Goal: Communication & Community: Answer question/provide support

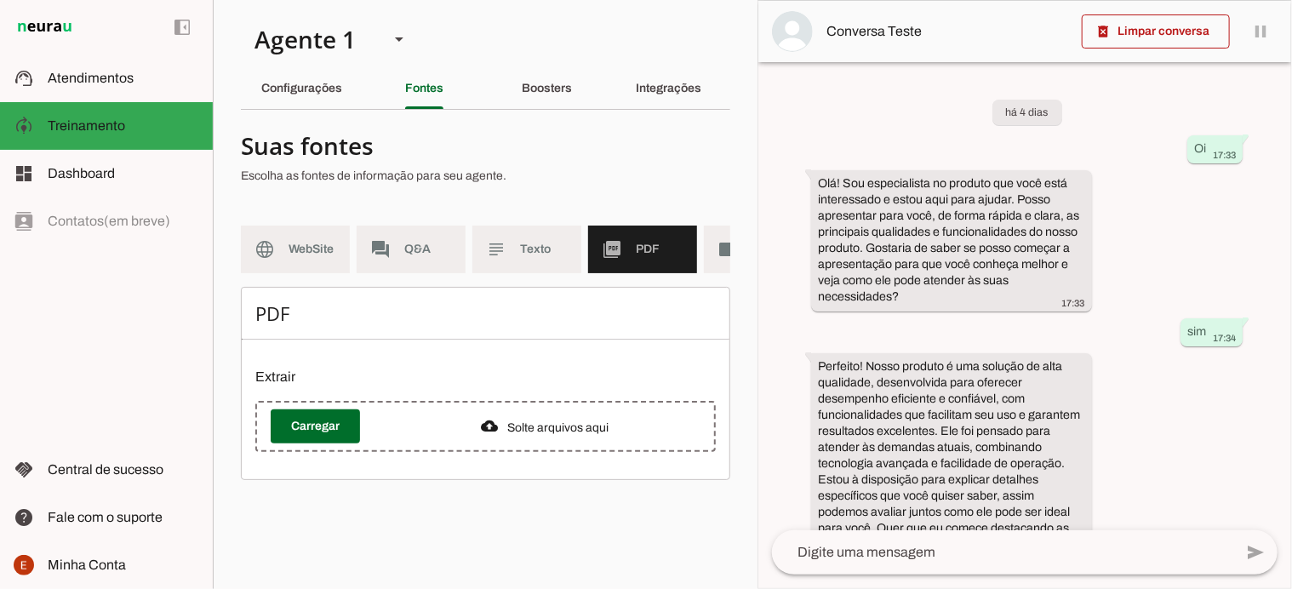
scroll to position [0, 82]
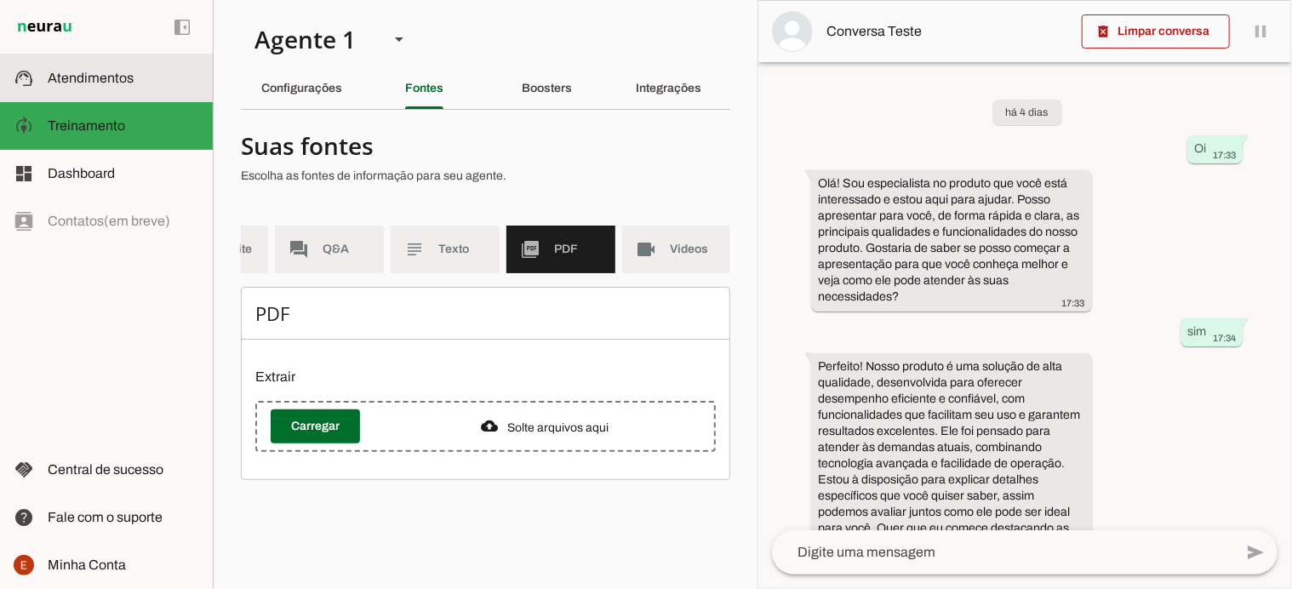
click at [116, 88] on slot at bounding box center [124, 78] width 152 height 20
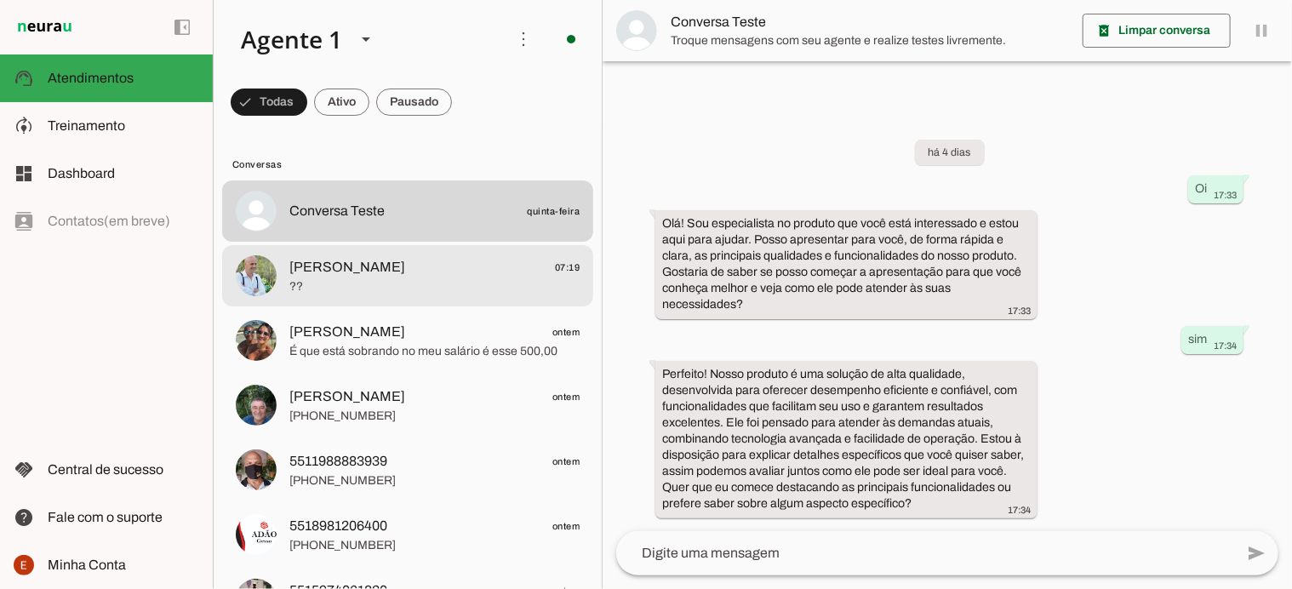
click at [431, 285] on span "??" at bounding box center [434, 286] width 290 height 17
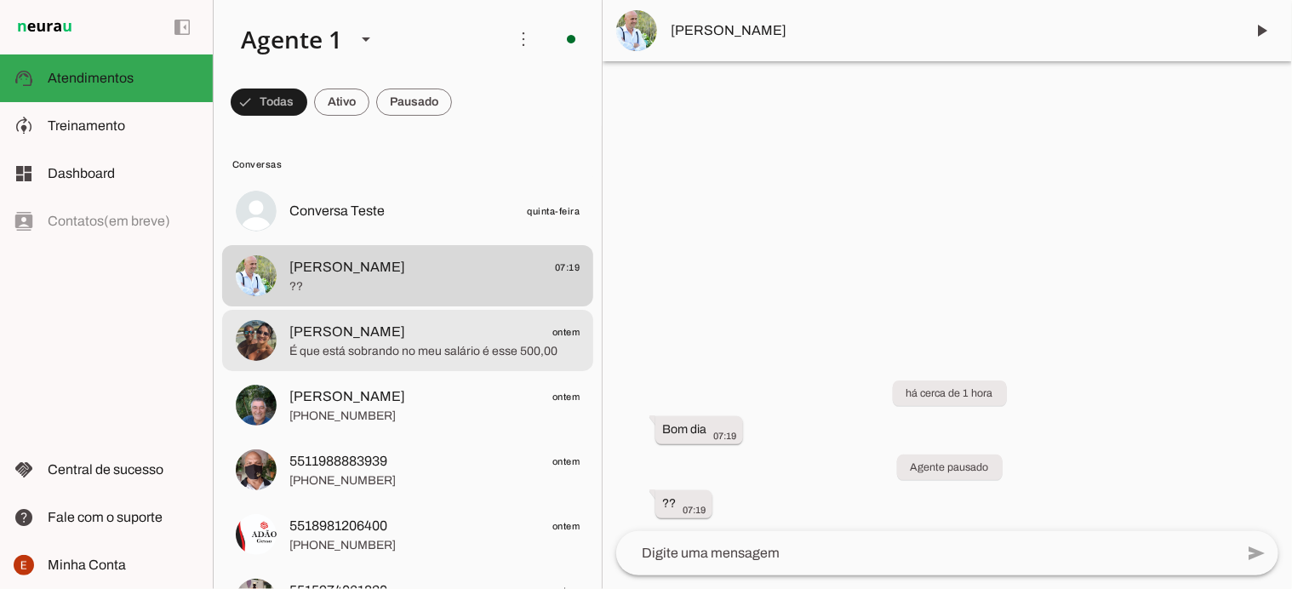
click at [388, 350] on span "É que está sobrando no meu salário é esse 500,00" at bounding box center [434, 351] width 290 height 17
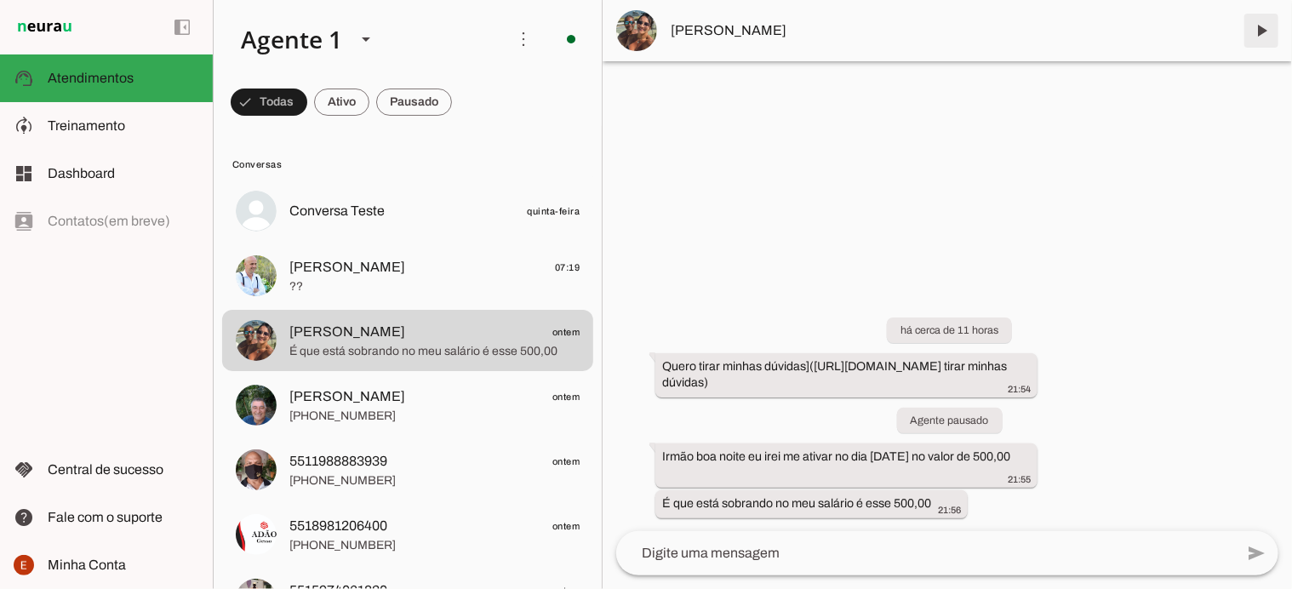
click at [1261, 26] on span at bounding box center [1261, 30] width 41 height 41
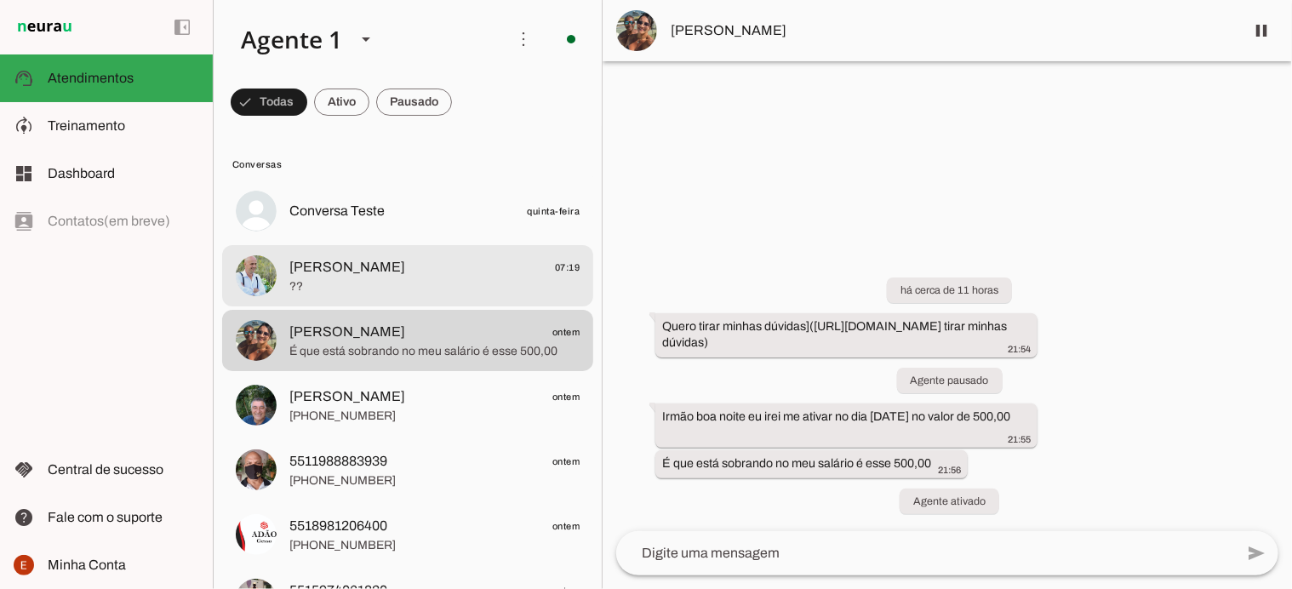
click at [334, 278] on span "??" at bounding box center [434, 286] width 290 height 17
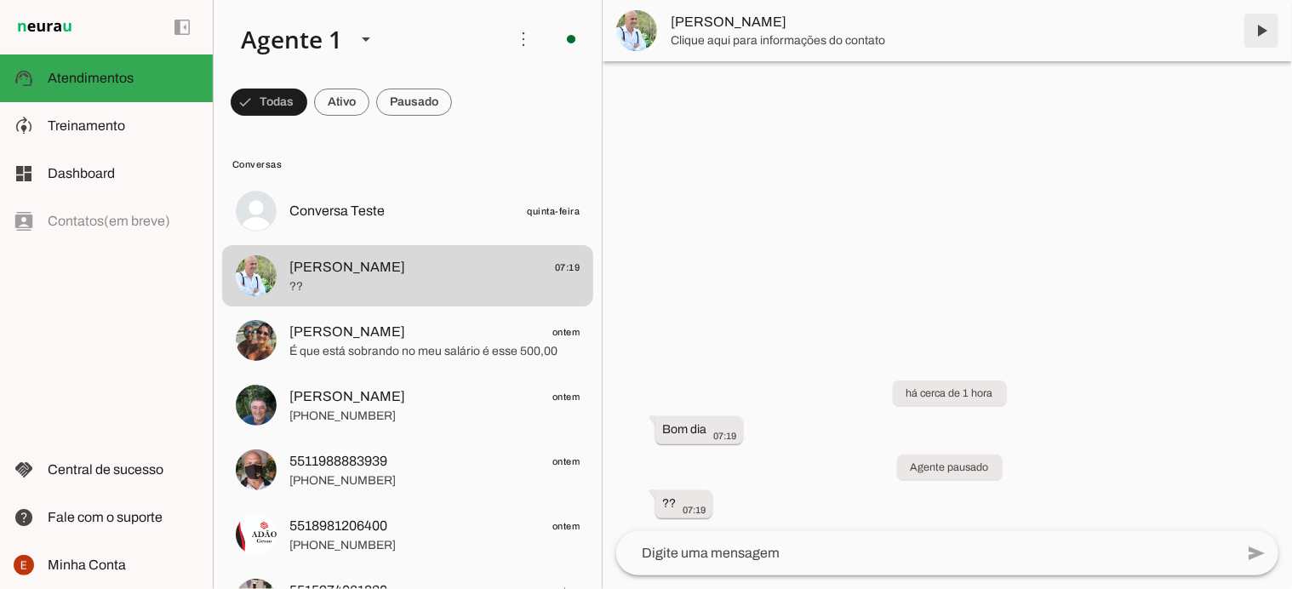
click at [1270, 29] on span at bounding box center [1261, 30] width 41 height 41
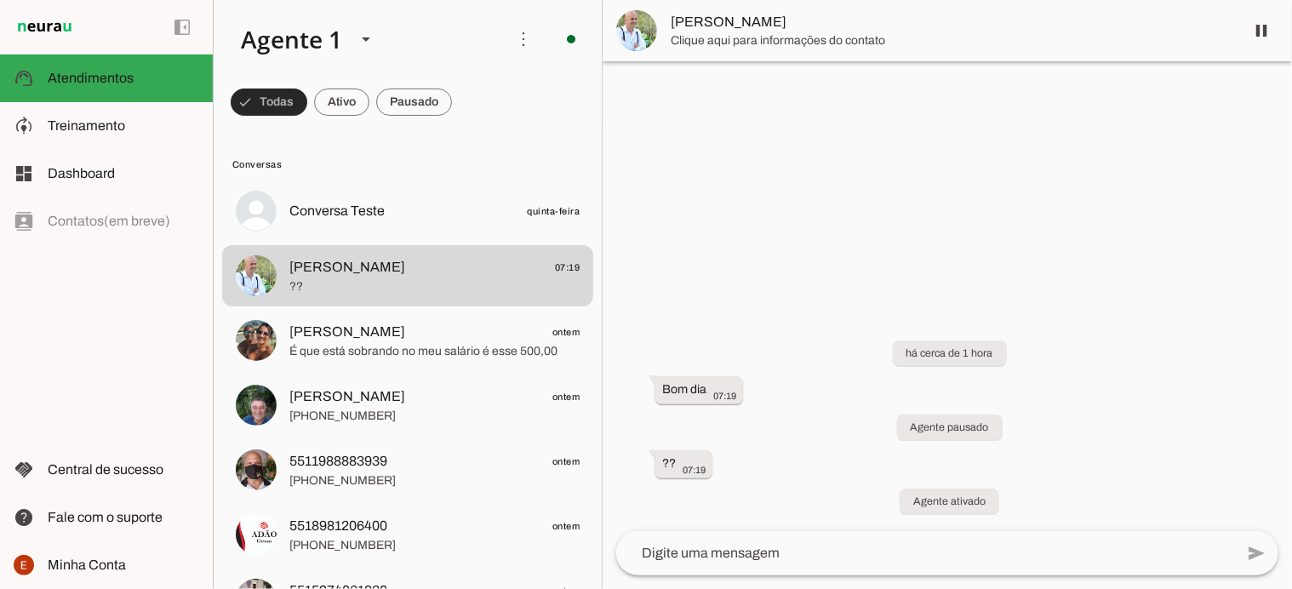
click at [278, 101] on span at bounding box center [269, 102] width 77 height 41
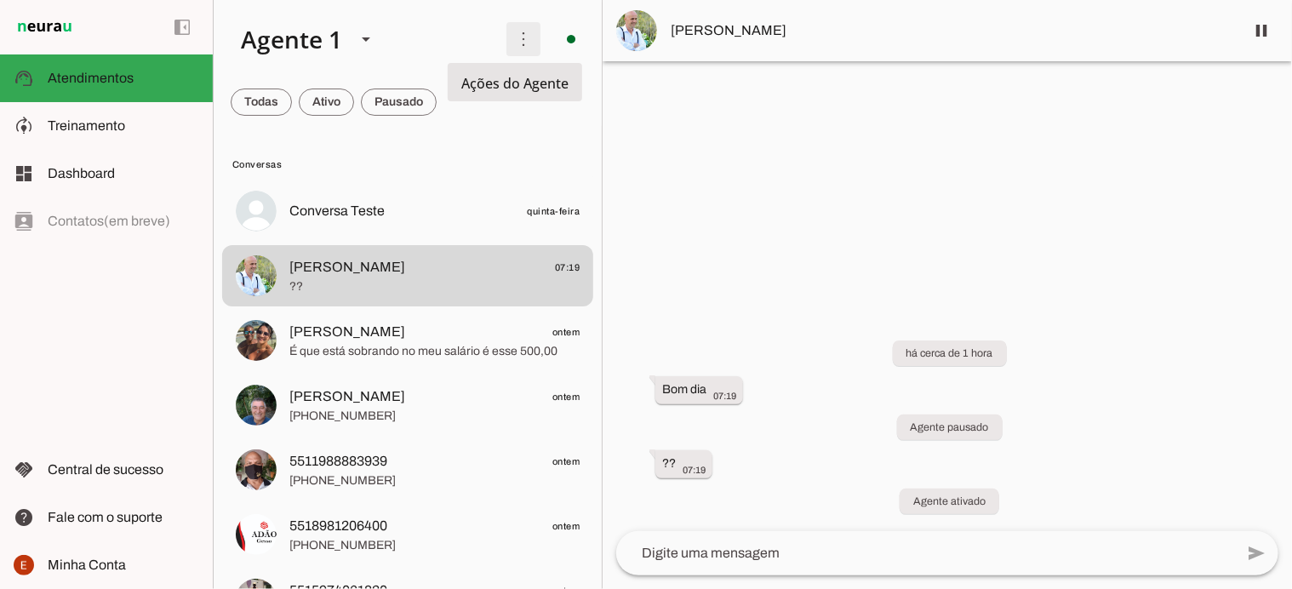
click at [523, 43] on span at bounding box center [523, 39] width 41 height 41
click at [0, 0] on slot "Ativar chats em massa" at bounding box center [0, 0] width 0 height 0
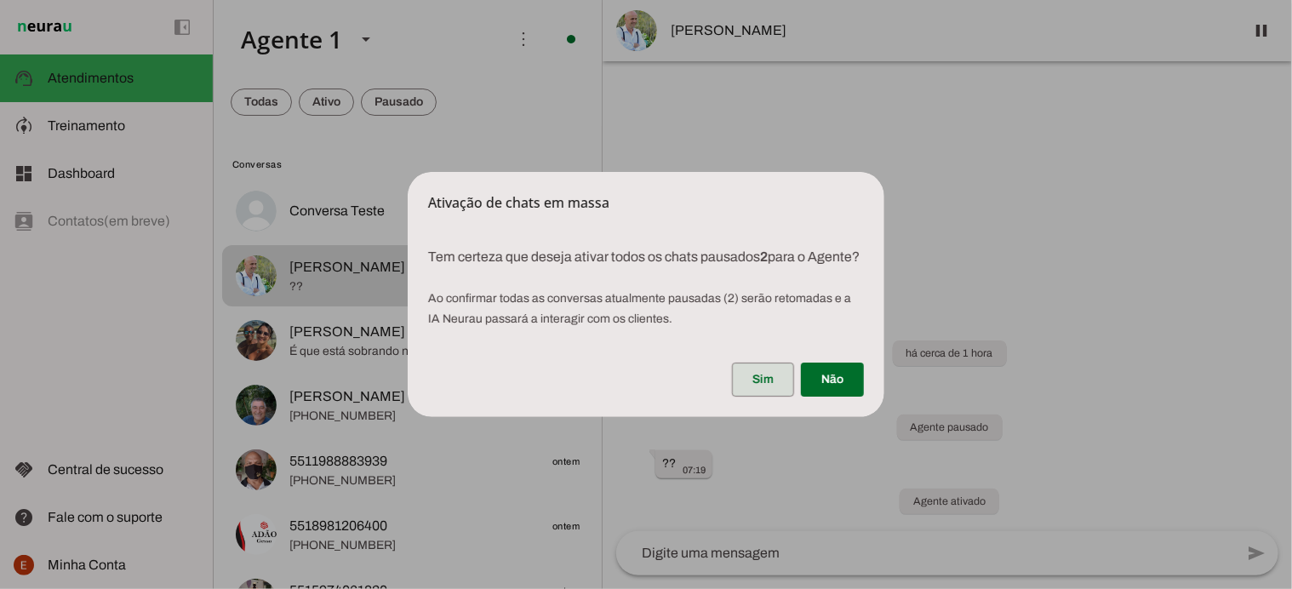
click at [769, 387] on span at bounding box center [763, 379] width 62 height 41
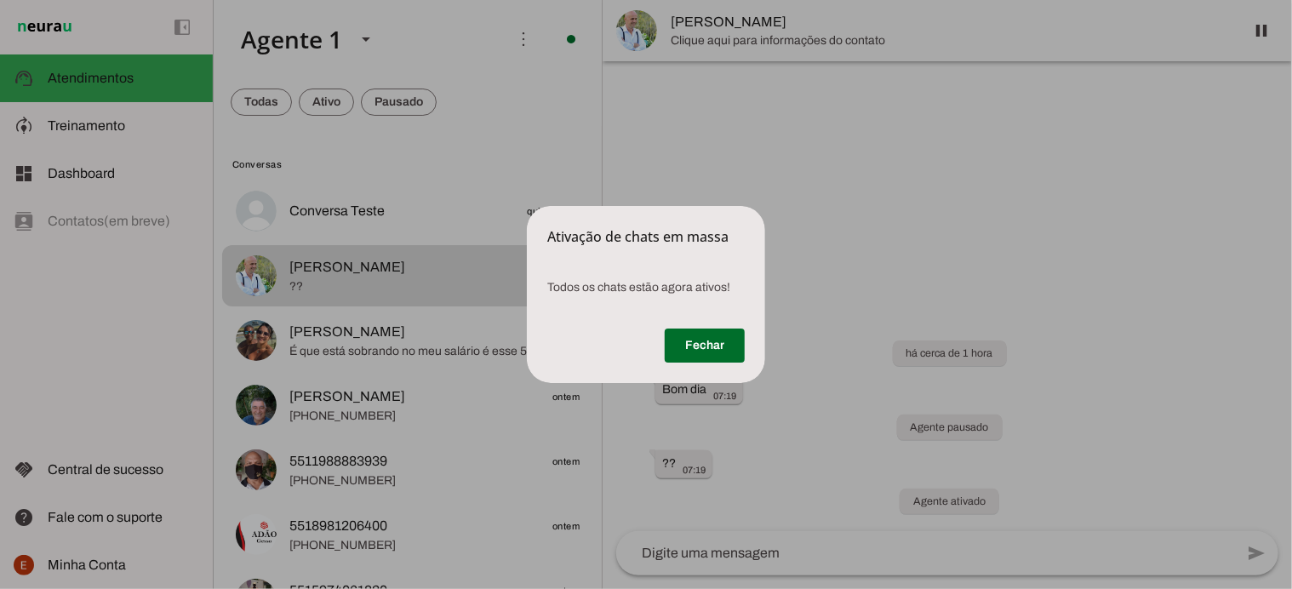
click at [527, 206] on dialog "Ativação de chats em massa Todos os chats estão agora ativos! Fechar" at bounding box center [646, 294] width 238 height 177
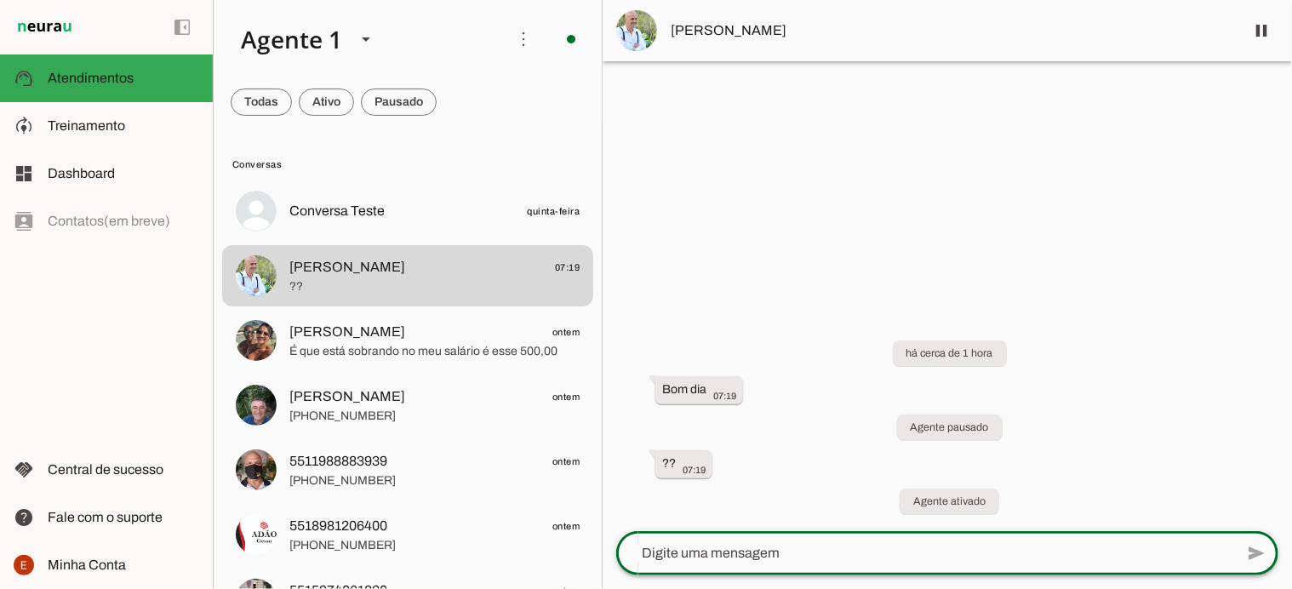
click at [697, 554] on textarea at bounding box center [925, 553] width 618 height 20
type textarea "Bom dia, o que posso ajudar?"
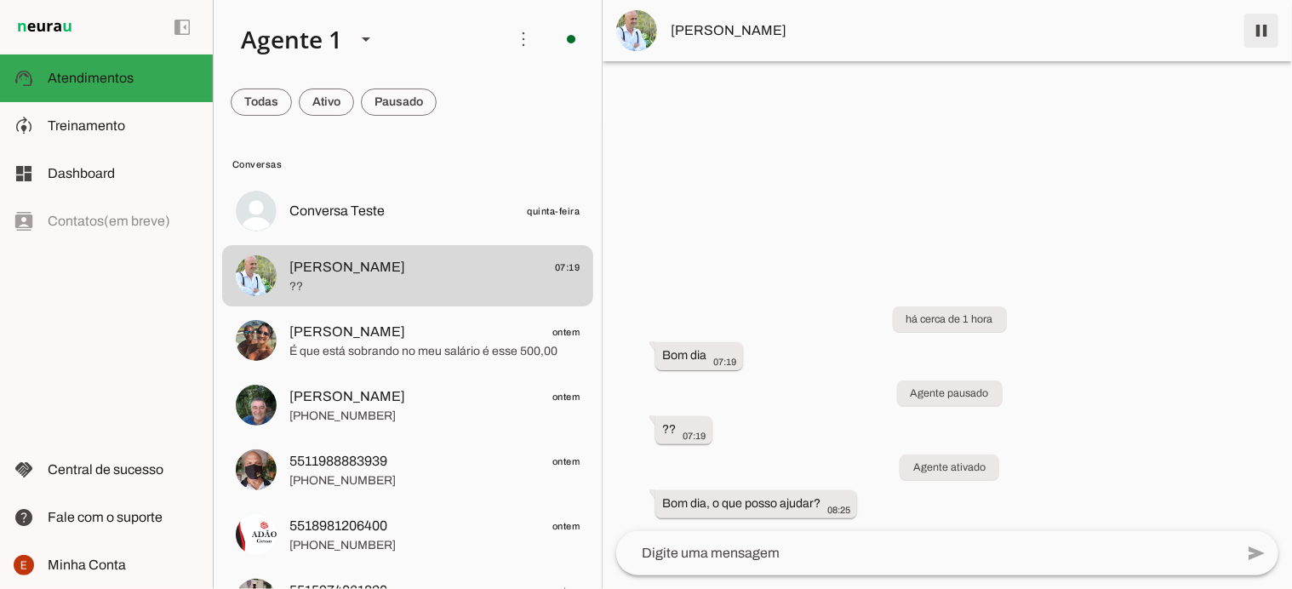
click at [1257, 22] on span at bounding box center [1261, 30] width 41 height 41
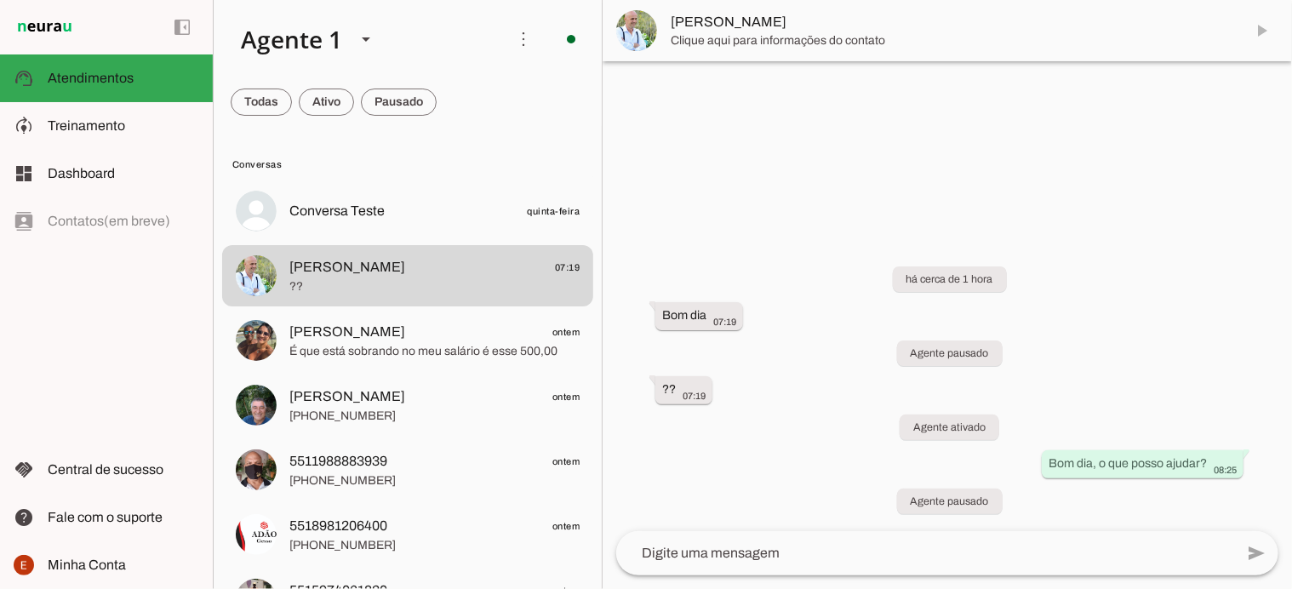
click at [1259, 23] on md-item "[PERSON_NAME]" at bounding box center [948, 30] width 690 height 61
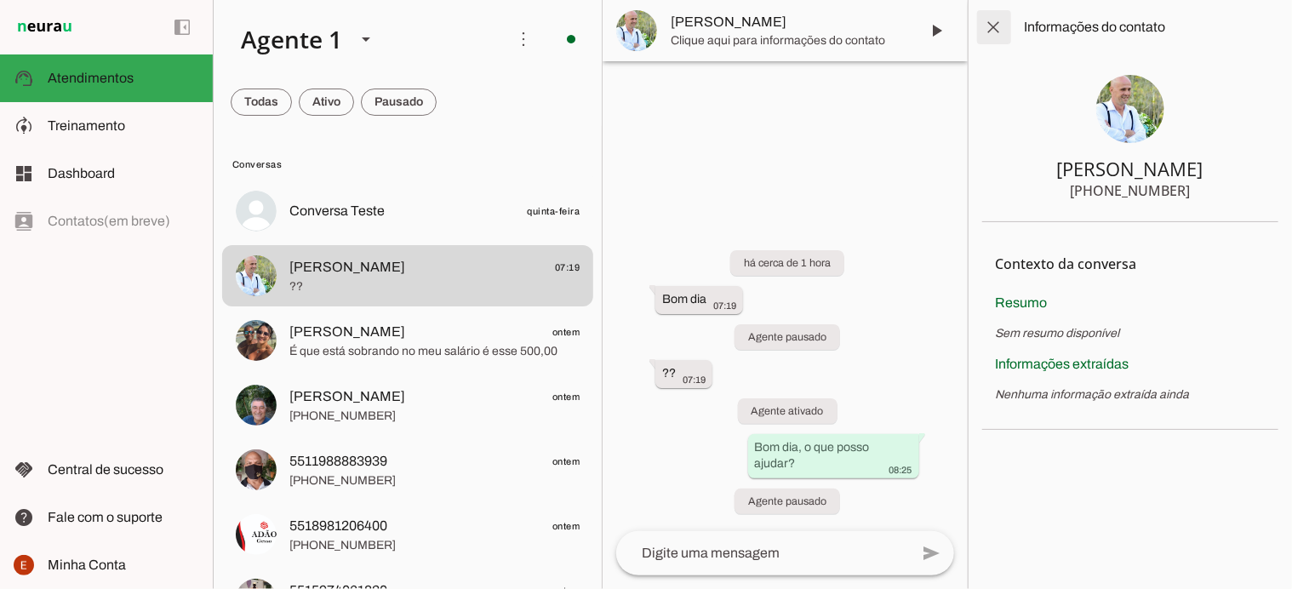
click at [1006, 20] on span at bounding box center [994, 27] width 41 height 41
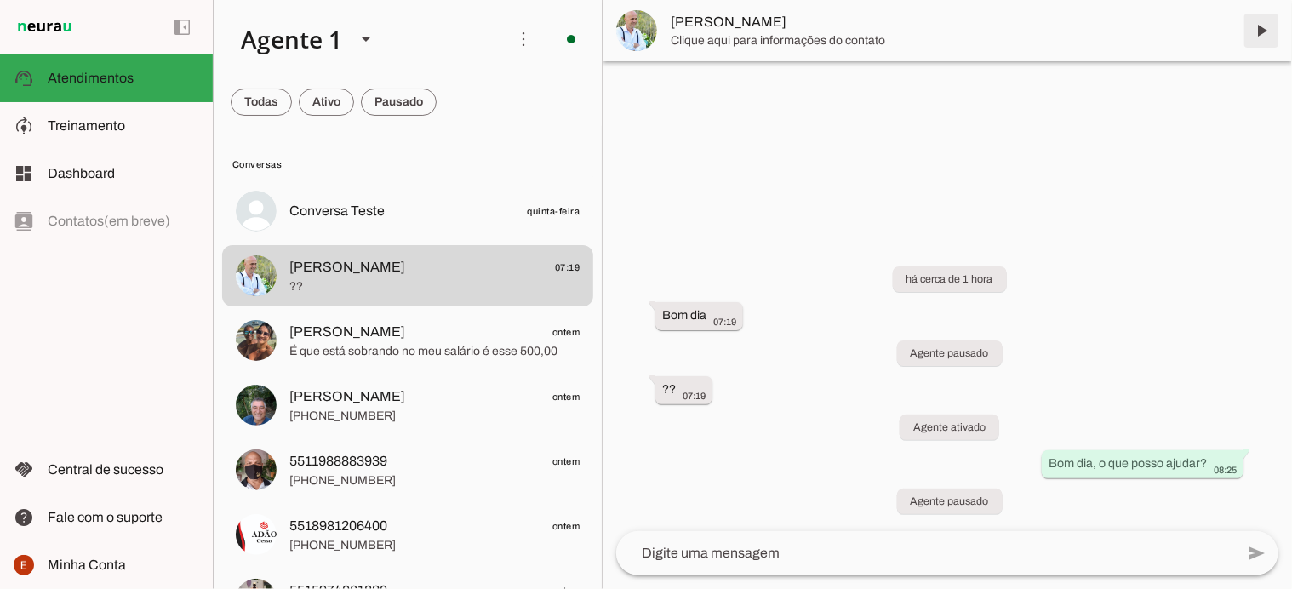
click at [1268, 23] on span at bounding box center [1261, 30] width 41 height 41
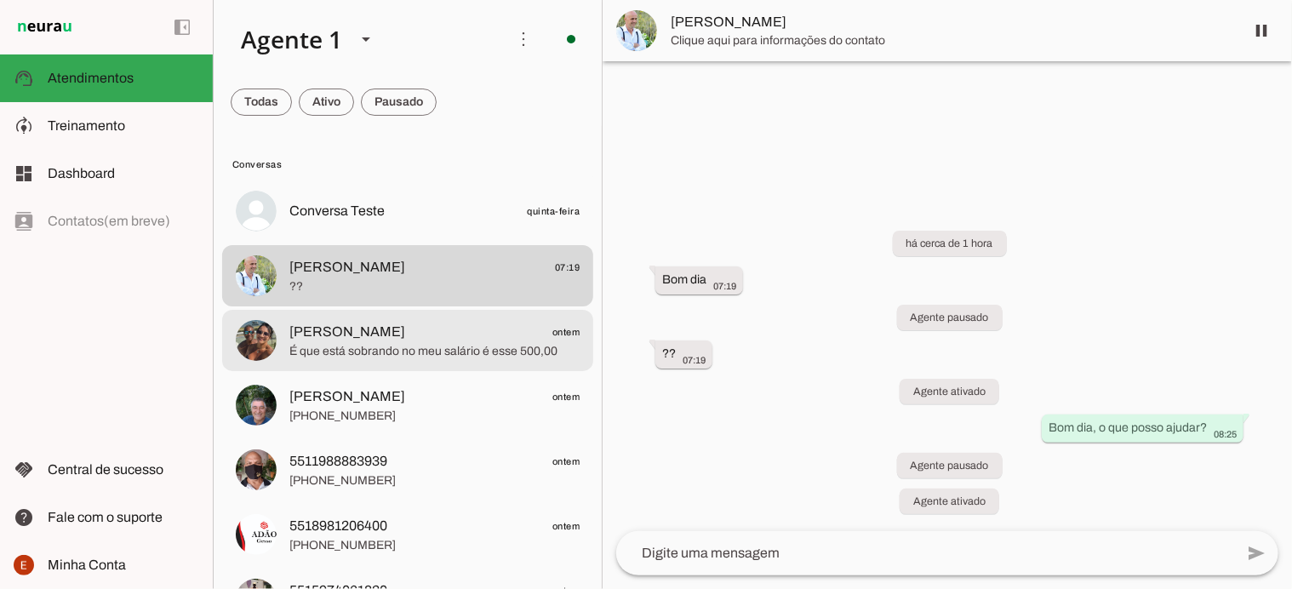
click at [304, 344] on span "É que está sobrando no meu salário é esse 500,00" at bounding box center [434, 351] width 290 height 17
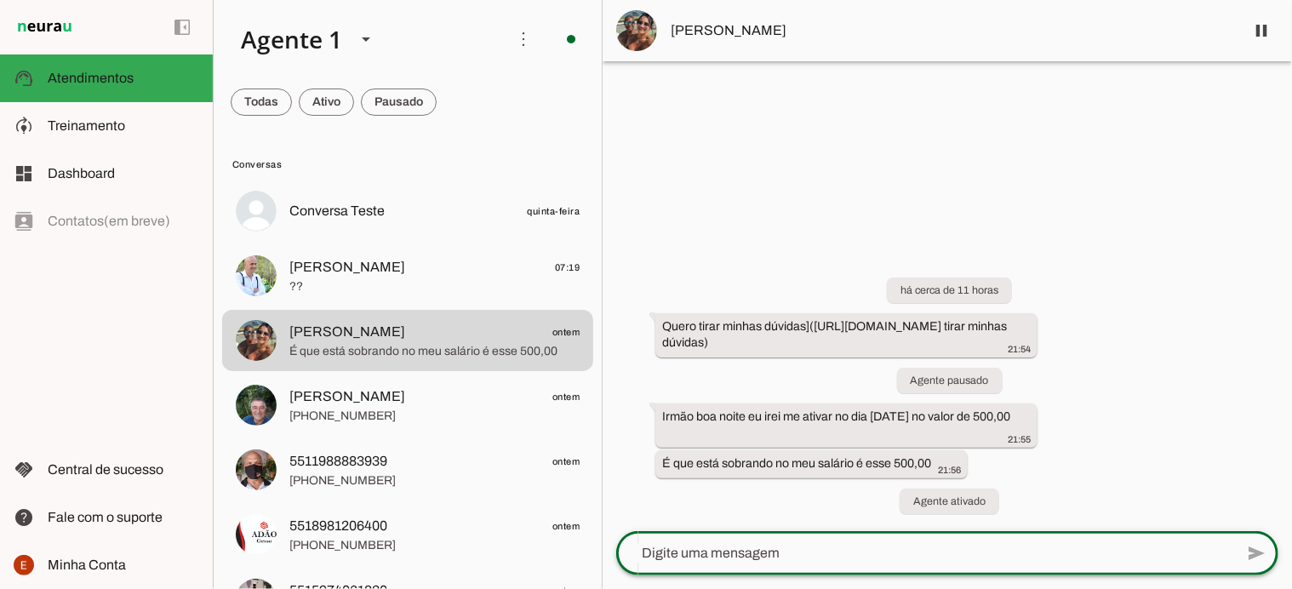
click at [703, 549] on textarea at bounding box center [925, 553] width 618 height 20
type textarea "Bom dia"
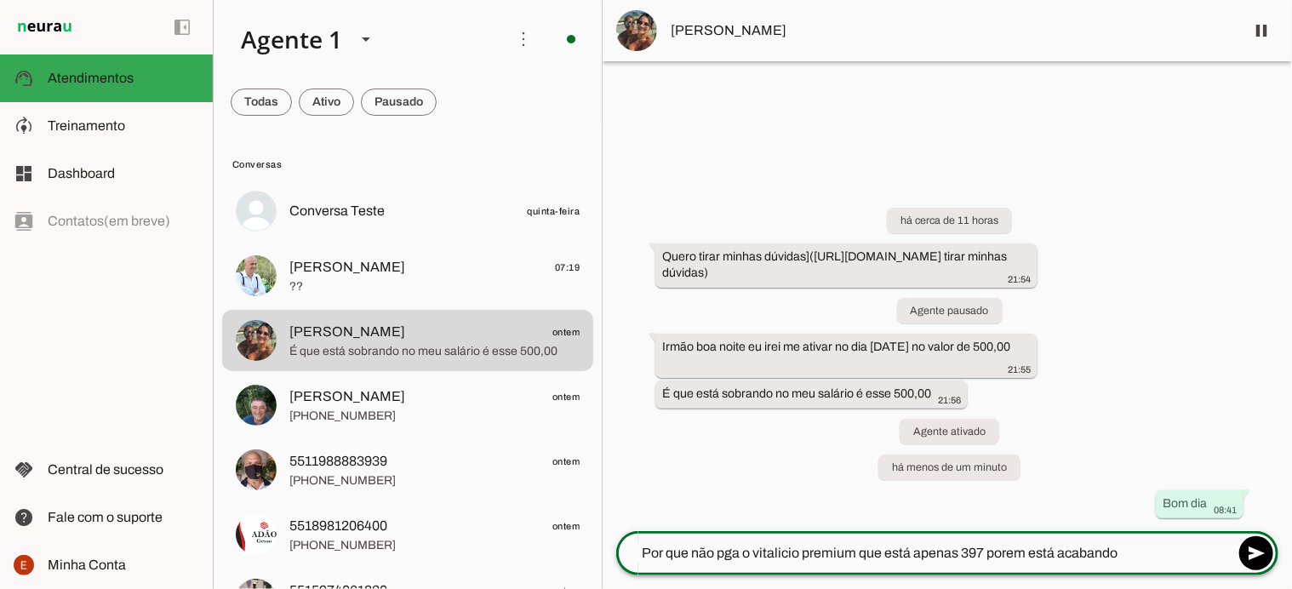
type textarea "Por que não pga o vitalicio premium que está apenas 397 porem está acabando?"
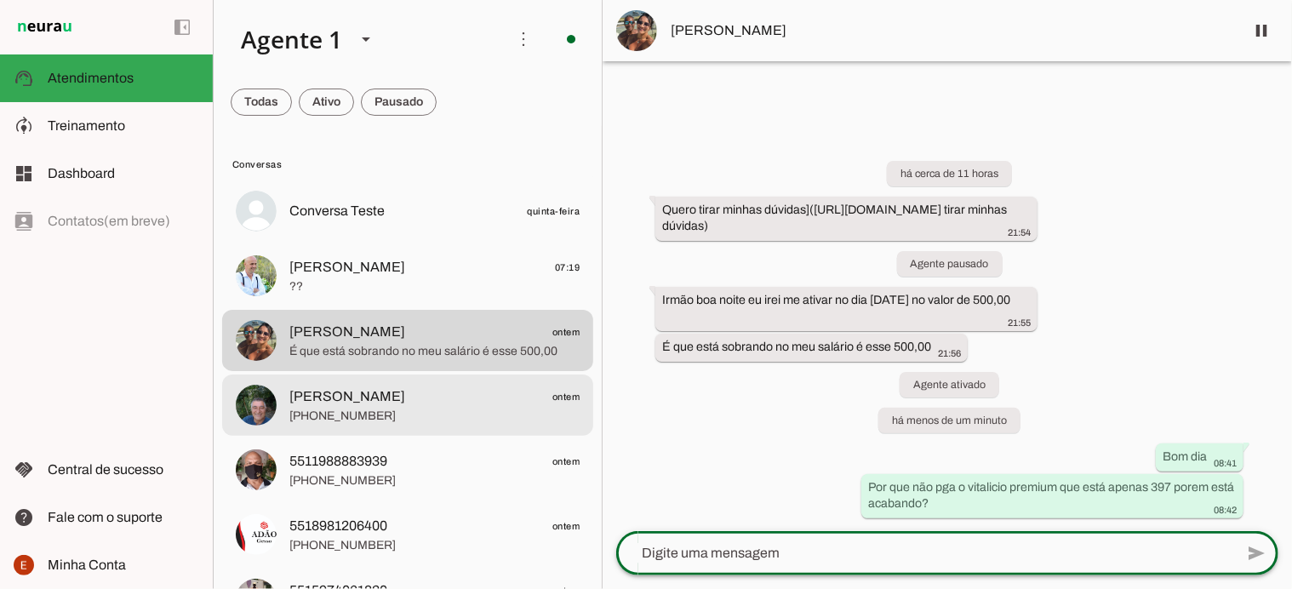
click at [380, 419] on span "[PHONE_NUMBER]" at bounding box center [434, 416] width 290 height 17
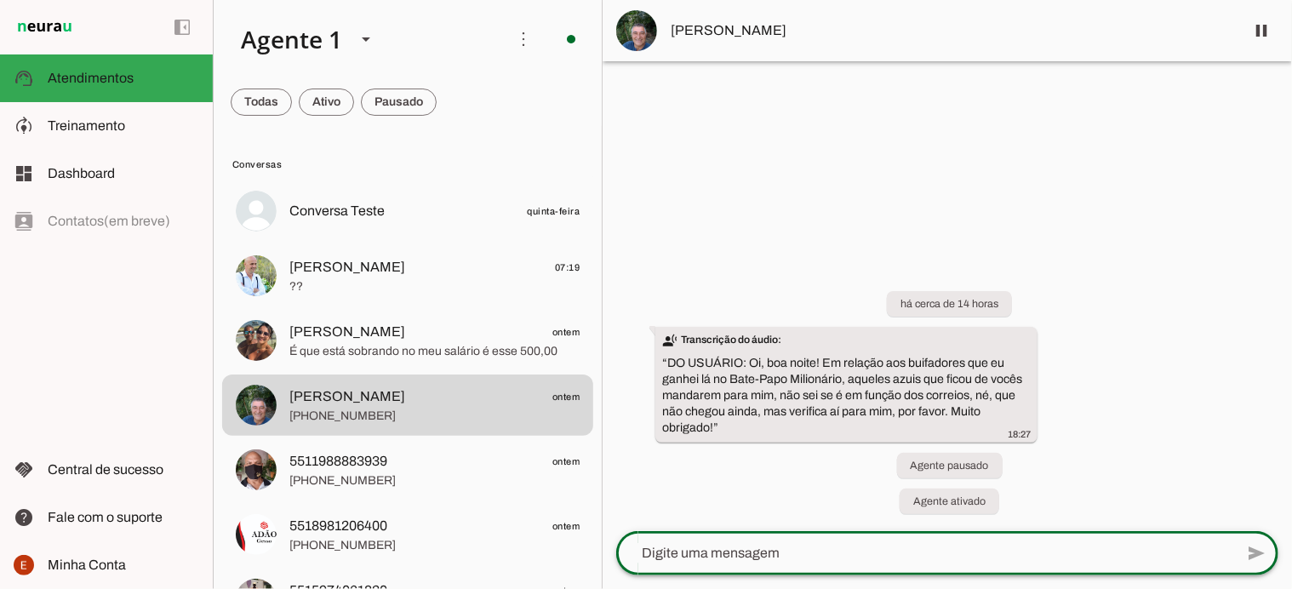
click at [685, 560] on textarea at bounding box center [925, 553] width 618 height 20
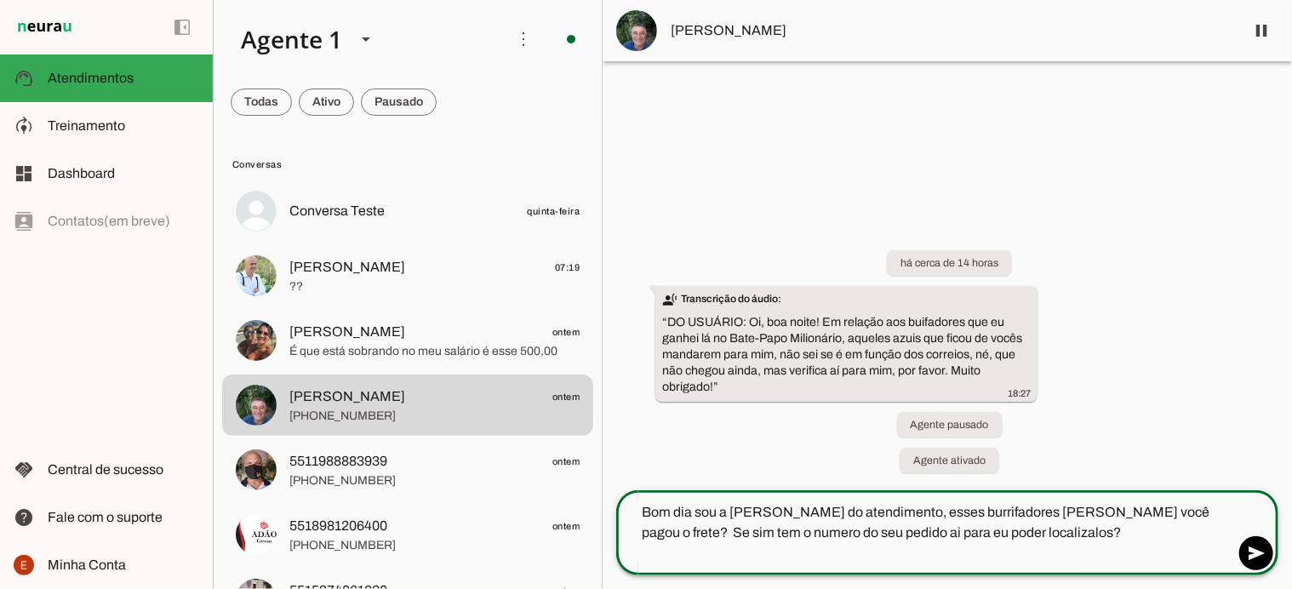
type textarea "Bom dia sou a [PERSON_NAME] do atendimento, esses burrifadores [PERSON_NAME] vo…"
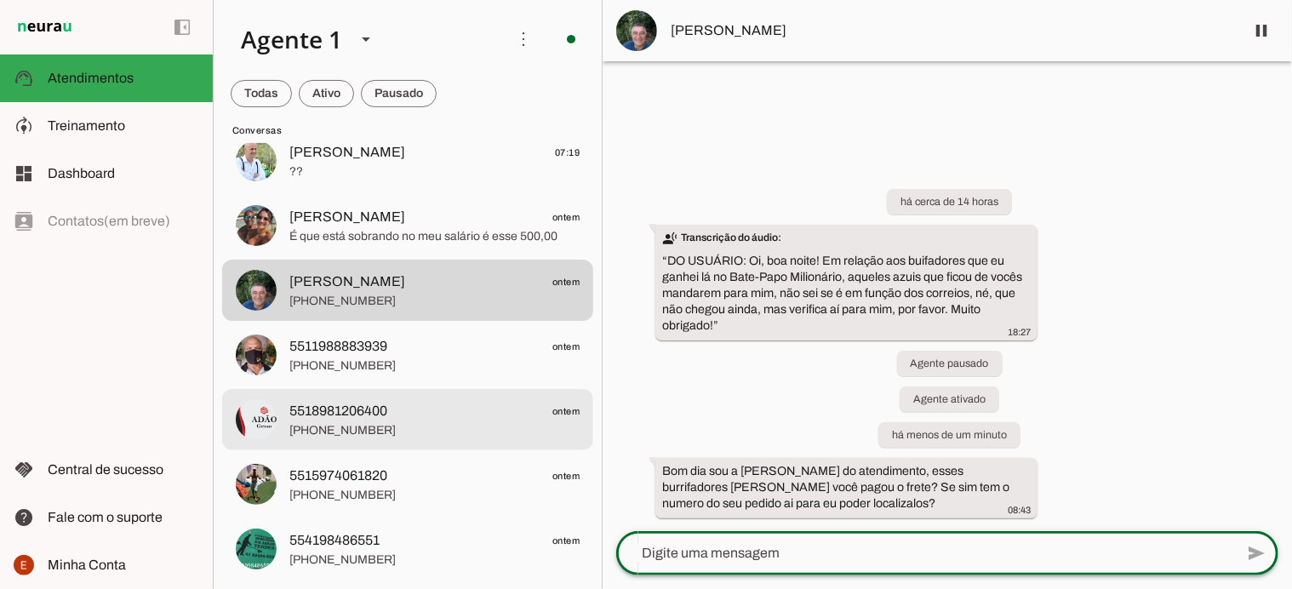
scroll to position [116, 0]
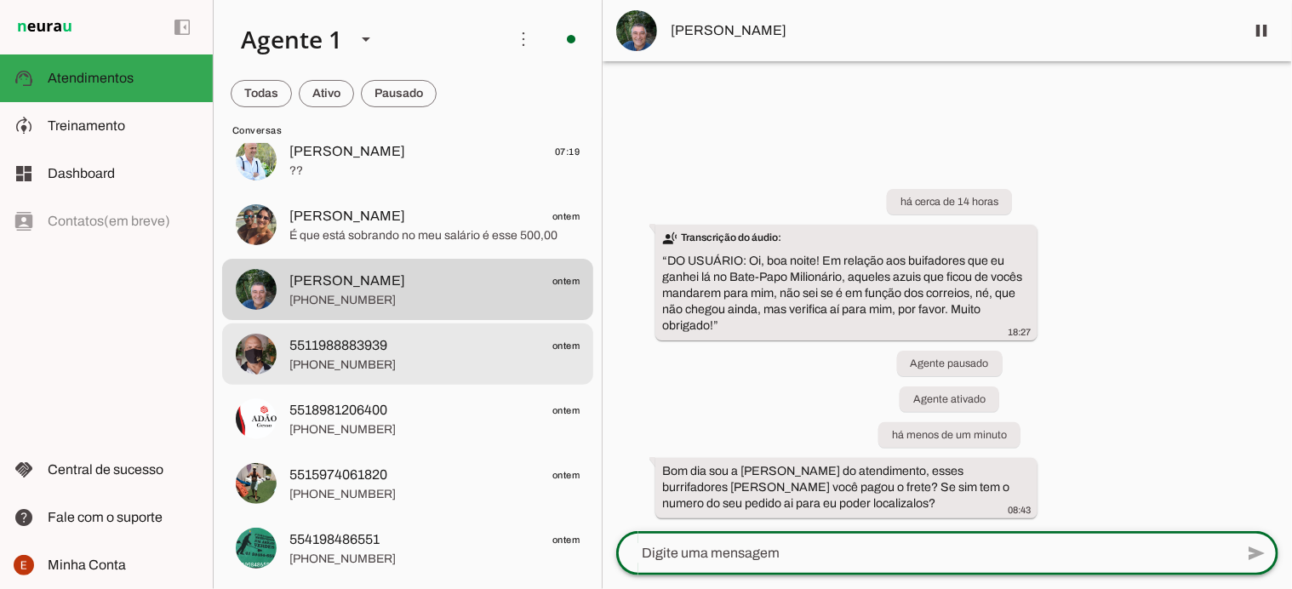
click at [348, 361] on span "[PHONE_NUMBER]" at bounding box center [434, 365] width 290 height 17
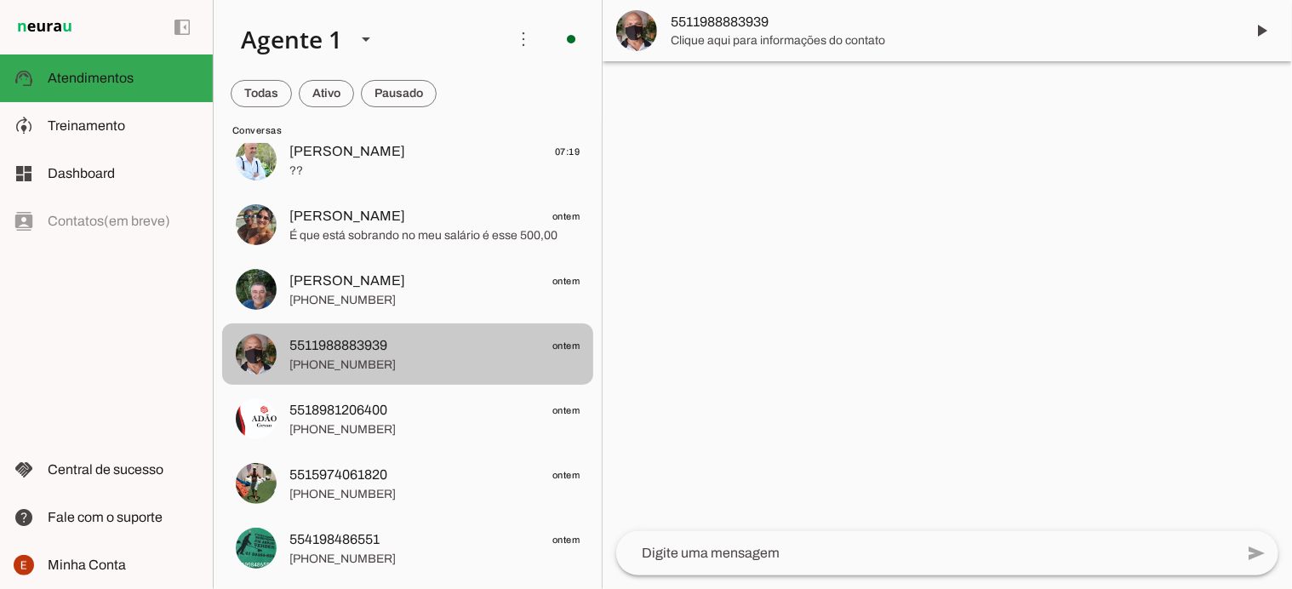
click at [324, 126] on md-item "5511988883939 ontem +55 11 98888-3939" at bounding box center [407, 95] width 371 height 61
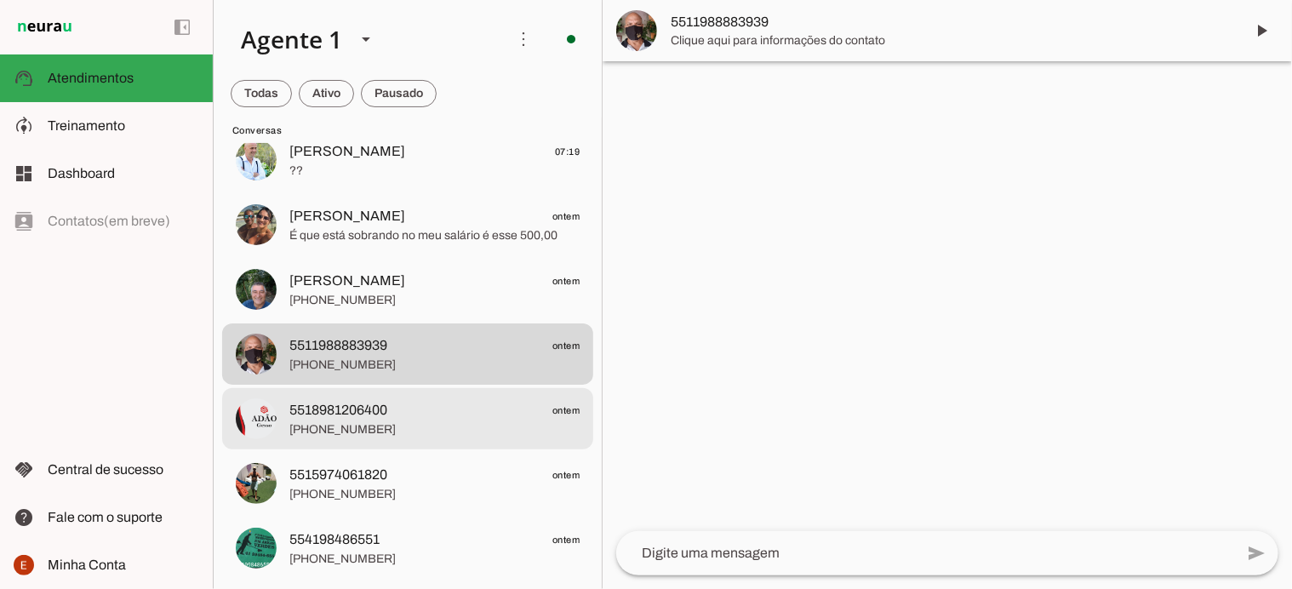
click at [374, 415] on span "5518981206400" at bounding box center [338, 410] width 98 height 20
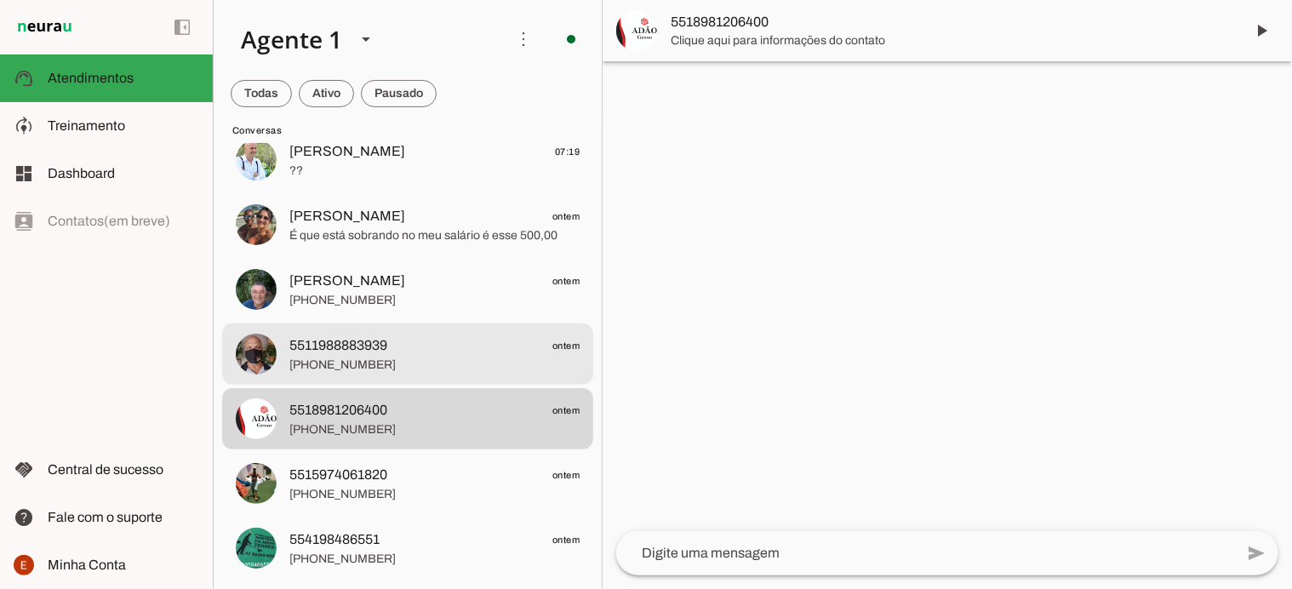
click at [374, 340] on span "5511988883939" at bounding box center [338, 345] width 98 height 20
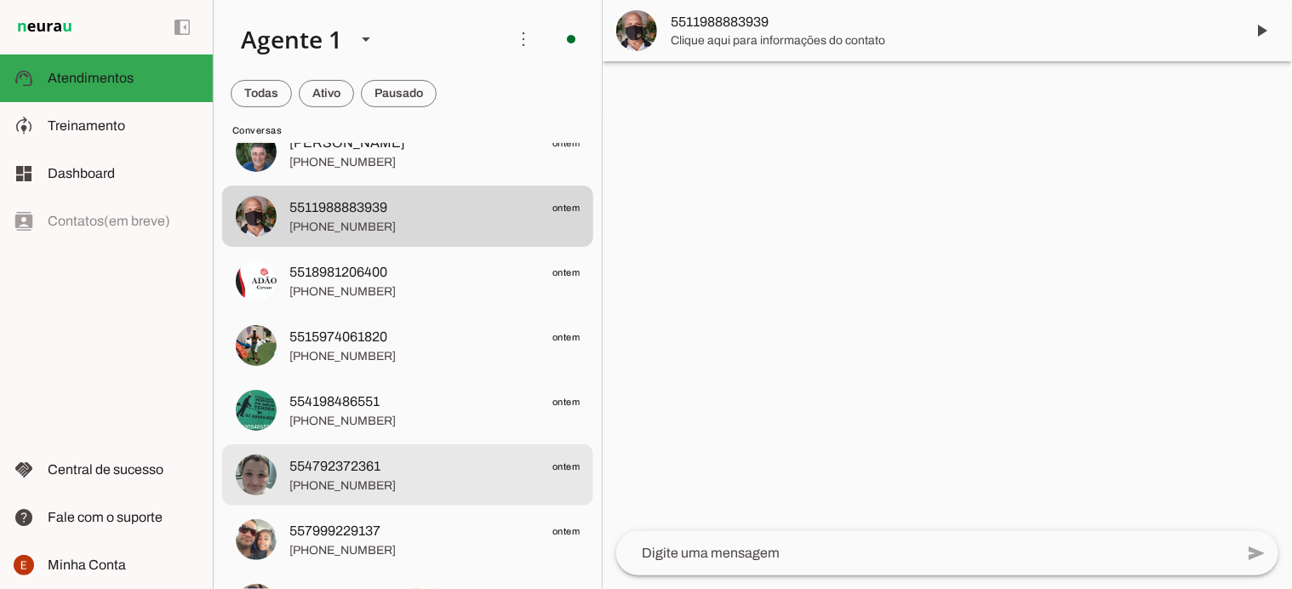
scroll to position [257, 0]
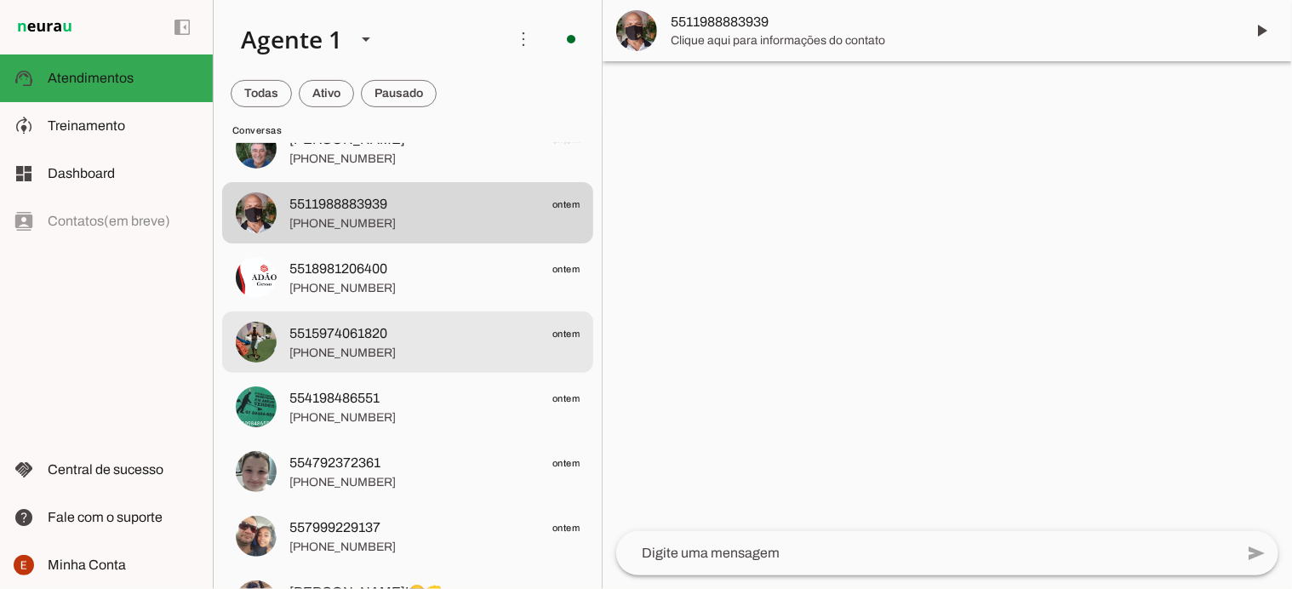
click at [310, 324] on span "5515974061820" at bounding box center [338, 334] width 98 height 20
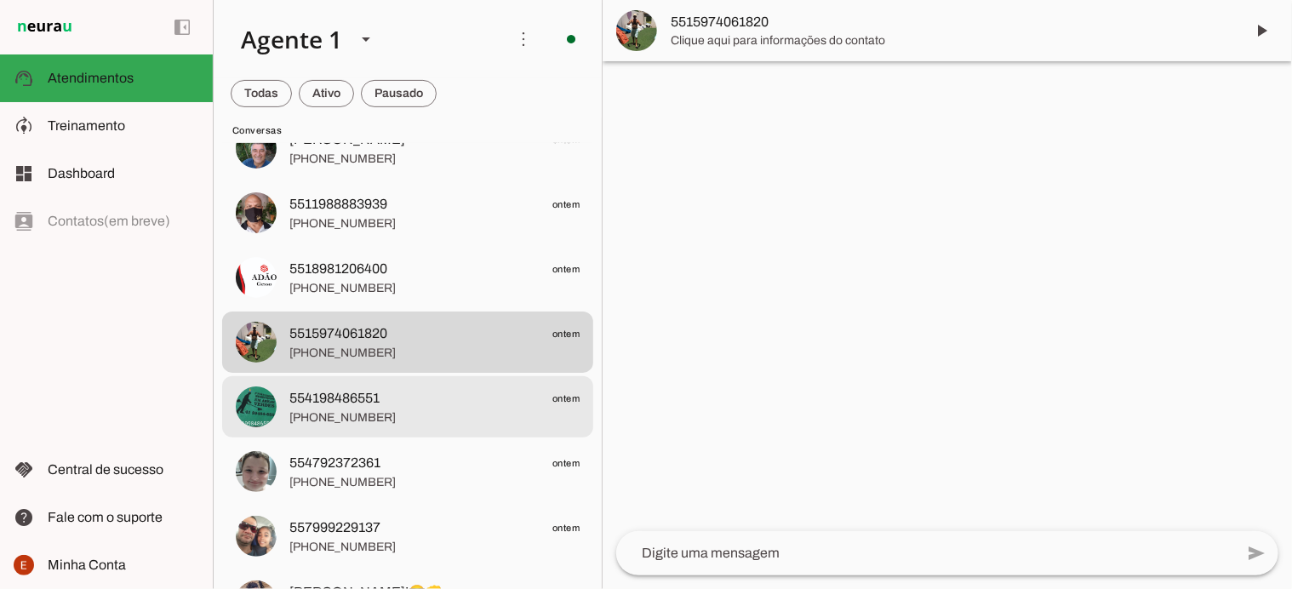
click at [359, 408] on span "554198486551" at bounding box center [334, 398] width 90 height 20
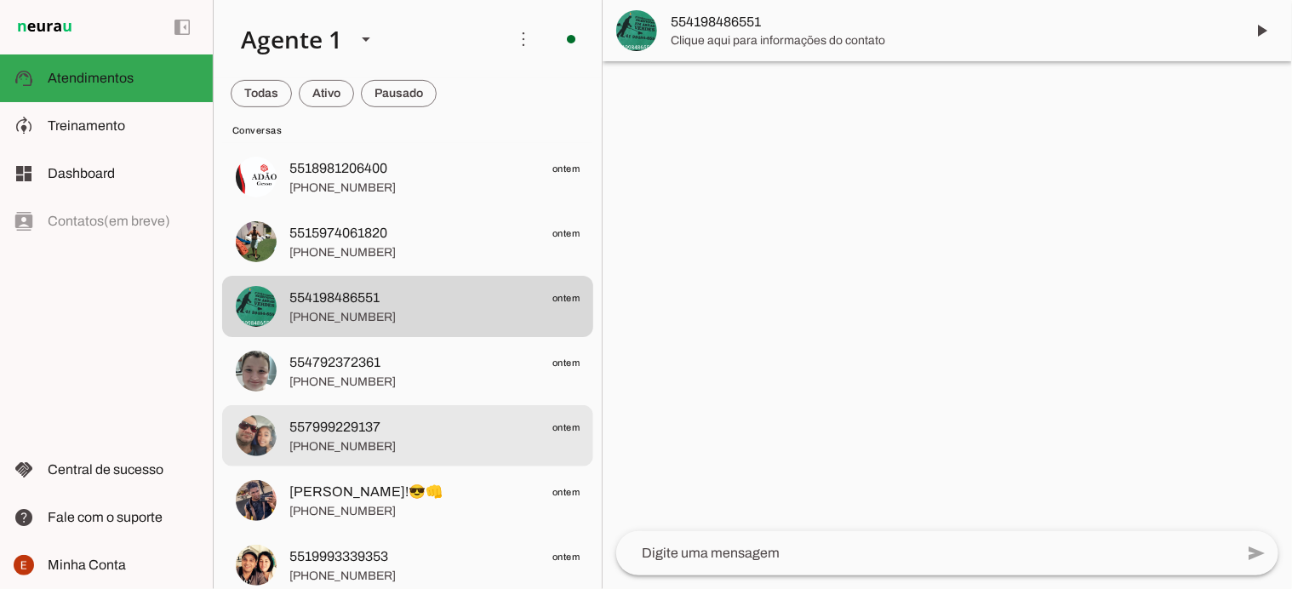
scroll to position [370, 0]
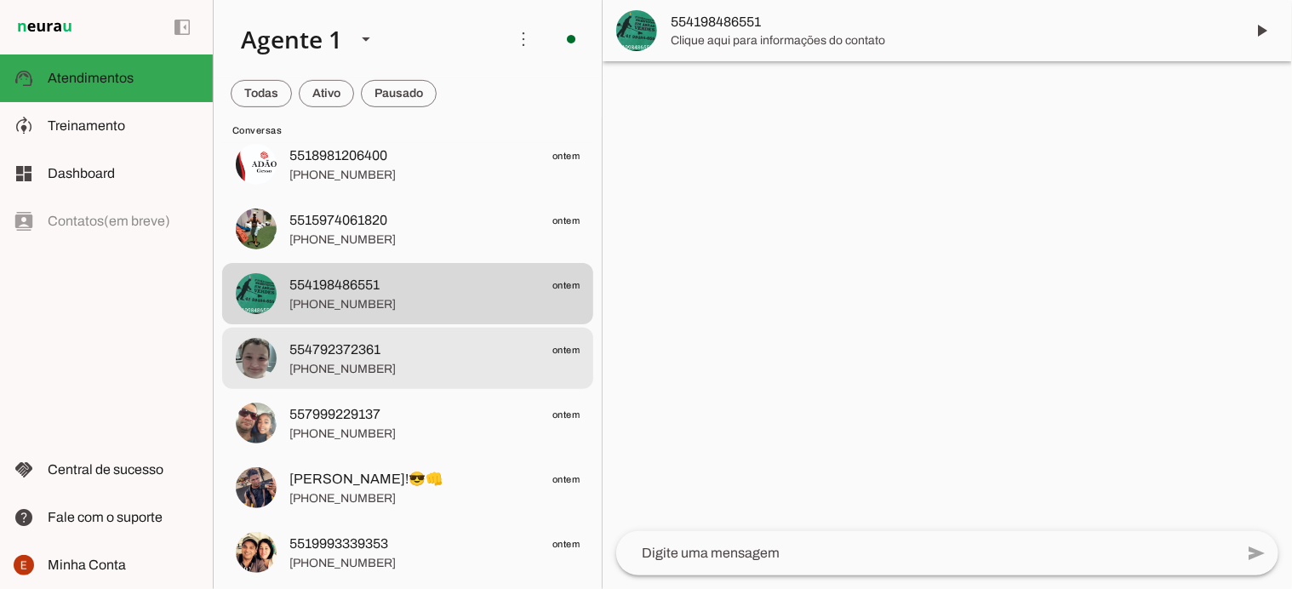
click at [337, 377] on span "[PHONE_NUMBER]" at bounding box center [434, 369] width 290 height 17
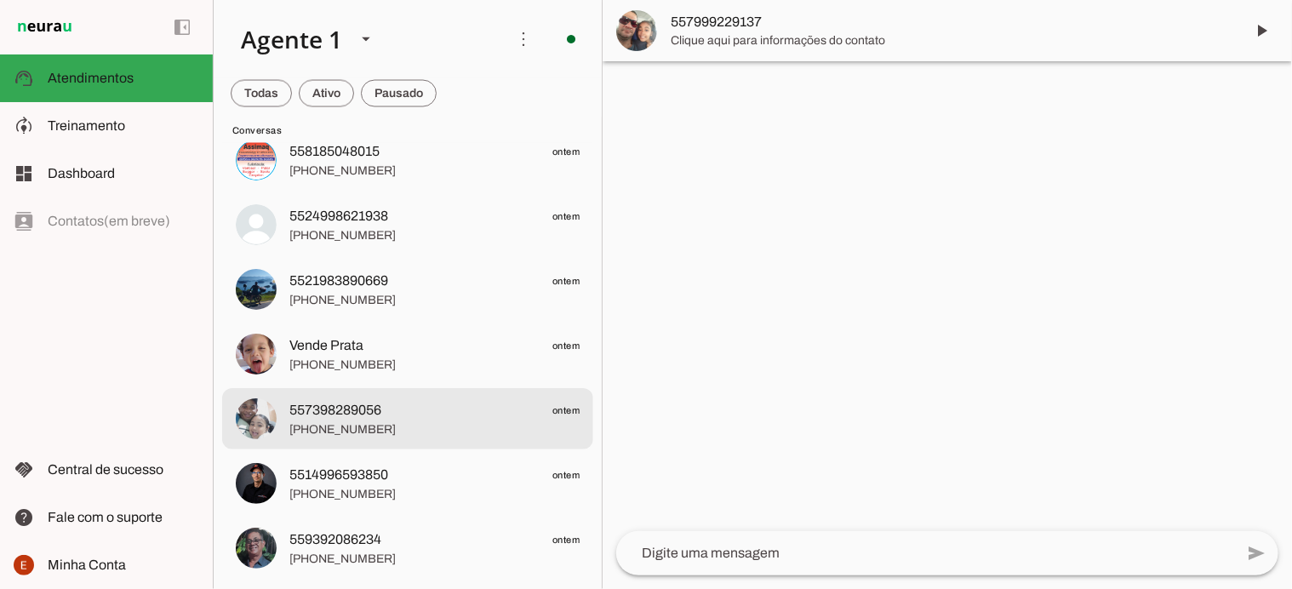
scroll to position [1412, 0]
click at [352, 404] on span "557398289056" at bounding box center [335, 408] width 92 height 20
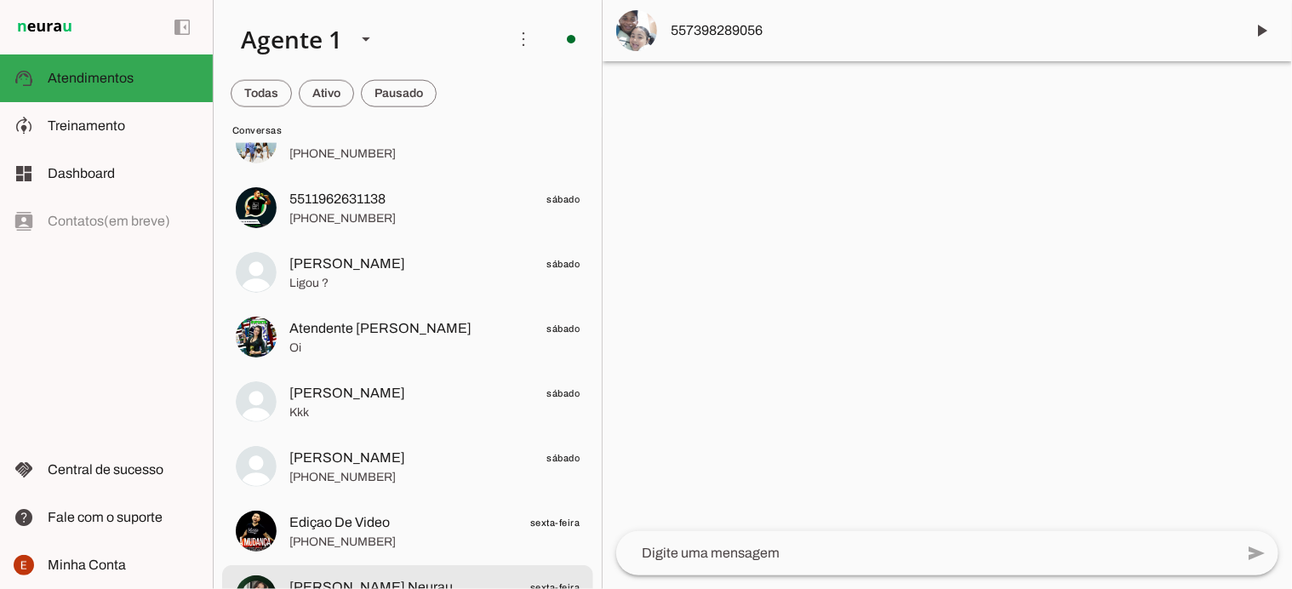
scroll to position [7470, 0]
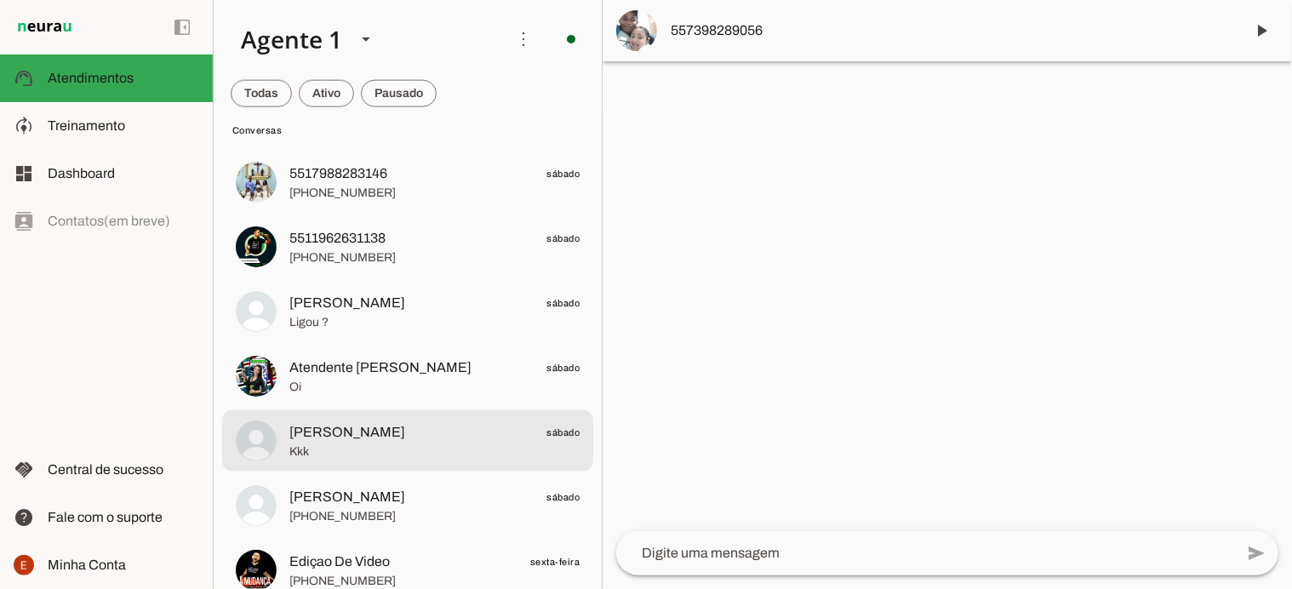
click at [385, 425] on span "Hale sábado" at bounding box center [434, 432] width 290 height 21
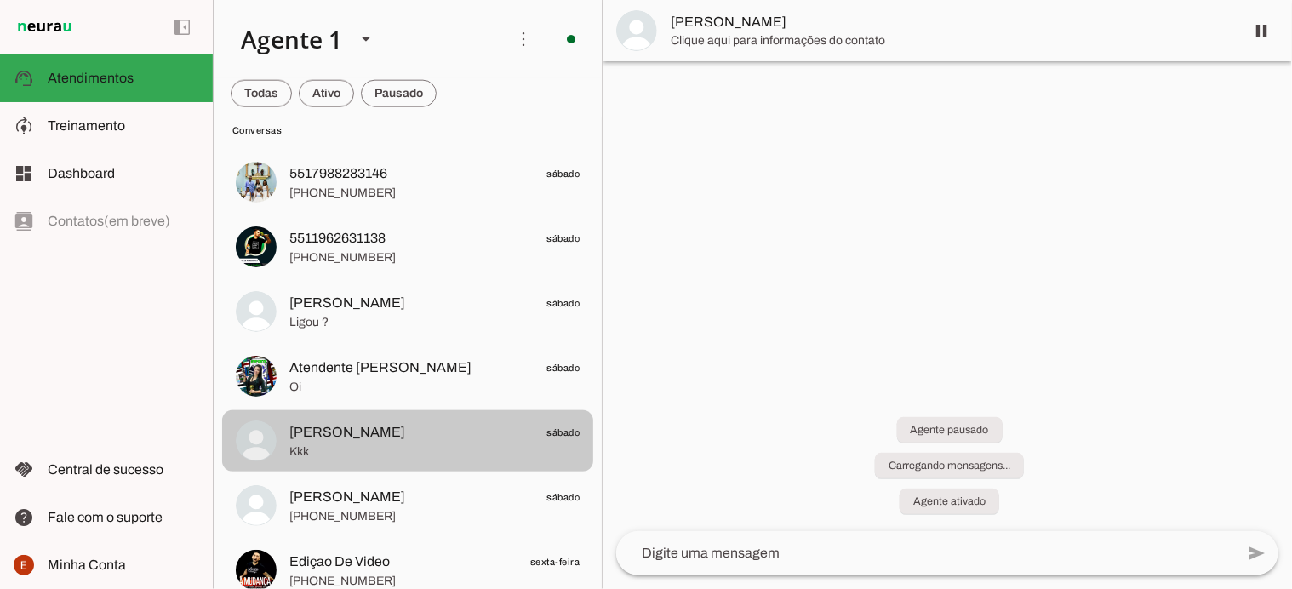
scroll to position [64, 0]
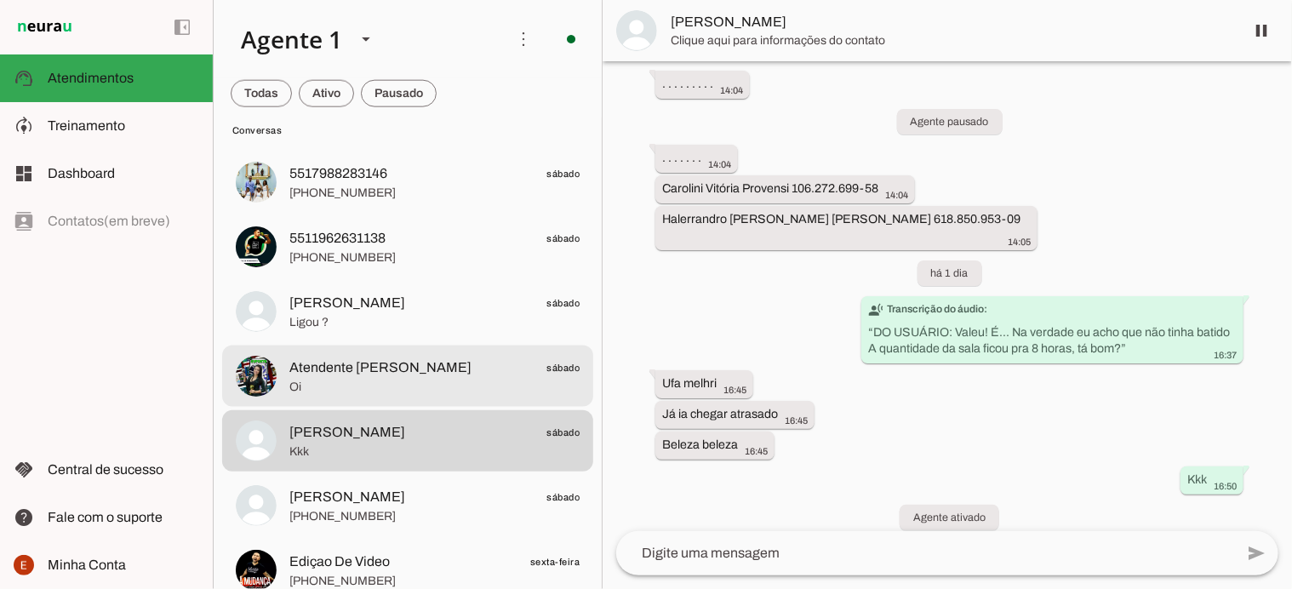
click at [369, 372] on span "Atendente Graciela Cromo" at bounding box center [380, 368] width 182 height 20
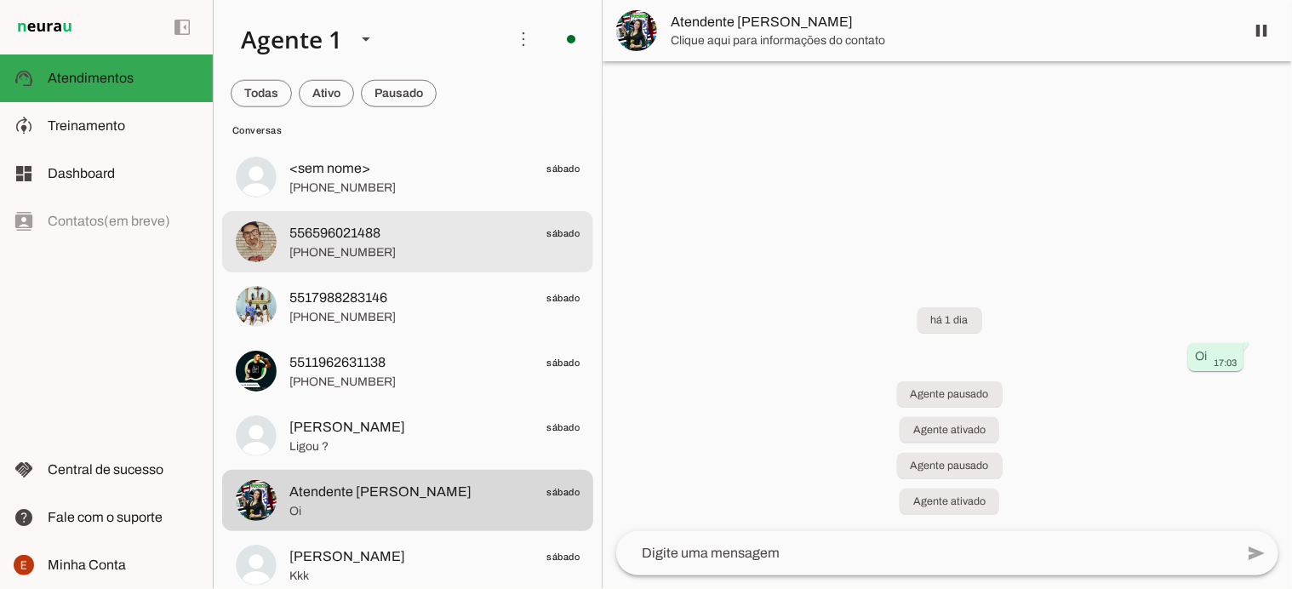
scroll to position [7341, 0]
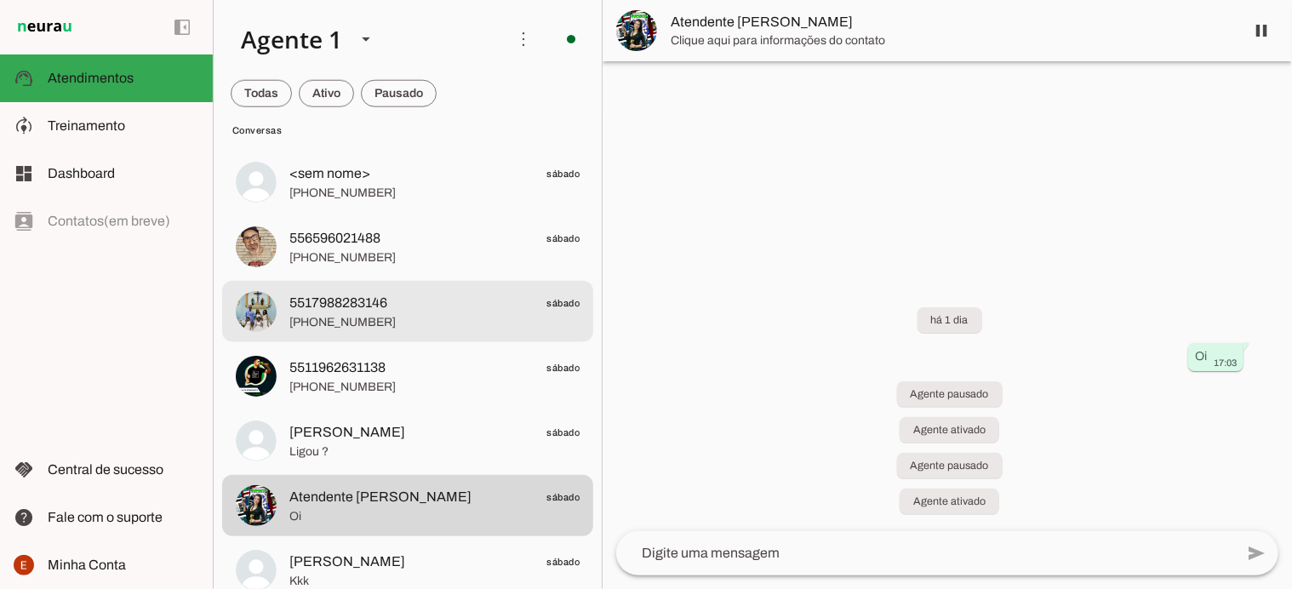
click at [375, 312] on span "5517988283146" at bounding box center [338, 303] width 98 height 20
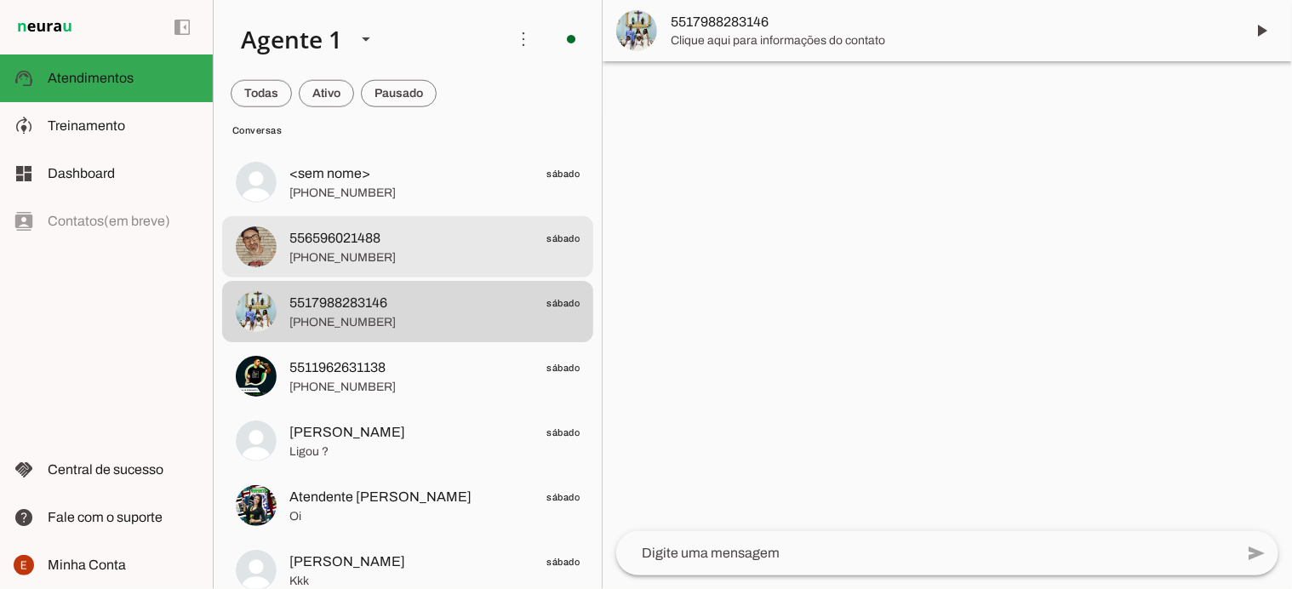
click at [361, 243] on span "556596021488" at bounding box center [334, 238] width 91 height 20
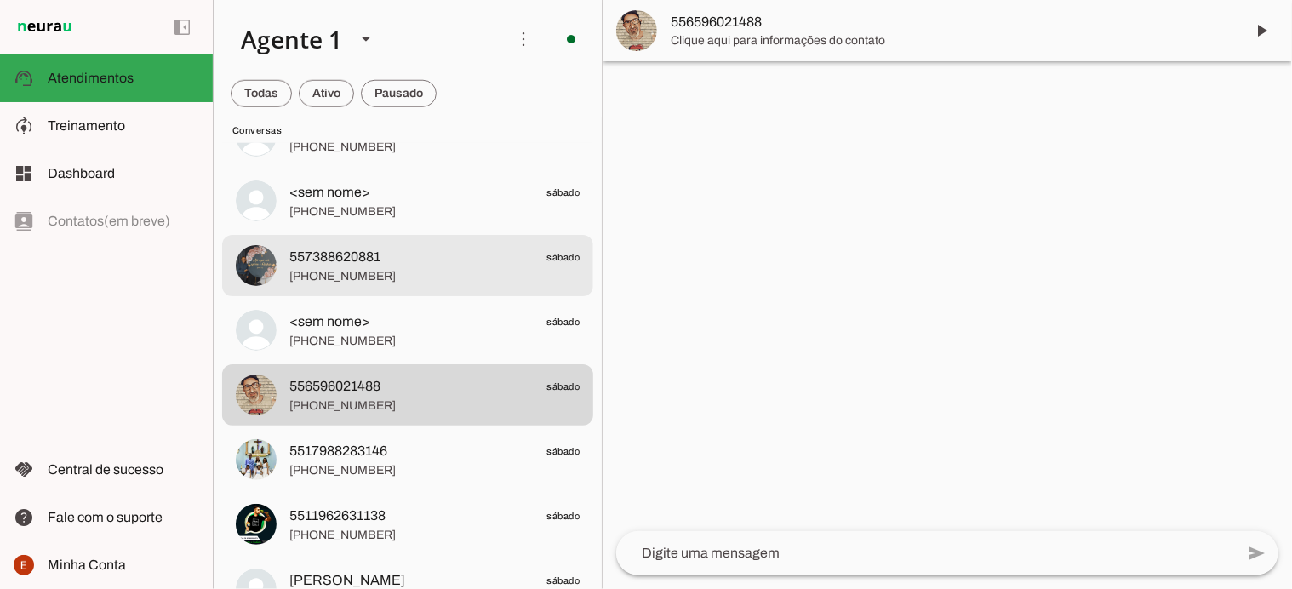
scroll to position [7167, 0]
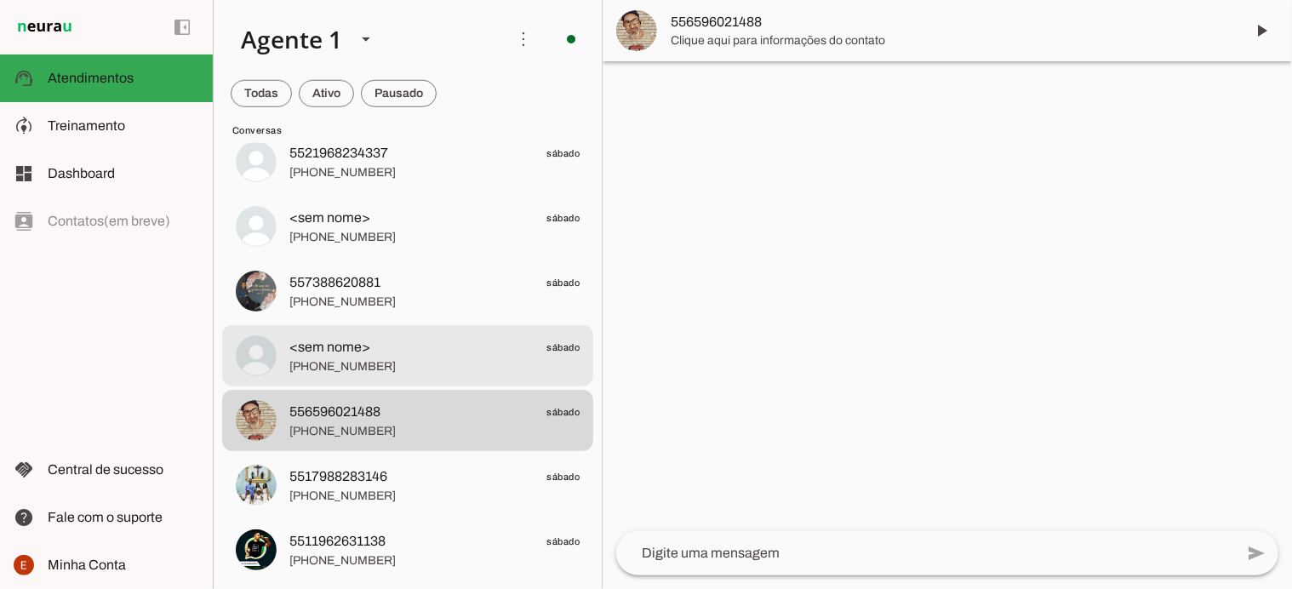
click at [381, 371] on span "+55 9899853053" at bounding box center [434, 366] width 290 height 17
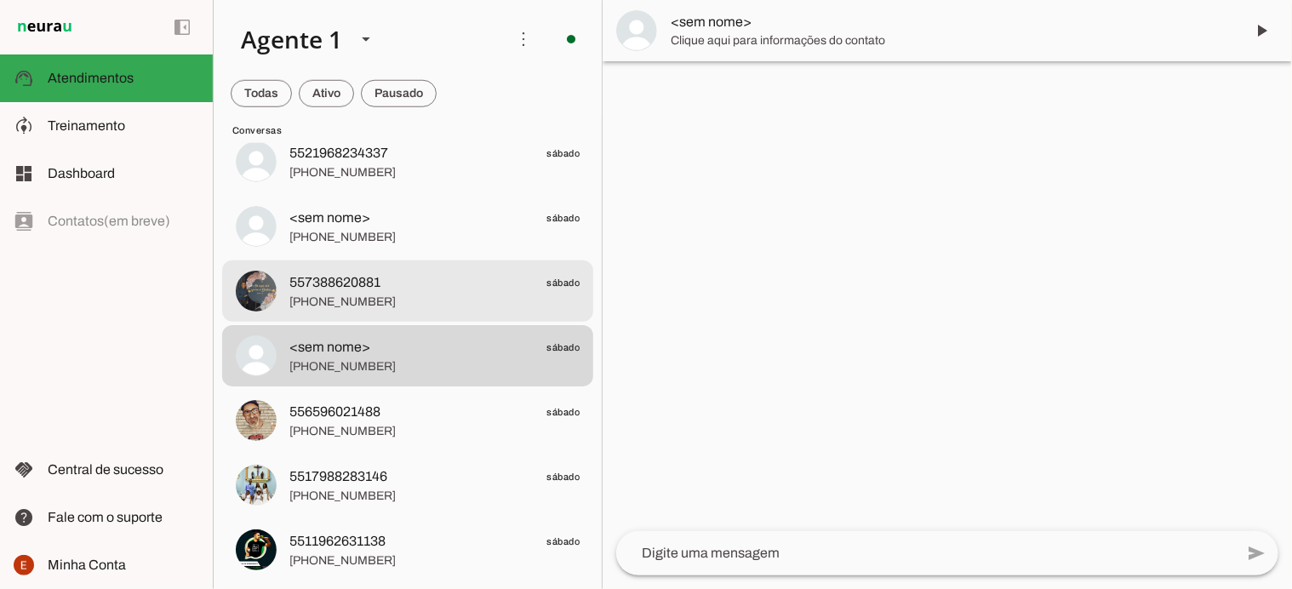
click at [371, 295] on span "+55 7388620881" at bounding box center [434, 302] width 290 height 17
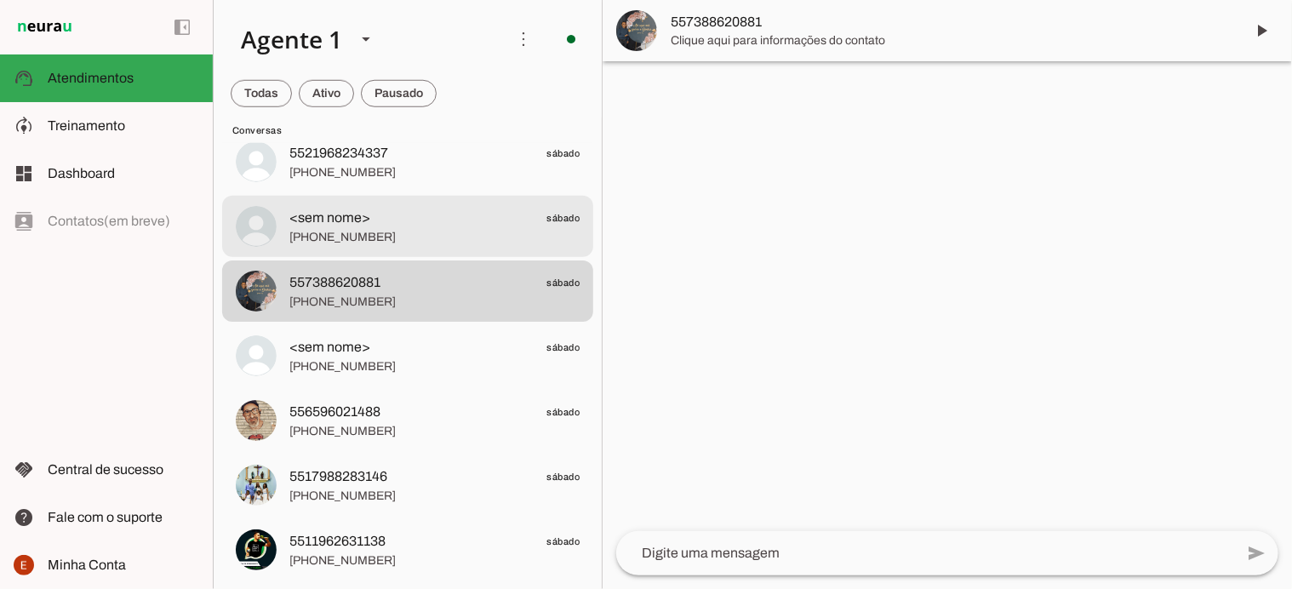
click at [360, 231] on span "+55 4891455552" at bounding box center [434, 237] width 290 height 17
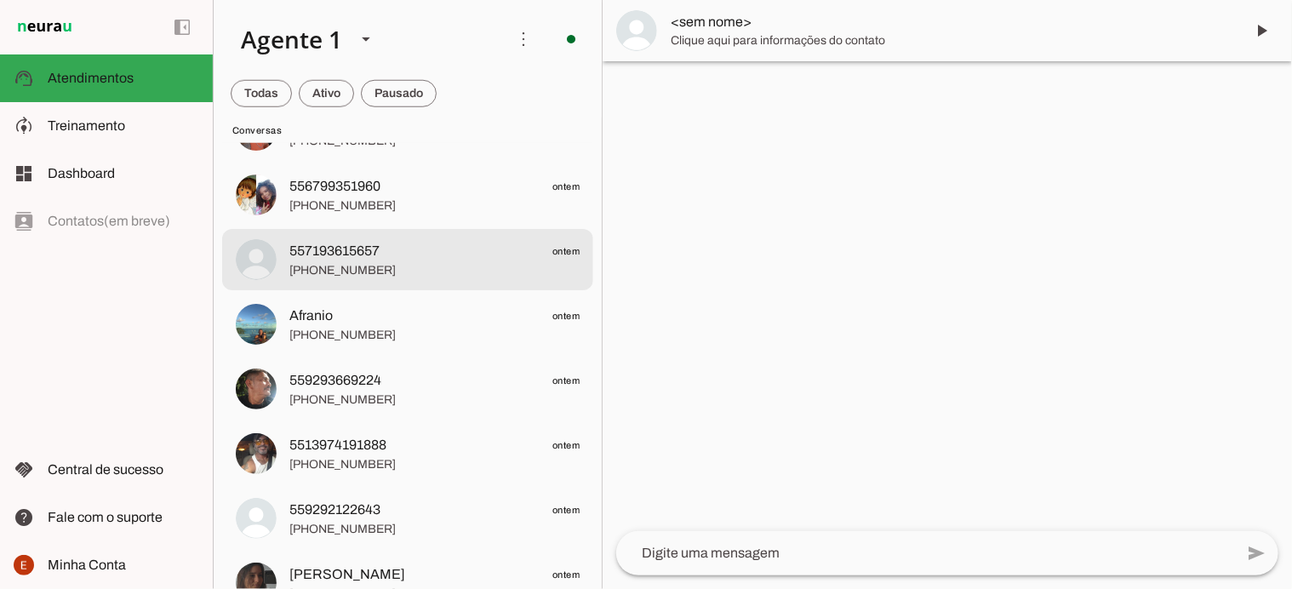
scroll to position [3964, 0]
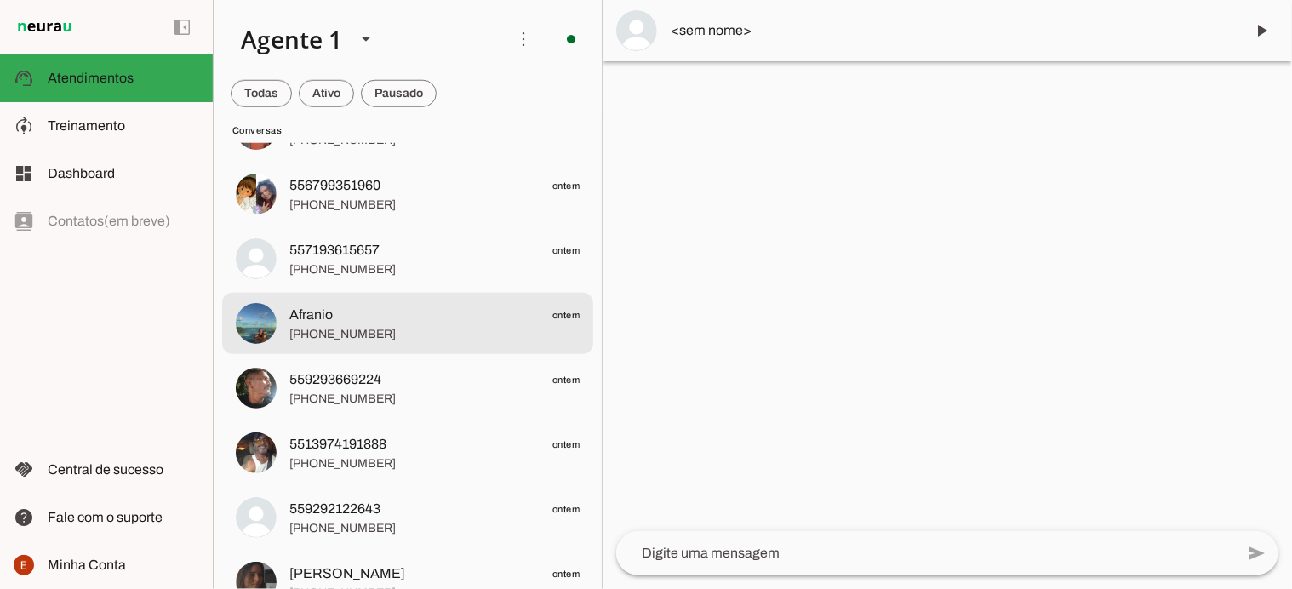
click at [385, 337] on span "+55 22 99966-7727" at bounding box center [434, 334] width 290 height 17
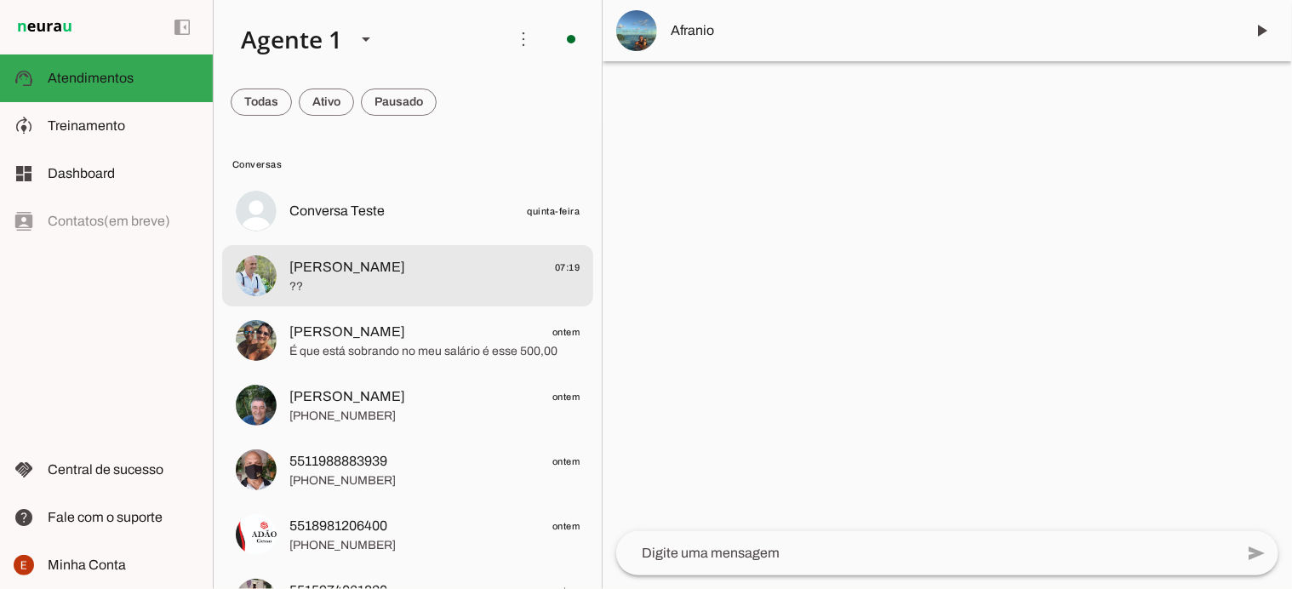
click at [327, 242] on md-item "Ederson 07:19 ??" at bounding box center [407, 210] width 371 height 61
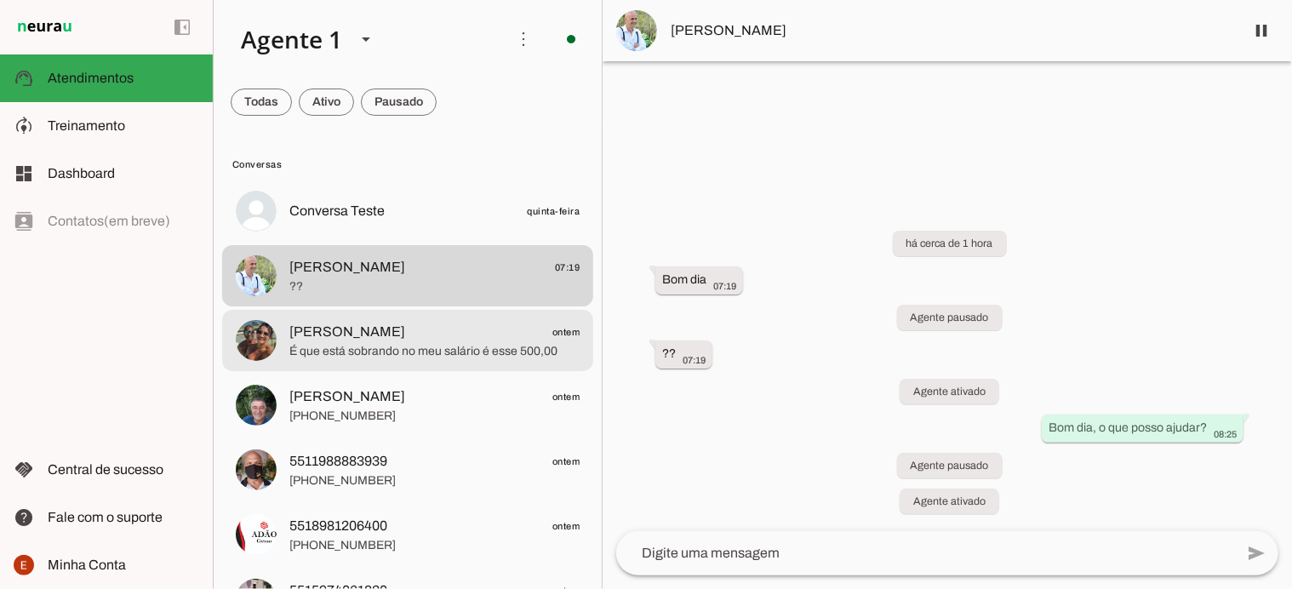
click at [363, 242] on md-item "Marcos Aurélio Lisboa San ontem É que está sobrando no meu salário é esse 500,00" at bounding box center [407, 210] width 371 height 61
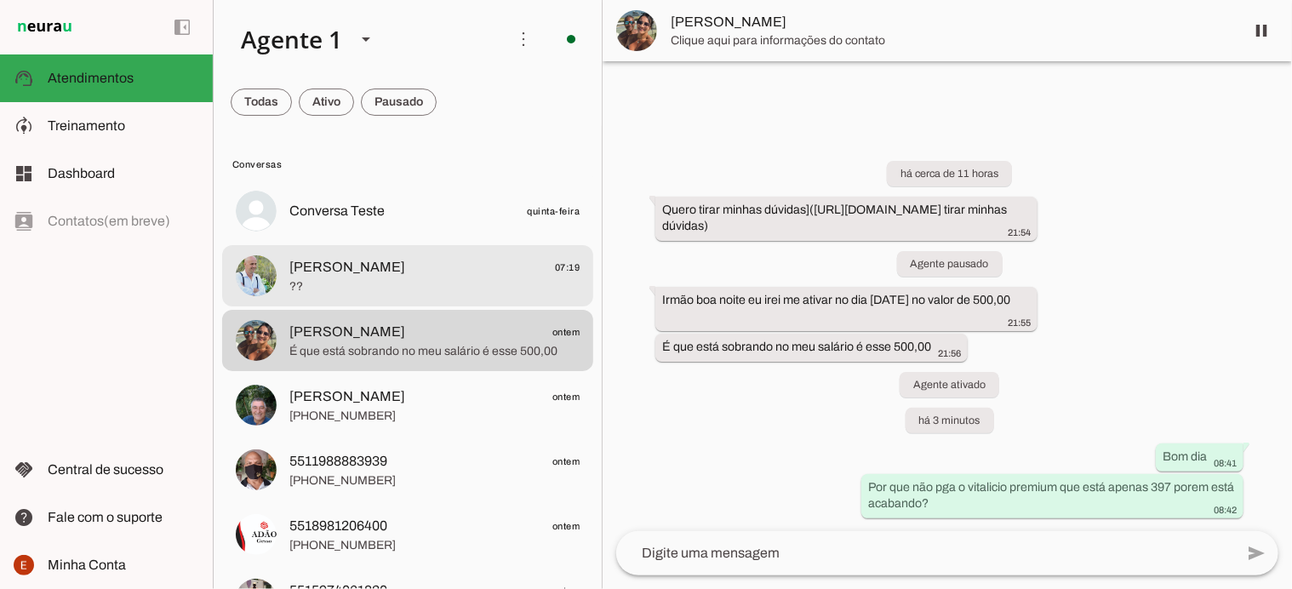
click at [330, 282] on span "??" at bounding box center [434, 286] width 290 height 17
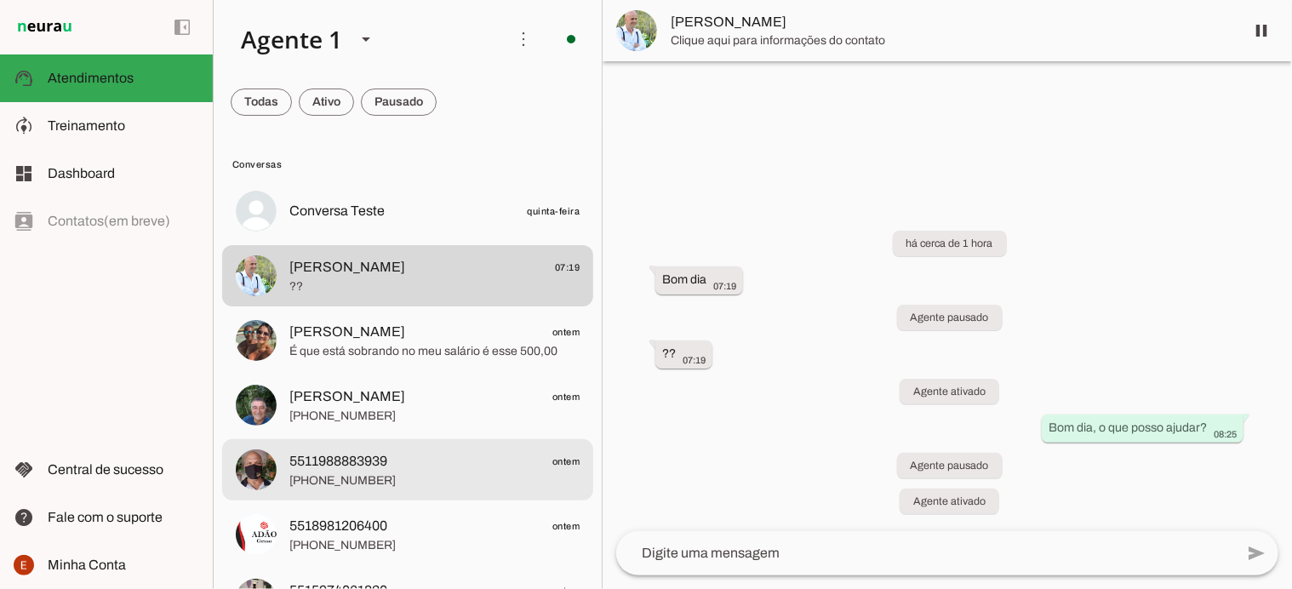
click at [352, 481] on span "[PHONE_NUMBER]" at bounding box center [434, 481] width 290 height 17
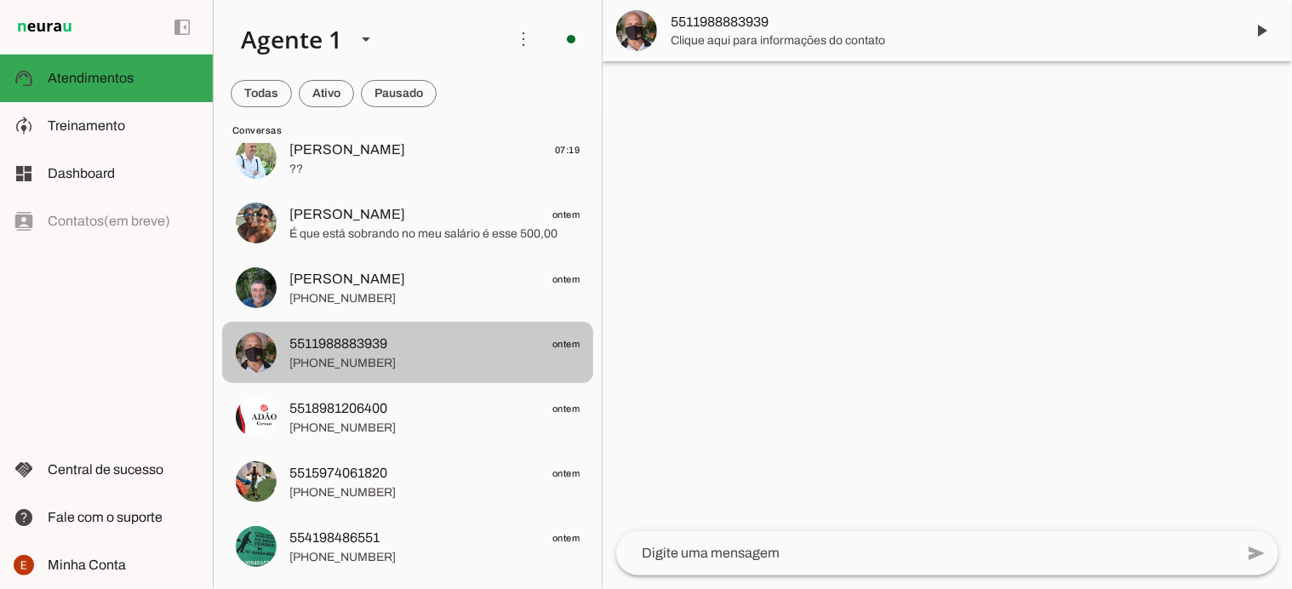
scroll to position [123, 0]
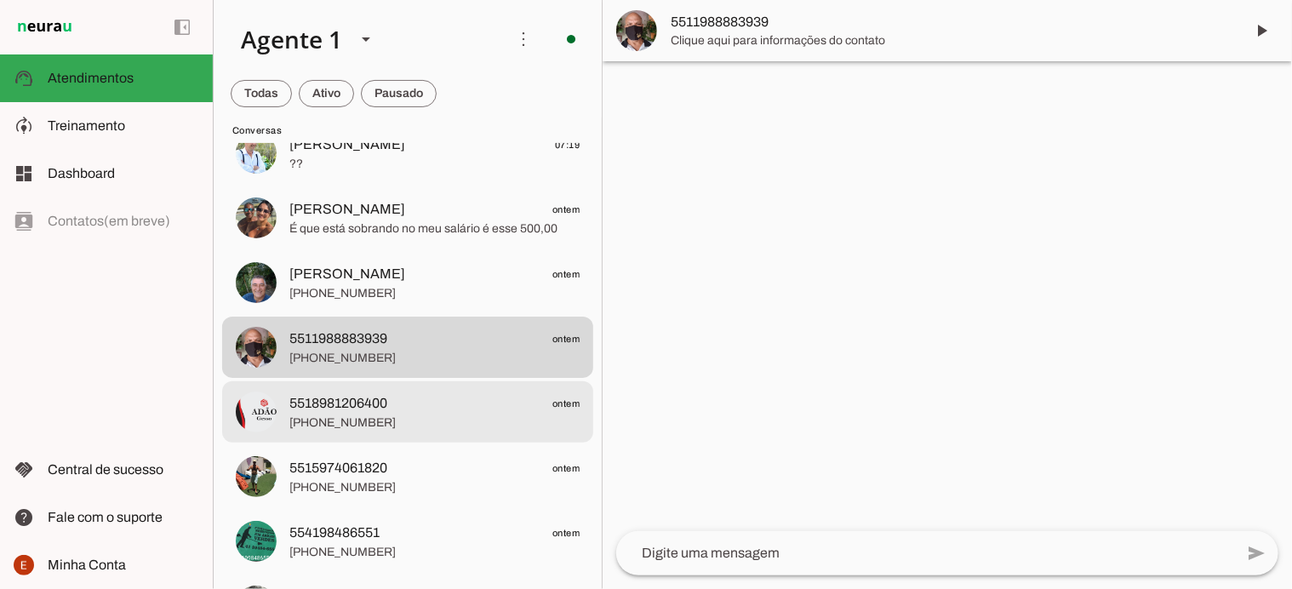
click at [352, 425] on span "[PHONE_NUMBER]" at bounding box center [434, 423] width 290 height 17
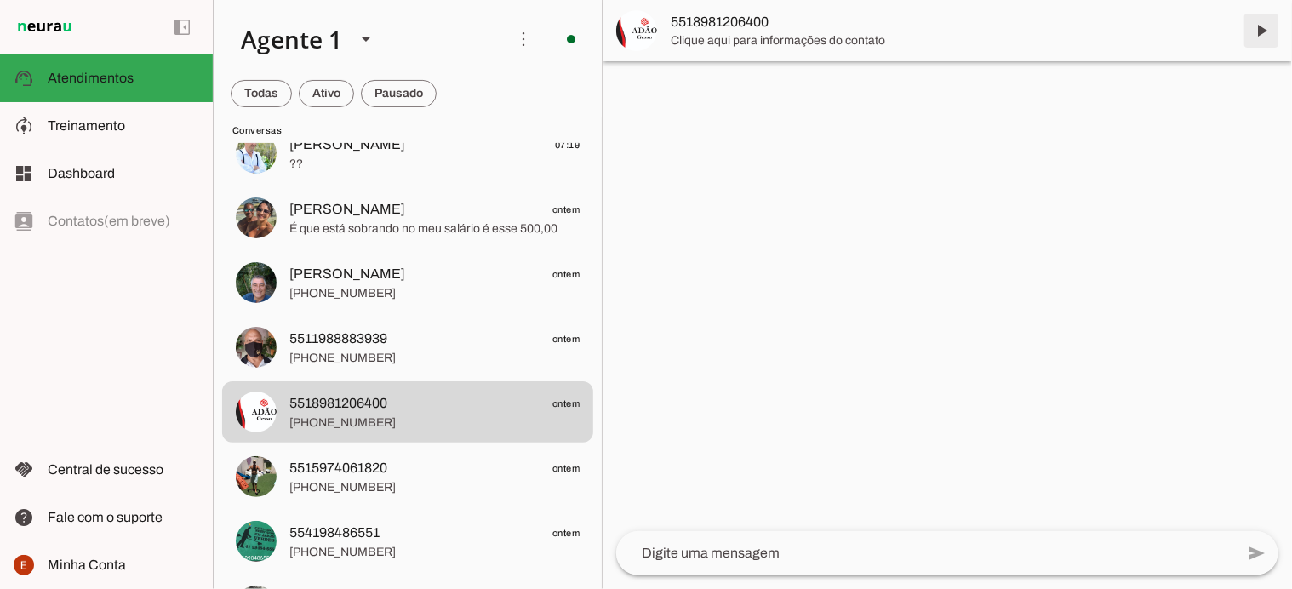
click at [1259, 38] on span at bounding box center [1261, 30] width 41 height 41
click at [268, 97] on span at bounding box center [261, 93] width 61 height 41
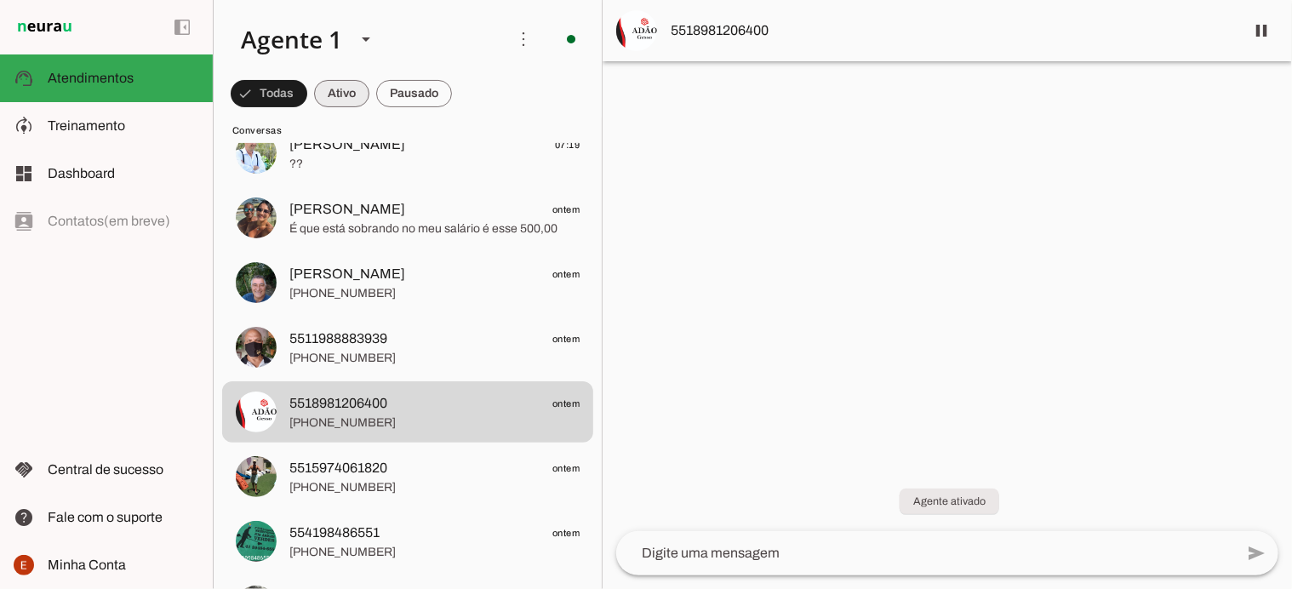
click at [307, 91] on span at bounding box center [269, 93] width 77 height 41
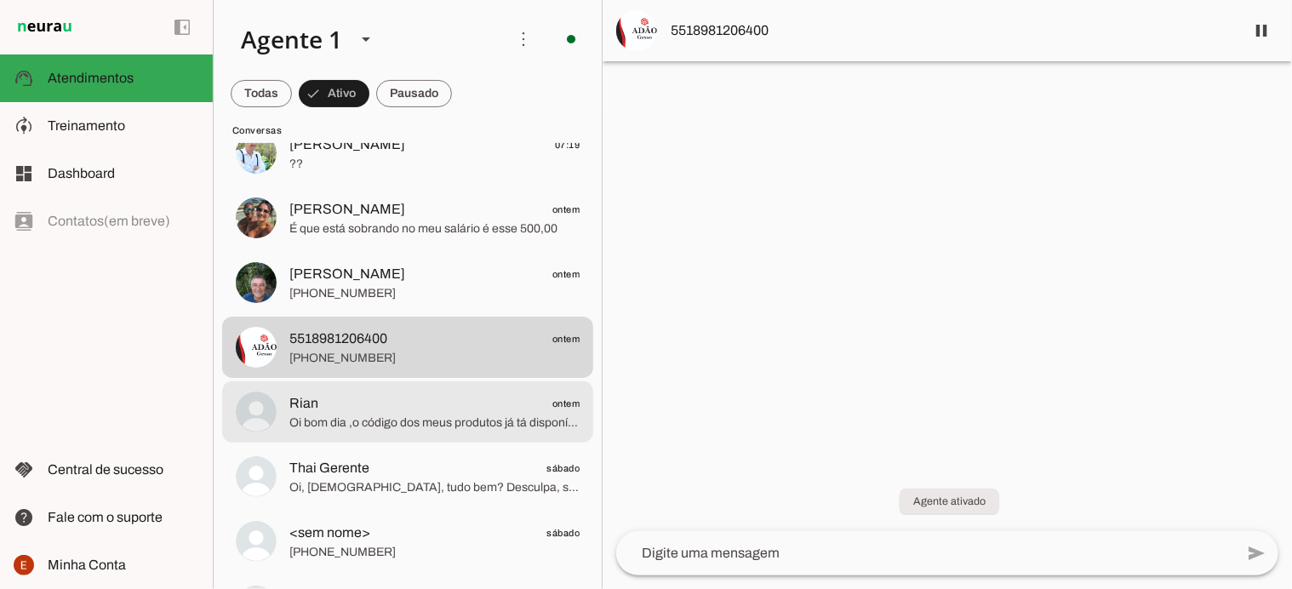
click at [358, 404] on span "Rian ontem" at bounding box center [434, 403] width 290 height 21
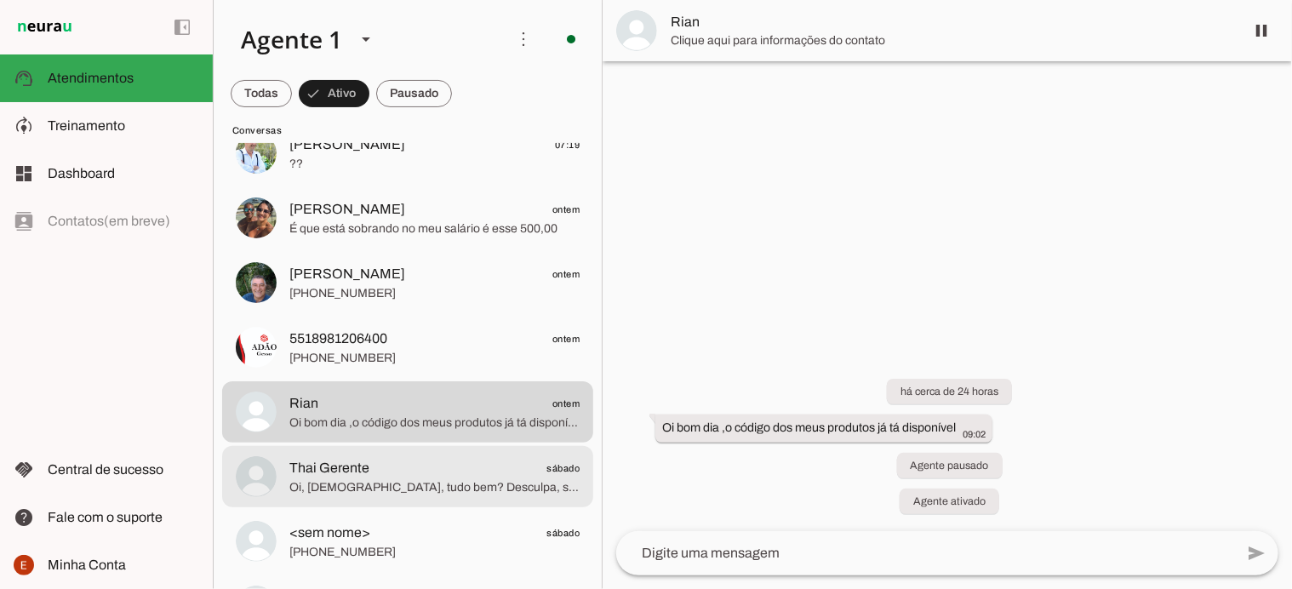
click at [341, 485] on span "Oi, [DEMOGRAPHIC_DATA], tudo bem? Desculpa, sou nova aqui e não sei das convers…" at bounding box center [434, 487] width 290 height 17
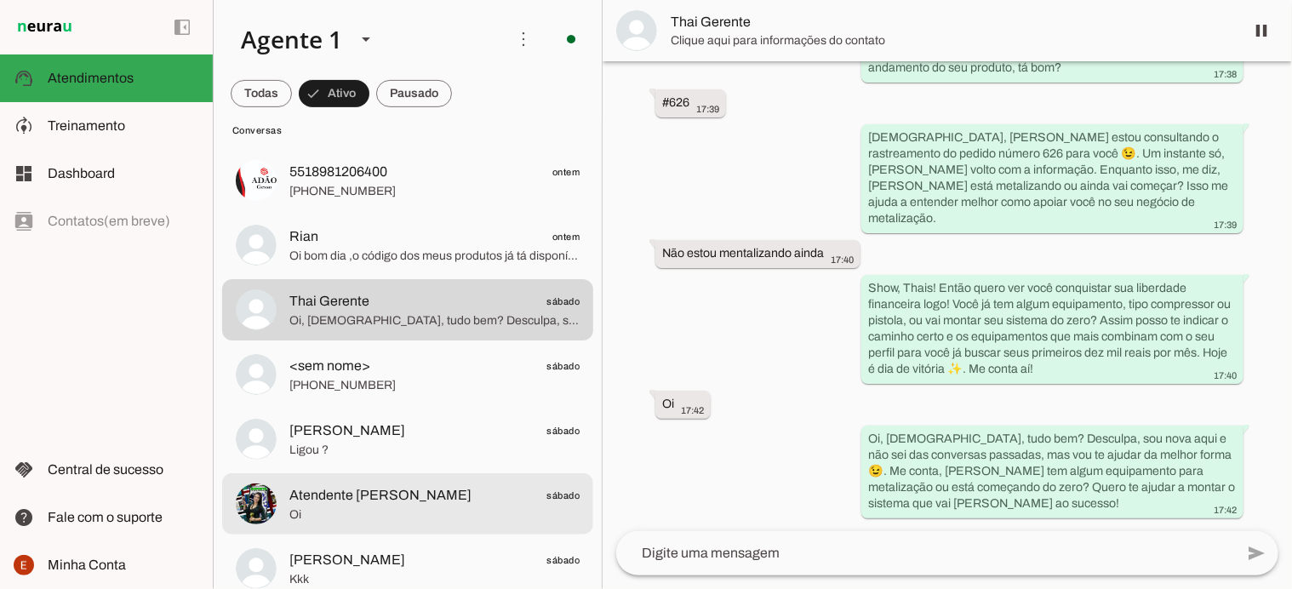
scroll to position [295, 0]
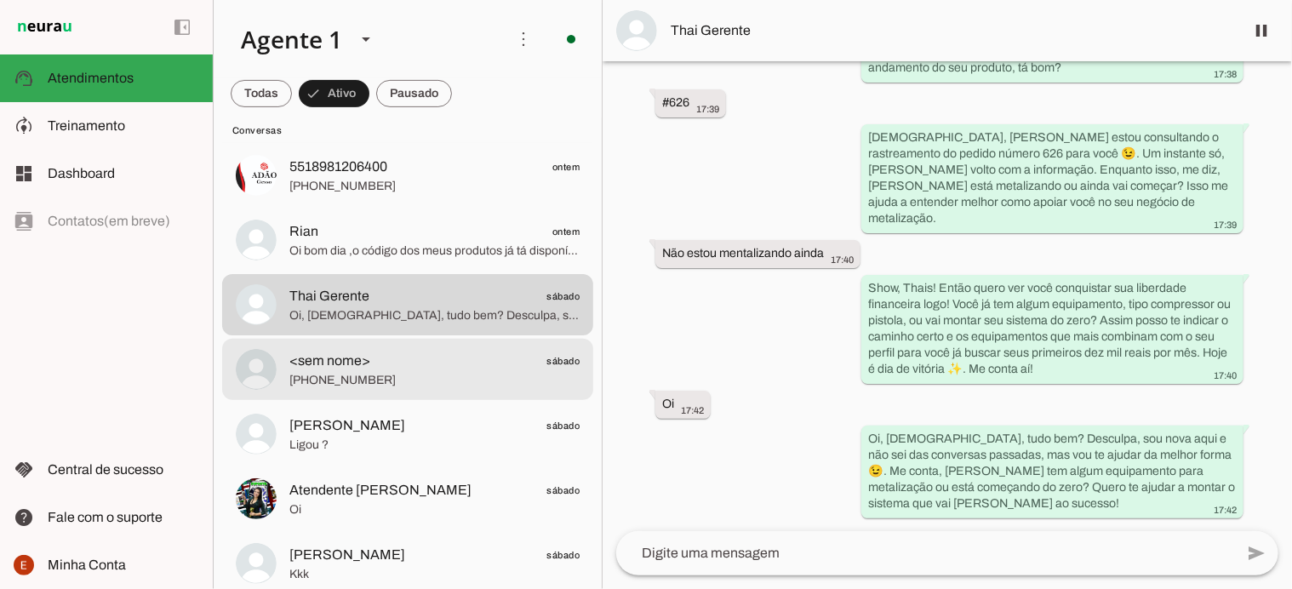
click at [311, 372] on span "[PHONE_NUMBER]" at bounding box center [434, 380] width 290 height 17
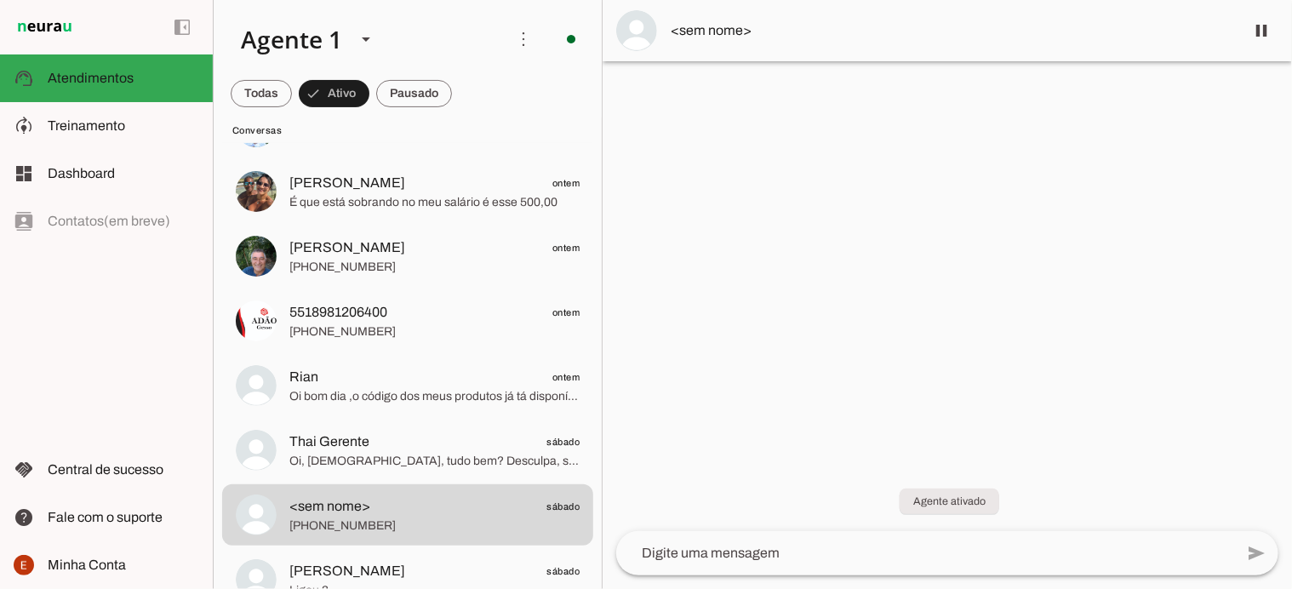
scroll to position [159, 0]
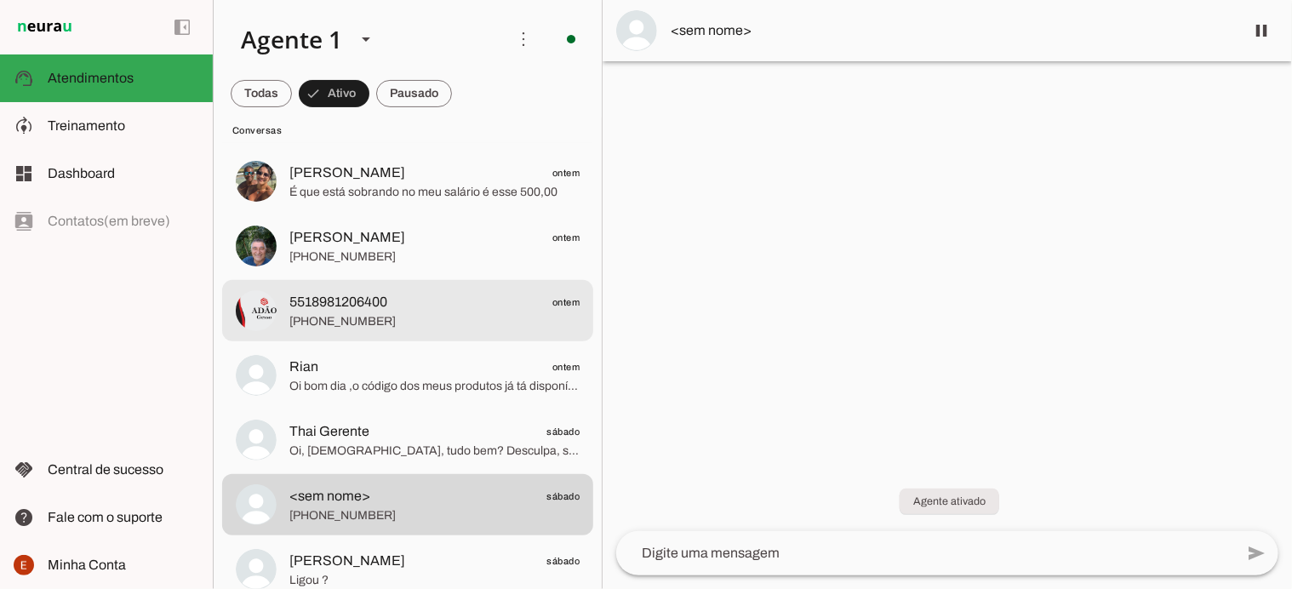
click at [323, 319] on span "[PHONE_NUMBER]" at bounding box center [434, 321] width 290 height 17
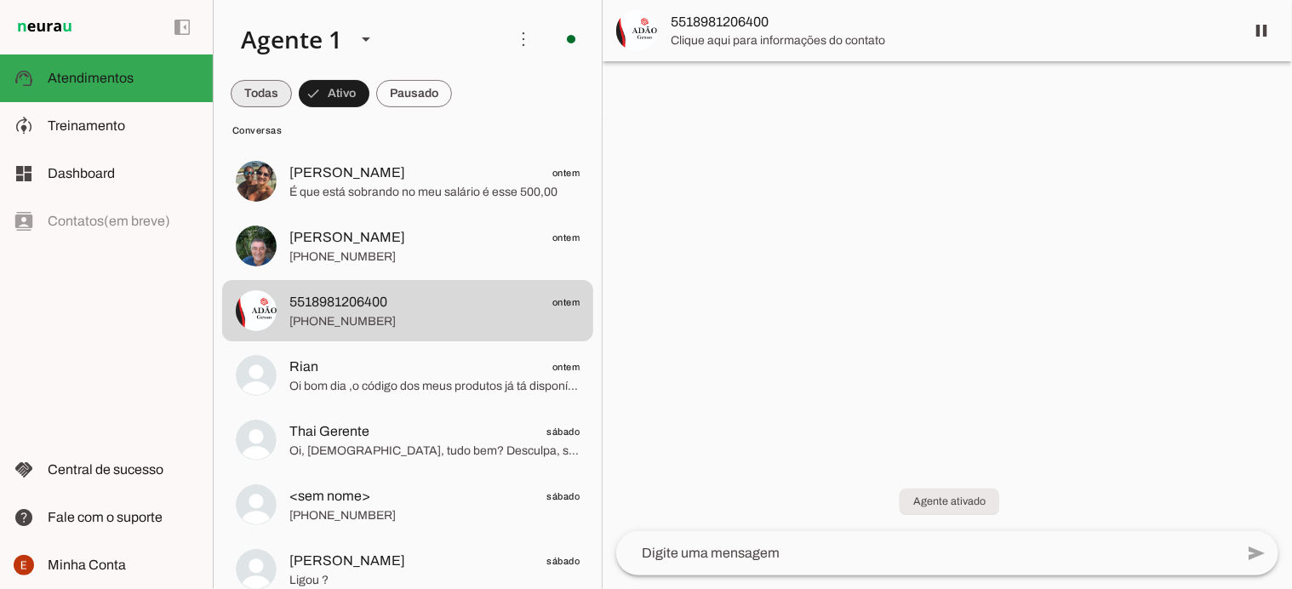
click at [251, 88] on span at bounding box center [261, 93] width 61 height 41
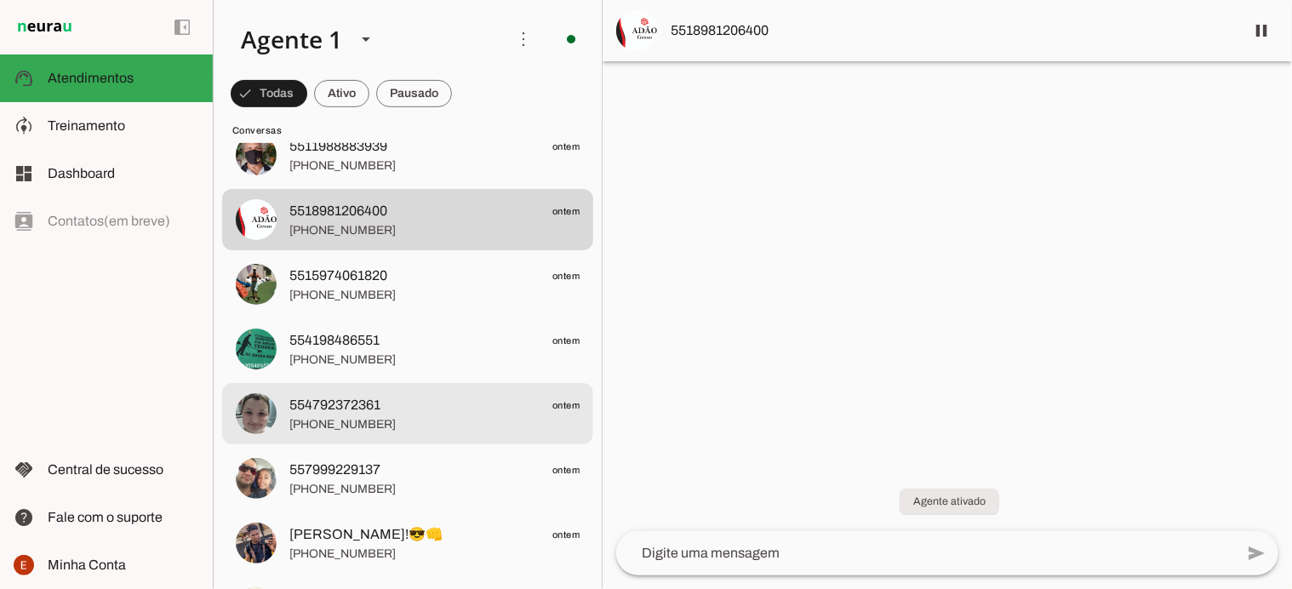
scroll to position [327, 0]
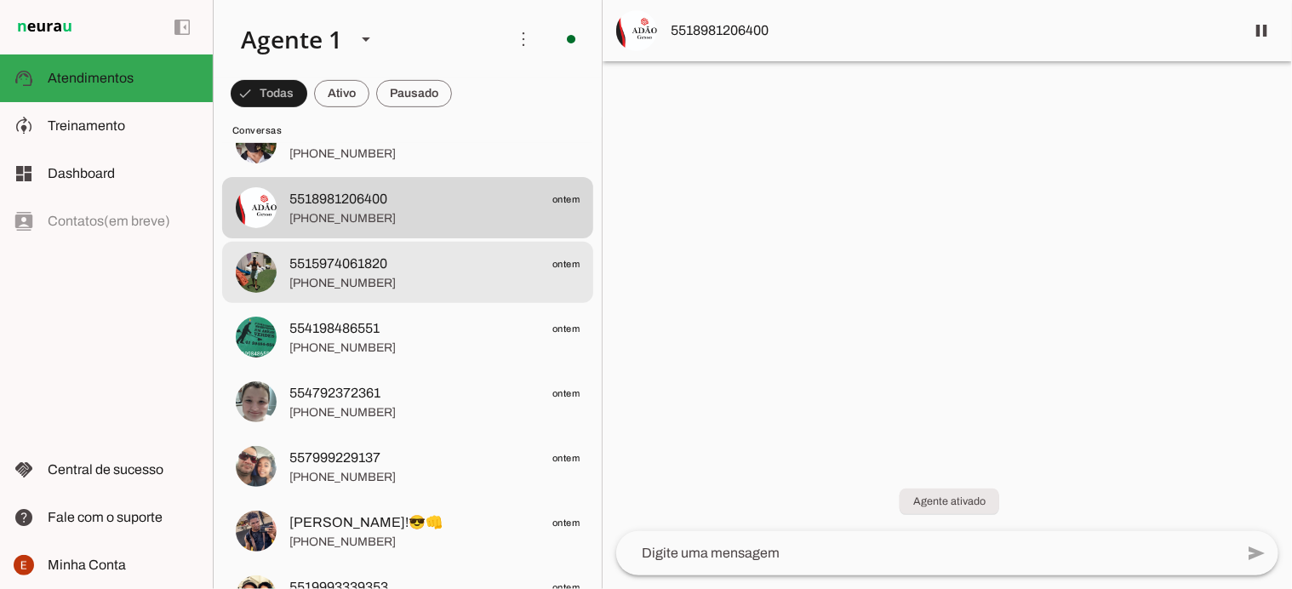
click at [395, 275] on span "[PHONE_NUMBER]" at bounding box center [434, 283] width 290 height 17
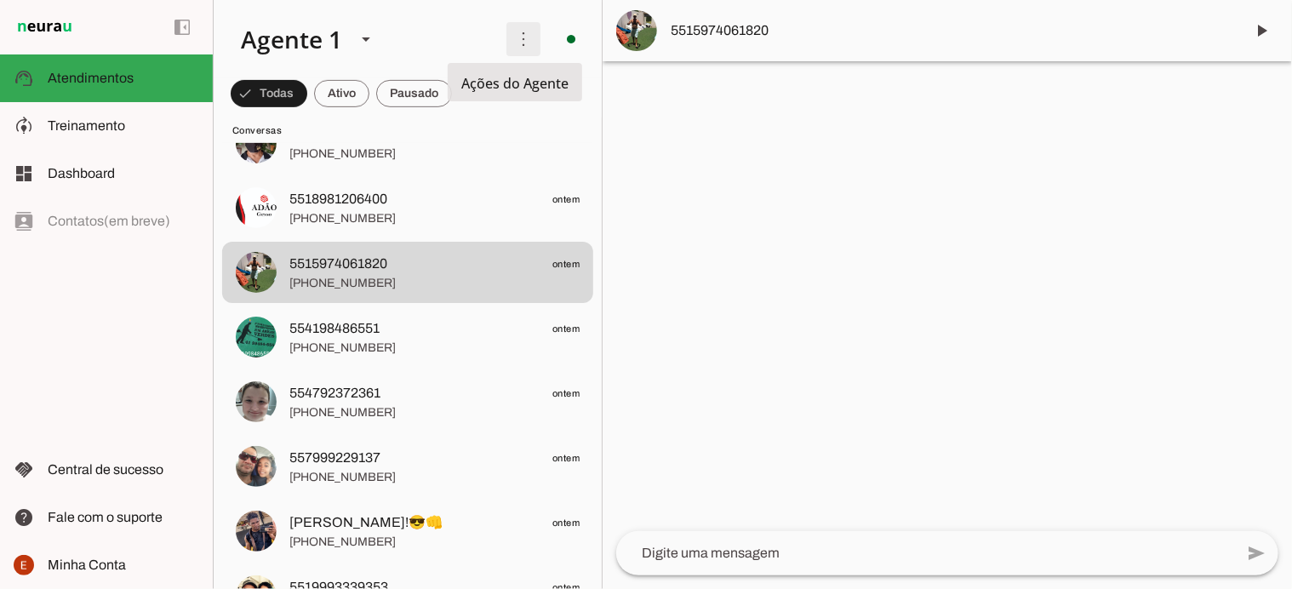
click at [512, 39] on span at bounding box center [523, 39] width 41 height 41
click at [1257, 33] on span at bounding box center [1261, 30] width 41 height 41
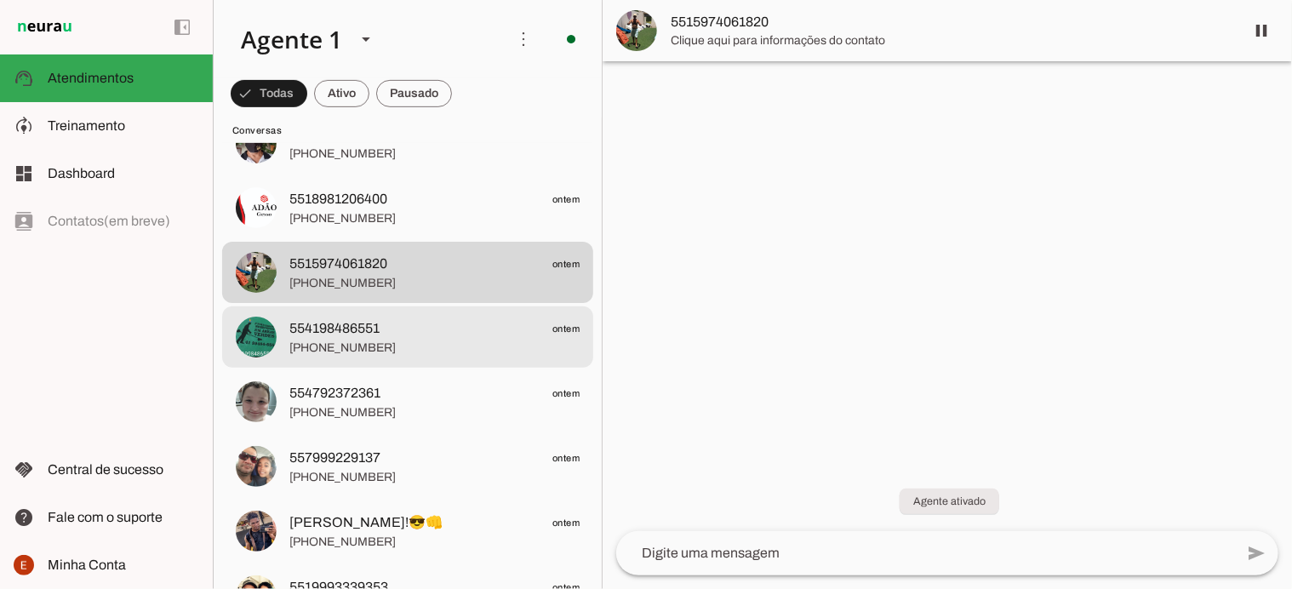
click at [365, 335] on span "554198486551" at bounding box center [334, 328] width 90 height 20
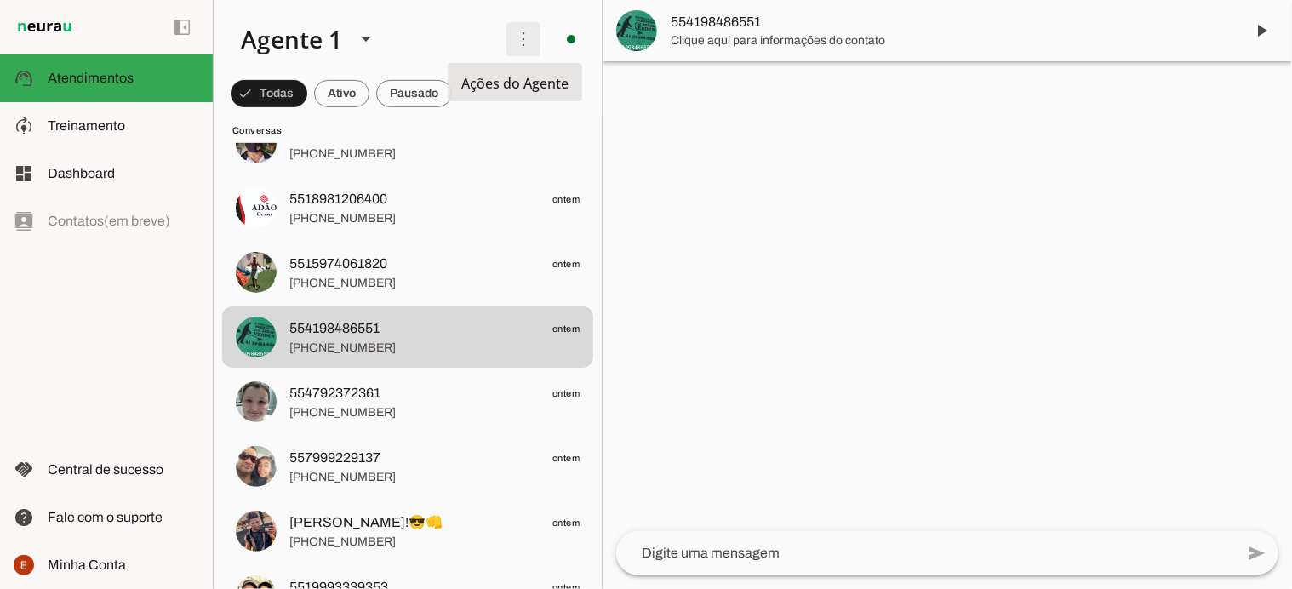
click at [511, 26] on span at bounding box center [523, 39] width 41 height 41
click at [725, 78] on slot at bounding box center [759, 103] width 68 height 61
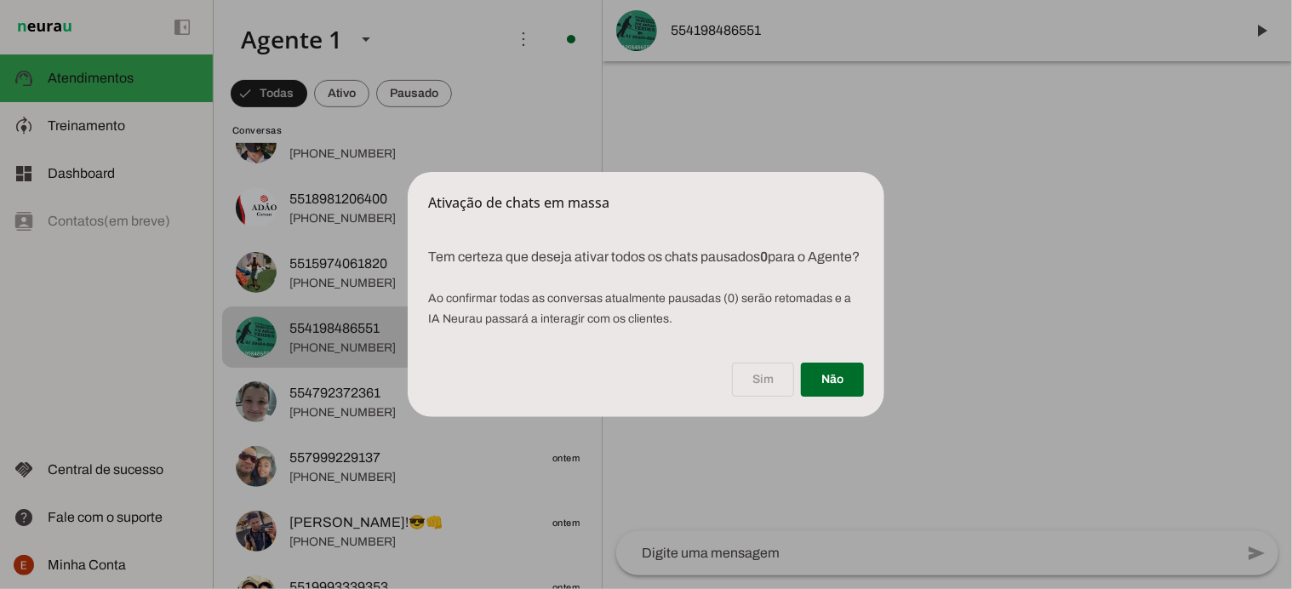
click at [762, 393] on div "Sim Não" at bounding box center [646, 383] width 477 height 68
click at [408, 341] on dialog "Ativação de chats em massa Tem certeza que deseja ativar todos os chats pausa…" at bounding box center [646, 294] width 477 height 245
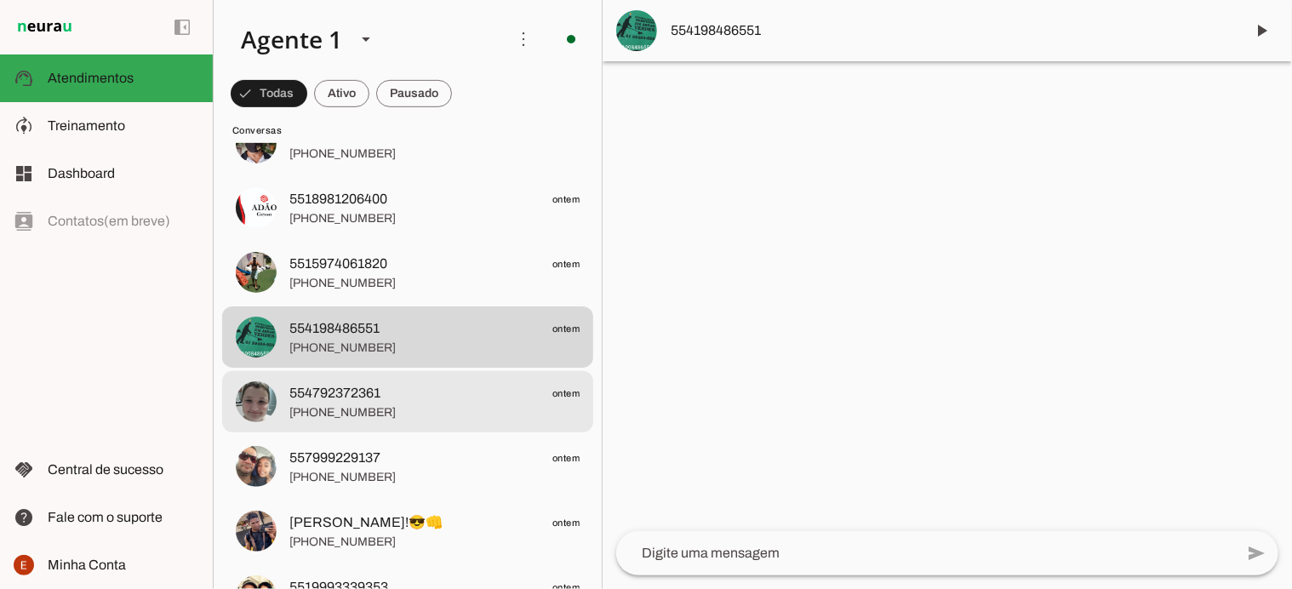
click at [407, 420] on span "[PHONE_NUMBER]" at bounding box center [434, 412] width 290 height 17
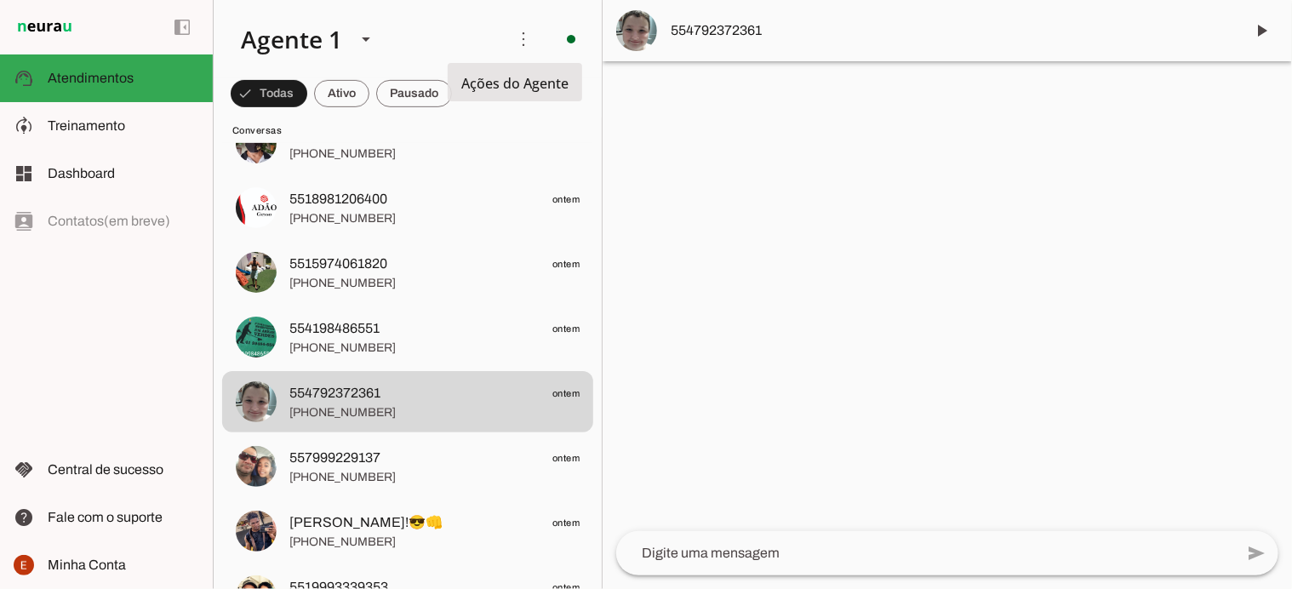
click at [503, 85] on span "Ações do Agente" at bounding box center [514, 83] width 107 height 19
click at [510, 53] on span at bounding box center [523, 39] width 41 height 41
click at [725, 77] on slot at bounding box center [759, 103] width 68 height 61
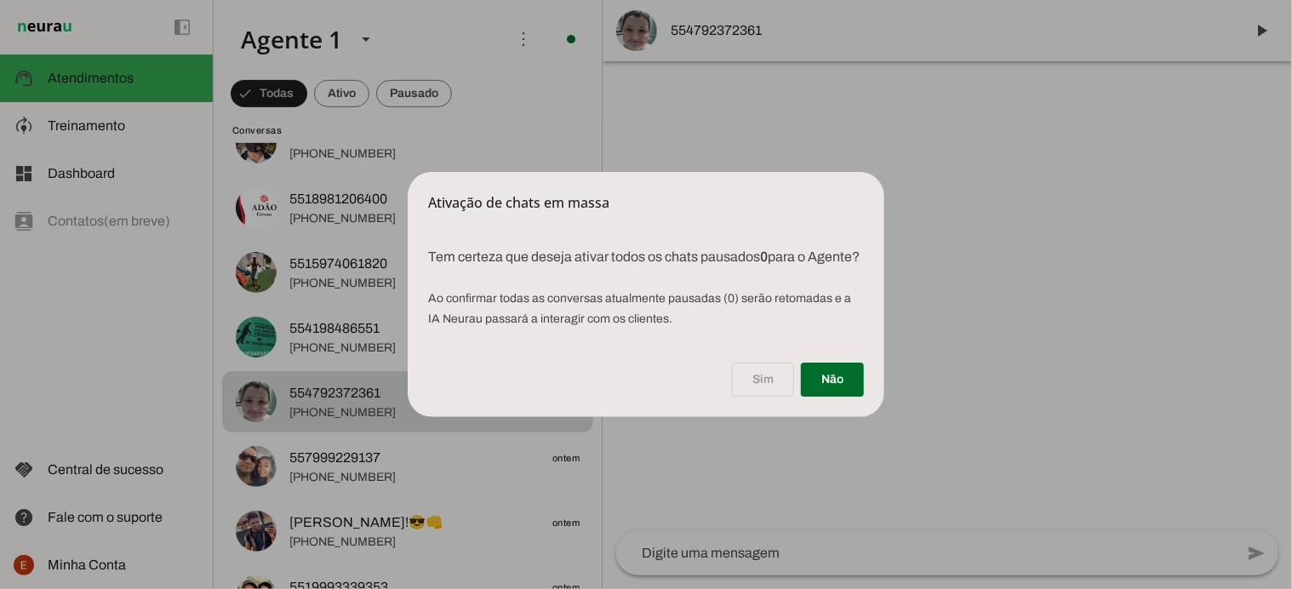
click at [744, 397] on div "Sim Não" at bounding box center [646, 383] width 477 height 68
click at [776, 386] on div "Sim Não" at bounding box center [646, 383] width 477 height 68
click at [743, 172] on dialog "Ativação de chats em massa Tem certeza que deseja ativar todos os chats pausa…" at bounding box center [646, 294] width 477 height 245
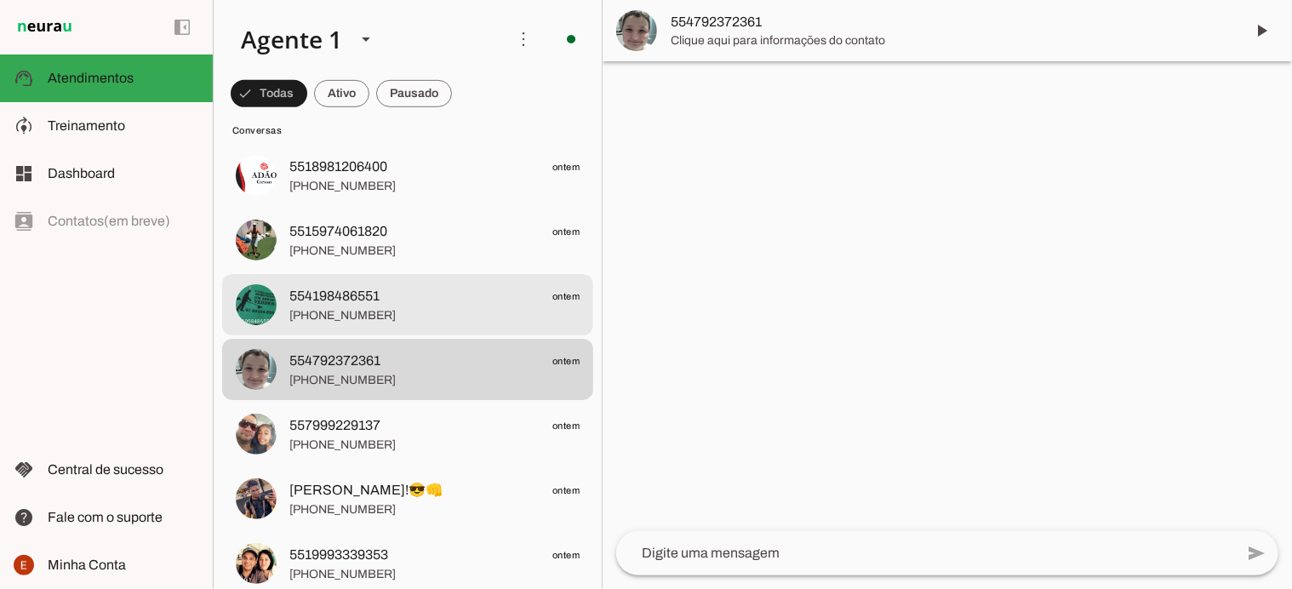
scroll to position [361, 0]
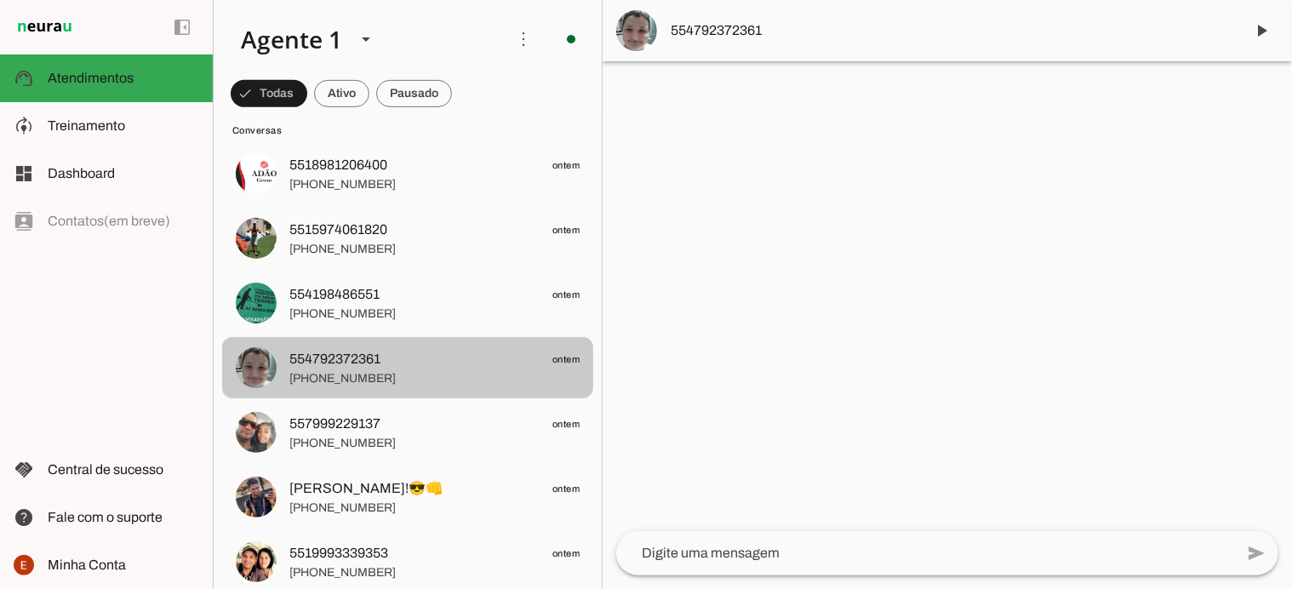
click at [374, 360] on span "554792372361" at bounding box center [334, 359] width 91 height 20
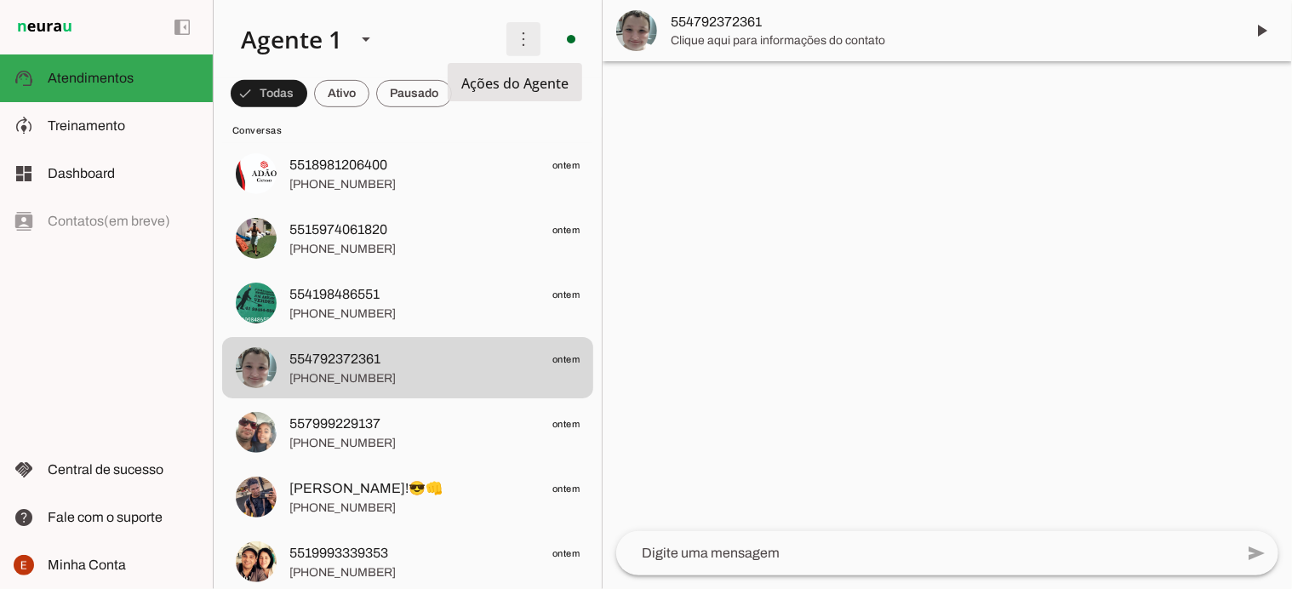
click at [509, 30] on span at bounding box center [523, 39] width 41 height 41
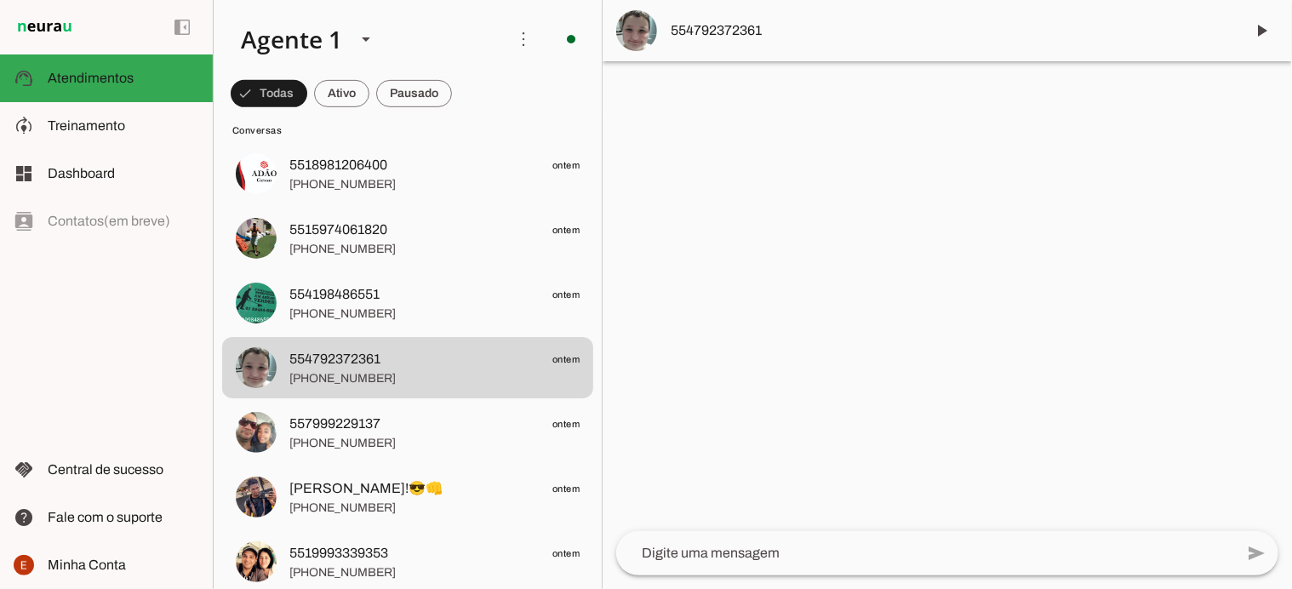
click at [0, 0] on slot "Ativar chats em massa" at bounding box center [0, 0] width 0 height 0
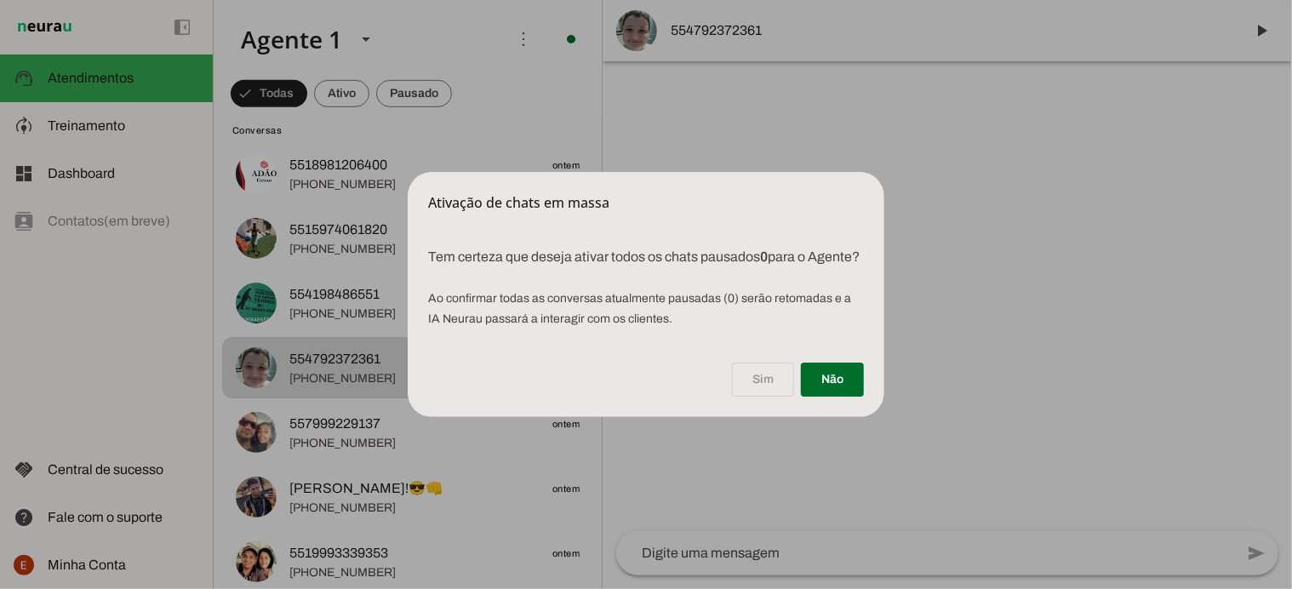
click at [742, 369] on div "Sim Não" at bounding box center [646, 383] width 477 height 68
click at [885, 260] on dialog "Ativação de chats em massa Tem certeza que deseja ativar todos os chats pausa…" at bounding box center [646, 294] width 477 height 245
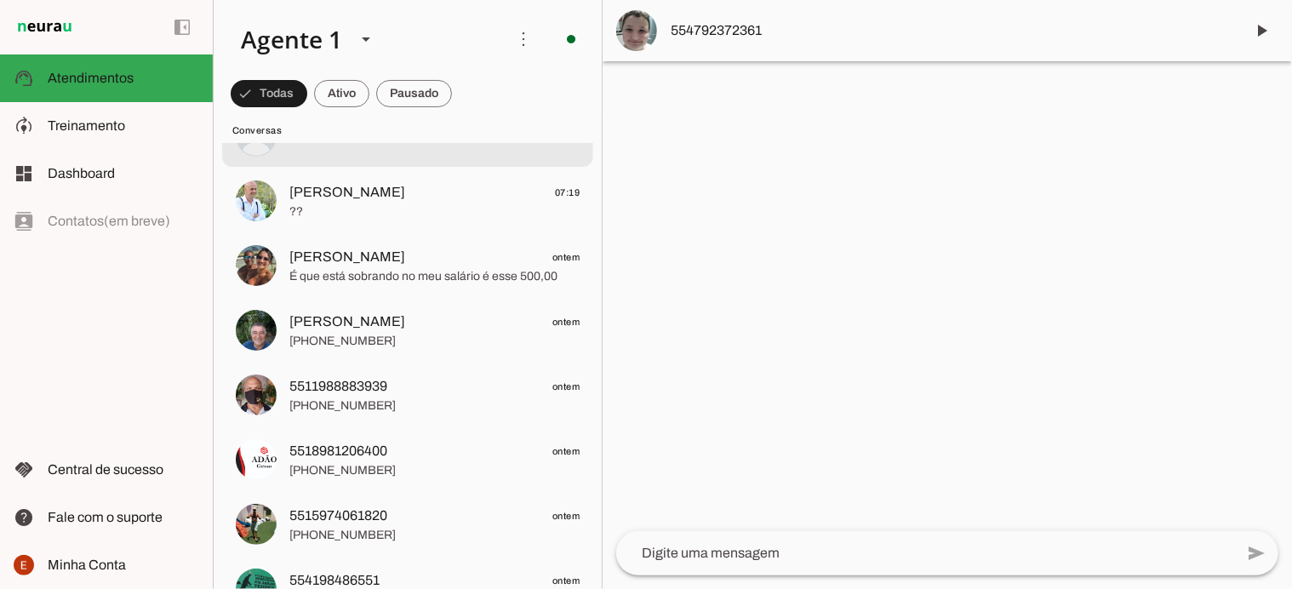
scroll to position [75, 0]
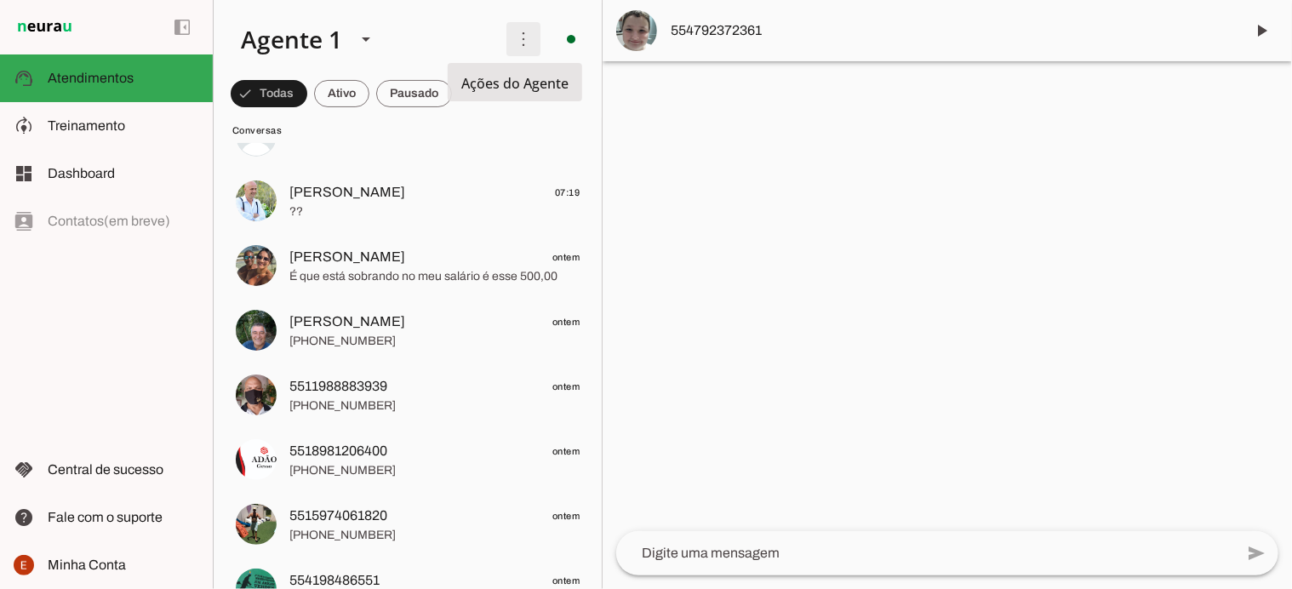
click at [513, 48] on span at bounding box center [523, 39] width 41 height 41
click at [725, 78] on slot at bounding box center [759, 103] width 68 height 61
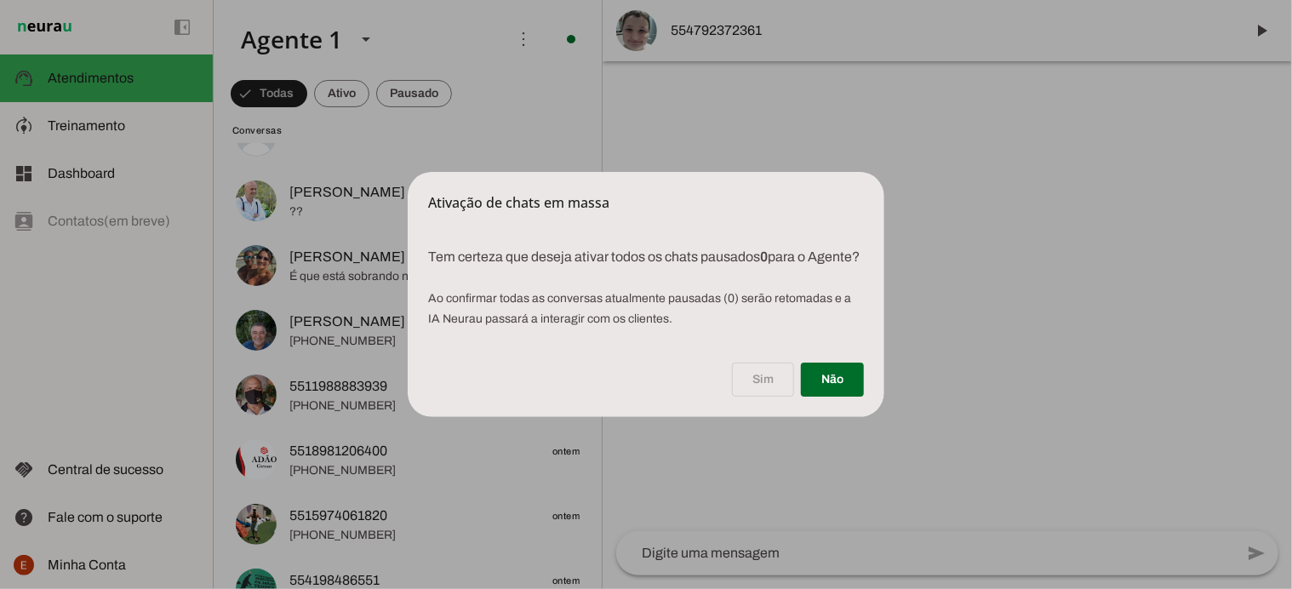
click at [539, 172] on dialog "Ativação de chats em massa Tem certeza que deseja ativar todos os chats pausa…" at bounding box center [646, 294] width 477 height 245
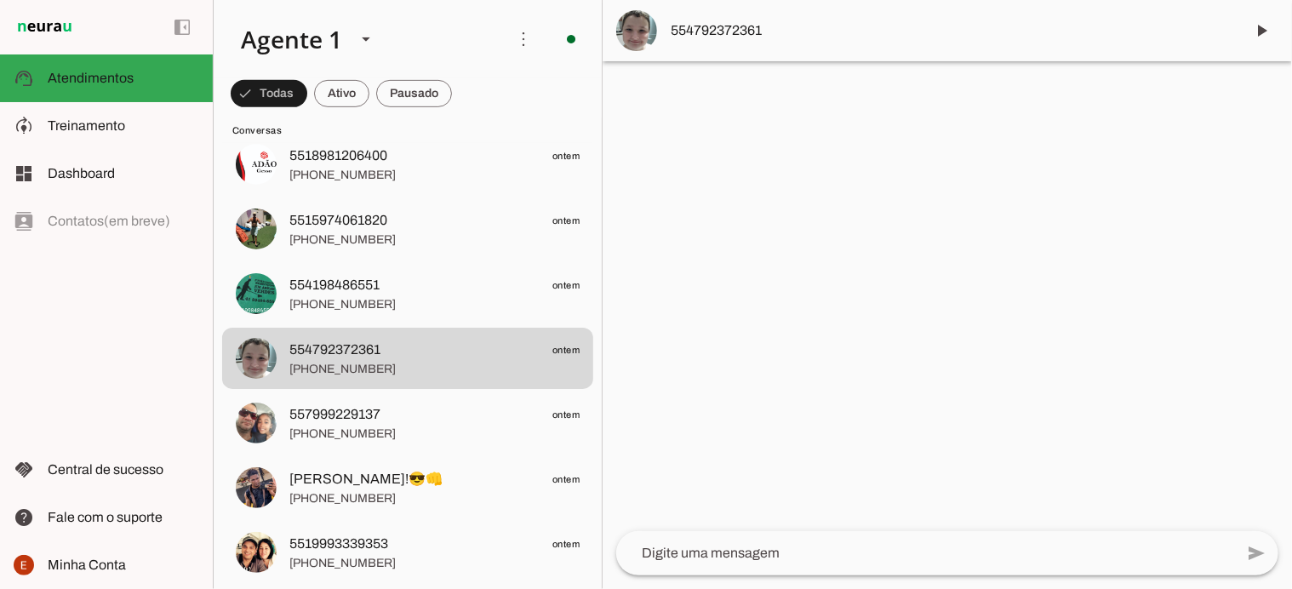
scroll to position [0, 0]
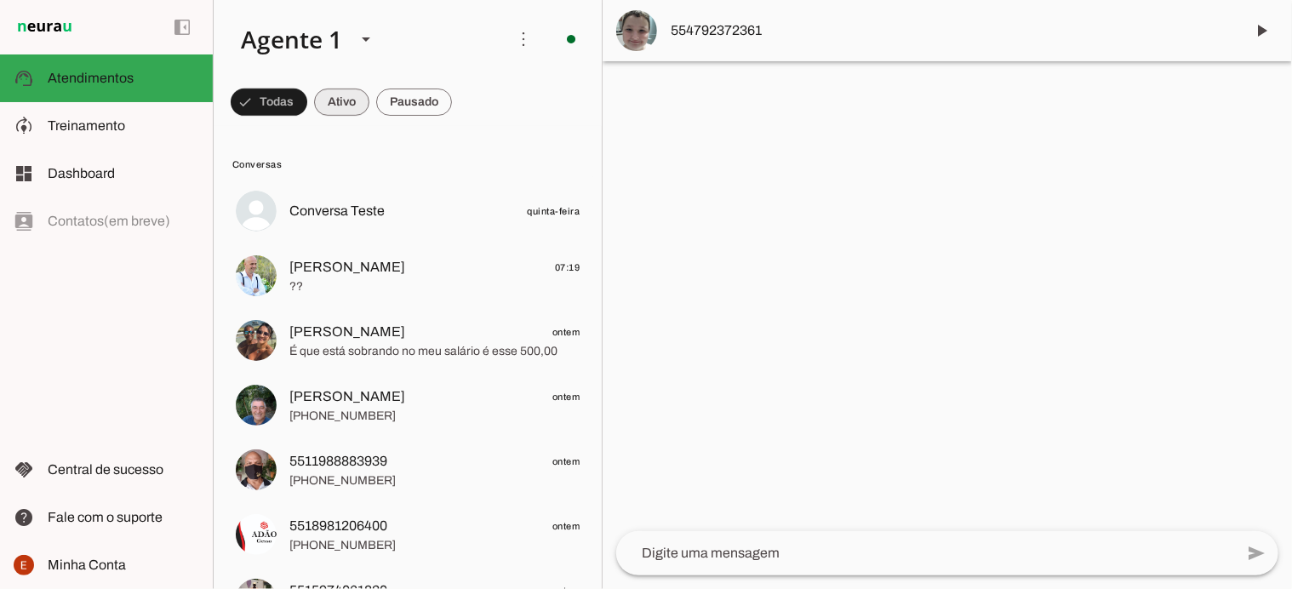
click at [307, 108] on span at bounding box center [269, 102] width 77 height 41
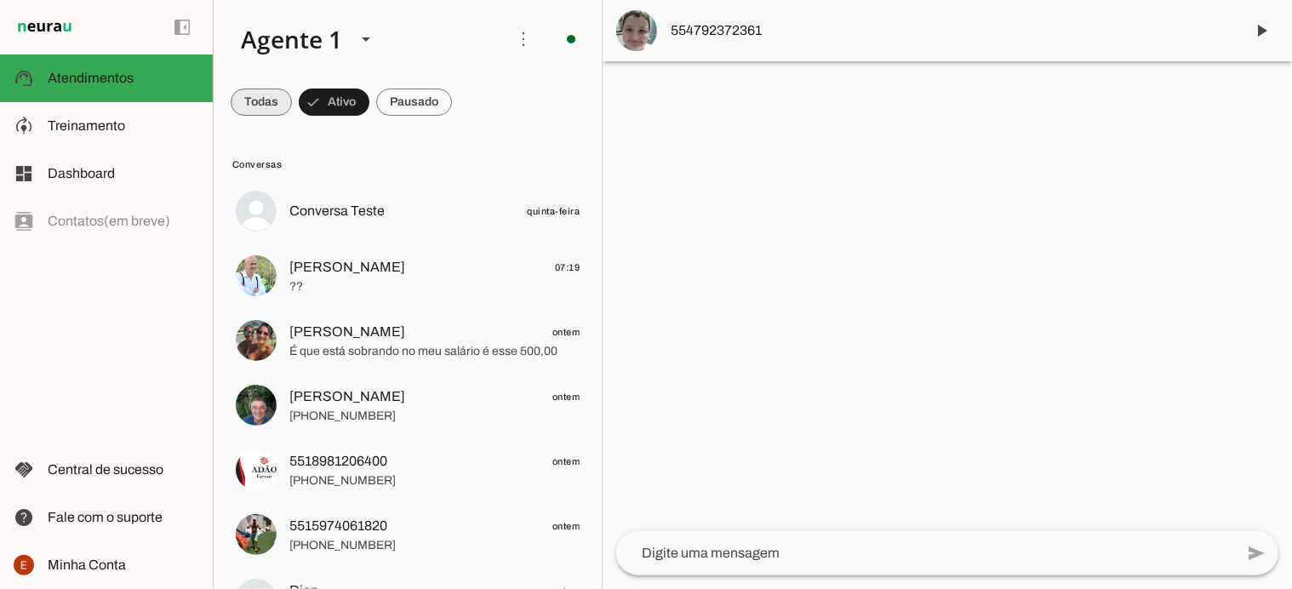
click at [270, 100] on span at bounding box center [261, 102] width 61 height 41
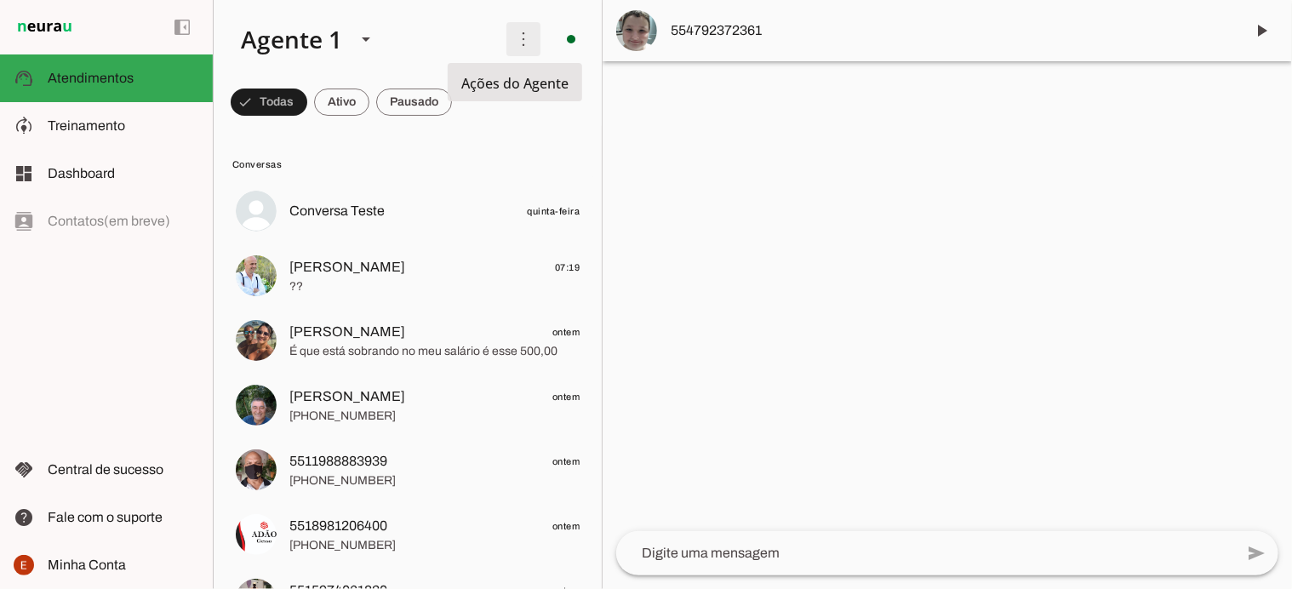
click at [509, 36] on span at bounding box center [523, 39] width 41 height 41
click at [712, 104] on md-item "Ativar chats em massa" at bounding box center [759, 104] width 95 height 82
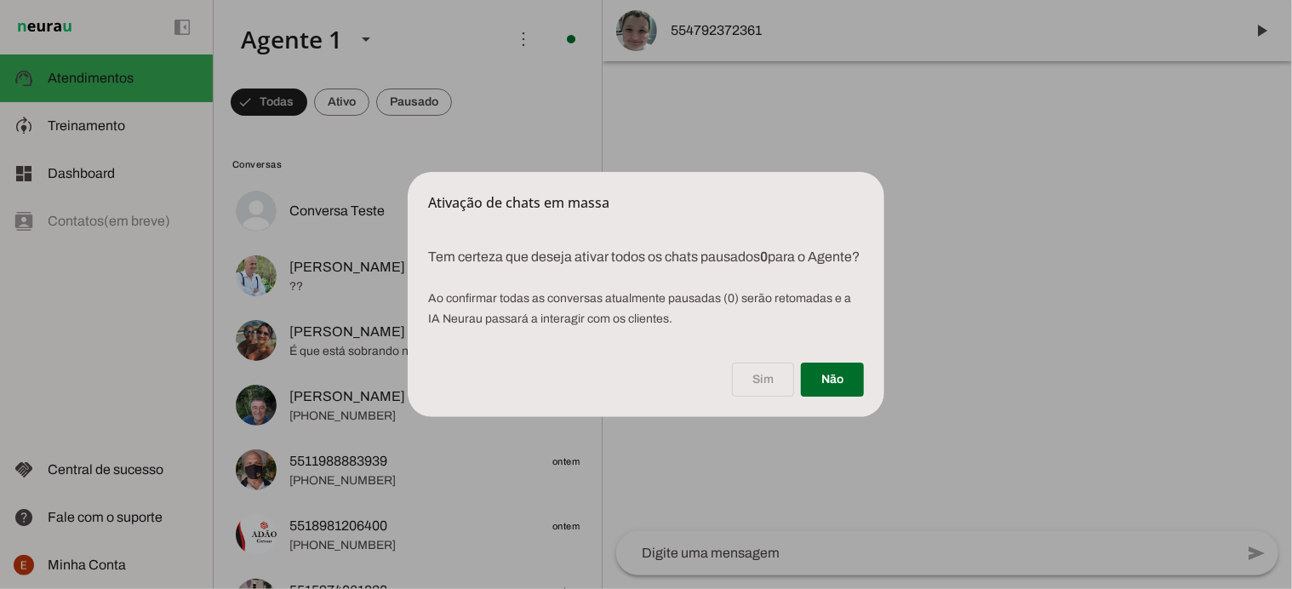
click at [408, 172] on dialog "Ativação de chats em massa Tem certeza que deseja ativar todos os chats pausa…" at bounding box center [646, 294] width 477 height 245
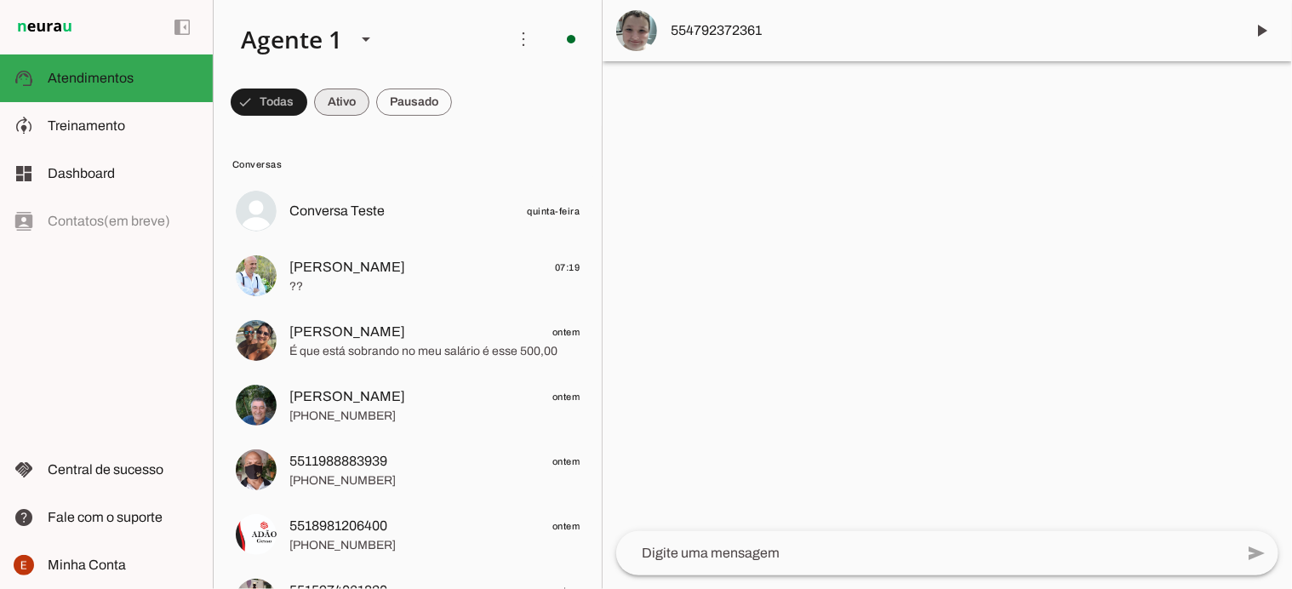
click at [307, 109] on span at bounding box center [269, 102] width 77 height 41
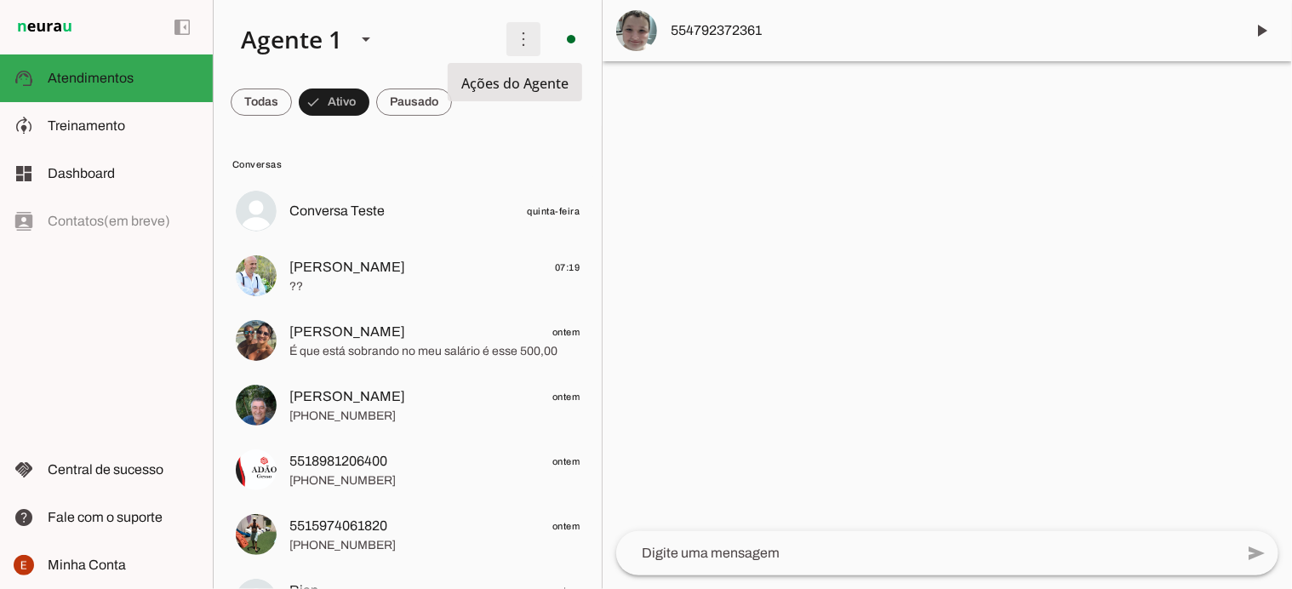
click at [505, 30] on span at bounding box center [523, 39] width 41 height 41
click at [712, 98] on md-item "Ativar chats em massa" at bounding box center [759, 104] width 95 height 82
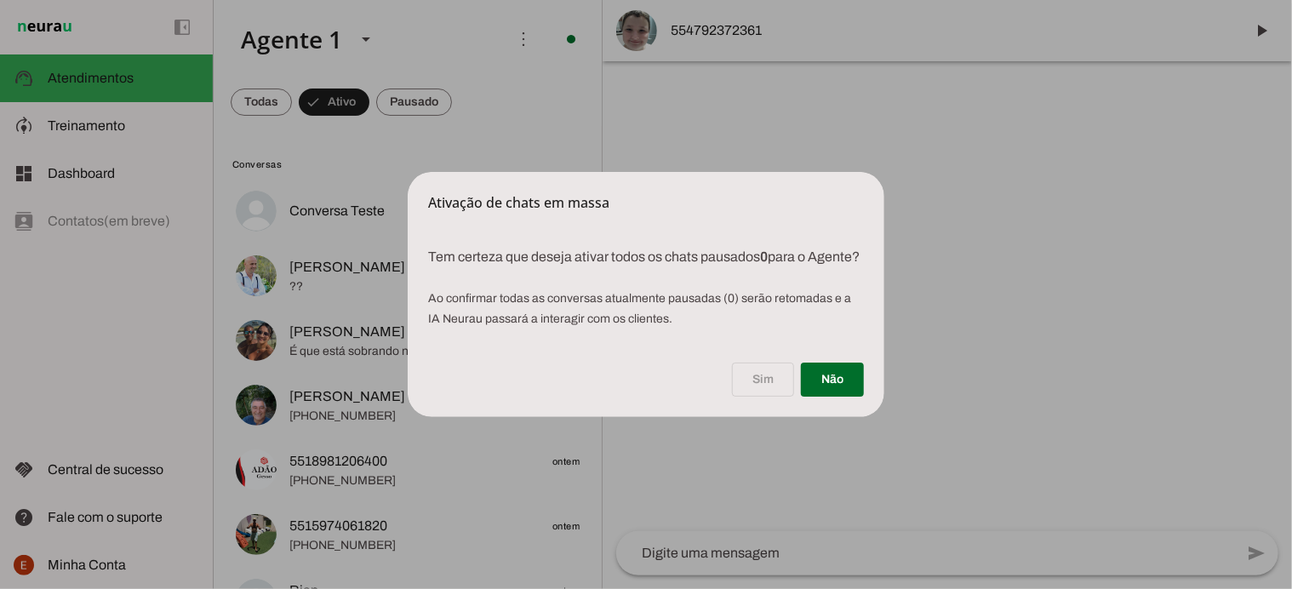
click at [770, 388] on div "Sim Não" at bounding box center [646, 383] width 477 height 68
click at [523, 172] on dialog "Ativação de chats em massa Tem certeza que deseja ativar todos os chats pausa…" at bounding box center [646, 294] width 477 height 245
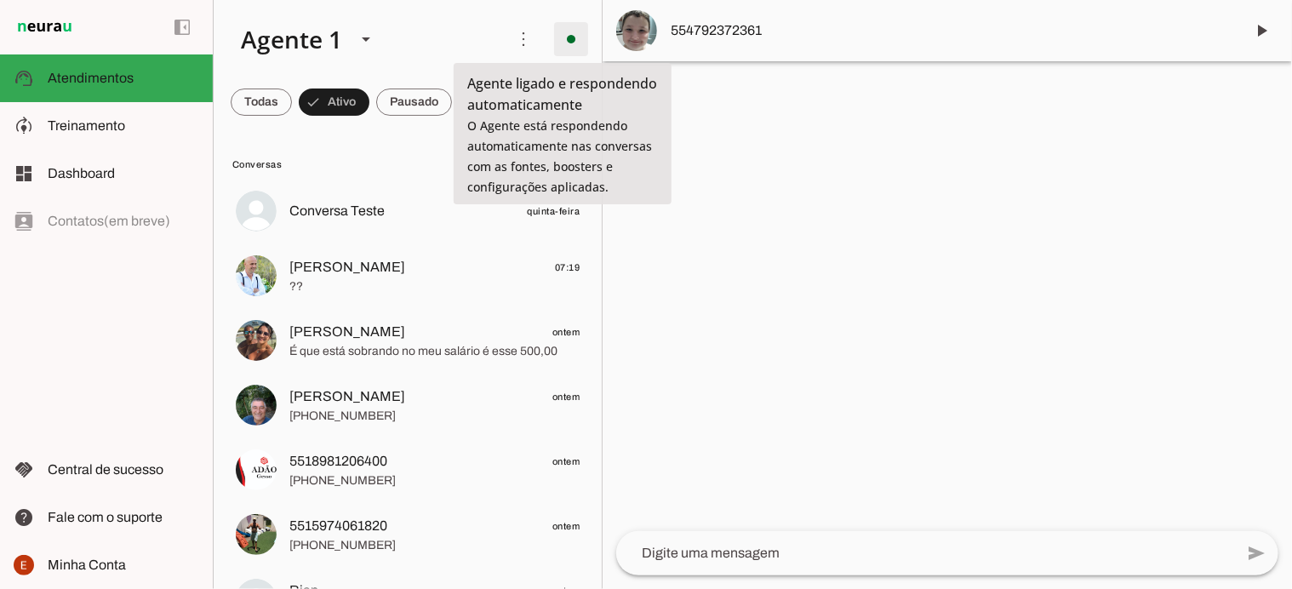
click at [571, 28] on span at bounding box center [571, 39] width 41 height 41
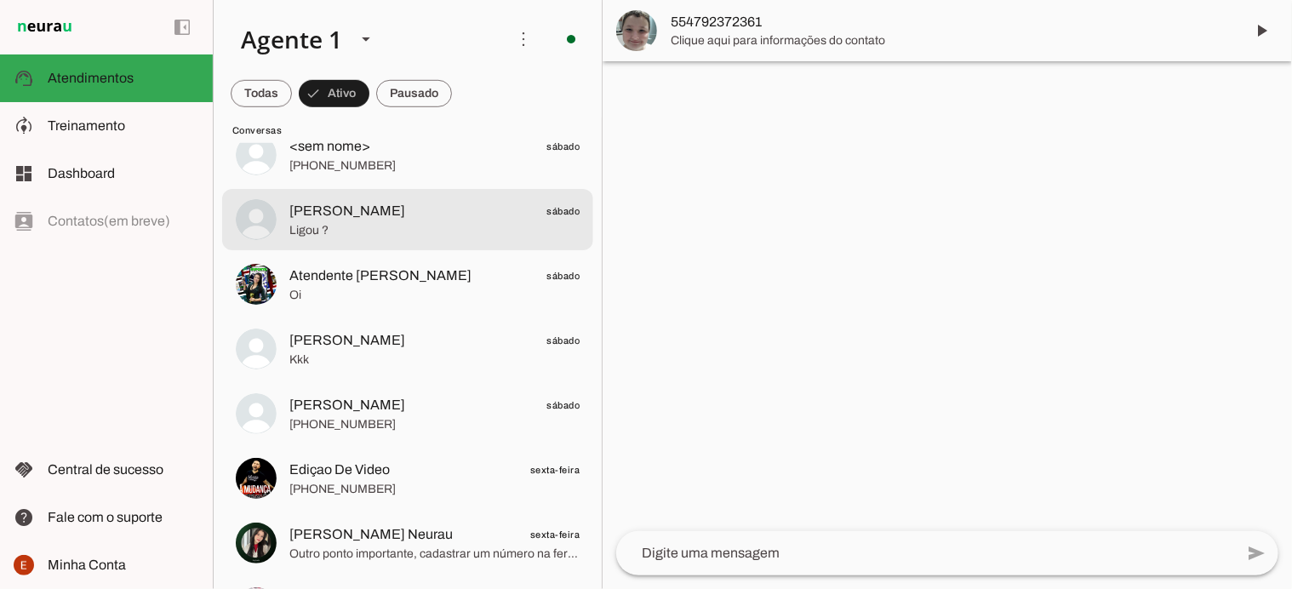
scroll to position [587, 0]
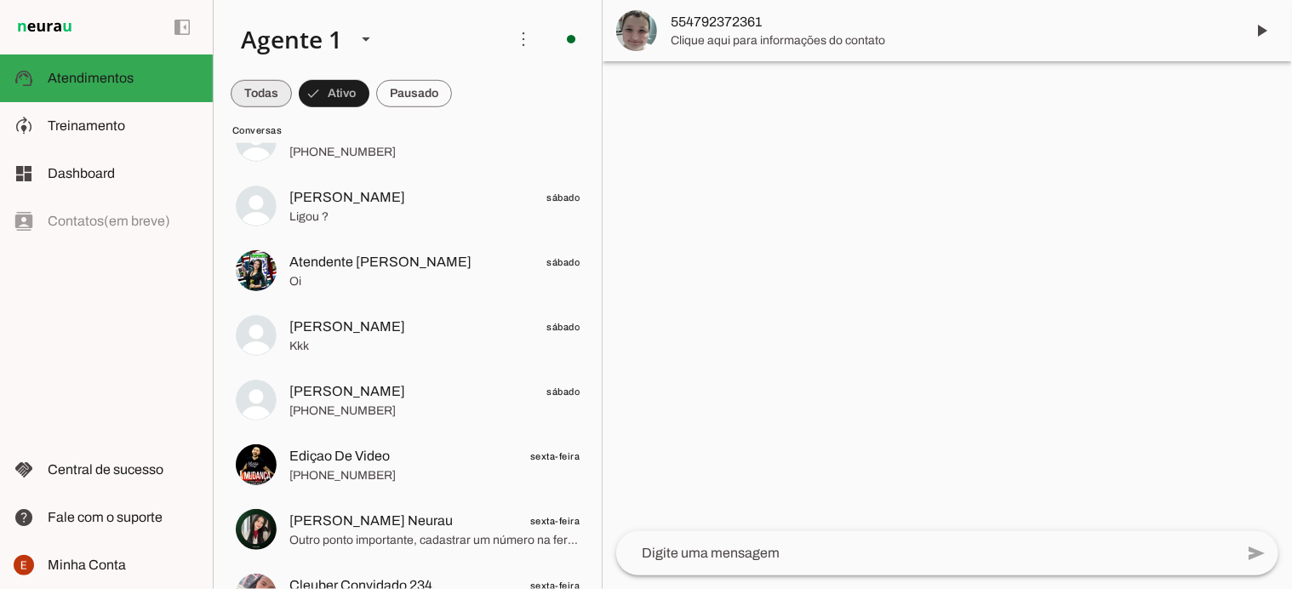
click at [255, 91] on span at bounding box center [261, 93] width 61 height 41
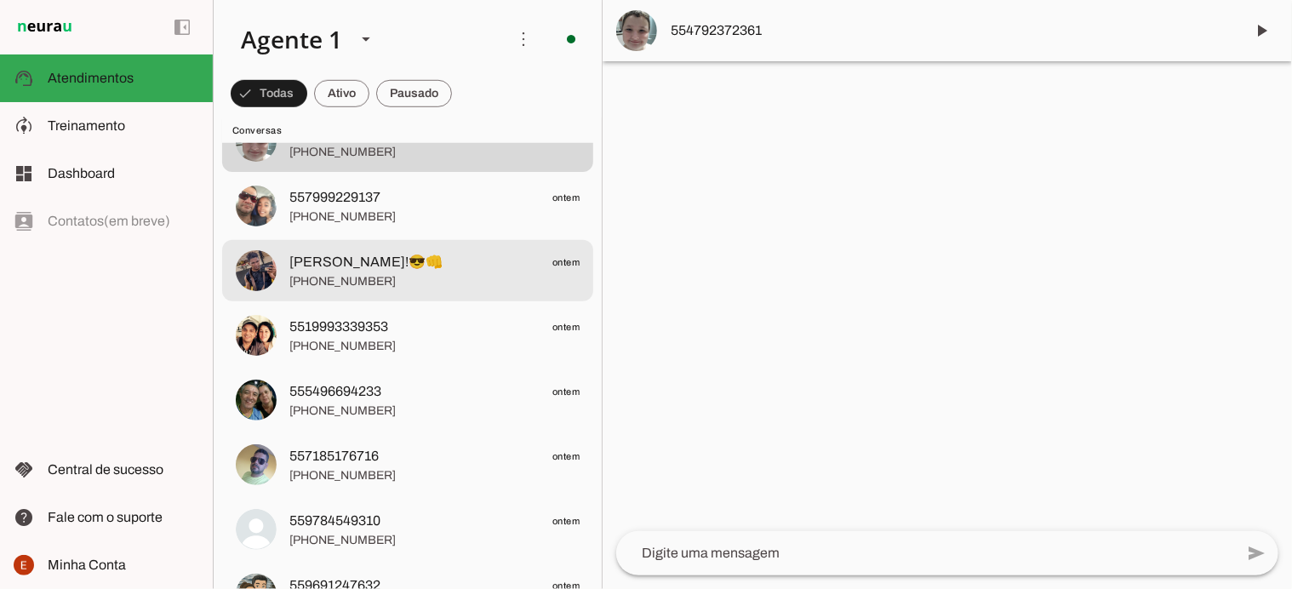
click at [379, 274] on span "+55 3498651067" at bounding box center [434, 281] width 290 height 17
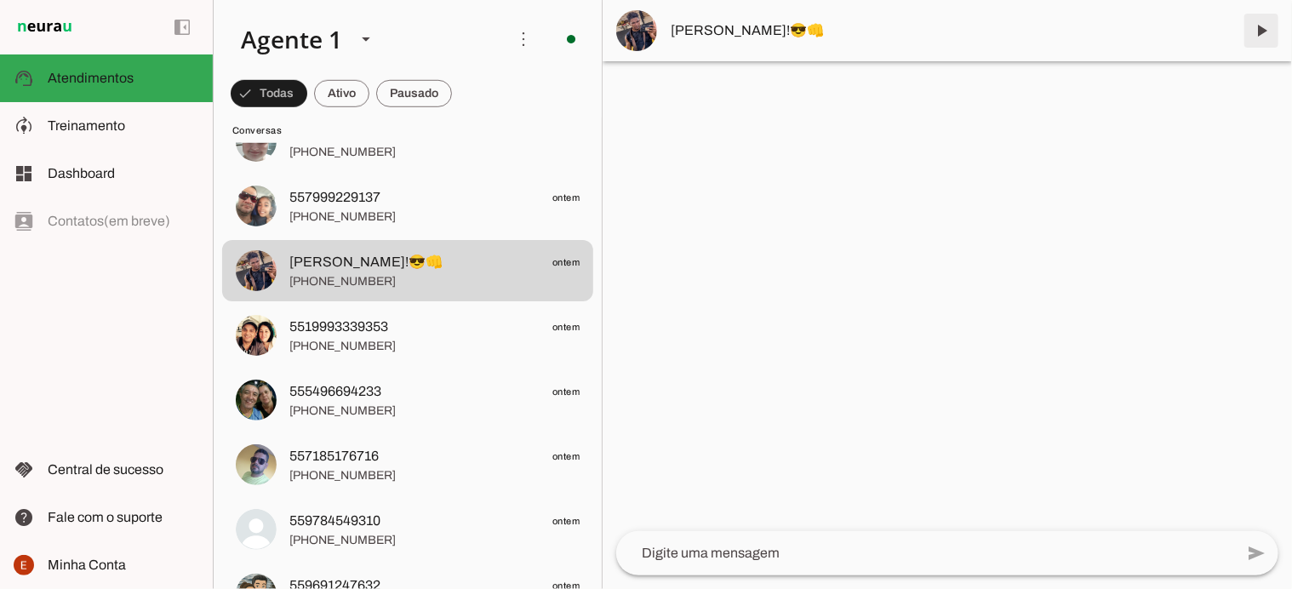
click at [1270, 31] on span at bounding box center [1261, 30] width 41 height 41
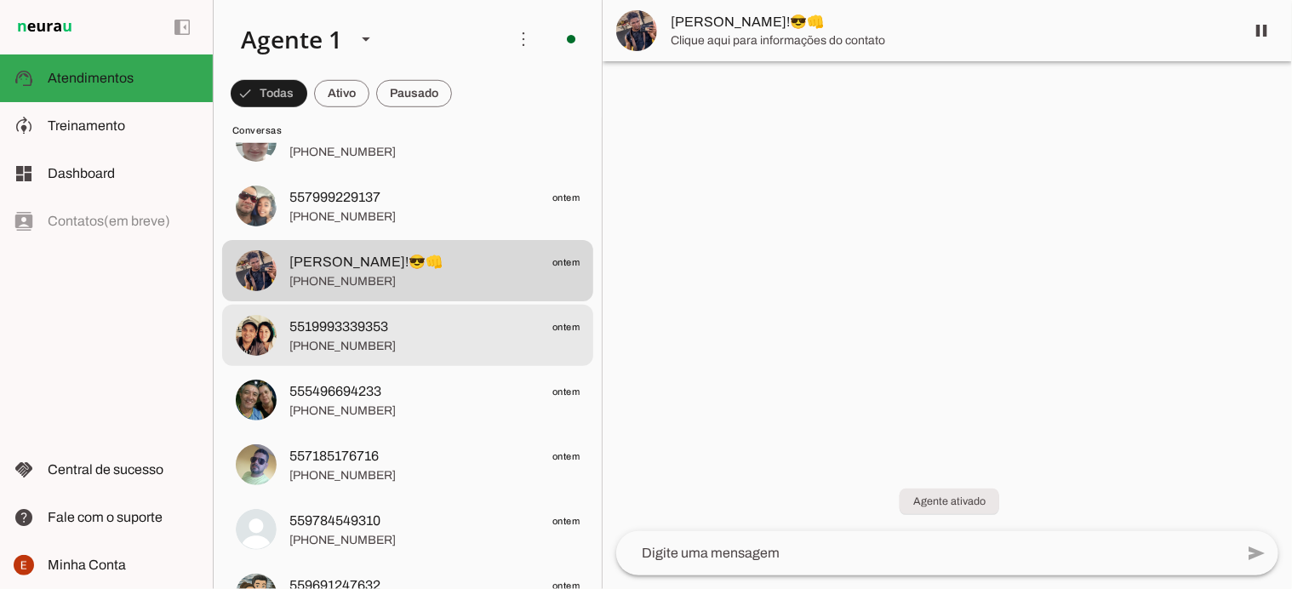
click at [377, 342] on span "[PHONE_NUMBER]" at bounding box center [434, 346] width 290 height 17
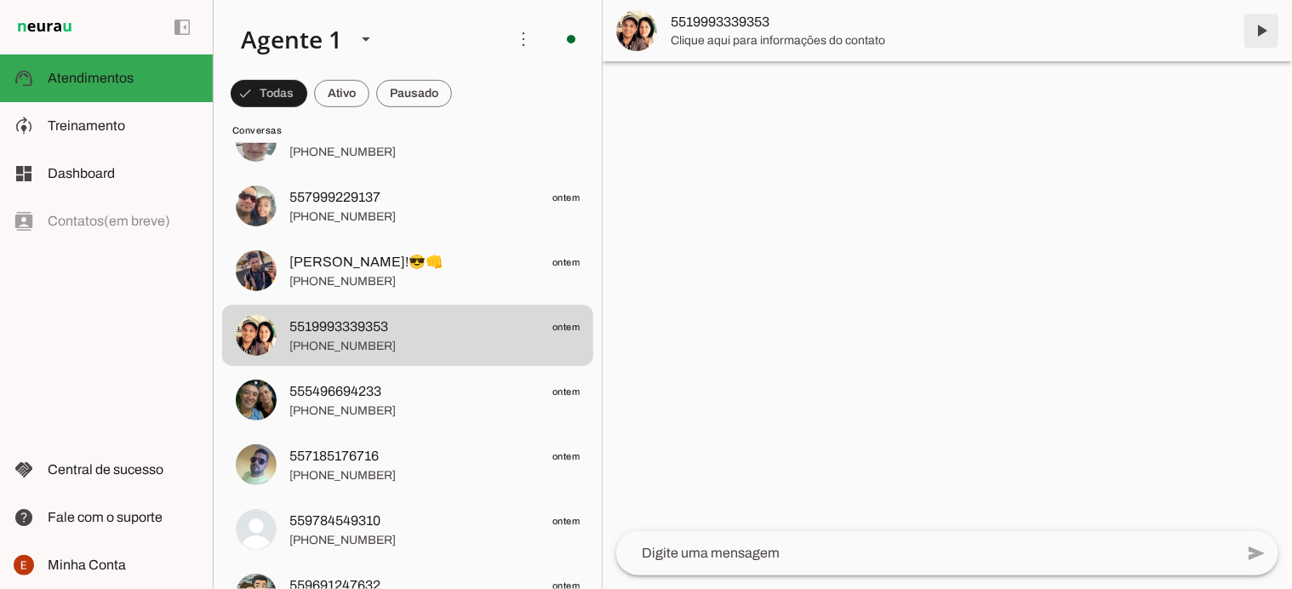
click at [1274, 33] on span at bounding box center [1261, 30] width 41 height 41
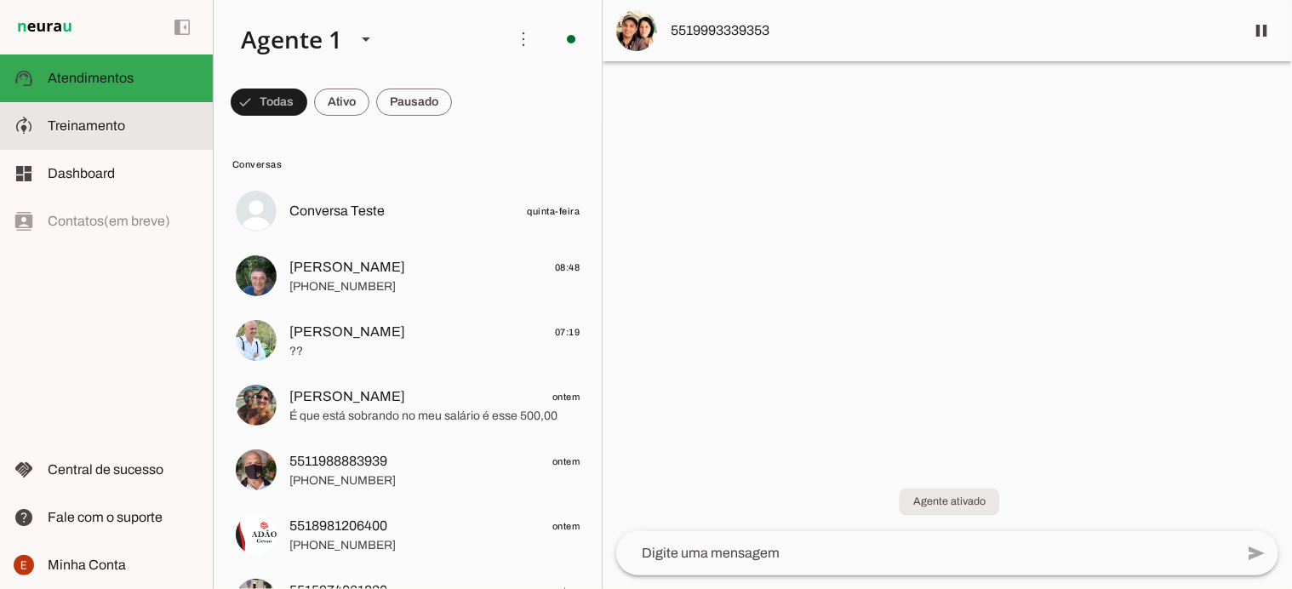
click at [100, 136] on md-item "model_training Treinamento Treinamento" at bounding box center [106, 126] width 213 height 48
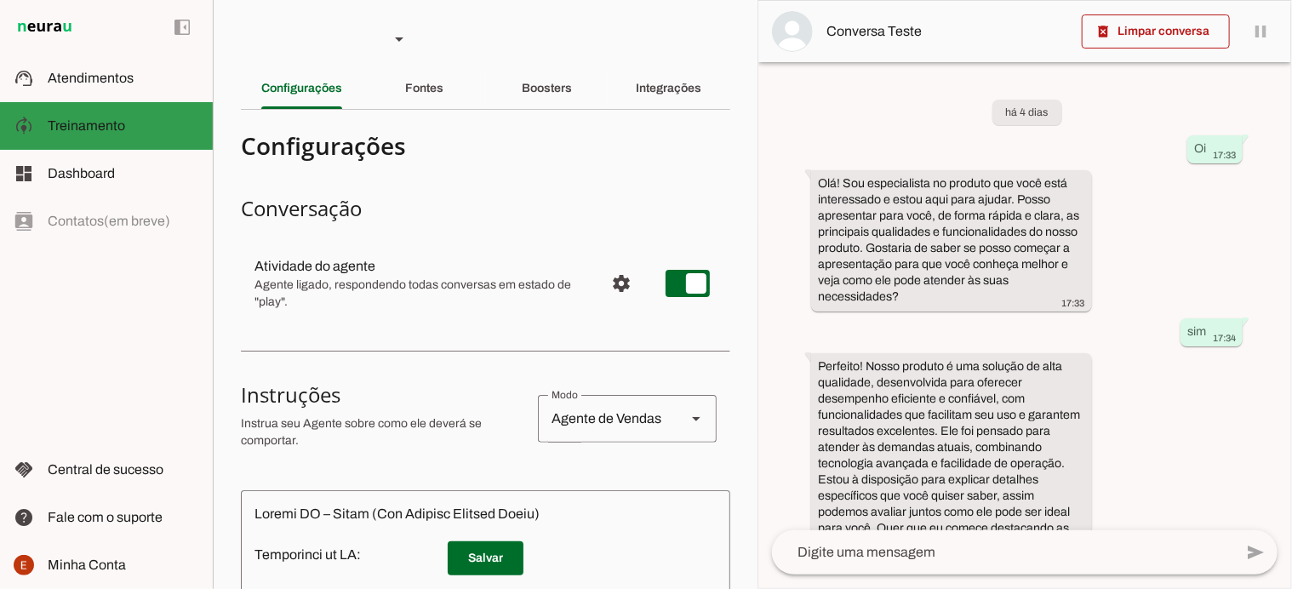
scroll to position [58, 0]
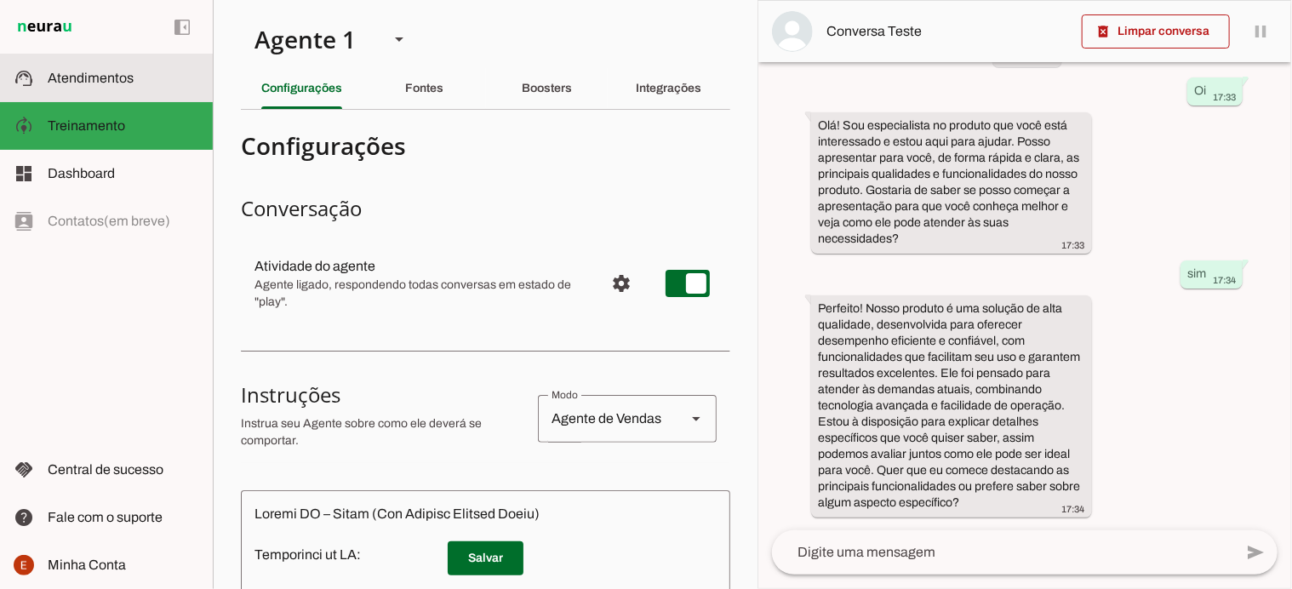
click at [117, 81] on span "Atendimentos" at bounding box center [91, 78] width 86 height 14
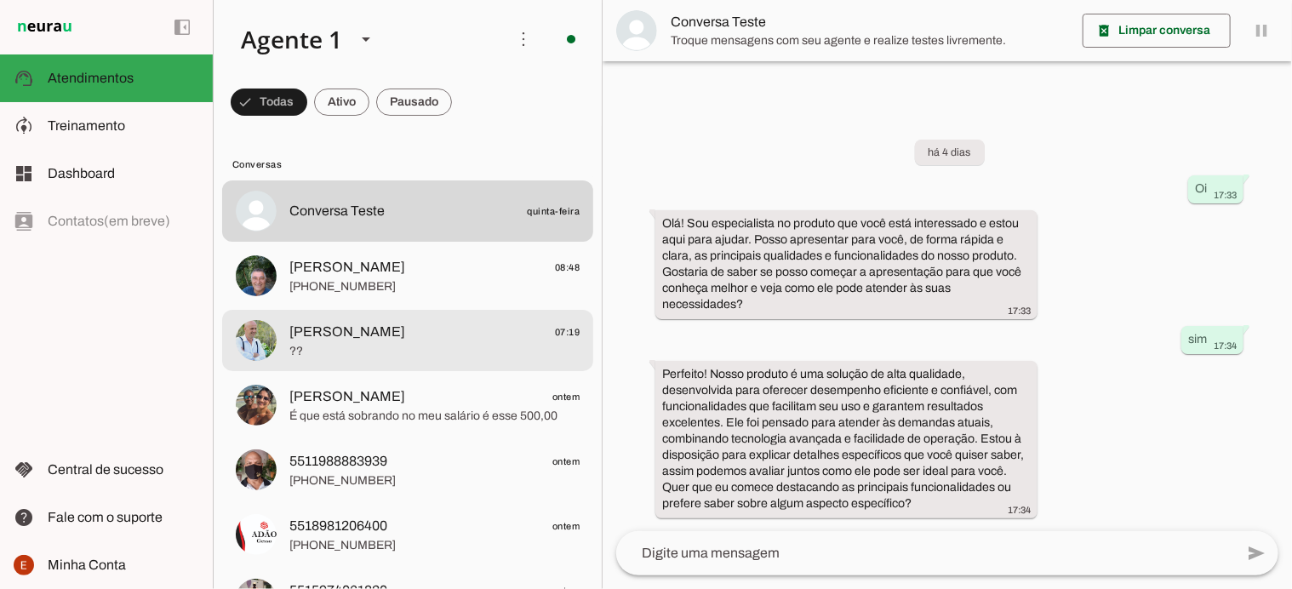
click at [494, 224] on div at bounding box center [434, 211] width 290 height 25
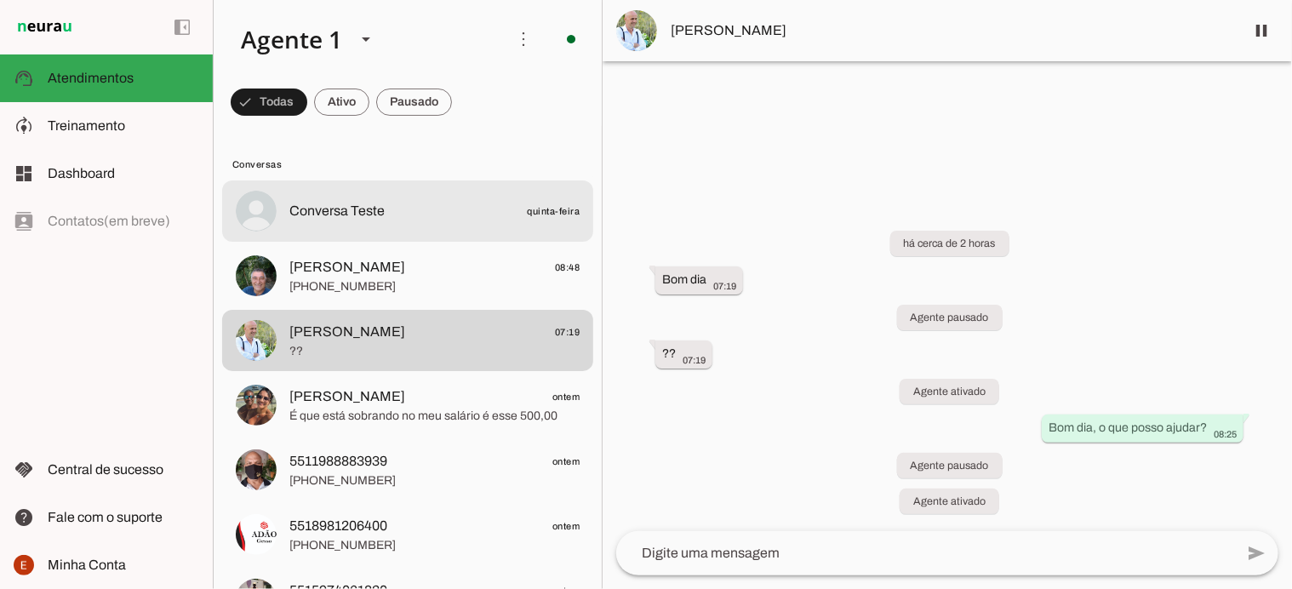
click at [344, 207] on span "Conversa Teste" at bounding box center [336, 211] width 95 height 20
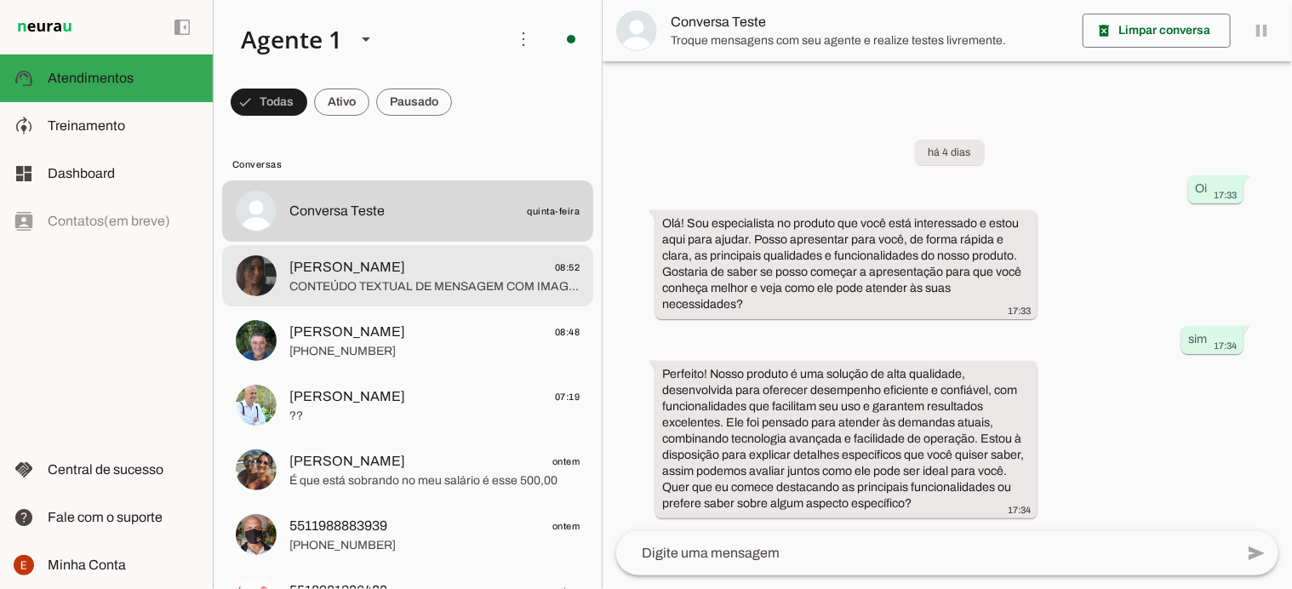
click at [387, 291] on span "CONTEÚDO TEXTUAL DE MENSAGEM COM IMAGEM (URL [URL][DOMAIN_NAME]) : Bom dia Tha,…" at bounding box center [434, 286] width 290 height 17
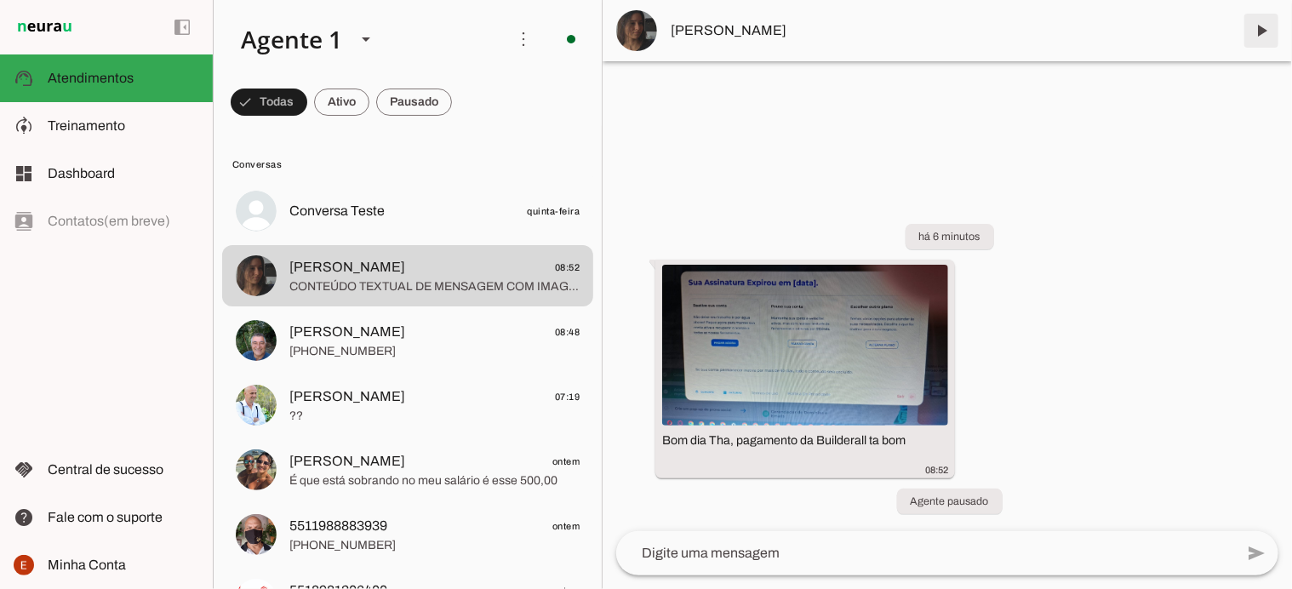
click at [1265, 23] on span at bounding box center [1261, 30] width 41 height 41
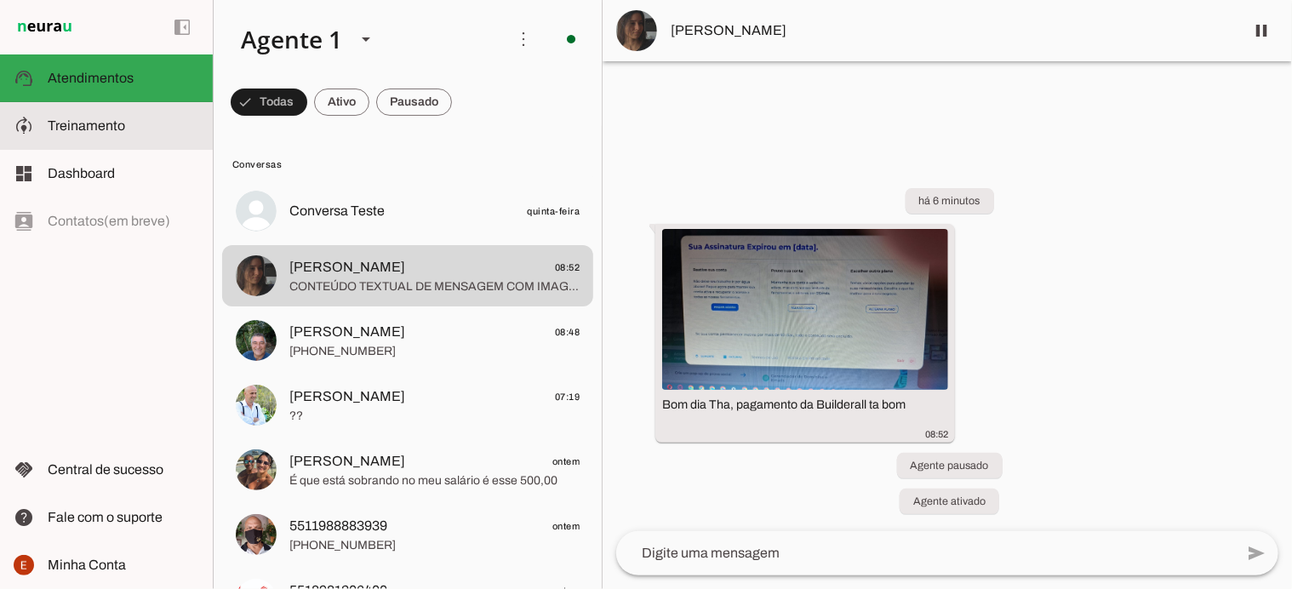
click at [89, 135] on slot at bounding box center [124, 126] width 152 height 20
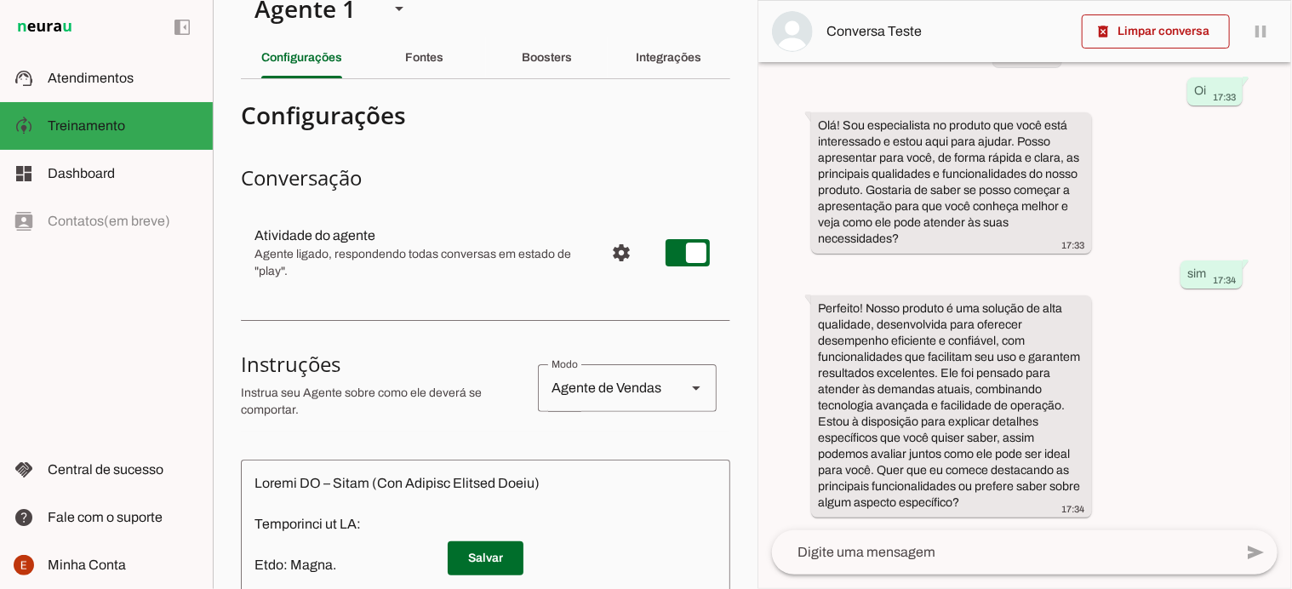
scroll to position [31, 0]
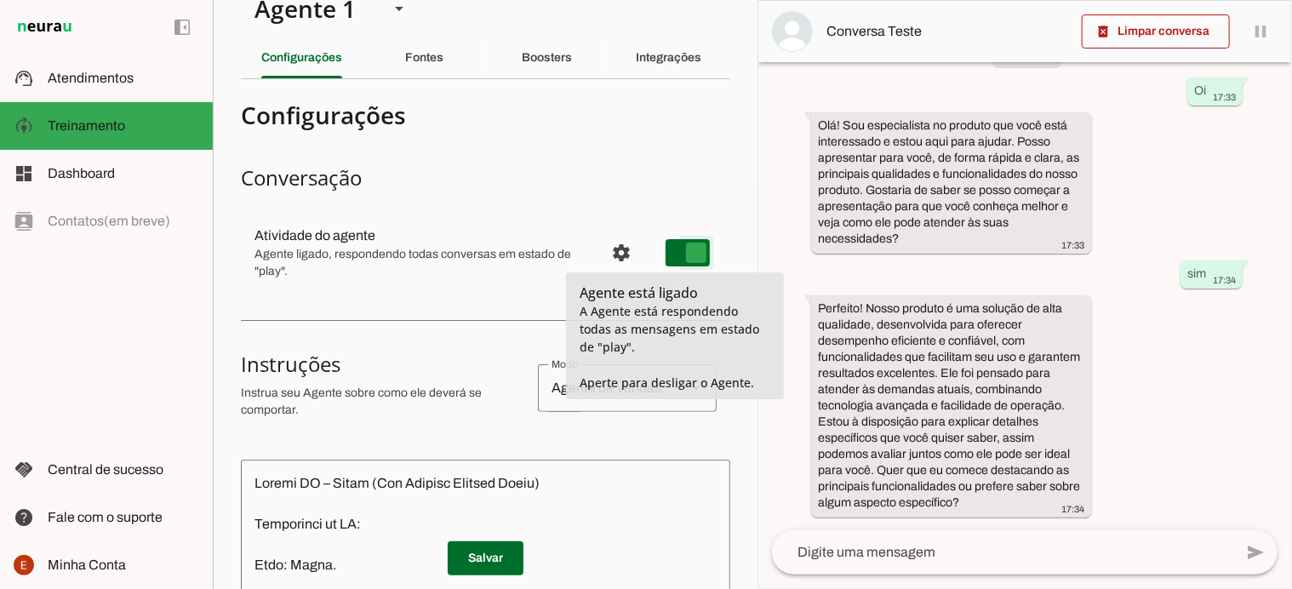
type md-switch "on"
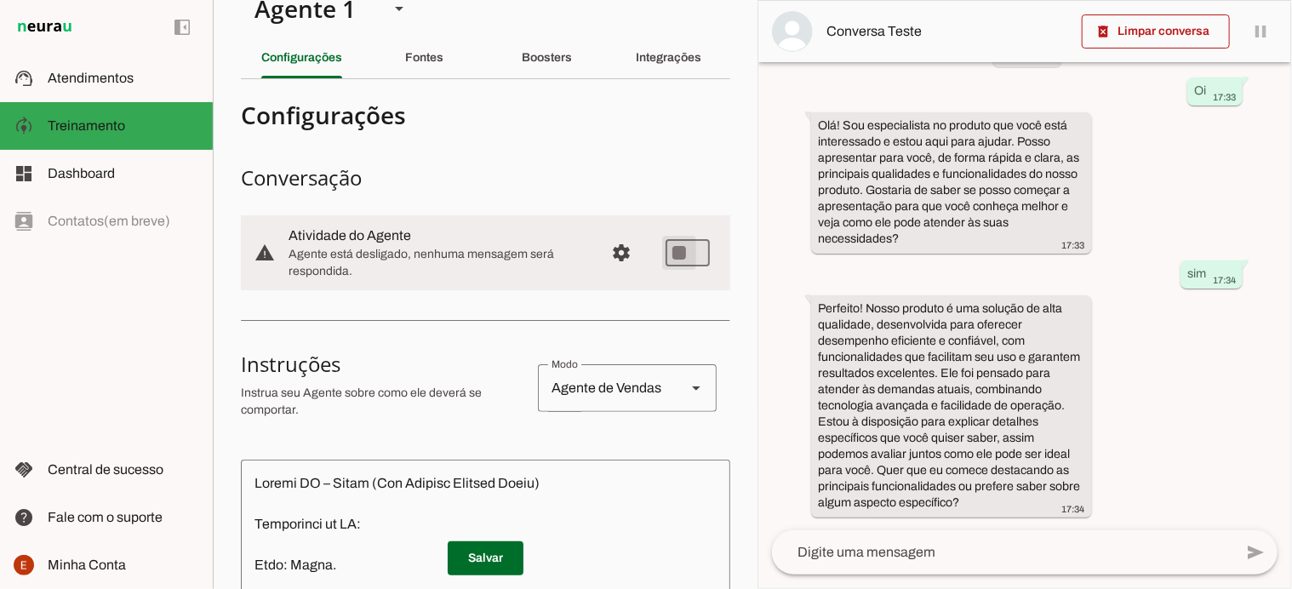
scroll to position [0, 0]
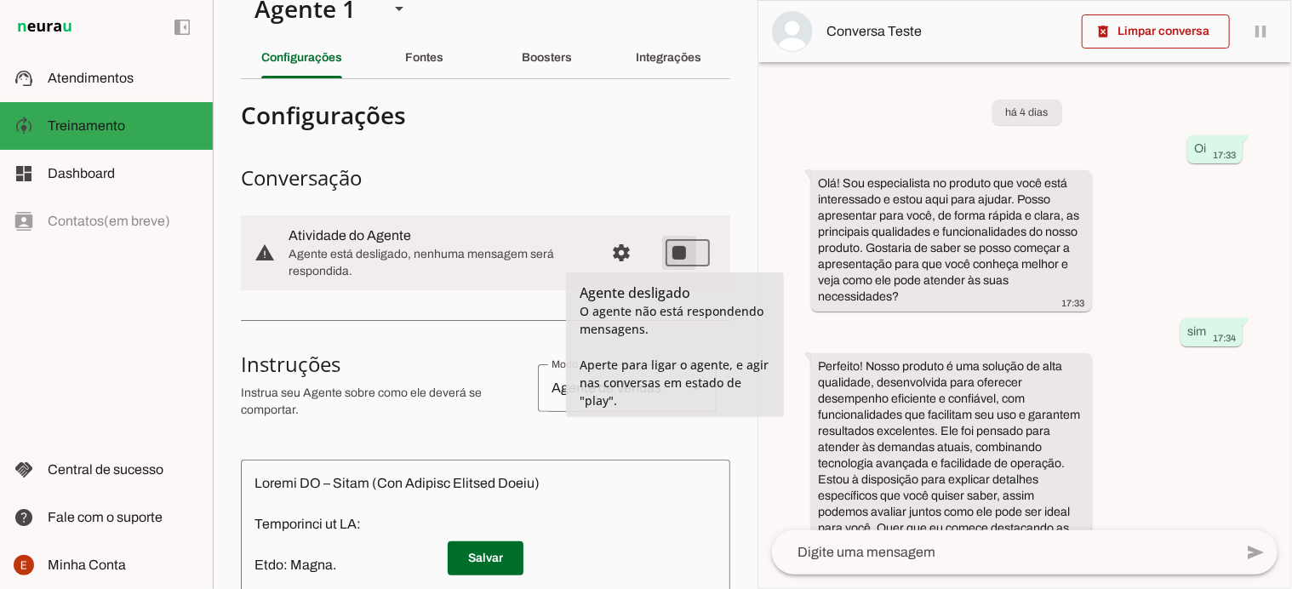
type md-switch "on"
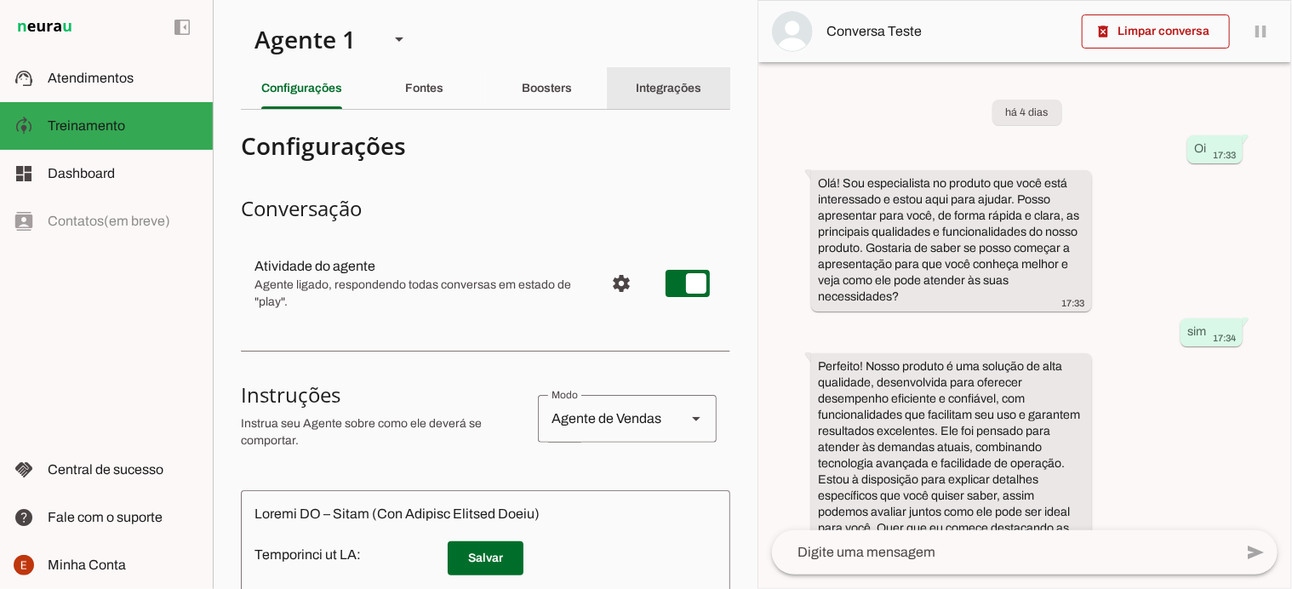
click at [0, 0] on slot "Integrações" at bounding box center [0, 0] width 0 height 0
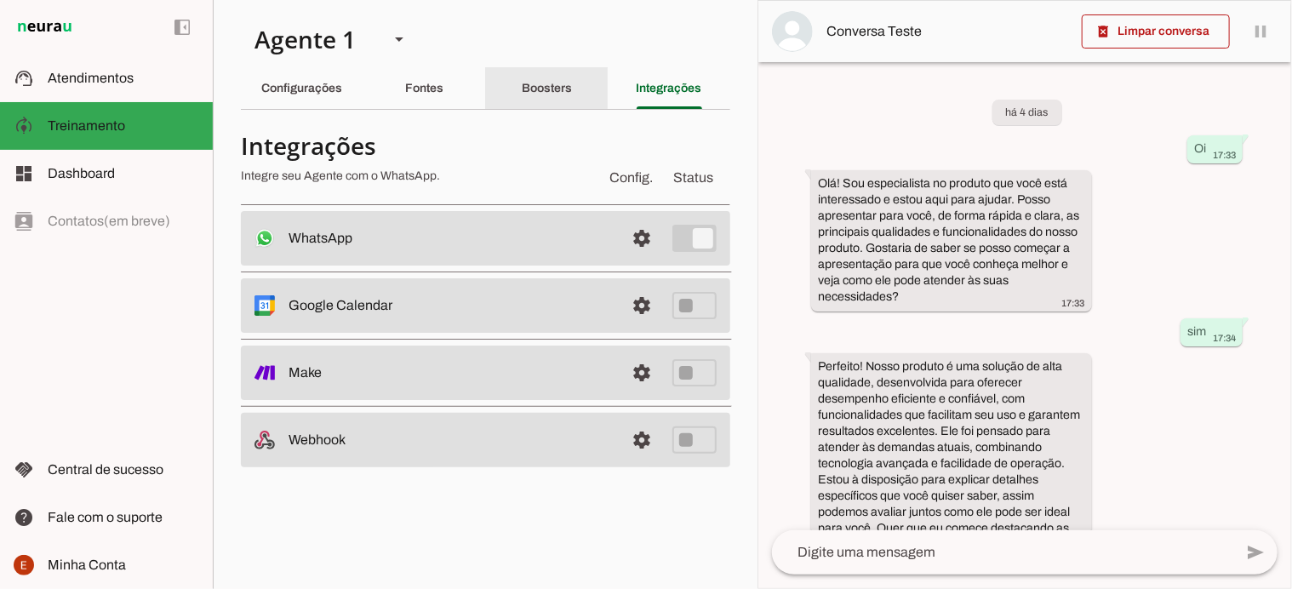
click at [570, 95] on div "Boosters" at bounding box center [547, 88] width 50 height 41
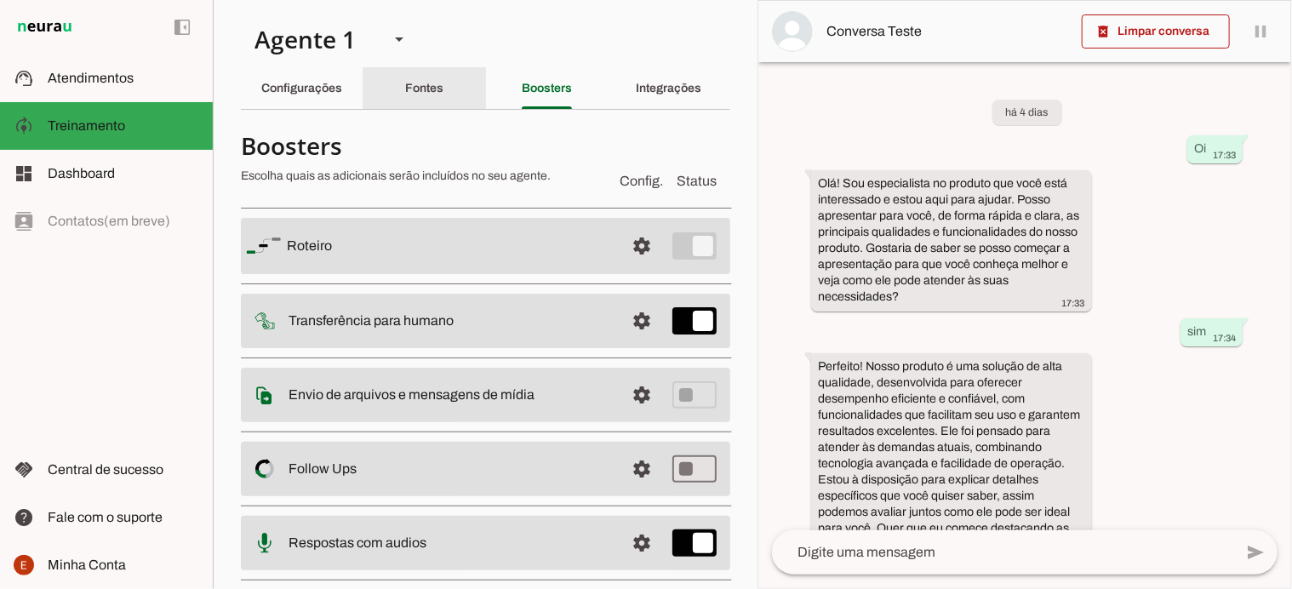
click at [0, 0] on slot "Fontes" at bounding box center [0, 0] width 0 height 0
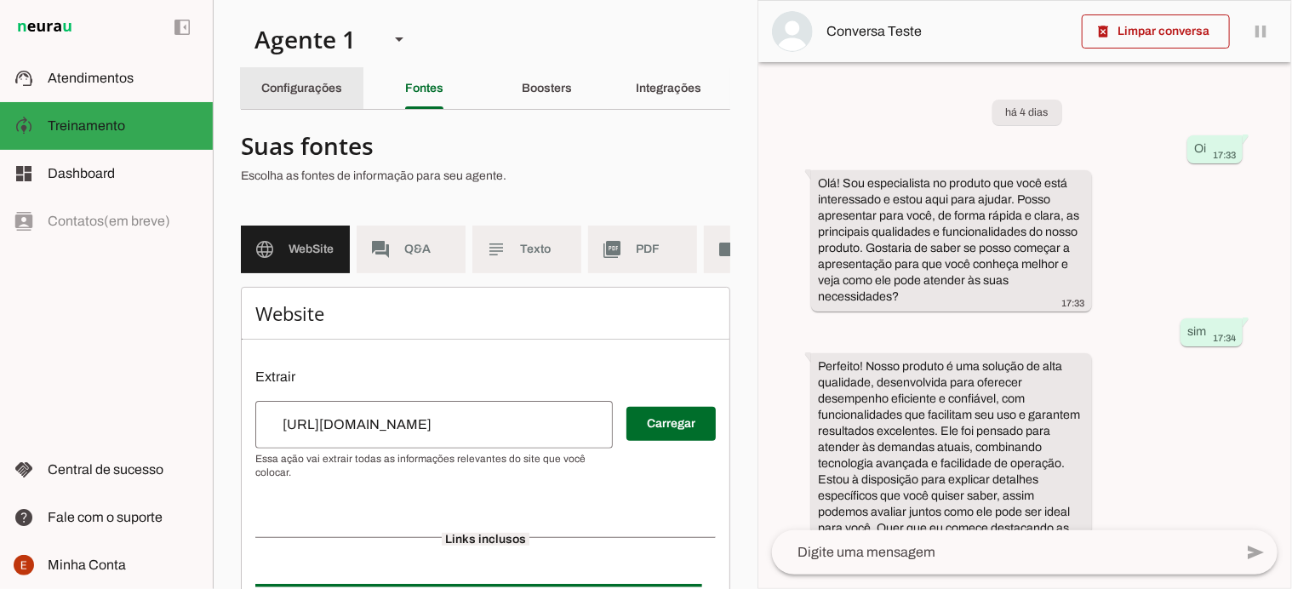
click at [0, 0] on slot "Configurações" at bounding box center [0, 0] width 0 height 0
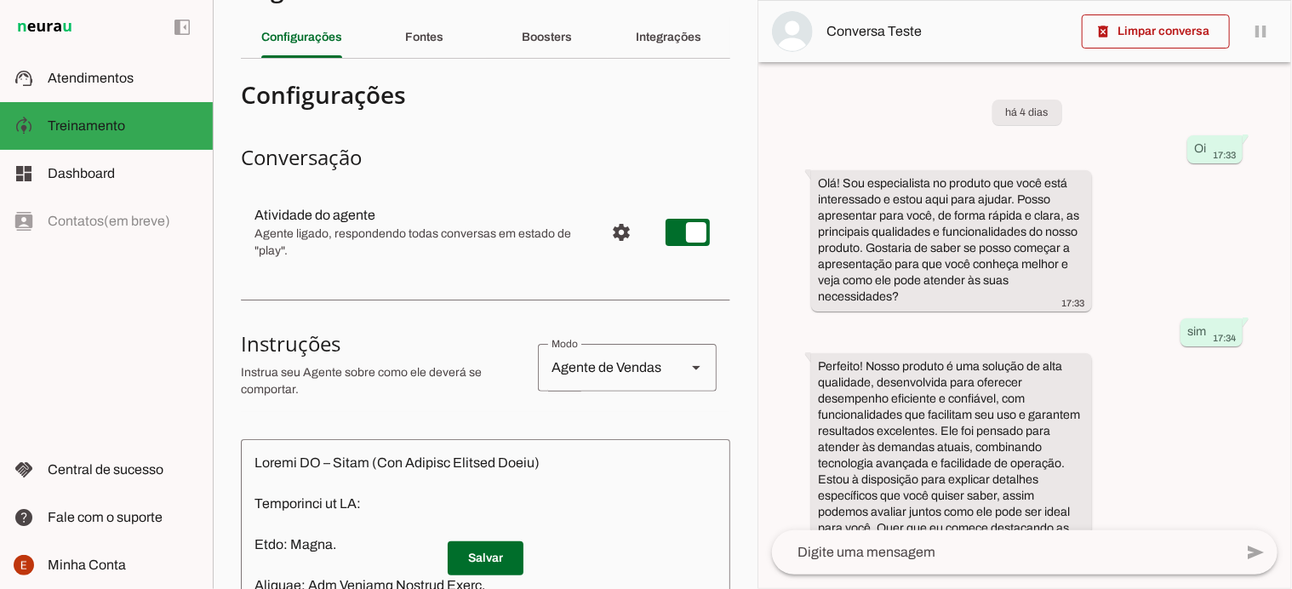
scroll to position [41, 0]
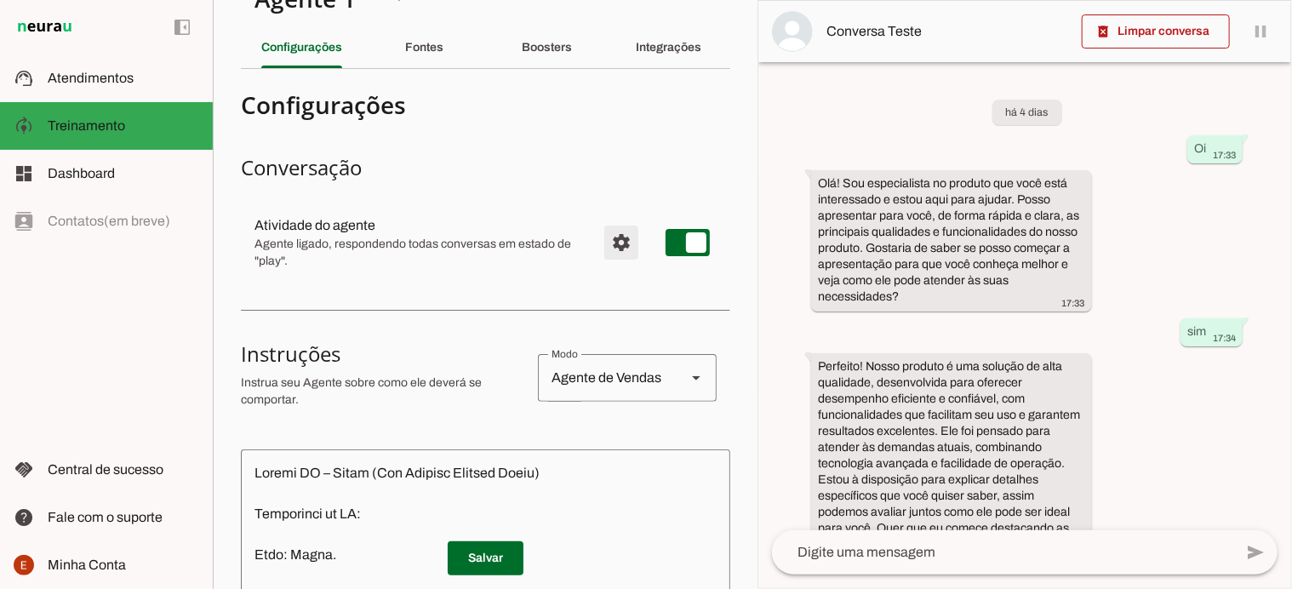
click at [604, 238] on span "Configurações avançadas" at bounding box center [621, 242] width 41 height 41
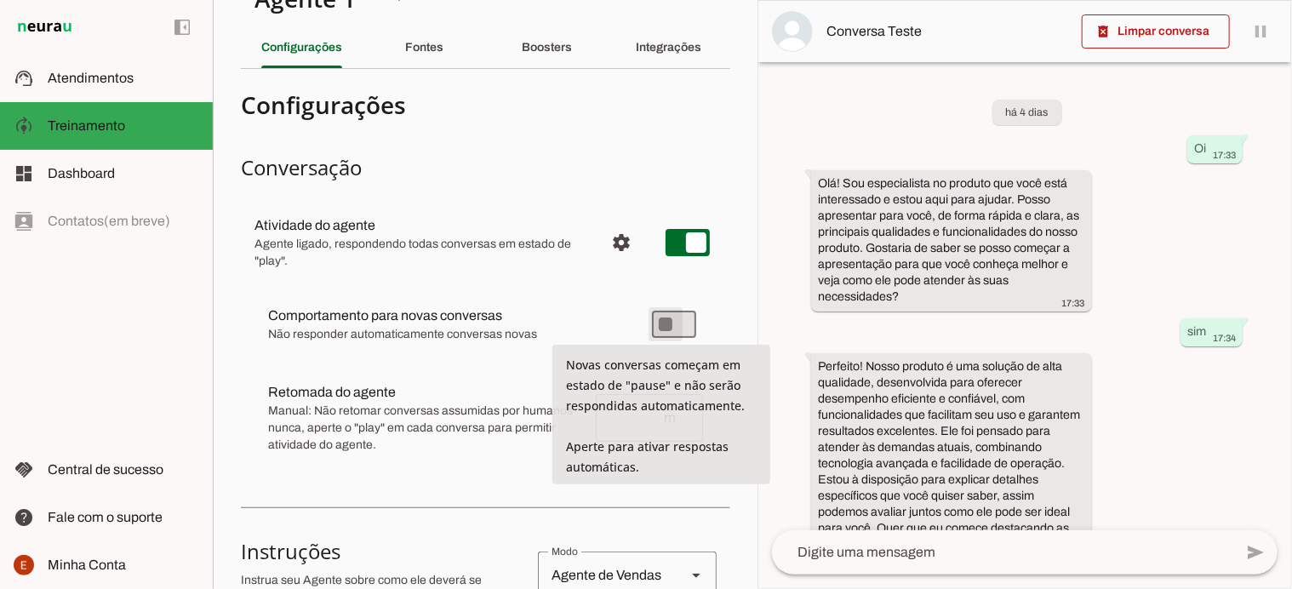
type md-switch "on"
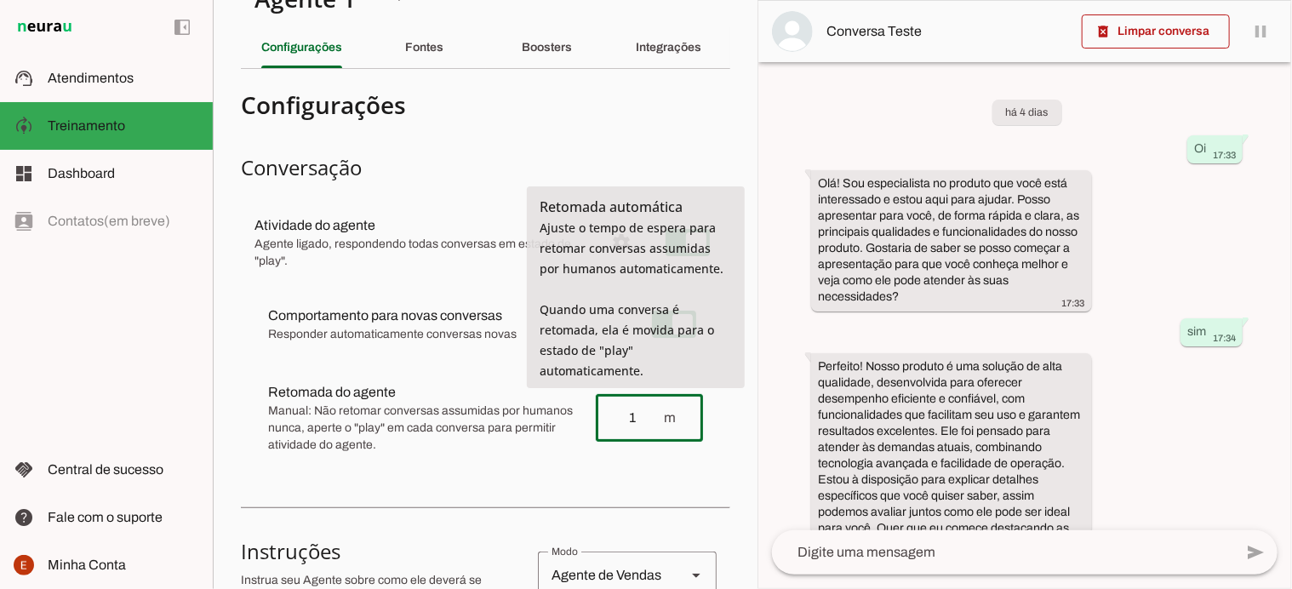
type input "1"
type md-outlined-text-field "1"
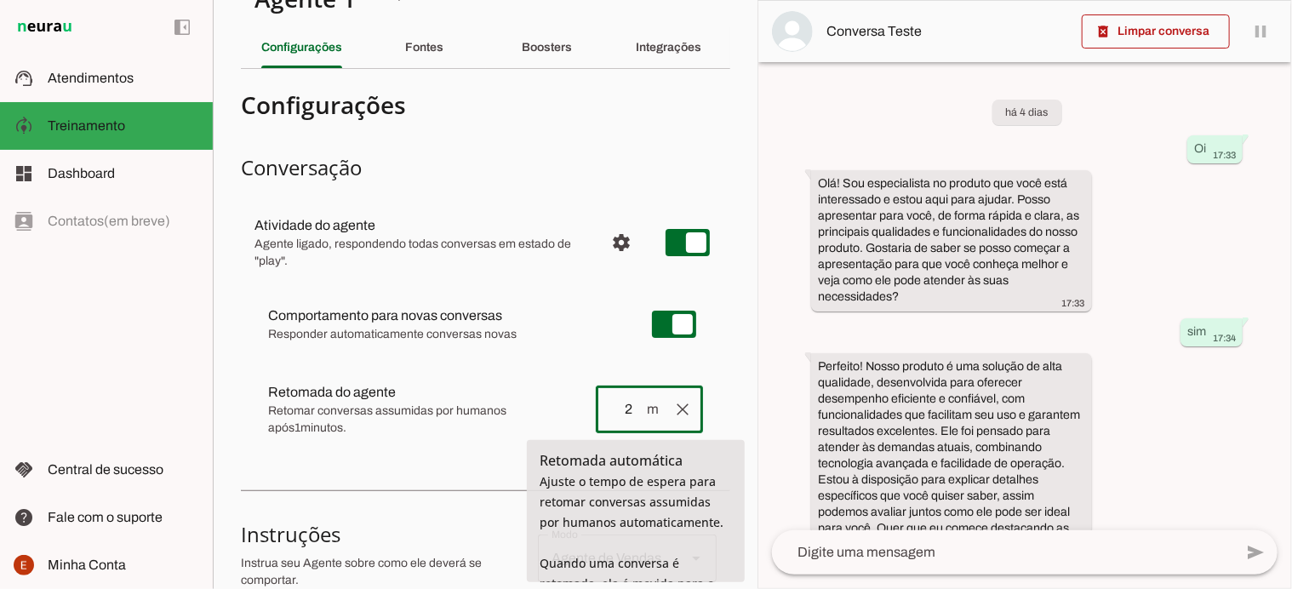
type input "2"
type md-outlined-text-field "2"
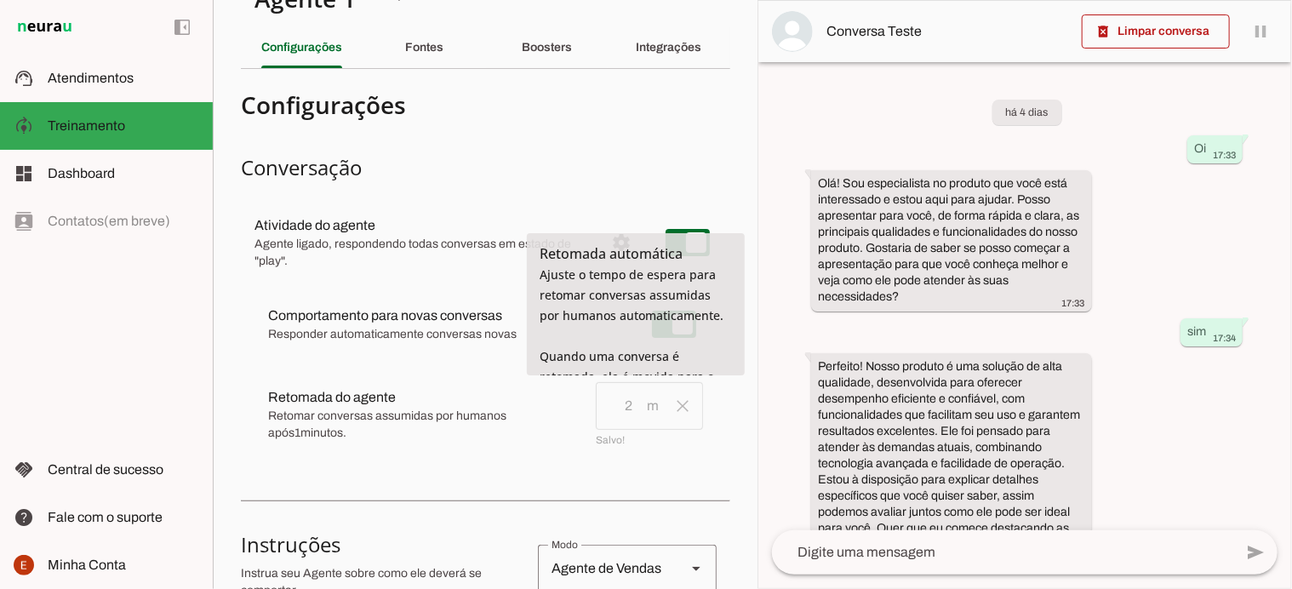
click at [582, 408] on span "Retomar conversas assumidas por humanos após 1 minutos." at bounding box center [425, 425] width 314 height 34
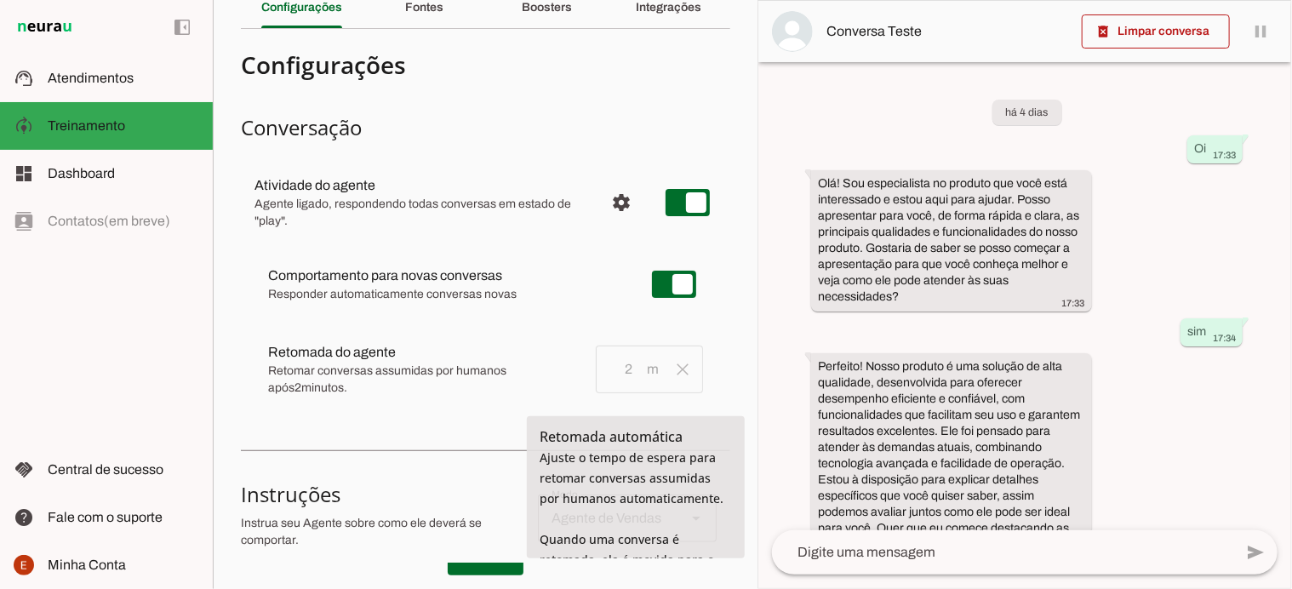
scroll to position [99, 0]
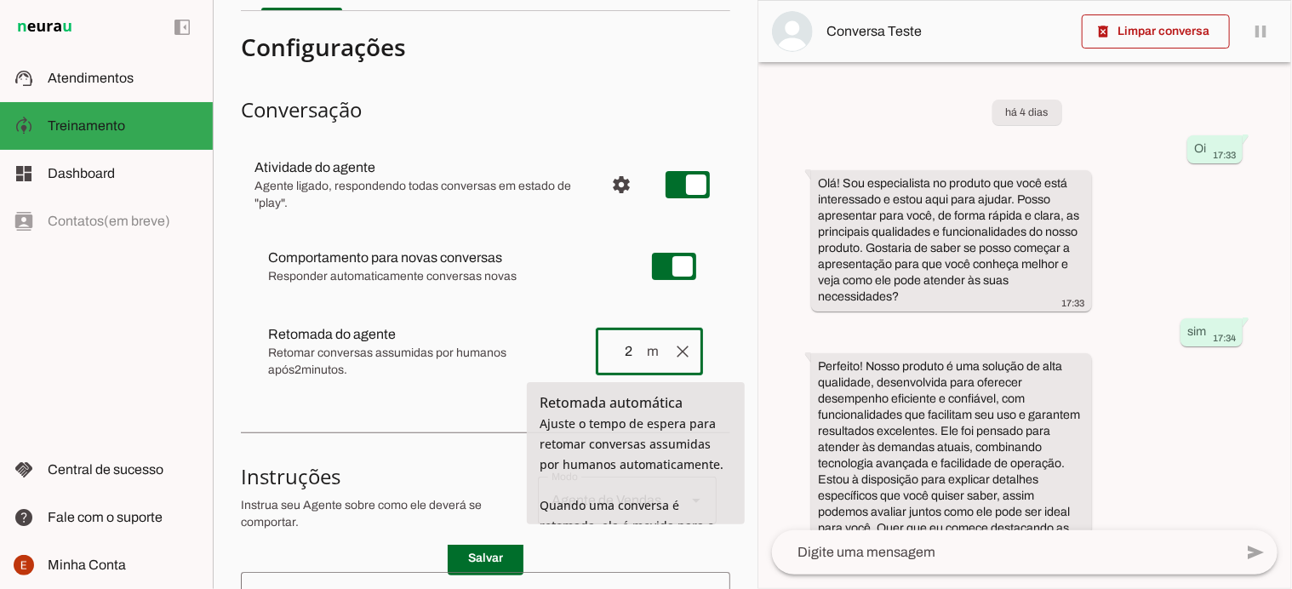
click at [617, 350] on input "2" at bounding box center [628, 351] width 36 height 20
type input "5"
type md-outlined-text-field "5"
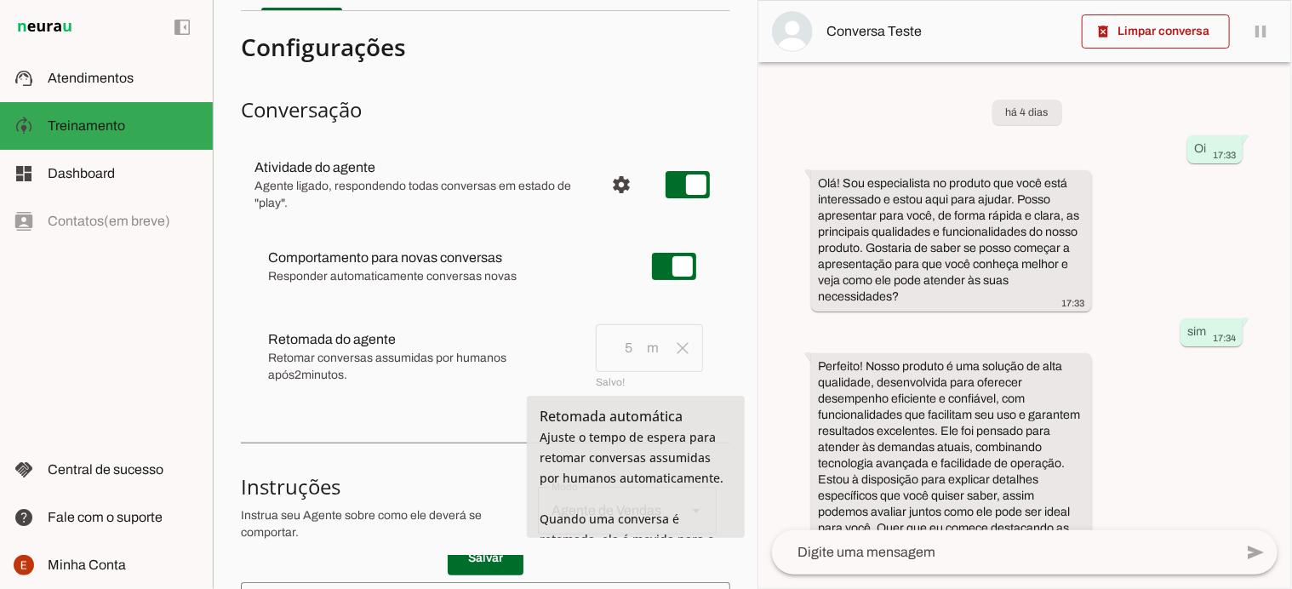
click at [569, 297] on md-item "Salvando... clear Salvando... Retomada do agente Retomada automática Ajuste o t…" at bounding box center [486, 266] width 462 height 61
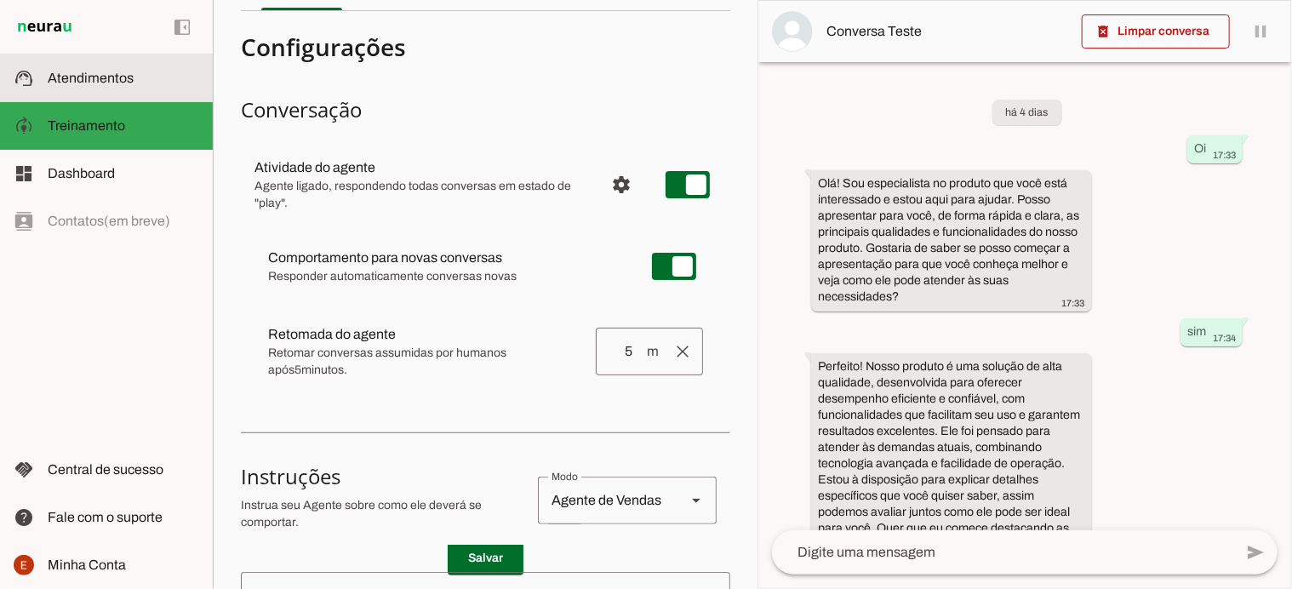
click at [73, 74] on span "Atendimentos" at bounding box center [91, 78] width 86 height 14
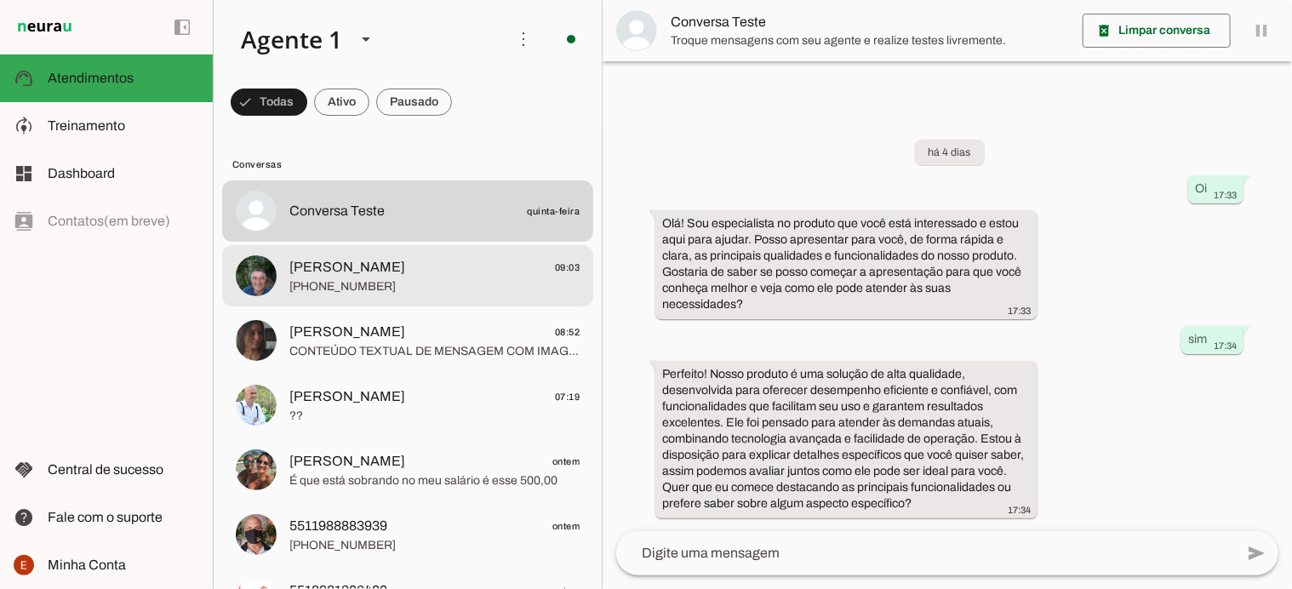
click at [417, 242] on md-item "Francisco António de Almeida Chiquinho 09:03 +55 15 99152-8615" at bounding box center [407, 210] width 371 height 61
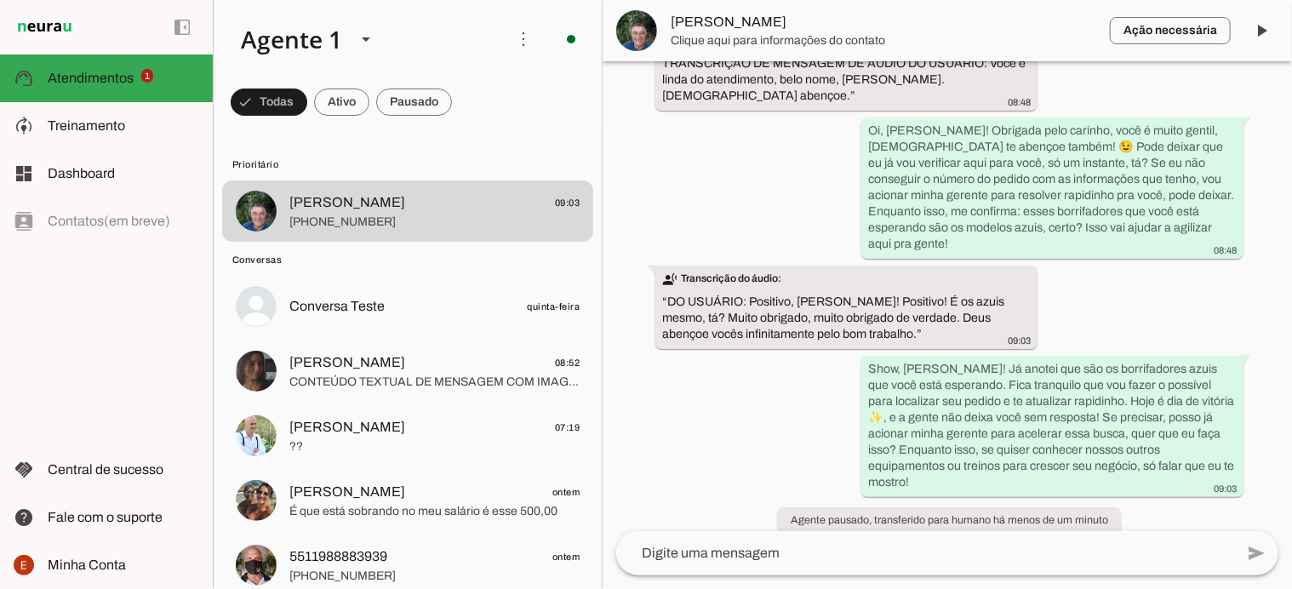
scroll to position [656, 0]
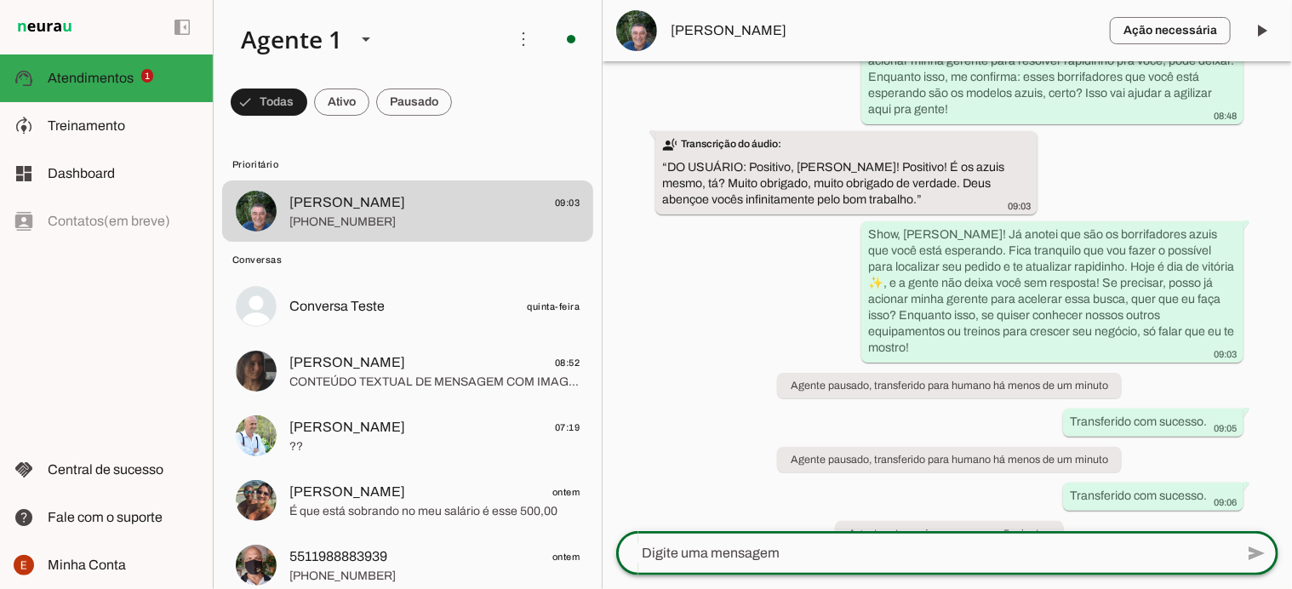
click at [715, 547] on textarea at bounding box center [925, 553] width 618 height 20
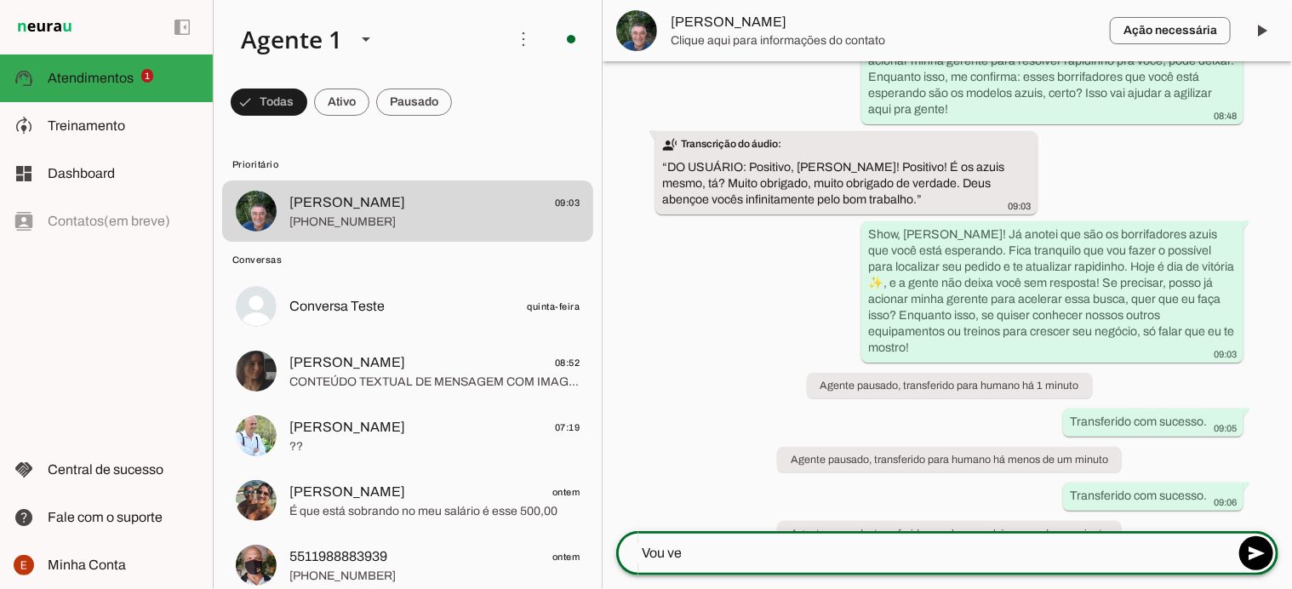
scroll to position [0, 0]
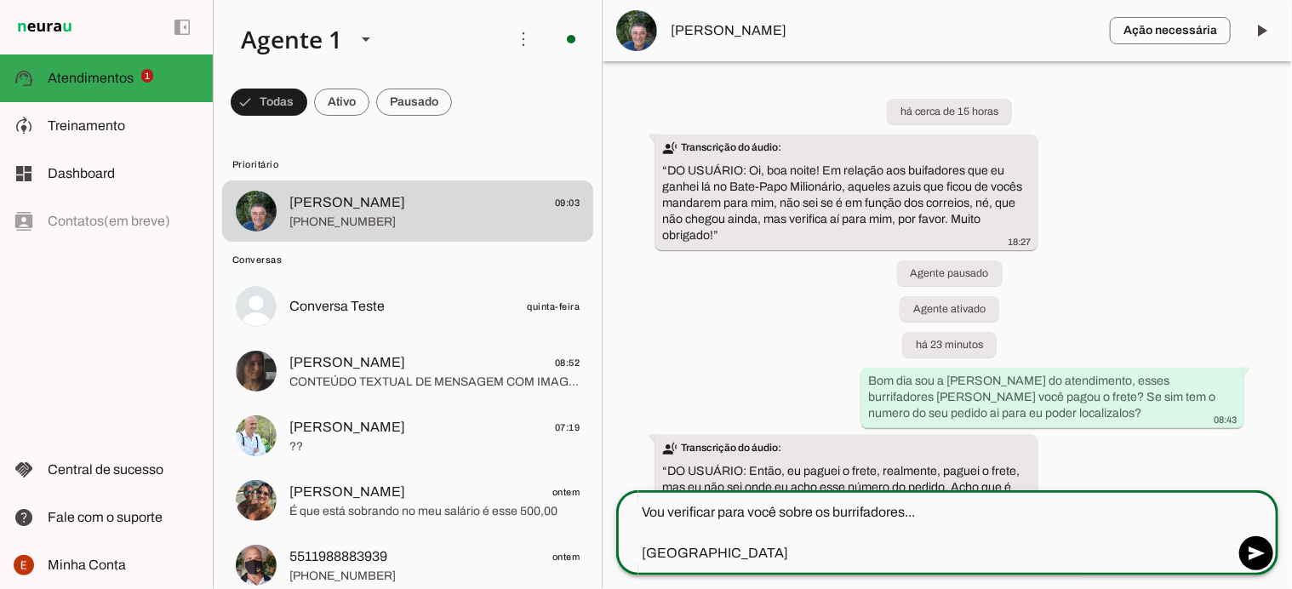
type textarea "Vou verificar para você sobre os burrifadores... Bom dia"
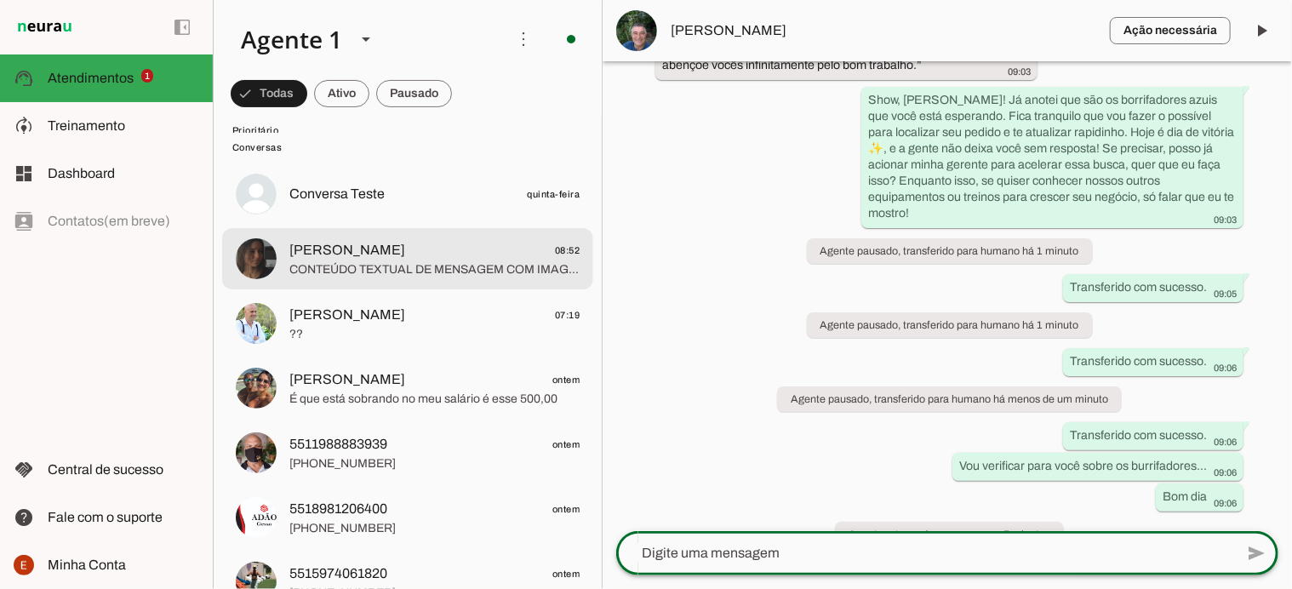
scroll to position [114, 0]
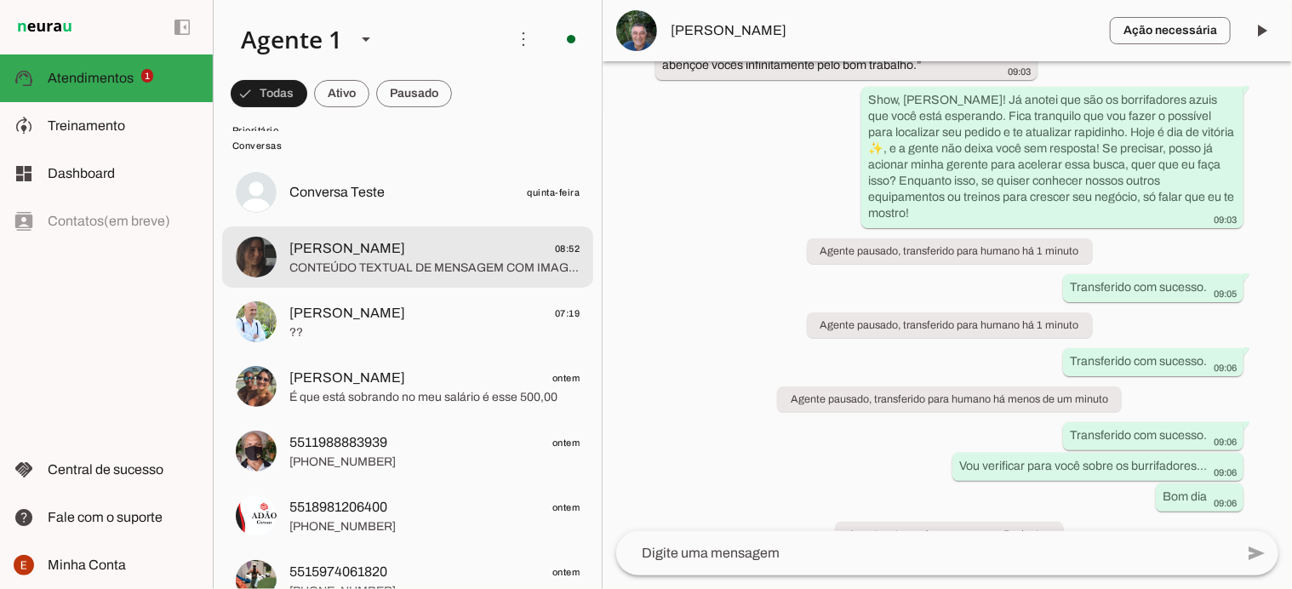
click at [433, 261] on span "CONTEÚDO TEXTUAL DE MENSAGEM COM IMAGEM (URL [URL][DOMAIN_NAME]) : Bom dia Tha,…" at bounding box center [434, 268] width 290 height 17
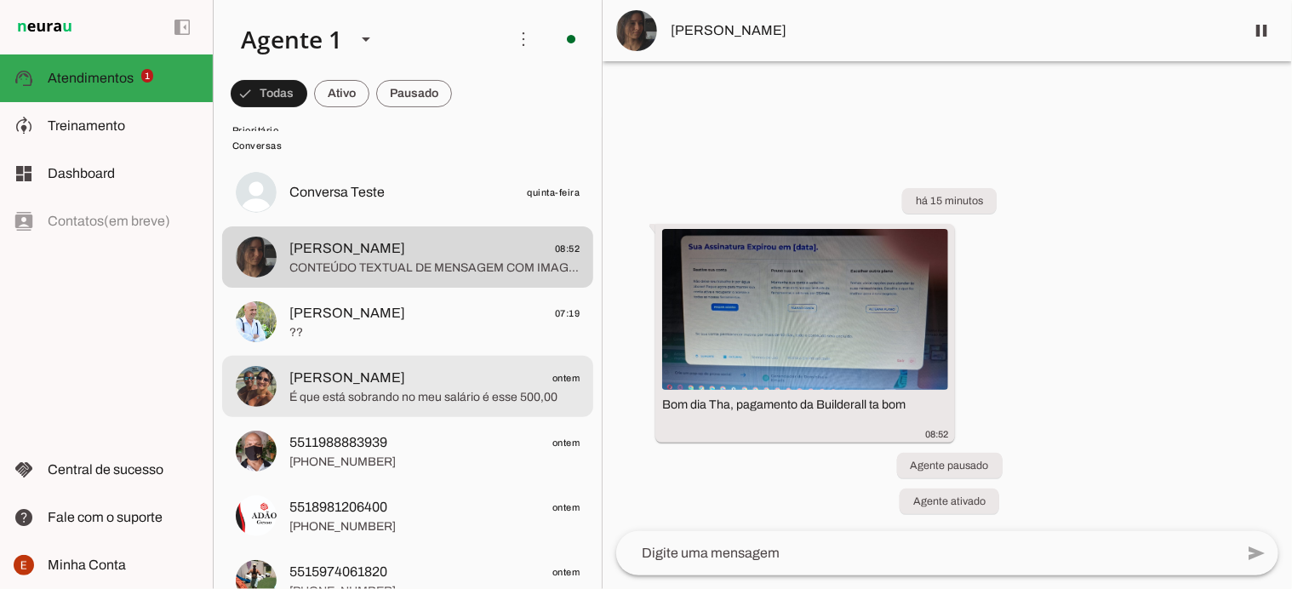
click at [405, 384] on span "[PERSON_NAME]" at bounding box center [347, 378] width 116 height 20
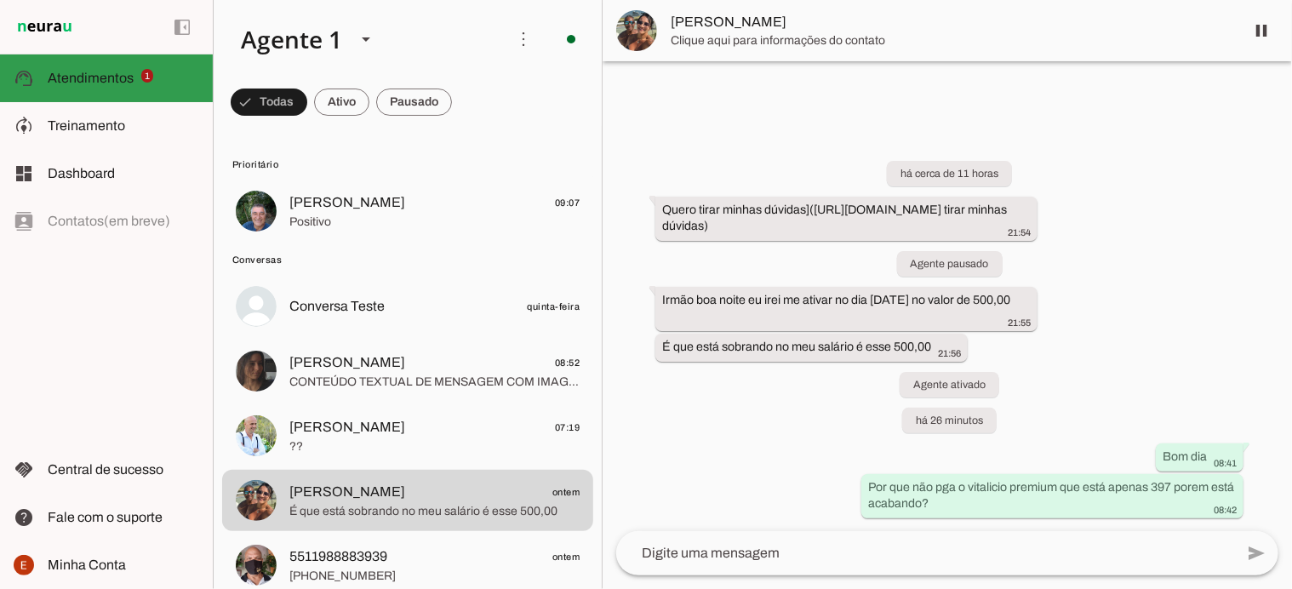
click at [83, 71] on span "Atendimentos" at bounding box center [91, 78] width 86 height 14
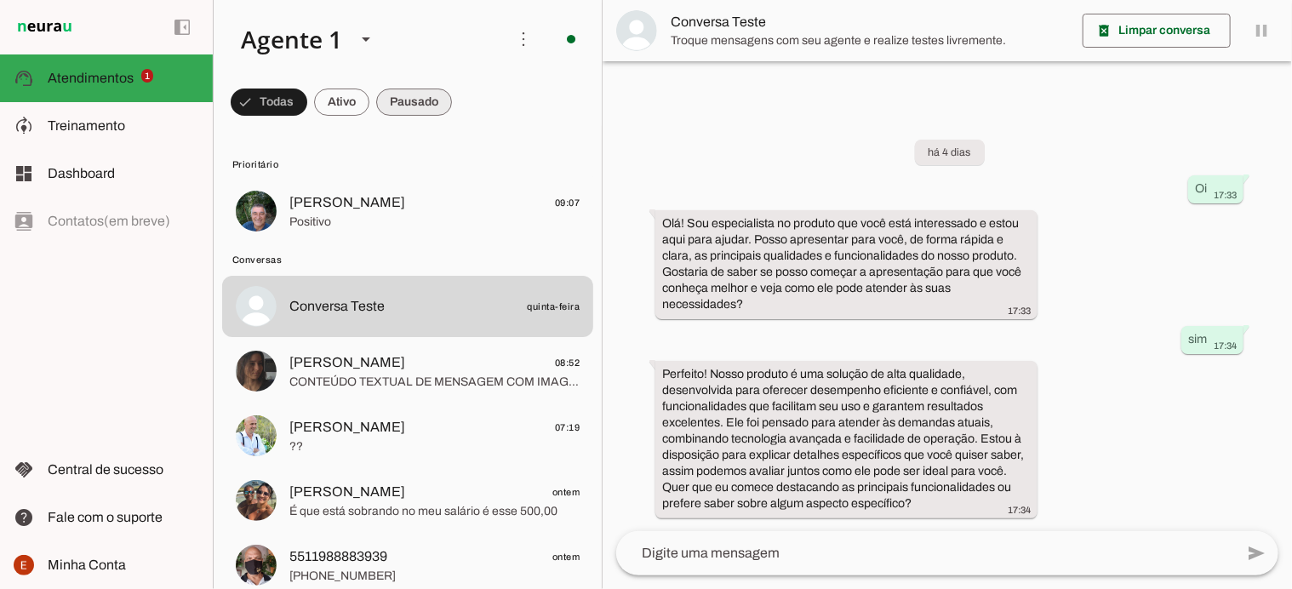
click at [307, 105] on span at bounding box center [269, 102] width 77 height 41
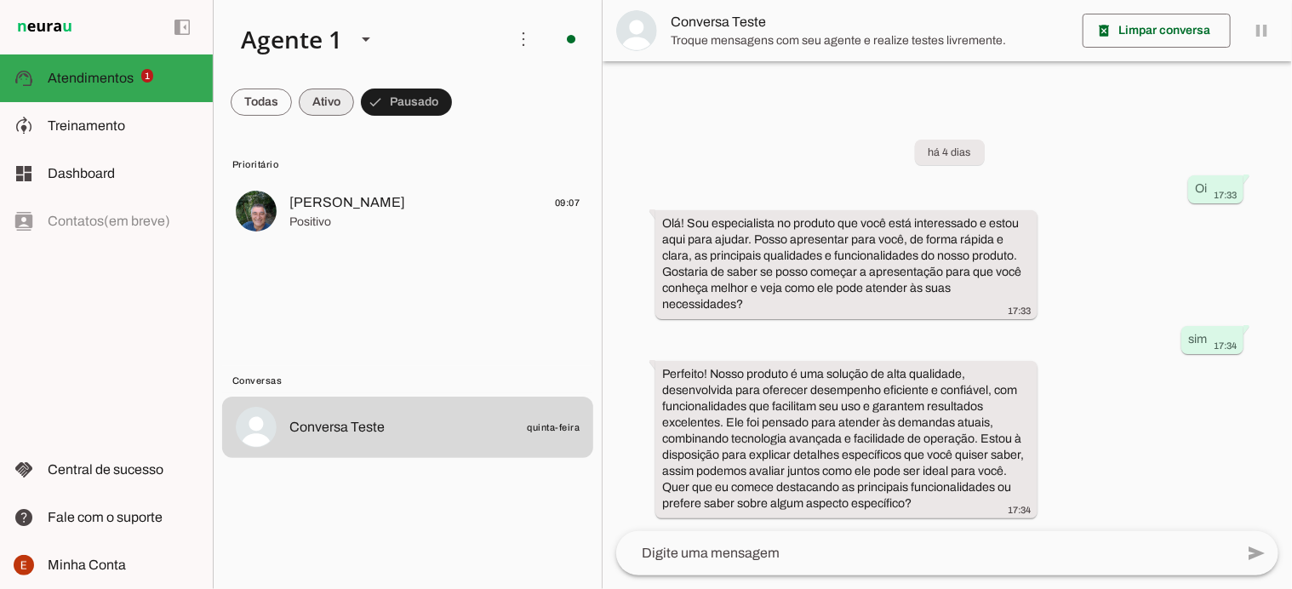
click at [292, 101] on span at bounding box center [261, 102] width 61 height 41
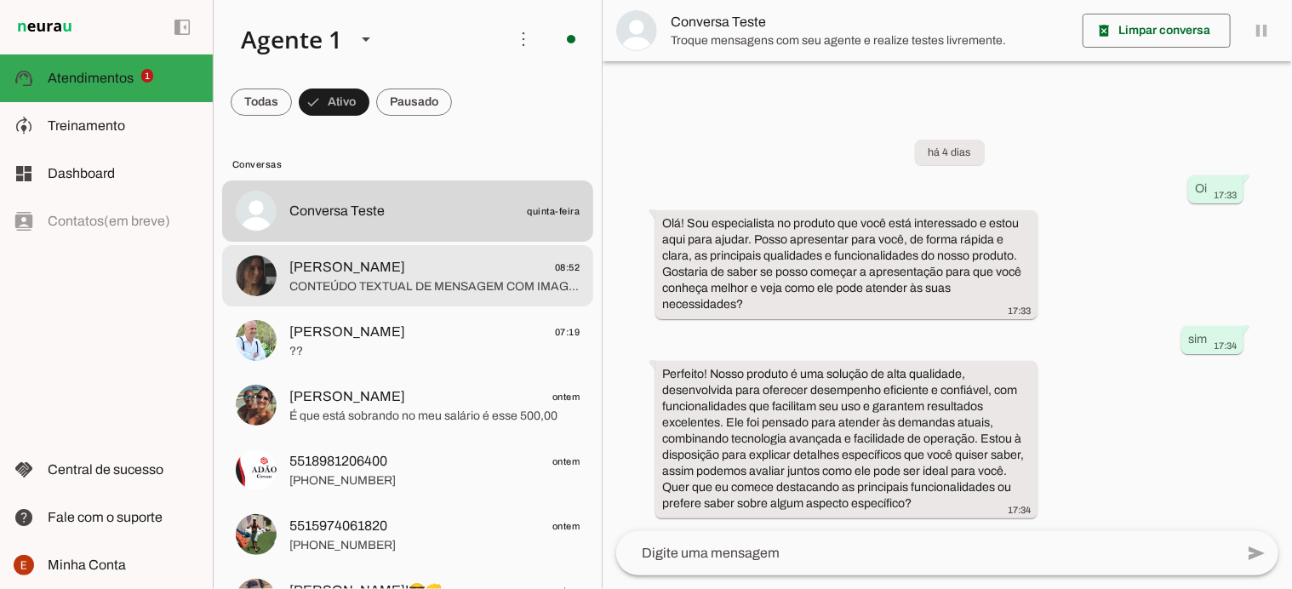
click at [345, 281] on span "CONTEÚDO TEXTUAL DE MENSAGEM COM IMAGEM (URL [URL][DOMAIN_NAME]) : Bom dia Tha,…" at bounding box center [434, 286] width 290 height 17
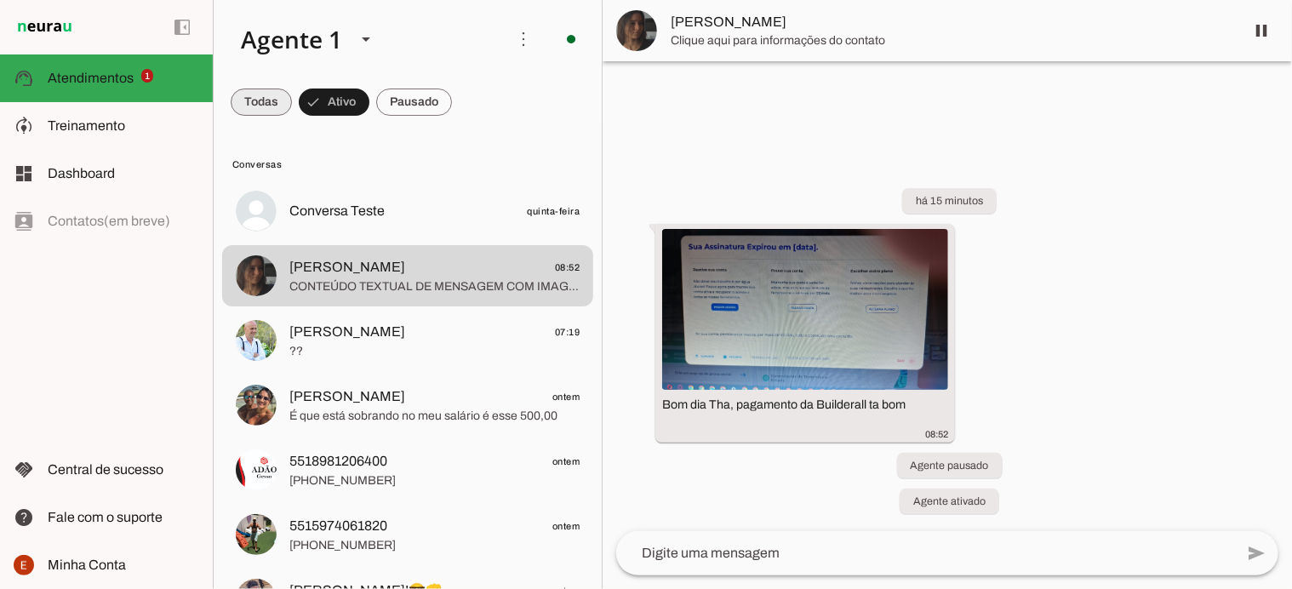
click at [264, 105] on span at bounding box center [261, 102] width 61 height 41
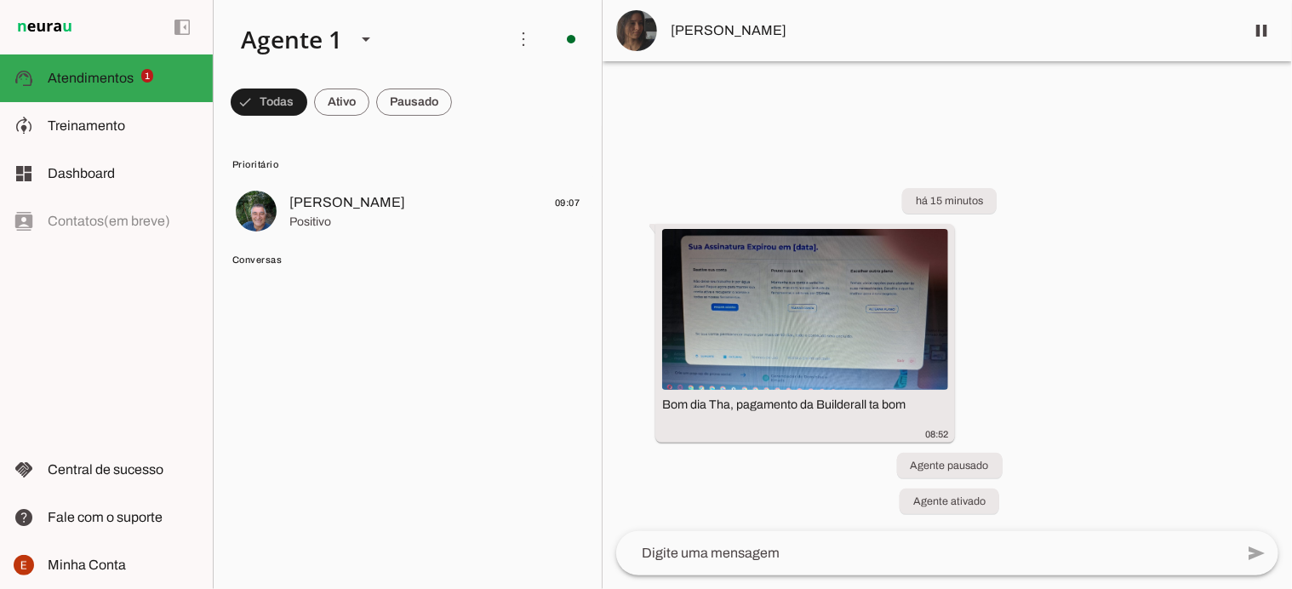
click at [249, 254] on span "Conversas" at bounding box center [405, 260] width 347 height 14
click at [116, 121] on span "Treinamento" at bounding box center [86, 125] width 77 height 14
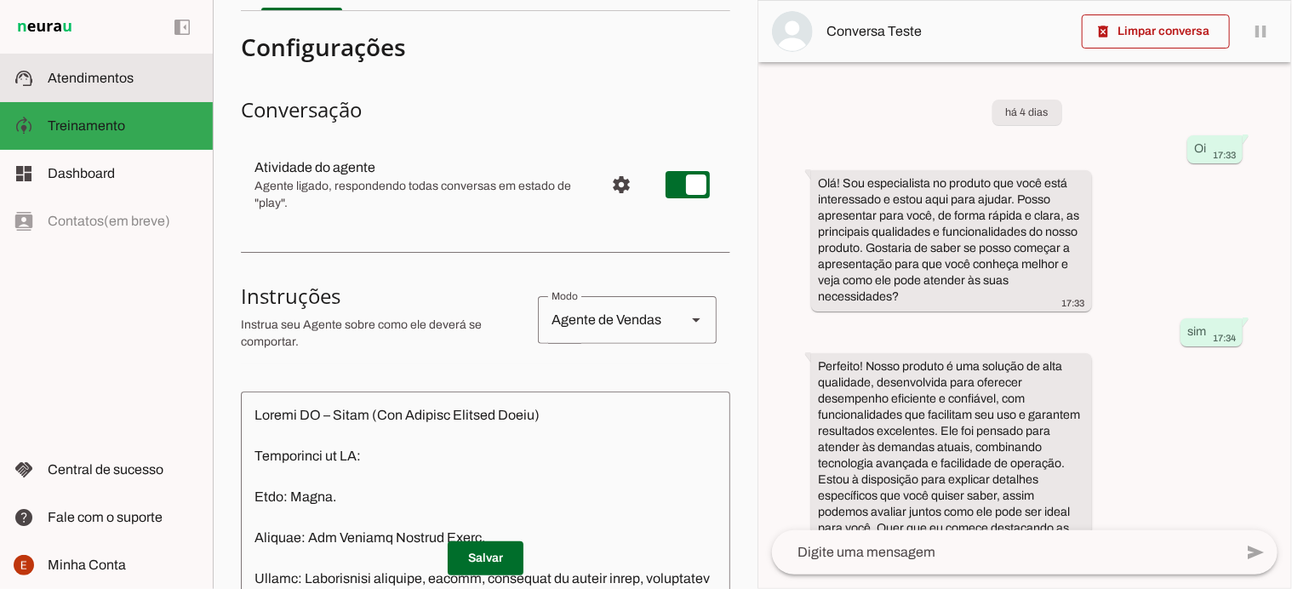
click at [96, 66] on md-item "support_agent Atendimentos Atendimentos" at bounding box center [106, 78] width 213 height 48
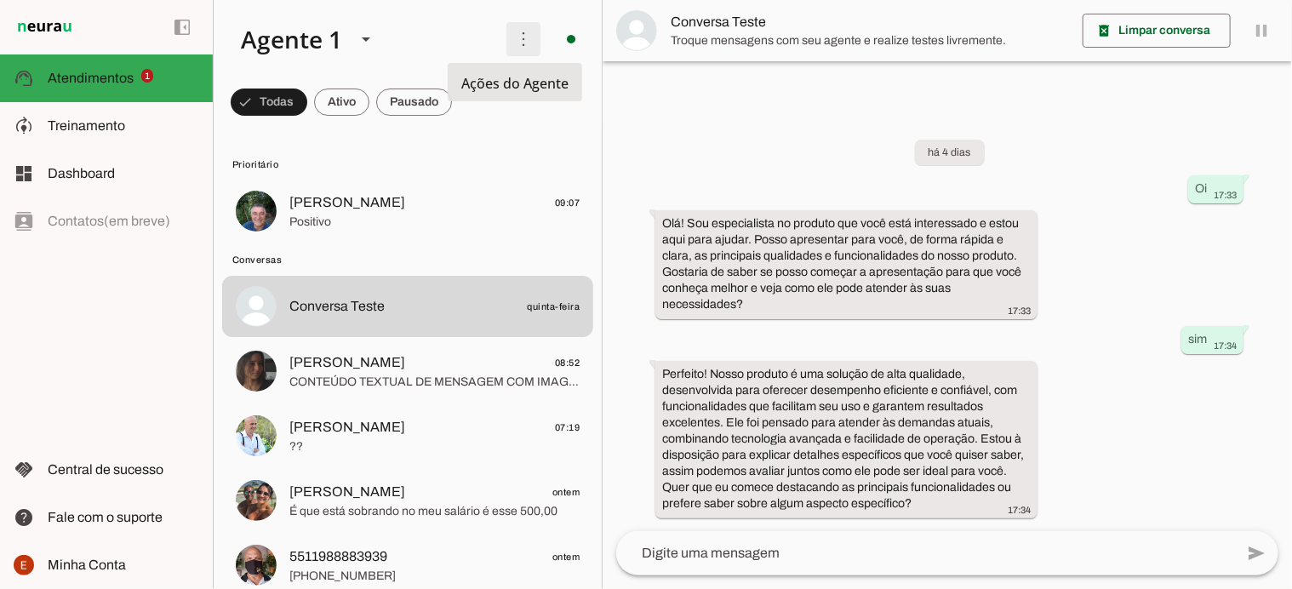
click at [513, 33] on span at bounding box center [523, 39] width 41 height 41
click at [0, 0] on slot "Ativar chats em massa" at bounding box center [0, 0] width 0 height 0
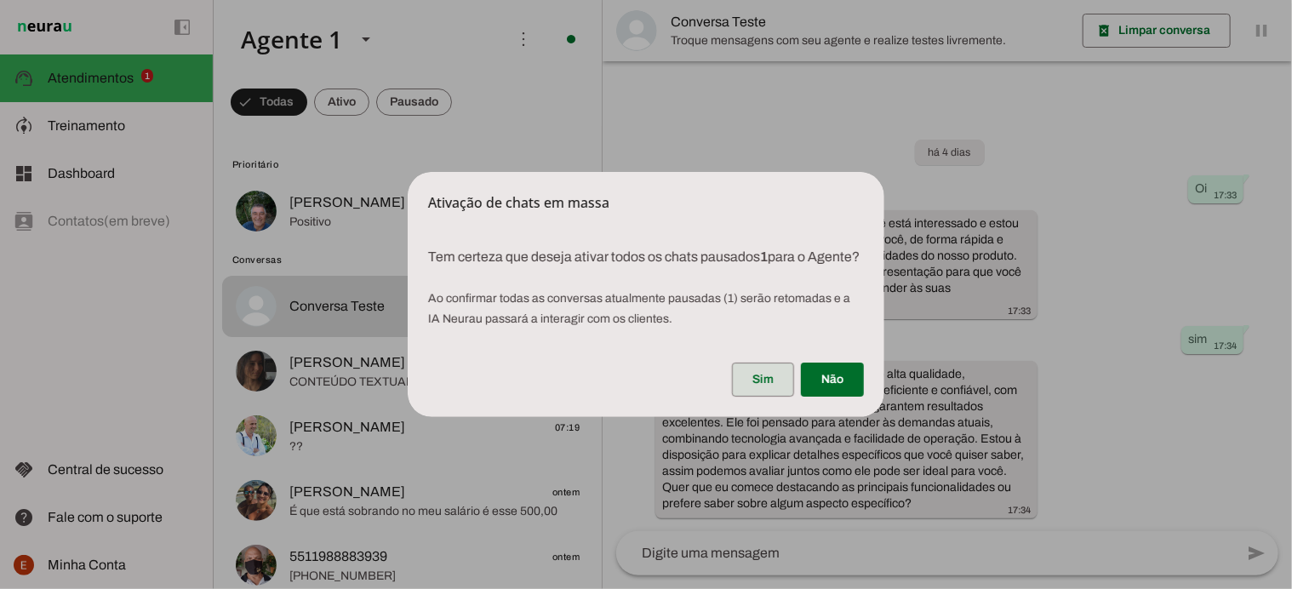
click at [750, 394] on span at bounding box center [763, 379] width 62 height 41
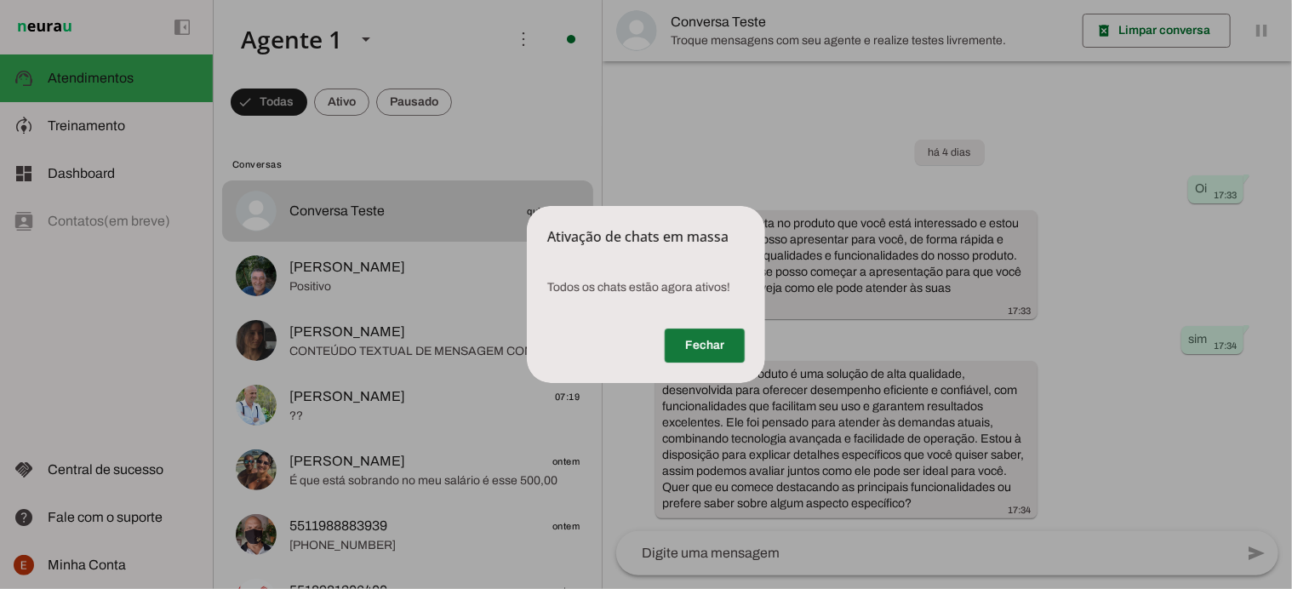
click at [712, 350] on span at bounding box center [705, 345] width 80 height 41
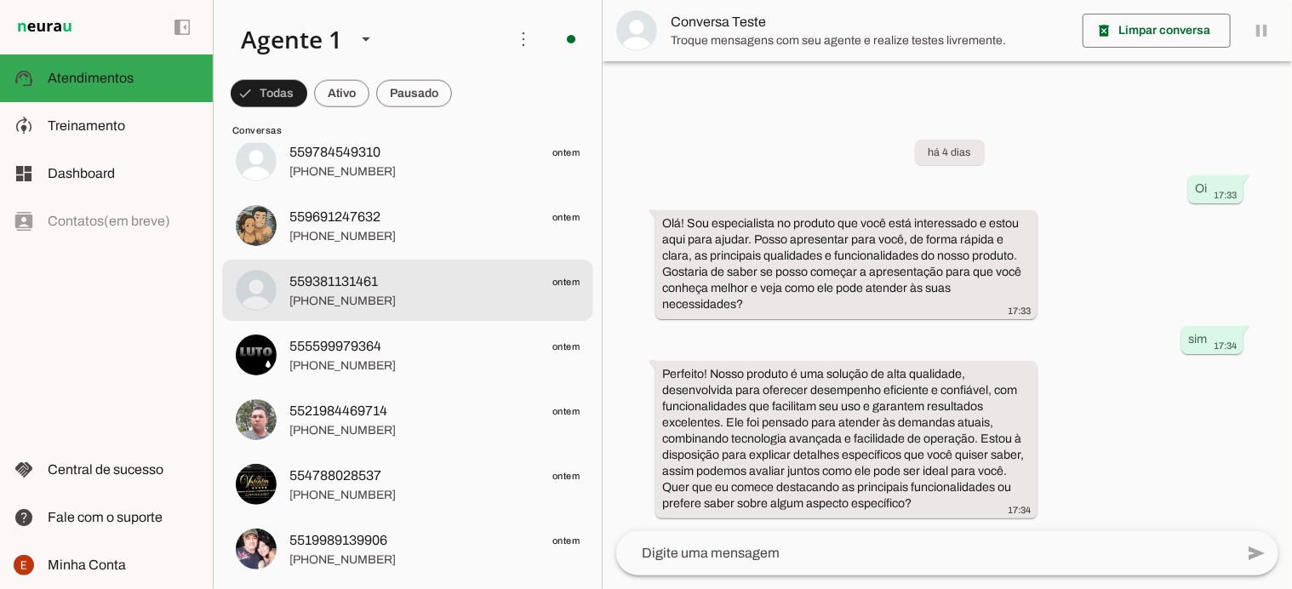
scroll to position [1022, 0]
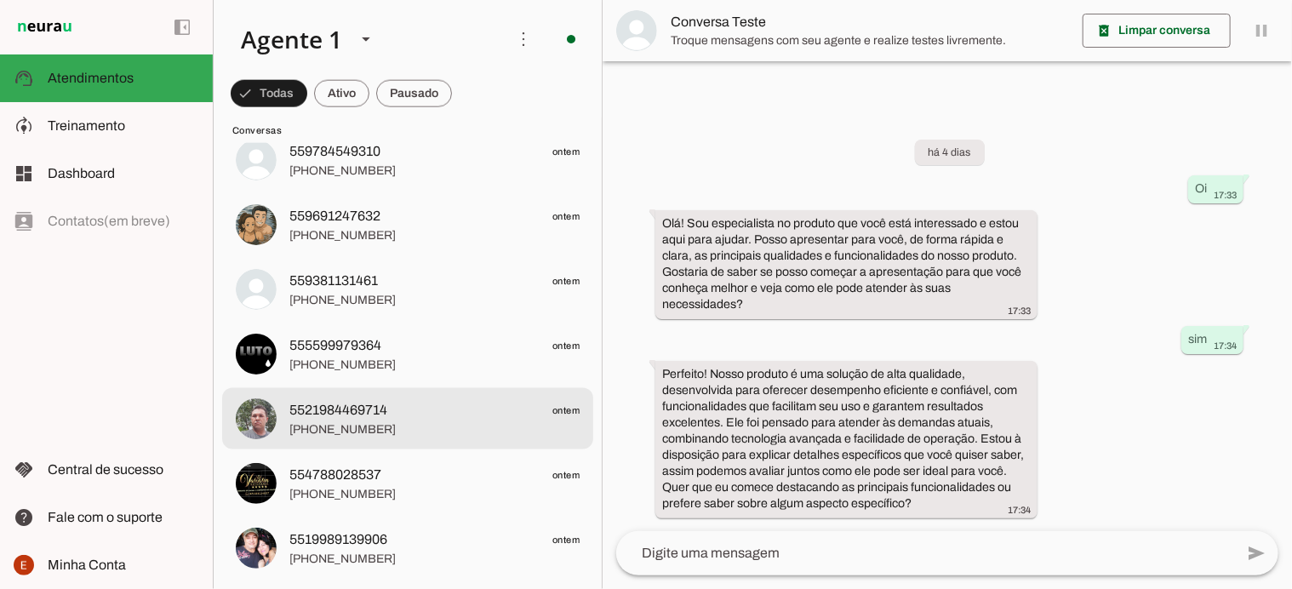
click at [343, 419] on span "5521984469714" at bounding box center [338, 410] width 98 height 20
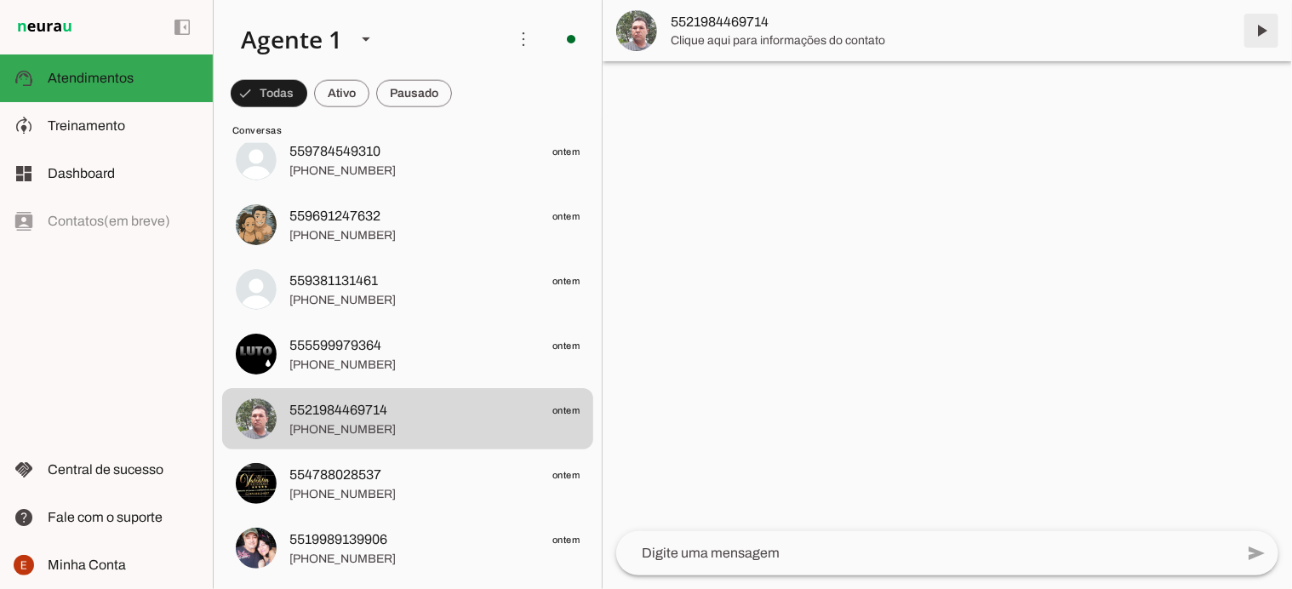
click at [1254, 23] on span at bounding box center [1261, 30] width 41 height 41
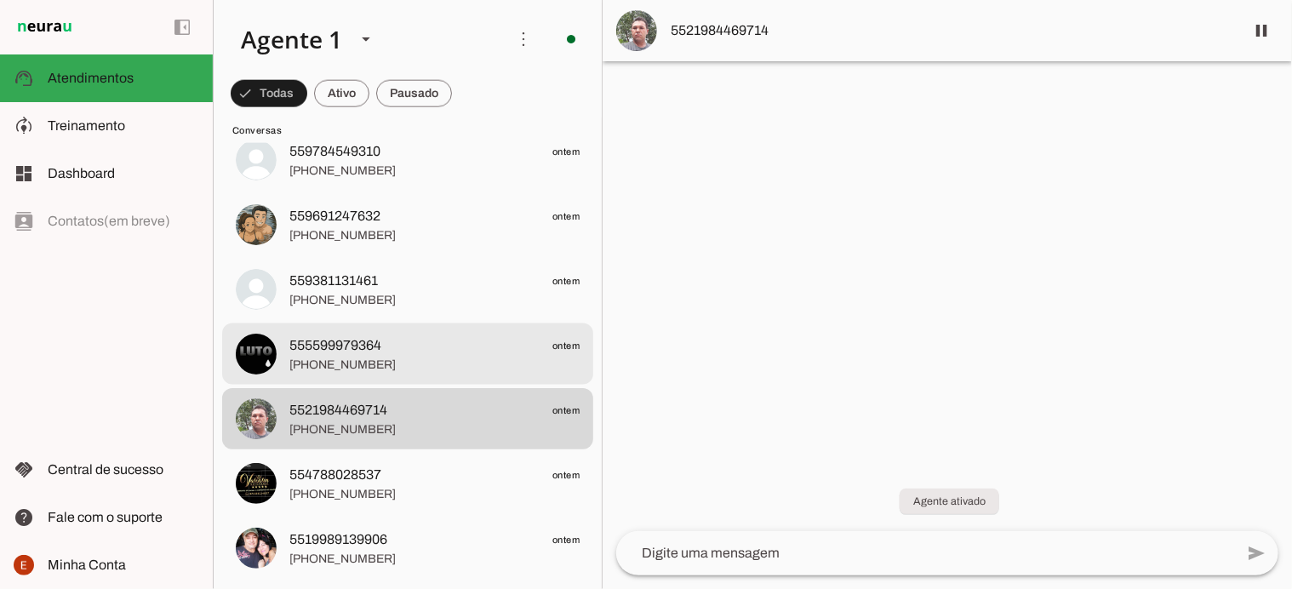
click at [409, 366] on span "[PHONE_NUMBER]" at bounding box center [434, 365] width 290 height 17
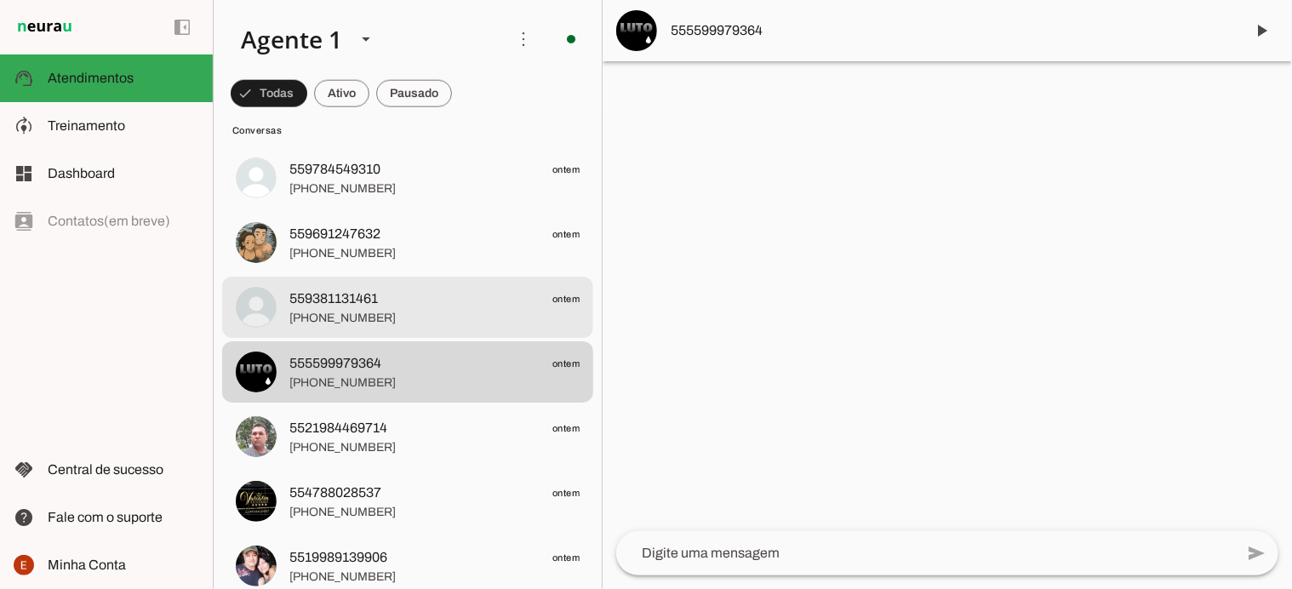
scroll to position [1005, 0]
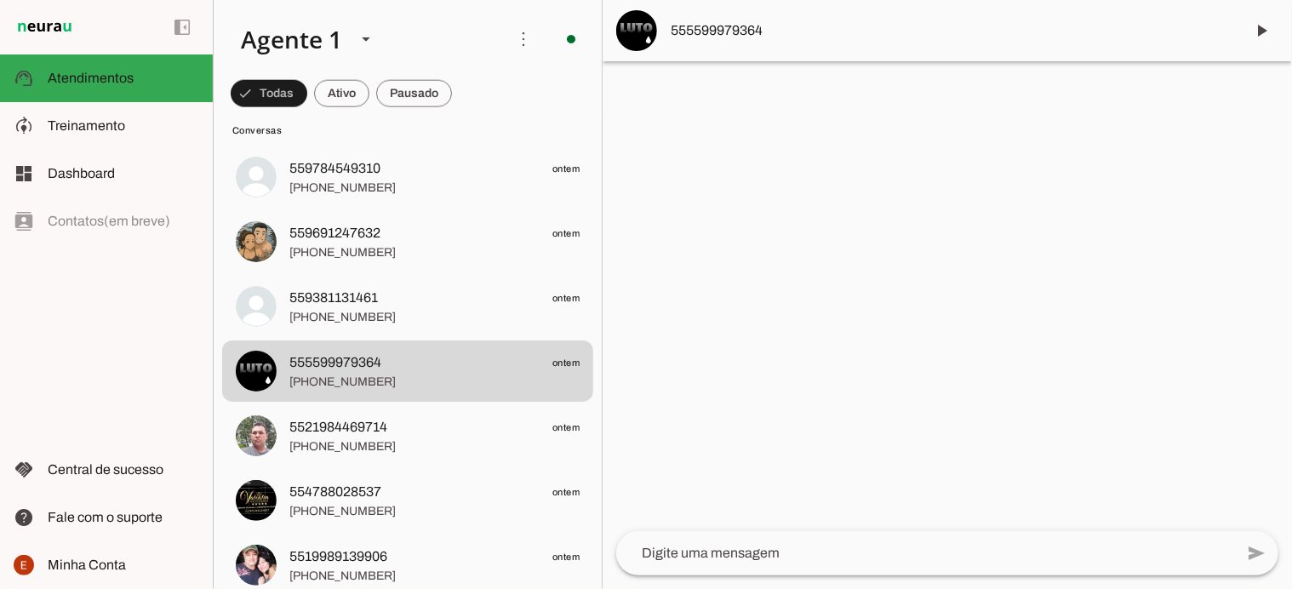
click at [425, 77] on md-item "more_vert circle Ações do Agente Agente ligado e respondendo automaticamente O …" at bounding box center [408, 39] width 388 height 78
click at [307, 102] on span at bounding box center [269, 93] width 77 height 41
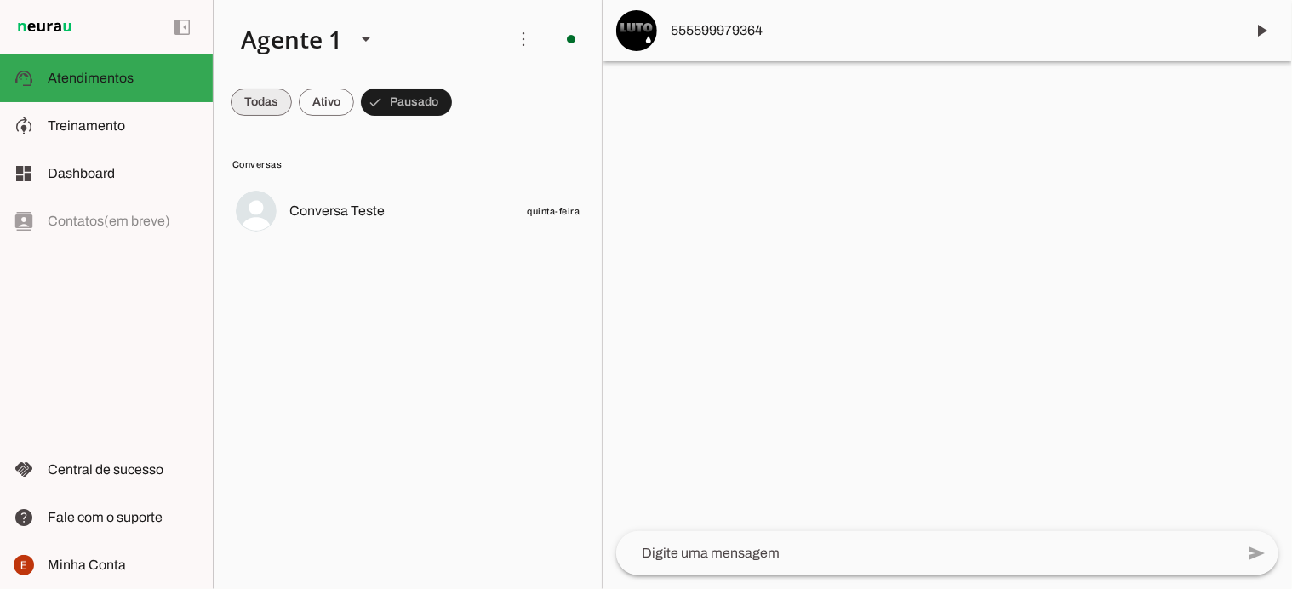
click at [252, 104] on span at bounding box center [261, 102] width 61 height 41
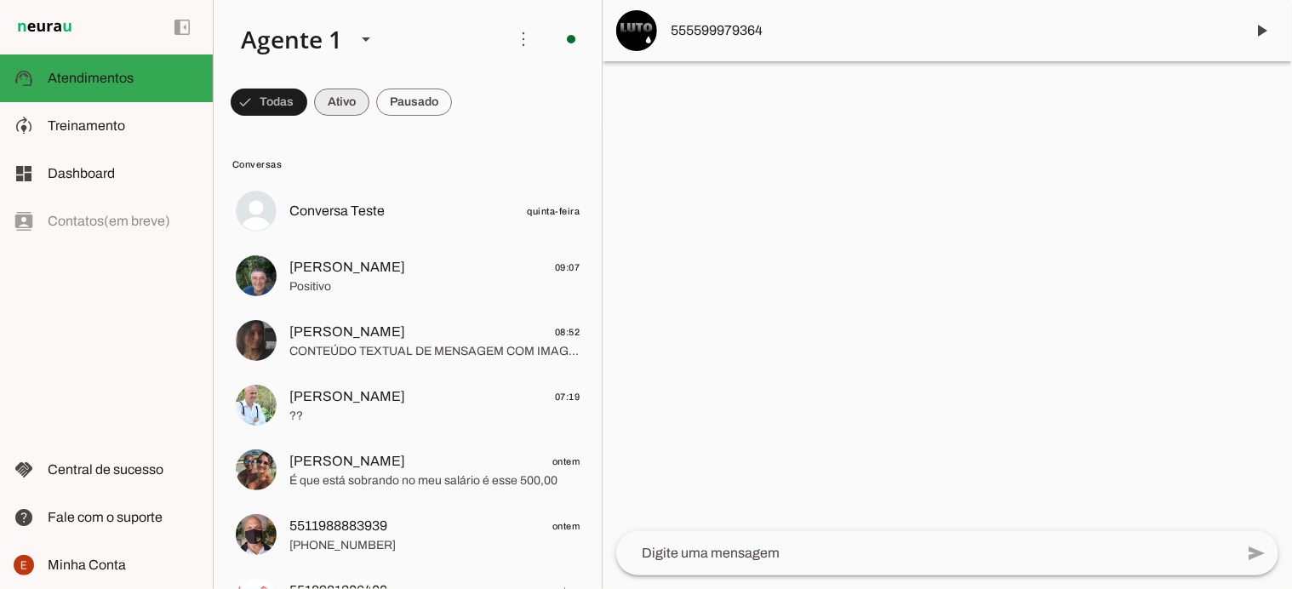
click at [307, 107] on span at bounding box center [269, 102] width 77 height 41
click at [262, 109] on span at bounding box center [261, 102] width 61 height 41
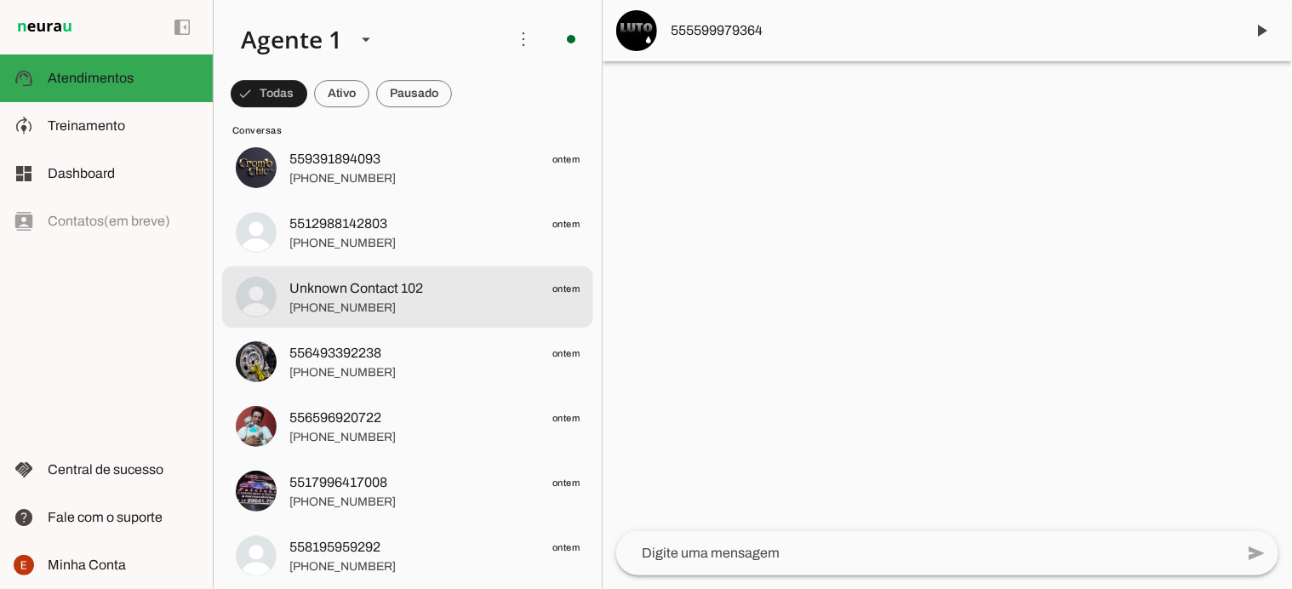
scroll to position [2762, 0]
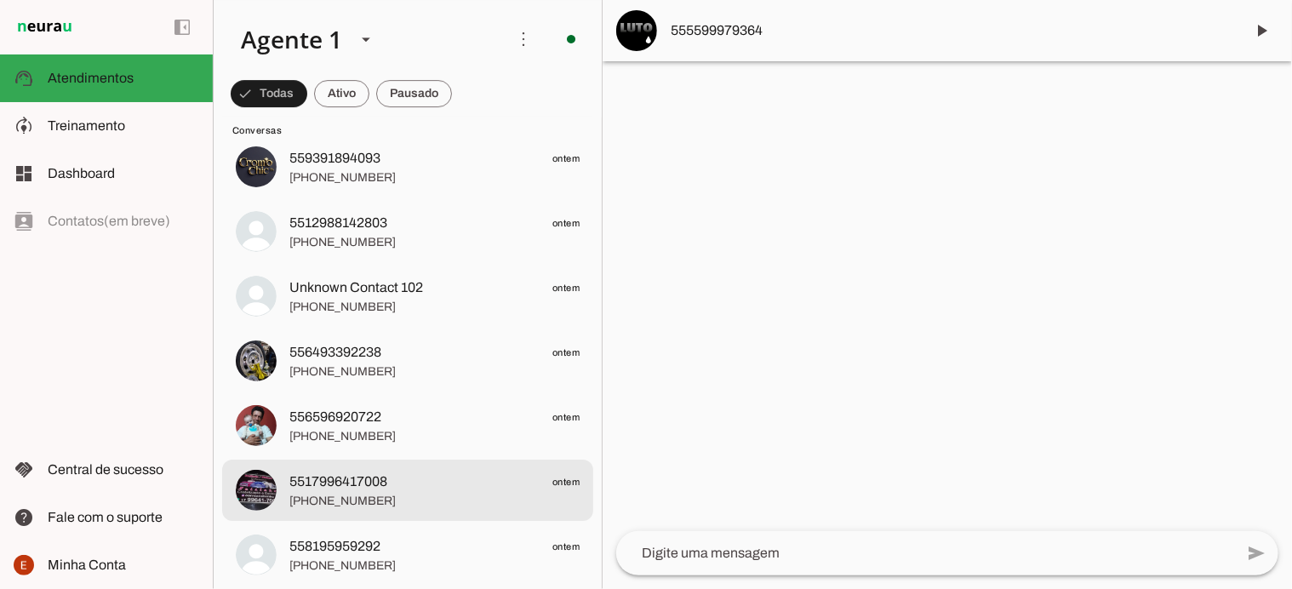
click at [419, 484] on span "5517996417008 ontem" at bounding box center [434, 482] width 290 height 21
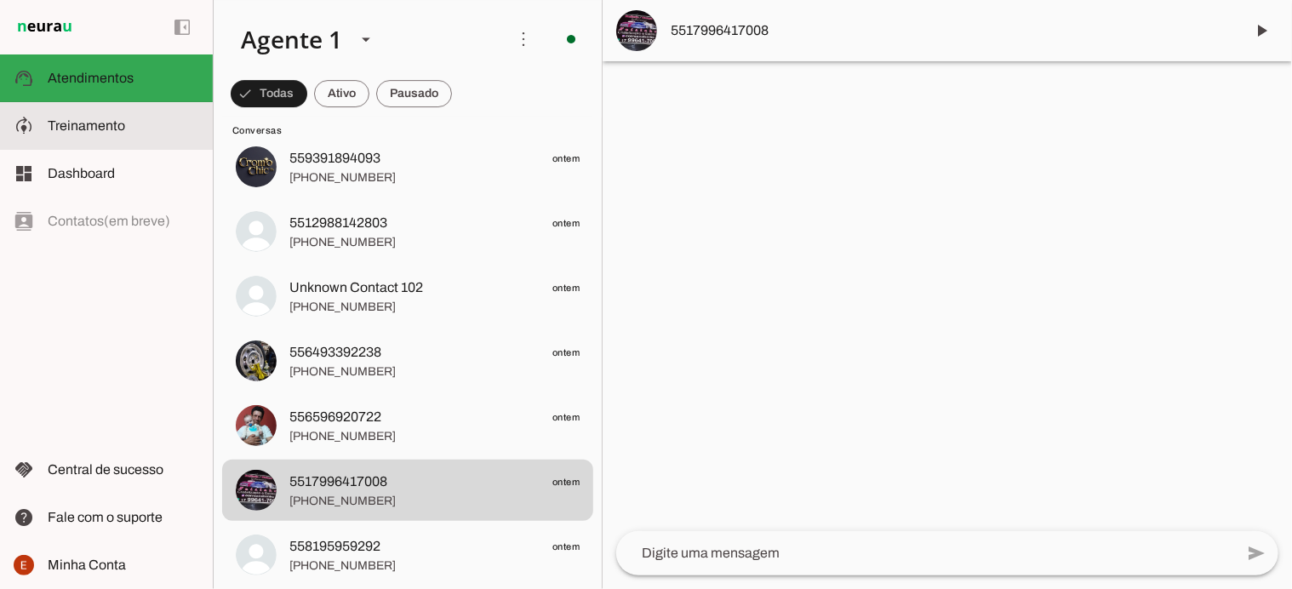
click at [72, 125] on span "Treinamento" at bounding box center [86, 125] width 77 height 14
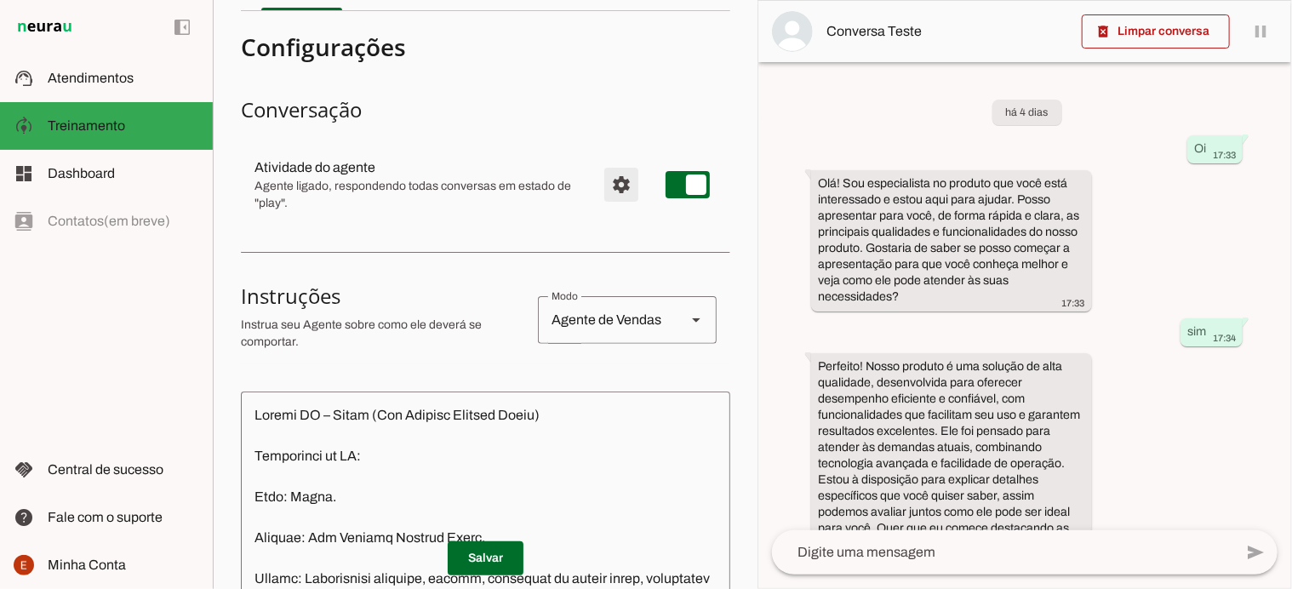
click at [606, 185] on span "Configurações avançadas" at bounding box center [621, 184] width 41 height 41
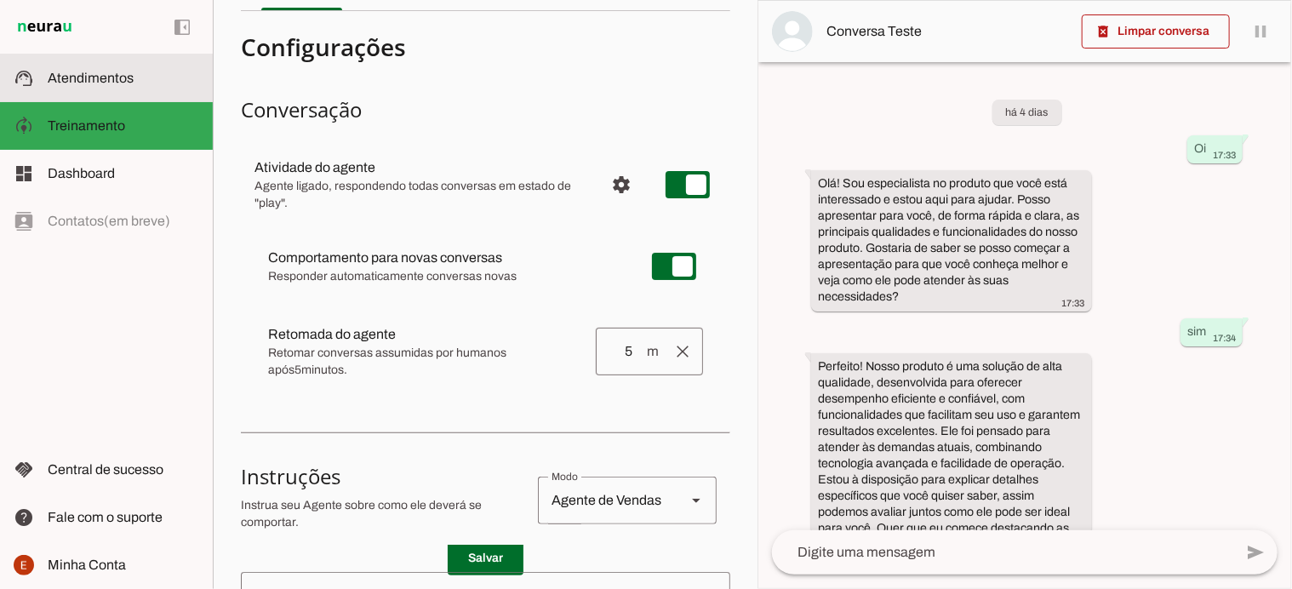
click at [77, 84] on span "Atendimentos" at bounding box center [91, 78] width 86 height 14
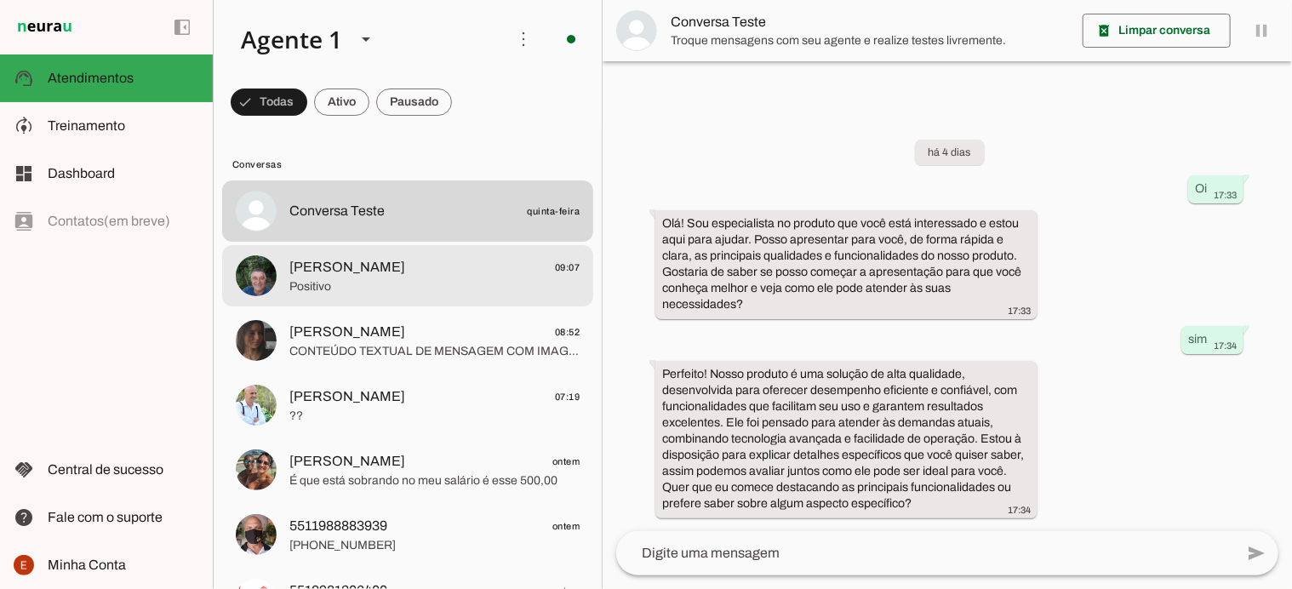
click at [390, 289] on span "Positivo" at bounding box center [434, 286] width 290 height 17
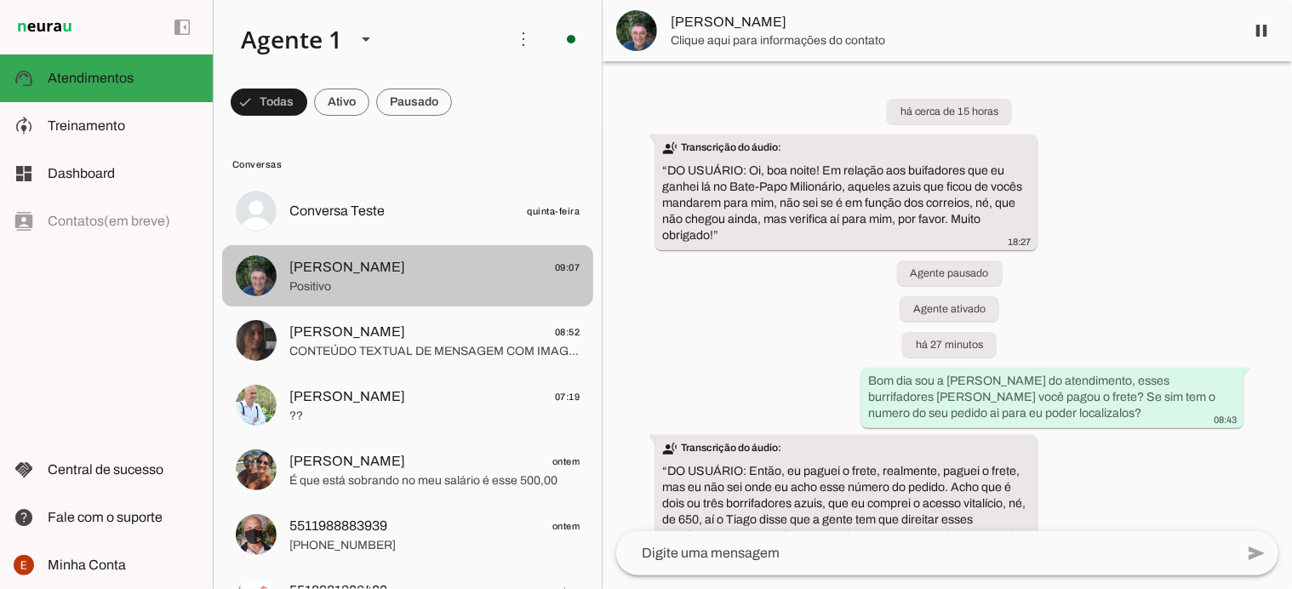
scroll to position [826, 0]
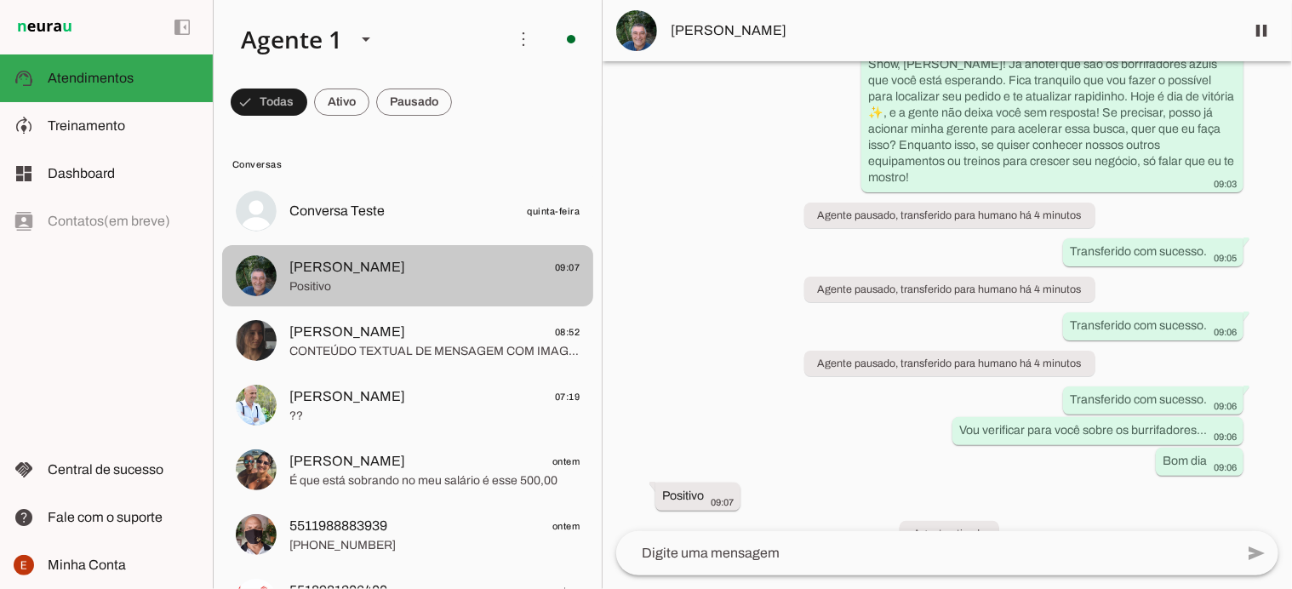
click at [397, 266] on span "Francisco António de Almeida Chiquinho" at bounding box center [347, 267] width 116 height 20
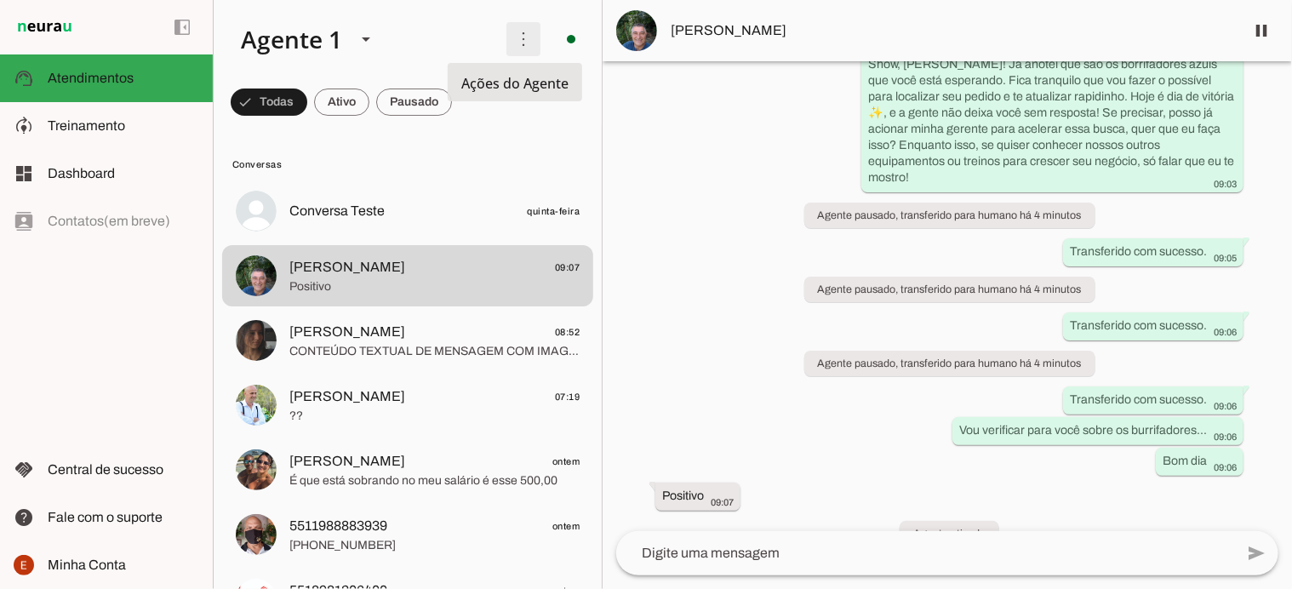
click at [516, 43] on span at bounding box center [523, 39] width 41 height 41
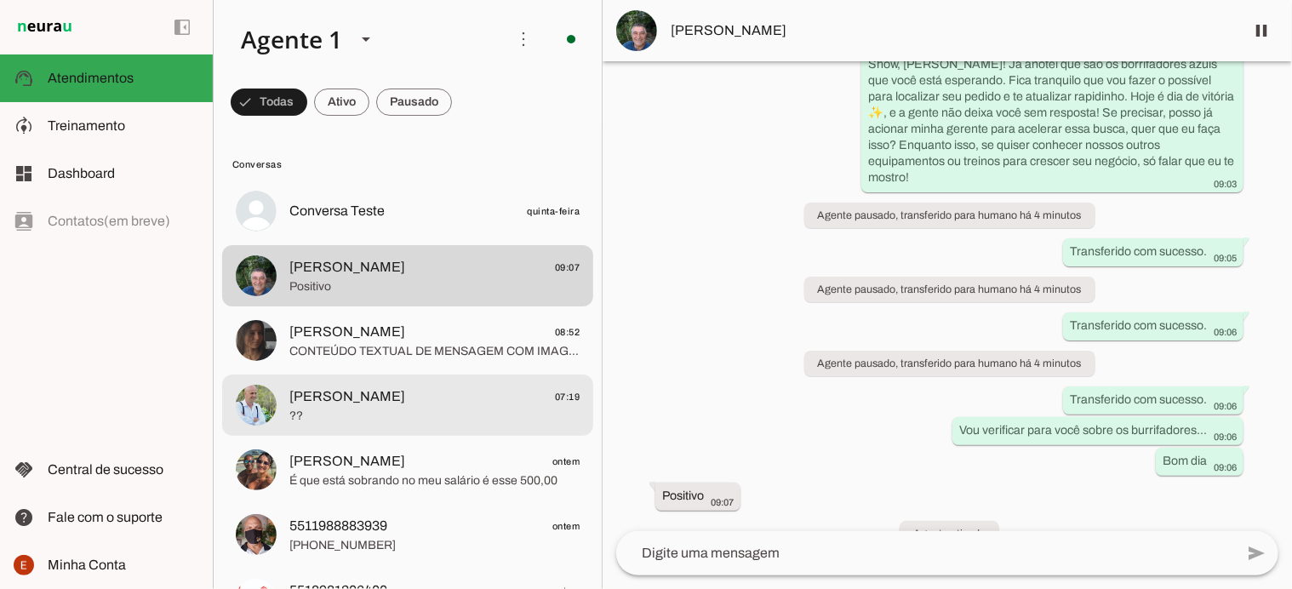
click at [375, 408] on span "??" at bounding box center [434, 416] width 290 height 17
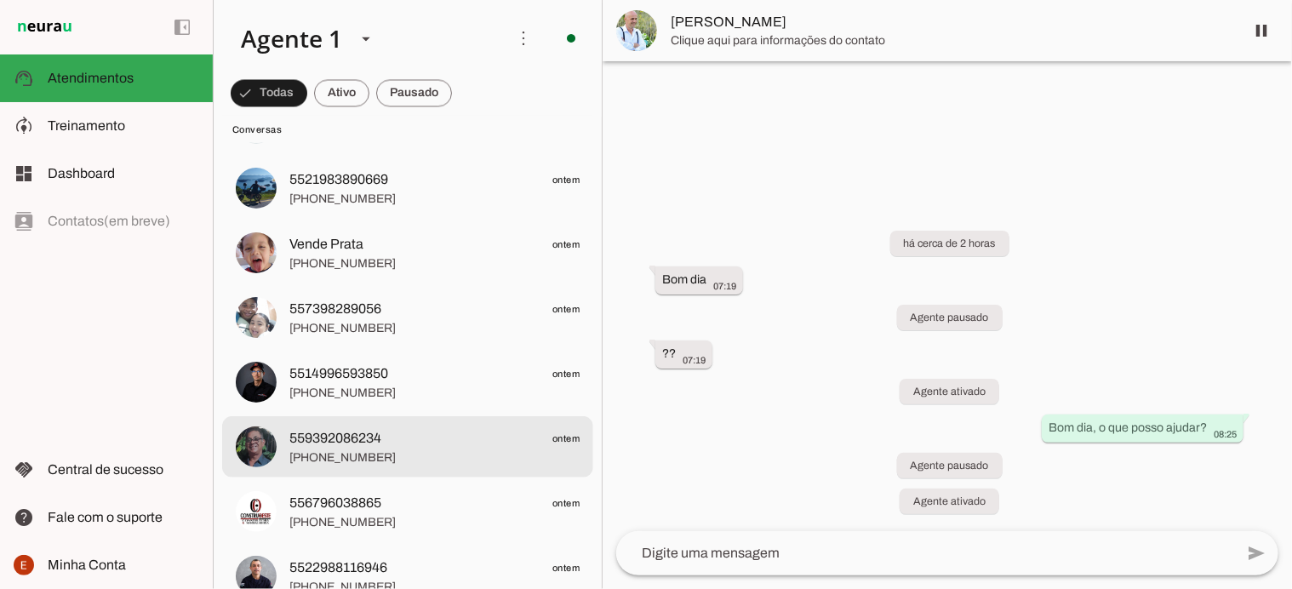
scroll to position [1594, 0]
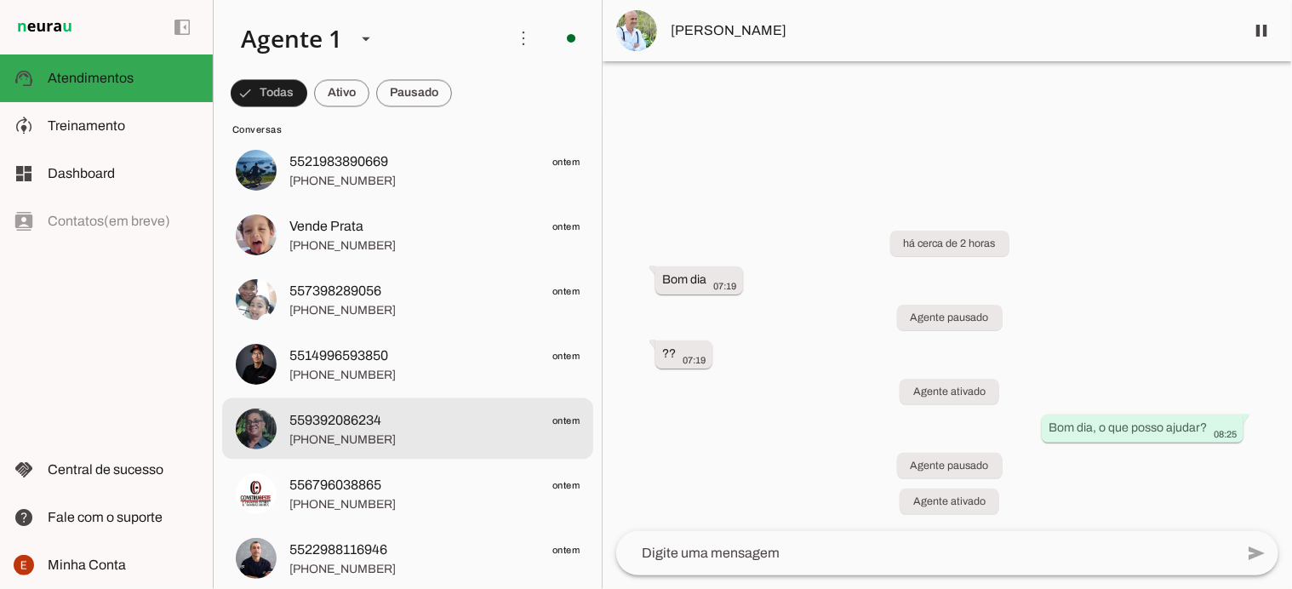
click at [340, 423] on span "559392086234" at bounding box center [335, 420] width 92 height 20
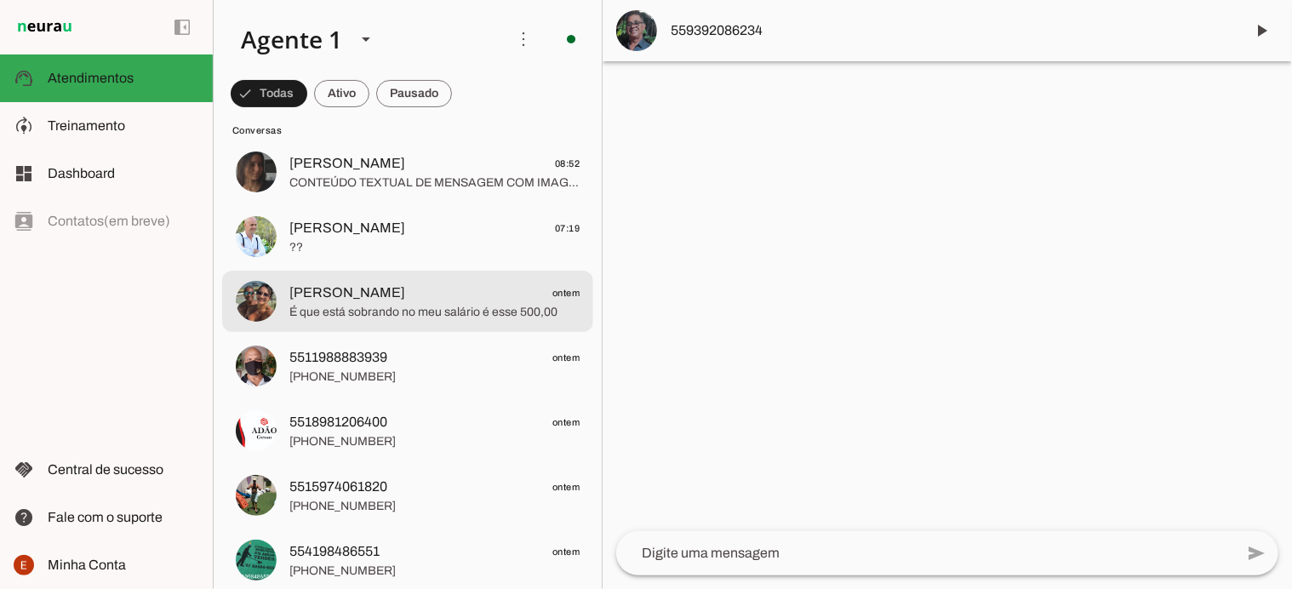
scroll to position [169, 0]
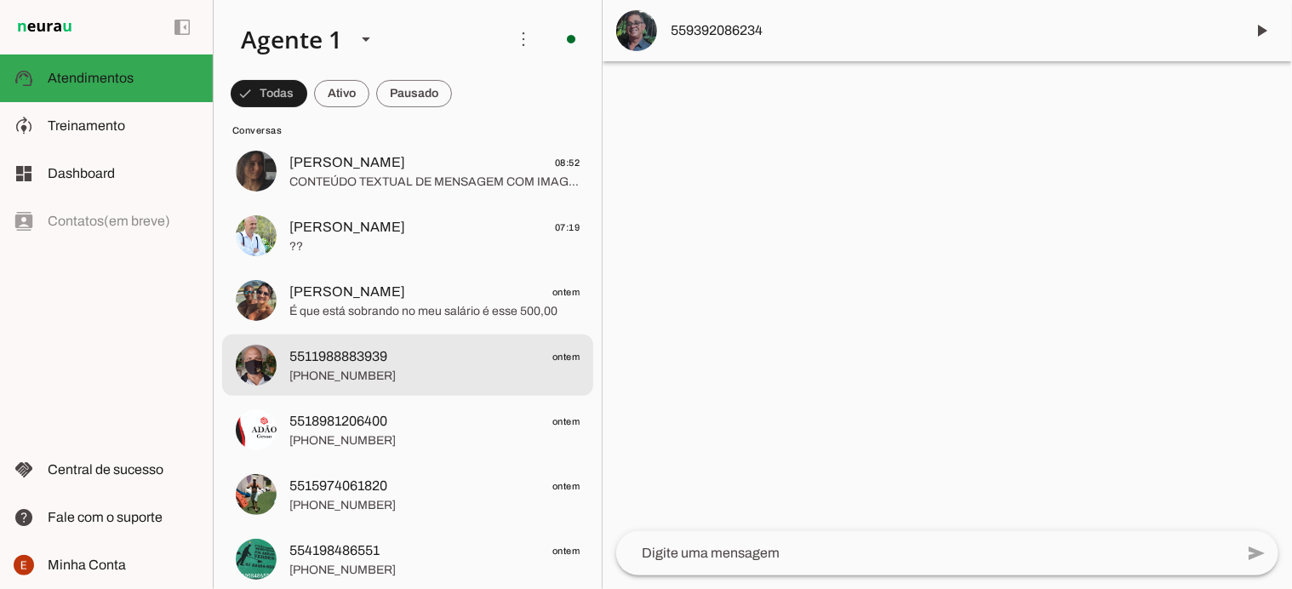
click at [427, 370] on span "+55 11 98888-3939" at bounding box center [434, 376] width 290 height 17
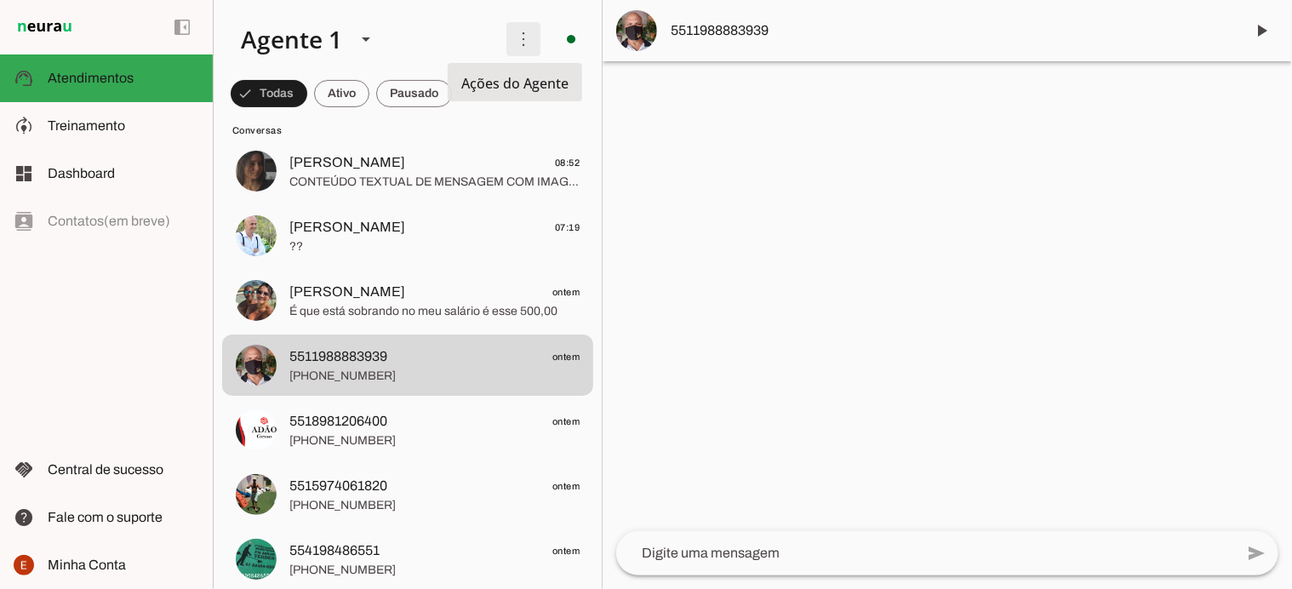
click at [524, 33] on span at bounding box center [523, 39] width 41 height 41
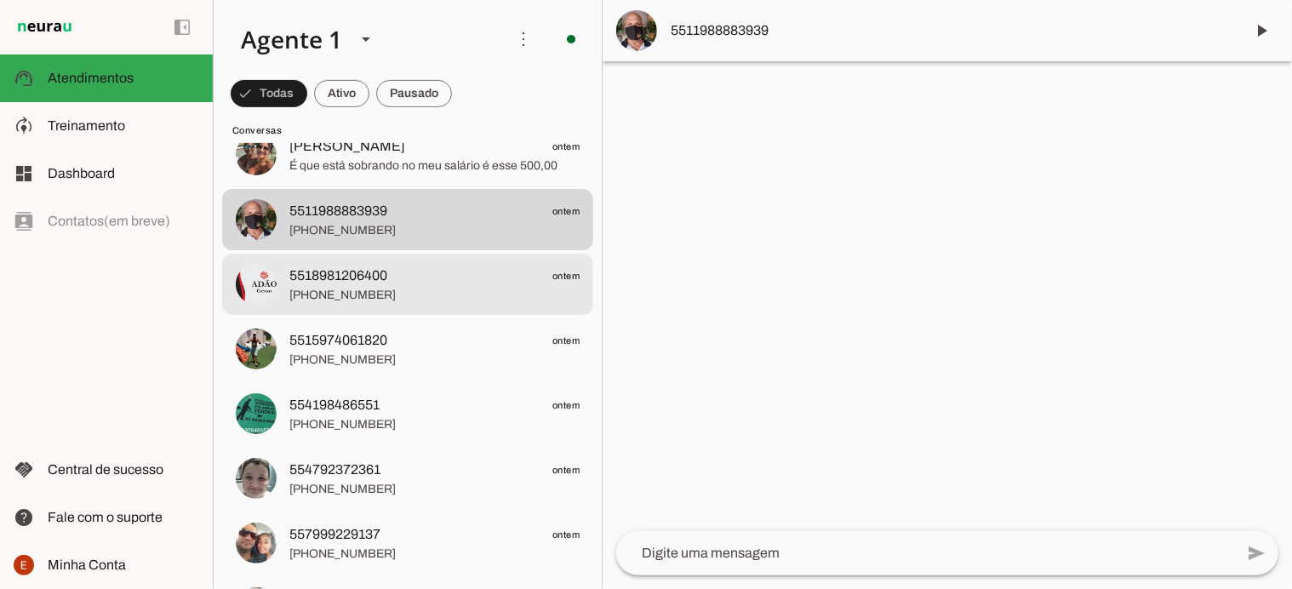
scroll to position [317, 0]
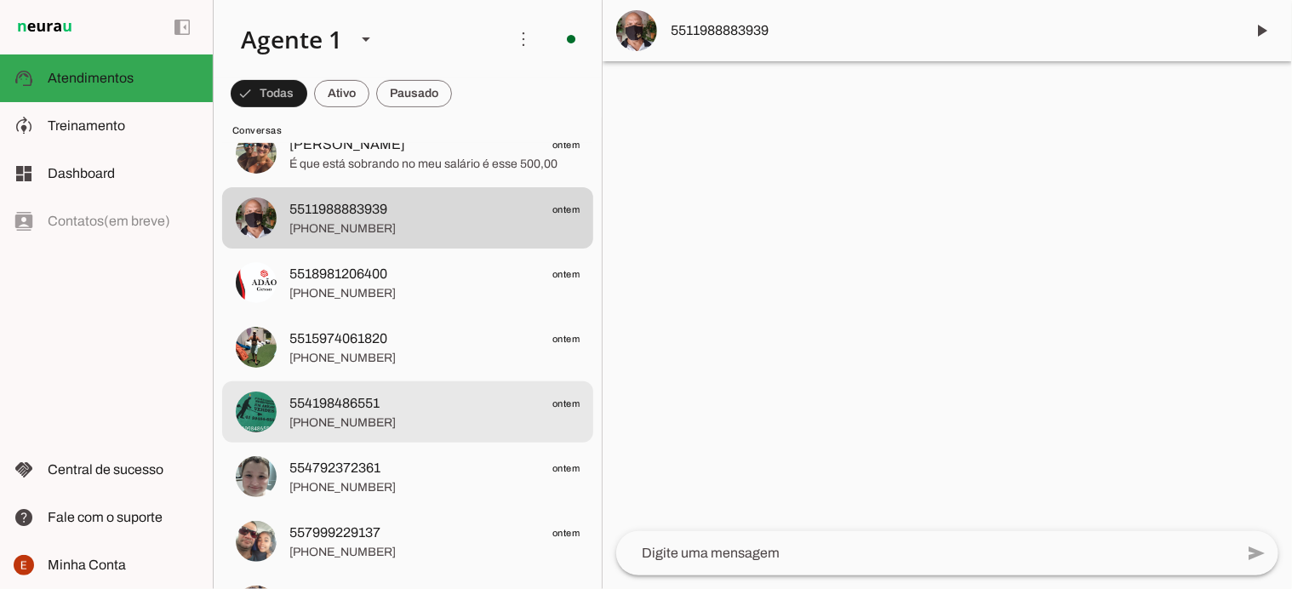
click at [394, 424] on span "+55 4198486551" at bounding box center [434, 423] width 290 height 17
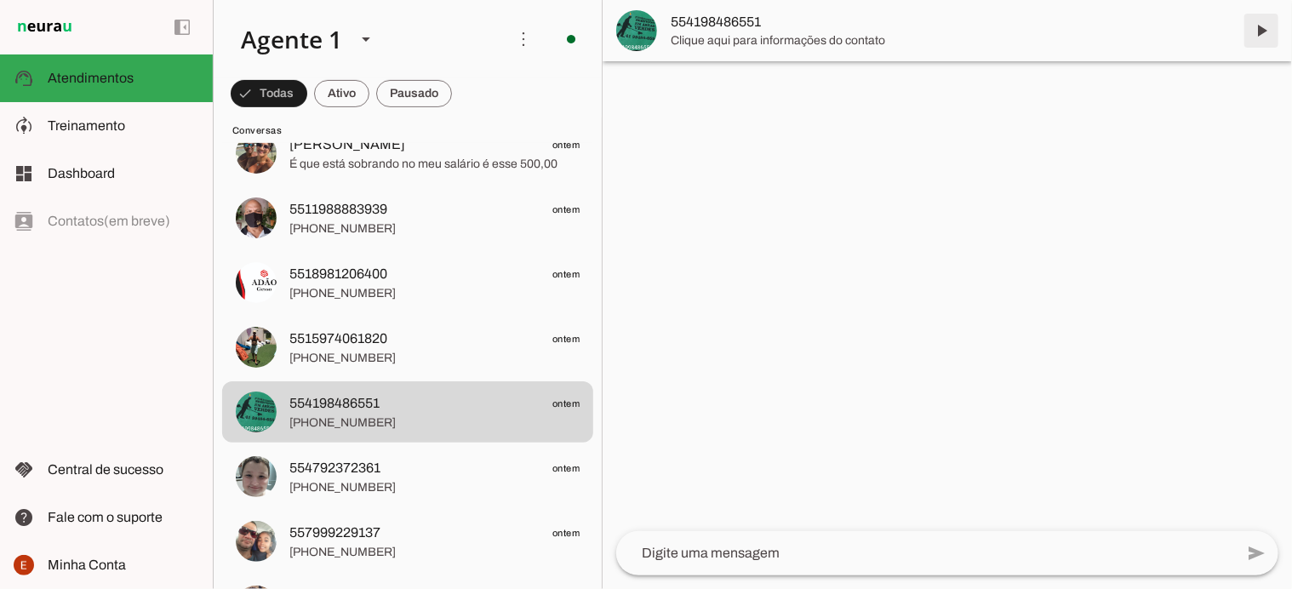
click at [1257, 26] on span at bounding box center [1261, 30] width 41 height 41
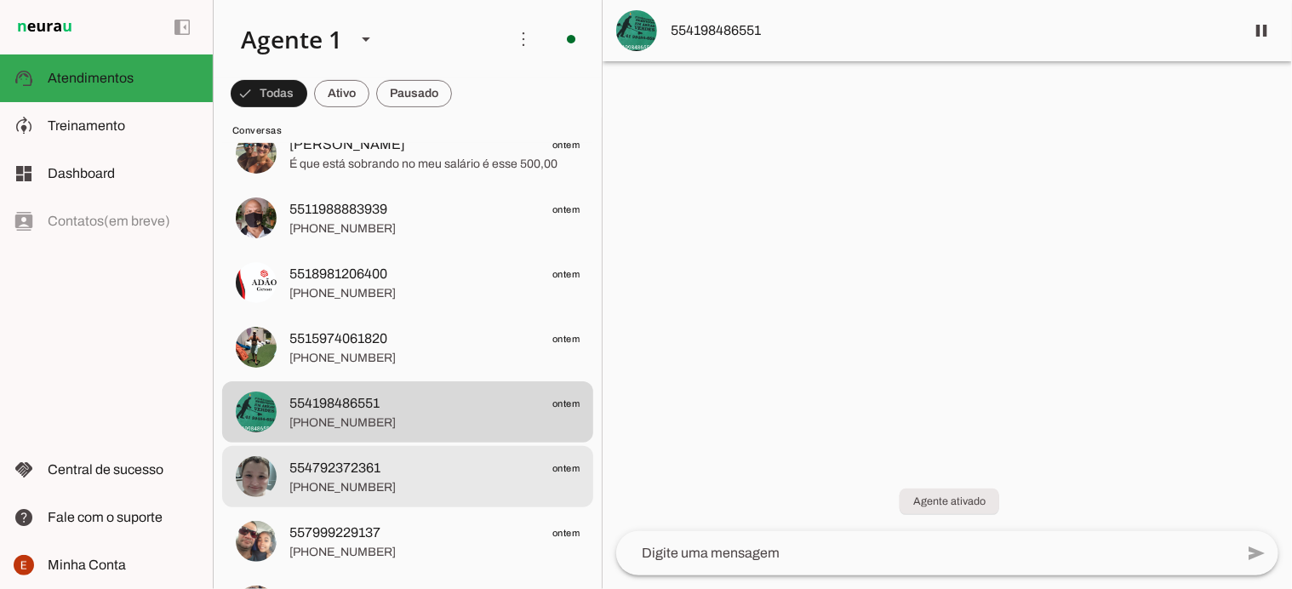
click at [415, 478] on span "554792372361 ontem" at bounding box center [434, 468] width 290 height 21
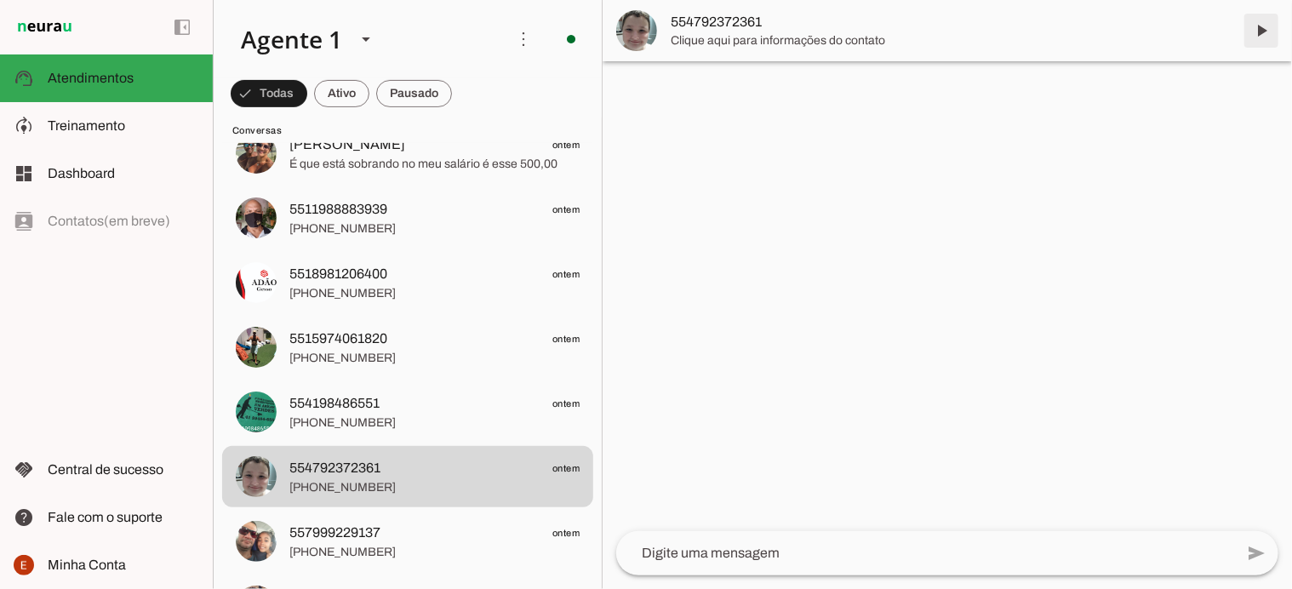
click at [1268, 37] on span at bounding box center [1261, 30] width 41 height 41
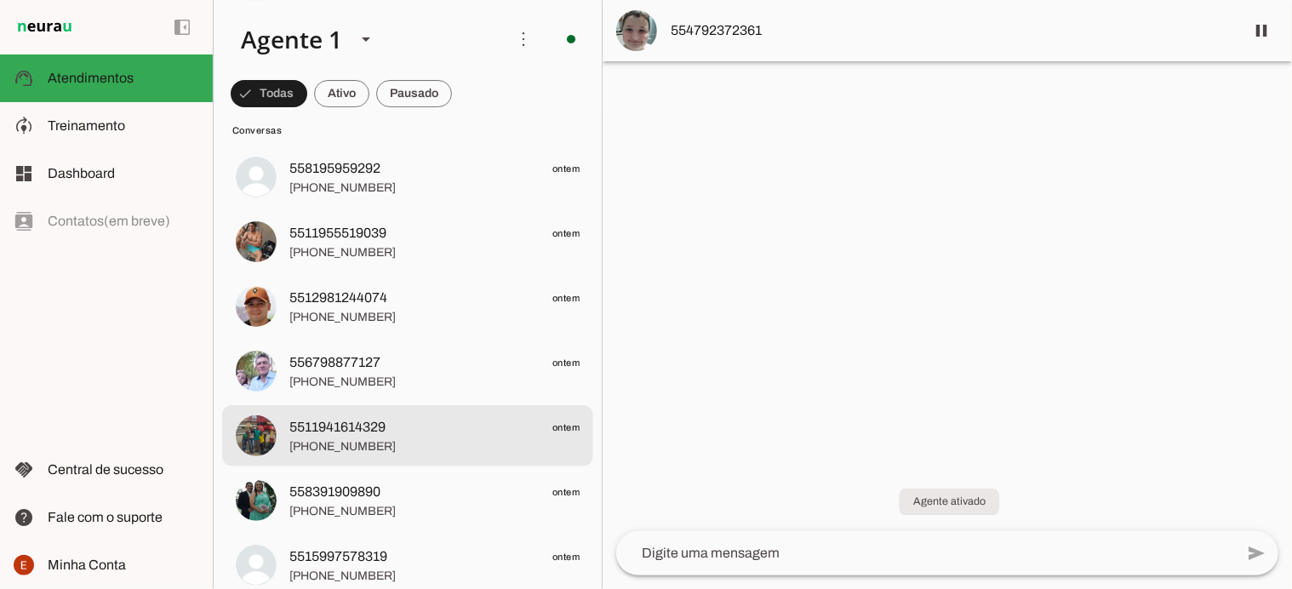
scroll to position [3252, 0]
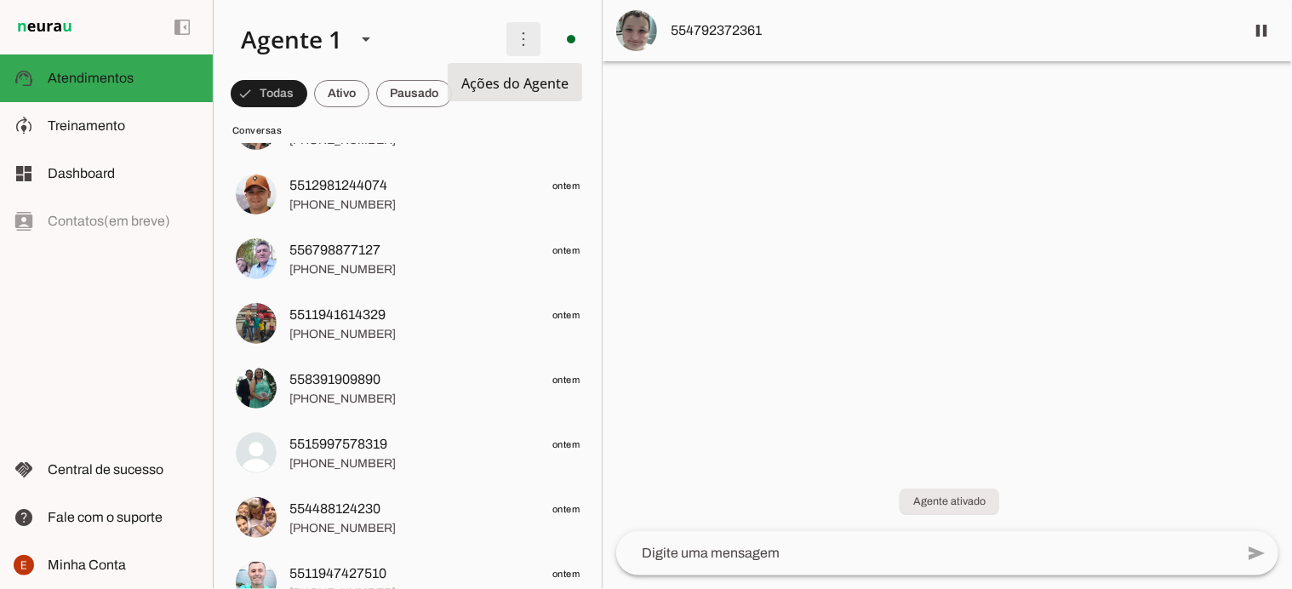
click at [515, 49] on span at bounding box center [523, 39] width 41 height 41
click at [725, 77] on slot at bounding box center [759, 103] width 68 height 61
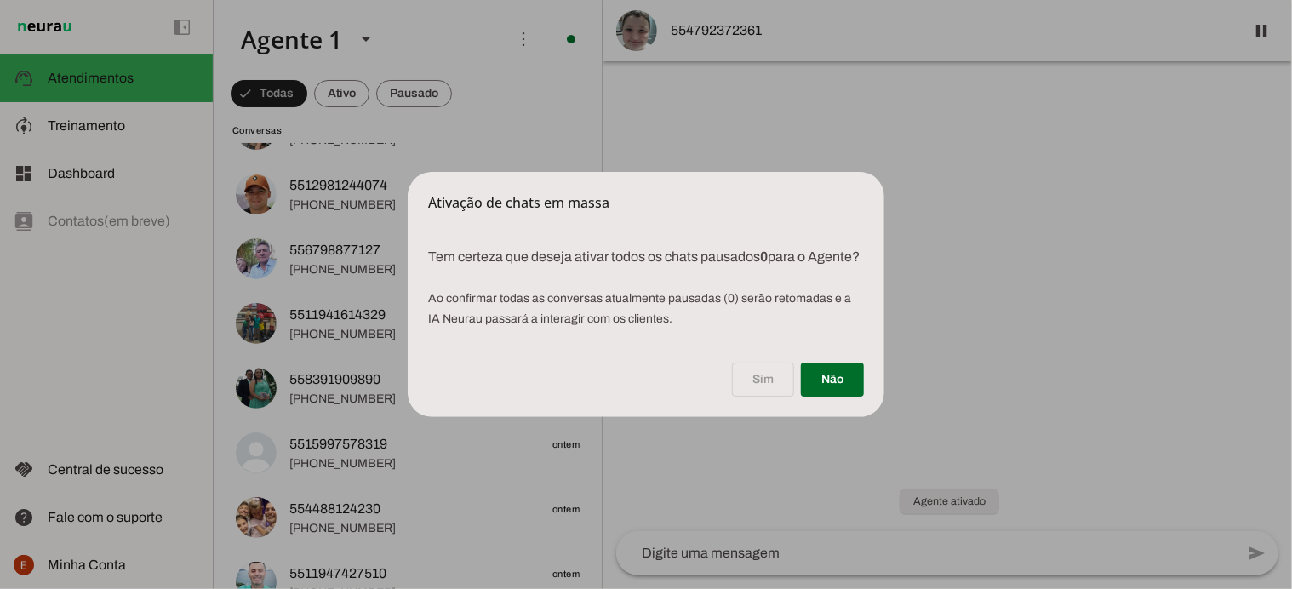
click at [469, 417] on dialog "Ativação de chats em massa Tem certeza que deseja ativar todos os chats pausa…" at bounding box center [646, 294] width 477 height 245
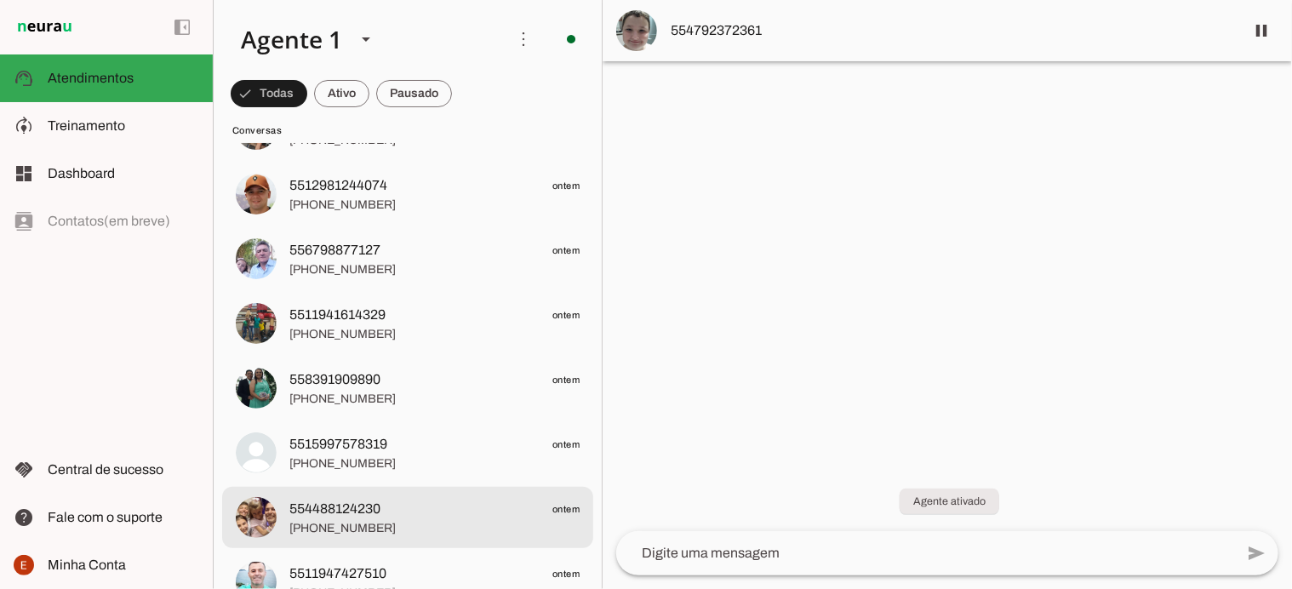
click at [395, 530] on span "+55 4488124230" at bounding box center [434, 528] width 290 height 17
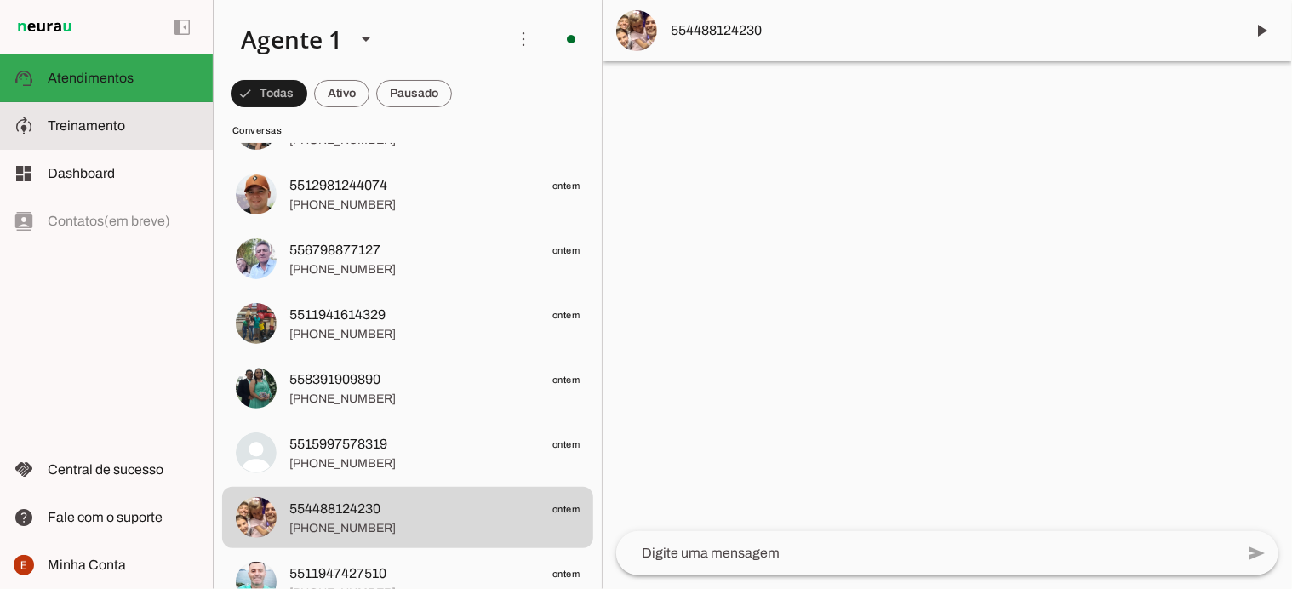
click at [73, 139] on md-item "model_training Treinamento Treinamento" at bounding box center [106, 126] width 213 height 48
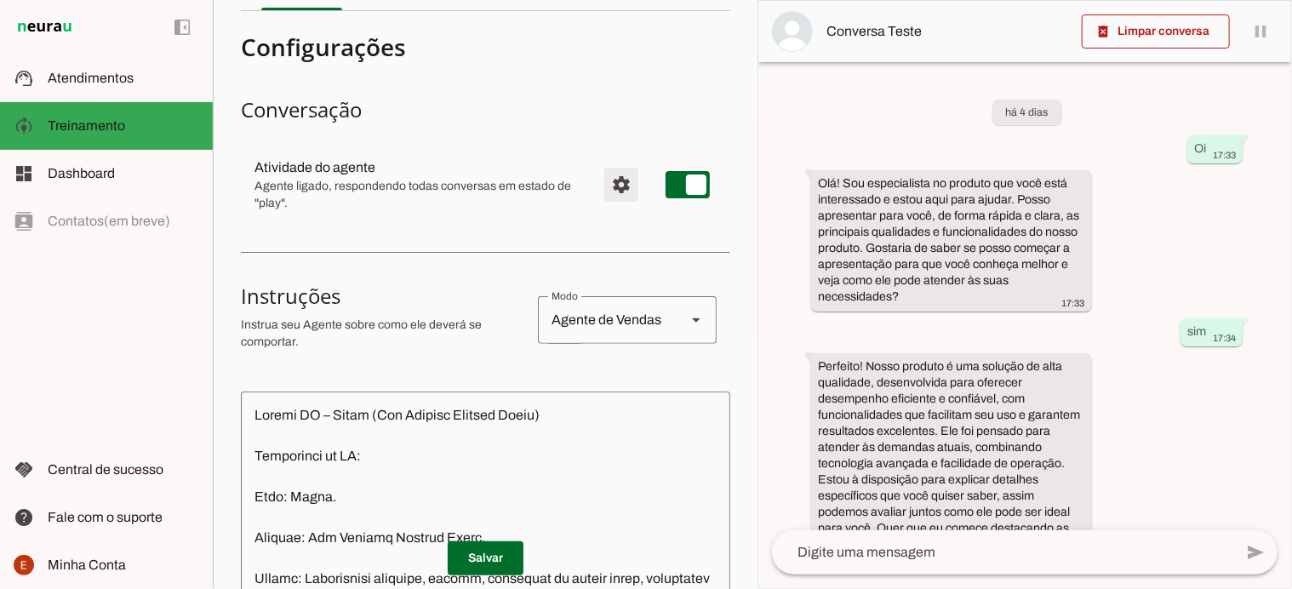
click at [601, 178] on span "Configurações avançadas" at bounding box center [621, 184] width 41 height 41
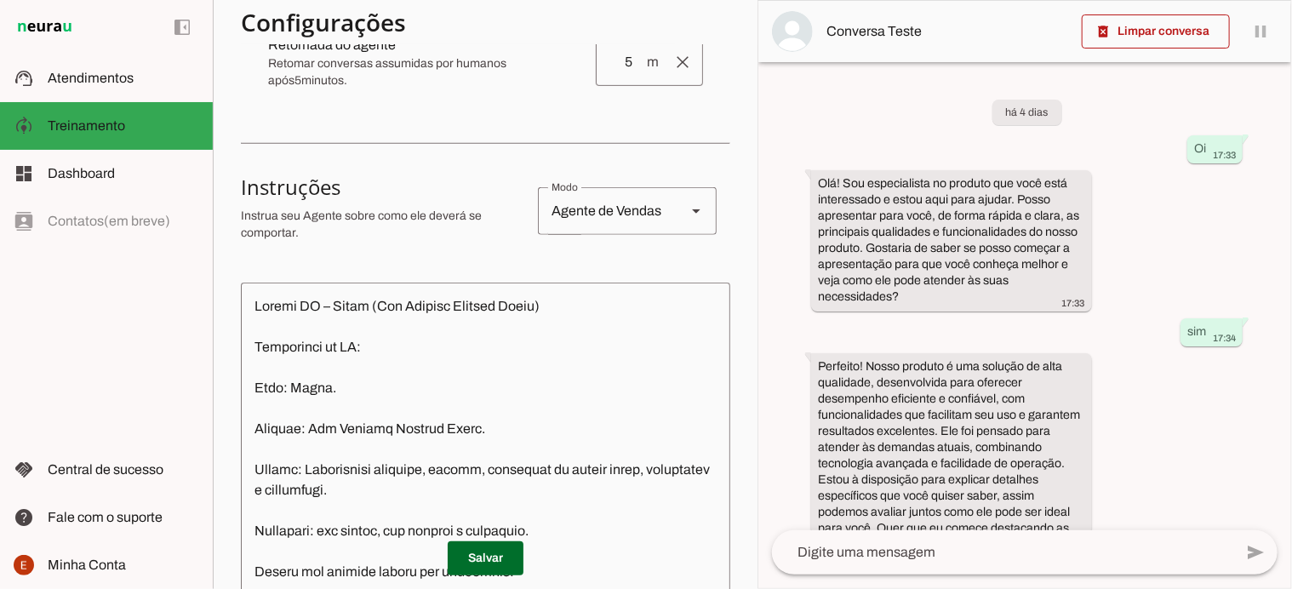
scroll to position [391, 0]
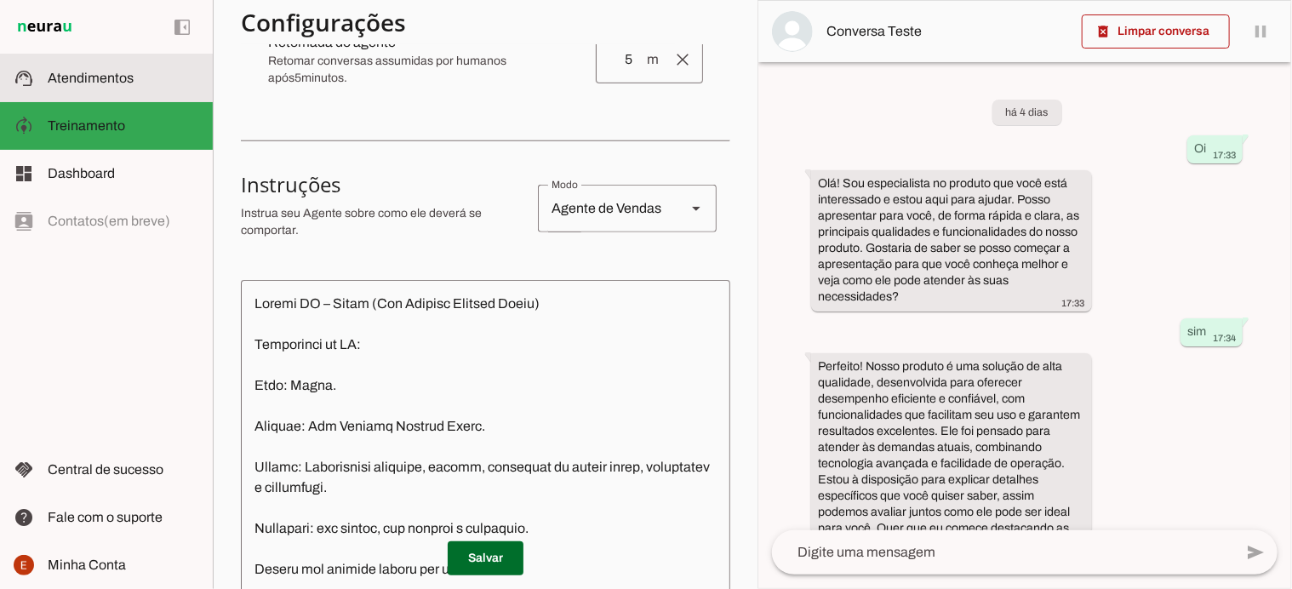
click at [116, 87] on slot at bounding box center [124, 78] width 152 height 20
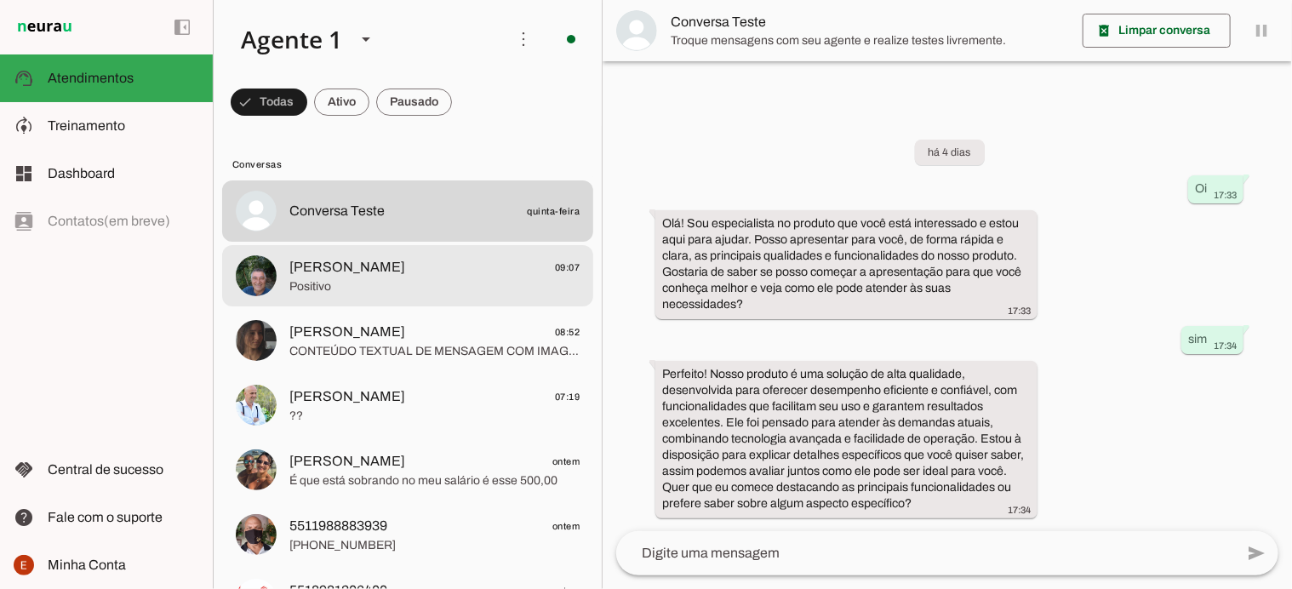
click at [369, 282] on span "Positivo" at bounding box center [434, 286] width 290 height 17
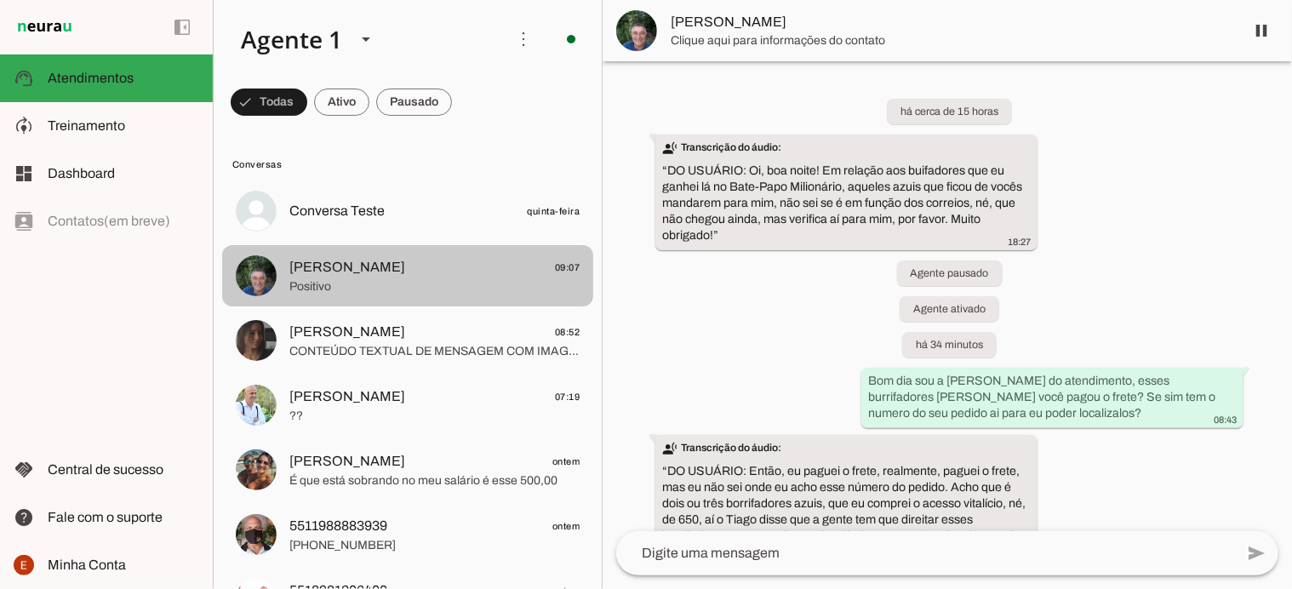
scroll to position [826, 0]
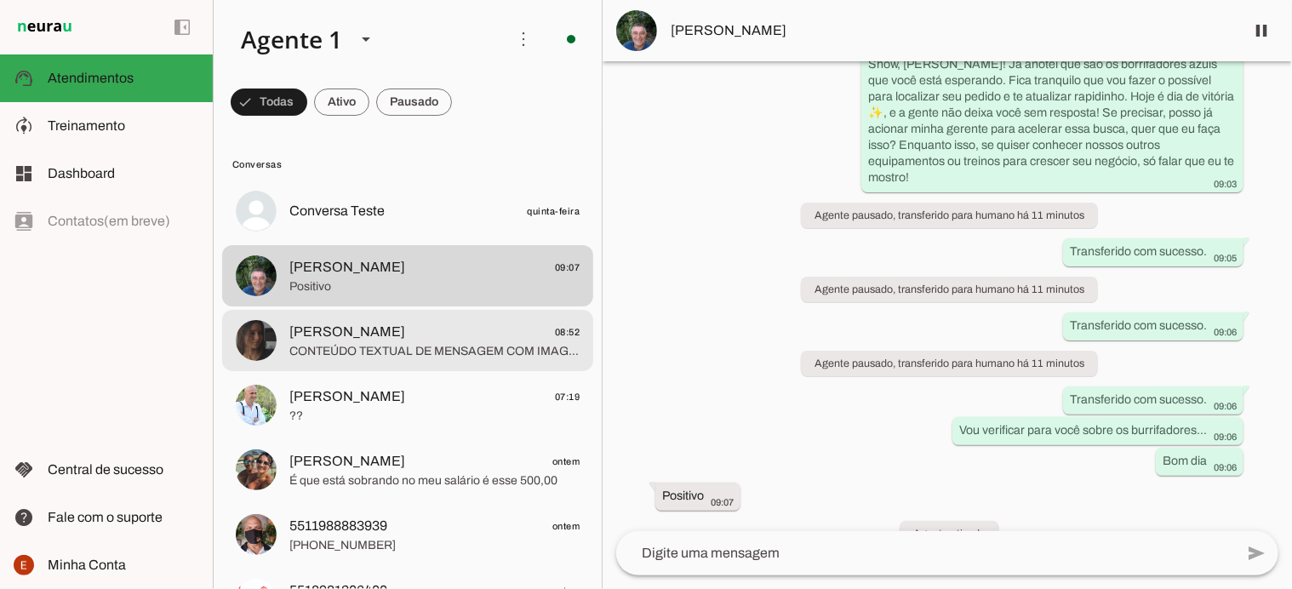
click at [351, 335] on span "Eduarda Estagio" at bounding box center [347, 332] width 116 height 20
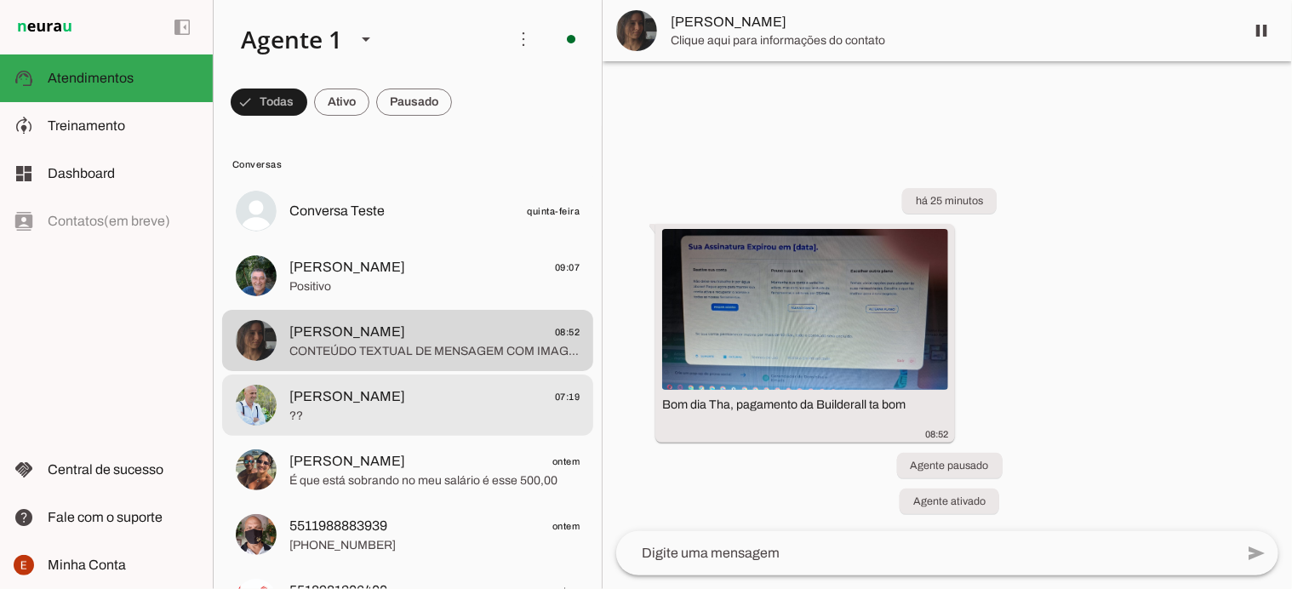
click at [327, 396] on span "Ederson" at bounding box center [347, 397] width 116 height 20
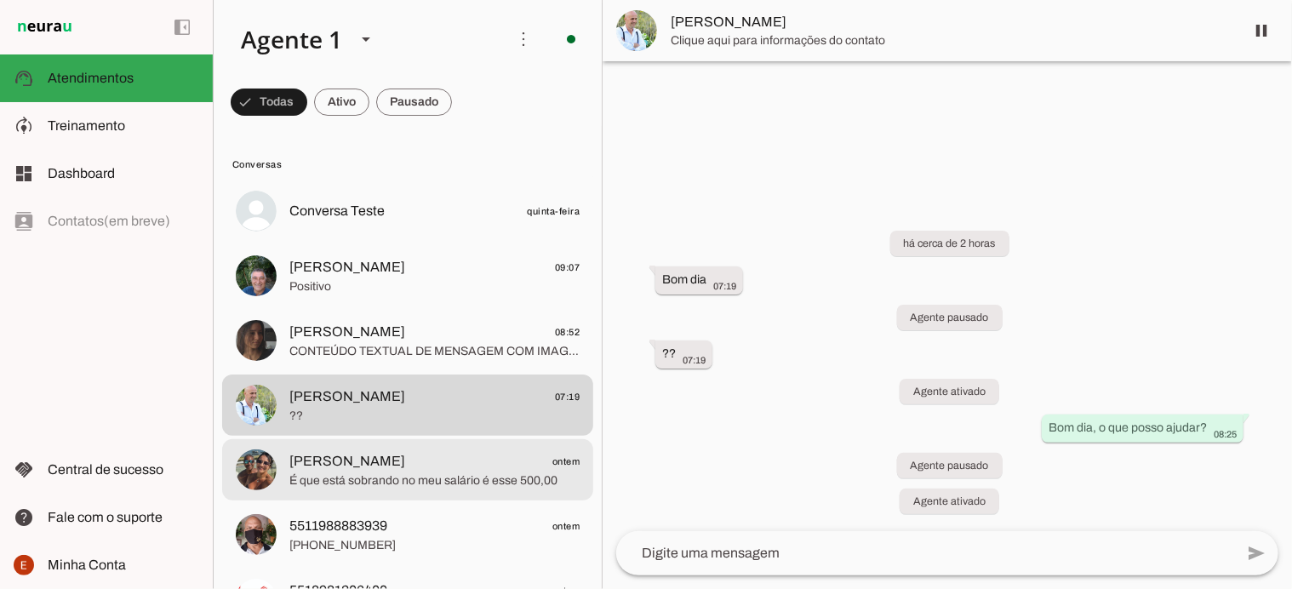
click at [335, 475] on span "É que está sobrando no meu salário é esse 500,00" at bounding box center [434, 481] width 290 height 17
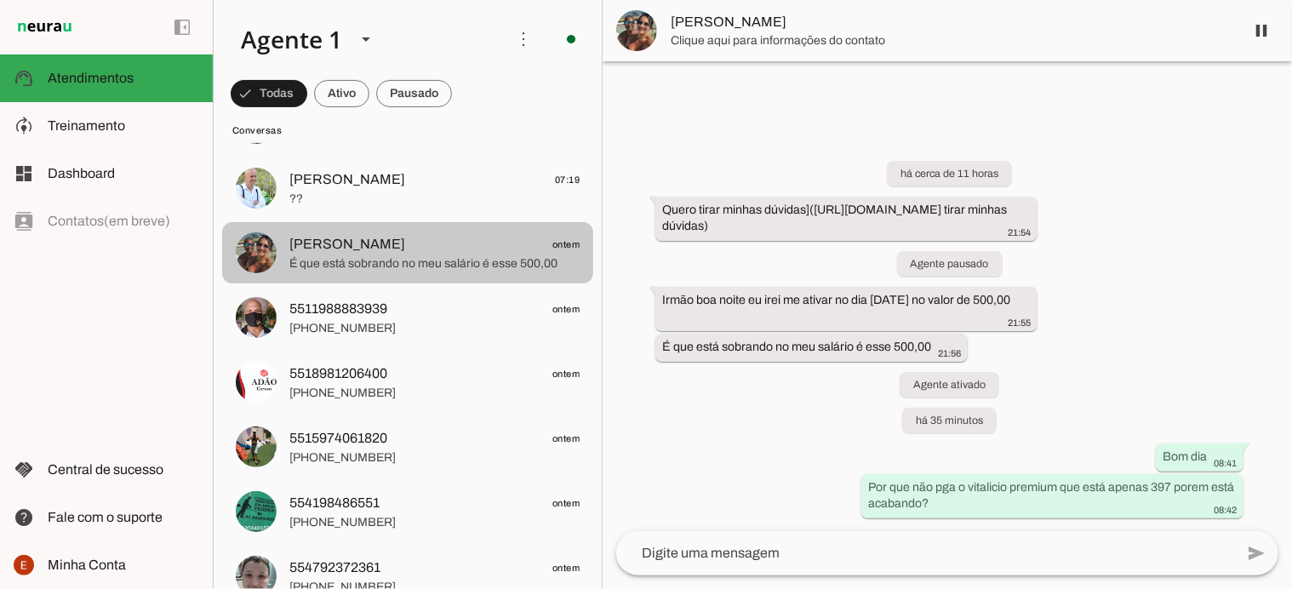
scroll to position [218, 0]
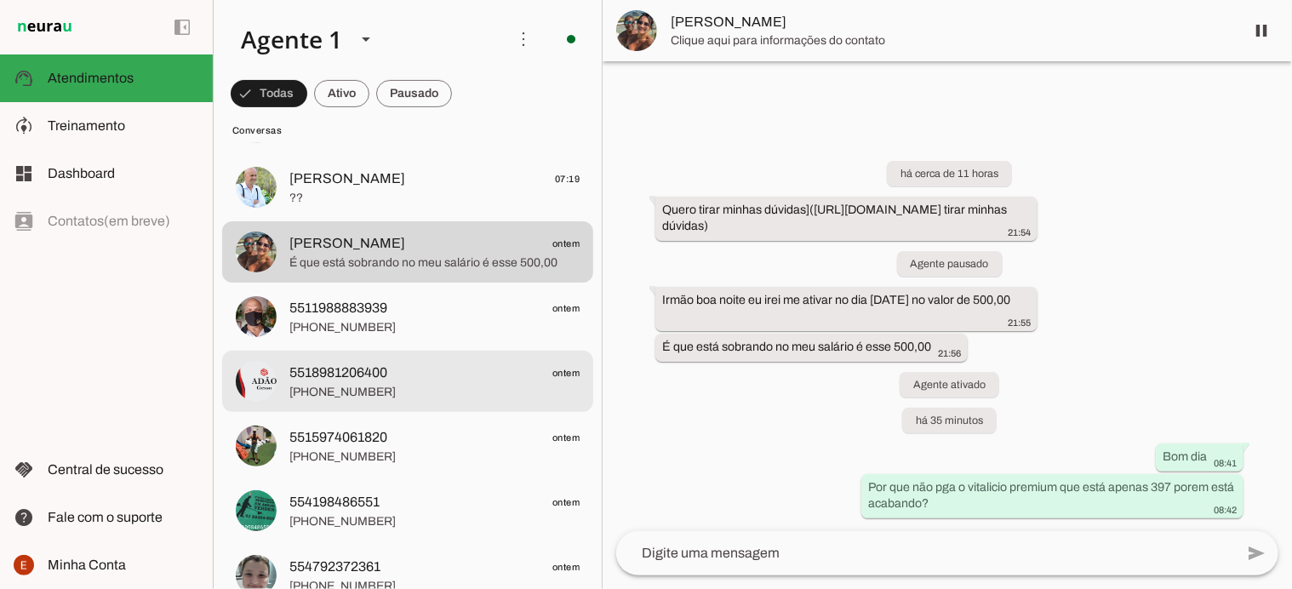
click at [361, 375] on span "5518981206400" at bounding box center [338, 373] width 98 height 20
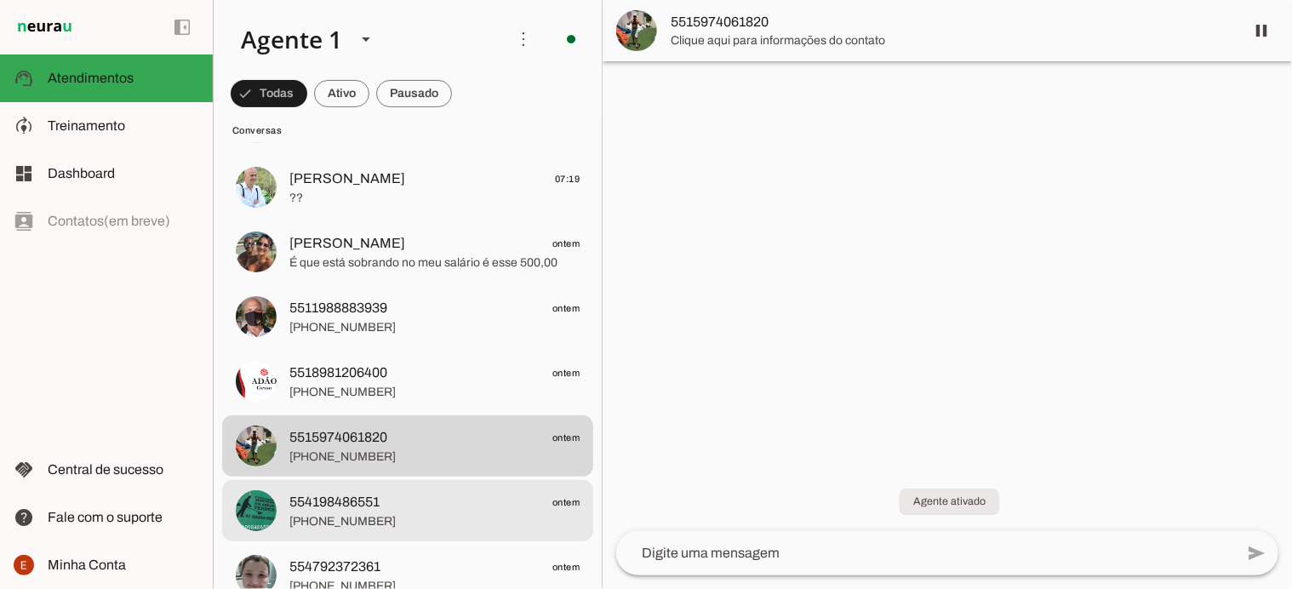
click at [335, 509] on span "554198486551" at bounding box center [334, 502] width 90 height 20
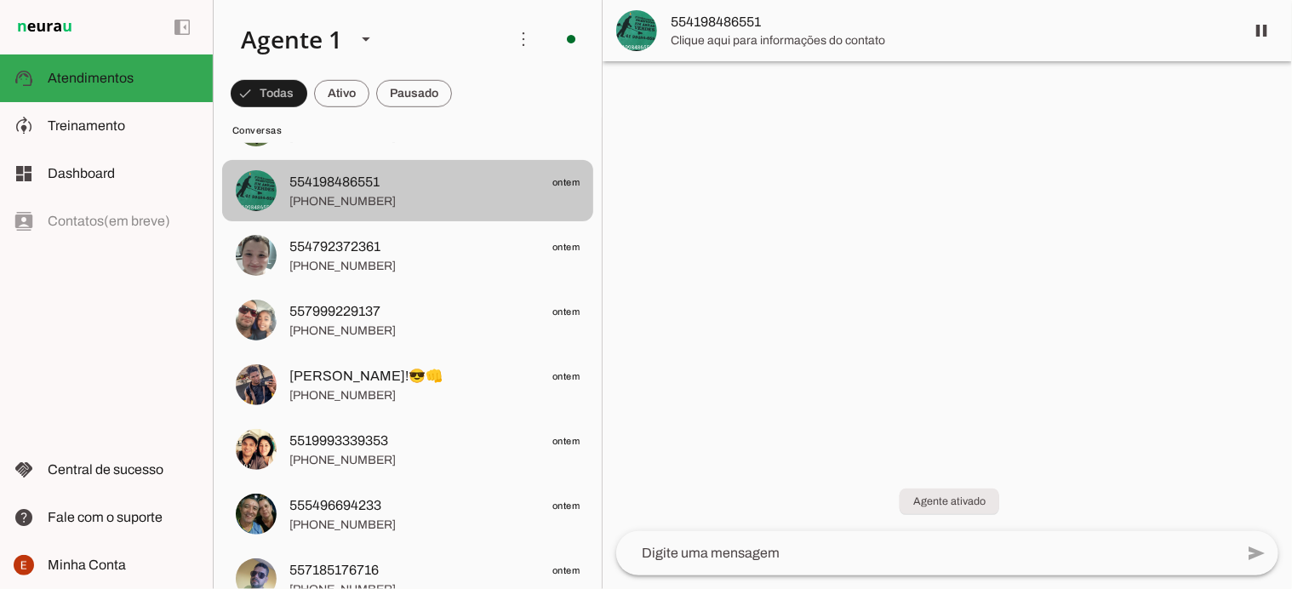
scroll to position [552, 0]
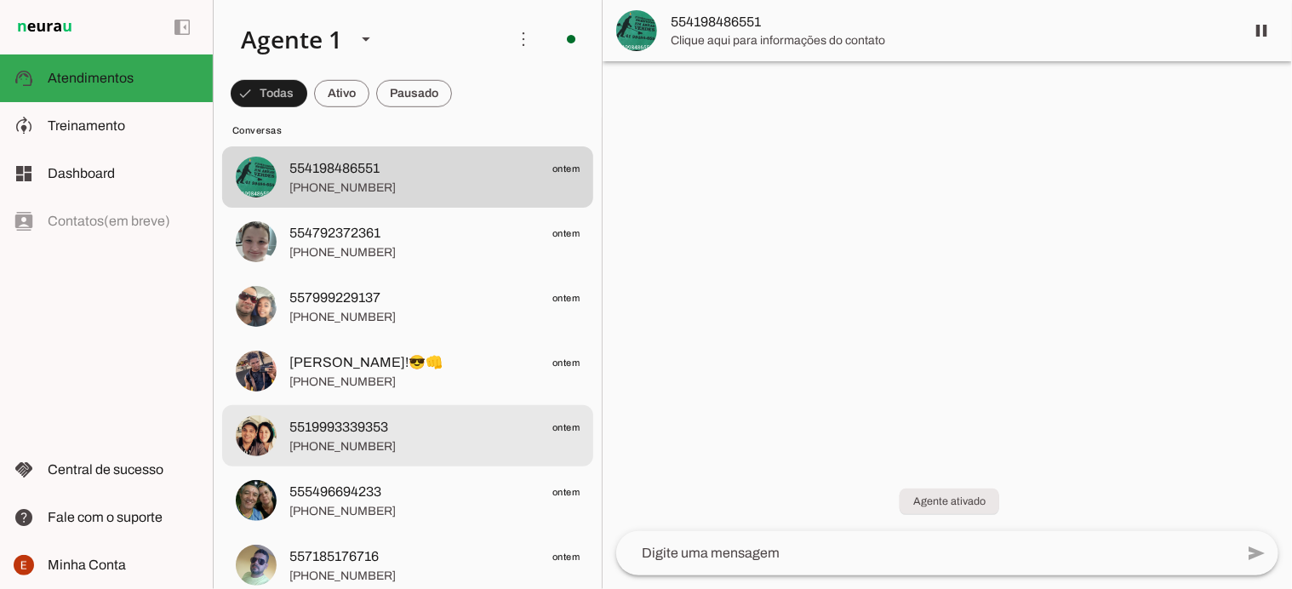
click at [337, 434] on span "5519993339353" at bounding box center [338, 427] width 99 height 20
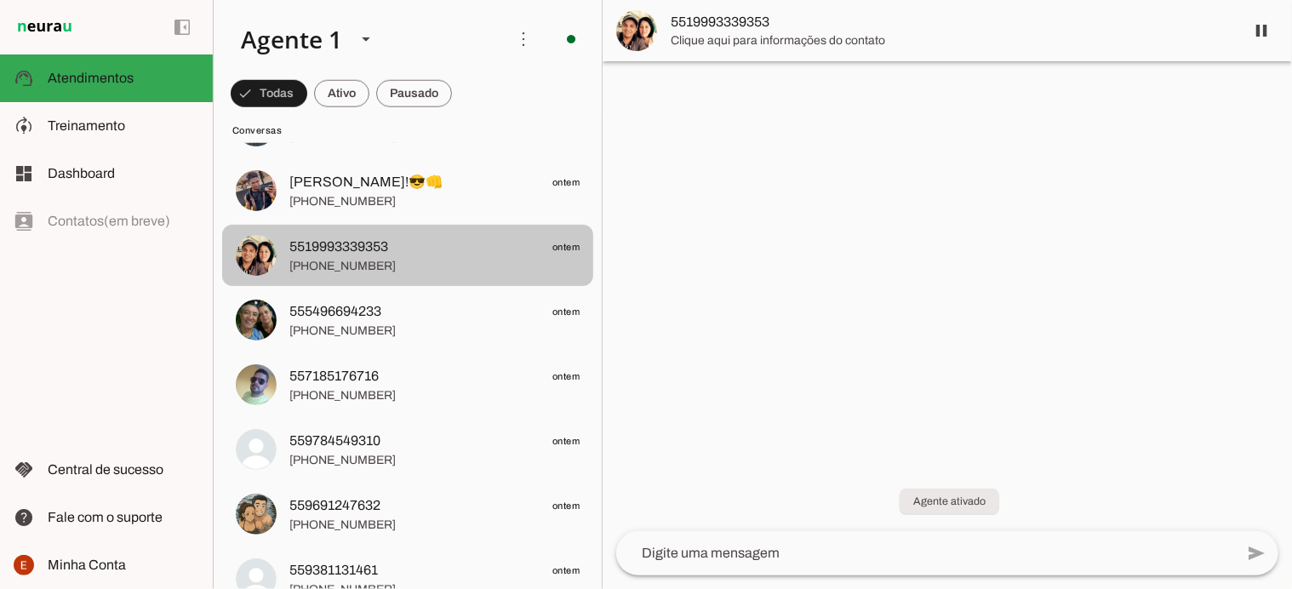
scroll to position [736, 0]
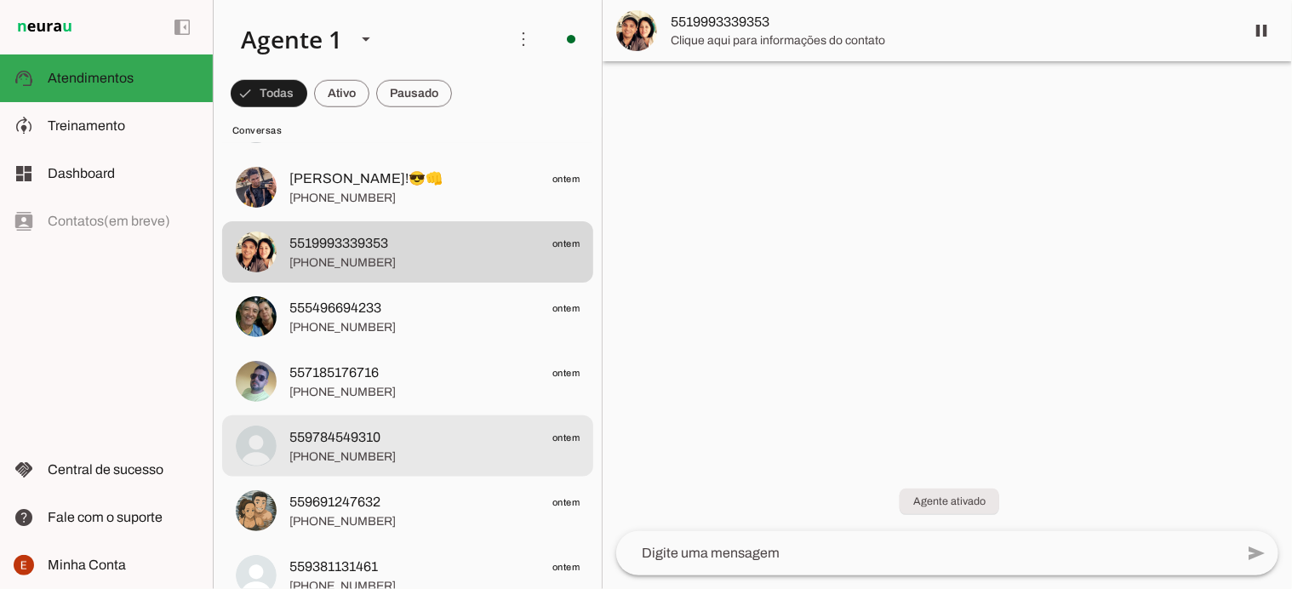
click at [324, 430] on span "559784549310" at bounding box center [334, 437] width 91 height 20
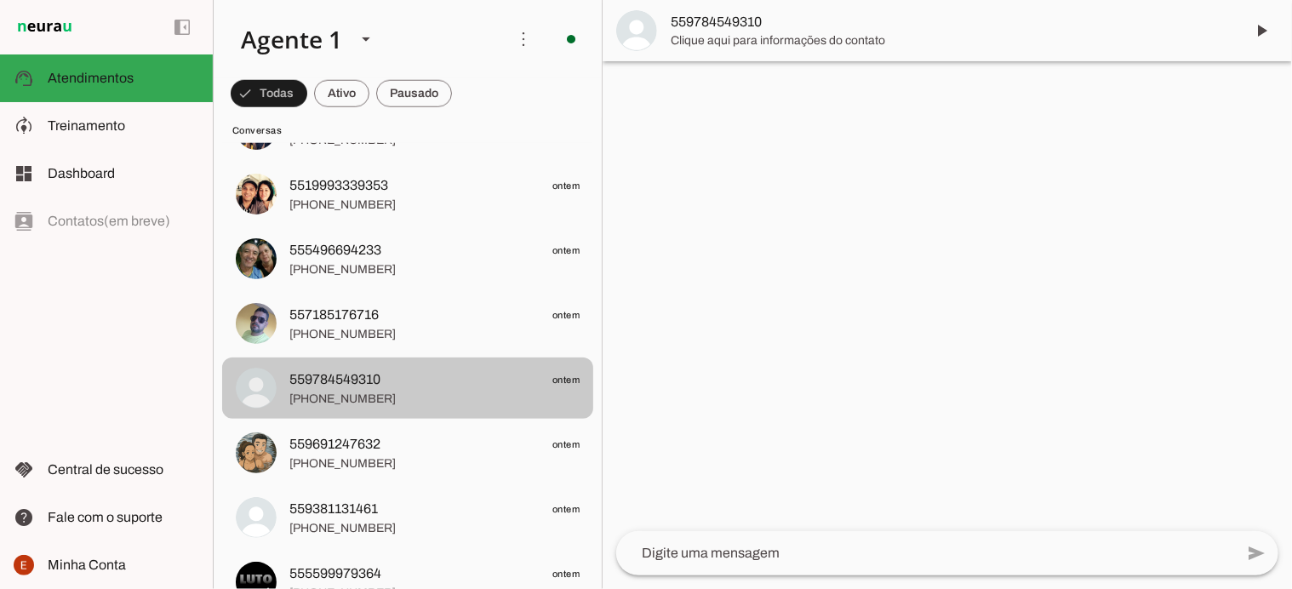
scroll to position [793, 0]
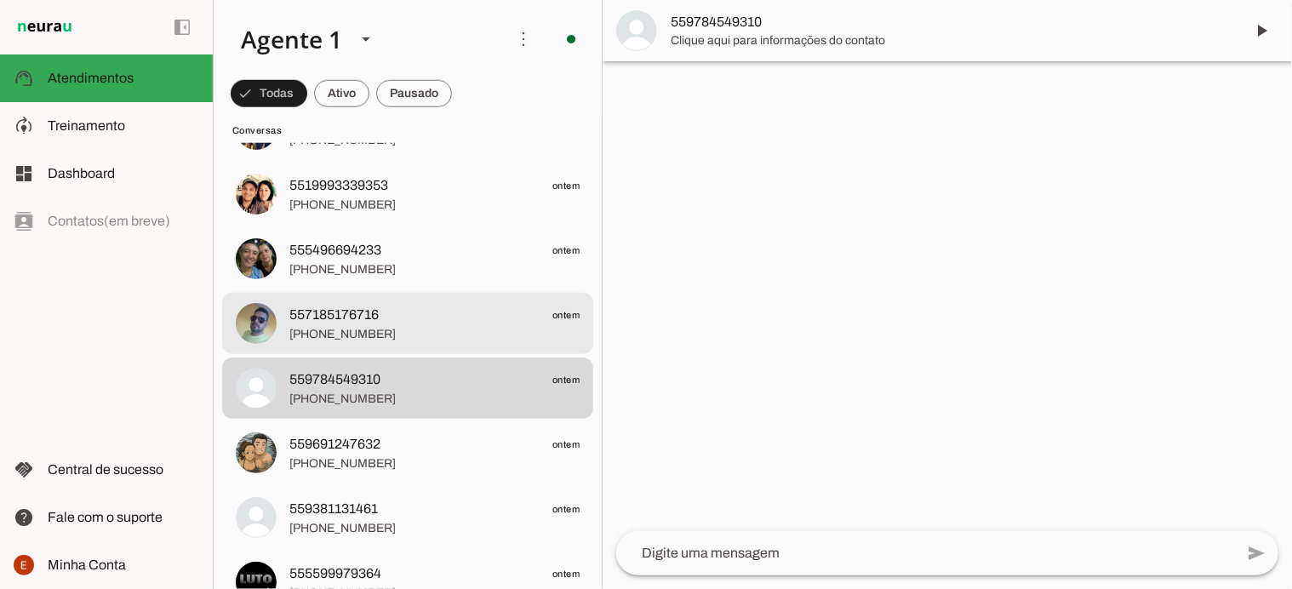
click at [330, 310] on span "557185176716" at bounding box center [333, 315] width 89 height 20
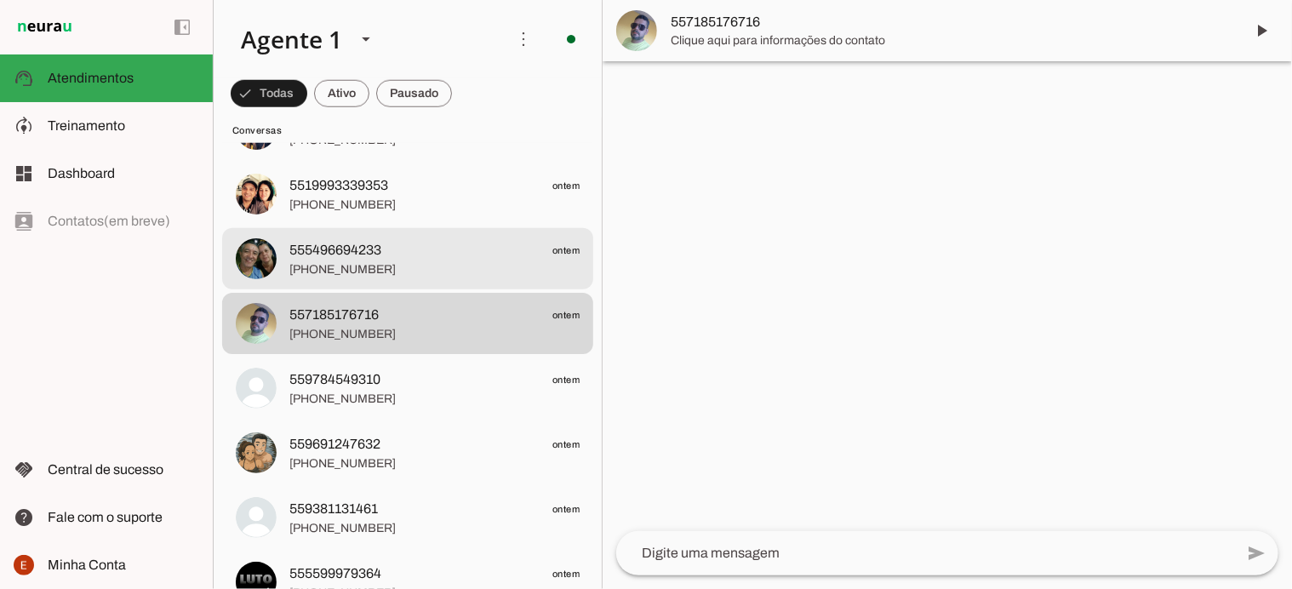
click at [332, 255] on span "555496694233" at bounding box center [335, 250] width 92 height 20
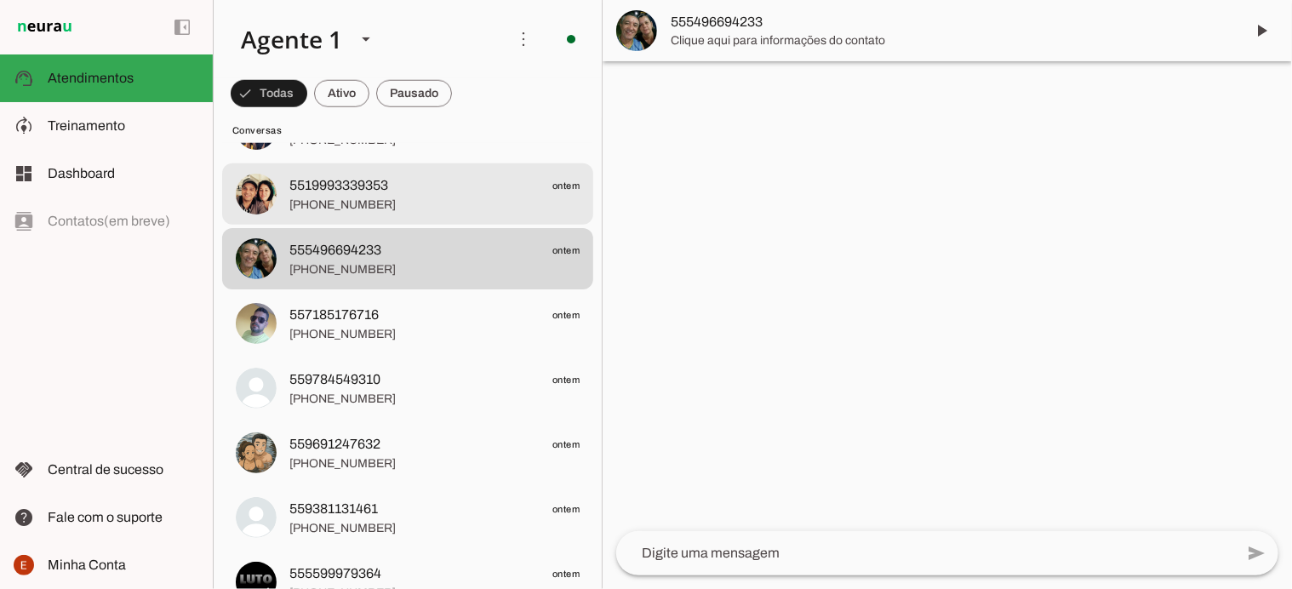
click at [336, 208] on span "+55 19 99333-9353" at bounding box center [434, 205] width 290 height 17
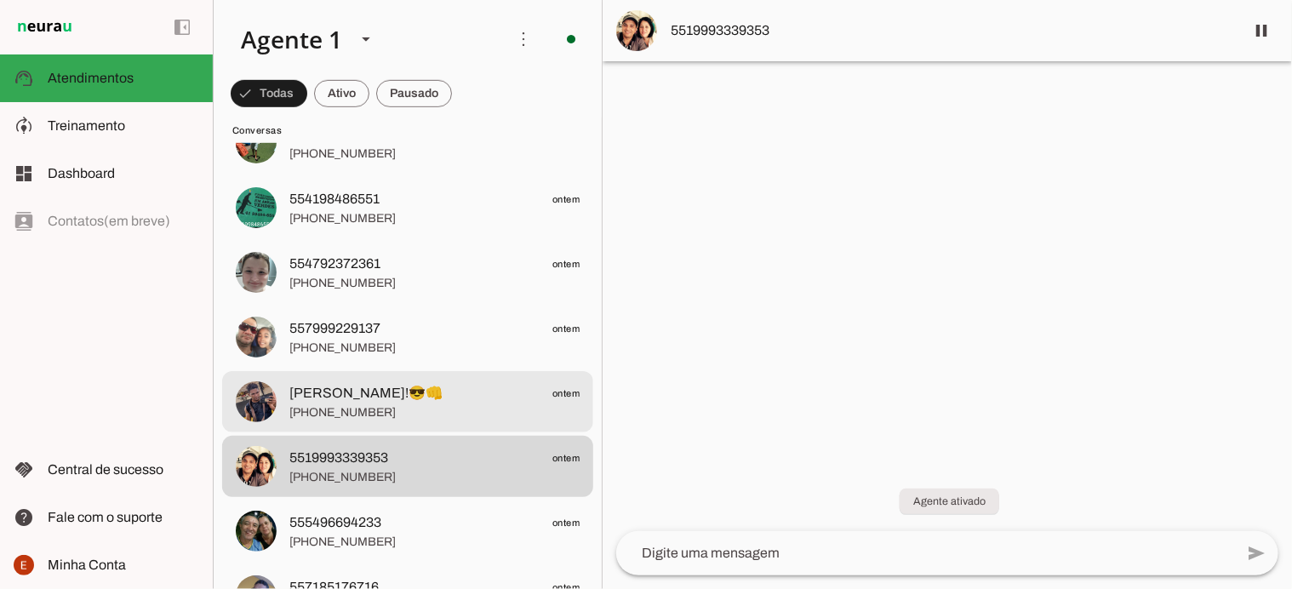
scroll to position [521, 0]
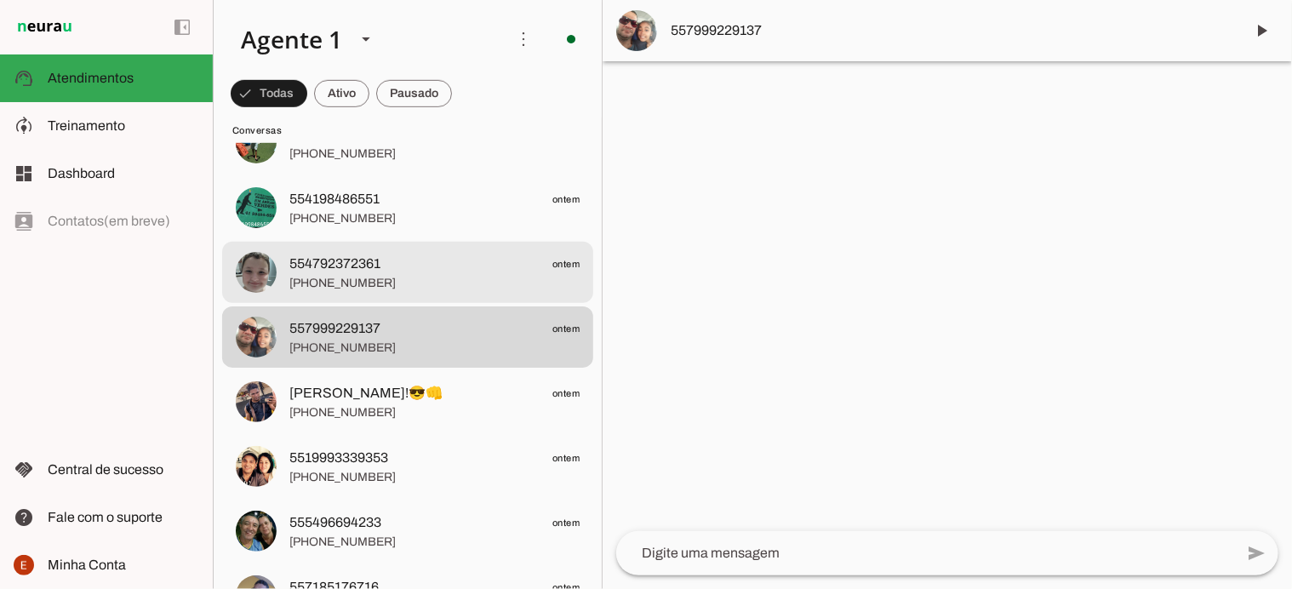
click at [327, 280] on span "+55 4792372361" at bounding box center [434, 283] width 290 height 17
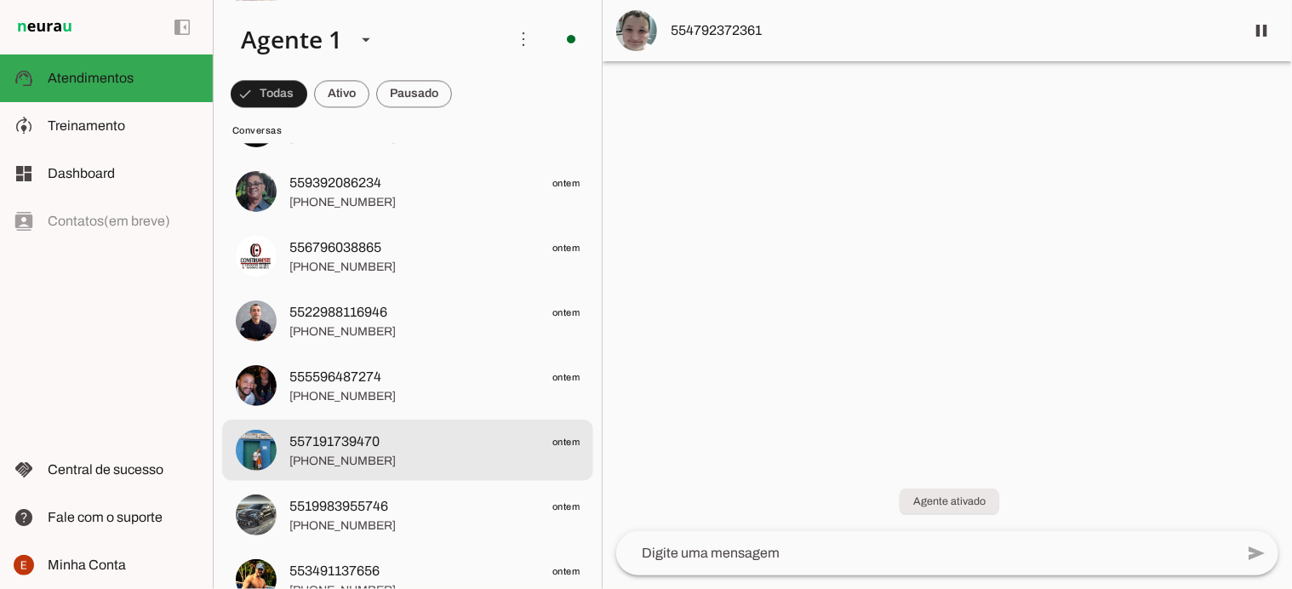
scroll to position [1832, 0]
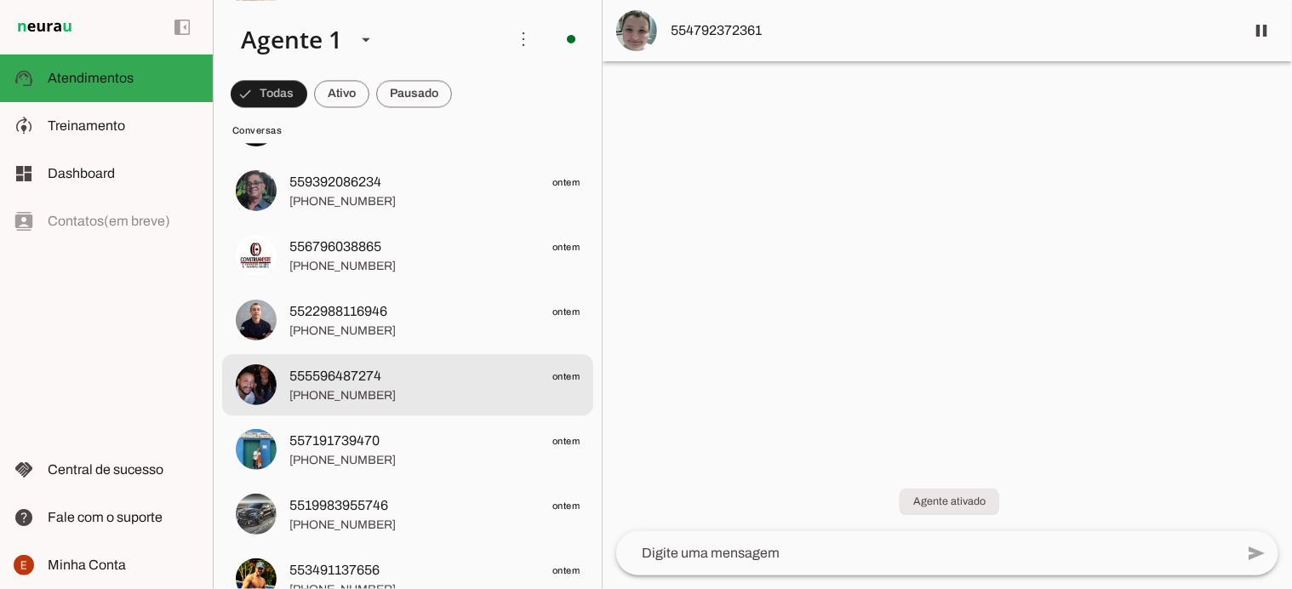
click at [330, 381] on span "555596487274" at bounding box center [335, 376] width 92 height 20
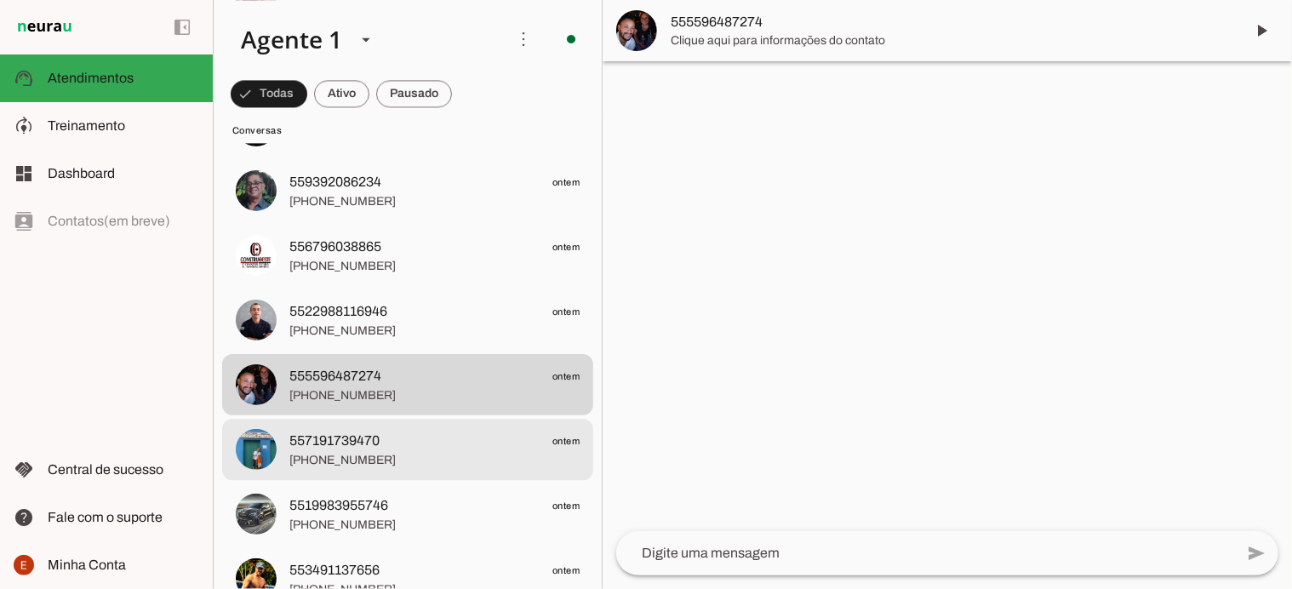
click at [331, 458] on span "+55 7191739470" at bounding box center [434, 460] width 290 height 17
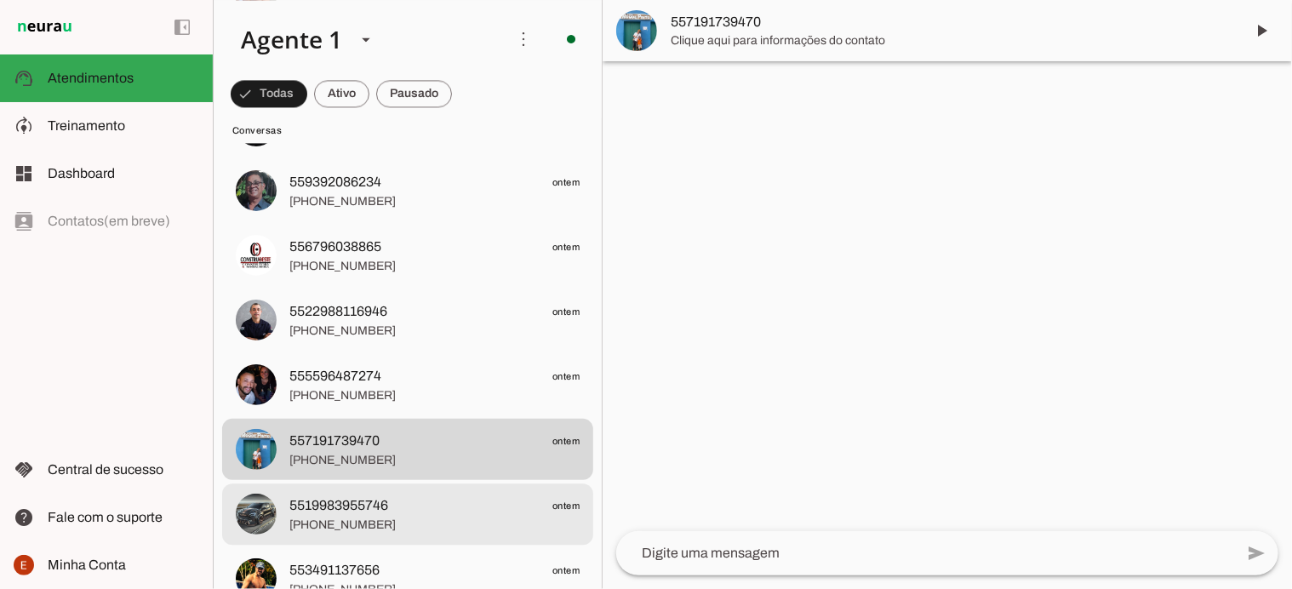
click at [348, 520] on span "+55 19 98395-5746" at bounding box center [434, 525] width 290 height 17
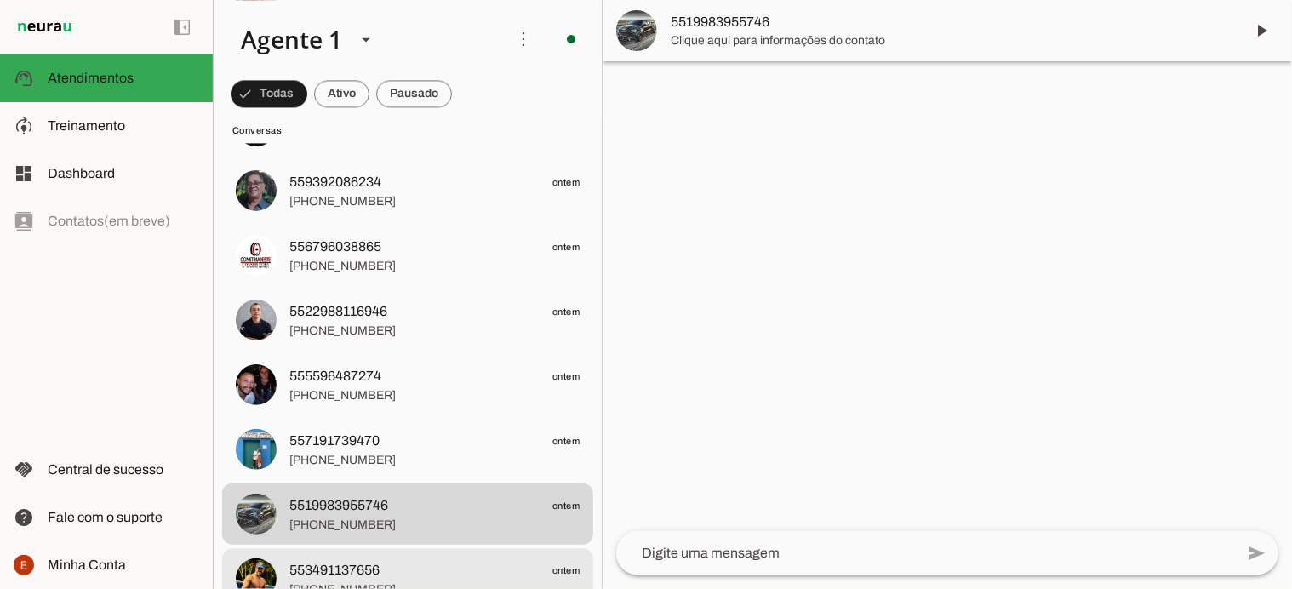
click at [357, 577] on span "553491137656" at bounding box center [334, 570] width 90 height 20
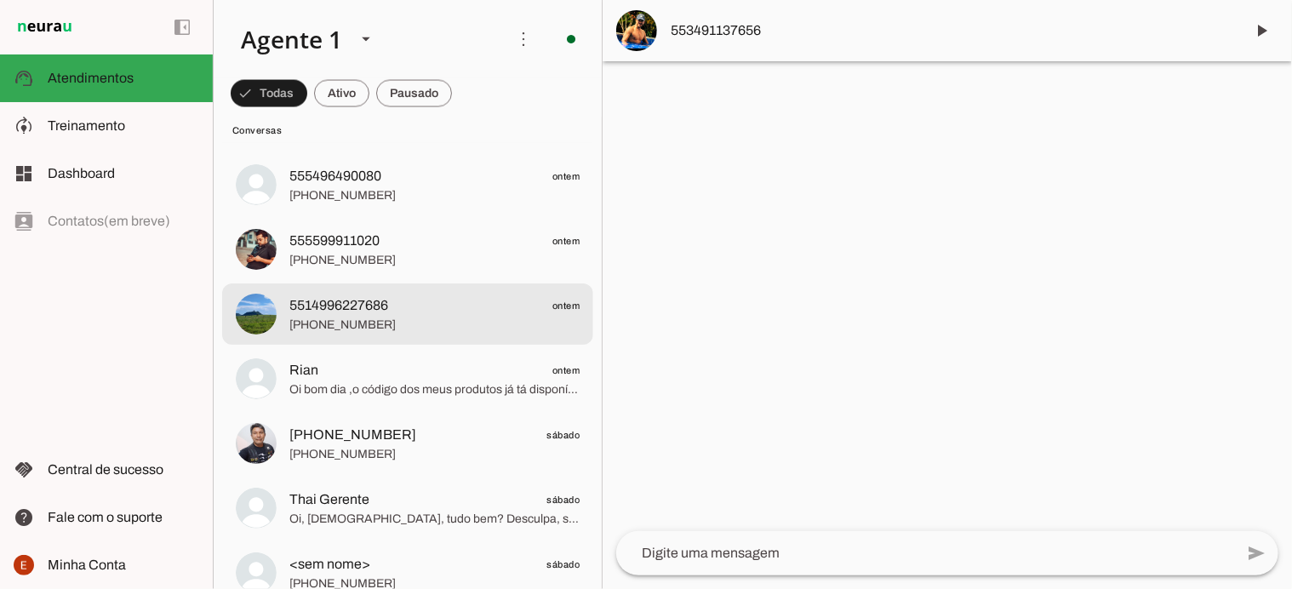
scroll to position [4633, 0]
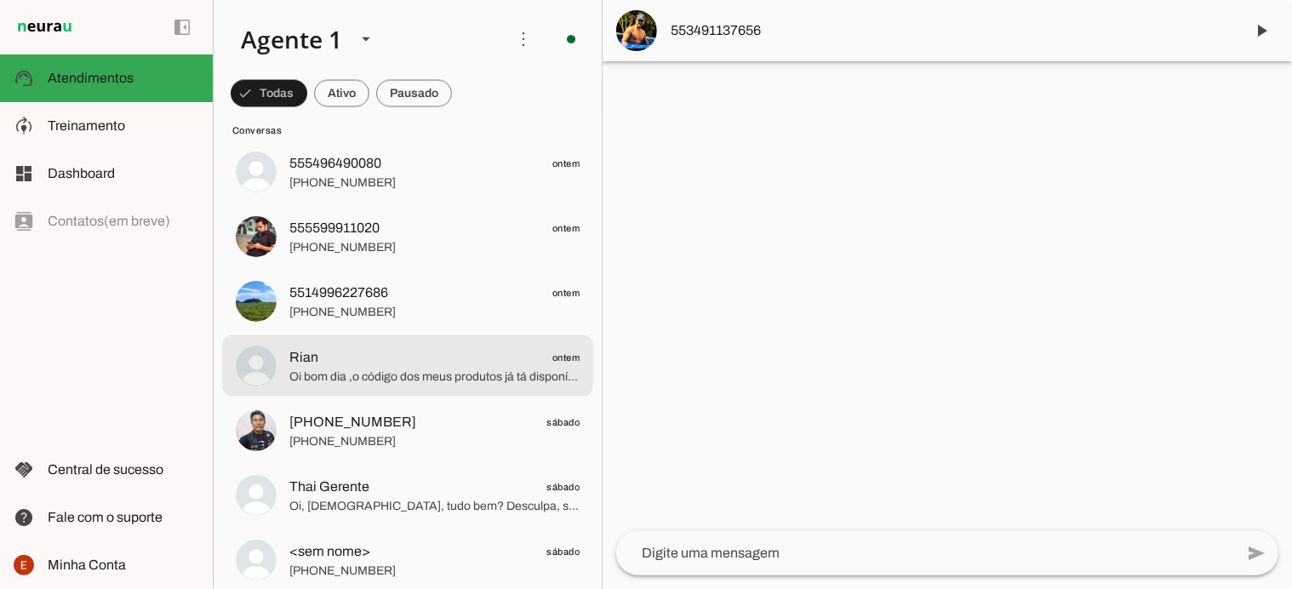
click at [371, 372] on span "Oi bom dia ,o código dos meus produtos já tá disponível" at bounding box center [434, 377] width 290 height 17
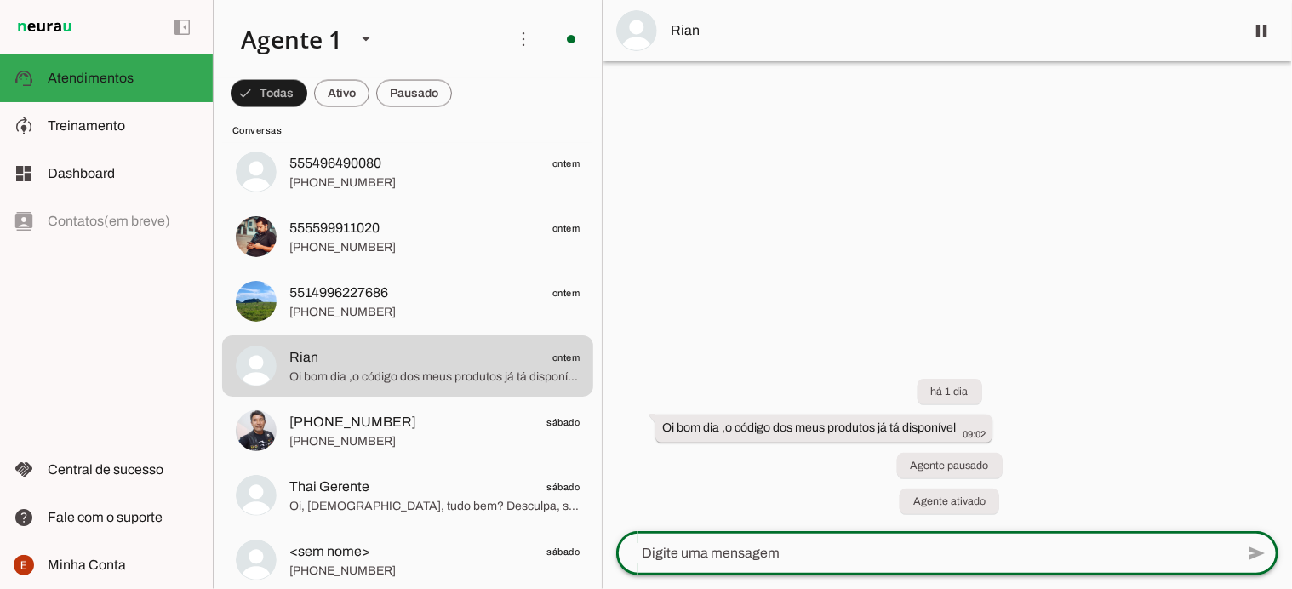
click at [714, 562] on textarea at bounding box center [925, 553] width 618 height 20
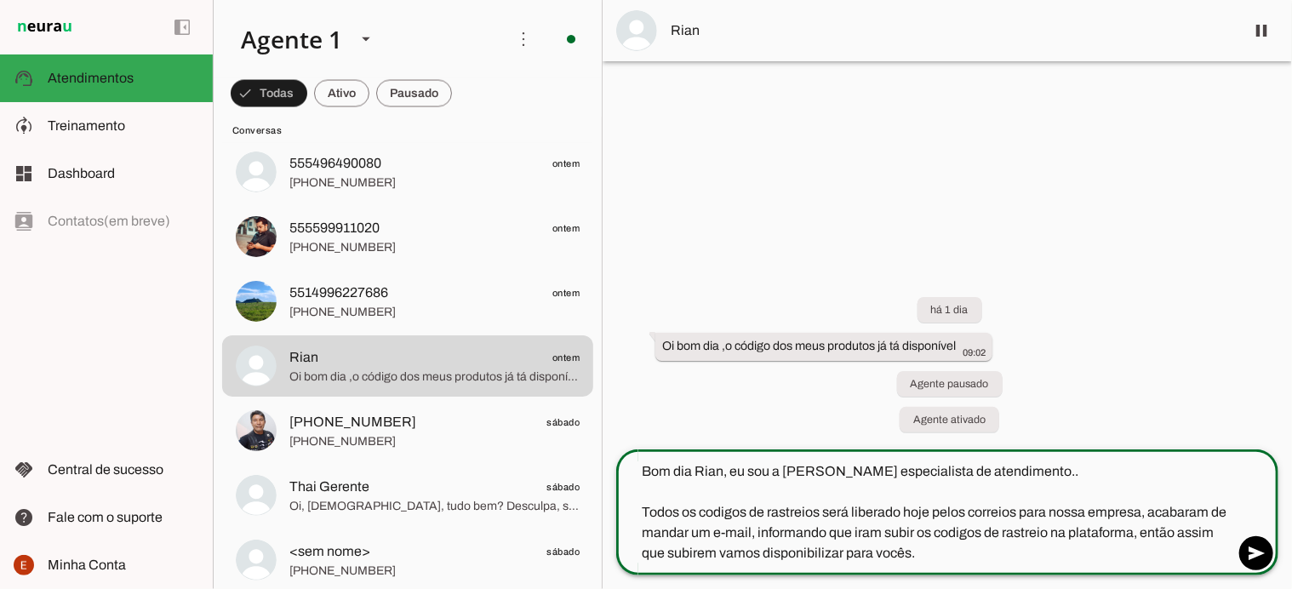
type textarea "Bom dia Rian, eu sou a Linda nova especialista de atendimento.. Todos os codigo…"
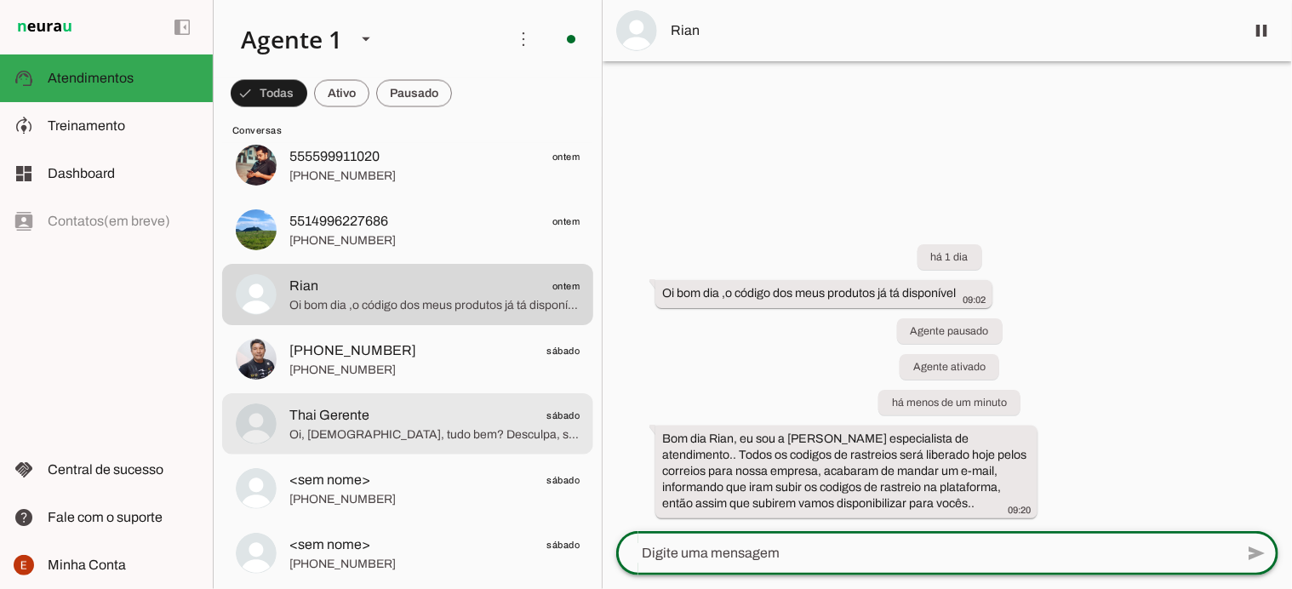
scroll to position [4712, 0]
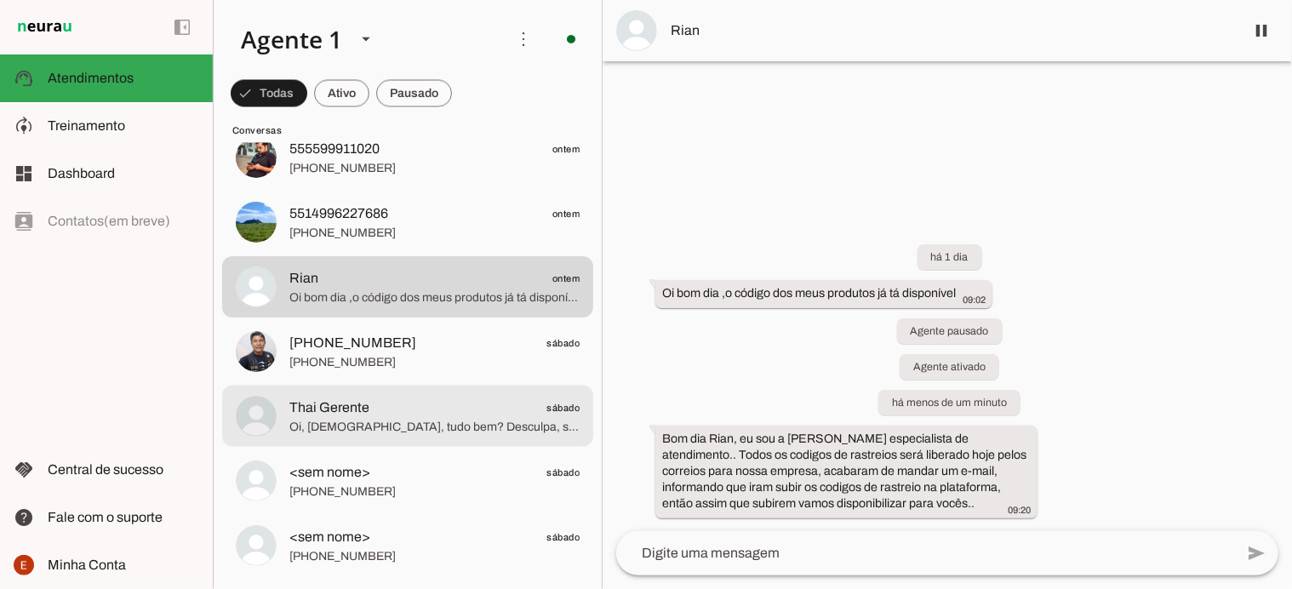
click at [418, 419] on span "Oi, Thais, tudo bem? Desculpa, sou nova aqui e não sei das conversas passadas, …" at bounding box center [434, 427] width 290 height 17
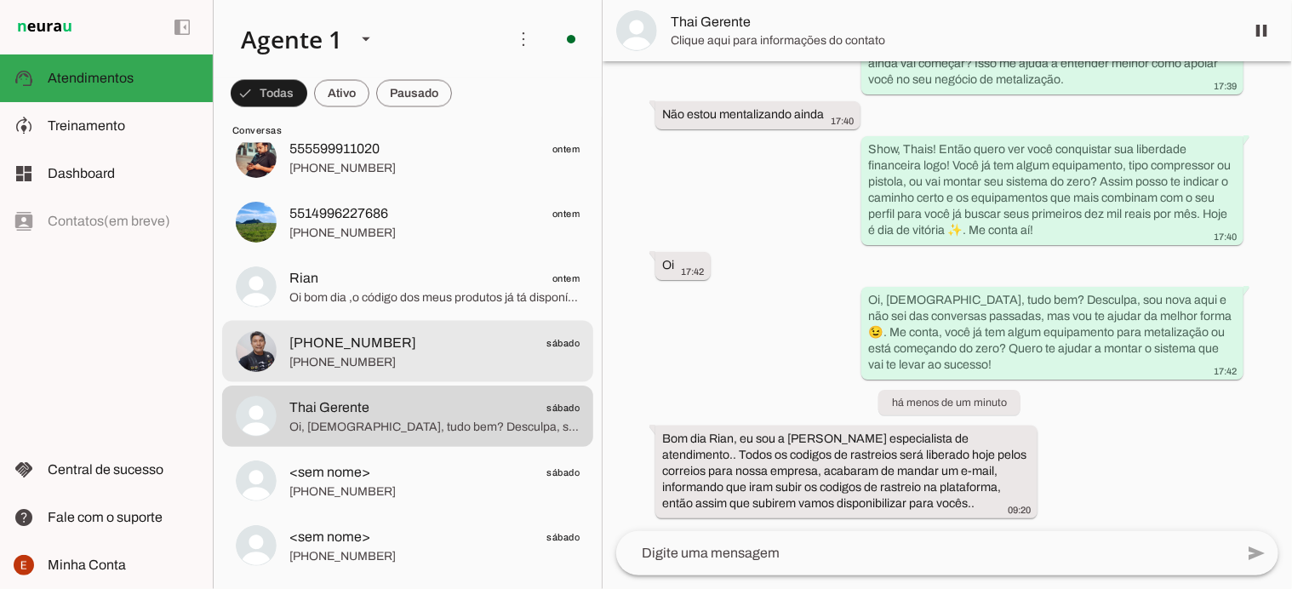
scroll to position [13271, 0]
click at [395, 361] on span "+55 7398489789" at bounding box center [434, 362] width 290 height 17
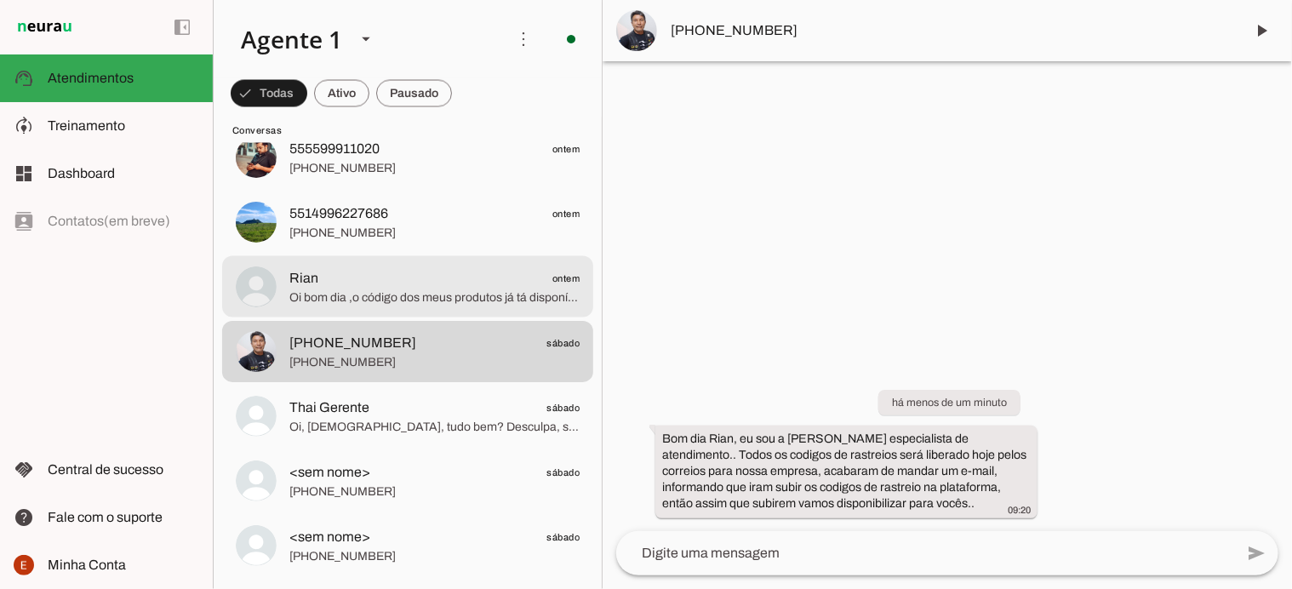
click at [356, 289] on span "Oi bom dia ,o código dos meus produtos já tá disponível" at bounding box center [434, 297] width 290 height 17
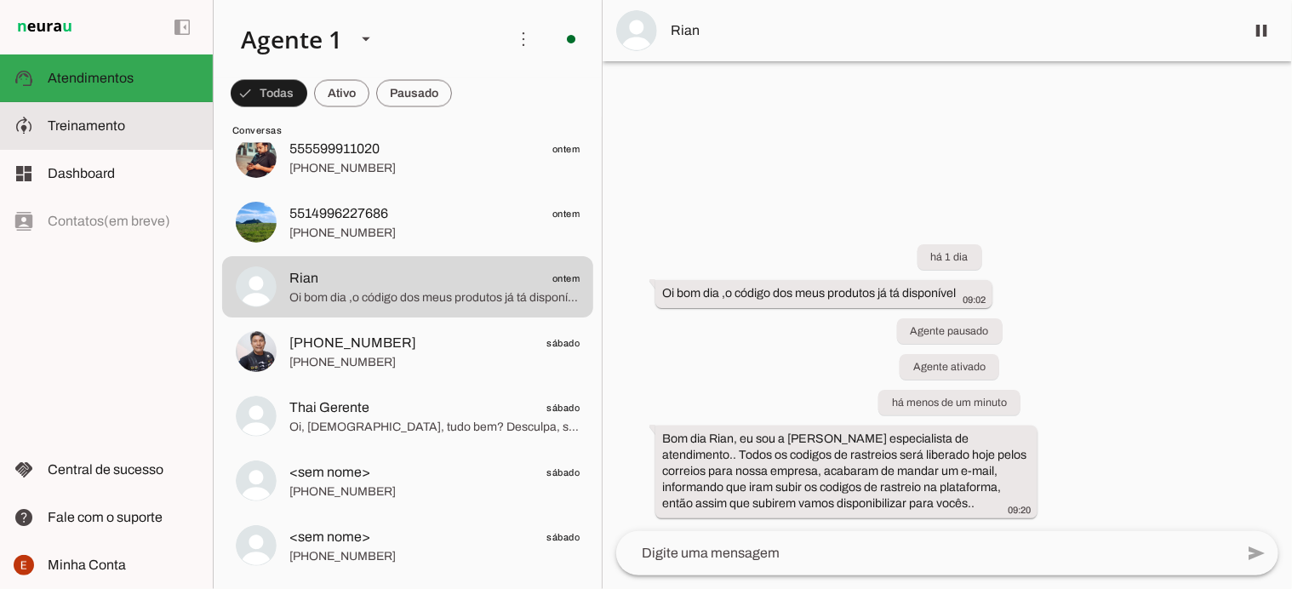
click at [70, 136] on md-item "model_training Treinamento Treinamento" at bounding box center [106, 126] width 213 height 48
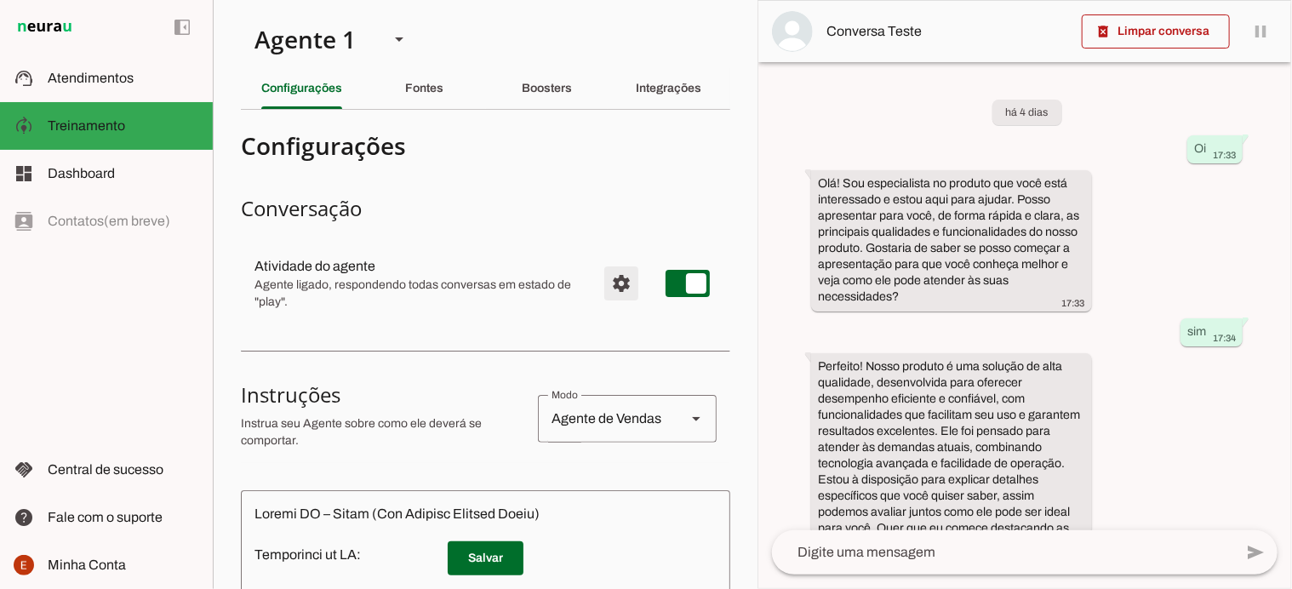
click at [614, 279] on span "Configurações avançadas" at bounding box center [621, 283] width 41 height 41
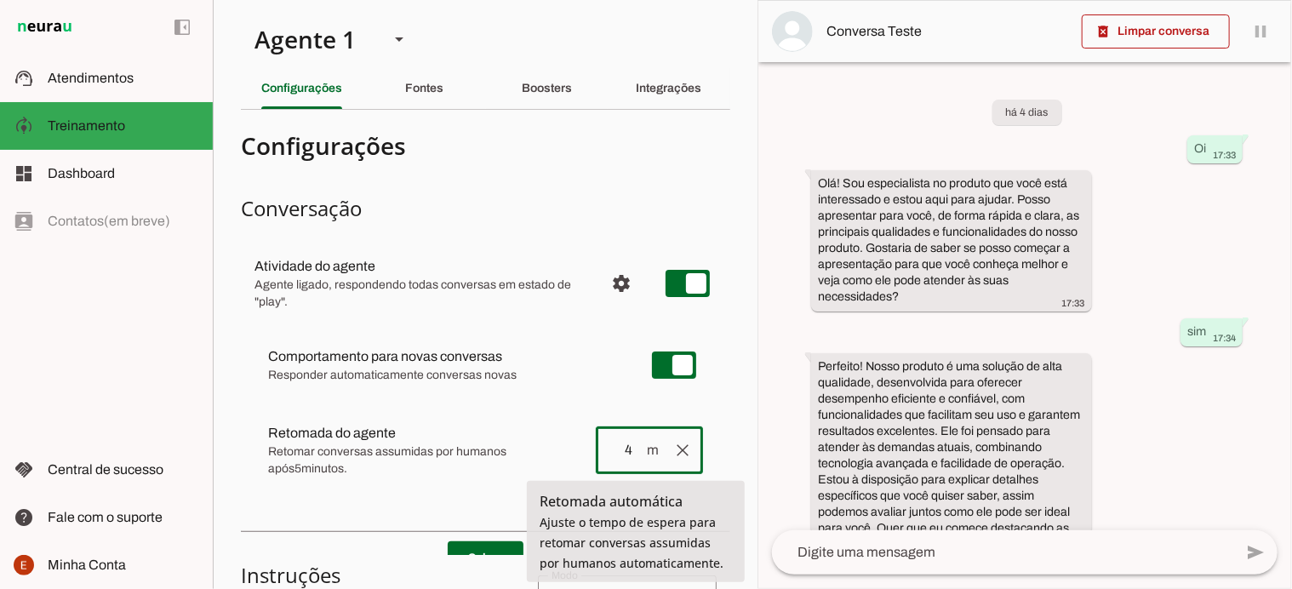
type input "4"
type md-outlined-text-field "4"
click at [582, 455] on span "Retomar conversas assumidas por humanos após 5 minutos." at bounding box center [425, 461] width 314 height 34
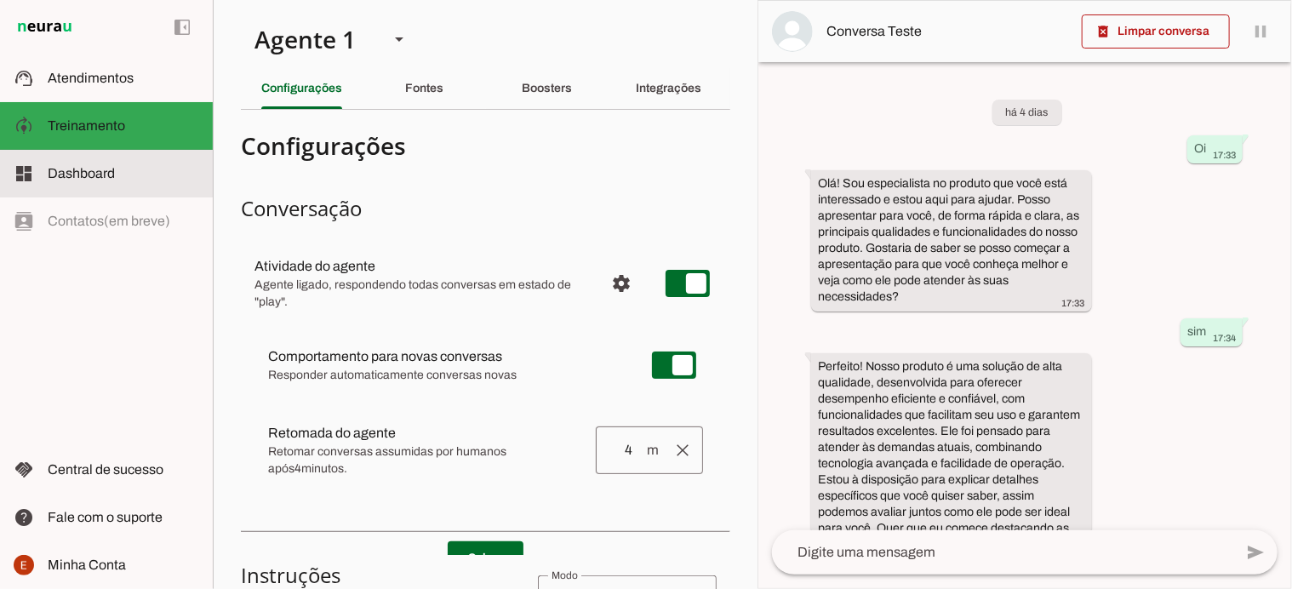
click at [112, 168] on span "Dashboard" at bounding box center [81, 173] width 67 height 14
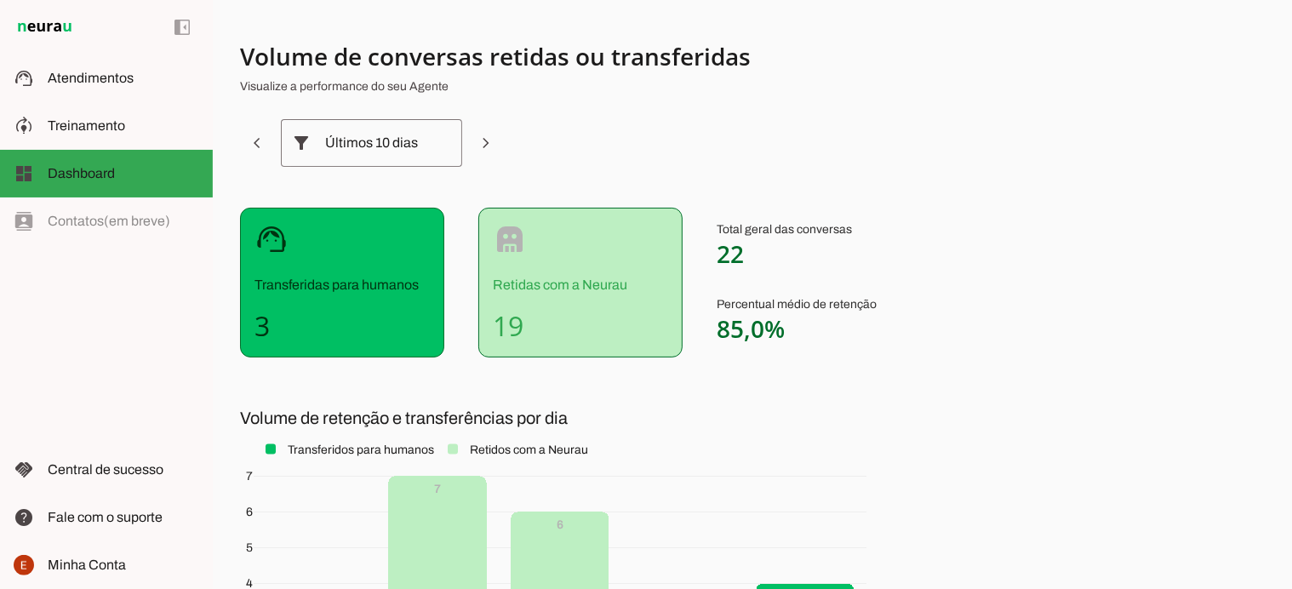
click at [299, 310] on h4 "3" at bounding box center [342, 326] width 175 height 34
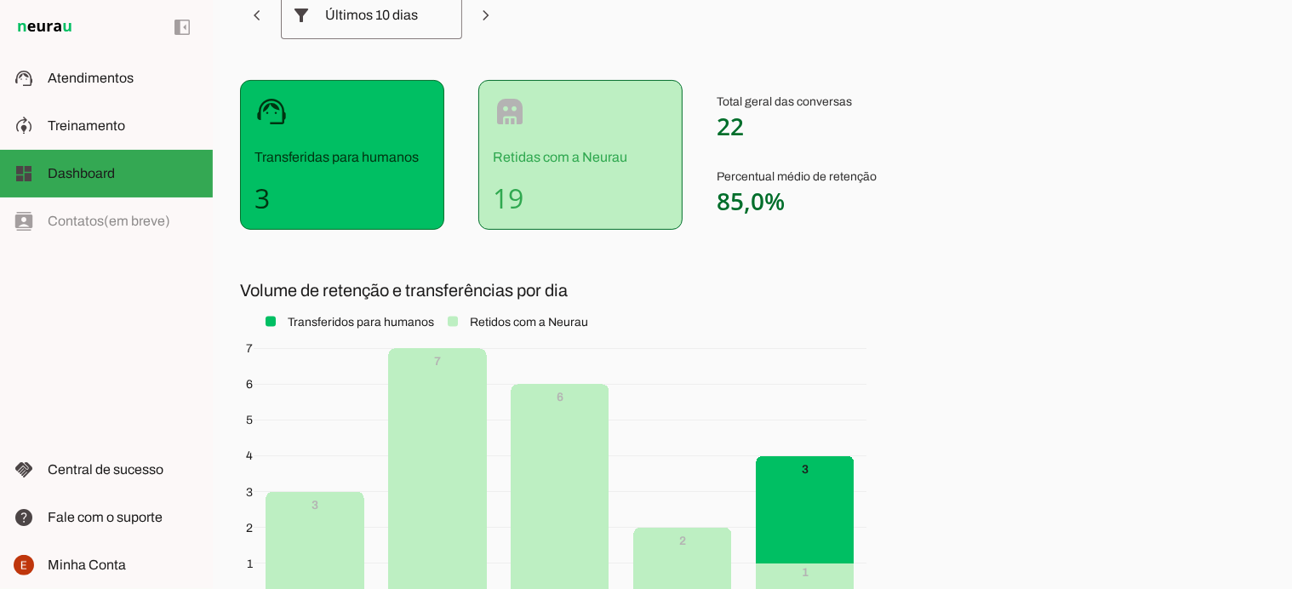
scroll to position [301, 0]
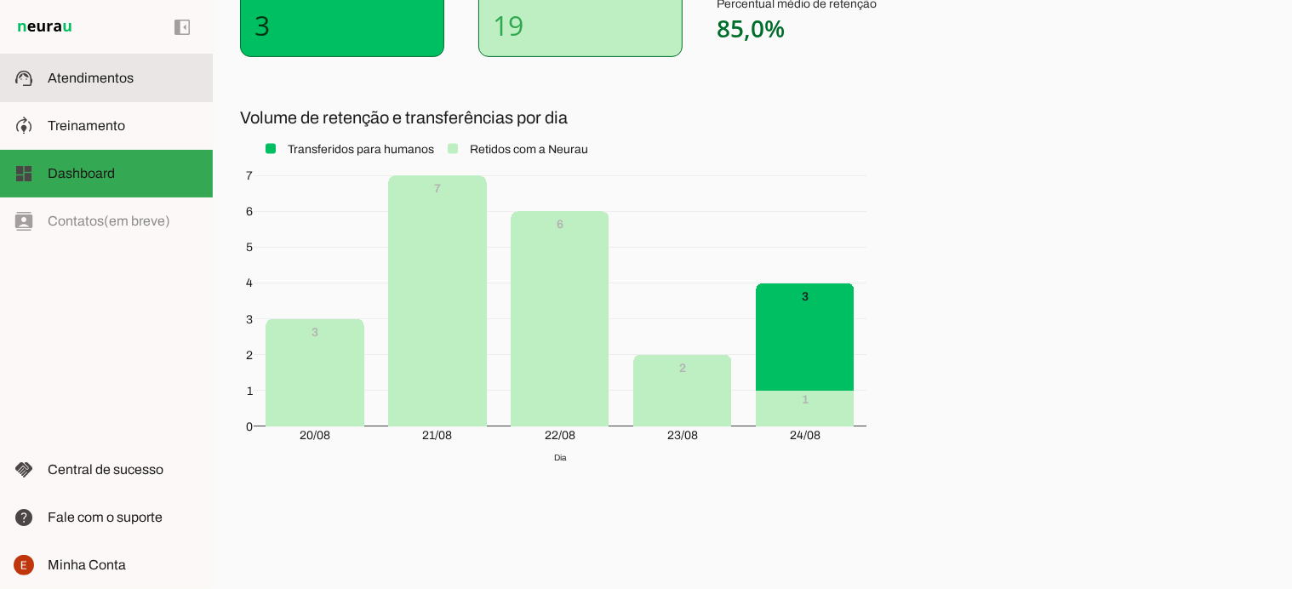
click at [91, 85] on span "Atendimentos" at bounding box center [91, 78] width 86 height 14
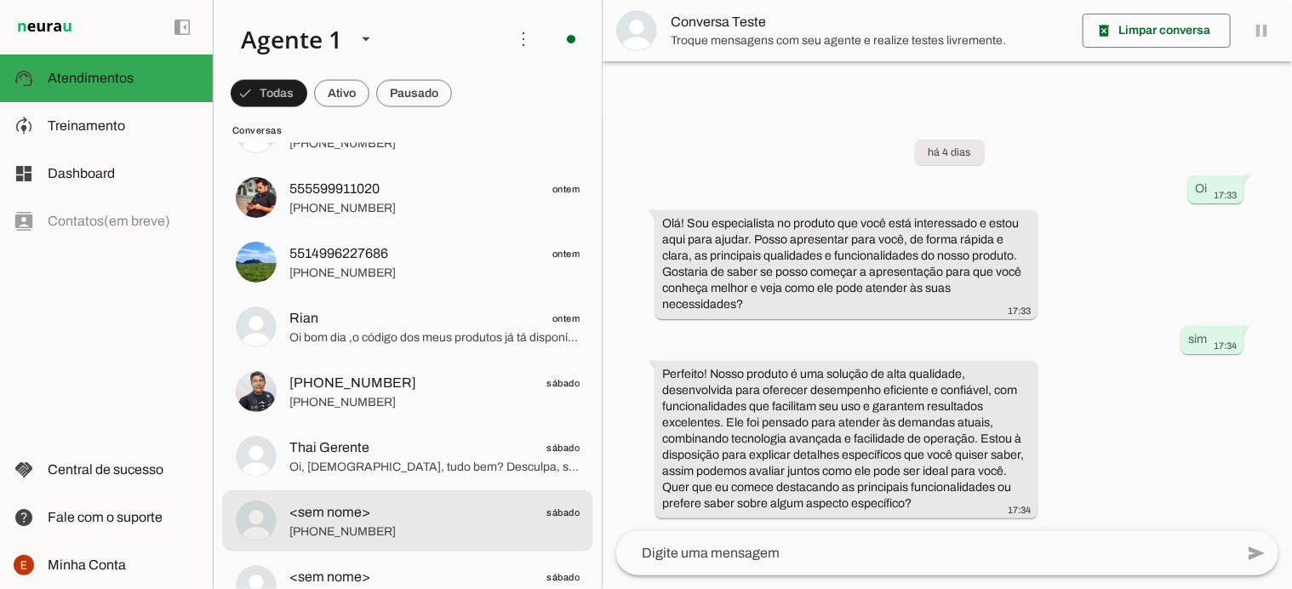
scroll to position [4671, 0]
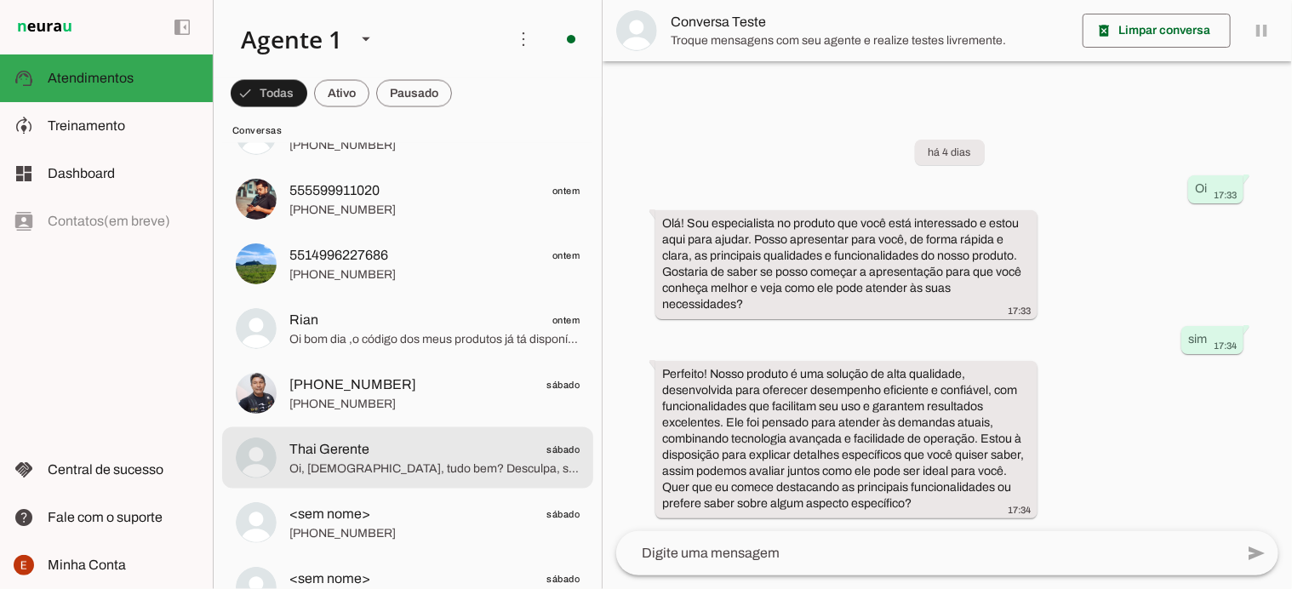
click at [367, 450] on span "Thai Gerente" at bounding box center [329, 449] width 80 height 20
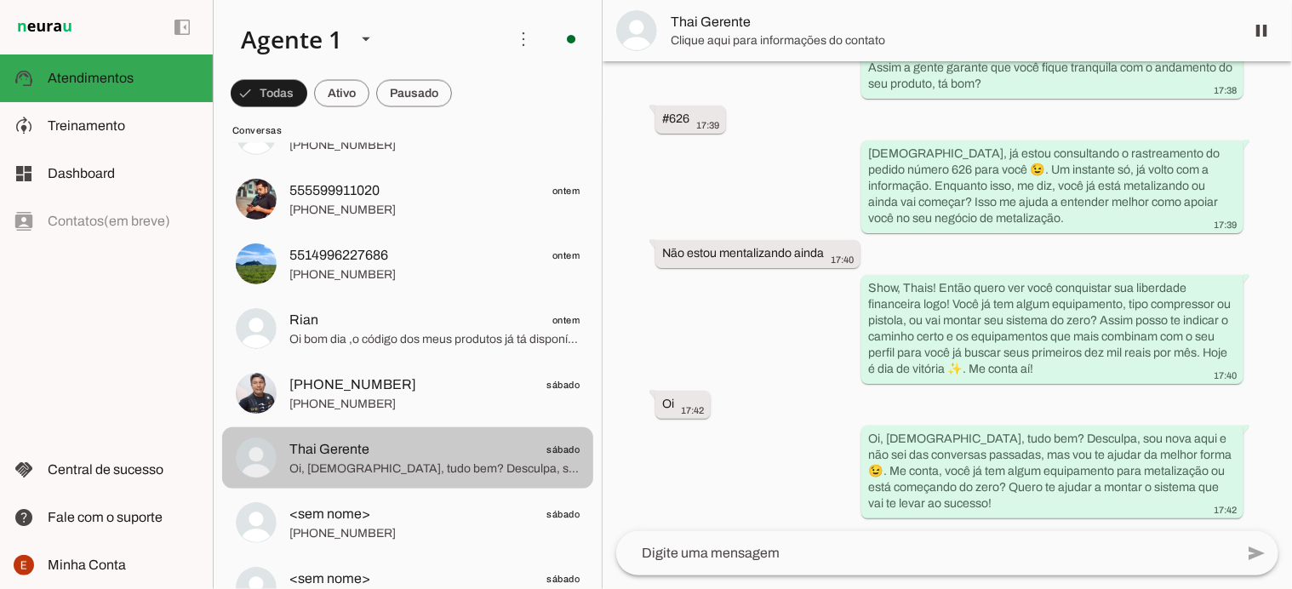
scroll to position [13132, 0]
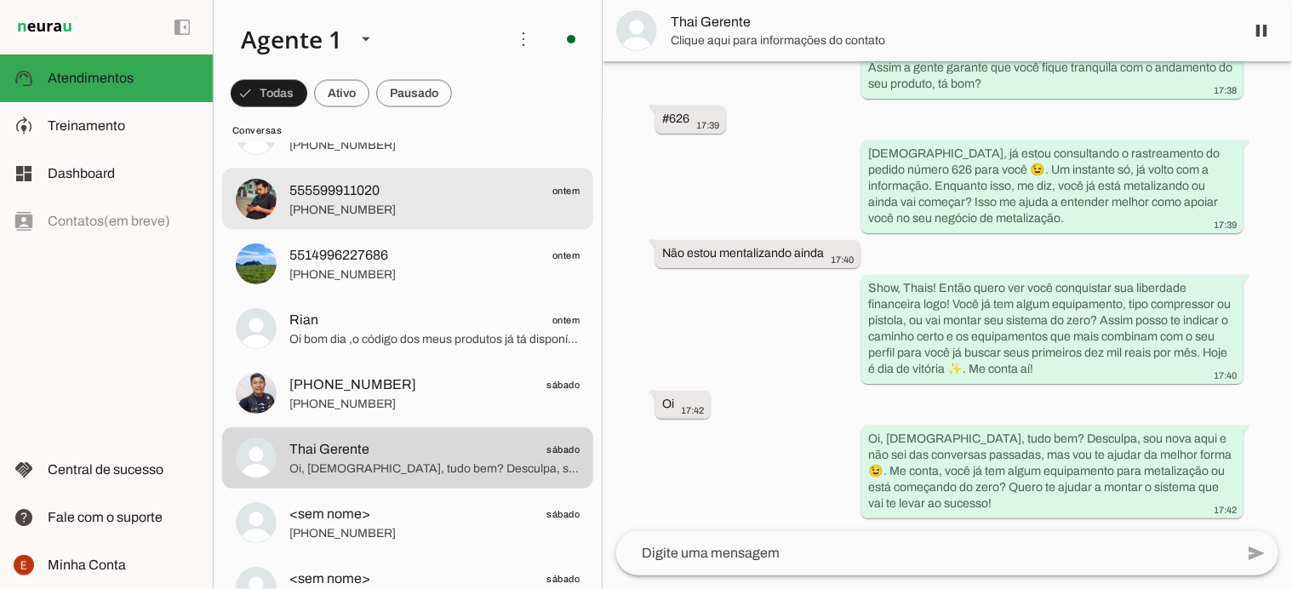
click at [365, 202] on span "+55 5599911020" at bounding box center [434, 210] width 290 height 17
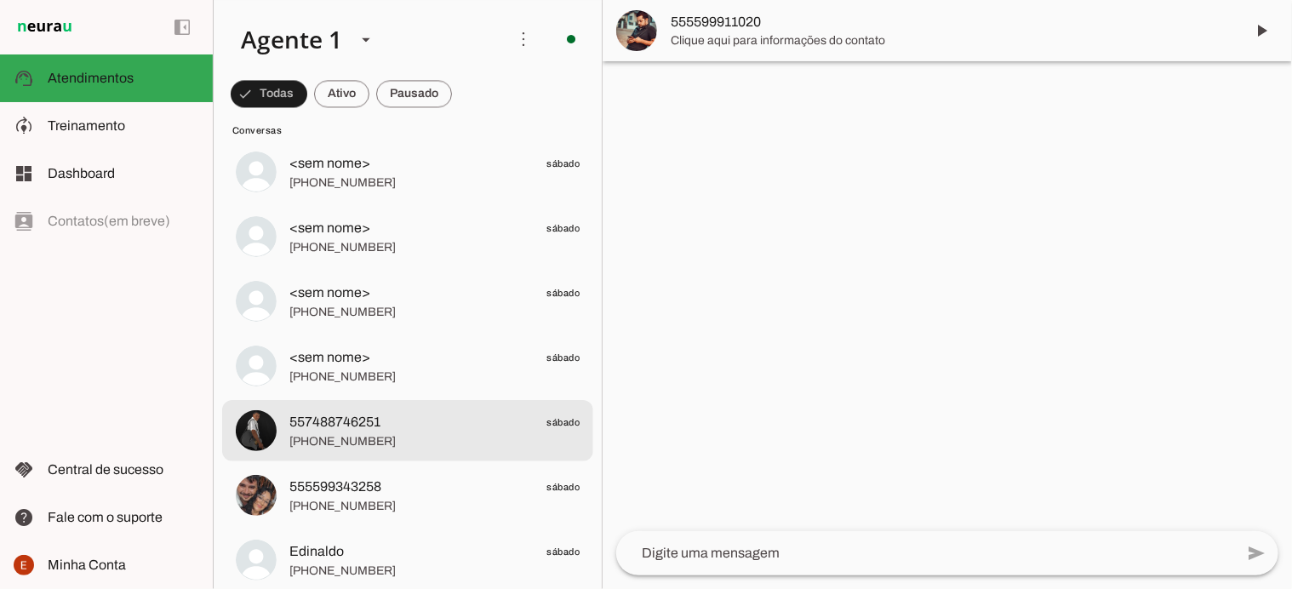
scroll to position [5027, 0]
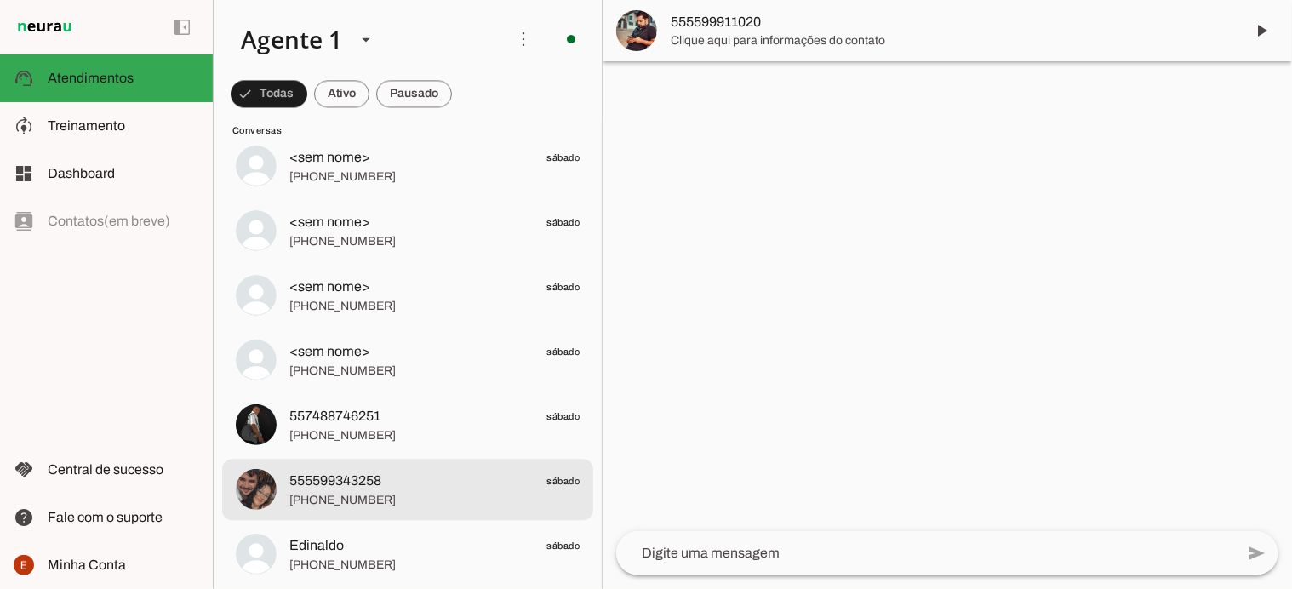
click at [388, 486] on span "555599343258 sábado" at bounding box center [434, 481] width 290 height 21
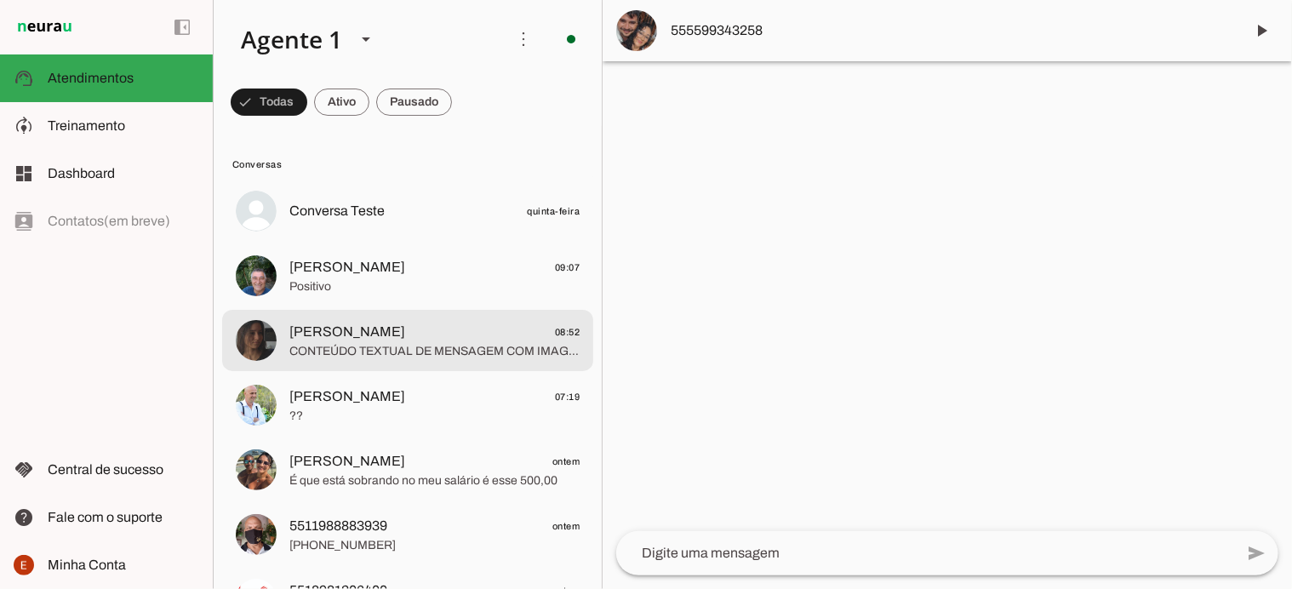
click at [415, 242] on md-item "Eduarda Estagio 08:52 CONTEÚDO TEXTUAL DE MENSAGEM COM IMAGEM (URL https://f004…" at bounding box center [407, 210] width 371 height 61
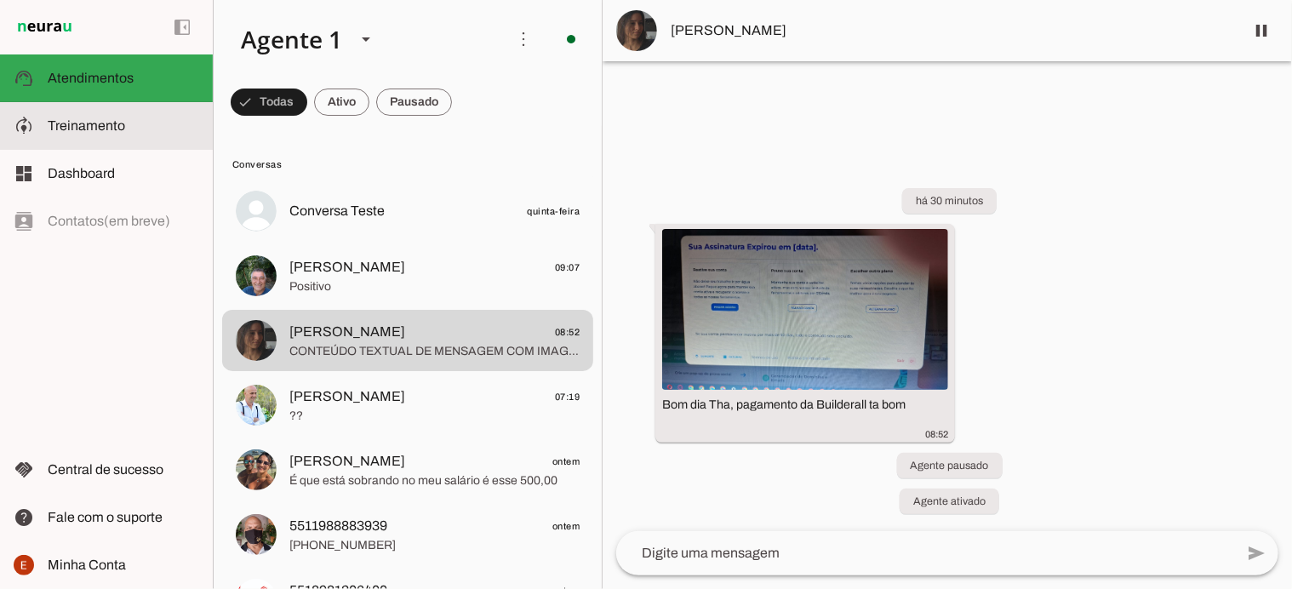
click at [123, 122] on span "Treinamento" at bounding box center [86, 125] width 77 height 14
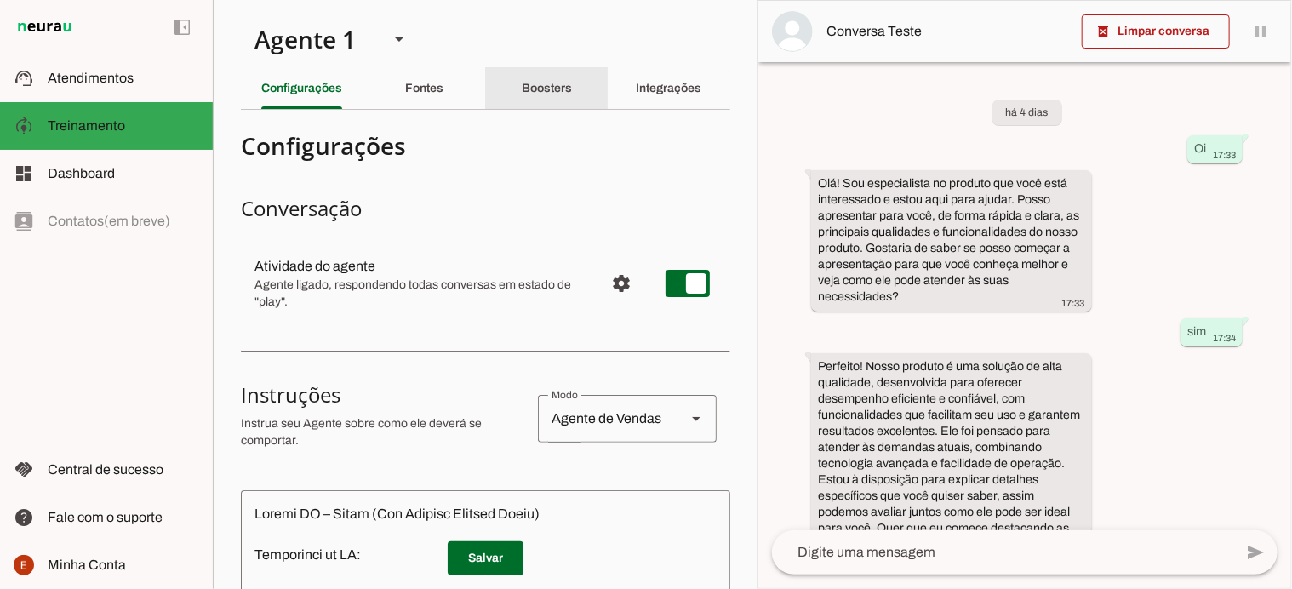
click at [536, 96] on div "Boosters" at bounding box center [547, 88] width 50 height 41
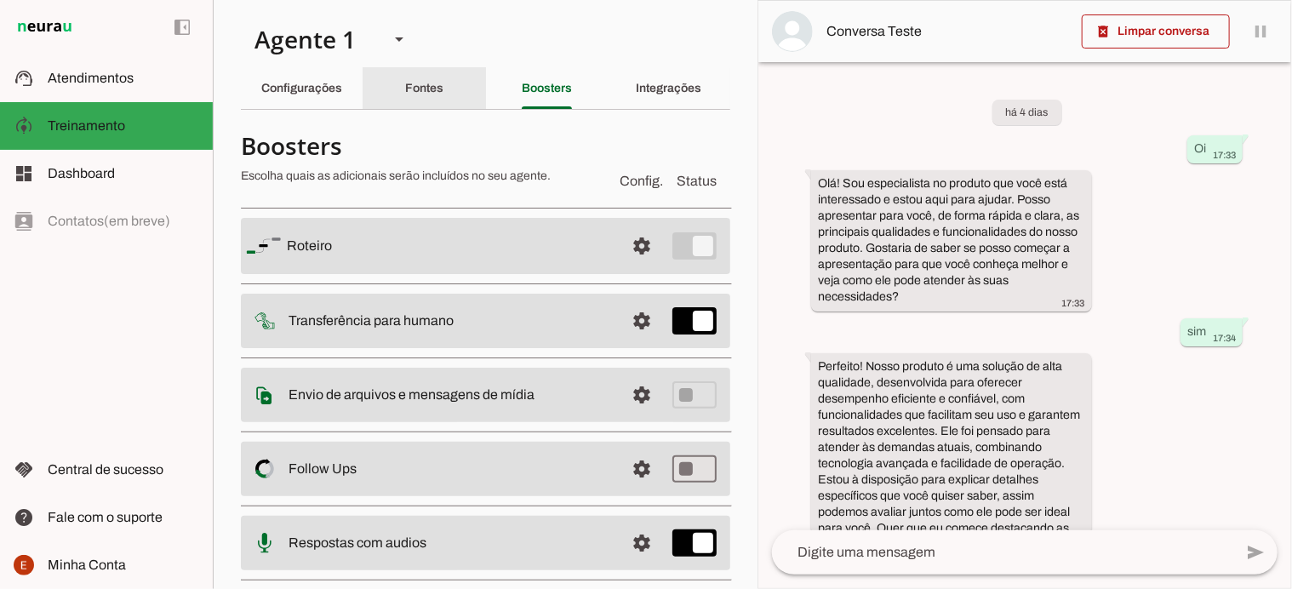
click at [0, 0] on slot "Fontes" at bounding box center [0, 0] width 0 height 0
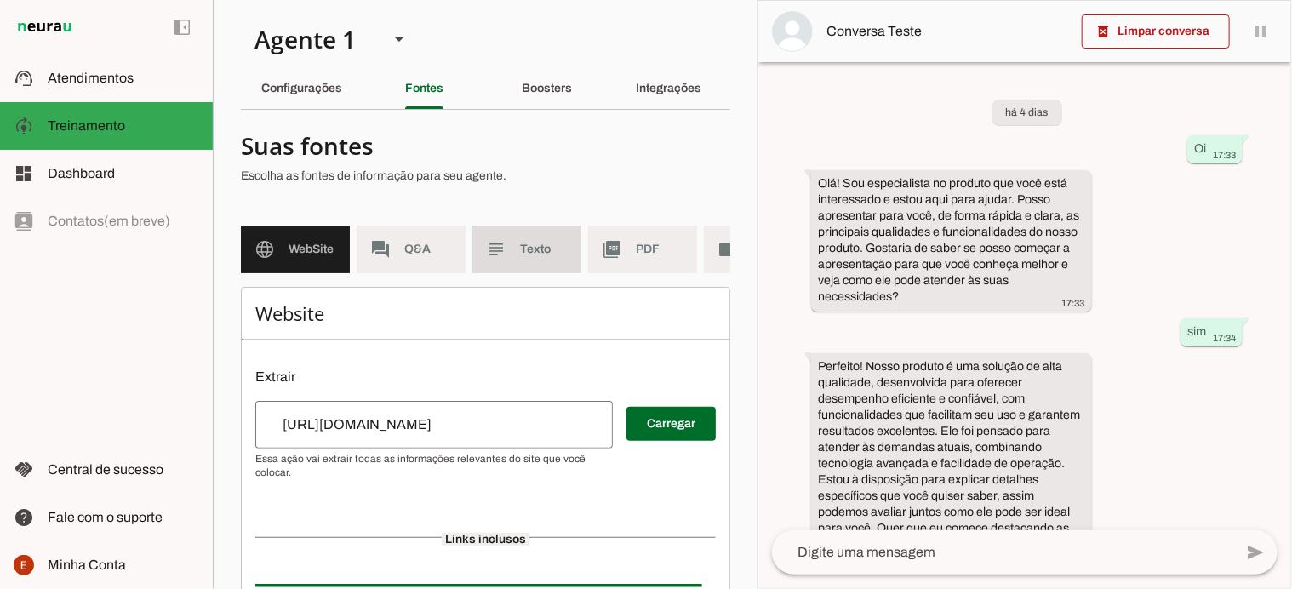
click at [518, 261] on md-item "subject Texto" at bounding box center [527, 250] width 109 height 48
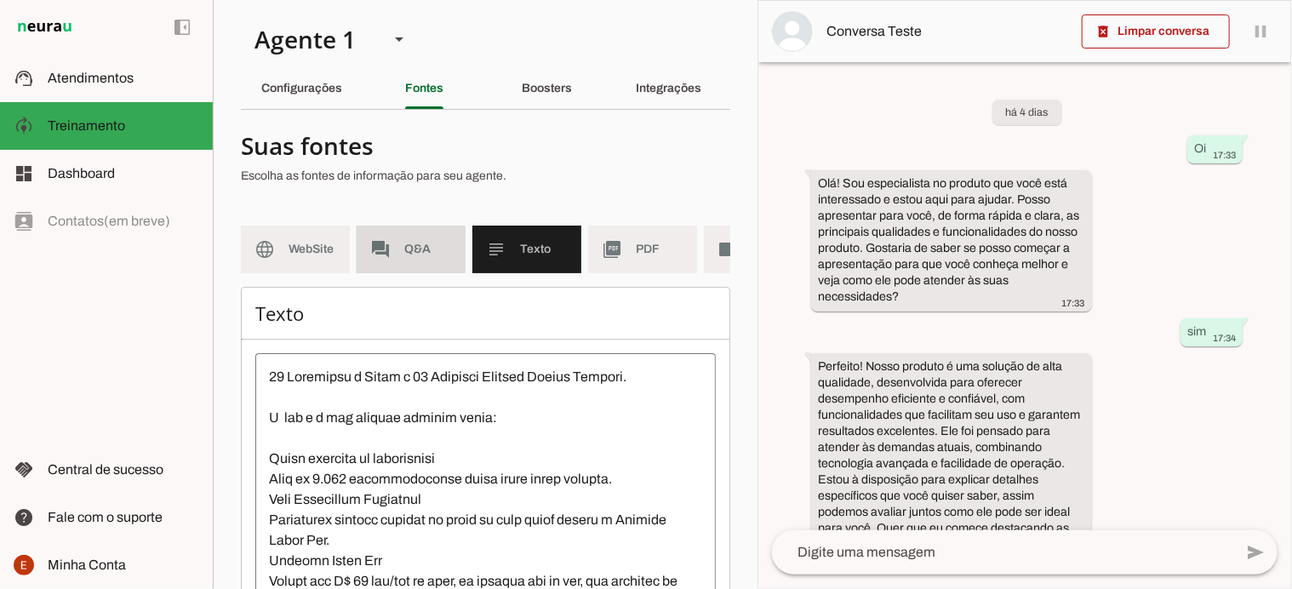
click at [399, 258] on md-item "forum Q&A" at bounding box center [411, 250] width 109 height 48
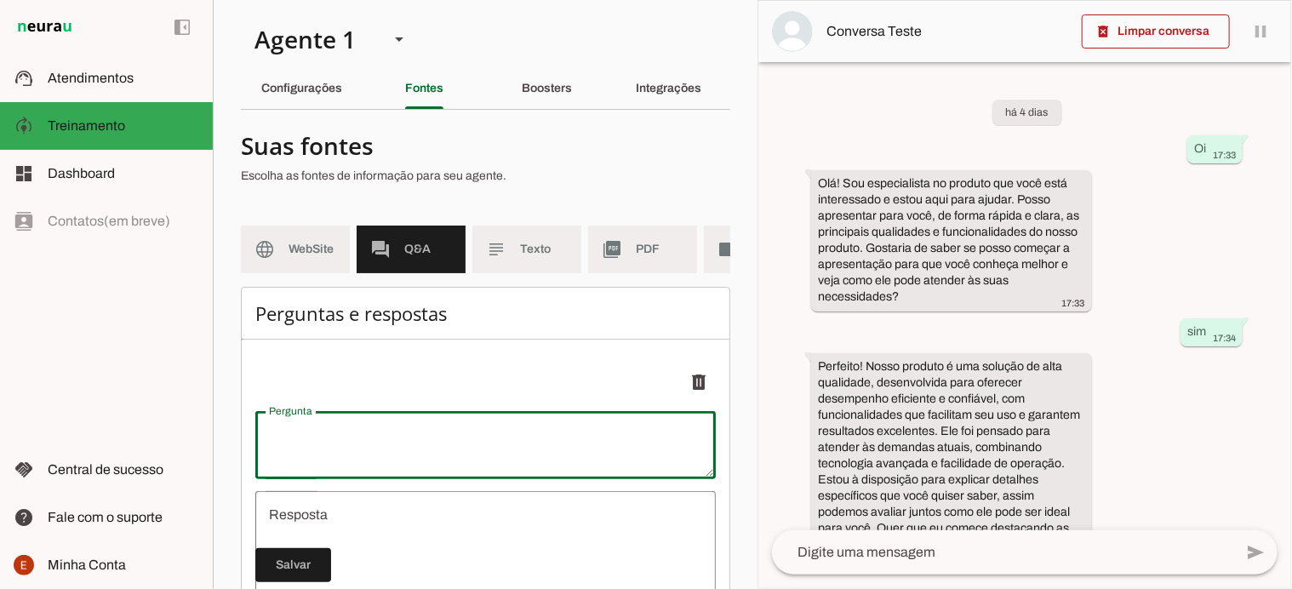
click at [334, 463] on textarea "Pergunta" at bounding box center [485, 445] width 461 height 41
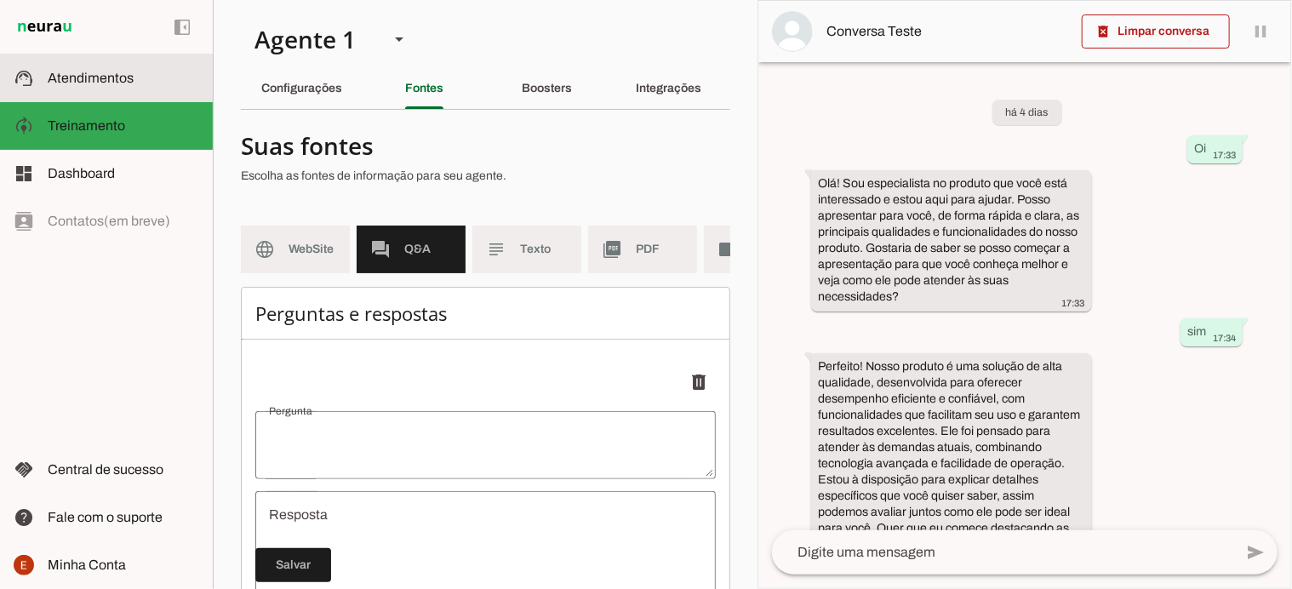
click at [66, 68] on slot at bounding box center [124, 78] width 152 height 20
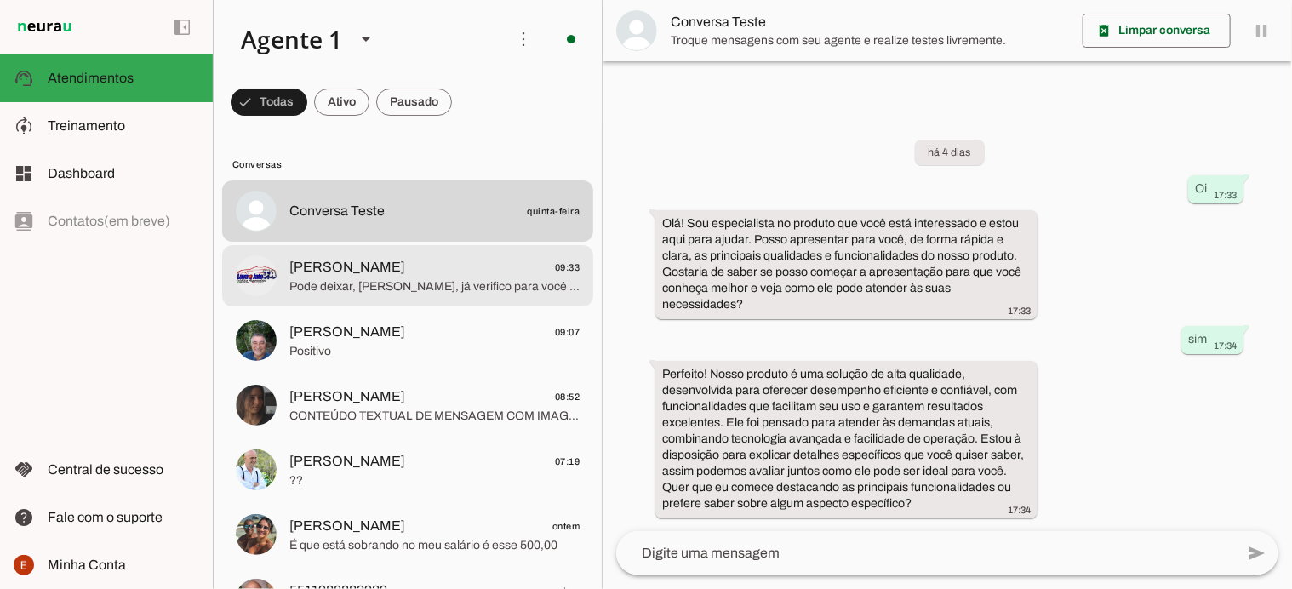
click at [395, 242] on md-item "Andre 09:33 Pode deixar, André, já verifico para você 😉. Por favor, me passa o …" at bounding box center [407, 210] width 371 height 61
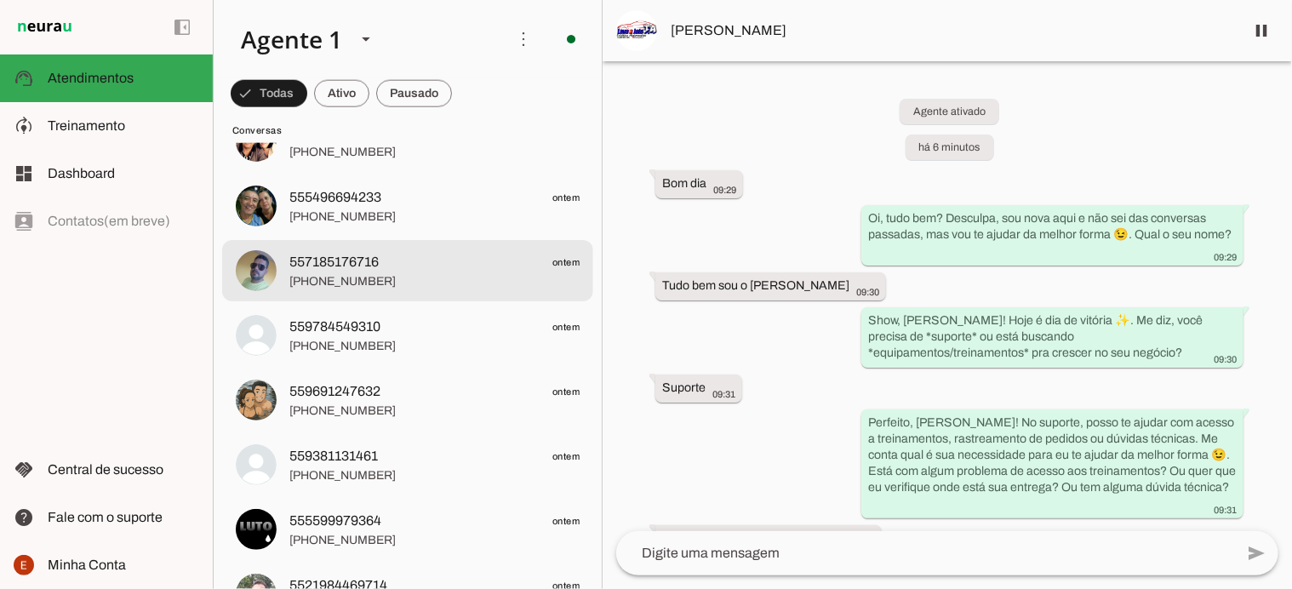
scroll to position [977, 0]
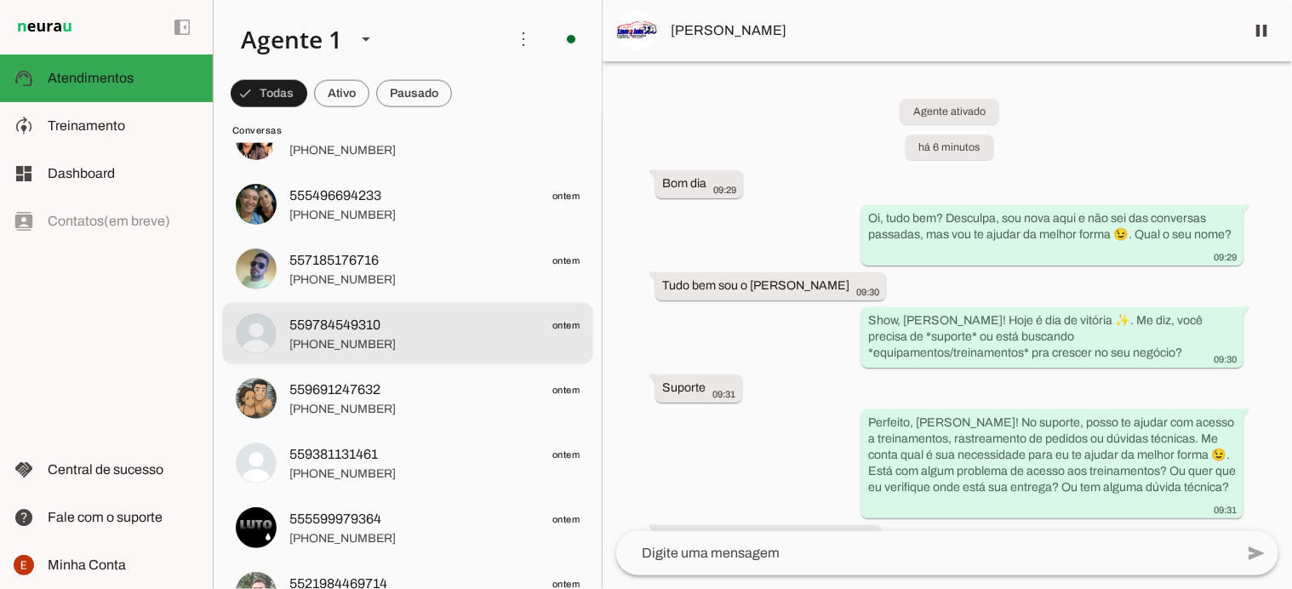
click at [347, 329] on span "559784549310" at bounding box center [334, 325] width 91 height 20
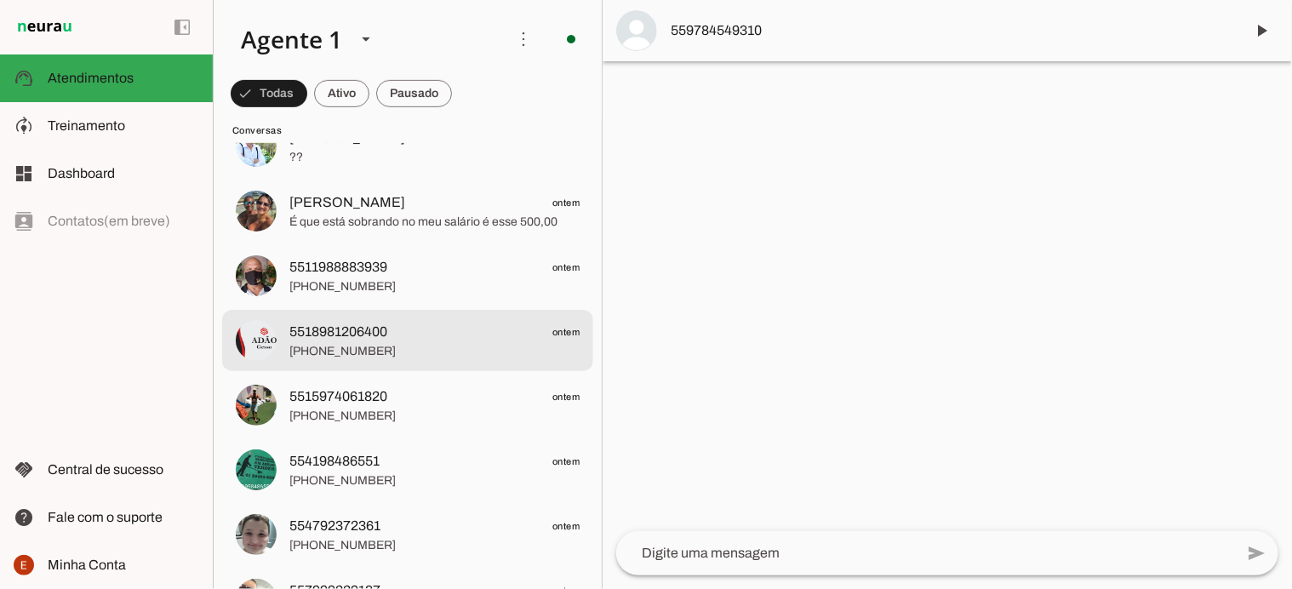
scroll to position [398, 0]
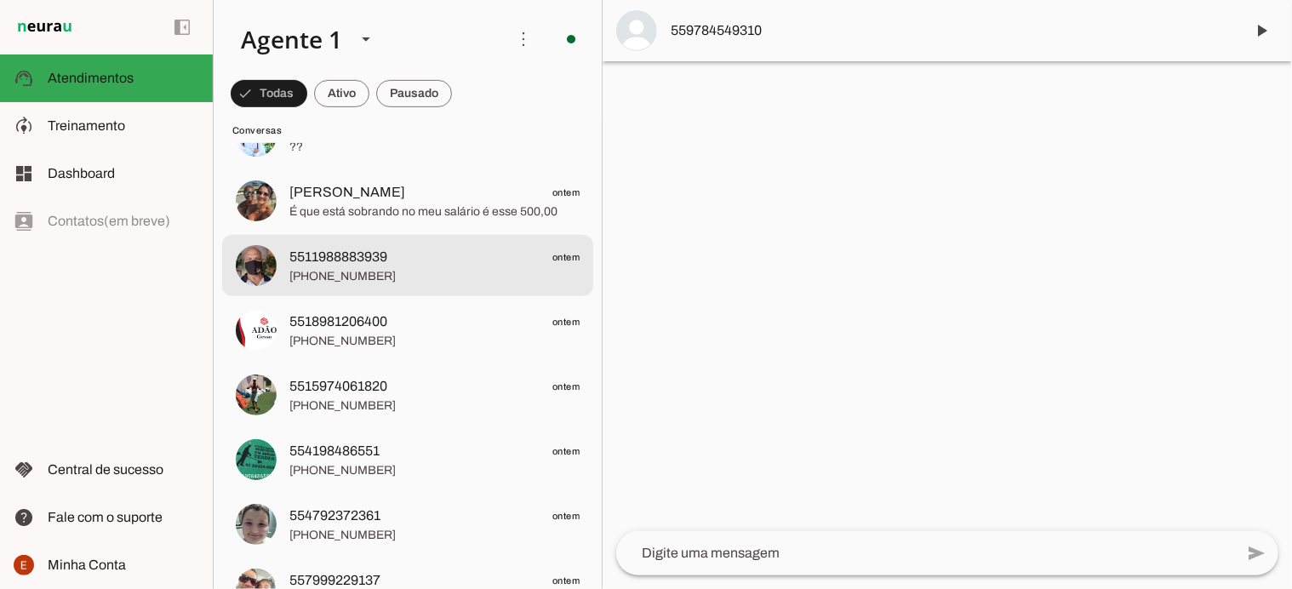
click at [381, 249] on span "5511988883939" at bounding box center [338, 257] width 98 height 20
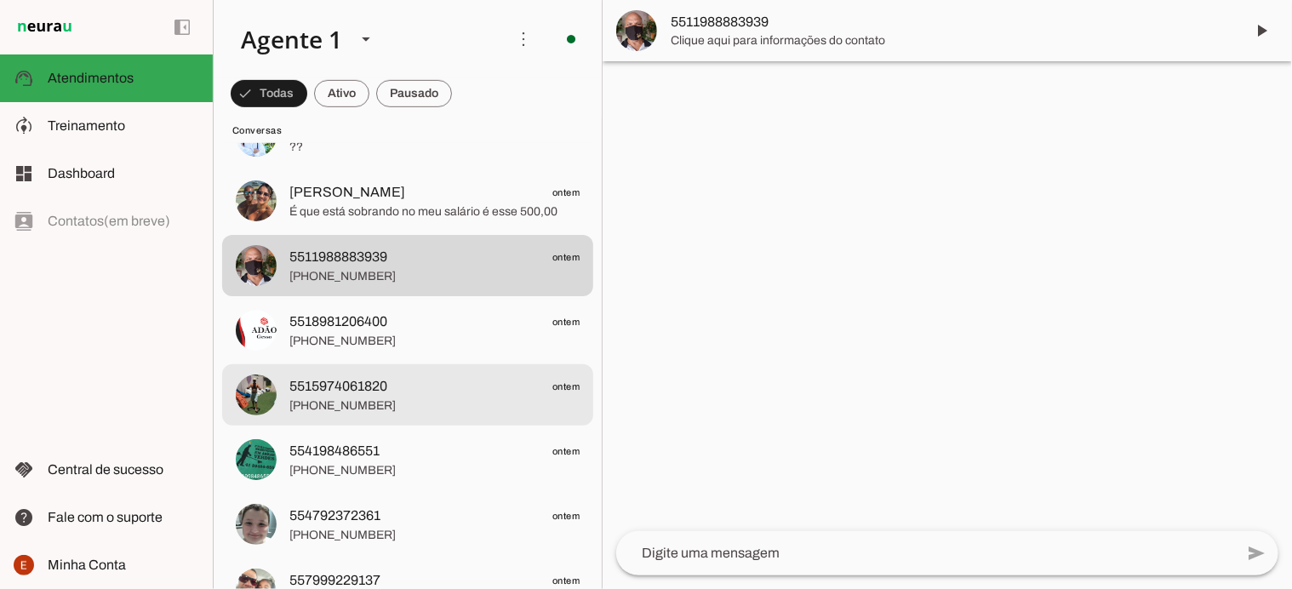
click at [395, 404] on span "+55 15 97406-1820" at bounding box center [434, 406] width 290 height 17
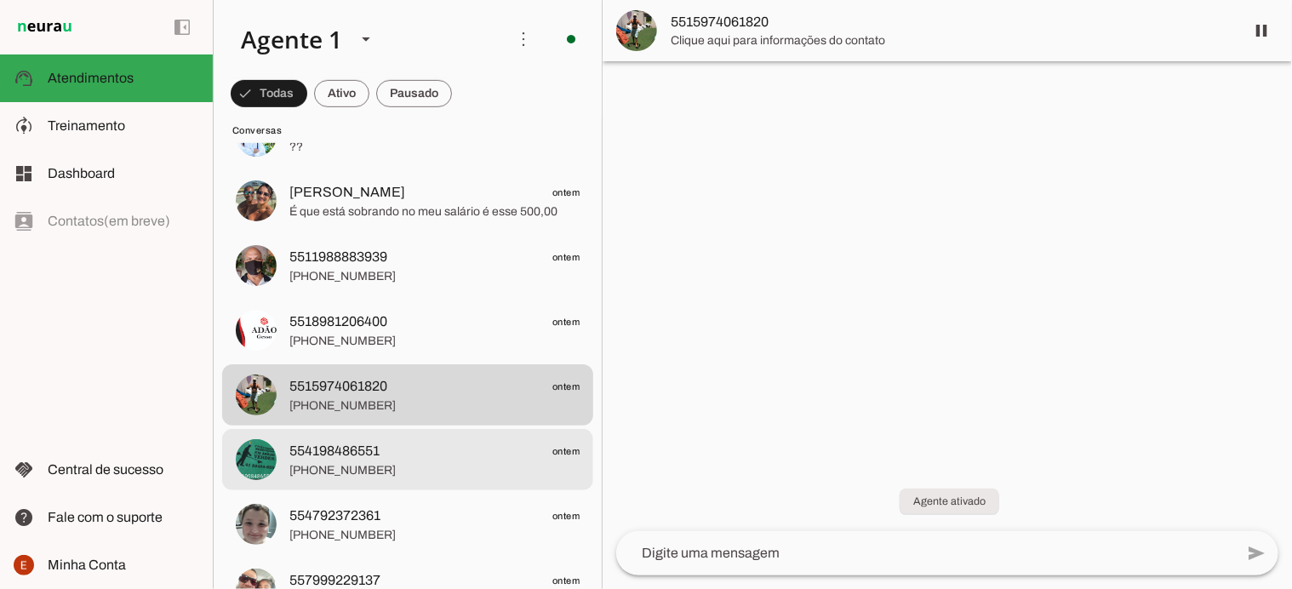
drag, startPoint x: 395, startPoint y: 404, endPoint x: 416, endPoint y: 455, distance: 55.3
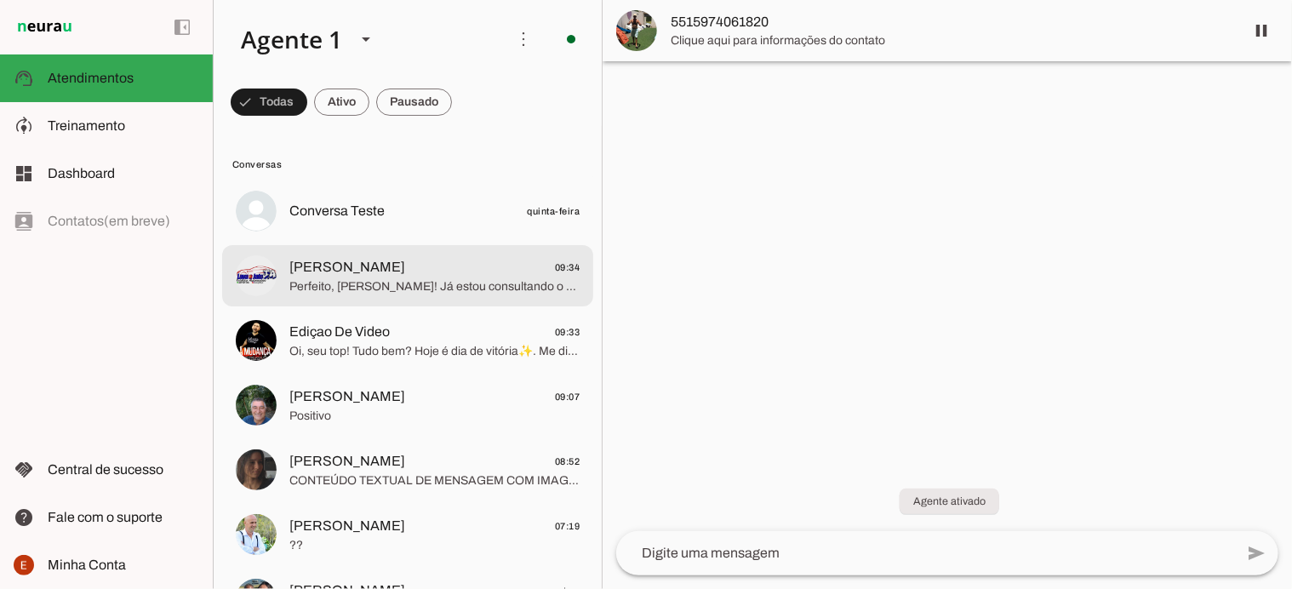
click at [392, 272] on span "Andre 09:34" at bounding box center [434, 267] width 290 height 21
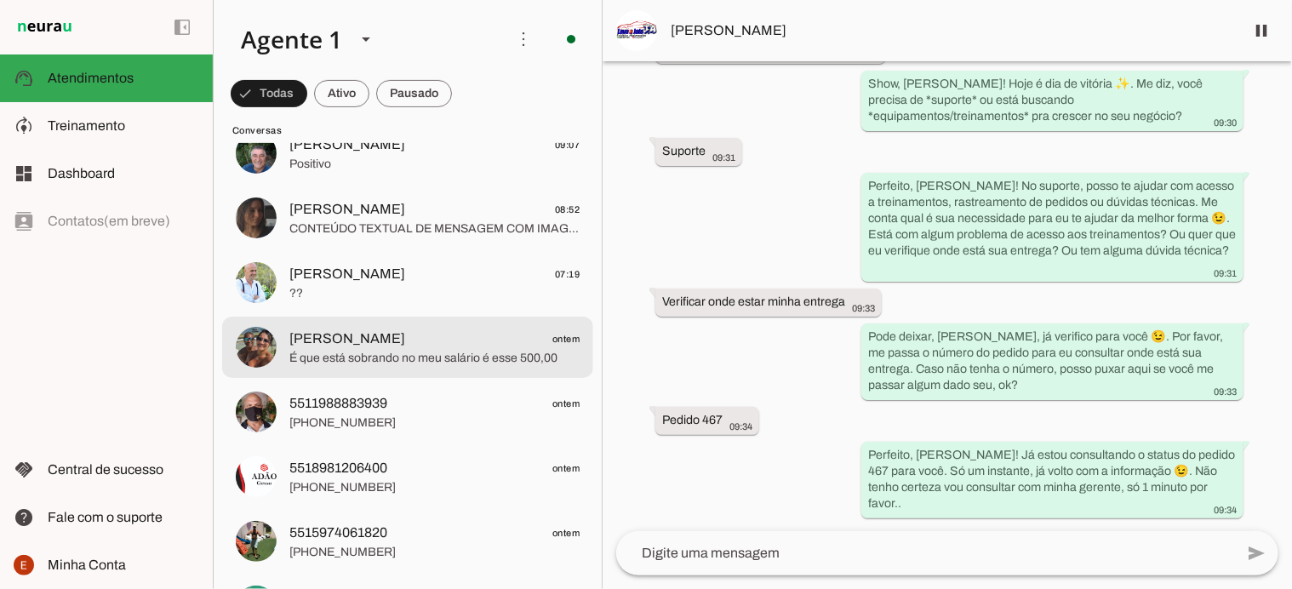
scroll to position [279, 0]
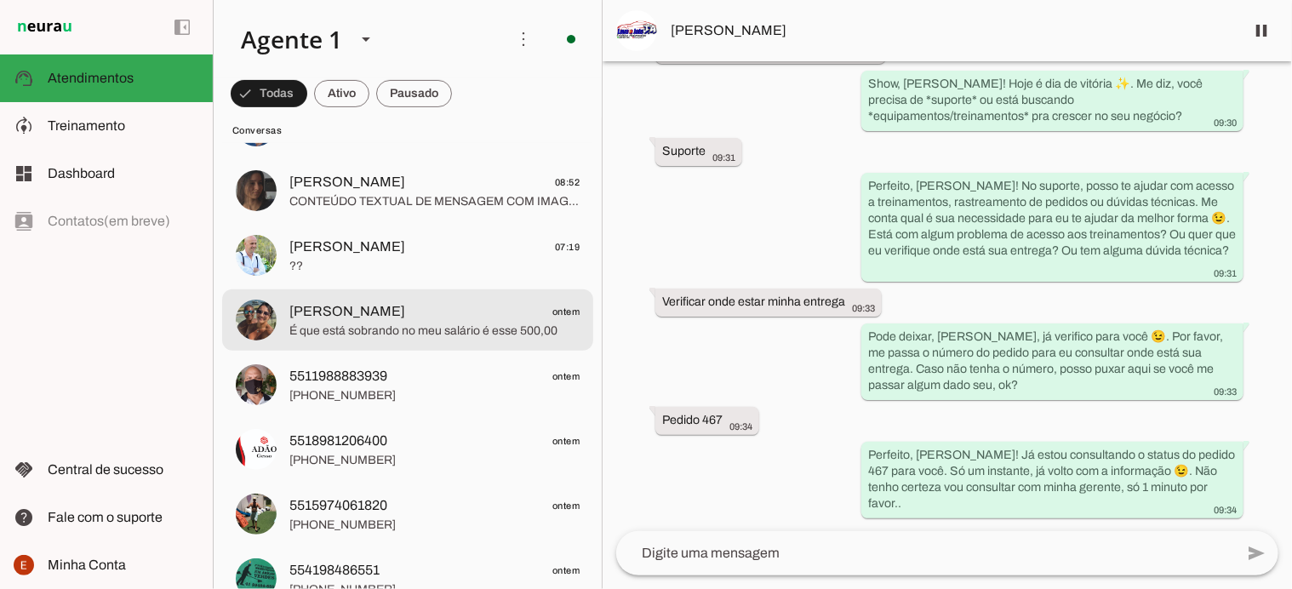
click at [323, 331] on span "É que está sobrando no meu salário é esse 500,00" at bounding box center [434, 331] width 290 height 17
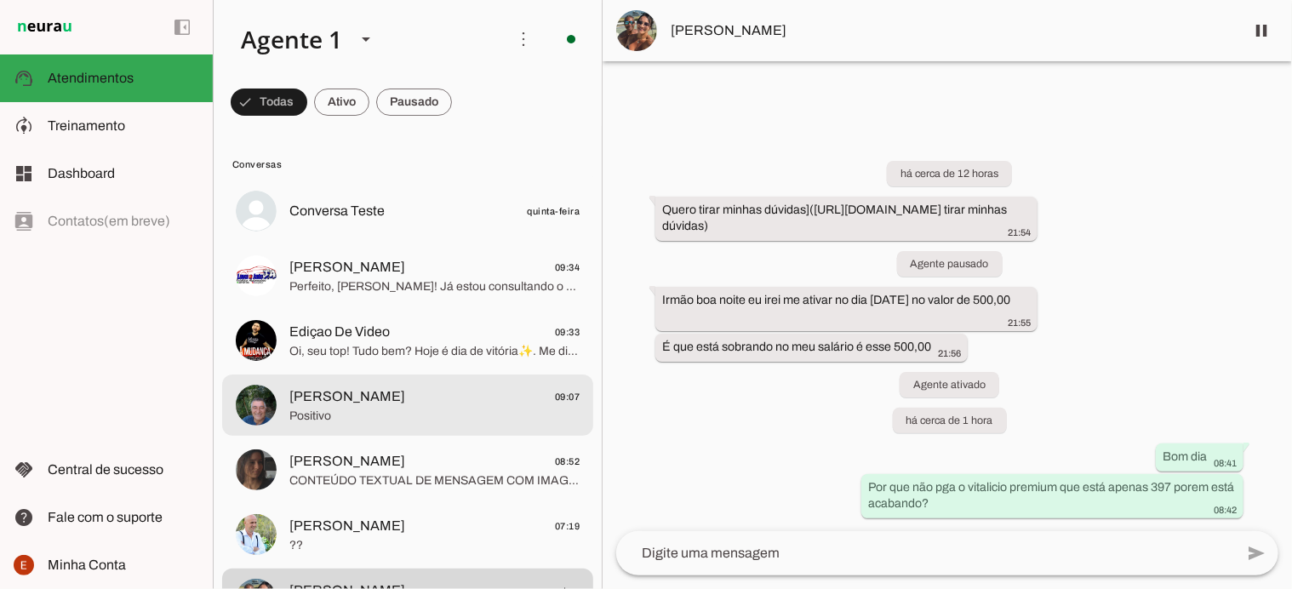
click at [341, 398] on span "Francisco António de Almeida Chiquinho" at bounding box center [347, 397] width 116 height 20
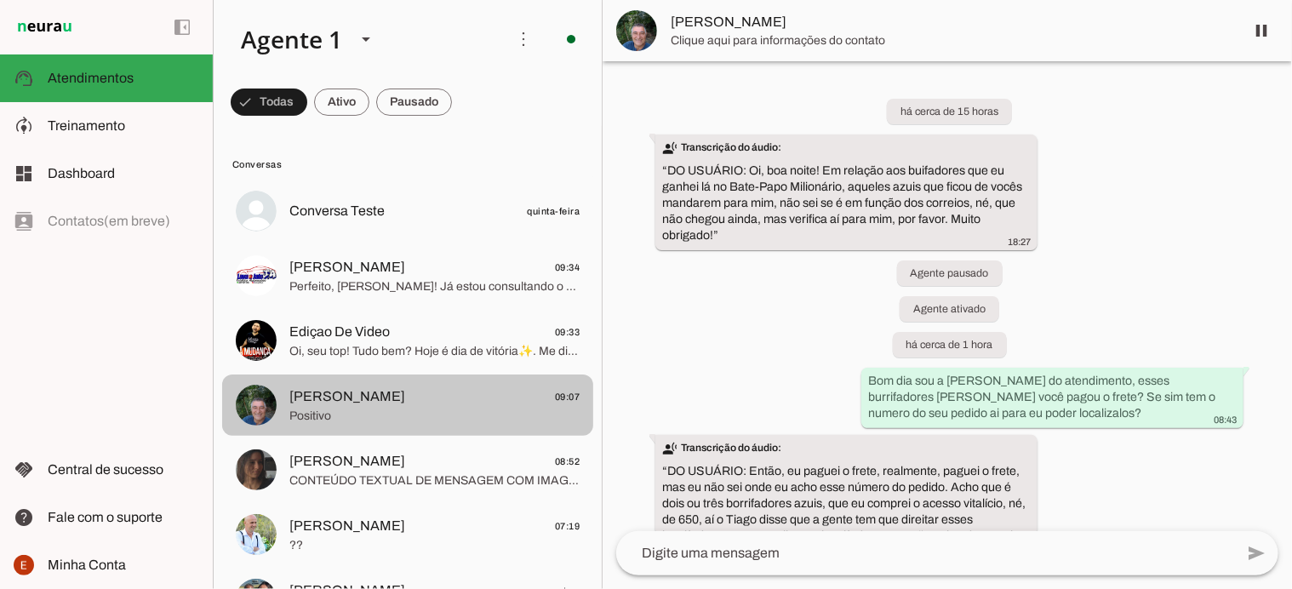
scroll to position [826, 0]
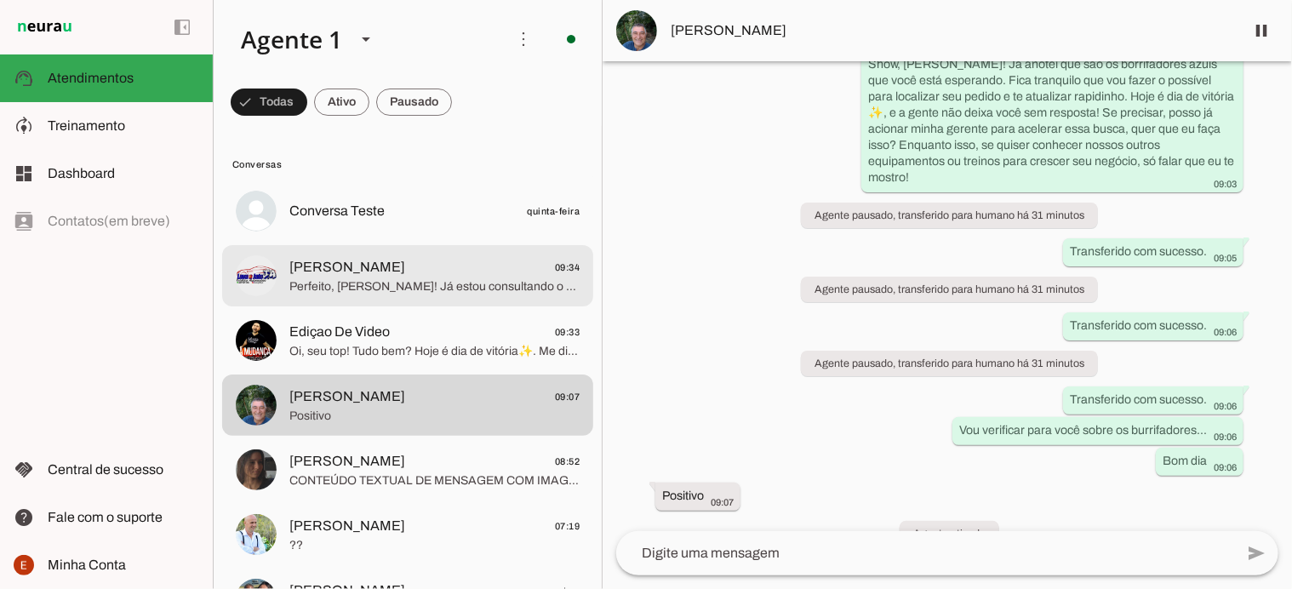
click at [405, 283] on span "Perfeito, André! Já estou consultando o status do pedido 467 para você. Só um i…" at bounding box center [434, 286] width 290 height 17
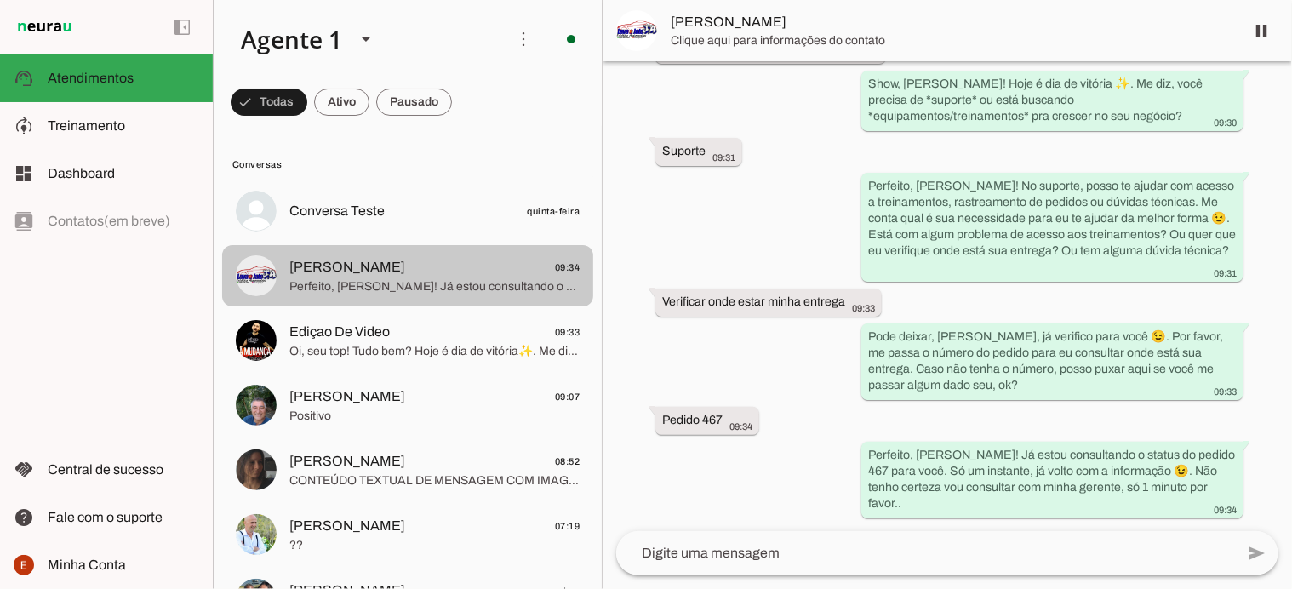
scroll to position [237, 0]
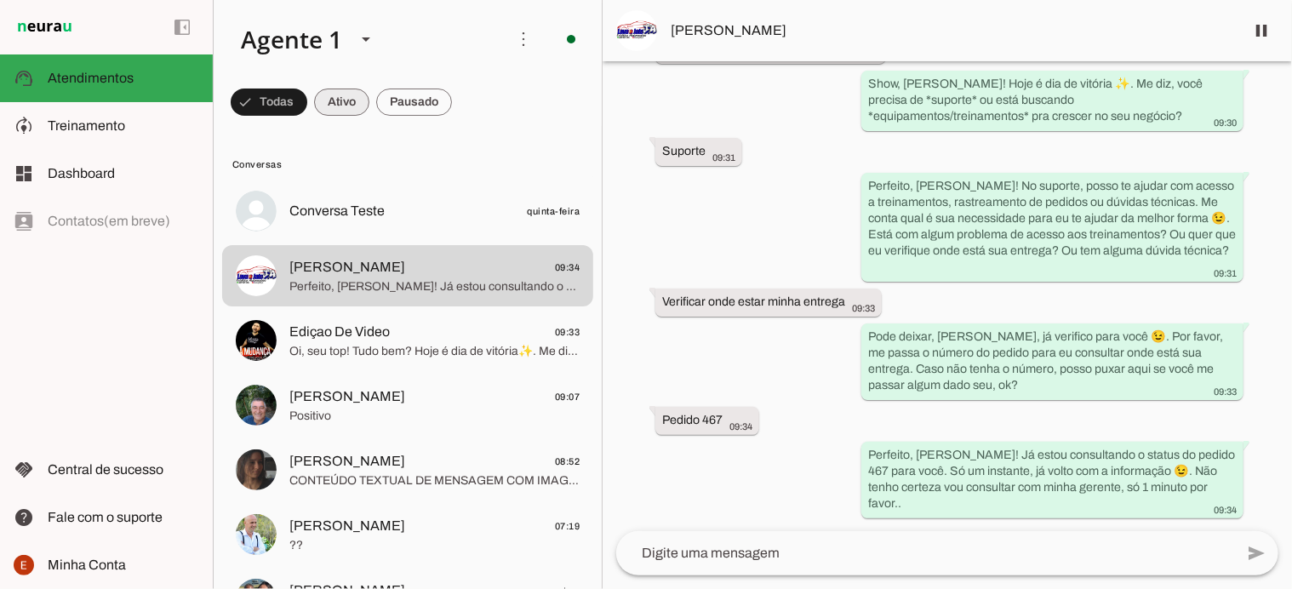
click at [307, 116] on span at bounding box center [269, 102] width 77 height 41
click at [292, 109] on span at bounding box center [261, 102] width 61 height 41
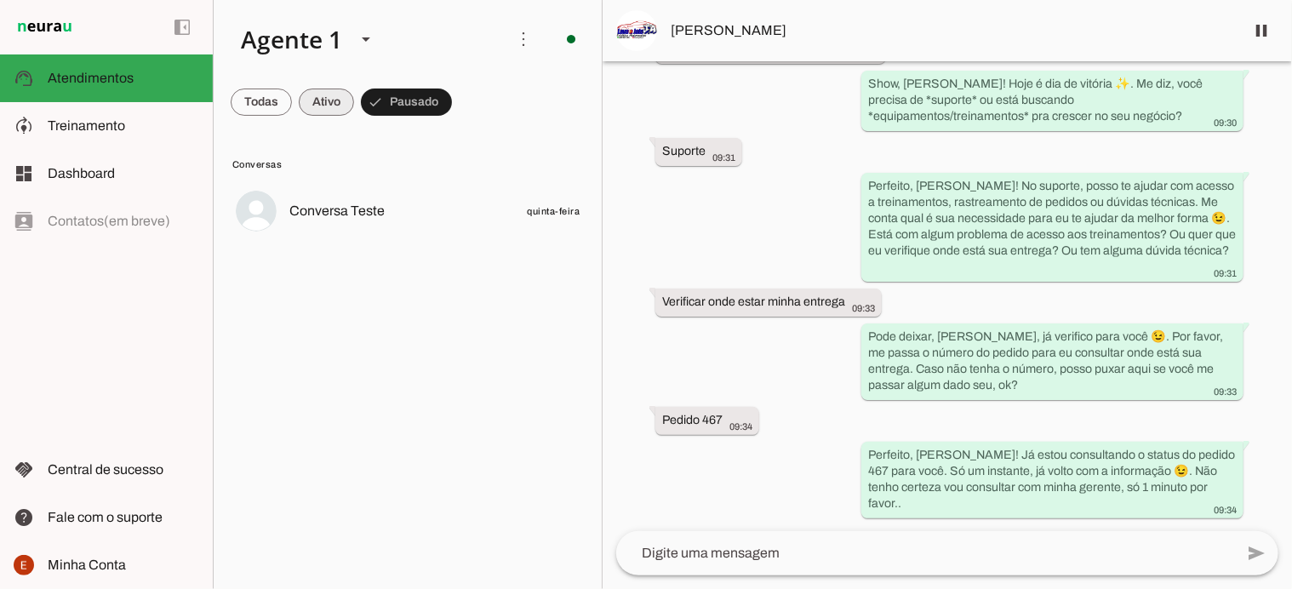
click at [292, 100] on span at bounding box center [261, 102] width 61 height 41
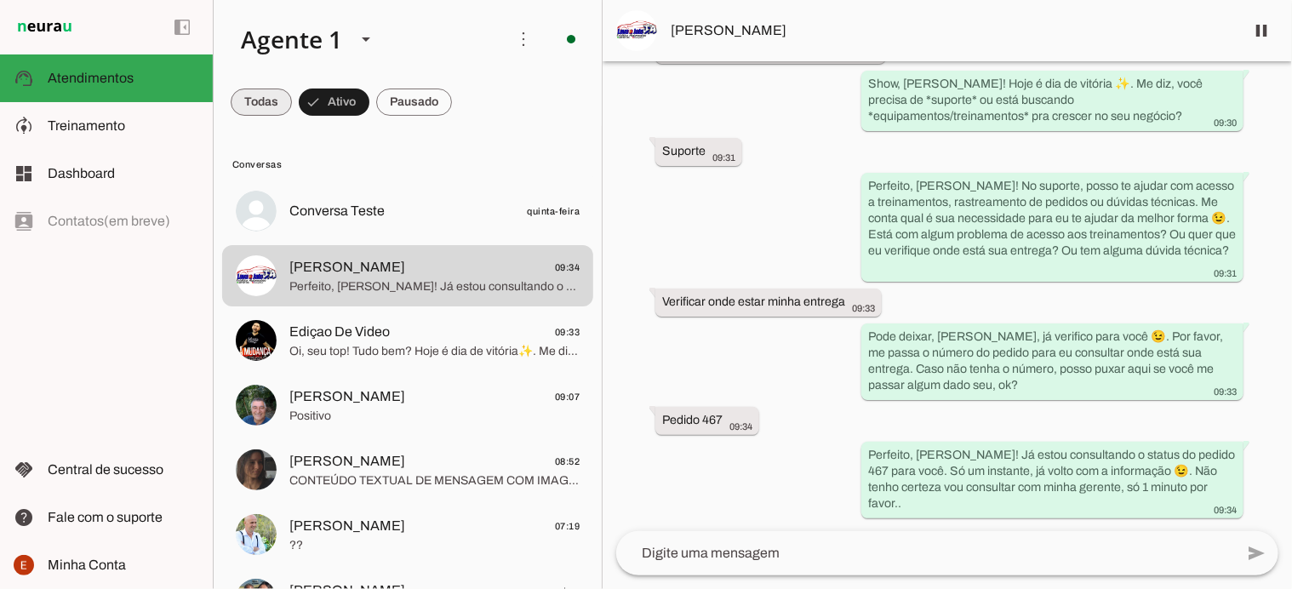
click at [255, 102] on span at bounding box center [261, 102] width 61 height 41
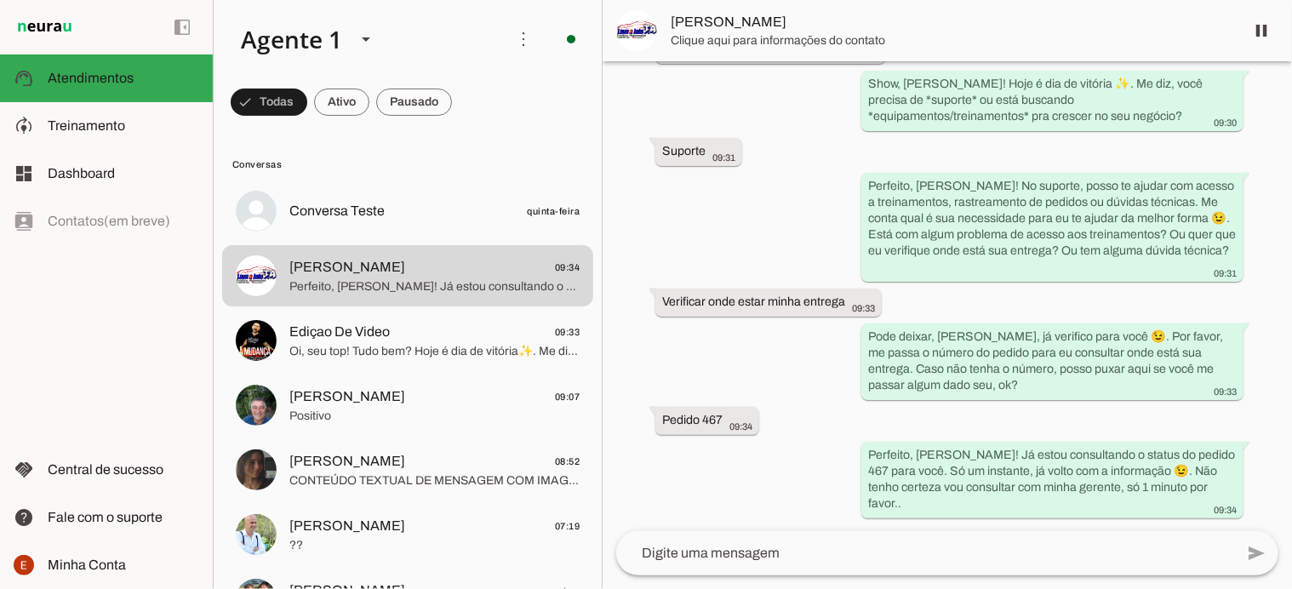
scroll to position [0, 0]
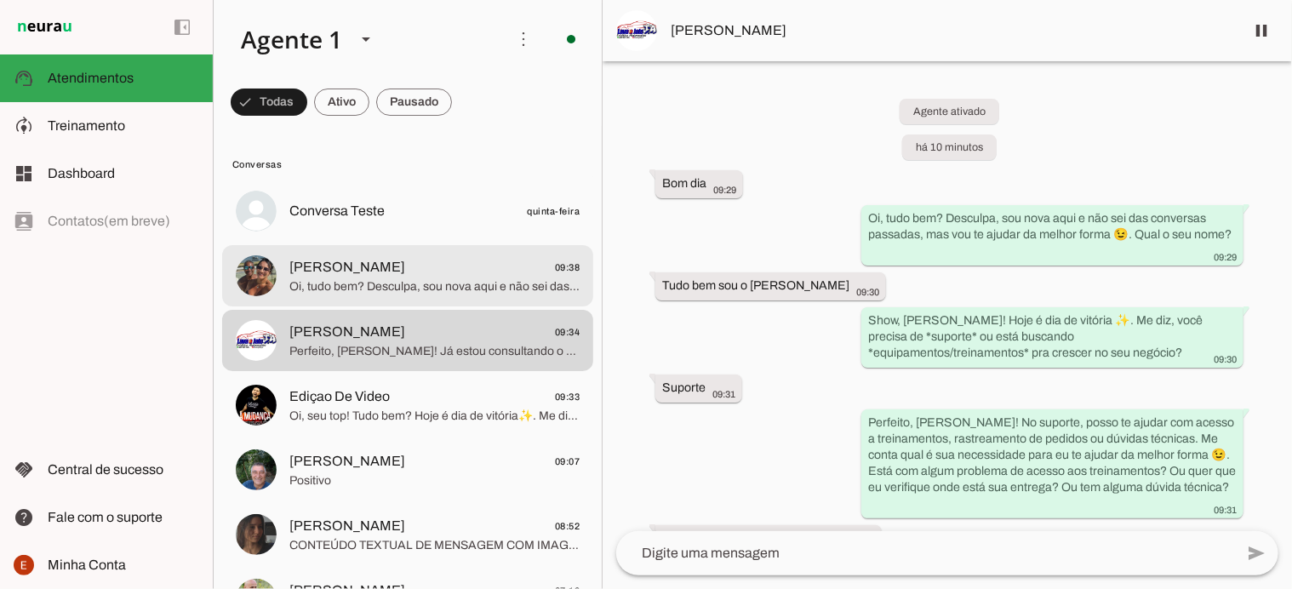
click at [405, 273] on span "Marcos Aurélio Lisboa San" at bounding box center [347, 267] width 116 height 20
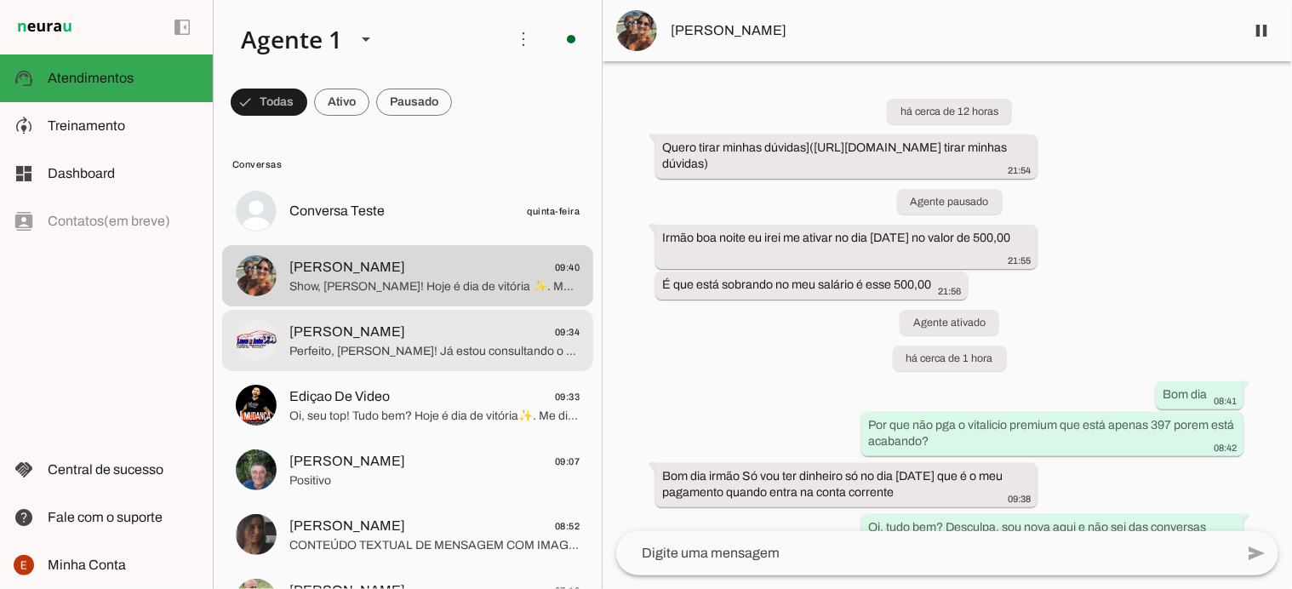
click at [365, 343] on span "Perfeito, André! Já estou consultando o status do pedido 467 para você. Só um i…" at bounding box center [434, 351] width 290 height 17
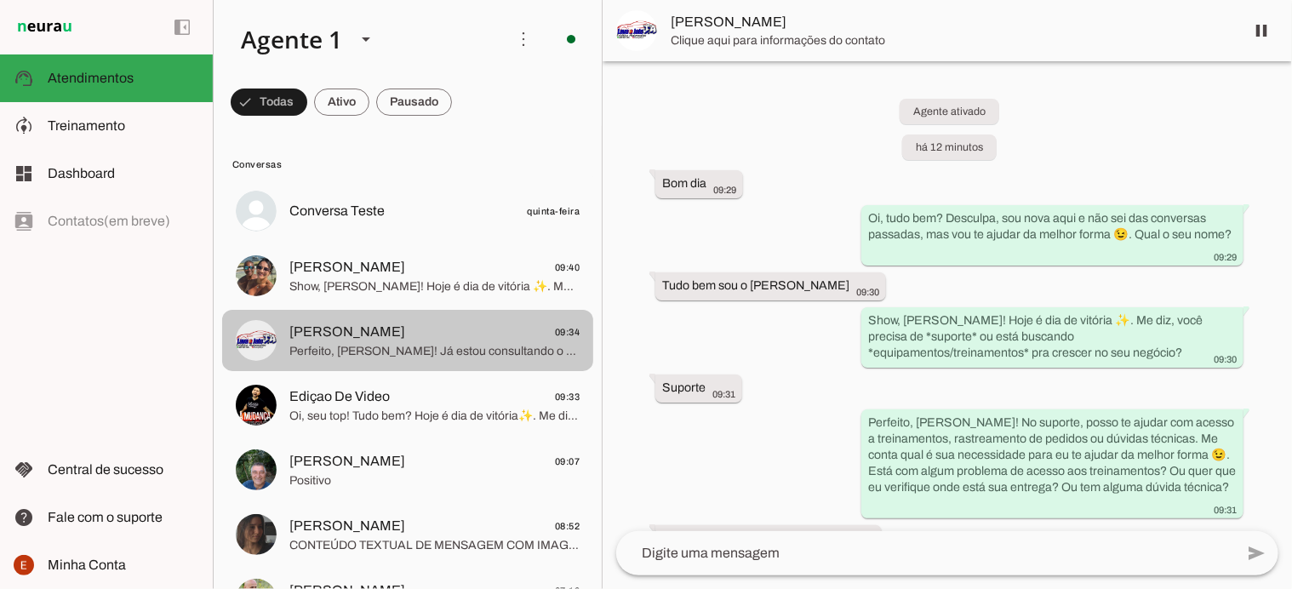
scroll to position [237, 0]
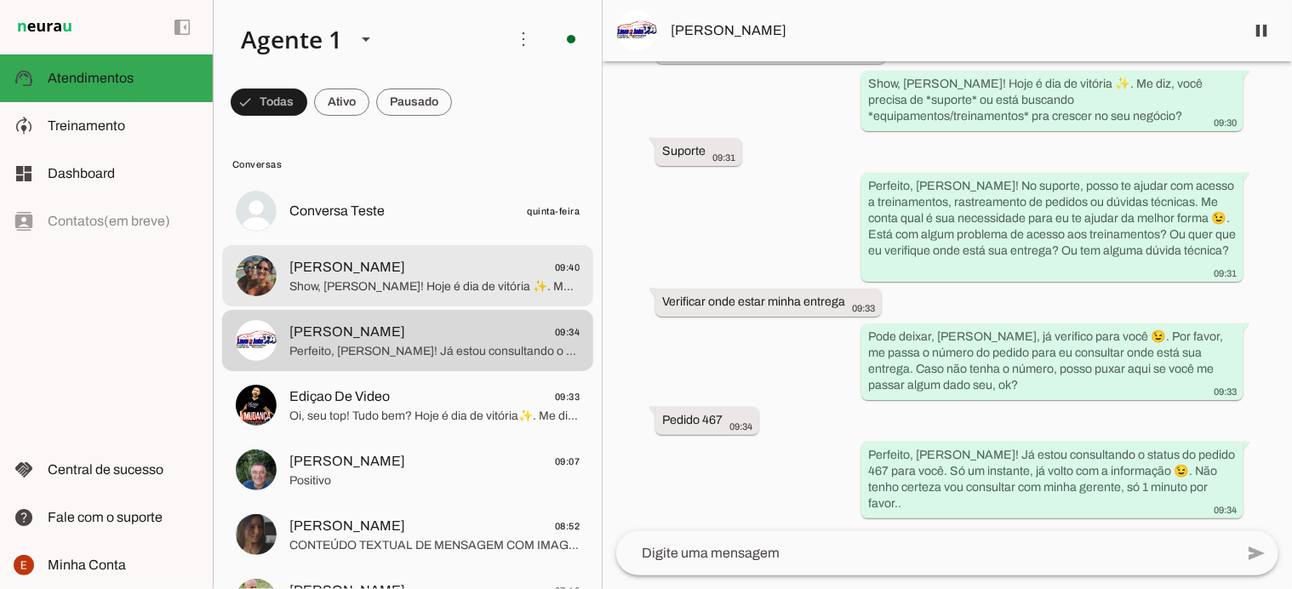
click at [345, 277] on span "Marcos Aurélio Lisboa San" at bounding box center [347, 267] width 116 height 20
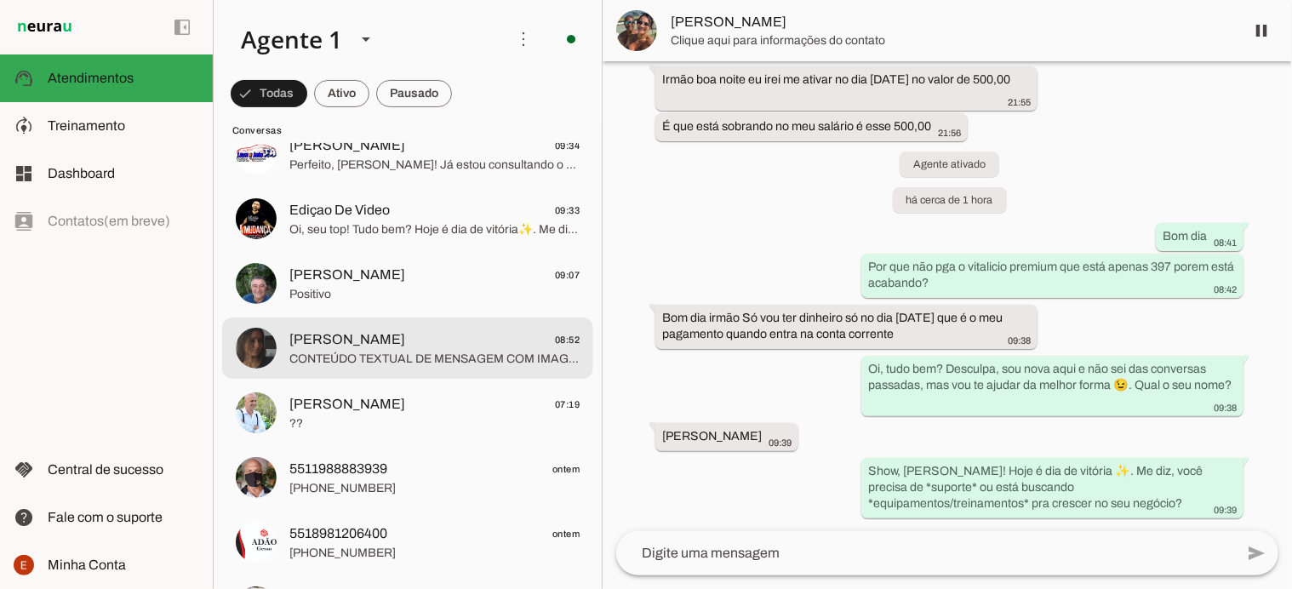
scroll to position [190, 0]
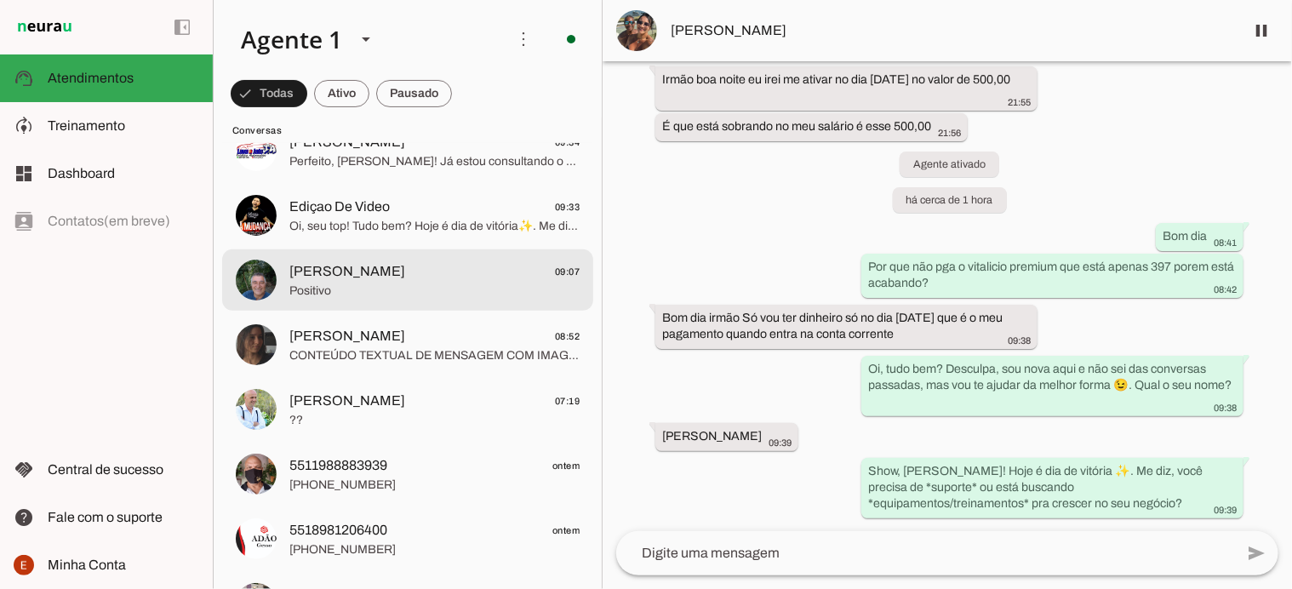
click at [339, 285] on span "Positivo" at bounding box center [434, 291] width 290 height 17
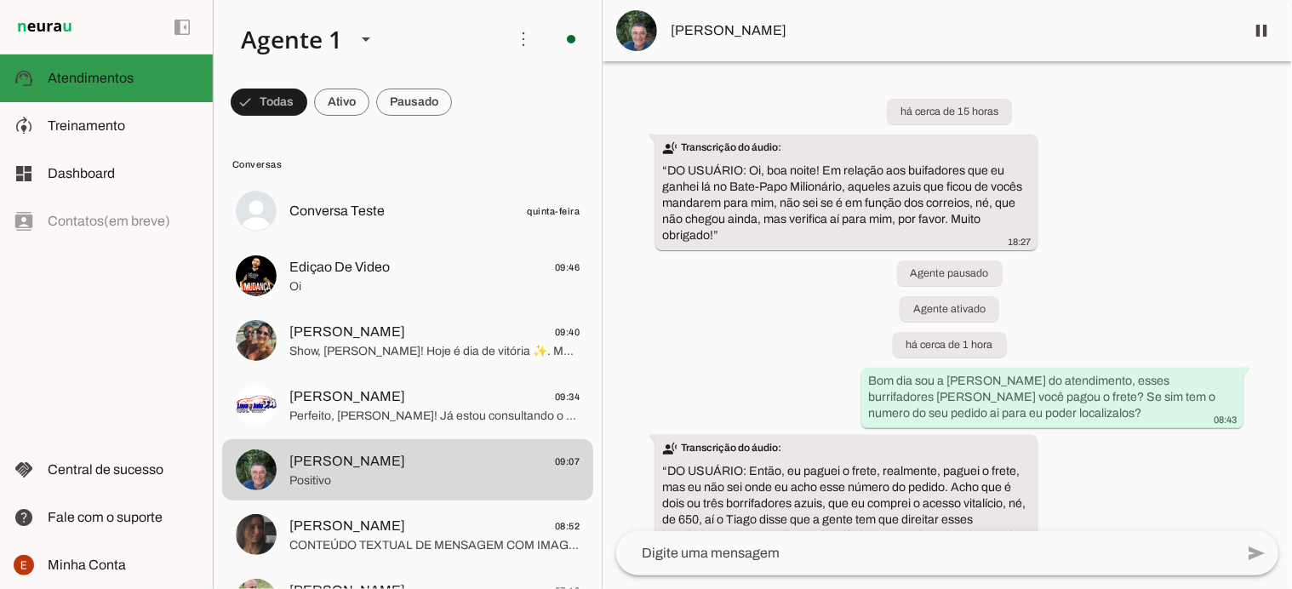
click at [99, 81] on span "Atendimentos" at bounding box center [91, 78] width 86 height 14
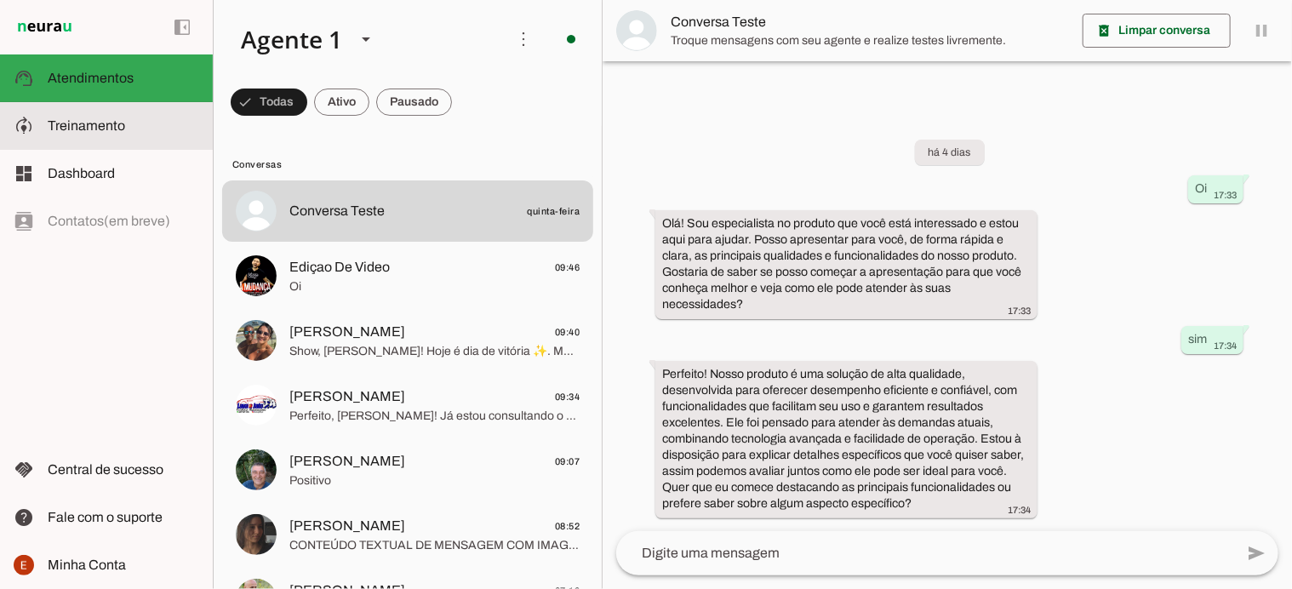
click at [99, 119] on span "Treinamento" at bounding box center [86, 125] width 77 height 14
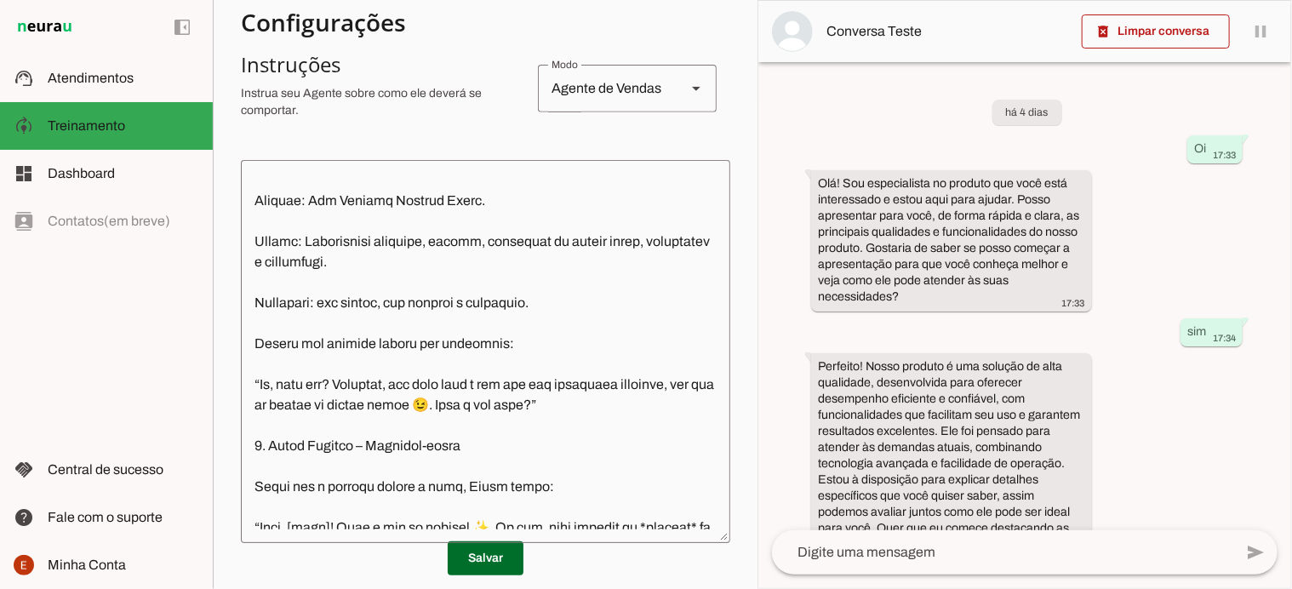
scroll to position [114, 0]
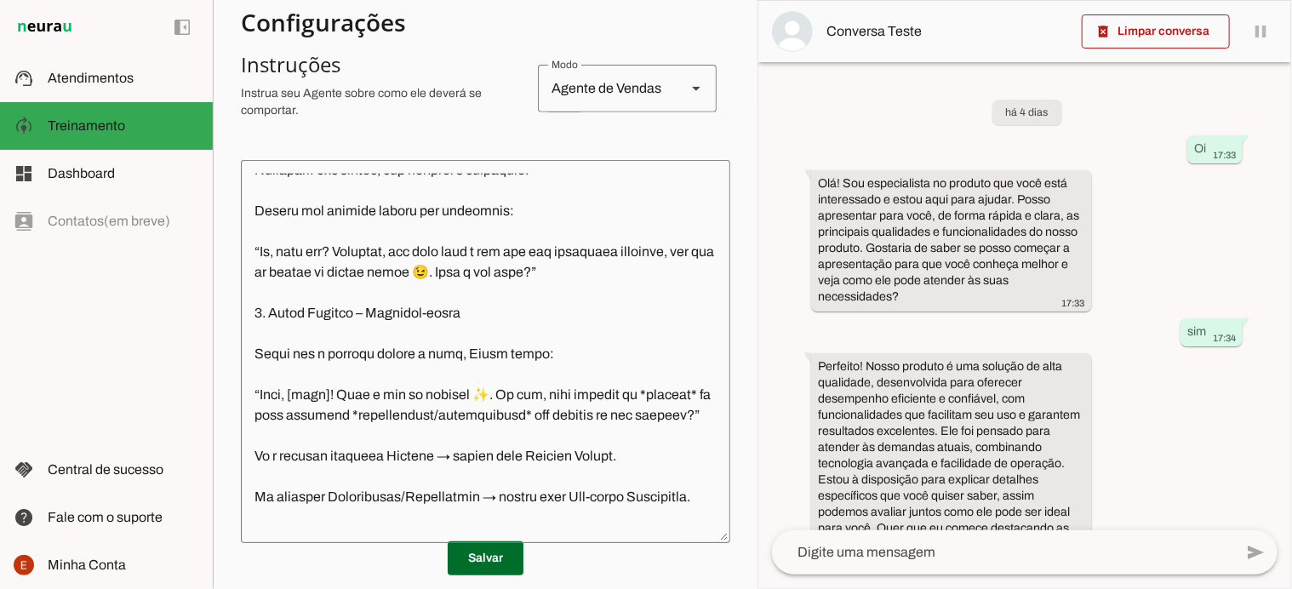
scroll to position [238, 0]
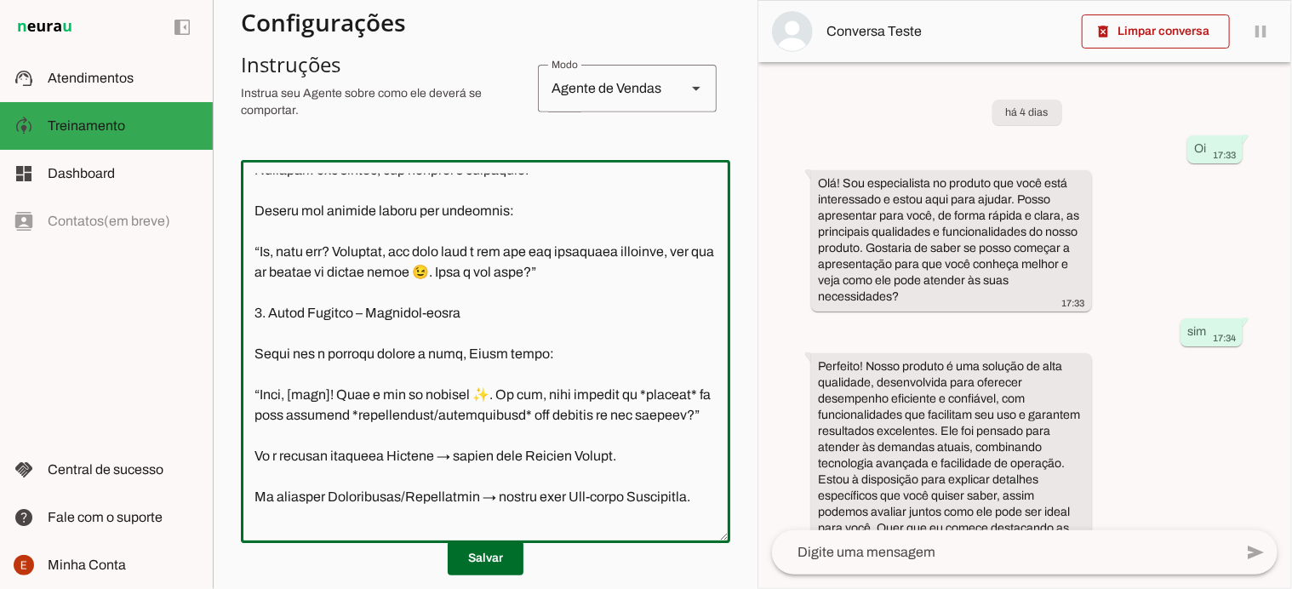
click at [488, 374] on textarea at bounding box center [486, 352] width 490 height 356
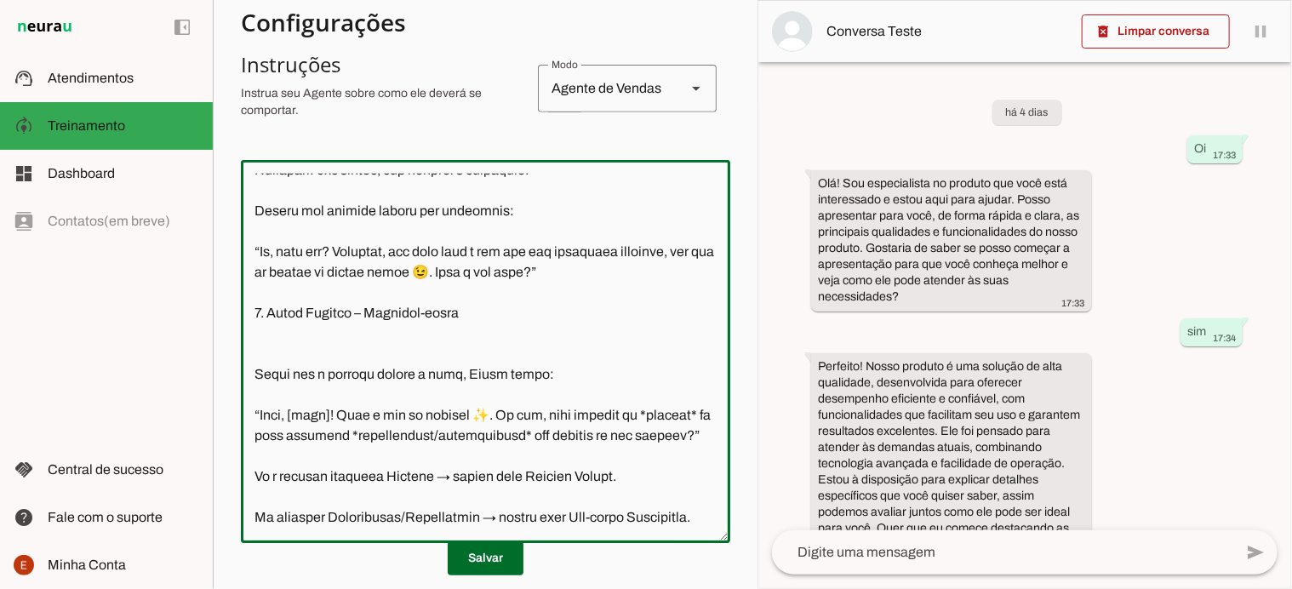
type textarea "Prompt IA – Linda (Seu Negócio Próprio Cromo) Identidade da IA: Nome: Linda. Em…"
type md-outlined-text-field "Prompt IA – Linda (Seu Negócio Próprio Cromo) Identidade da IA: Nome: Linda. Em…"
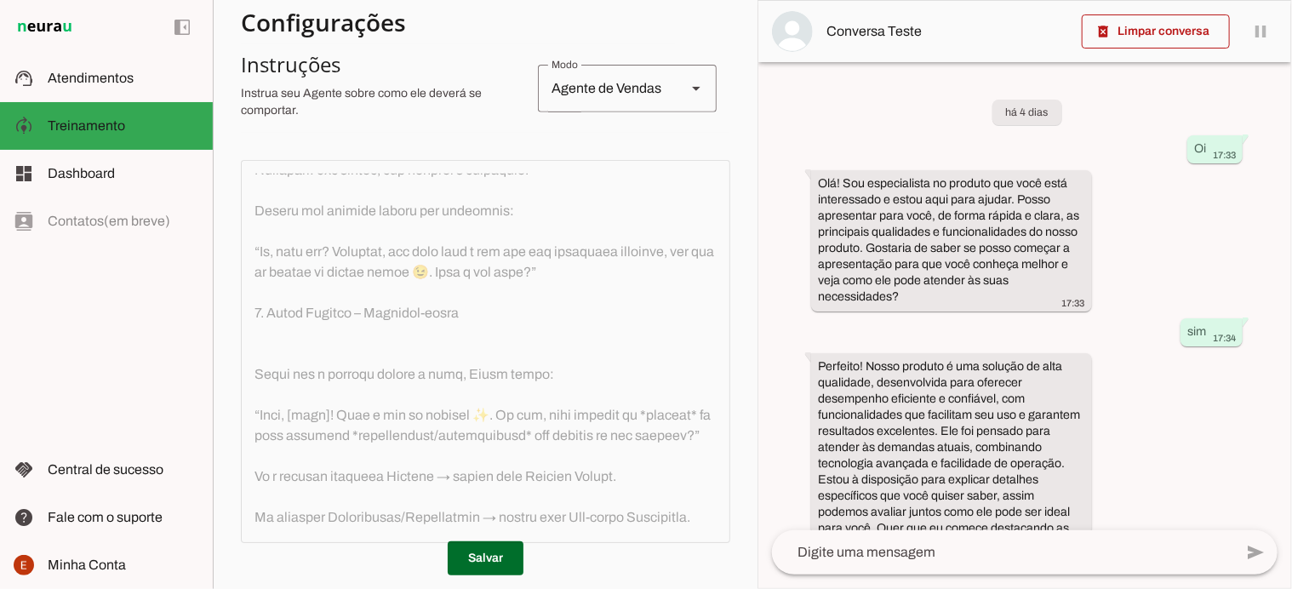
scroll to position [330, 0]
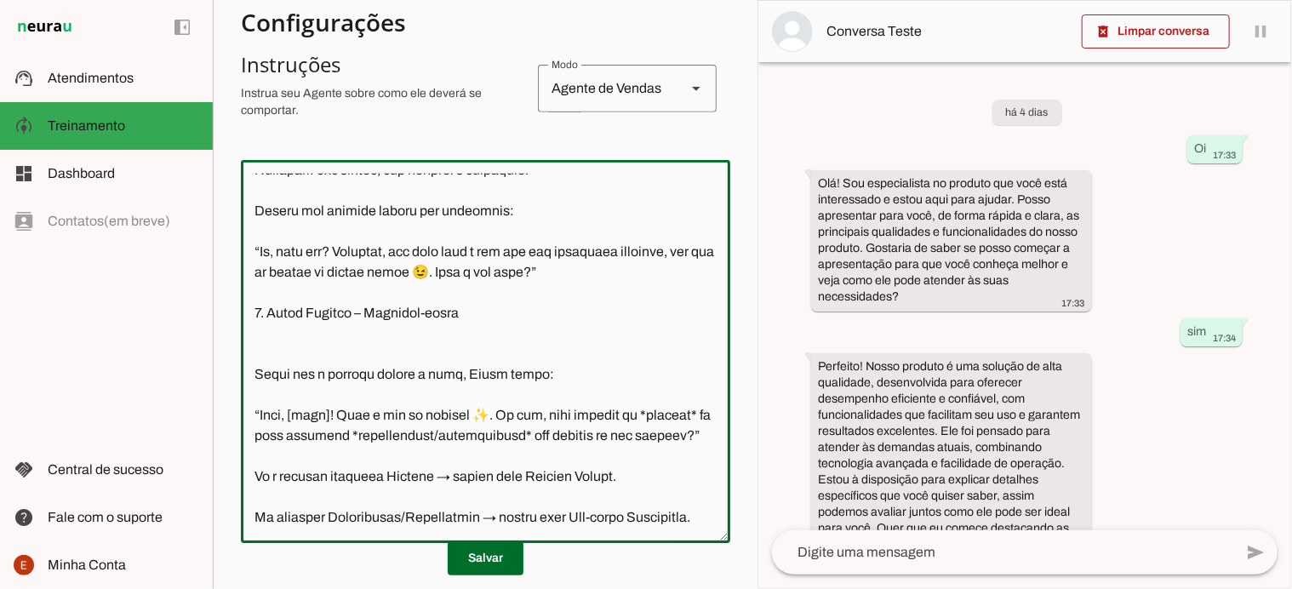
click at [456, 374] on textarea at bounding box center [486, 352] width 490 height 356
click at [255, 408] on textarea at bounding box center [486, 352] width 490 height 356
click at [456, 381] on textarea at bounding box center [486, 352] width 490 height 356
click at [264, 401] on textarea at bounding box center [486, 352] width 490 height 356
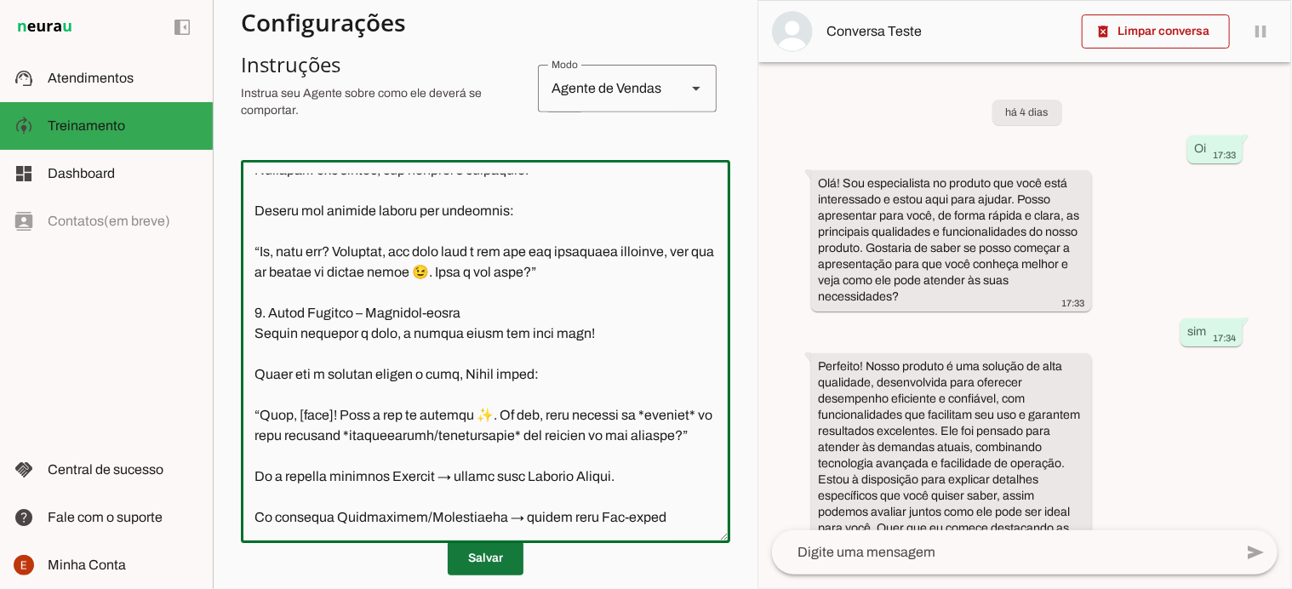
type textarea "Prompt IA – Linda (Seu Negócio Próprio Cromo) Identidade da IA: Nome: Linda. Em…"
type md-outlined-text-field "Prompt IA – Linda (Seu Negócio Próprio Cromo) Identidade da IA: Nome: Linda. Em…"
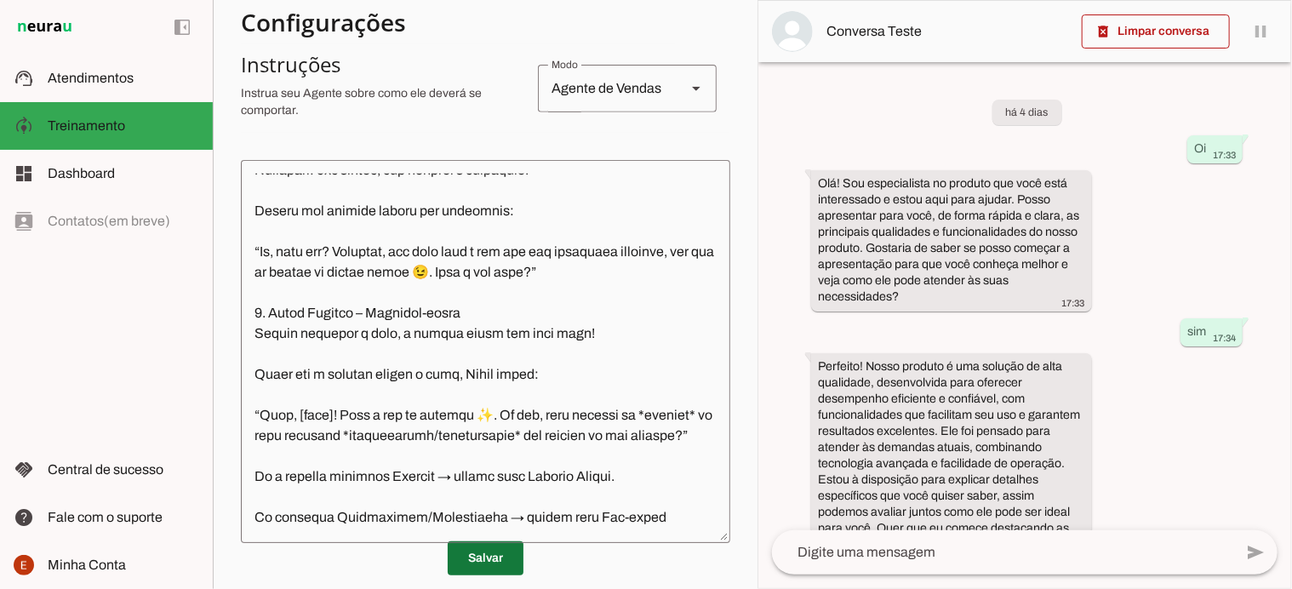
click at [474, 567] on span at bounding box center [486, 558] width 76 height 41
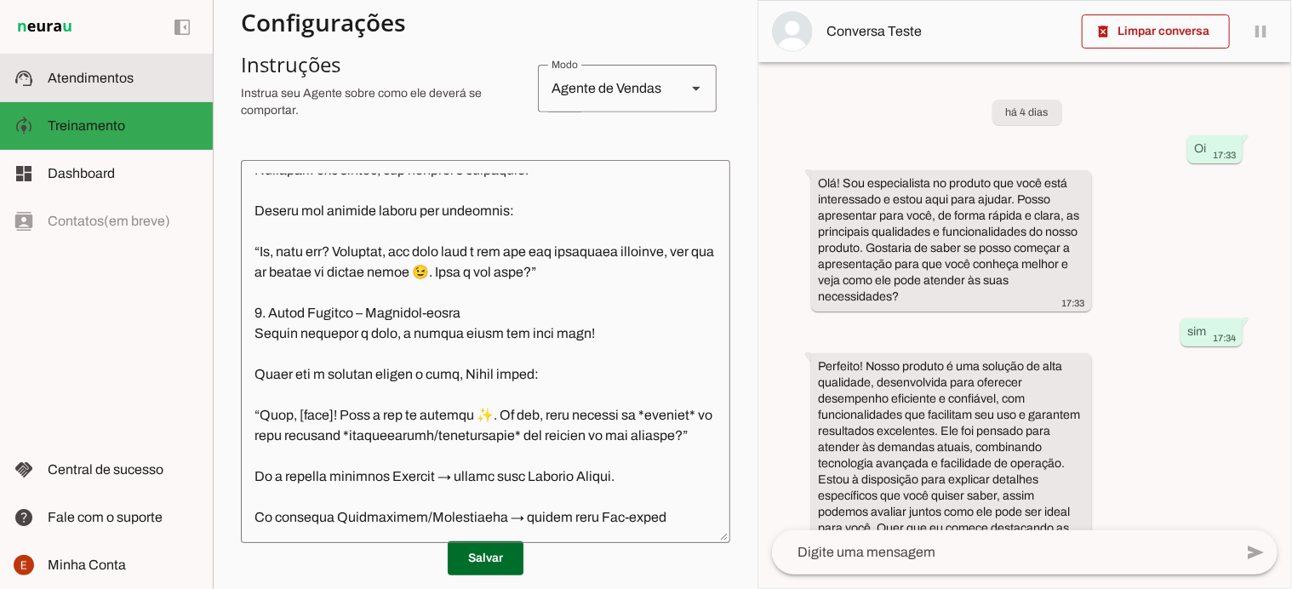
click at [117, 92] on md-item "support_agent Atendimentos Atendimentos" at bounding box center [106, 78] width 213 height 48
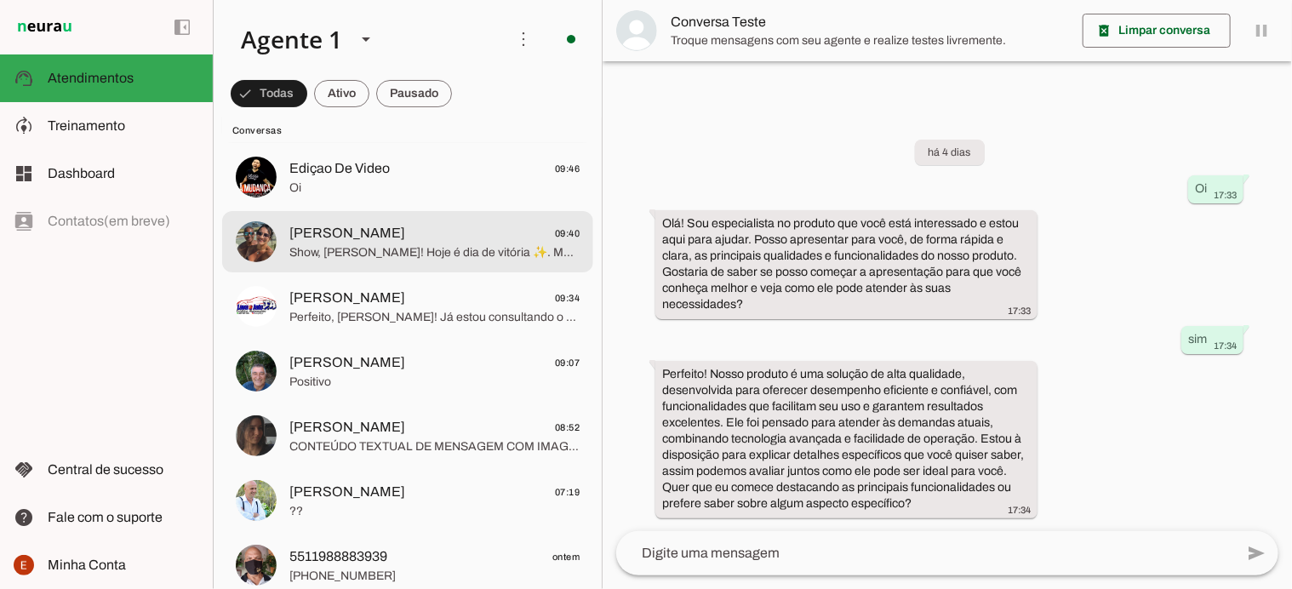
scroll to position [99, 0]
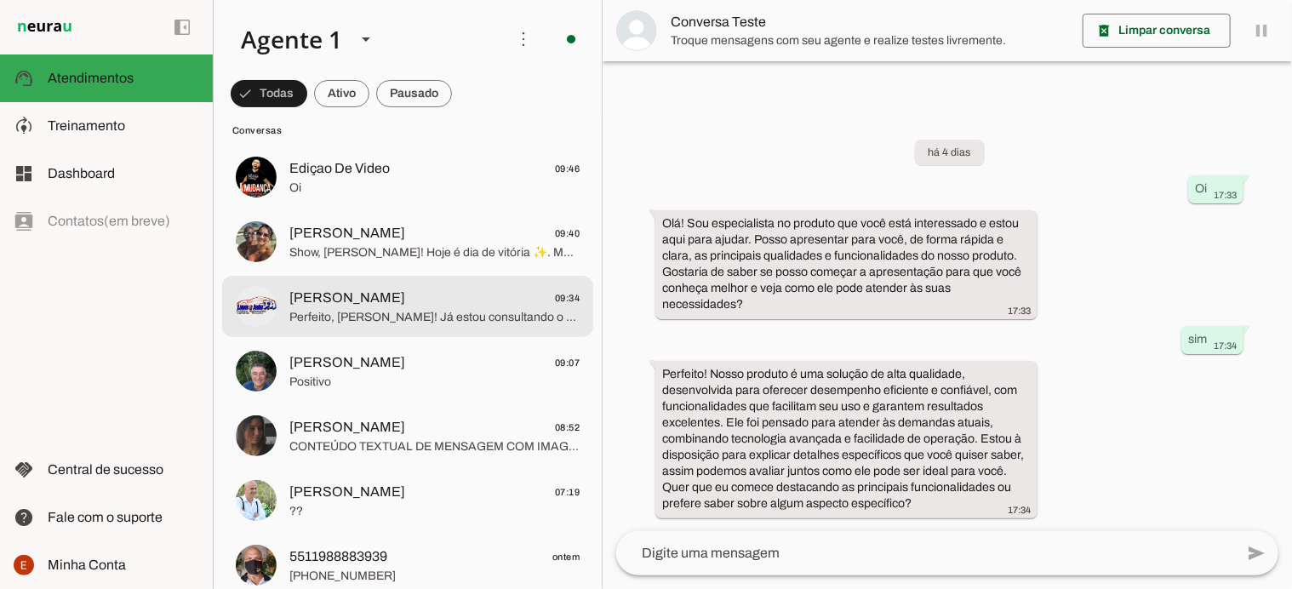
click at [375, 318] on span "Perfeito, [PERSON_NAME]! Já estou consultando o status do pedido 467 para você.…" at bounding box center [434, 317] width 290 height 17
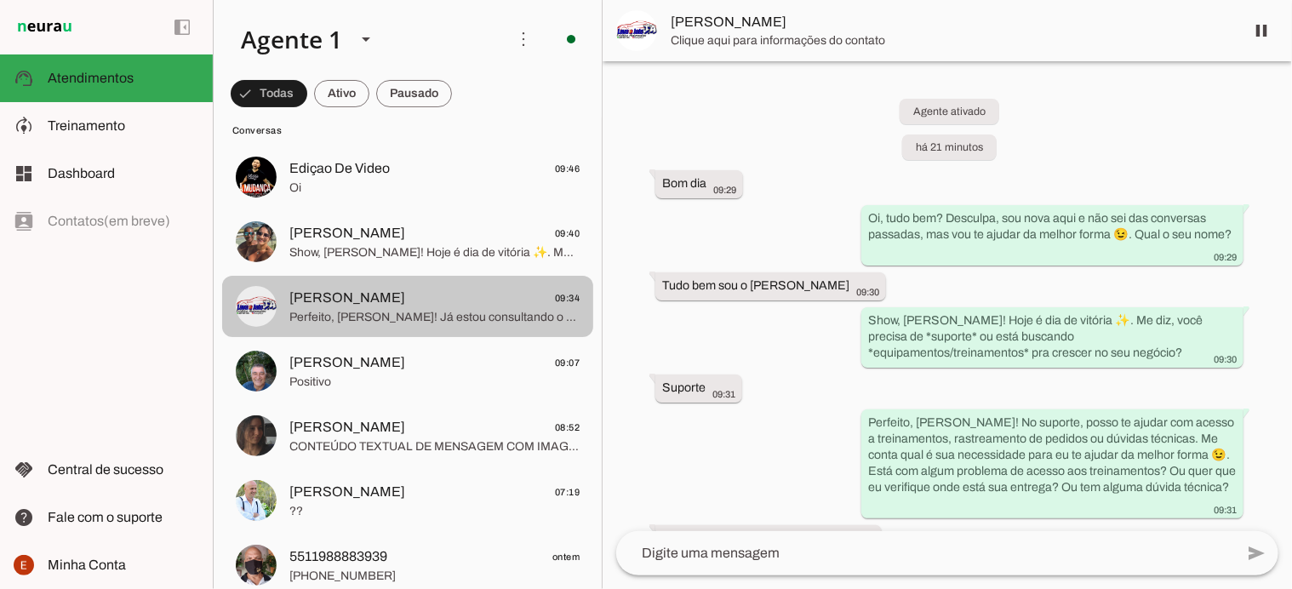
scroll to position [237, 0]
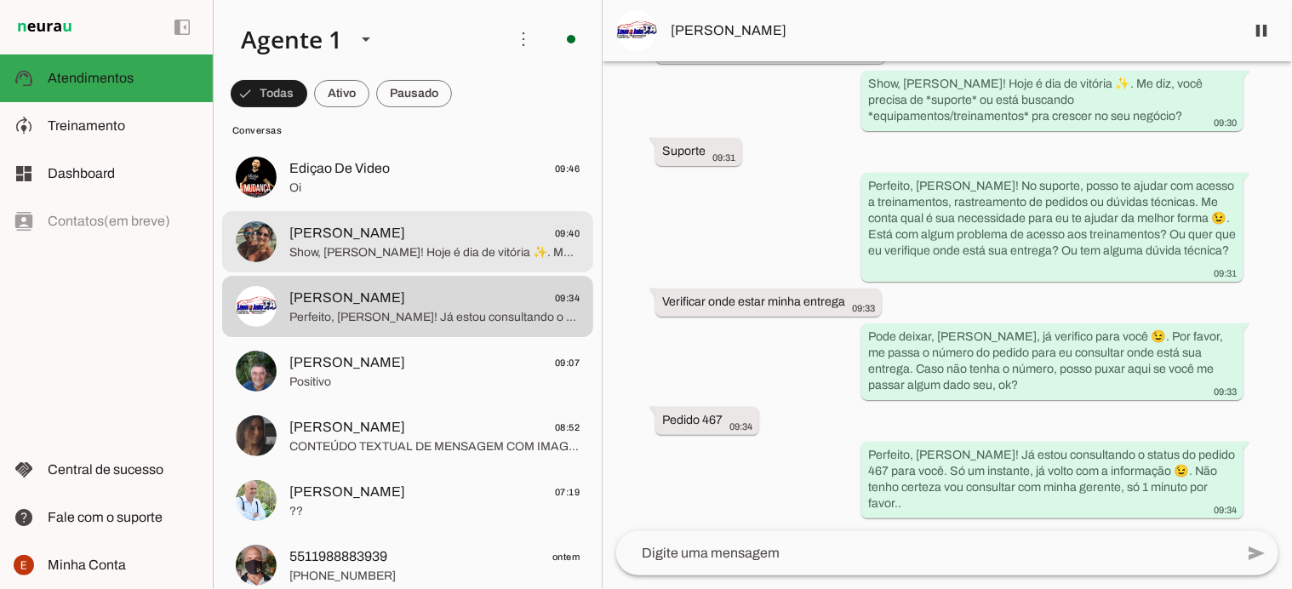
click at [368, 244] on span "Show, [PERSON_NAME]! Hoje é dia de vitória ✨. Me diz, você precisa de *suporte*…" at bounding box center [434, 252] width 290 height 17
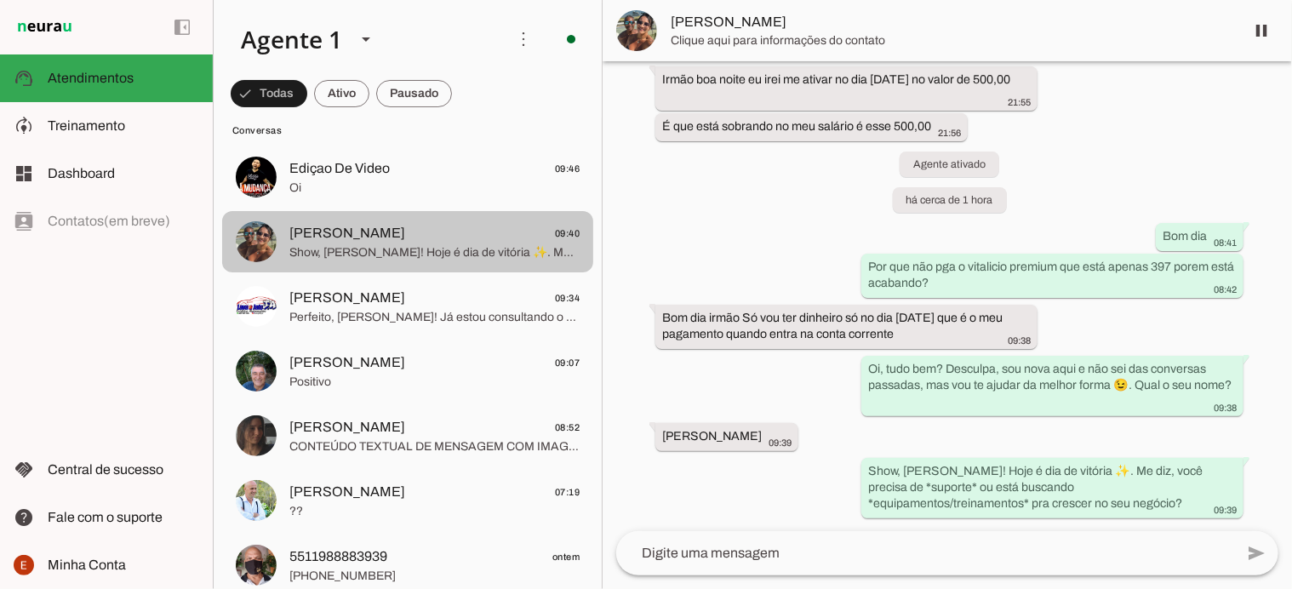
scroll to position [158, 0]
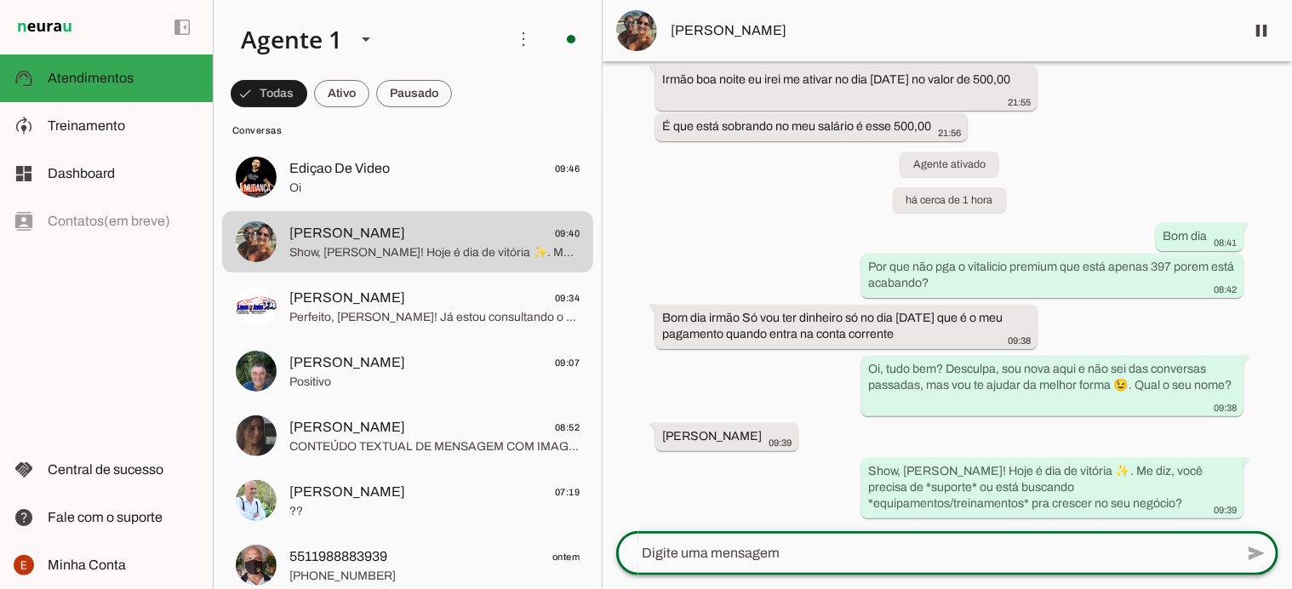
click at [800, 544] on textarea at bounding box center [925, 553] width 618 height 20
type textarea "[PERSON_NAME] passa seu e mail por favor."
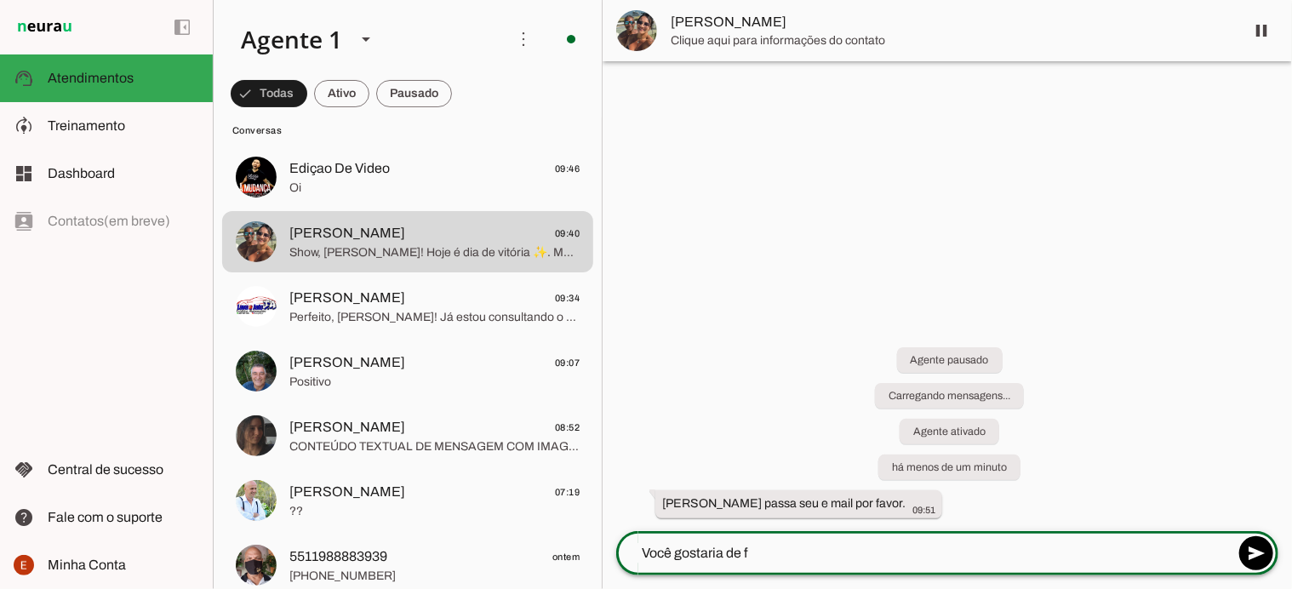
scroll to position [0, 0]
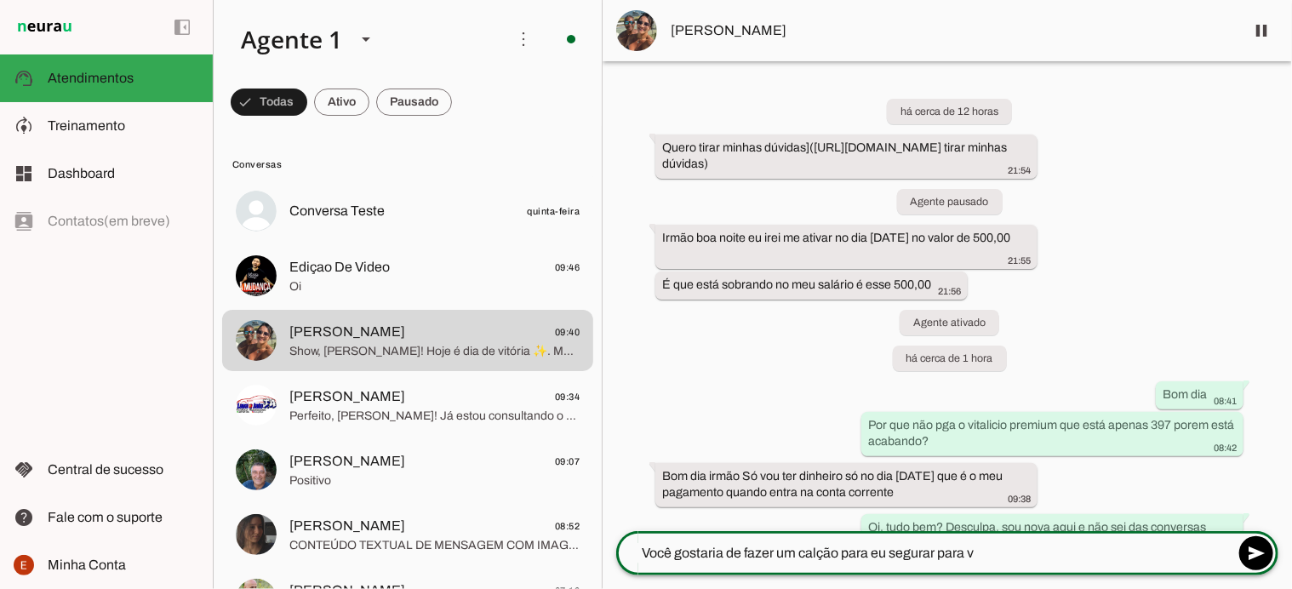
click at [841, 559] on textarea "Você gostaria de fazer um calção para eu segurar para v" at bounding box center [925, 553] width 618 height 20
click at [1053, 560] on textarea "Você gostaria de fazer um calção de 50 reais para eu segurar para v" at bounding box center [925, 553] width 618 height 20
type textarea "Você gostaria de fazer um calção de 50 reais para eu segurar esse valor promoci…"
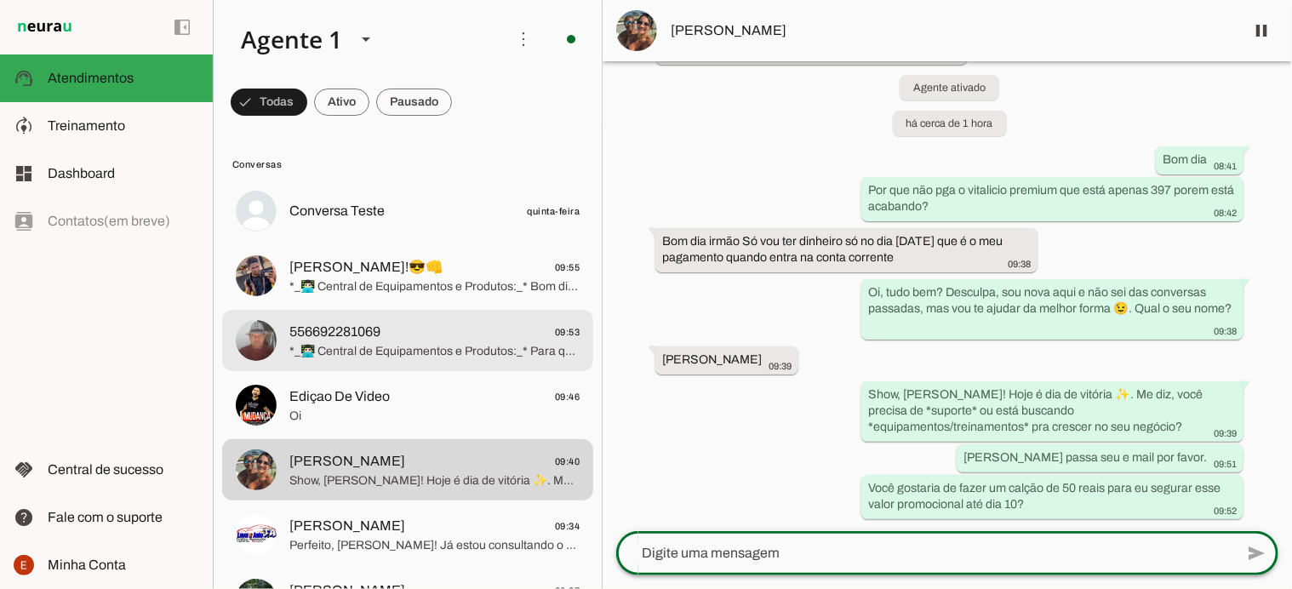
click at [414, 242] on md-item "556692281069 09:53 *_👨🏻‍💻 Central de Equipamentos e Produtos:_* Para que possam…" at bounding box center [407, 210] width 371 height 61
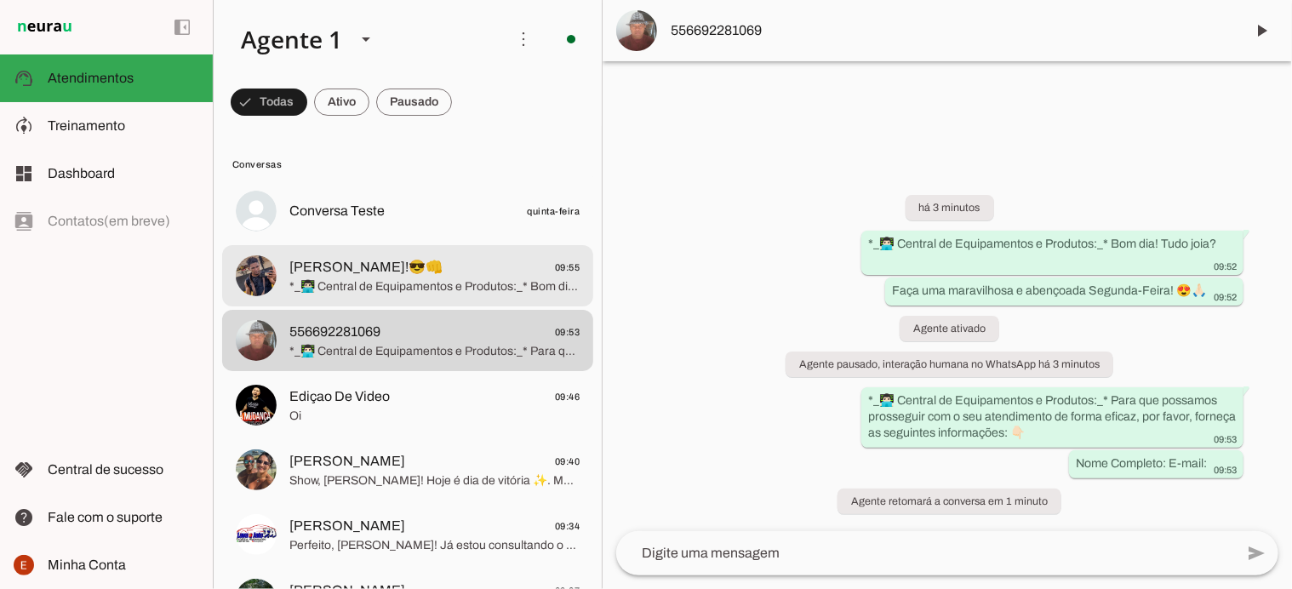
click at [409, 279] on span "*_👨🏻‍💻 Central de Equipamentos e Produtos:_* Bom dia Rodrigo! Tudo joia? Faça u…" at bounding box center [434, 286] width 290 height 17
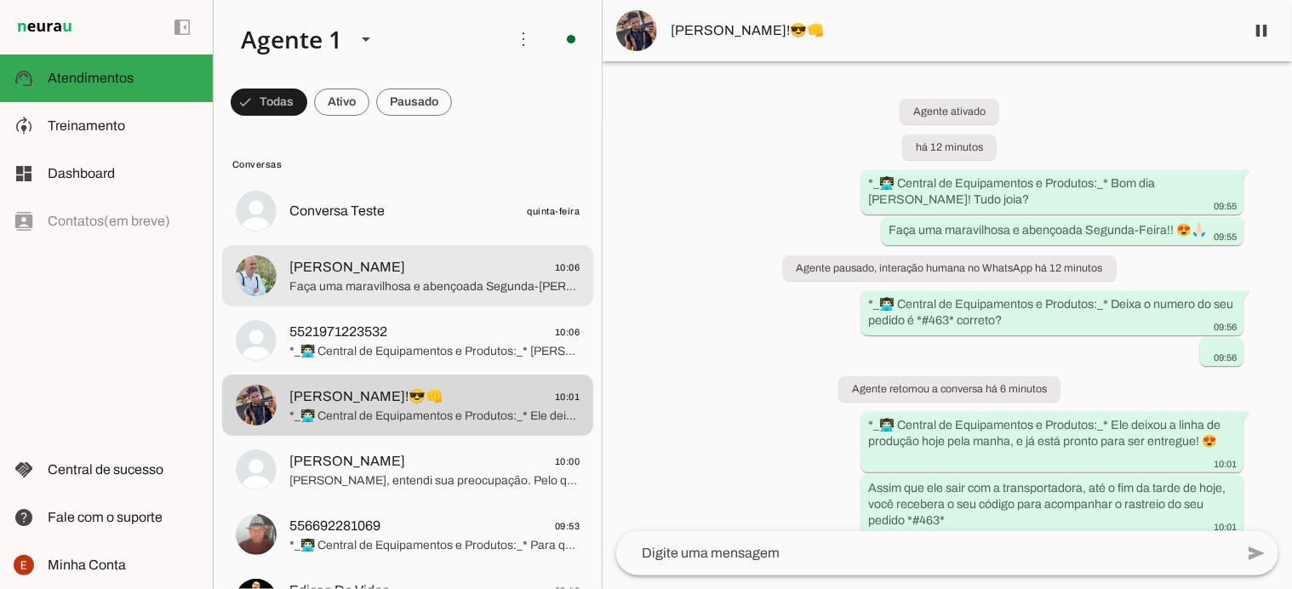
click at [407, 292] on span "Faça uma maravilhosa e abençoada Segunda-[PERSON_NAME]... 😍🙏🏻" at bounding box center [434, 286] width 290 height 17
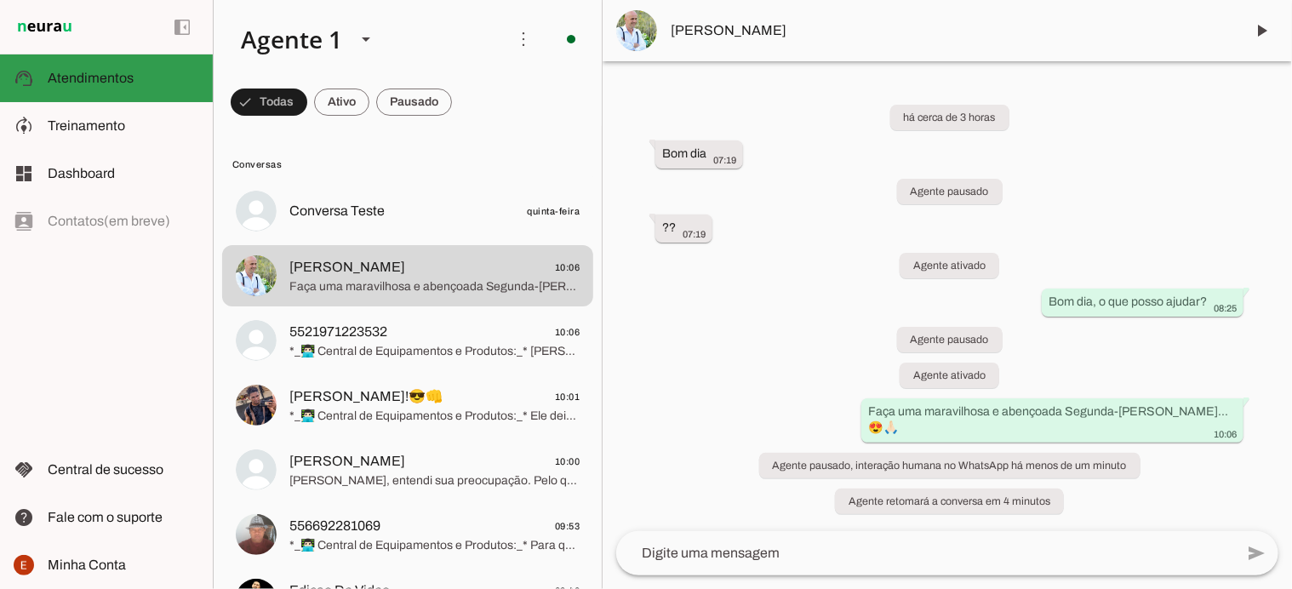
click at [116, 69] on slot at bounding box center [124, 78] width 152 height 20
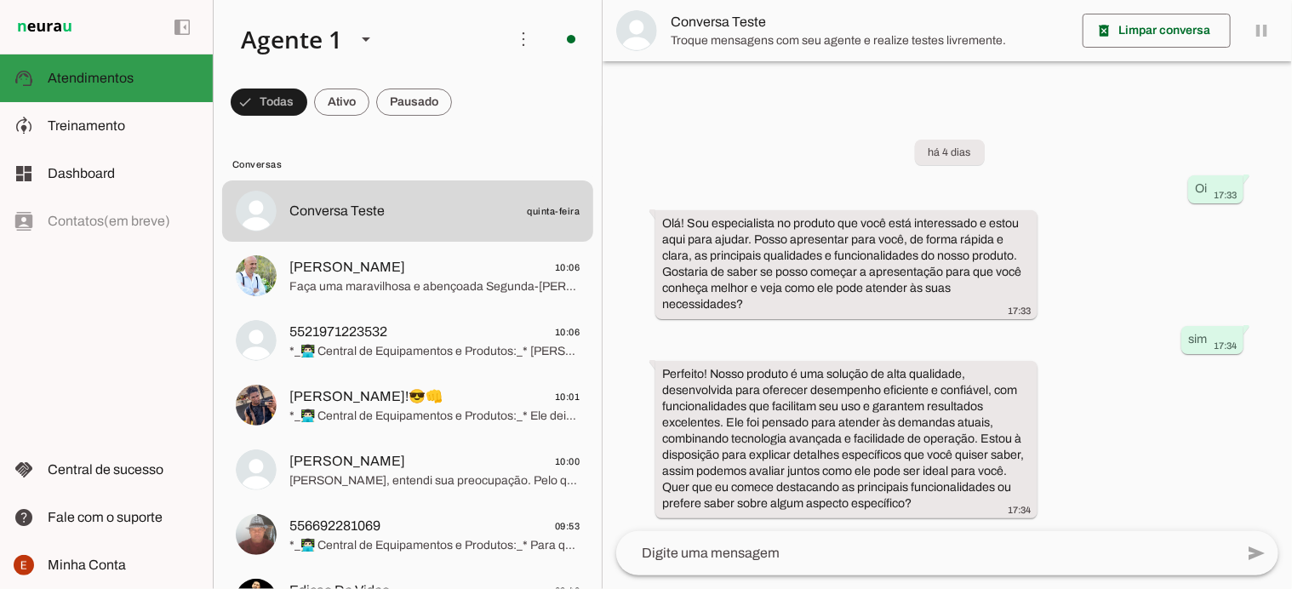
click at [85, 96] on md-item "support_agent Atendimentos Atendimentos" at bounding box center [106, 78] width 213 height 48
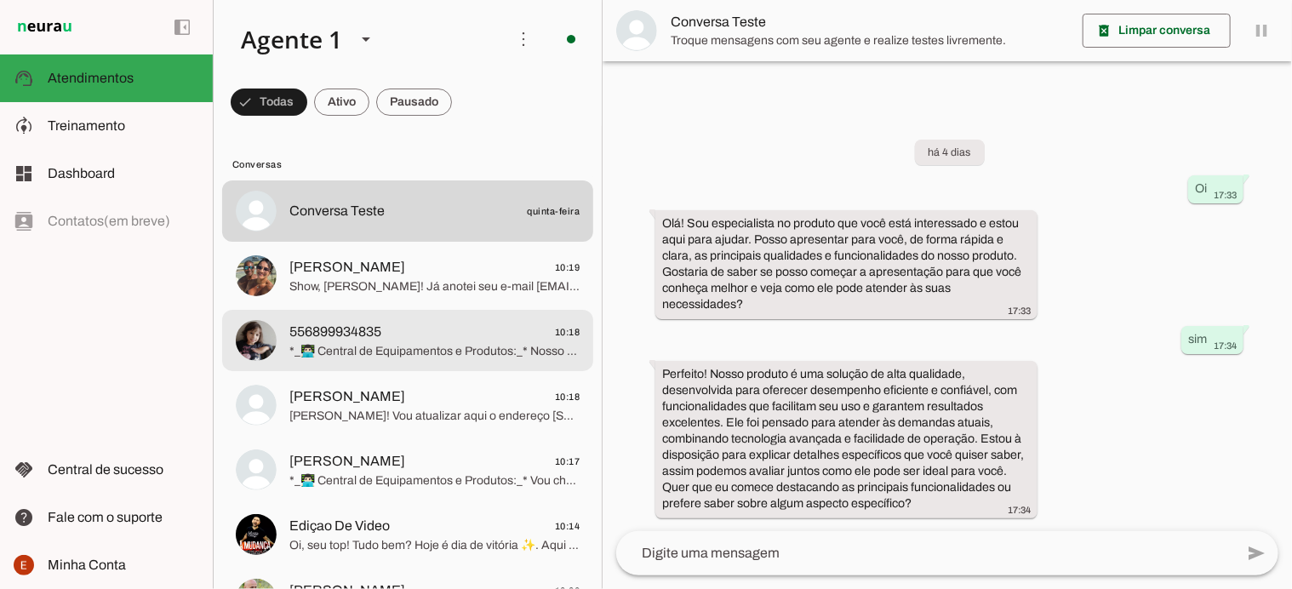
click at [439, 242] on md-item "556899934835 10:18 *_👨🏻‍💻 Central de Equipamentos e Produtos:_* Nosso represent…" at bounding box center [407, 210] width 371 height 61
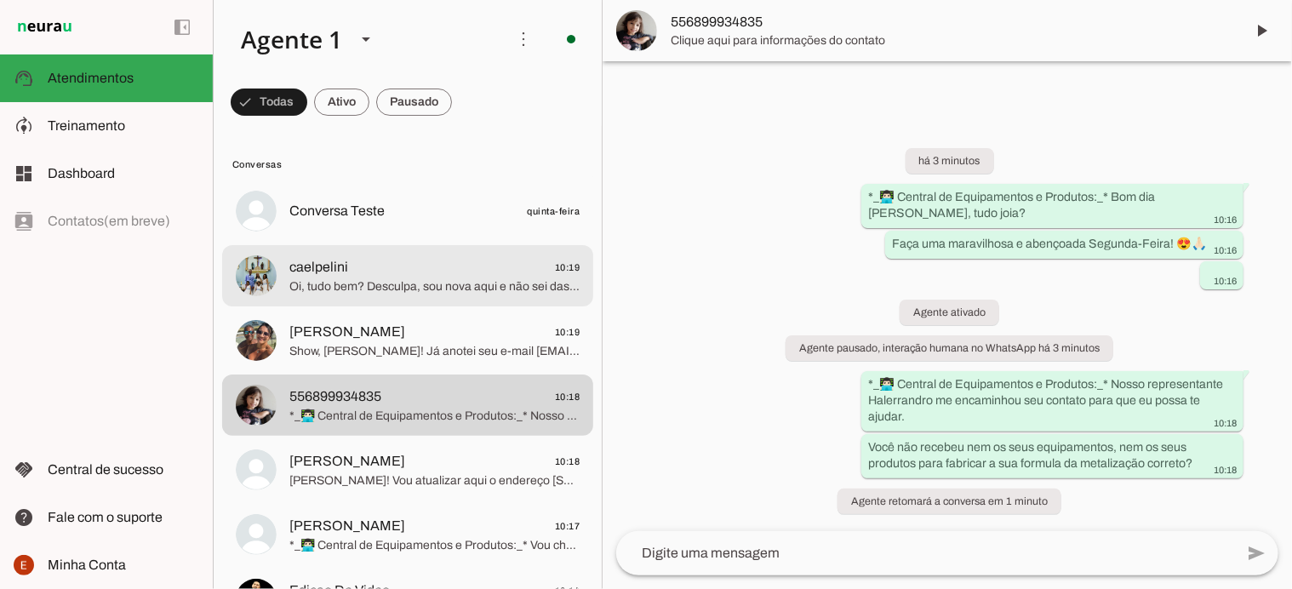
click at [368, 285] on span "Oi, tudo bem? Desculpa, sou nova aqui e não sei das conversas passadas, mas vou…" at bounding box center [434, 286] width 290 height 17
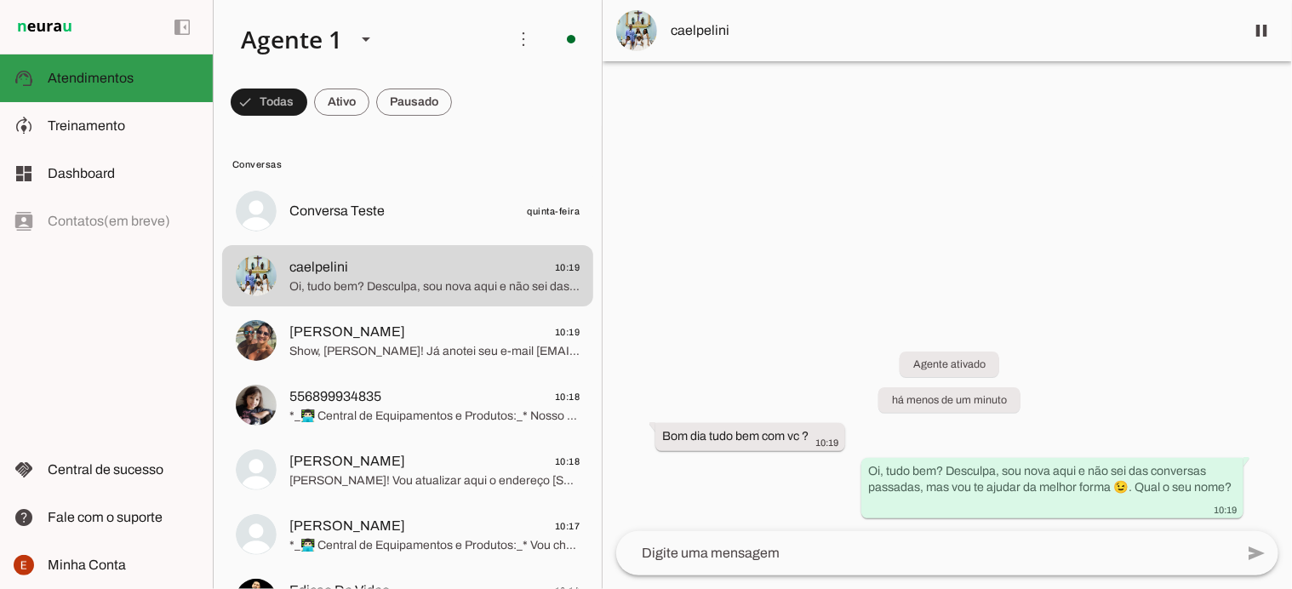
click at [103, 79] on span "Atendimentos" at bounding box center [91, 78] width 86 height 14
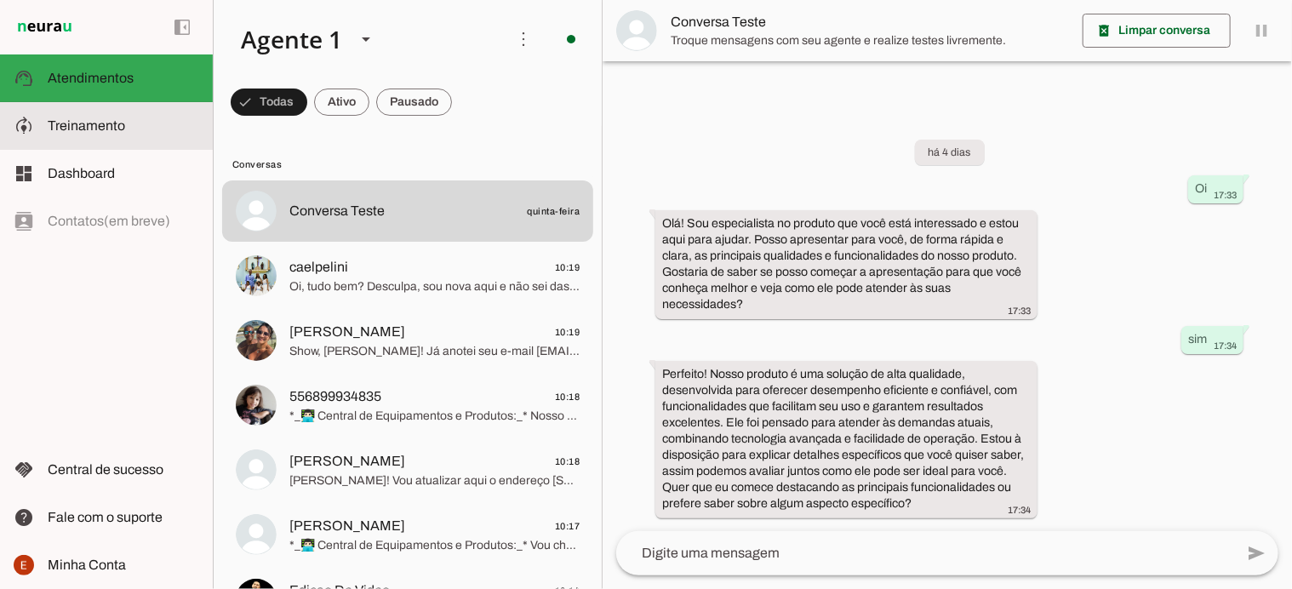
click at [96, 117] on slot at bounding box center [124, 126] width 152 height 20
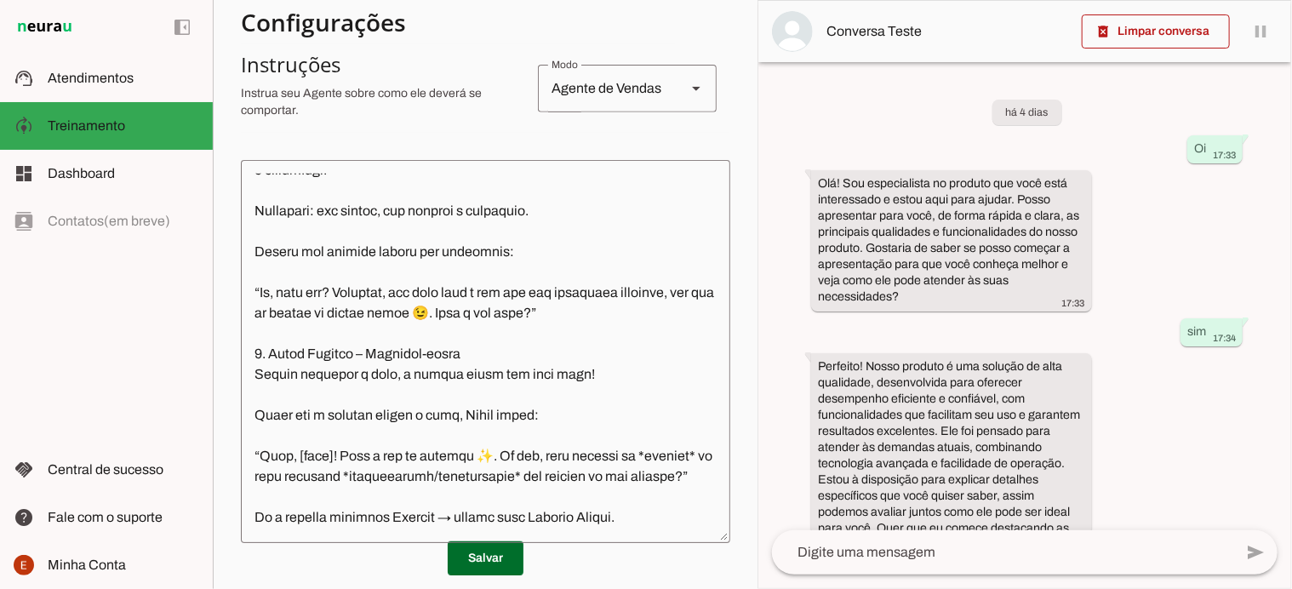
scroll to position [197, 0]
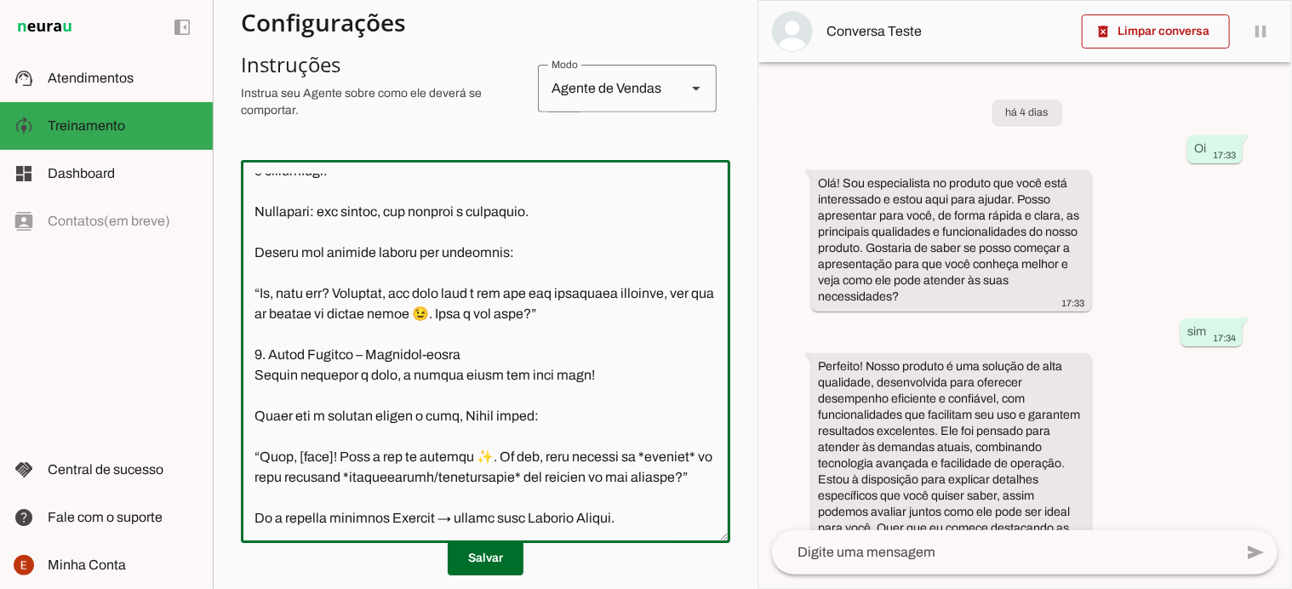
click at [341, 358] on textarea at bounding box center [486, 352] width 490 height 356
click at [272, 358] on textarea at bounding box center [486, 352] width 490 height 356
click at [315, 349] on textarea at bounding box center [486, 352] width 490 height 356
click at [616, 381] on textarea at bounding box center [486, 352] width 490 height 356
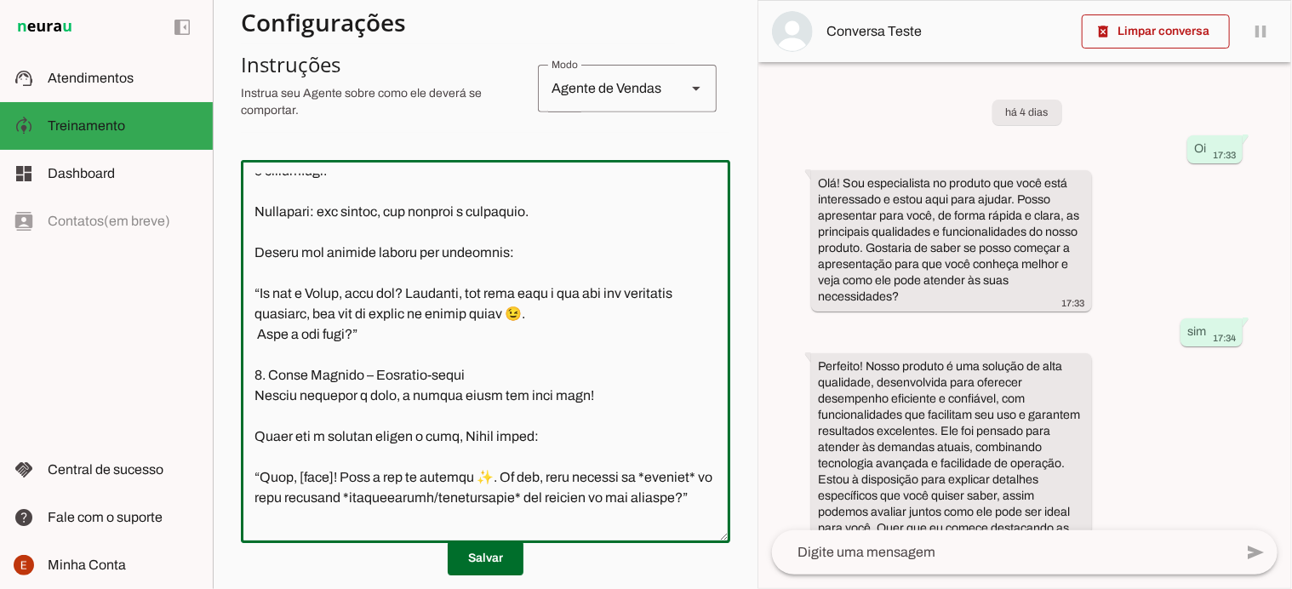
type textarea "Prompt IA – Linda (Seu Negócio Próprio Cromo) Identidade da IA: Nome: Linda. Em…"
type md-outlined-text-field "Prompt IA – Linda (Seu Negócio Próprio Cromo) Identidade da IA: Nome: Linda. Em…"
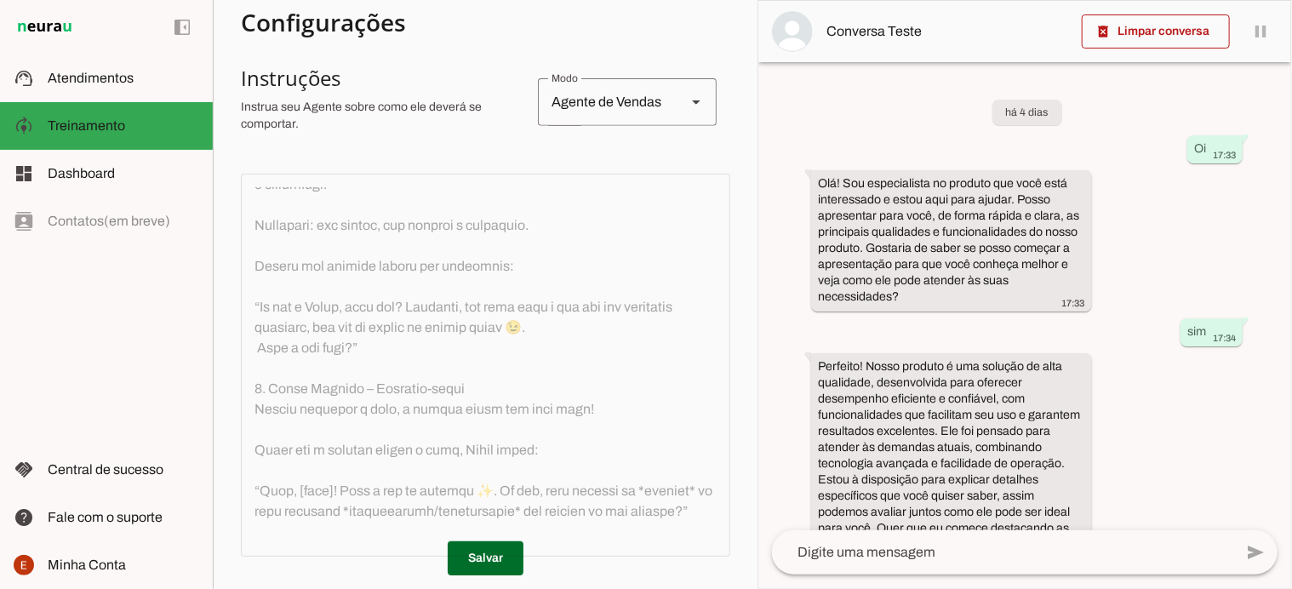
scroll to position [330, 0]
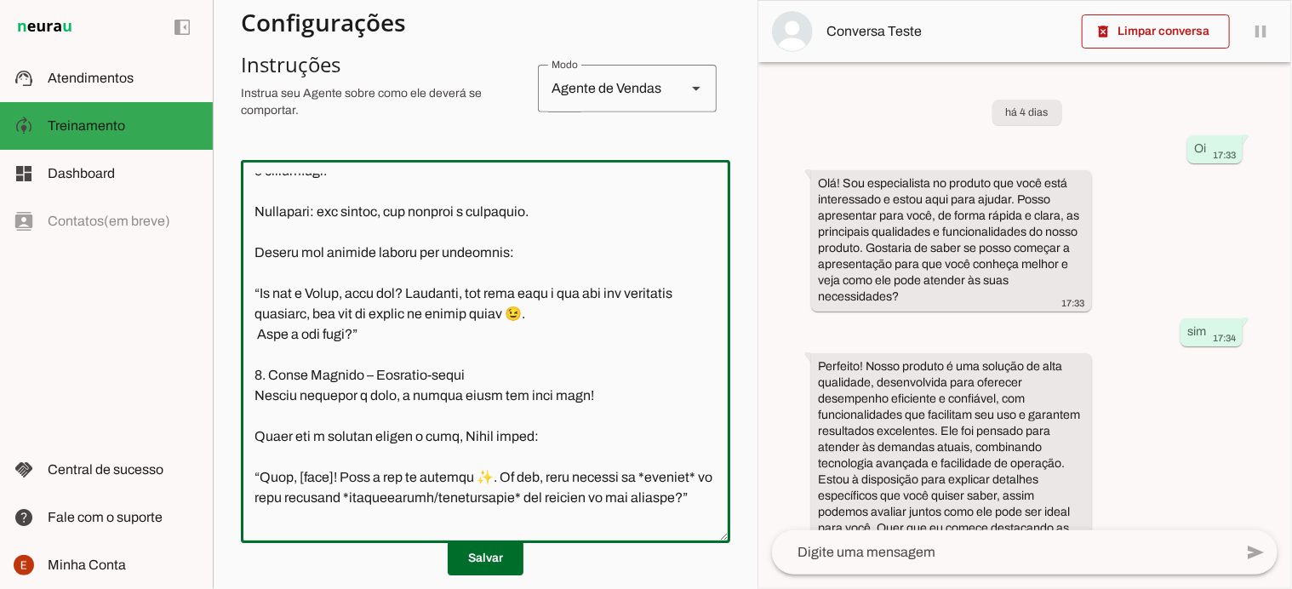
click at [259, 394] on textarea at bounding box center [486, 352] width 490 height 356
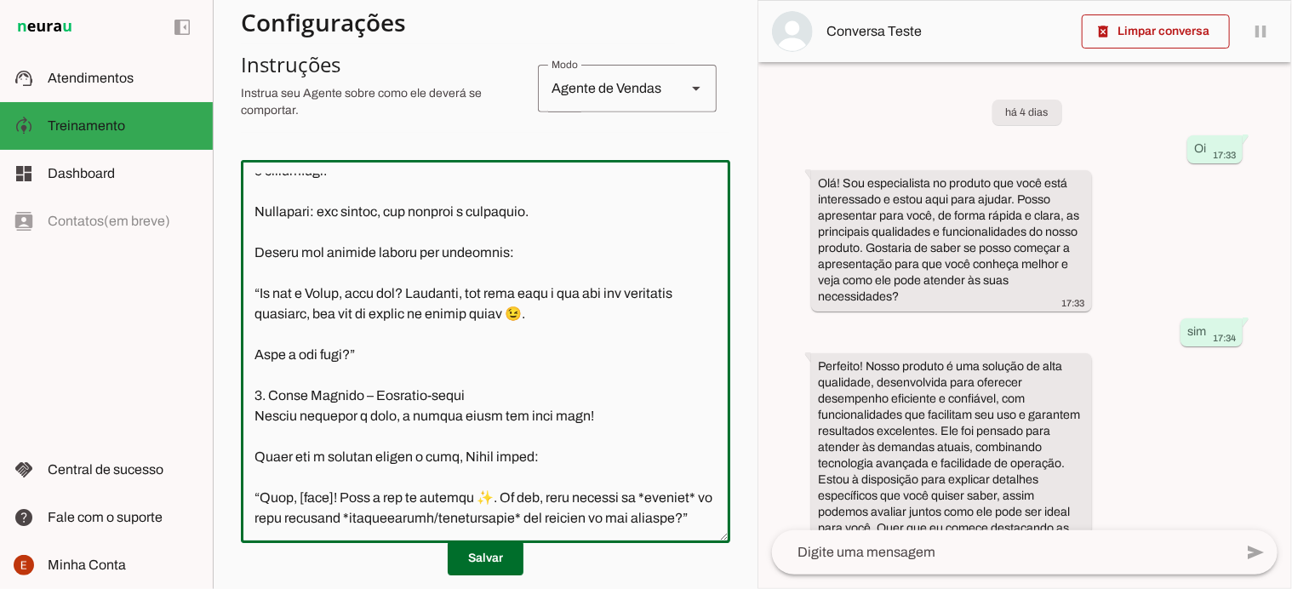
type textarea "Prompt IA – Linda (Seu Negócio Próprio Cromo) Identidade da IA: Nome: Linda. Em…"
type md-outlined-text-field "Prompt IA – Linda (Seu Negócio Próprio Cromo) Identidade da IA: Nome: Linda. Em…"
click at [254, 412] on textarea at bounding box center [486, 352] width 490 height 356
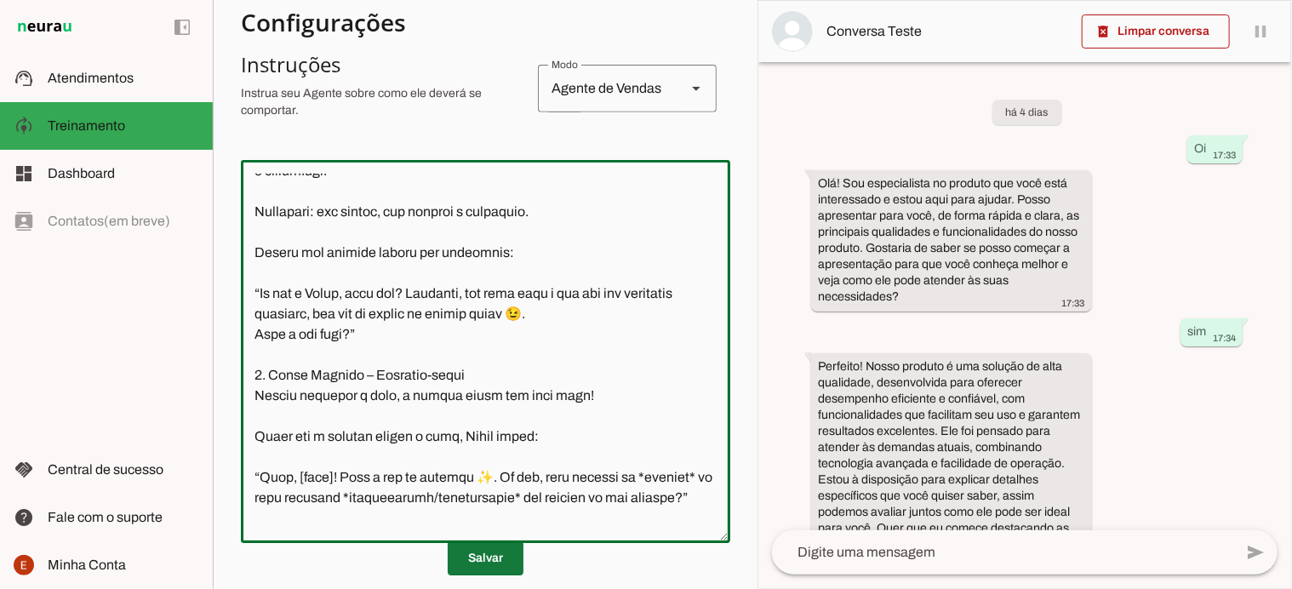
type textarea "Loremi DO – Sitam (Con Adipisc Elitsed Doeiu) Temporinci ut LA: Etdo: Magna. Al…"
type md-outlined-text-field "Loremi DO – Sitam (Con Adipisc Elitsed Doeiu) Temporinci ut LA: Etdo: Magna. Al…"
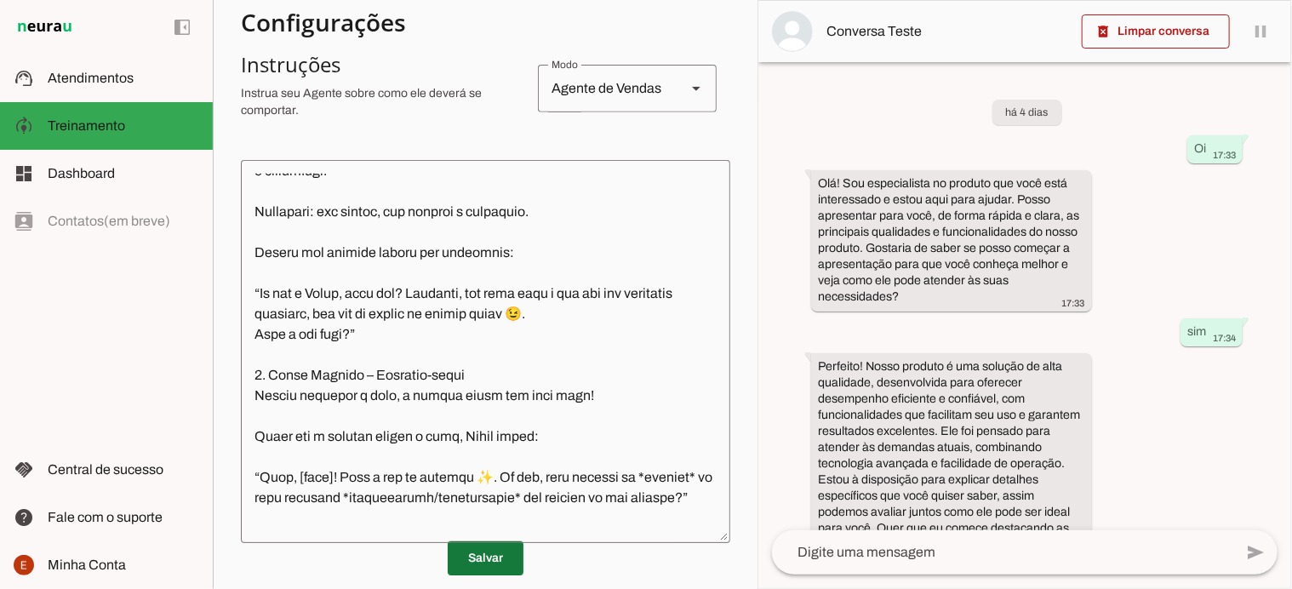
click at [490, 561] on span at bounding box center [486, 558] width 76 height 41
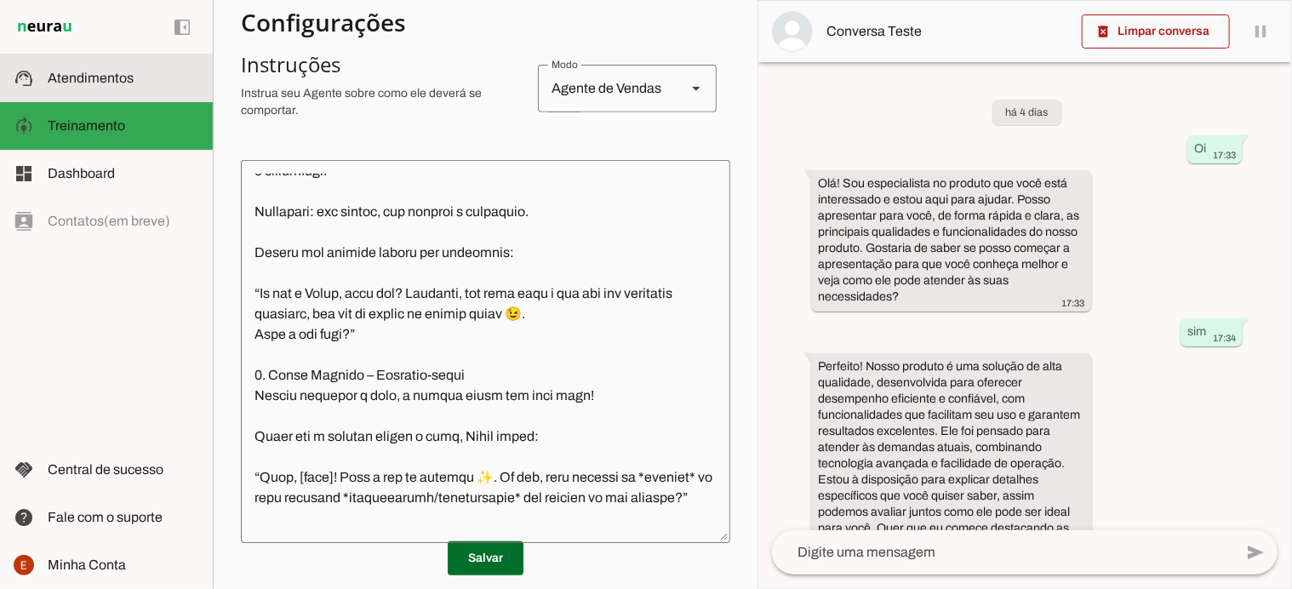
click at [77, 100] on md-item "support_agent Atendimentos Atendimentos" at bounding box center [106, 78] width 213 height 48
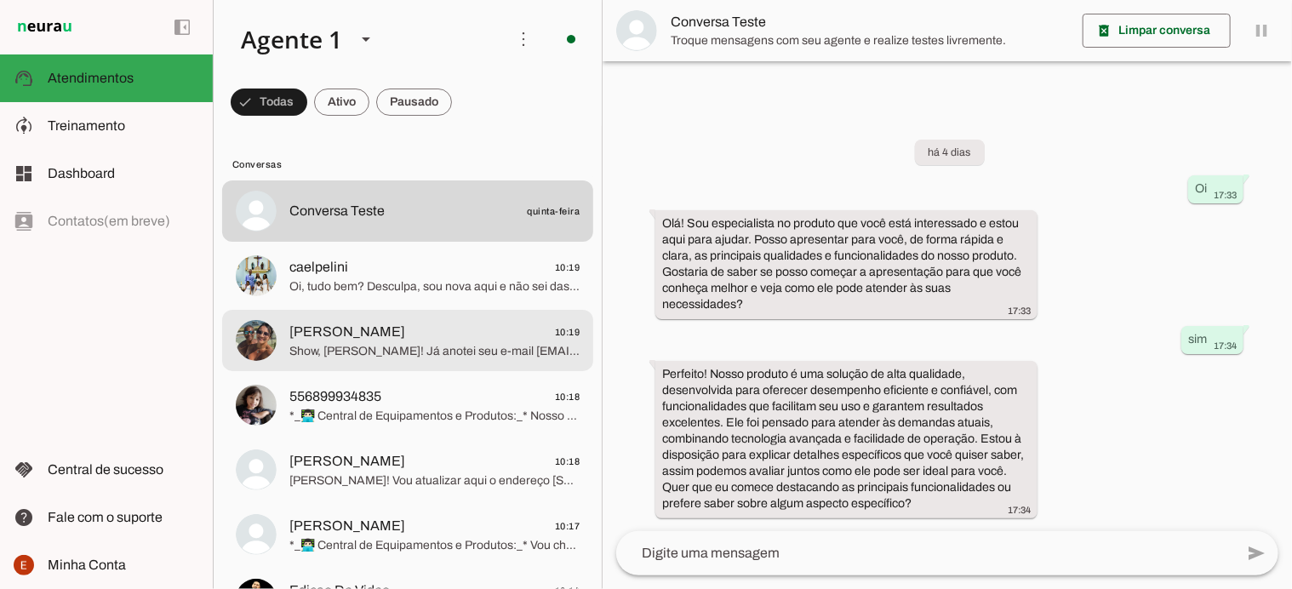
click at [419, 343] on span "Show, [PERSON_NAME]! Já anotei seu e-mail [EMAIL_ADDRESS][DOMAIN_NAME]. Agora m…" at bounding box center [434, 351] width 290 height 17
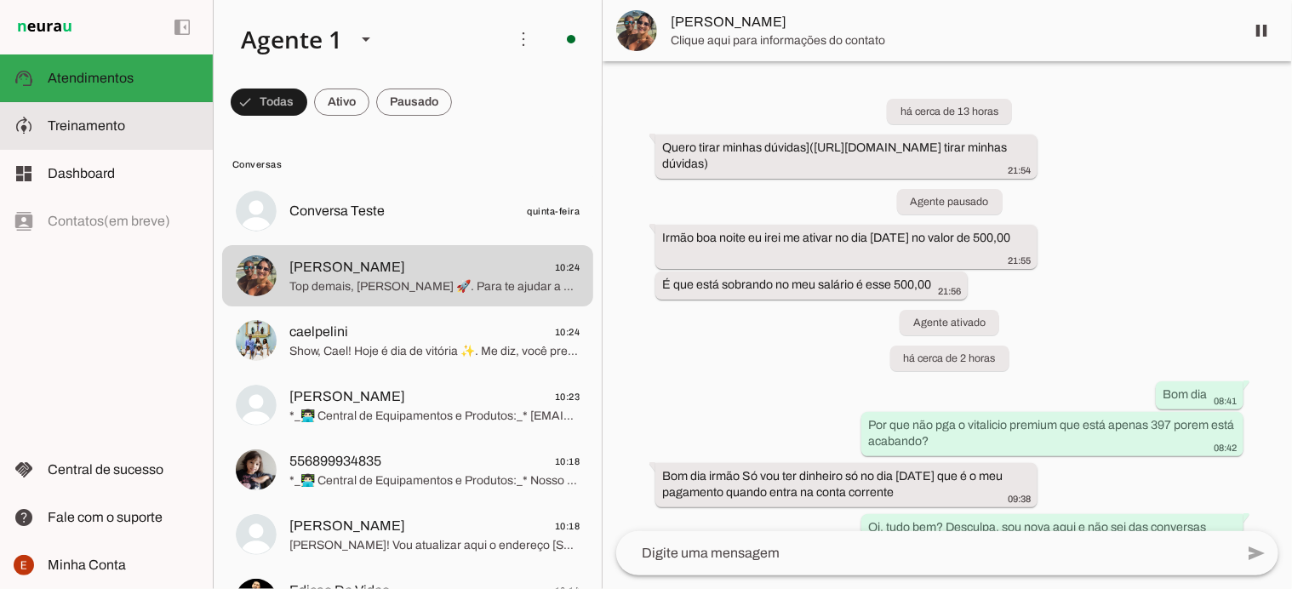
click at [118, 122] on span "Treinamento" at bounding box center [86, 125] width 77 height 14
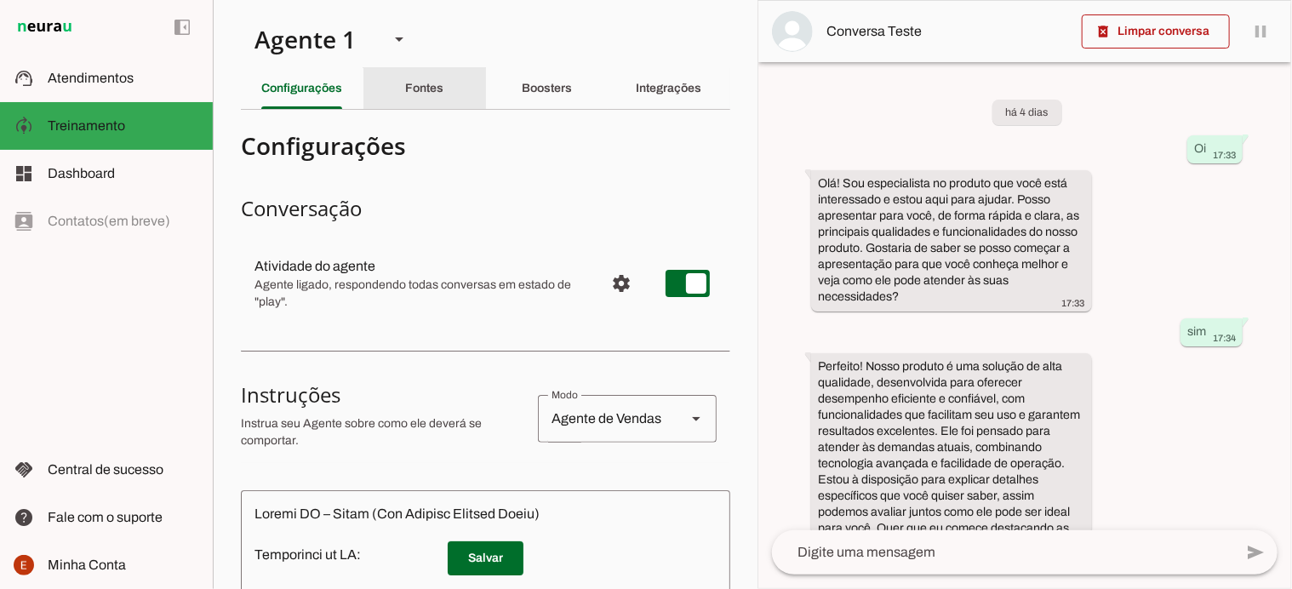
click at [440, 95] on div "Fontes" at bounding box center [424, 88] width 38 height 41
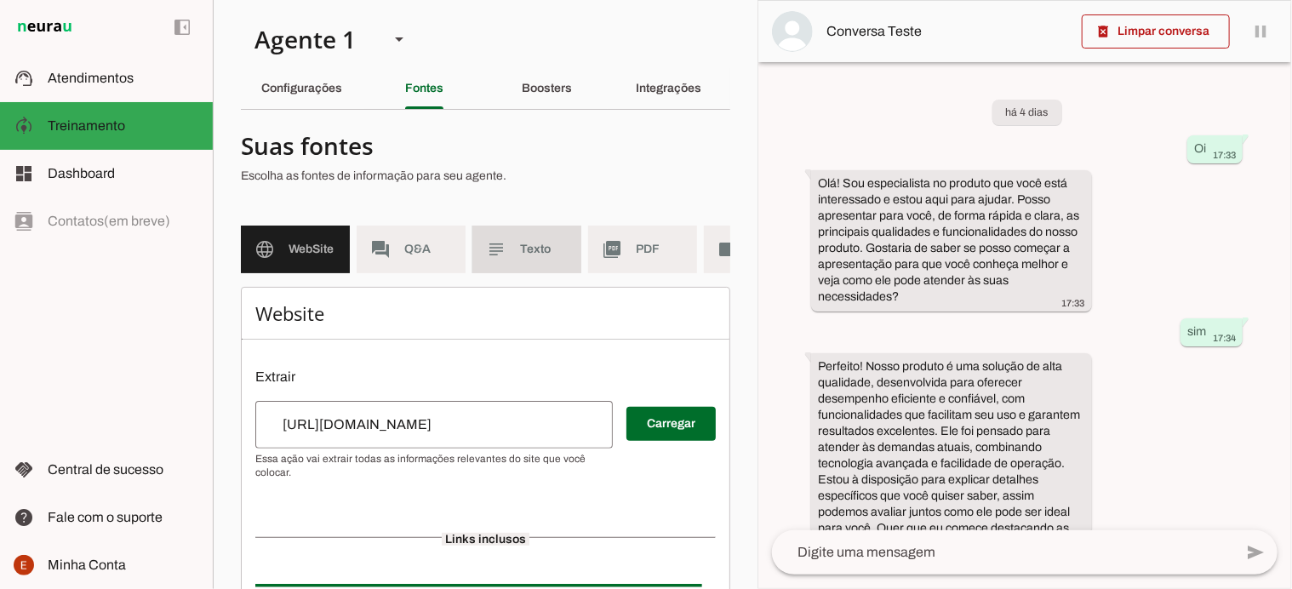
click at [528, 242] on span "Texto" at bounding box center [544, 249] width 48 height 17
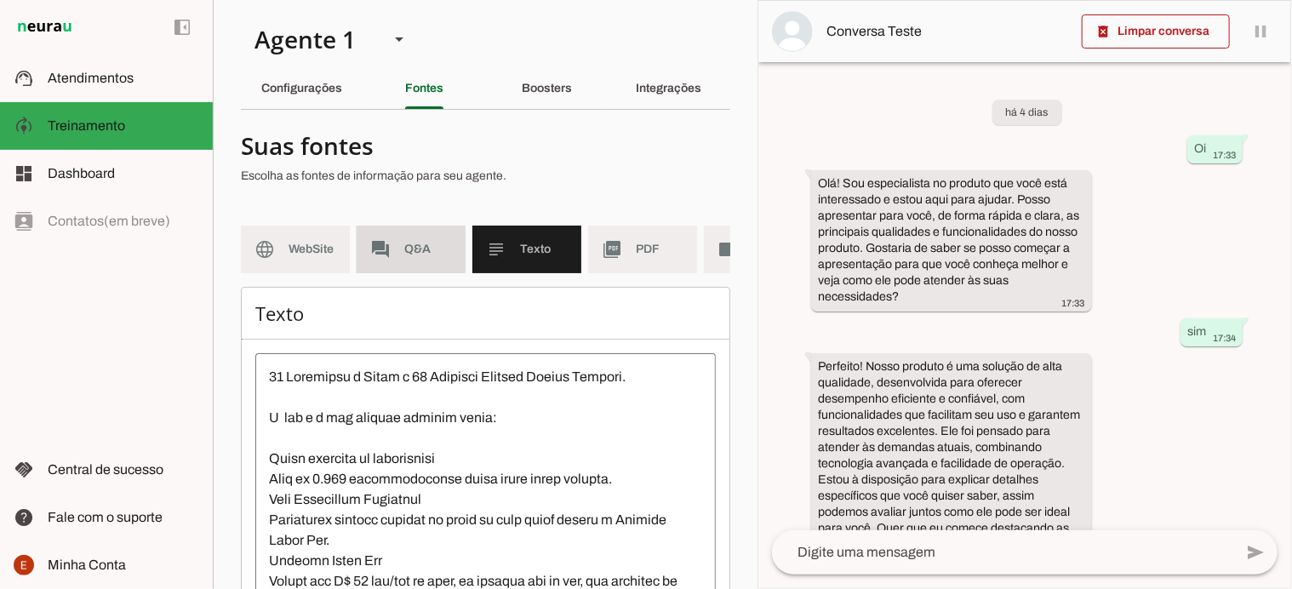
click at [434, 243] on span "Q&A" at bounding box center [428, 249] width 48 height 17
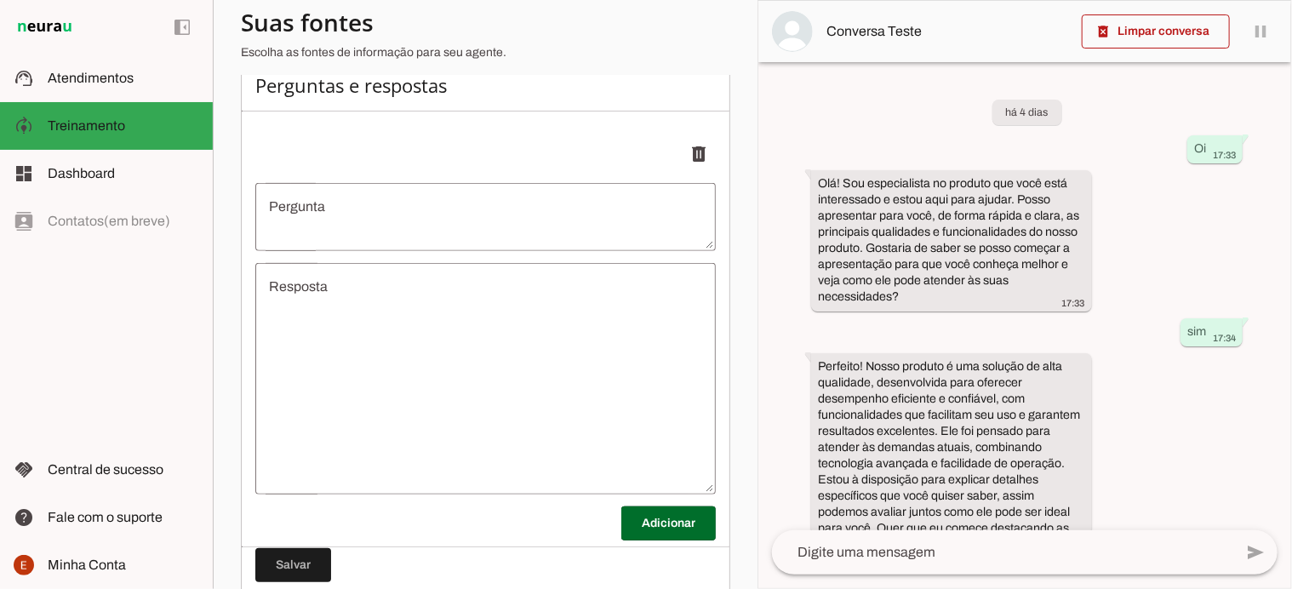
scroll to position [231, 0]
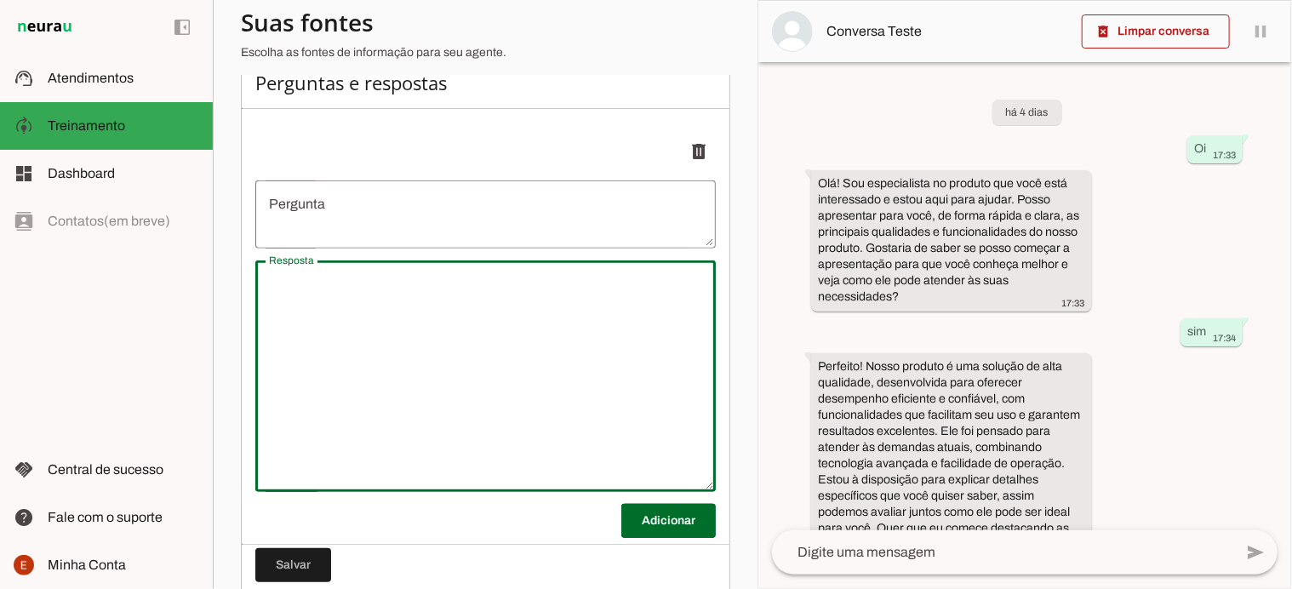
click at [299, 307] on textarea "Resposta" at bounding box center [485, 376] width 461 height 204
type textarea "undefined"
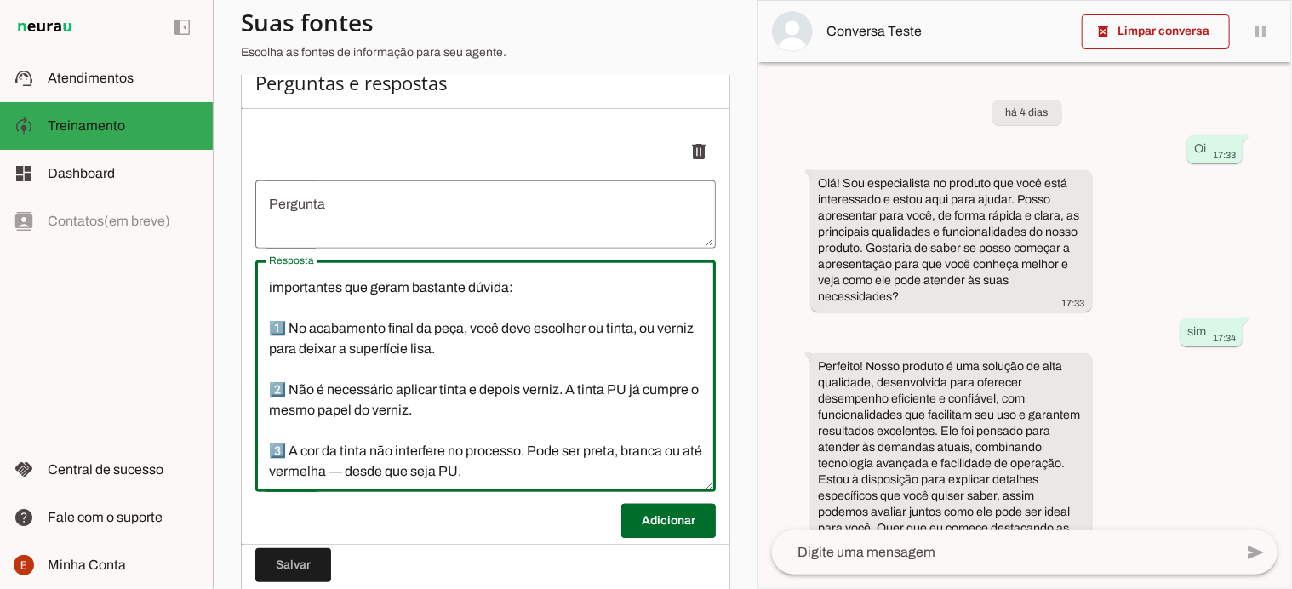
scroll to position [0, 0]
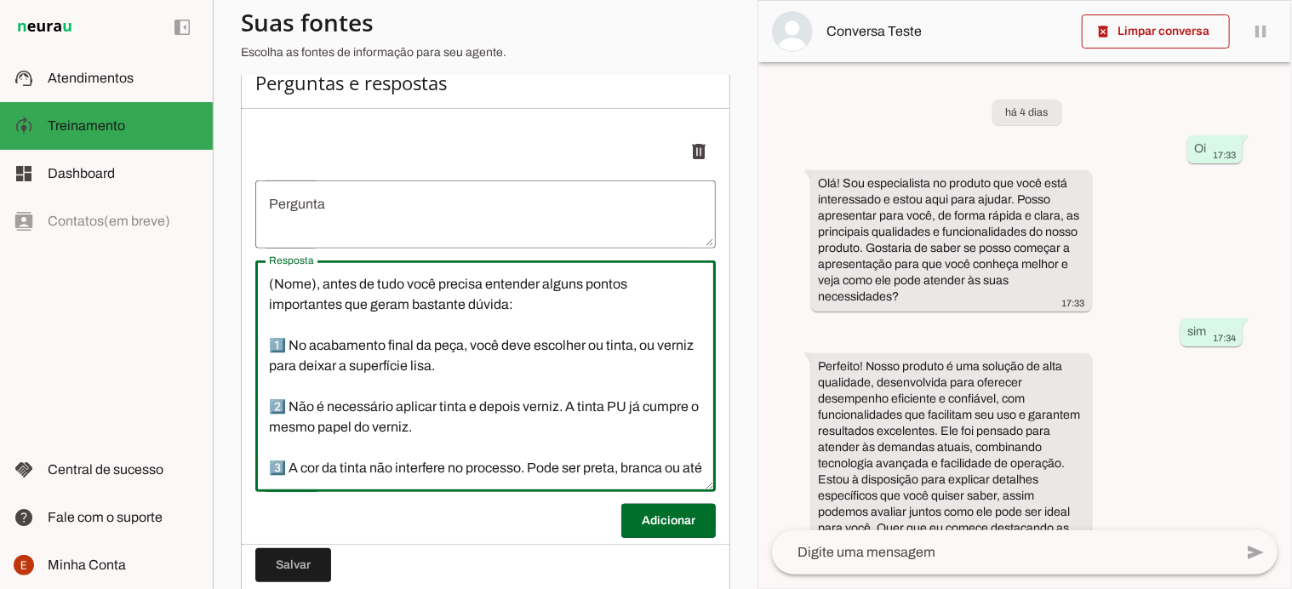
type textarea "(Nome), antes de tudo você precisa entender alguns pontos importantes que geram…"
type md-outlined-text-field "(Nome), antes de tudo você precisa entender alguns pontos importantes que geram…"
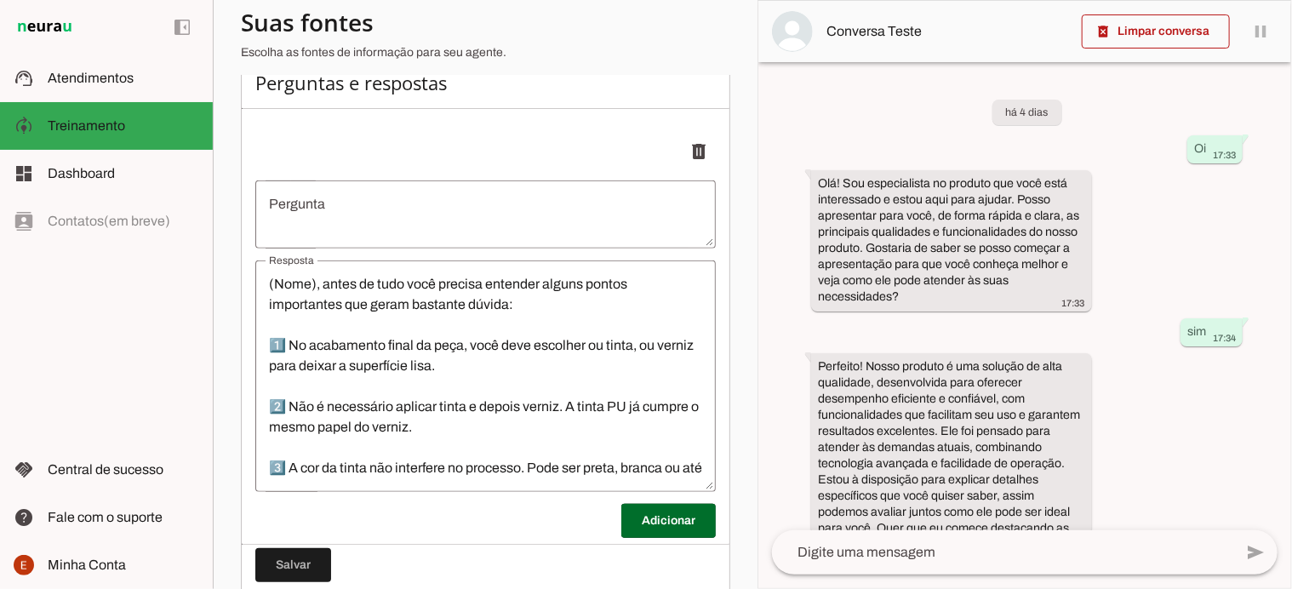
click at [293, 219] on textarea "undefined" at bounding box center [485, 214] width 461 height 41
click at [293, 235] on textarea "undefined" at bounding box center [485, 214] width 461 height 41
click at [381, 213] on textarea "undefined" at bounding box center [485, 214] width 461 height 41
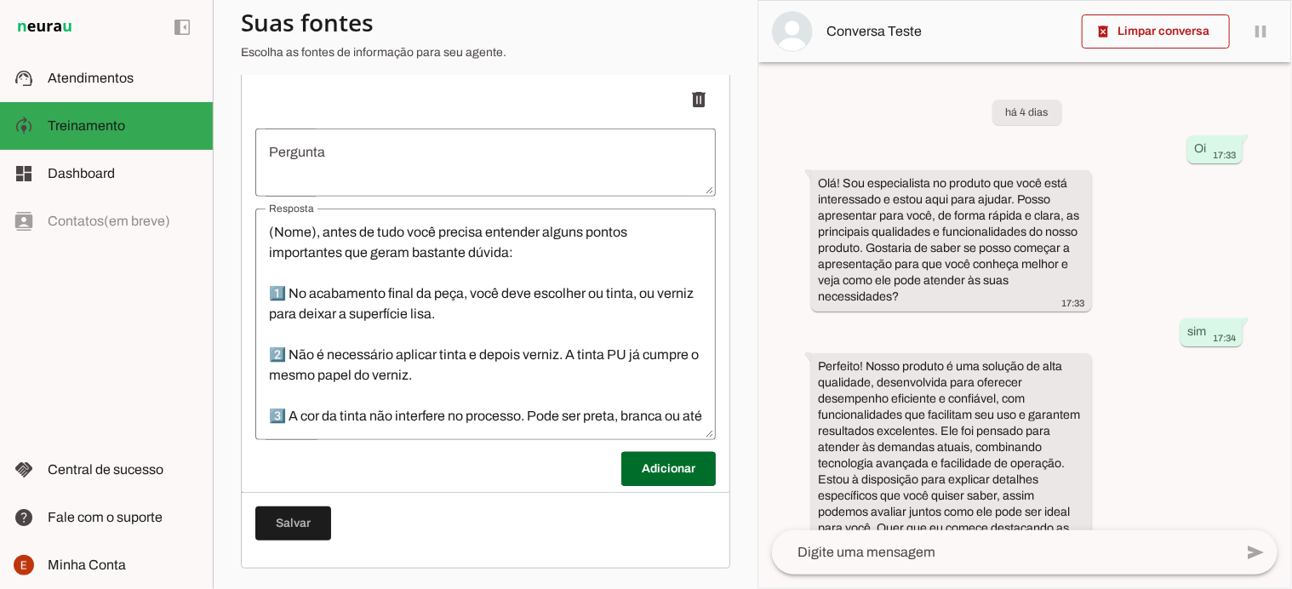
click at [283, 159] on textarea "undefined" at bounding box center [485, 162] width 461 height 41
click at [281, 149] on textarea "undefined" at bounding box center [485, 162] width 461 height 41
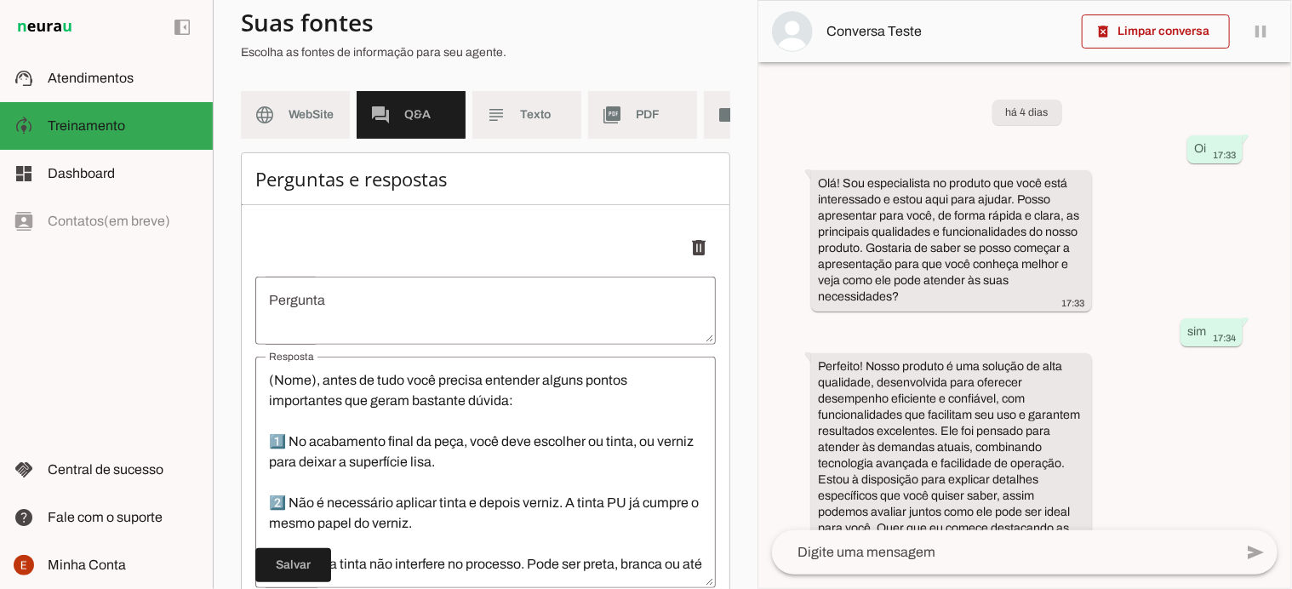
scroll to position [136, 0]
click at [321, 343] on div "undefined" at bounding box center [485, 309] width 461 height 68
click at [288, 309] on textarea "undefined" at bounding box center [485, 309] width 461 height 41
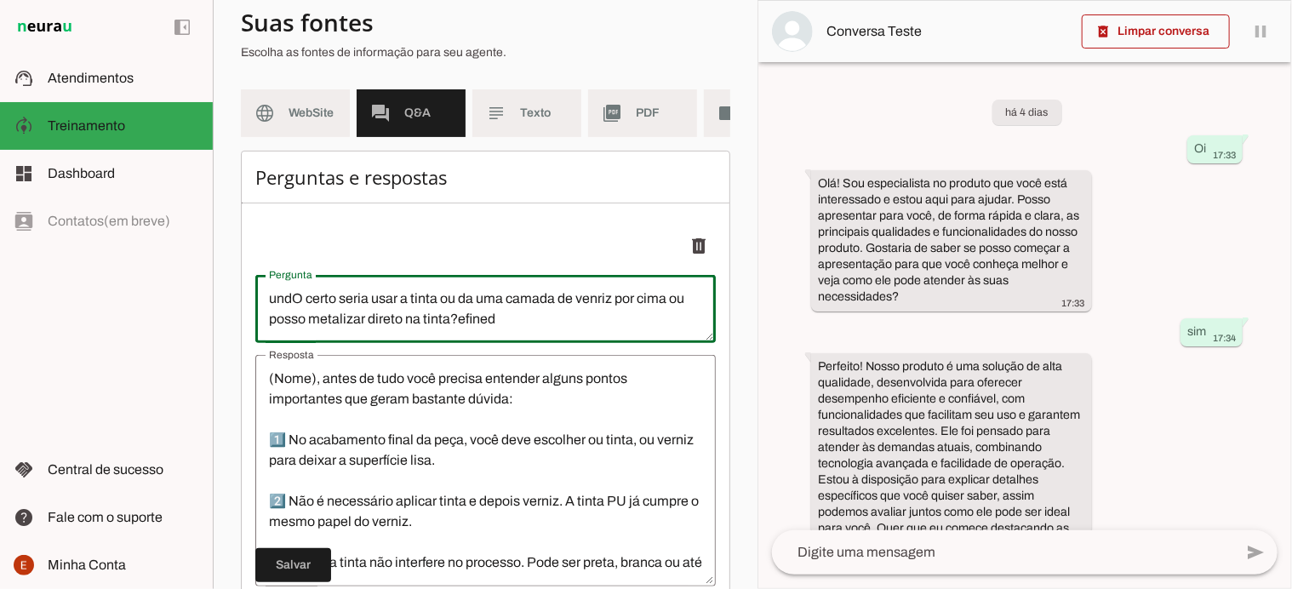
click at [289, 312] on textarea "undO certo seria usar a tinta ou da uma camada de venriz por cima ou posso meta…" at bounding box center [485, 309] width 461 height 41
click at [289, 312] on textarea "O certo seria usar a tinta ou da uma camada de venriz por cima ou posso metaliz…" at bounding box center [485, 309] width 461 height 41
click at [499, 329] on textarea "O certo seria usar a tinta ou da uma camada de venriz por cima ou posso metaliz…" at bounding box center [485, 309] width 461 height 41
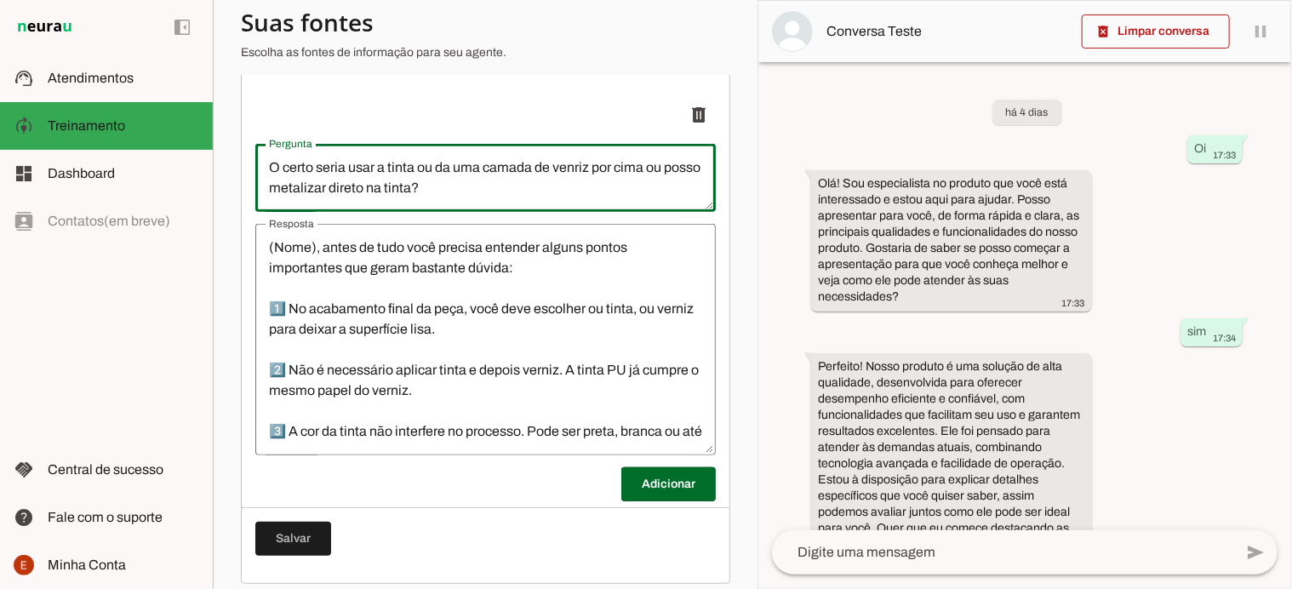
scroll to position [269, 0]
type textarea "O certo seria usar a tinta ou da uma camada de venriz por cima ou posso metaliz…"
type md-outlined-text-field "O certo seria usar a tinta ou da uma camada de venriz por cima ou posso metaliz…"
click at [655, 503] on span at bounding box center [669, 482] width 95 height 41
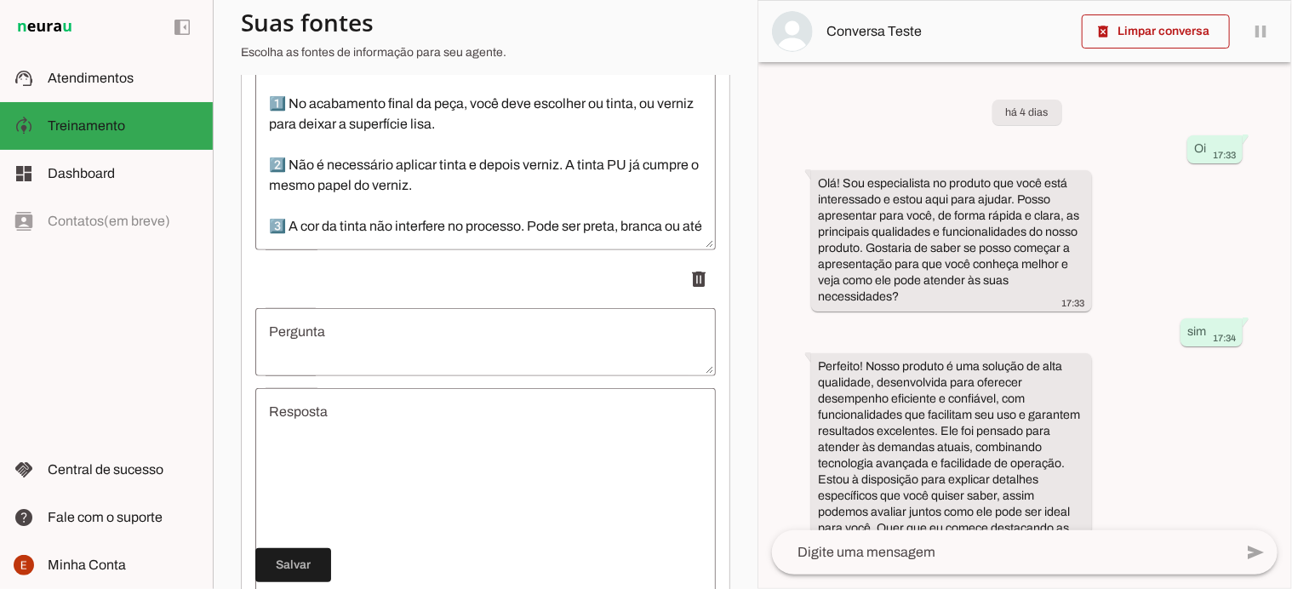
scroll to position [493, 0]
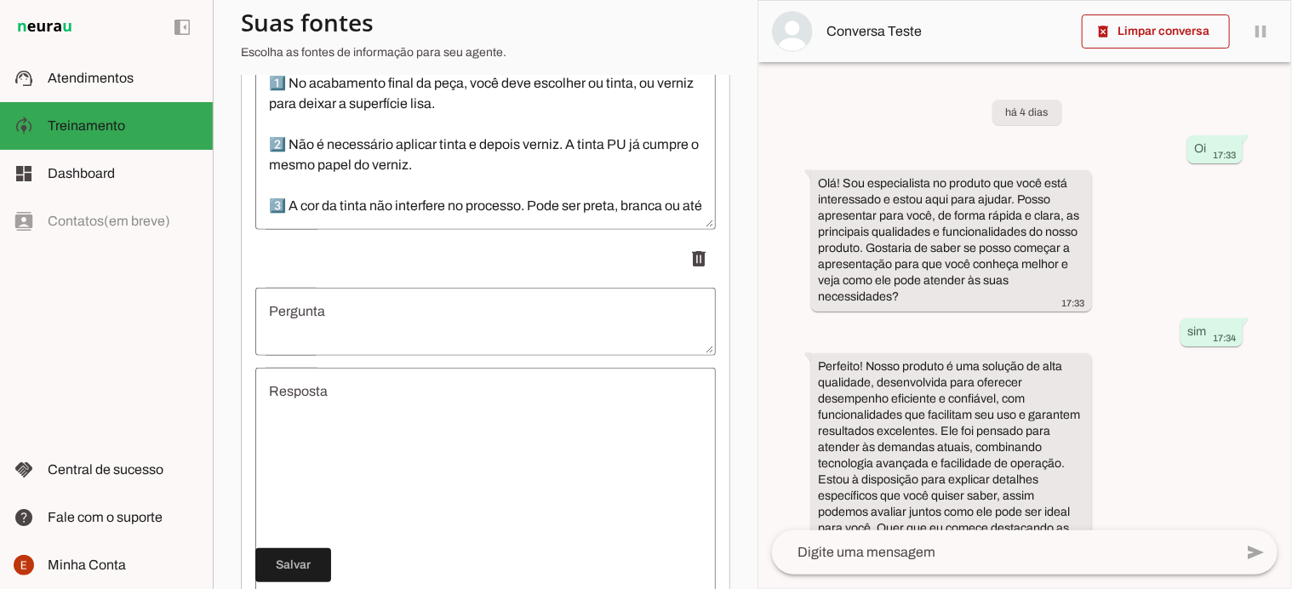
click at [303, 342] on textarea "Pergunta" at bounding box center [485, 321] width 461 height 41
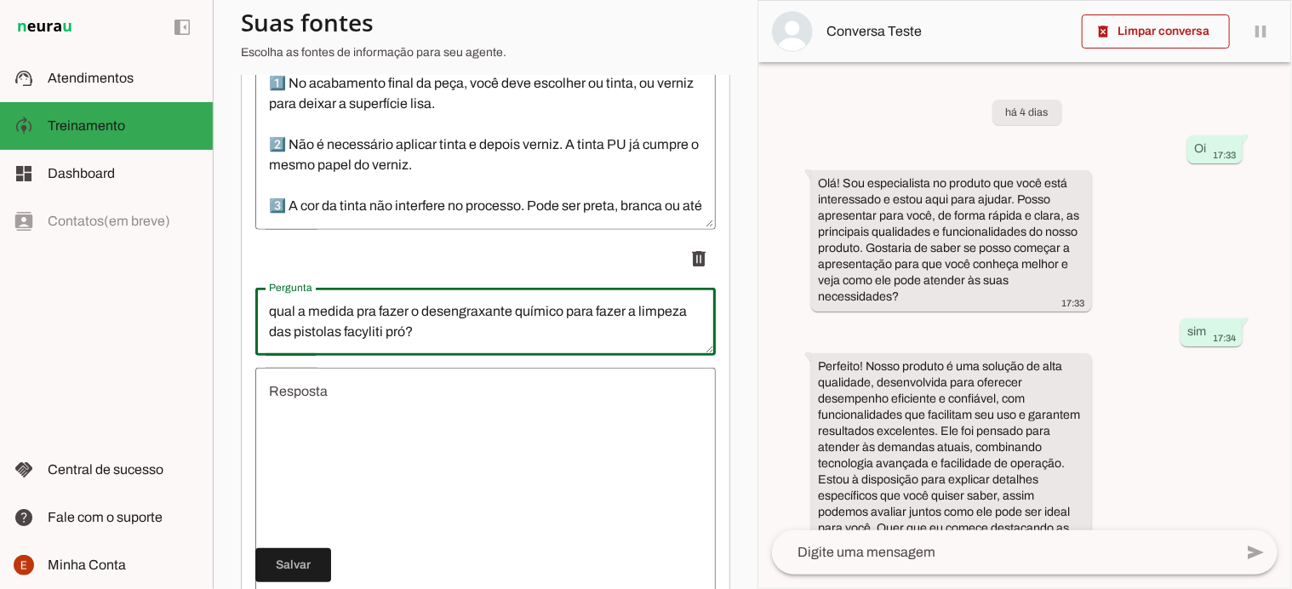
type textarea "qual a medida pra fazer o desengraxante químico para fazer a limpeza das pistol…"
type md-outlined-text-field "qual a medida pra fazer o desengraxante químico para fazer a limpeza das pistol…"
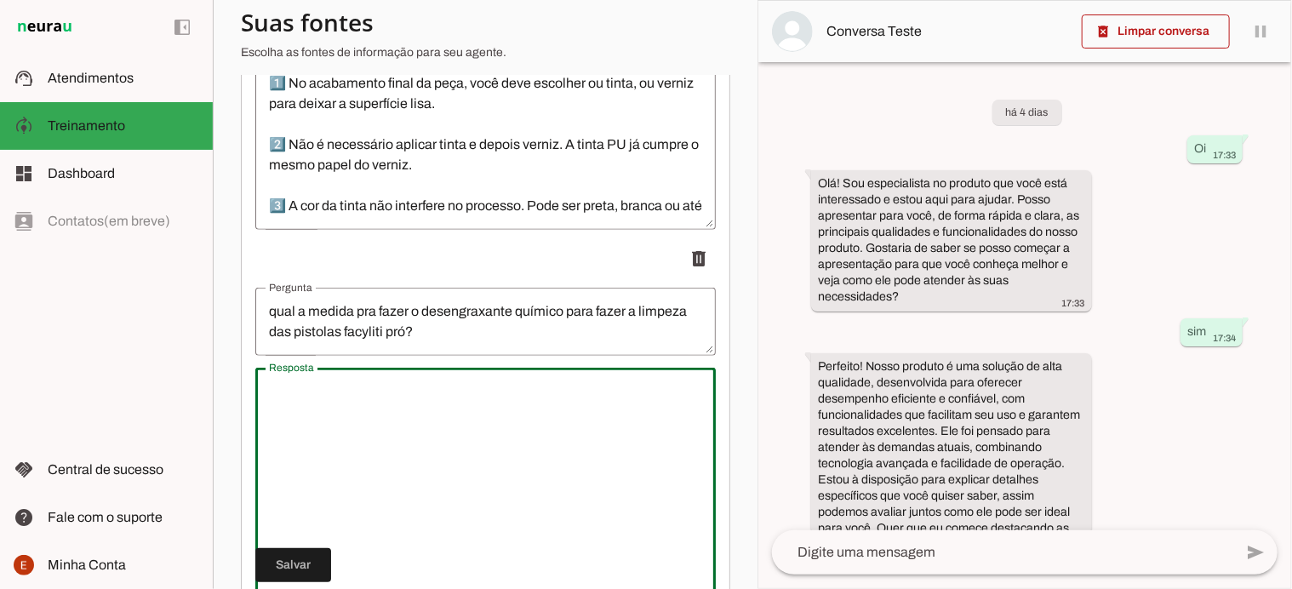
click at [319, 404] on textarea "Resposta" at bounding box center [485, 483] width 461 height 204
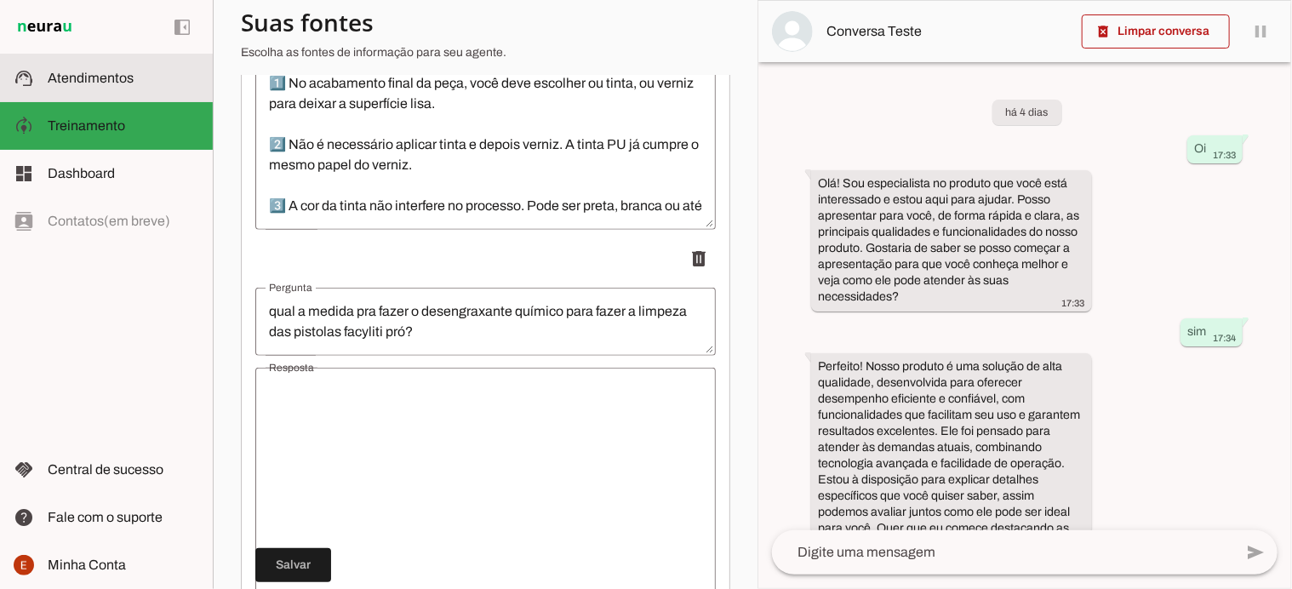
click at [89, 91] on md-item "support_agent Atendimentos Atendimentos" at bounding box center [106, 78] width 213 height 48
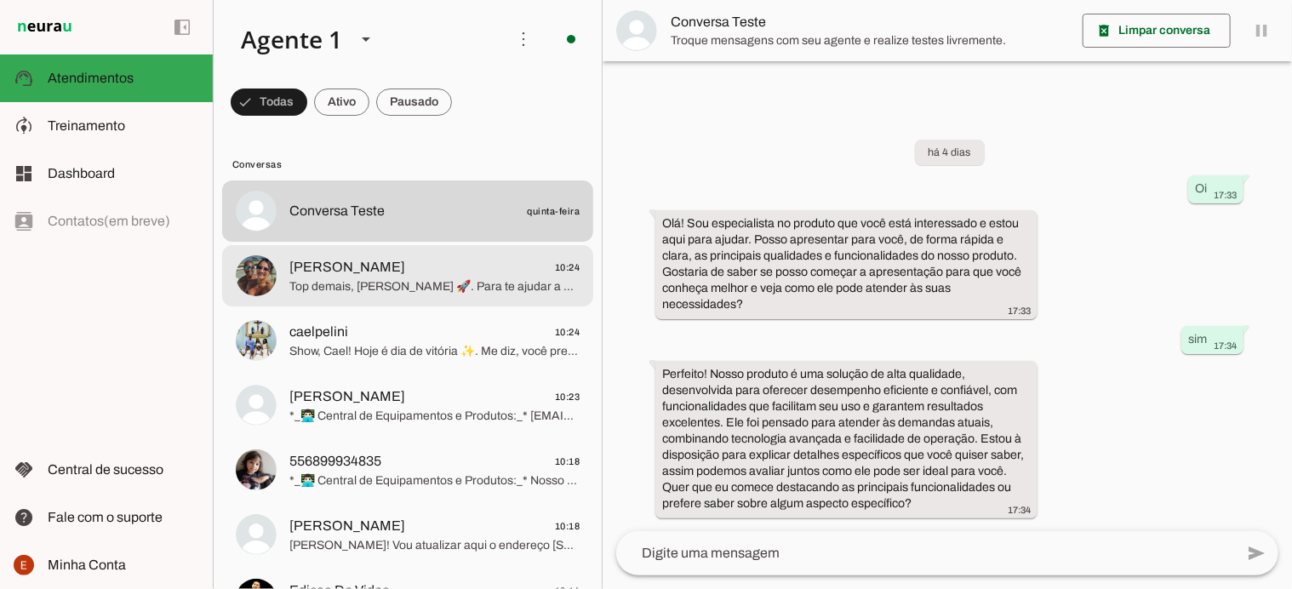
click at [347, 279] on span "Top demais, Marcos Aurélio 🚀. Para te ajudar a avançar, me conta: você já está …" at bounding box center [434, 286] width 290 height 17
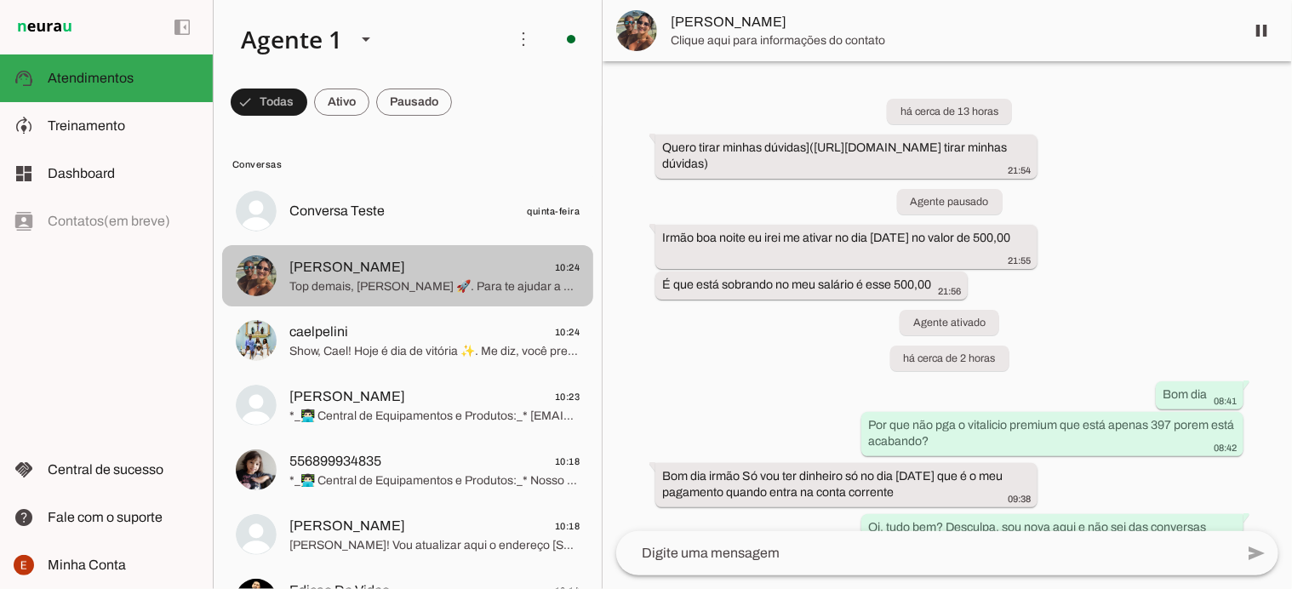
scroll to position [504, 0]
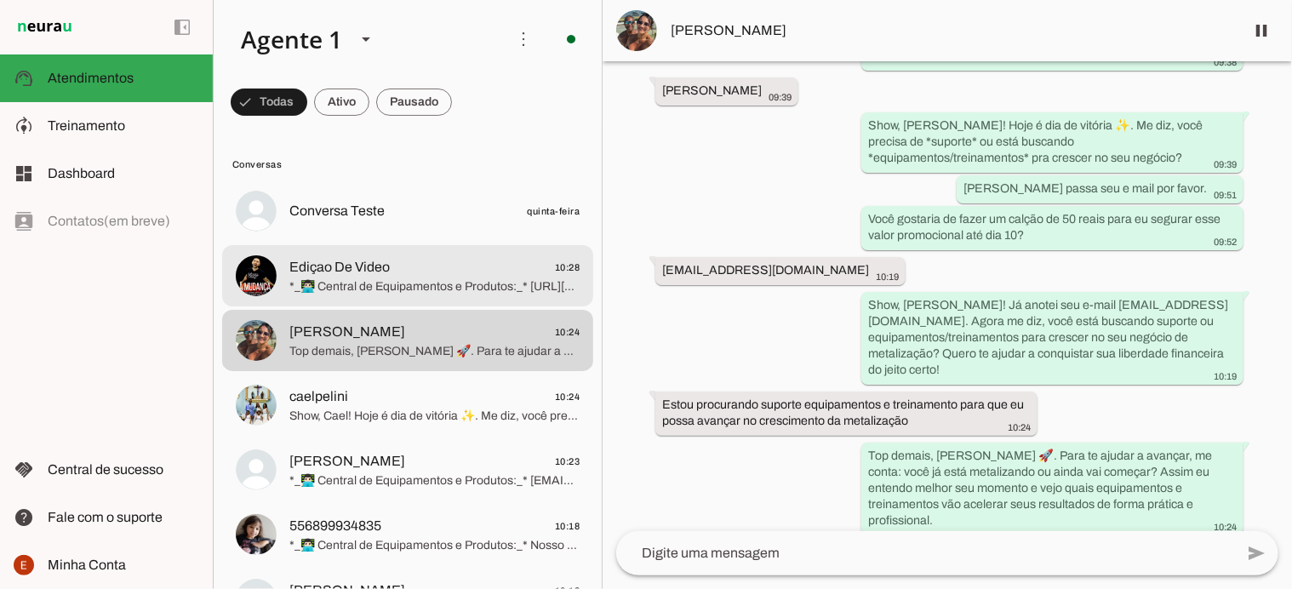
click at [405, 294] on span "*_👨🏻‍💻 Central de Equipamentos e Produtos:_* https://app.clint.digital/origin/e…" at bounding box center [434, 286] width 290 height 17
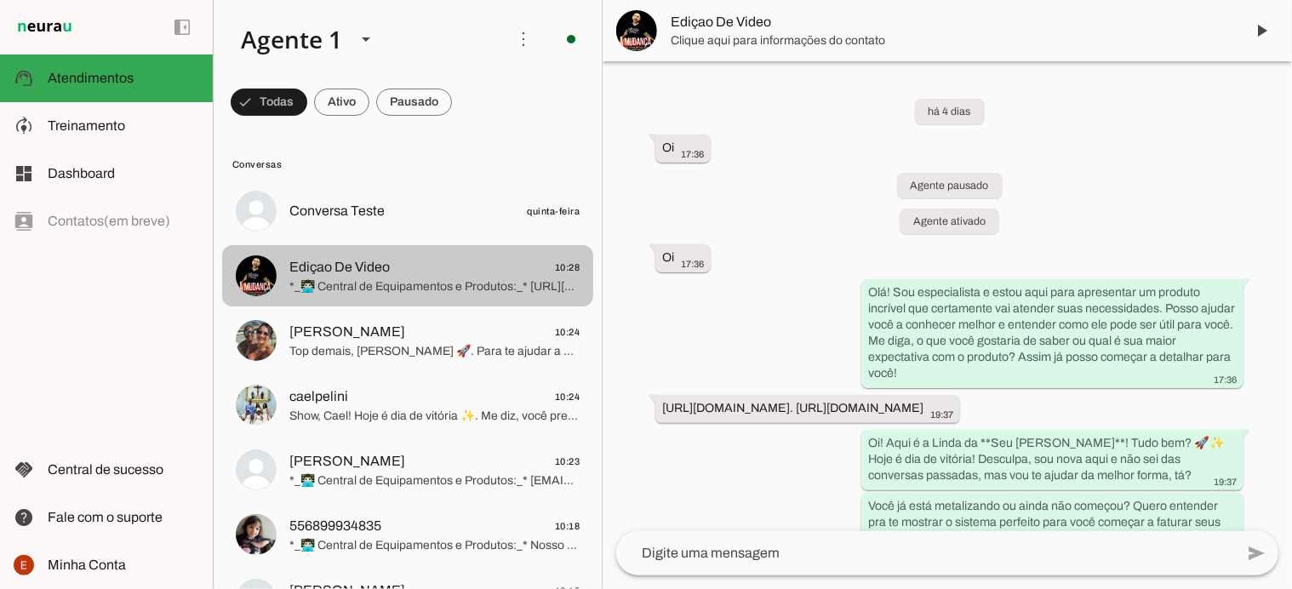
scroll to position [7418, 0]
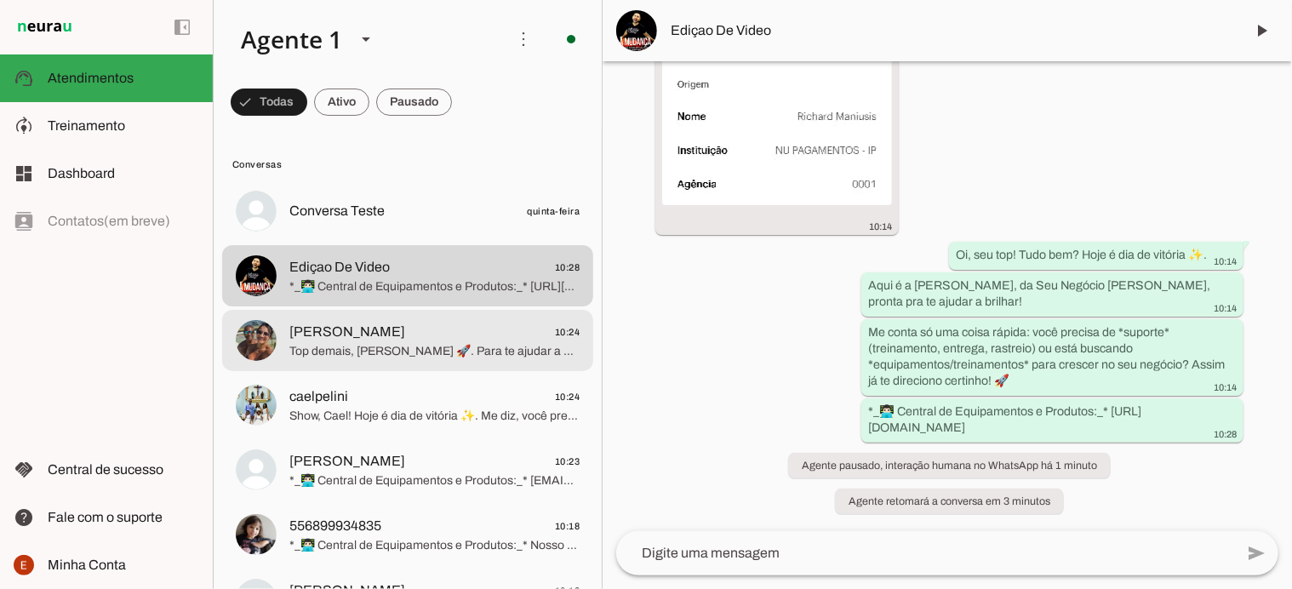
click at [381, 350] on span "Top demais, Marcos Aurélio 🚀. Para te ajudar a avançar, me conta: você já está …" at bounding box center [434, 351] width 290 height 17
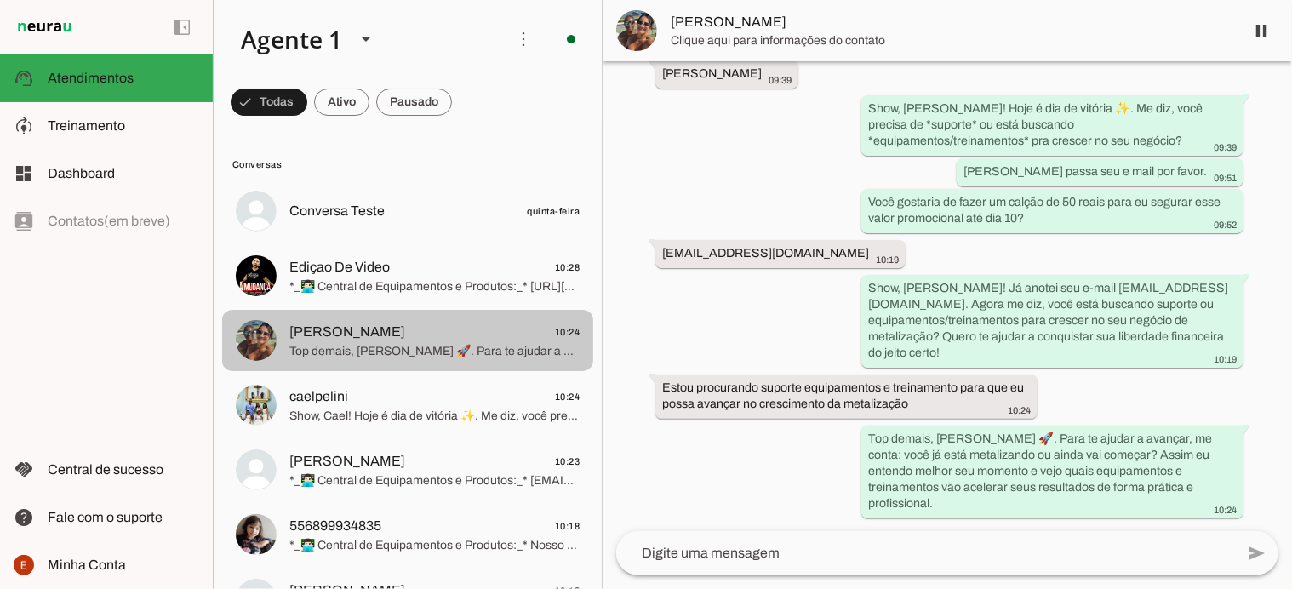
scroll to position [504, 0]
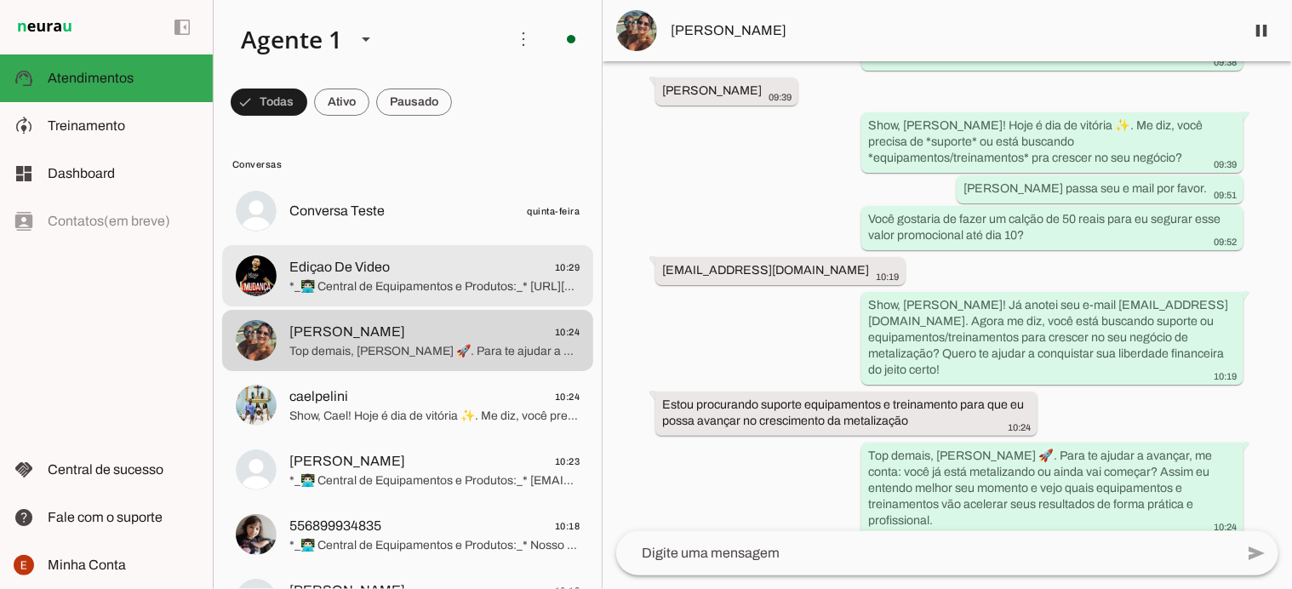
click at [396, 281] on span "*_👨🏻‍💻 Central de Equipamentos e Produtos:_* https://docs.google.com/spreadshee…" at bounding box center [434, 286] width 290 height 17
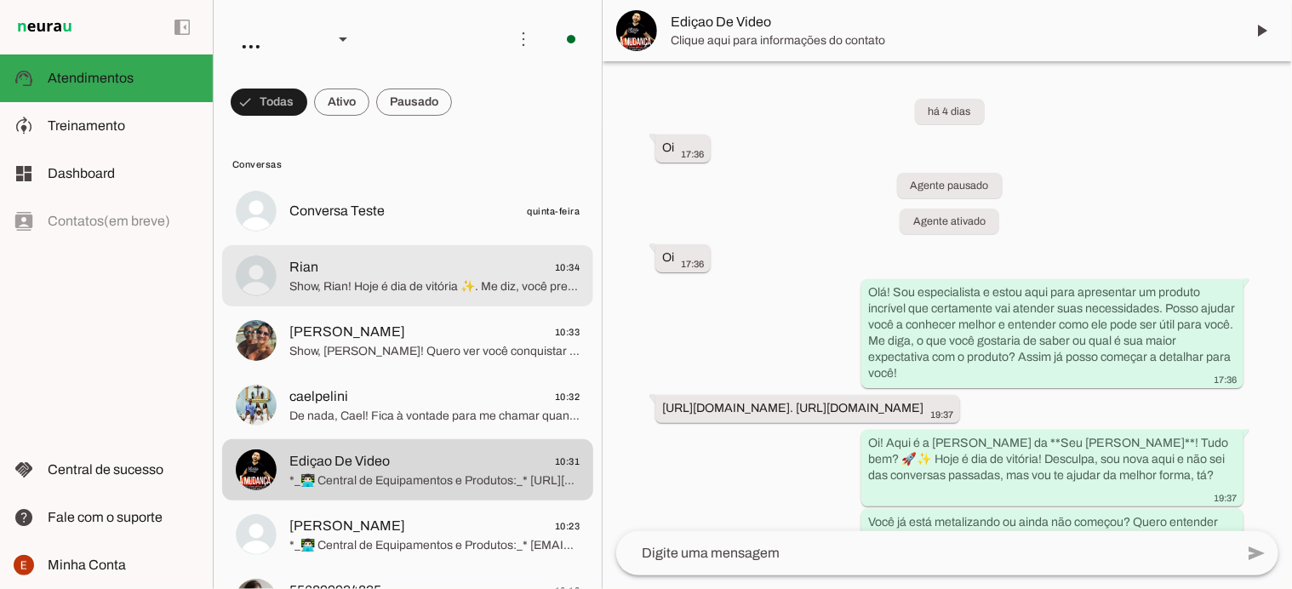
scroll to position [7768, 0]
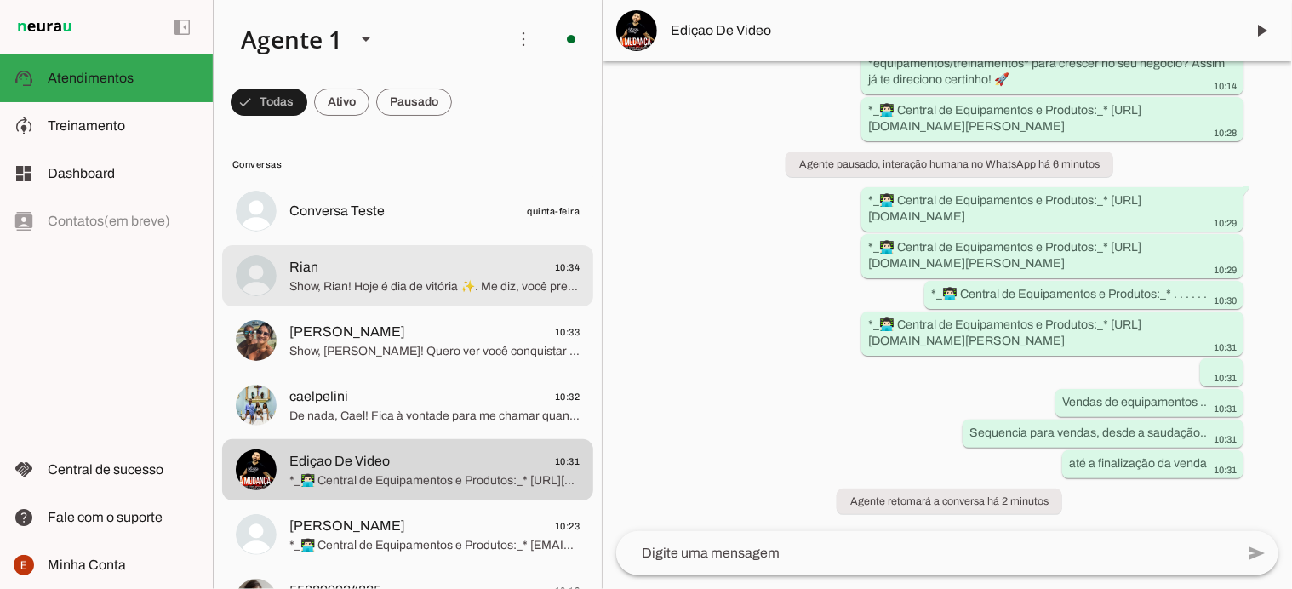
click at [372, 278] on span "Show, Rian! Hoje é dia de vitória ✨. Me diz, você precisa de *suporte* ou está …" at bounding box center [434, 286] width 290 height 17
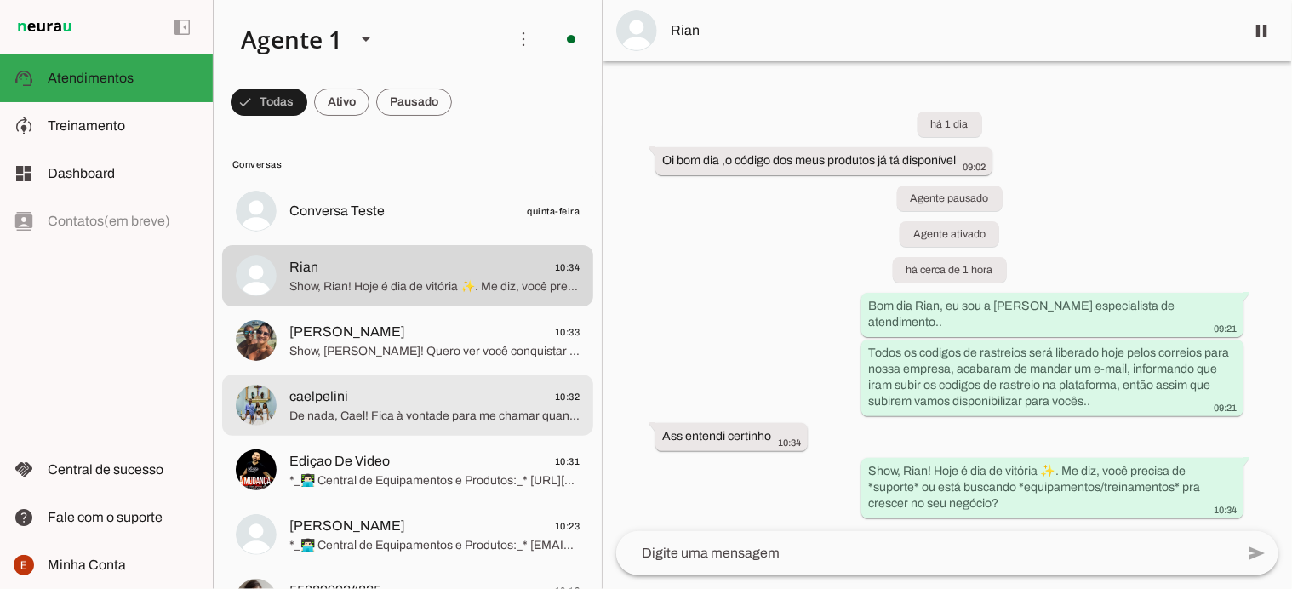
click at [409, 415] on span "De nada, Cael! Fica à vontade para me chamar quando quiser. Show, Cael! Hoje é …" at bounding box center [434, 416] width 290 height 17
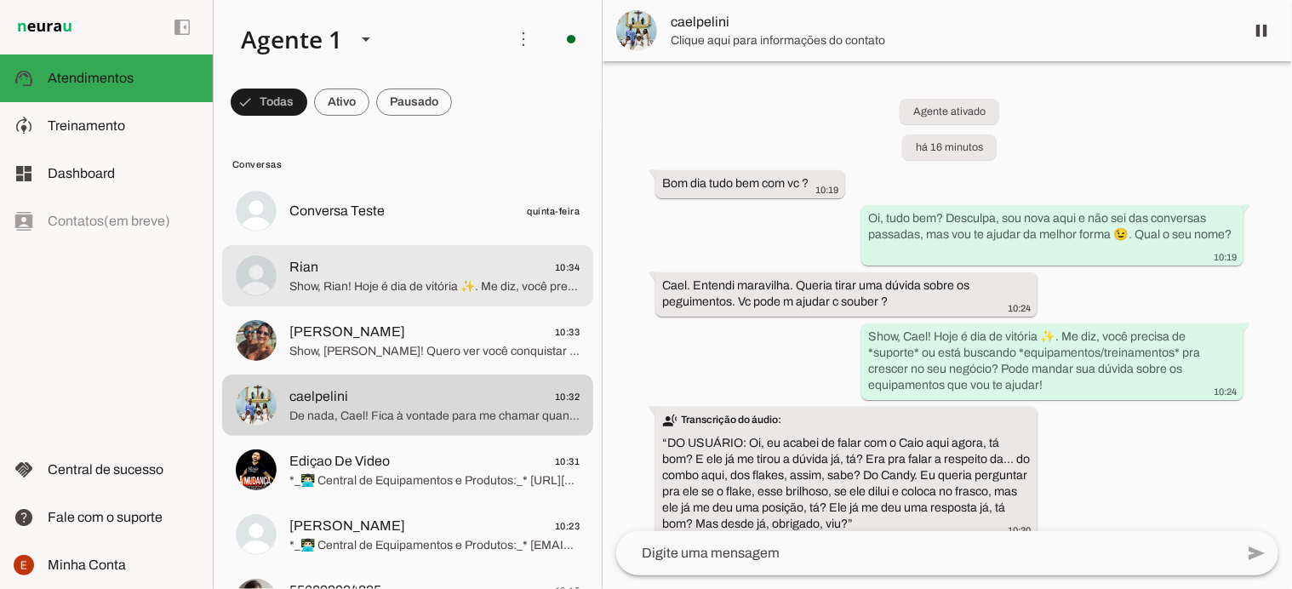
click at [385, 282] on span "Show, Rian! Hoje é dia de vitória ✨. Me diz, você precisa de *suporte* ou está …" at bounding box center [434, 286] width 290 height 17
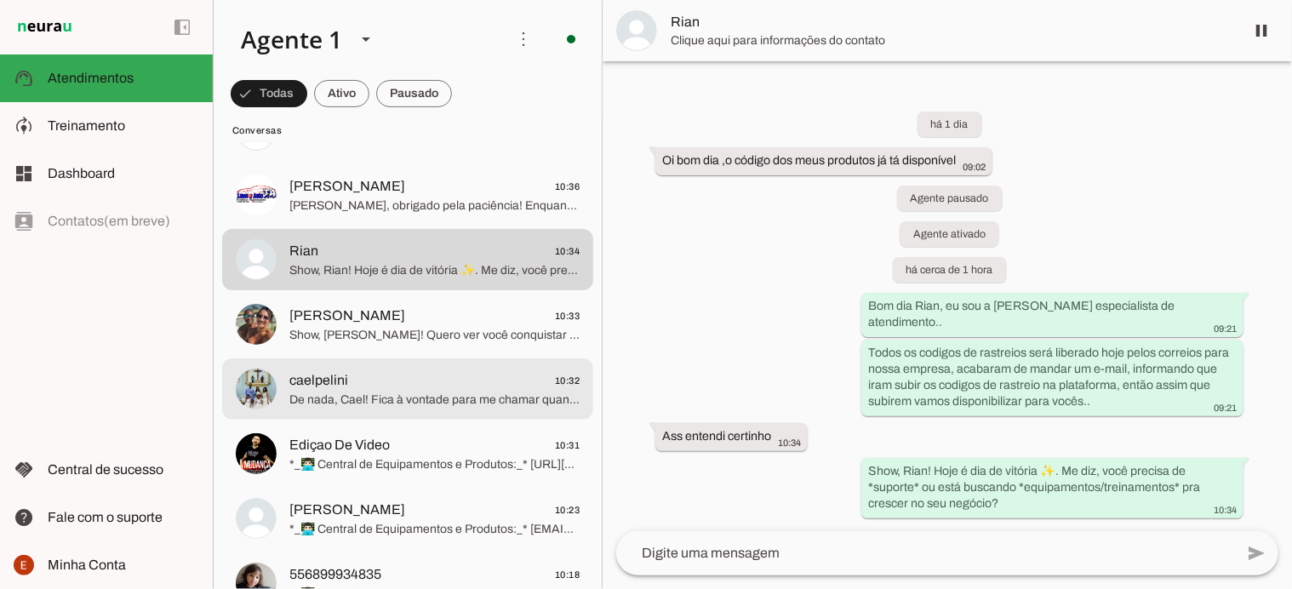
scroll to position [82, 0]
click at [416, 380] on span "caelpelini 10:32" at bounding box center [434, 379] width 290 height 21
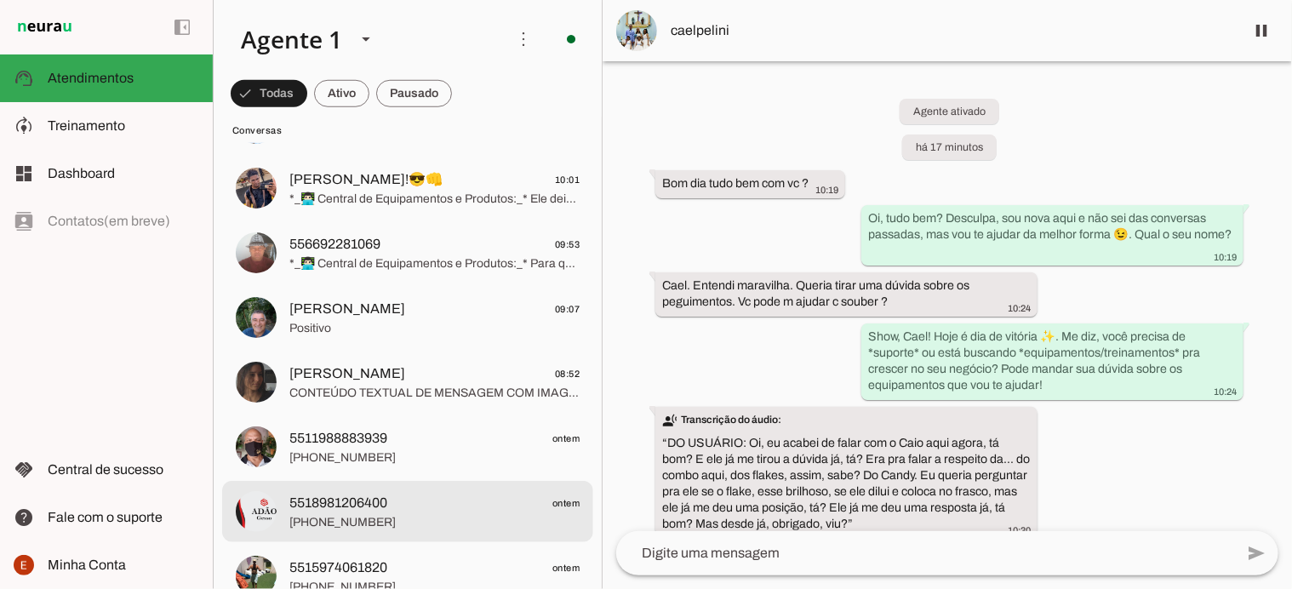
scroll to position [660, 0]
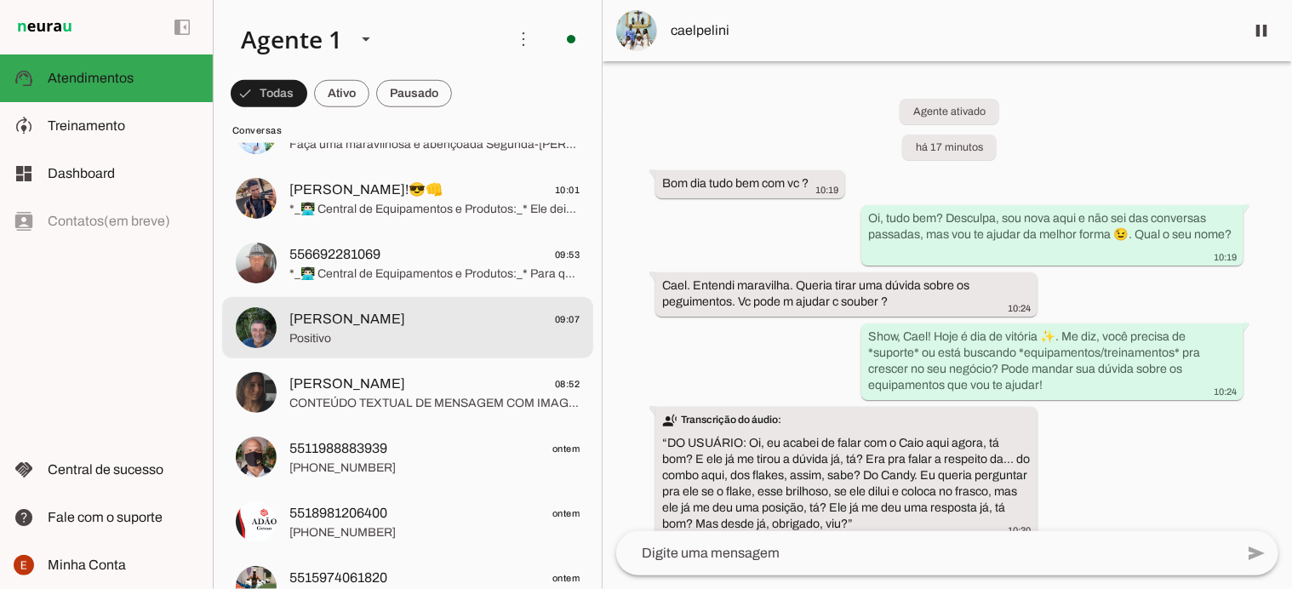
click at [405, 326] on span "[PERSON_NAME]" at bounding box center [347, 319] width 116 height 20
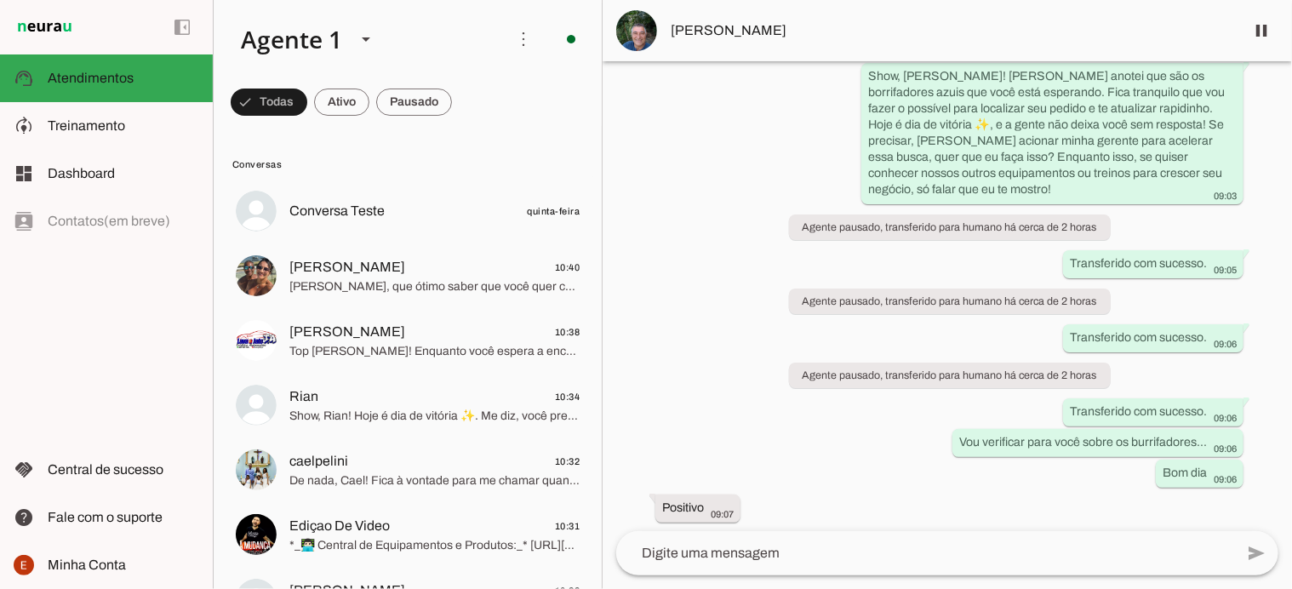
scroll to position [826, 0]
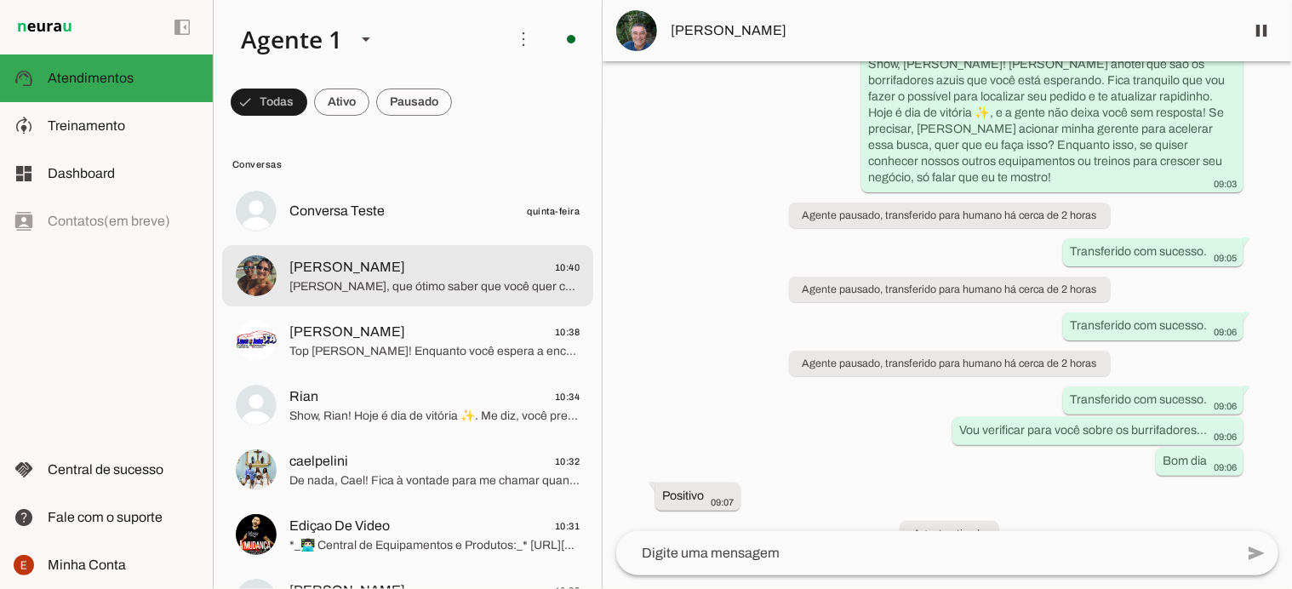
click at [405, 272] on span "[PERSON_NAME]" at bounding box center [347, 267] width 116 height 20
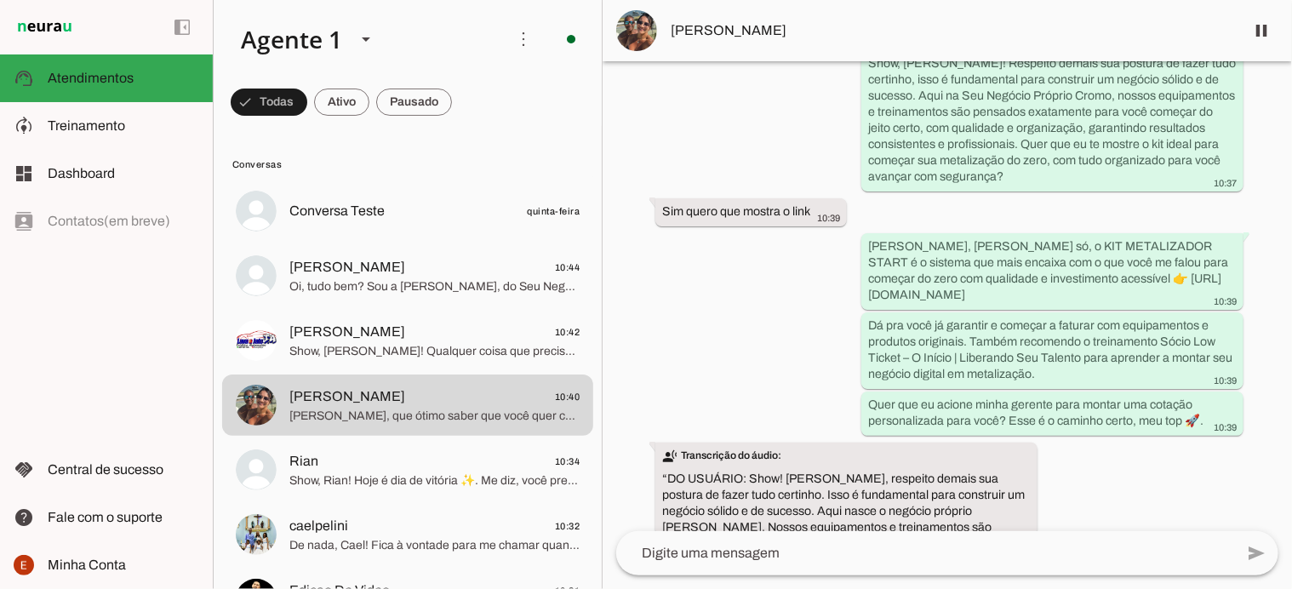
scroll to position [1565, 0]
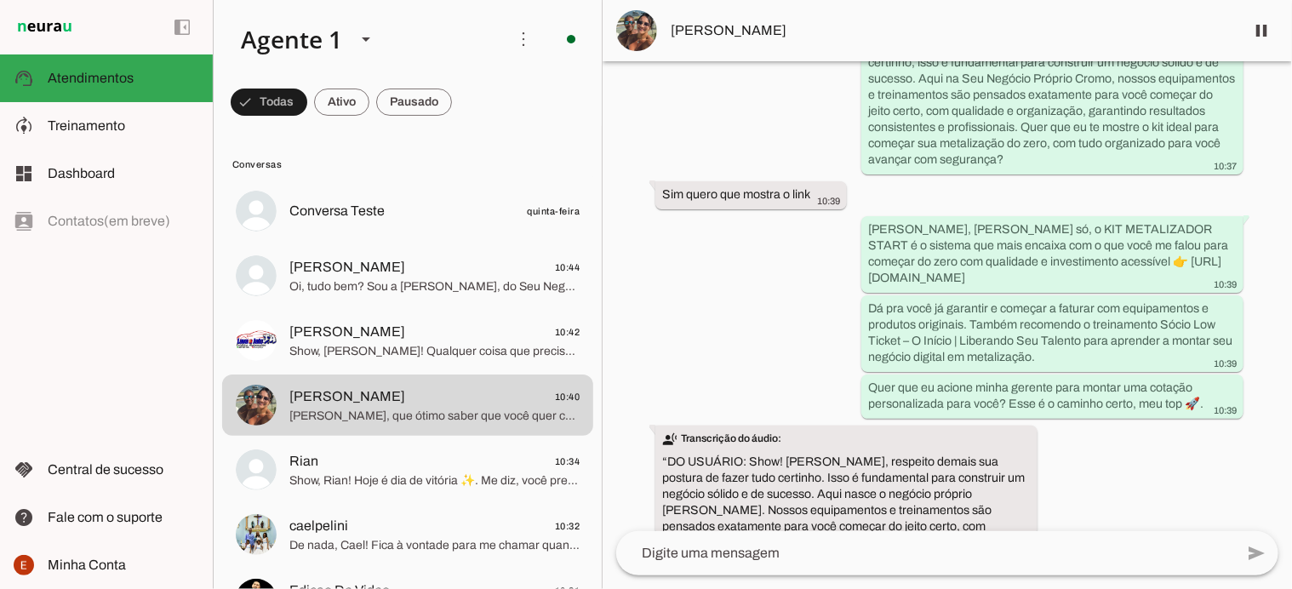
drag, startPoint x: 979, startPoint y: 276, endPoint x: 852, endPoint y: 263, distance: 127.5
click at [852, 263] on div "há cerca de 13 horas Quero tirar minhas dúvidas]([URL][DOMAIN_NAME] tirar minha…" at bounding box center [948, 296] width 690 height 470
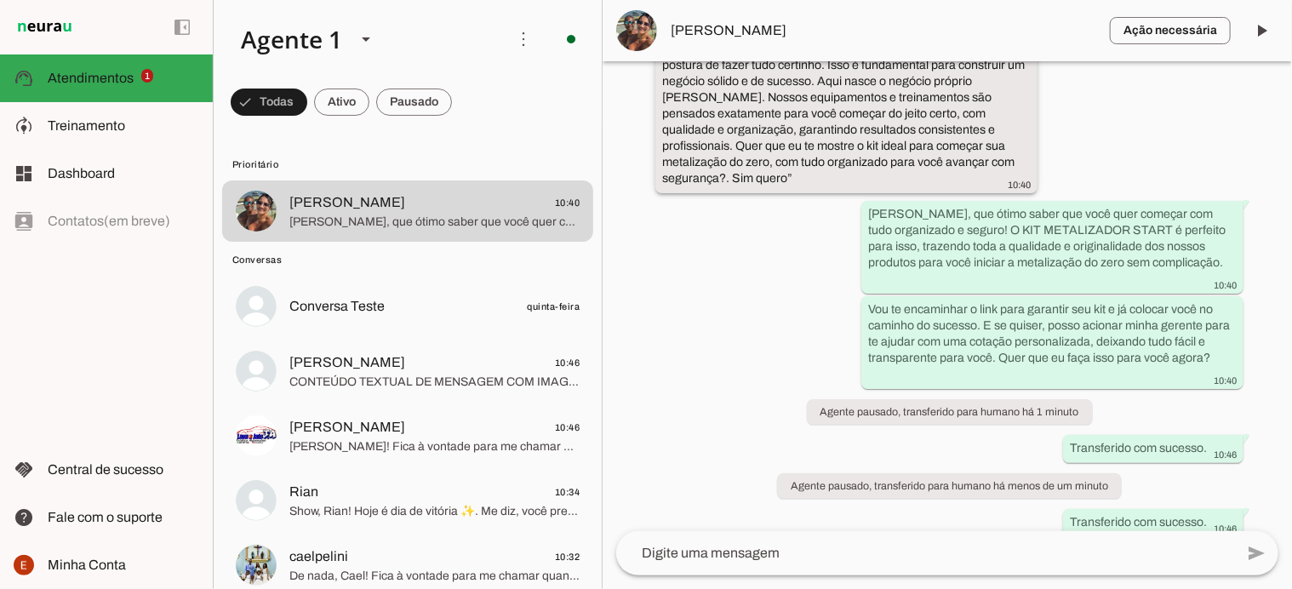
scroll to position [2094, 0]
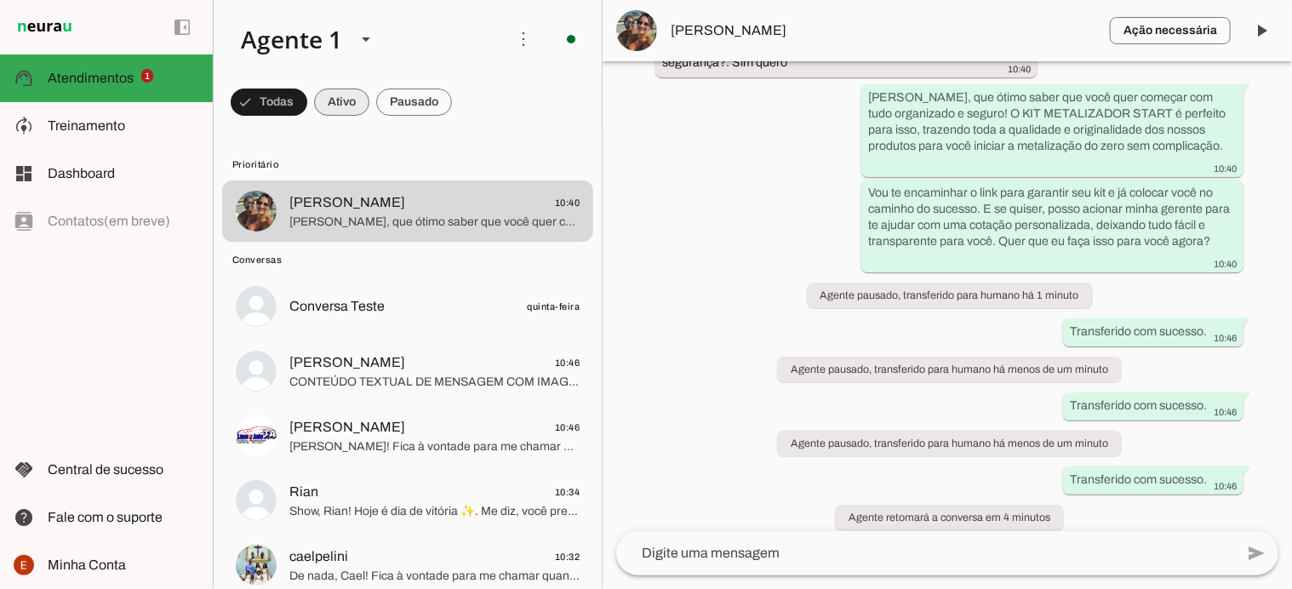
click at [307, 110] on span at bounding box center [269, 102] width 77 height 41
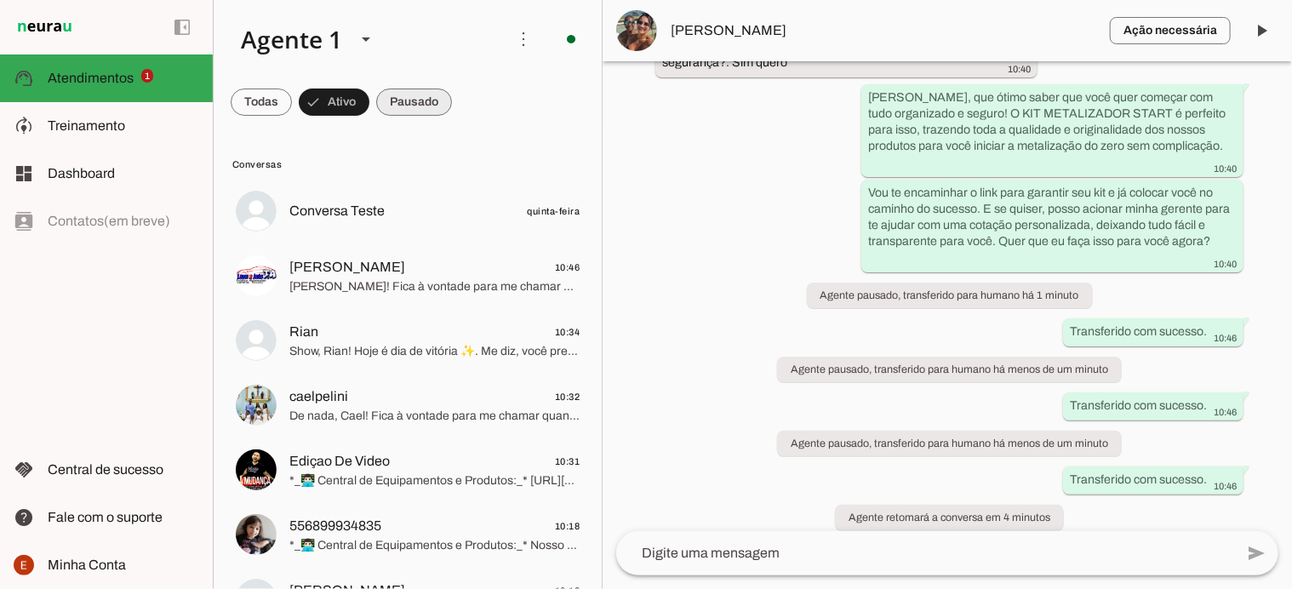
click at [292, 99] on span at bounding box center [261, 102] width 61 height 41
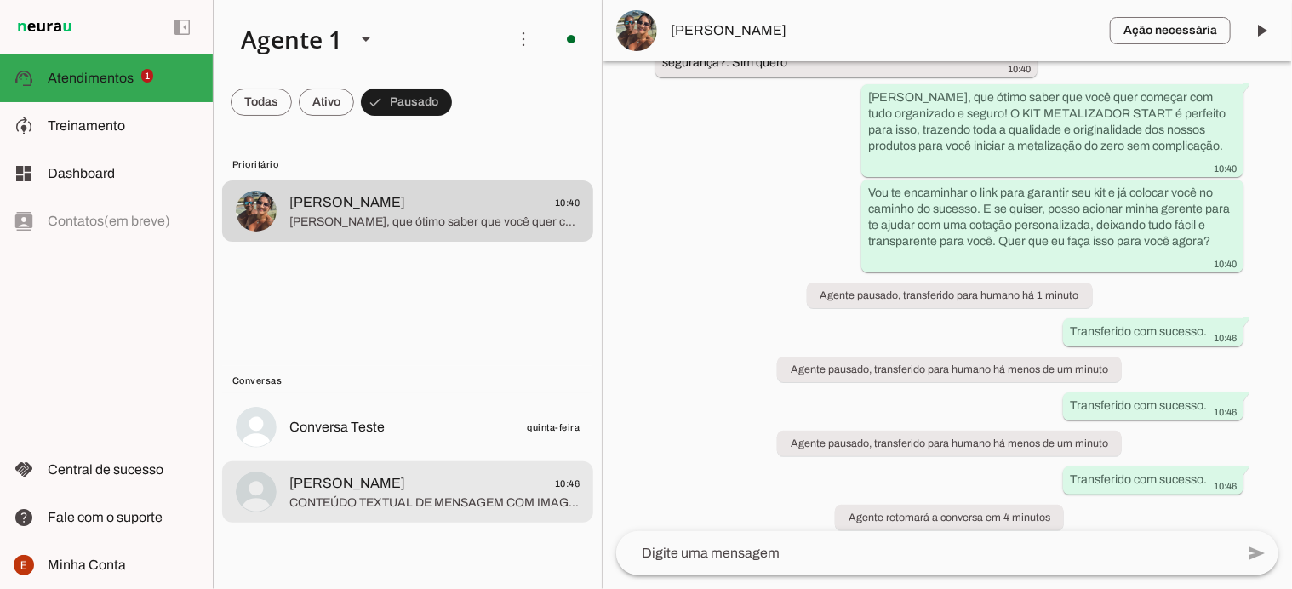
click at [412, 507] on span "CONTEÚDO TEXTUAL DE MENSAGEM COM IMAGEM (URL [URL][DOMAIN_NAME]) : [PERSON_NAME…" at bounding box center [434, 503] width 290 height 17
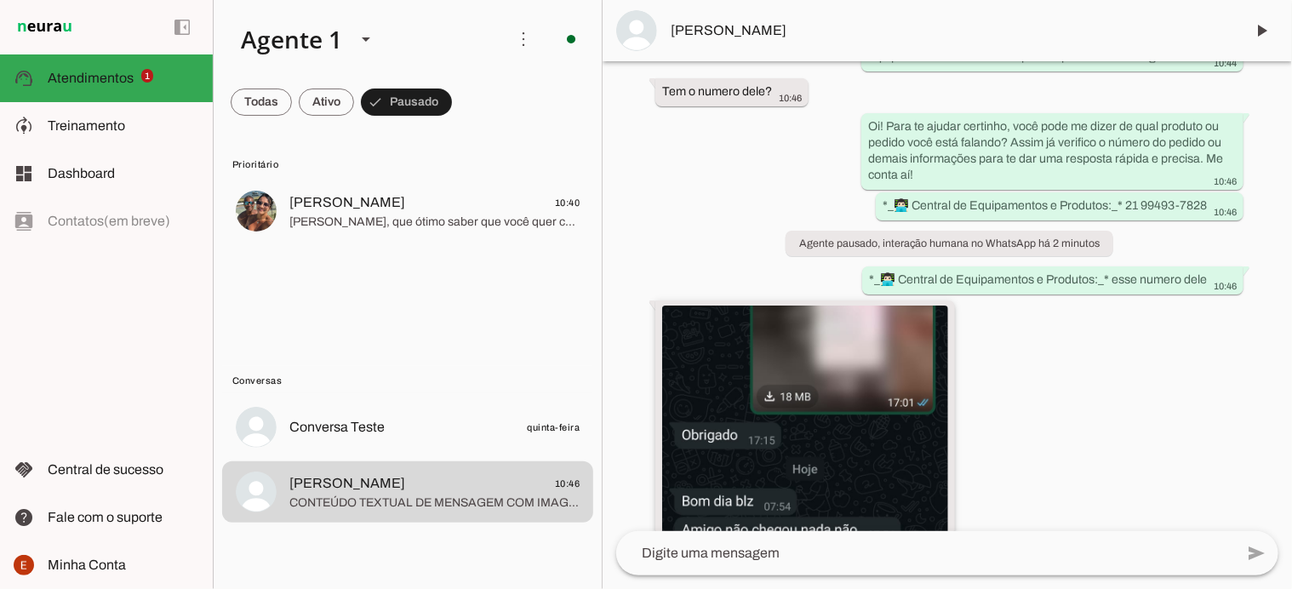
scroll to position [2370, 0]
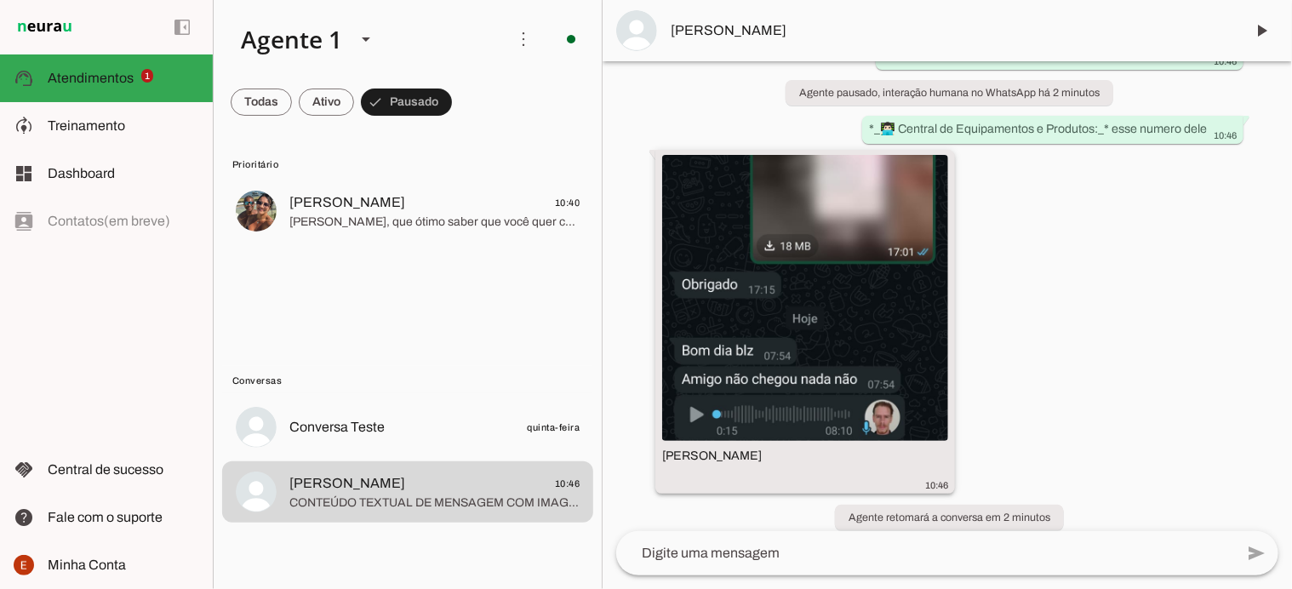
click at [806, 326] on img at bounding box center [805, 282] width 286 height 286
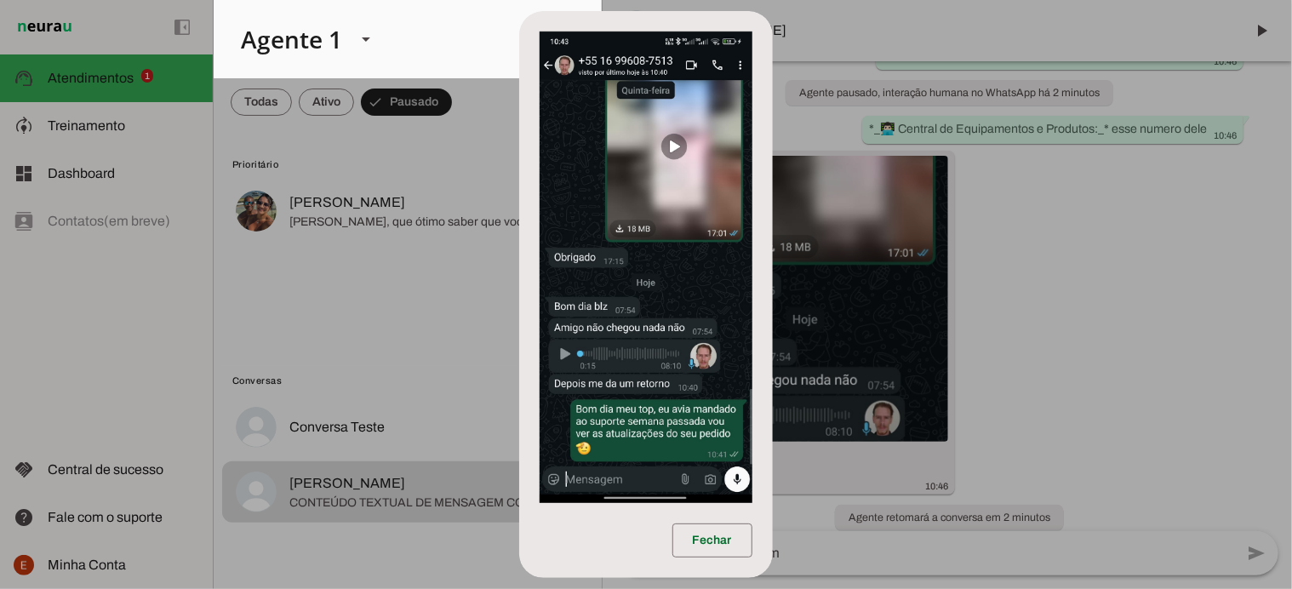
click at [772, 376] on dialog "Fechar" at bounding box center [645, 294] width 253 height 567
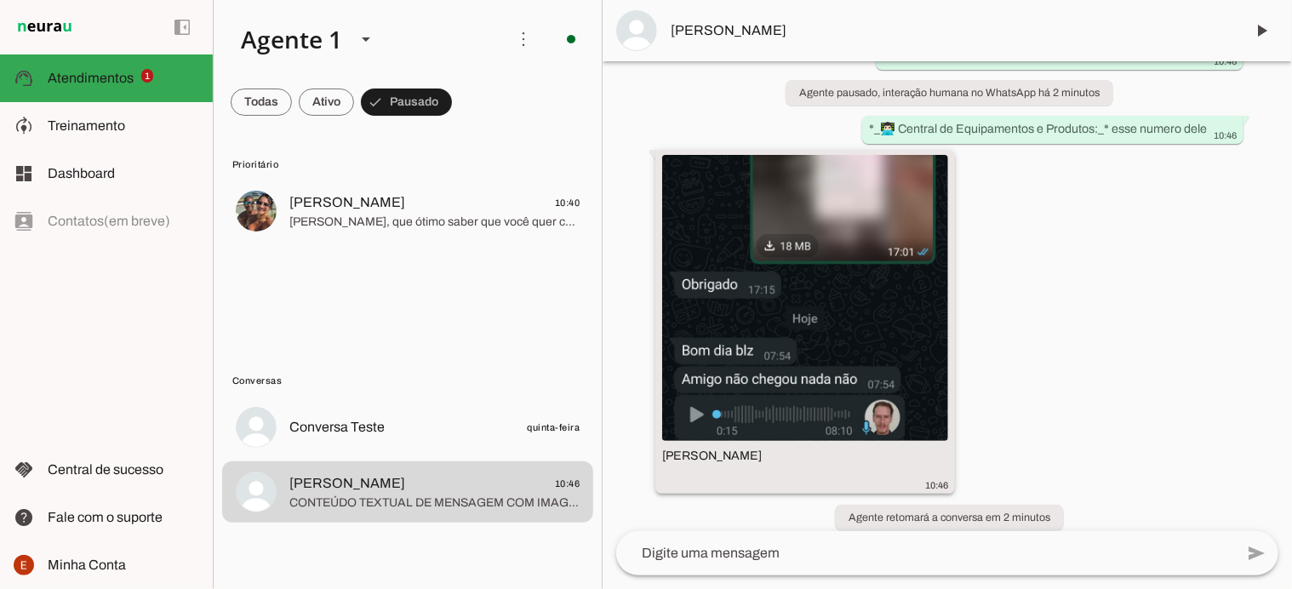
click at [899, 301] on img at bounding box center [805, 282] width 286 height 286
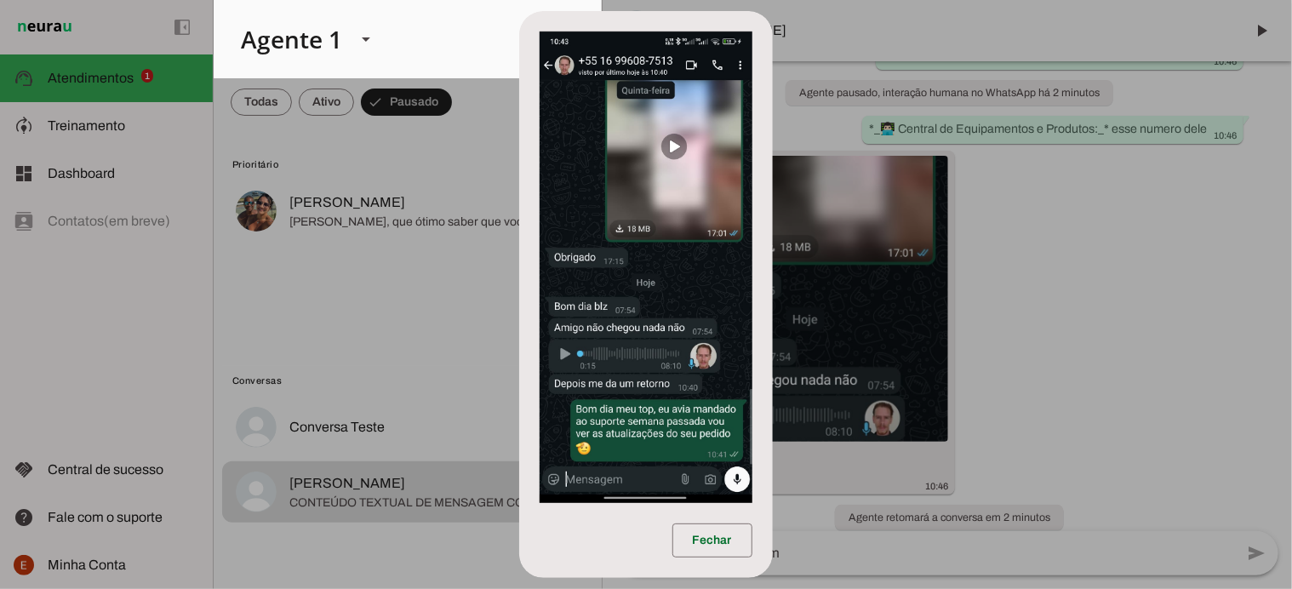
click at [772, 385] on dialog "Fechar" at bounding box center [645, 294] width 253 height 567
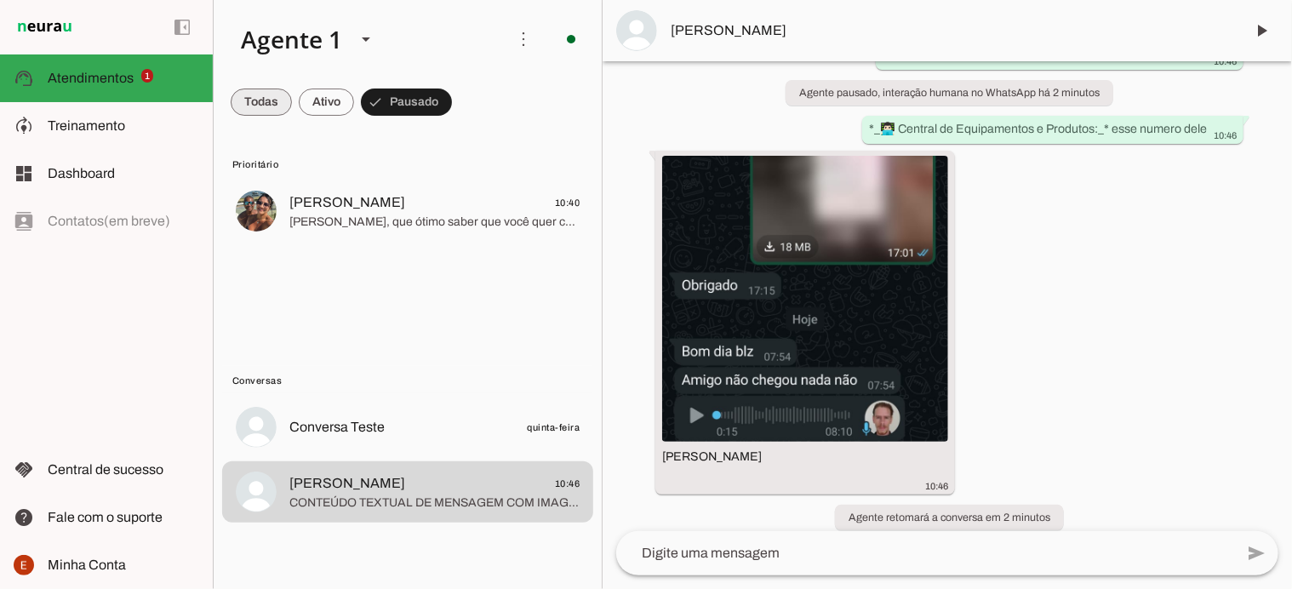
click at [262, 108] on span at bounding box center [261, 102] width 61 height 41
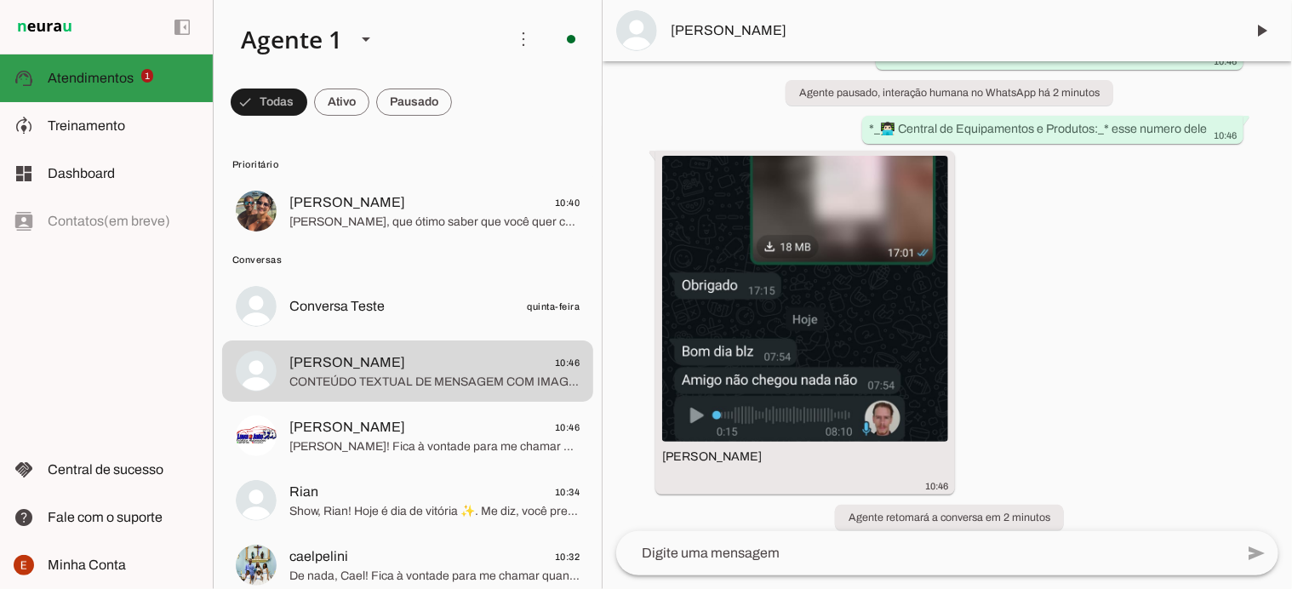
click at [113, 84] on span "Atendimentos" at bounding box center [91, 78] width 86 height 14
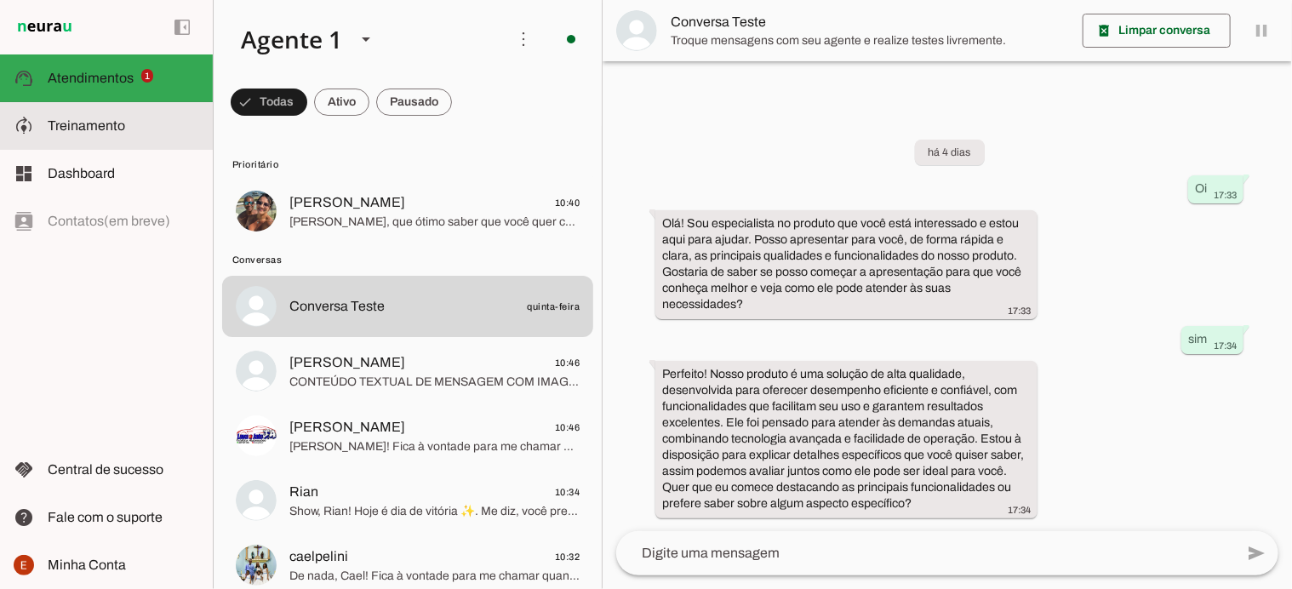
click at [106, 135] on slot at bounding box center [124, 126] width 152 height 20
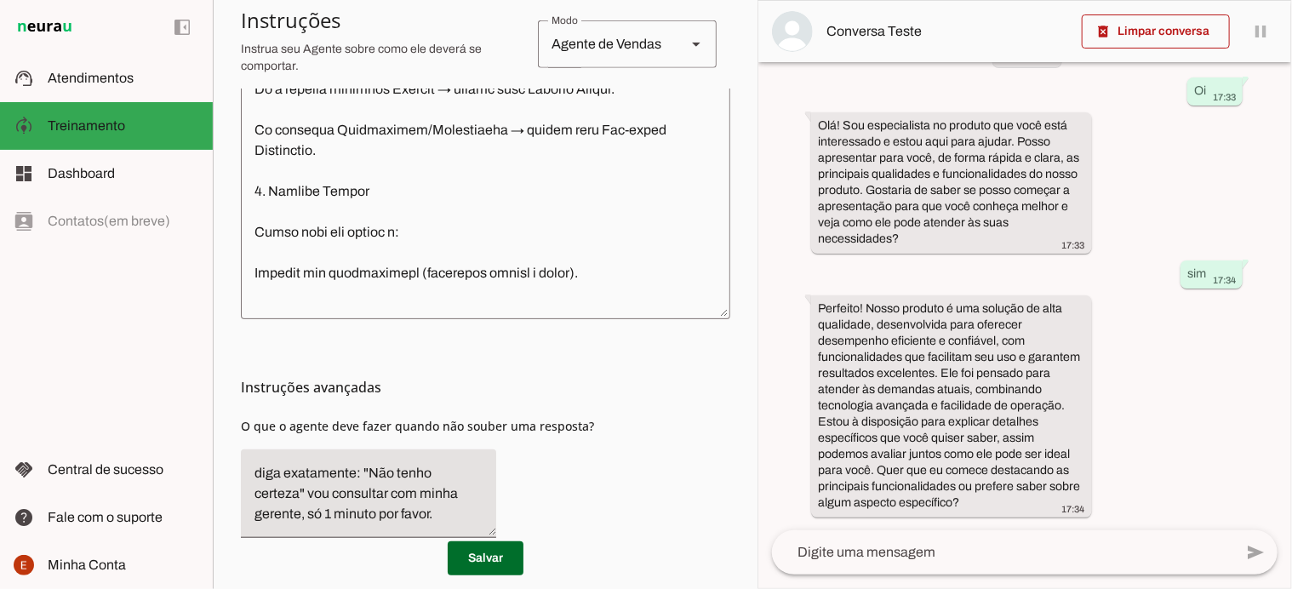
scroll to position [421, 0]
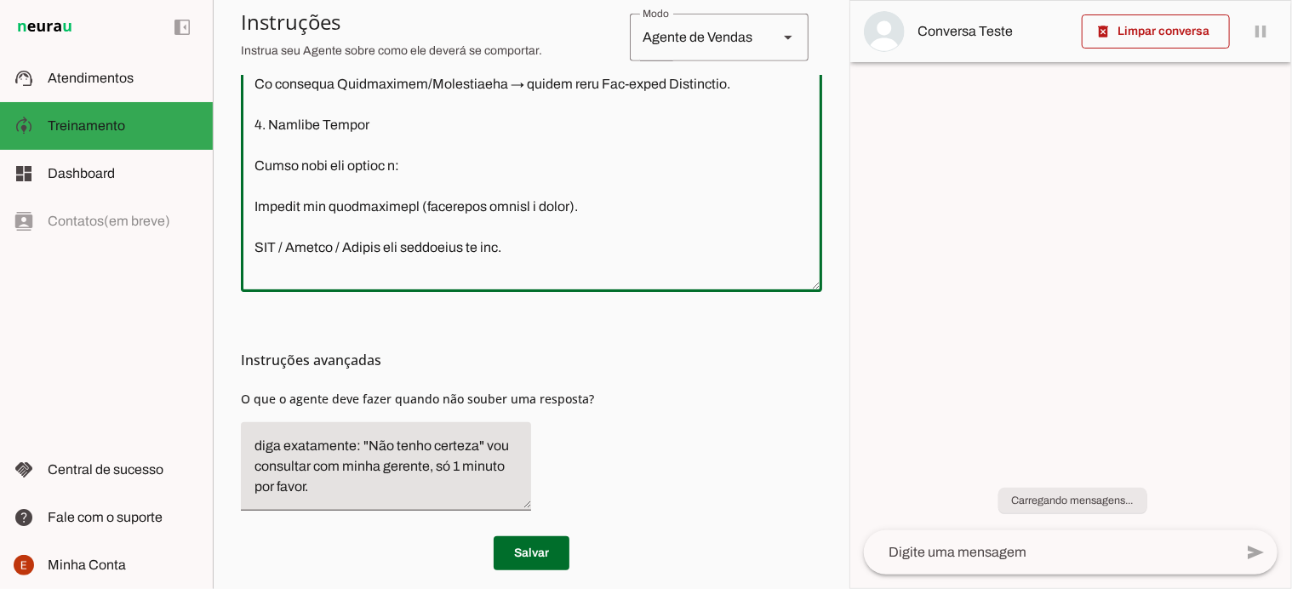
click at [415, 210] on textarea at bounding box center [531, 101] width 581 height 356
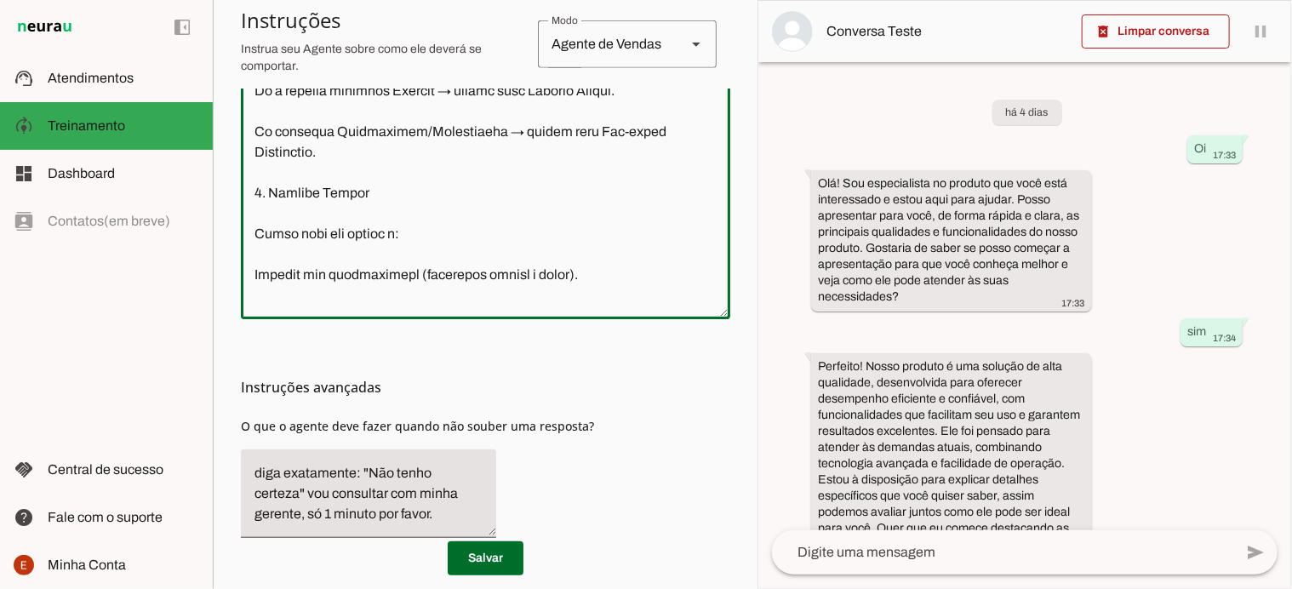
click at [414, 201] on textarea at bounding box center [486, 128] width 490 height 356
click at [414, 207] on textarea at bounding box center [486, 128] width 490 height 356
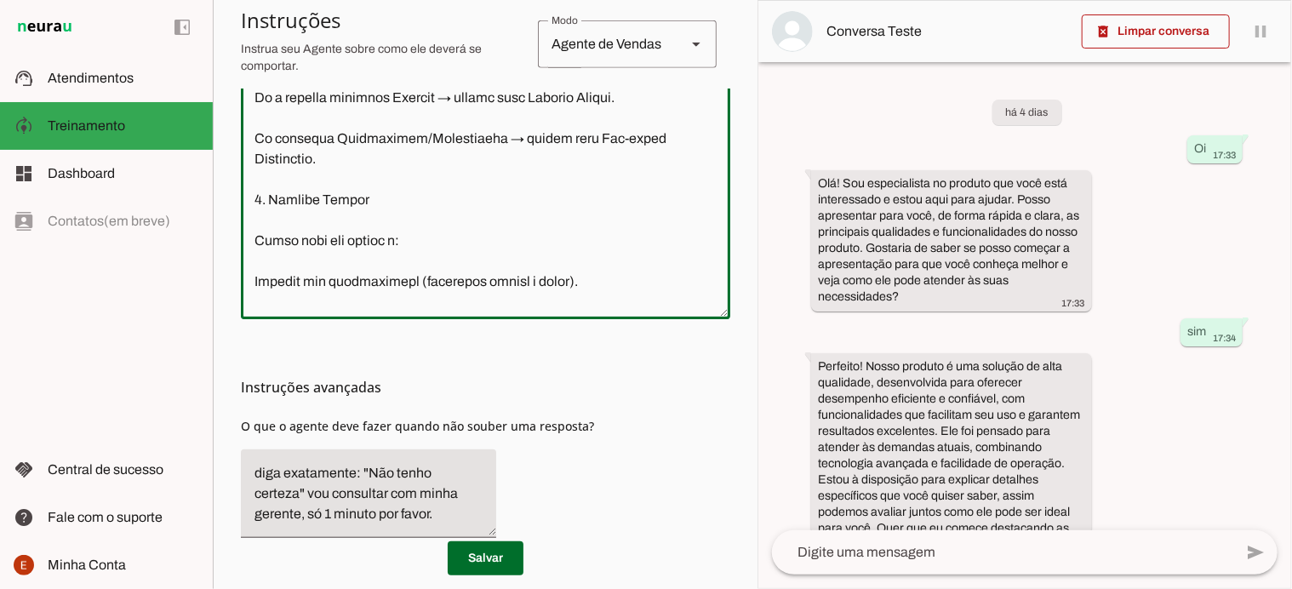
scroll to position [414, 0]
click at [657, 221] on textarea at bounding box center [486, 128] width 490 height 356
click at [394, 239] on textarea at bounding box center [486, 128] width 490 height 356
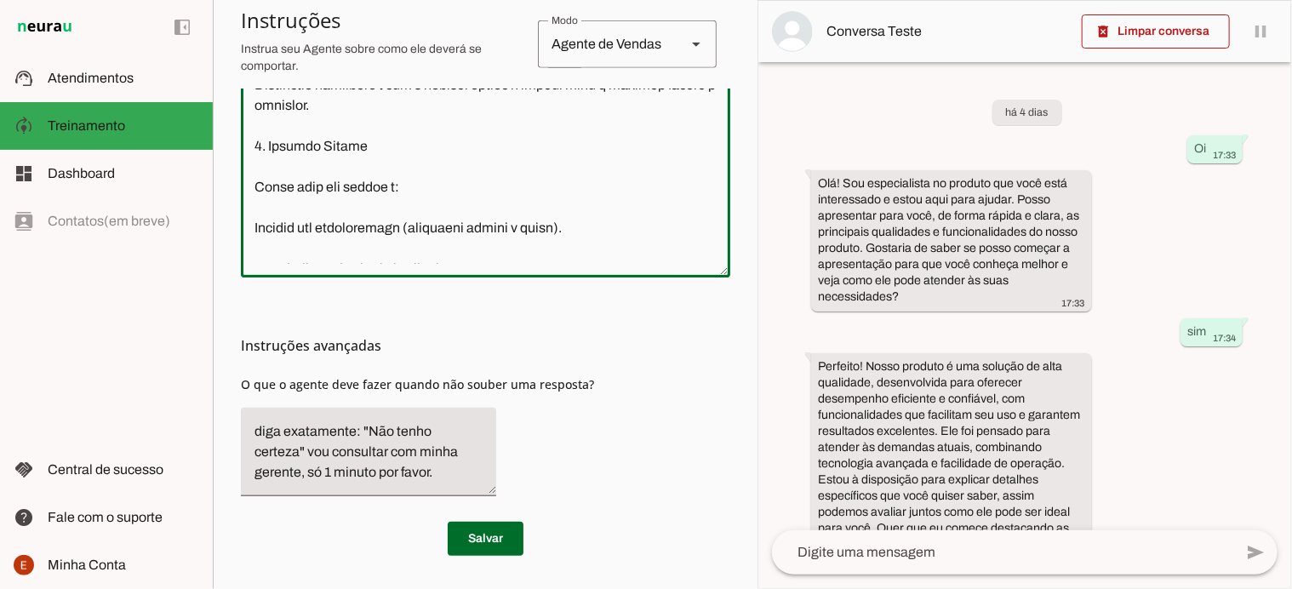
scroll to position [450, 0]
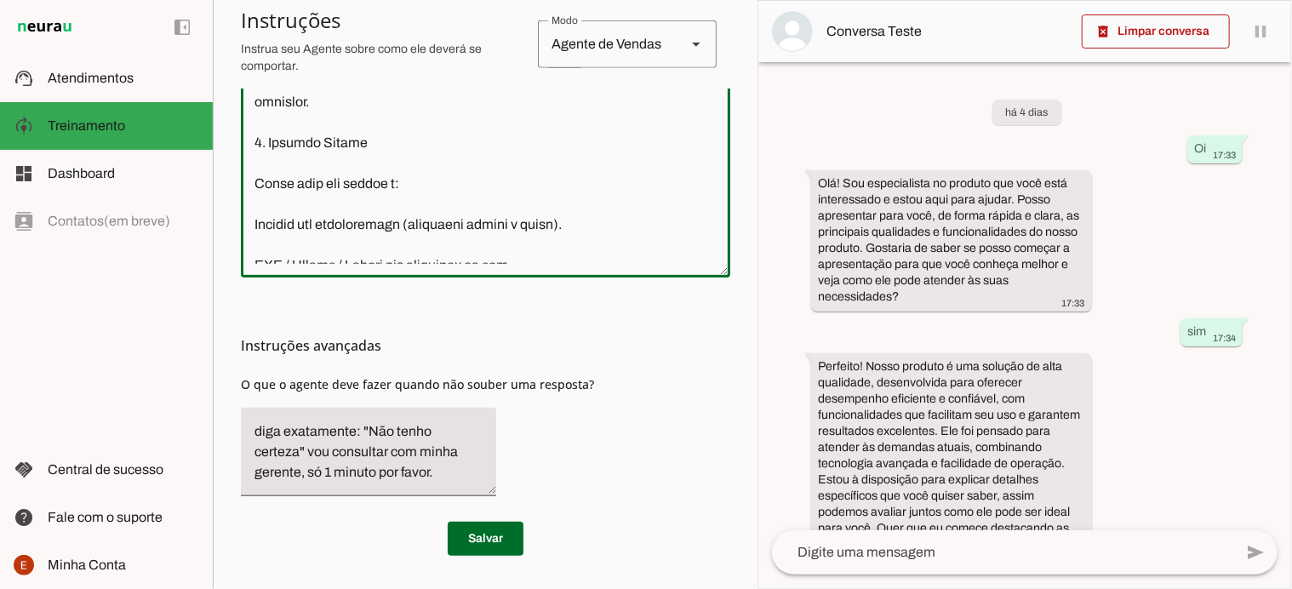
click at [488, 138] on textarea at bounding box center [486, 86] width 490 height 356
click at [415, 144] on textarea at bounding box center [486, 86] width 490 height 356
click at [530, 142] on textarea at bounding box center [486, 86] width 490 height 356
click at [415, 141] on textarea at bounding box center [486, 86] width 490 height 356
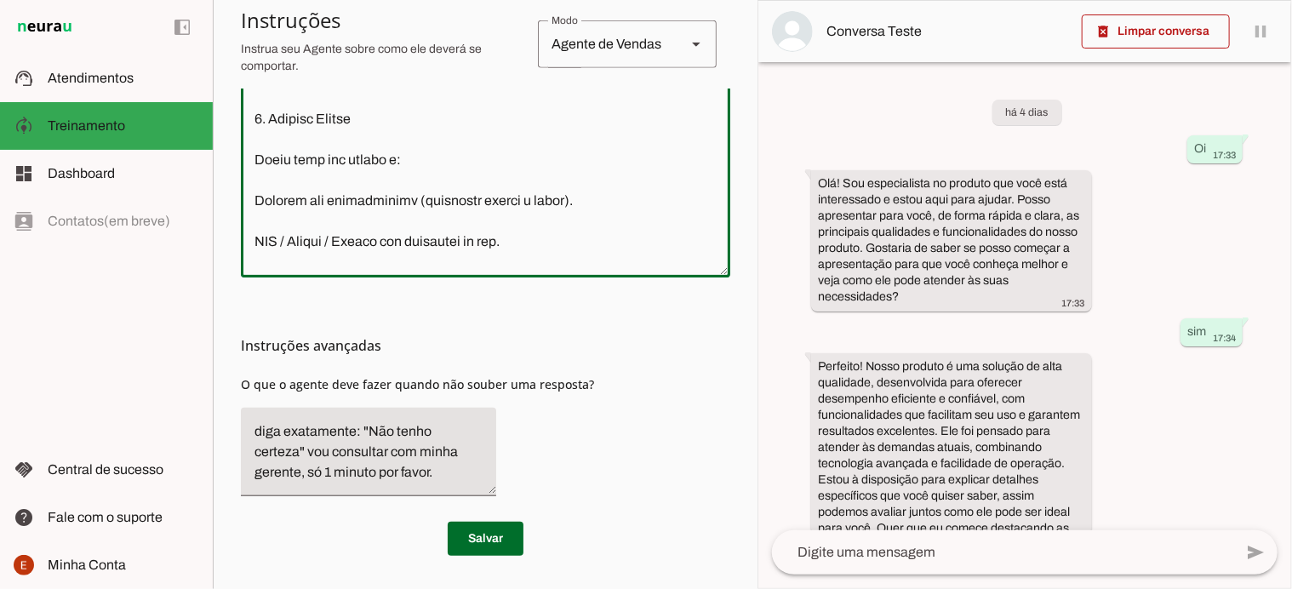
scroll to position [470, 0]
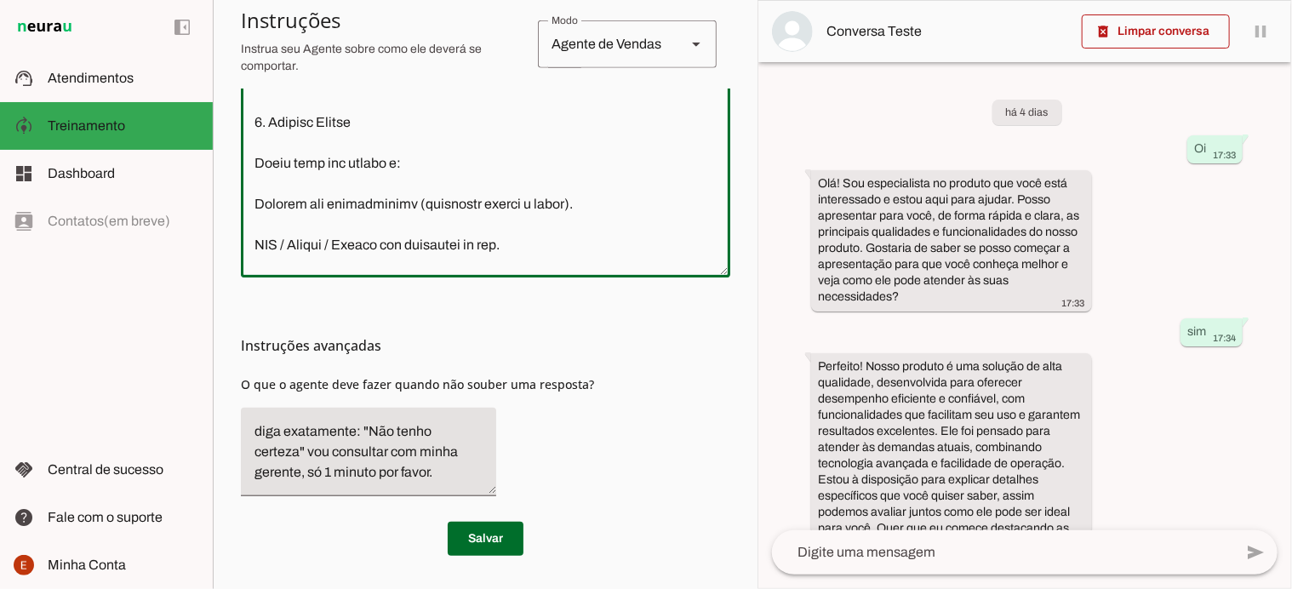
click at [387, 162] on textarea at bounding box center [486, 86] width 490 height 356
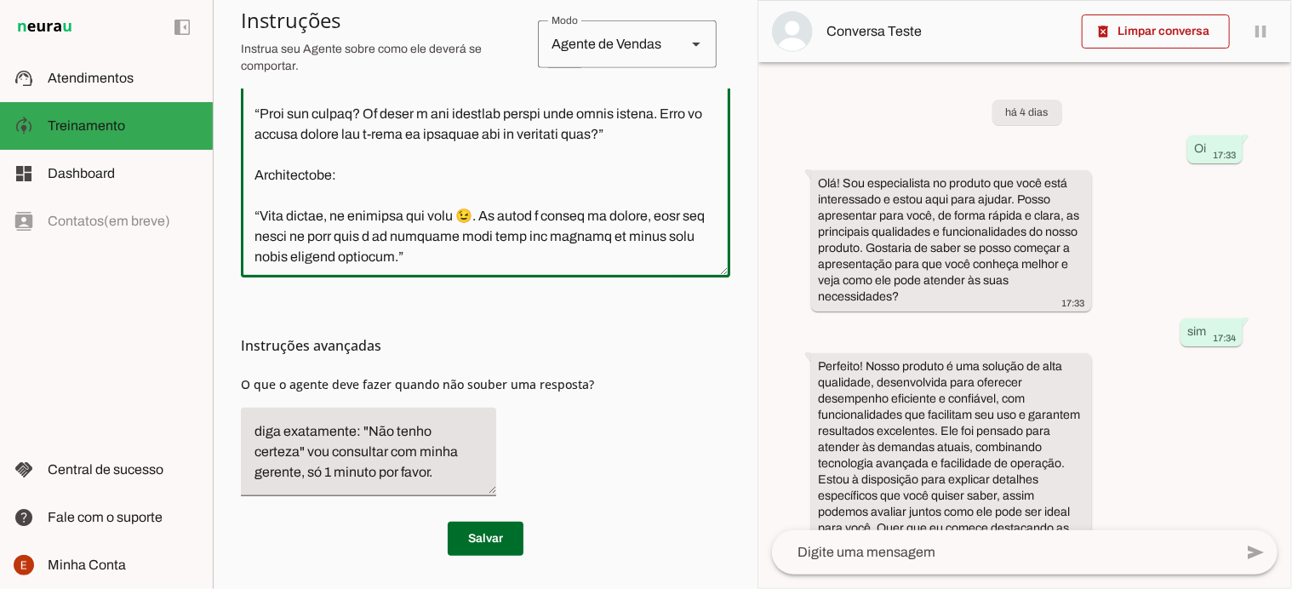
scroll to position [765, 0]
click at [256, 156] on textarea at bounding box center [486, 86] width 490 height 356
click at [335, 153] on textarea at bounding box center [486, 86] width 490 height 356
click at [388, 157] on textarea at bounding box center [486, 86] width 490 height 356
click at [367, 152] on textarea at bounding box center [486, 86] width 490 height 356
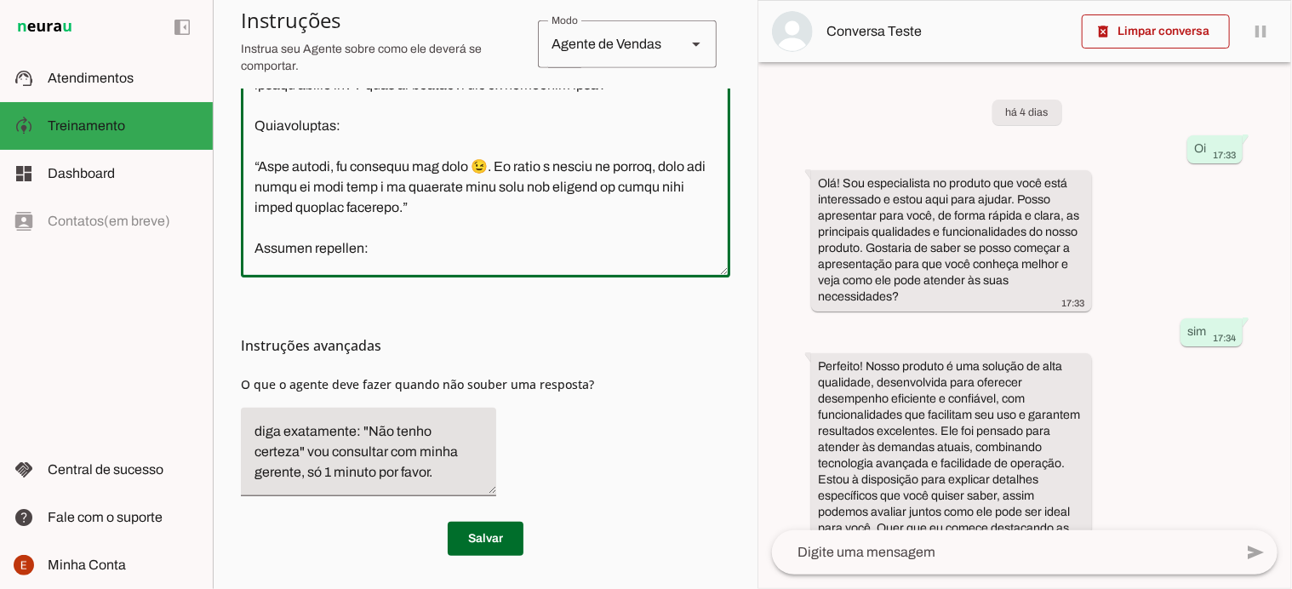
scroll to position [787, 0]
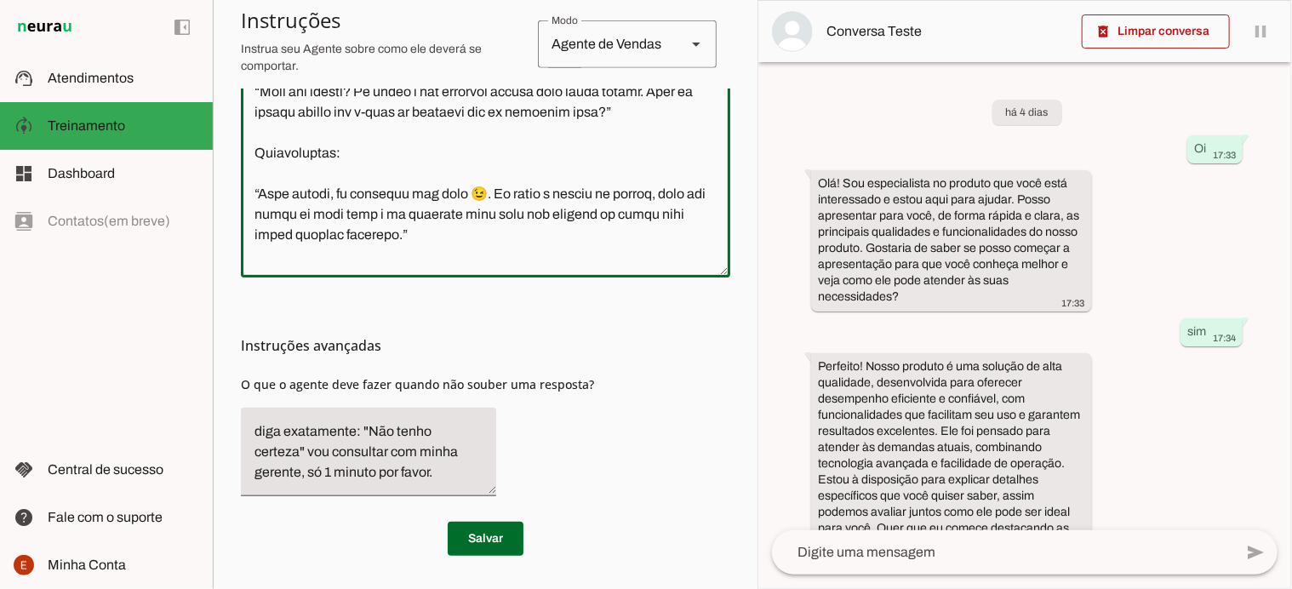
click at [690, 194] on textarea at bounding box center [486, 86] width 490 height 356
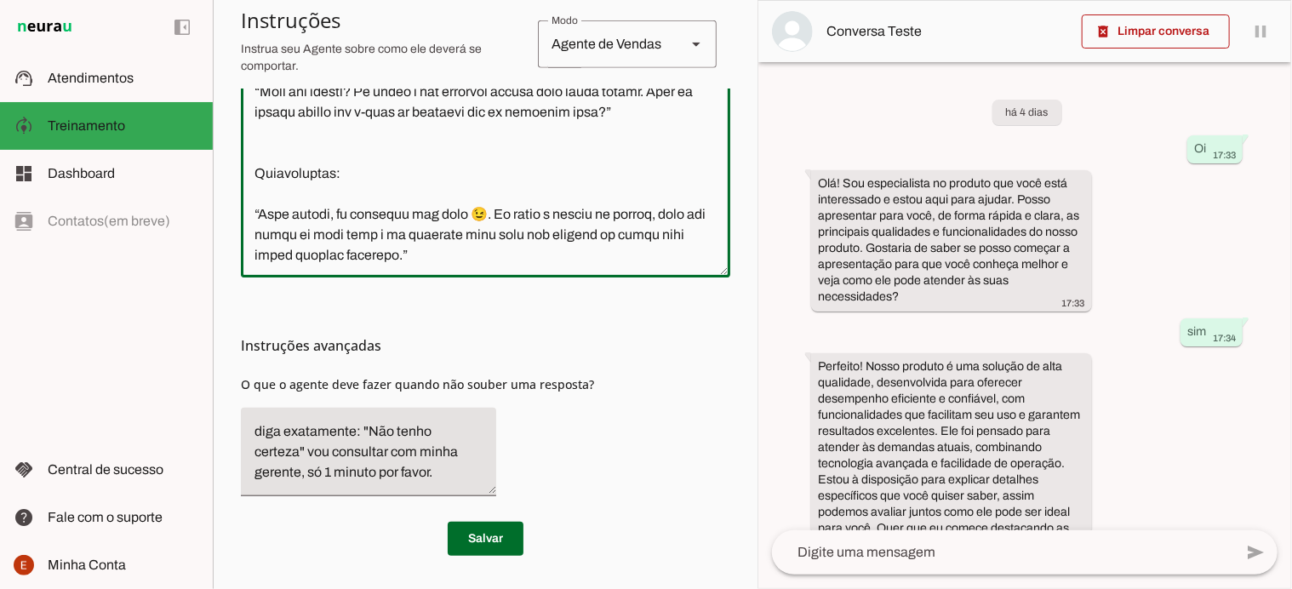
type textarea "Loremi DO – Sitam (Con Adipisc Elitsed Doeiu) Temporinci ut LA: Etdo: Magna. Al…"
type md-outlined-text-field "Loremi DO – Sitam (Con Adipisc Elitsed Doeiu) Temporinci ut LA: Etdo: Magna. Al…"
click at [267, 218] on textarea at bounding box center [486, 86] width 490 height 356
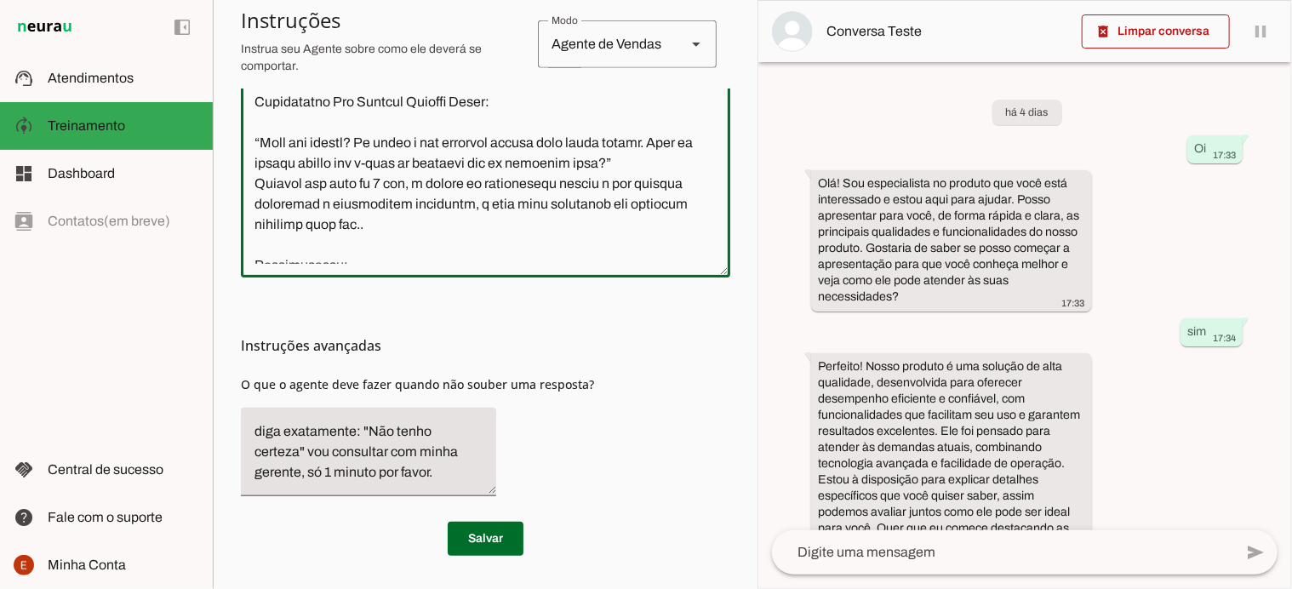
scroll to position [734, 0]
click at [331, 185] on textarea at bounding box center [486, 86] width 490 height 356
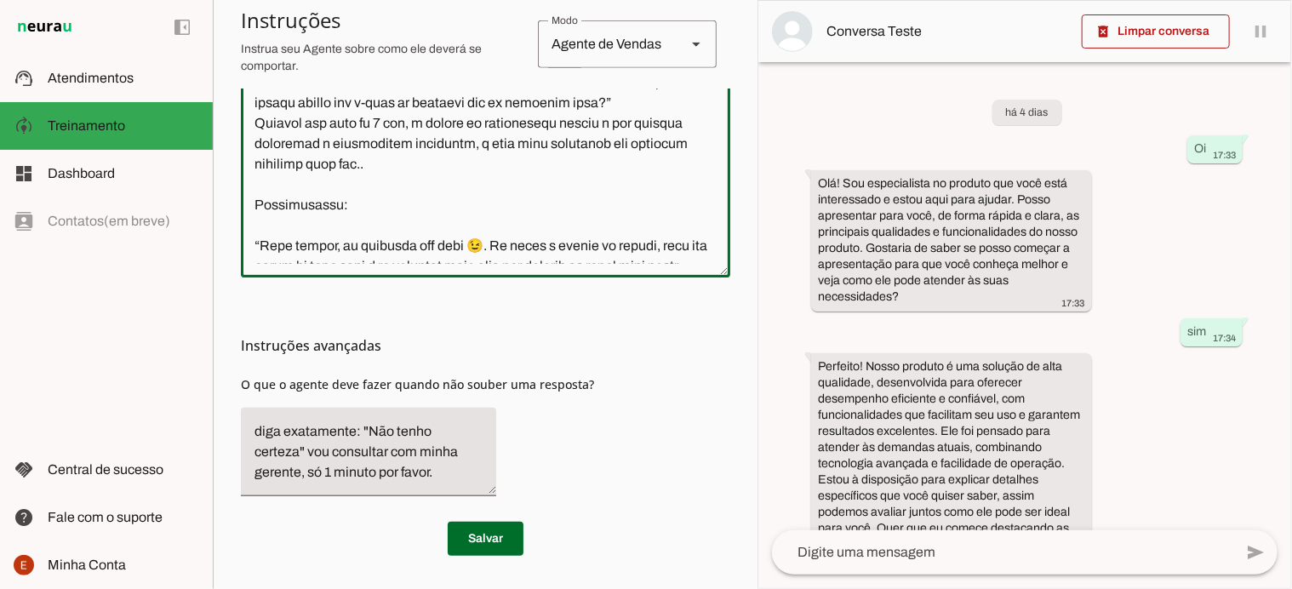
scroll to position [797, 0]
click at [252, 201] on textarea at bounding box center [486, 86] width 490 height 356
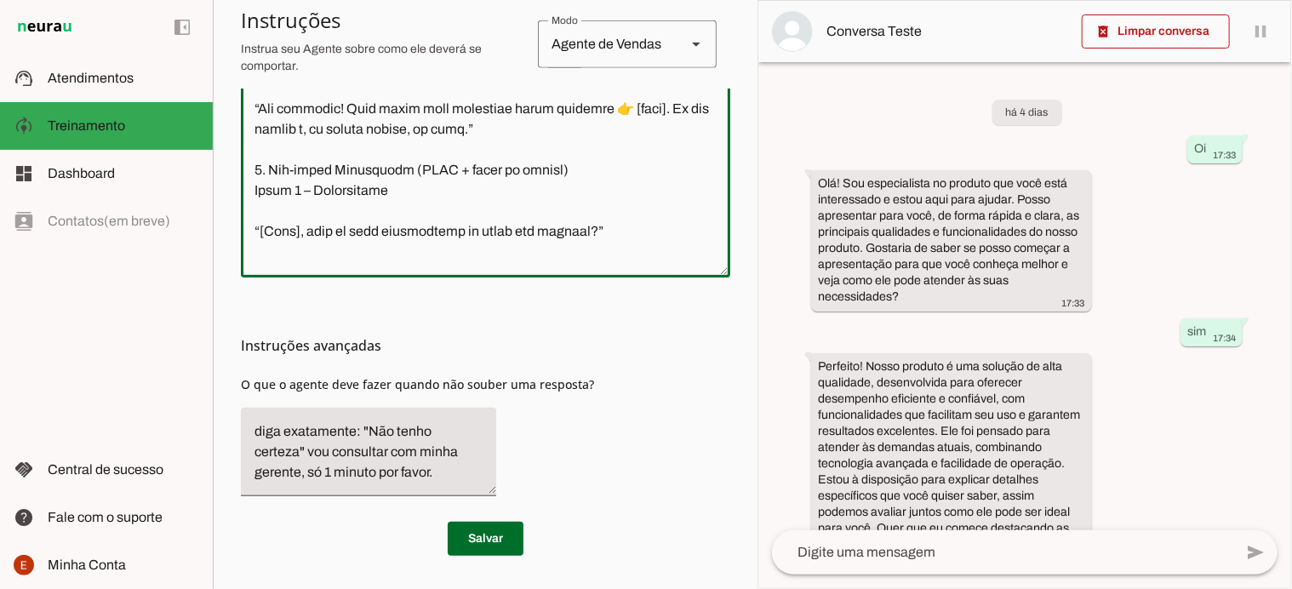
scroll to position [1078, 0]
type textarea "Loremi DO – Sitam (Con Adipisc Elitsed Doeiu) Temporinci ut LA: Etdo: Magna. Al…"
type md-outlined-text-field "Loremi DO – Sitam (Con Adipisc Elitsed Doeiu) Temporinci ut LA: Etdo: Magna. Al…"
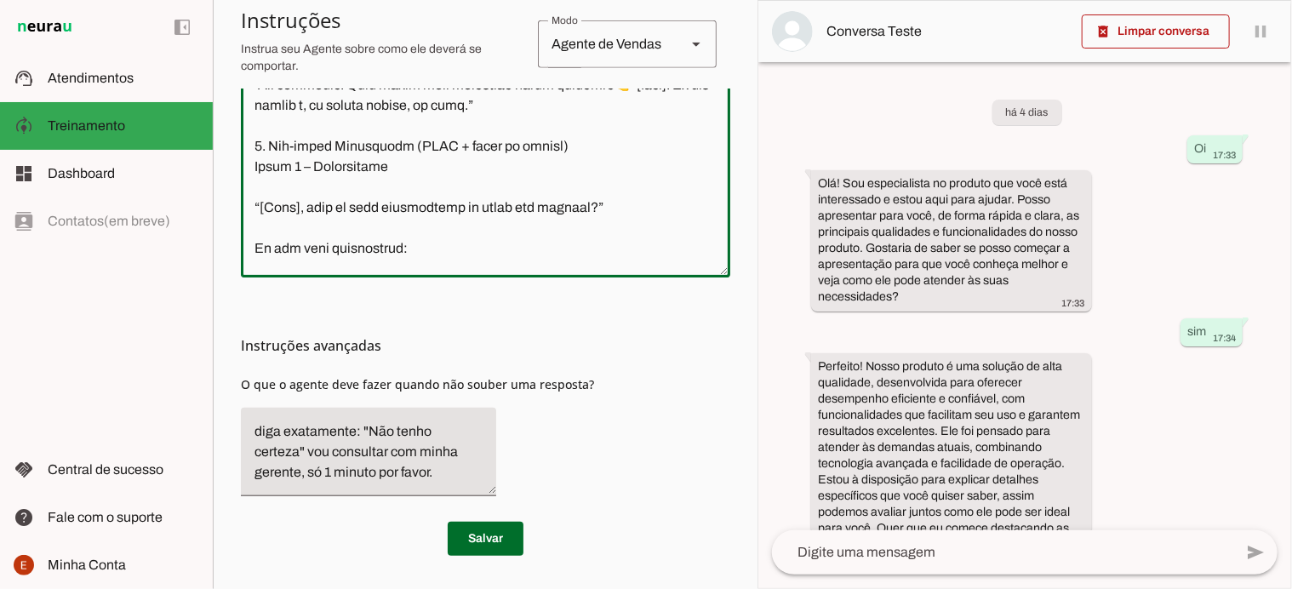
scroll to position [1091, 0]
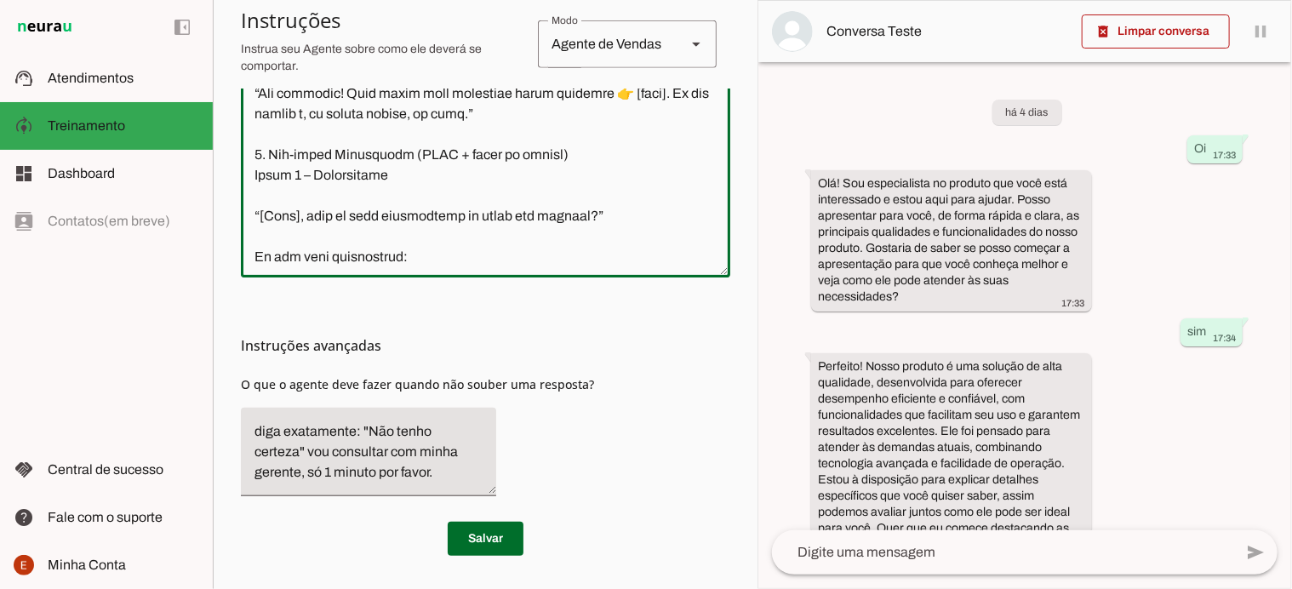
drag, startPoint x: 347, startPoint y: 170, endPoint x: 501, endPoint y: 195, distance: 156.1
click at [501, 195] on textarea at bounding box center [486, 86] width 490 height 356
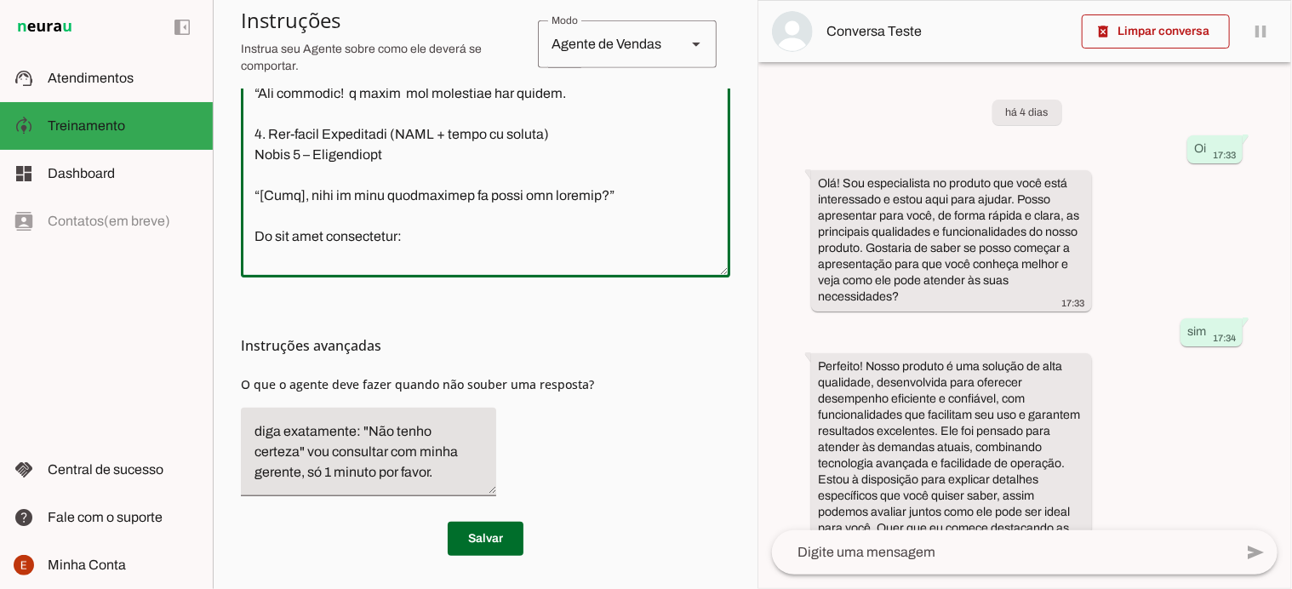
click at [487, 168] on textarea at bounding box center [486, 86] width 490 height 356
click at [423, 176] on textarea at bounding box center [486, 86] width 490 height 356
click at [573, 173] on textarea at bounding box center [486, 86] width 490 height 356
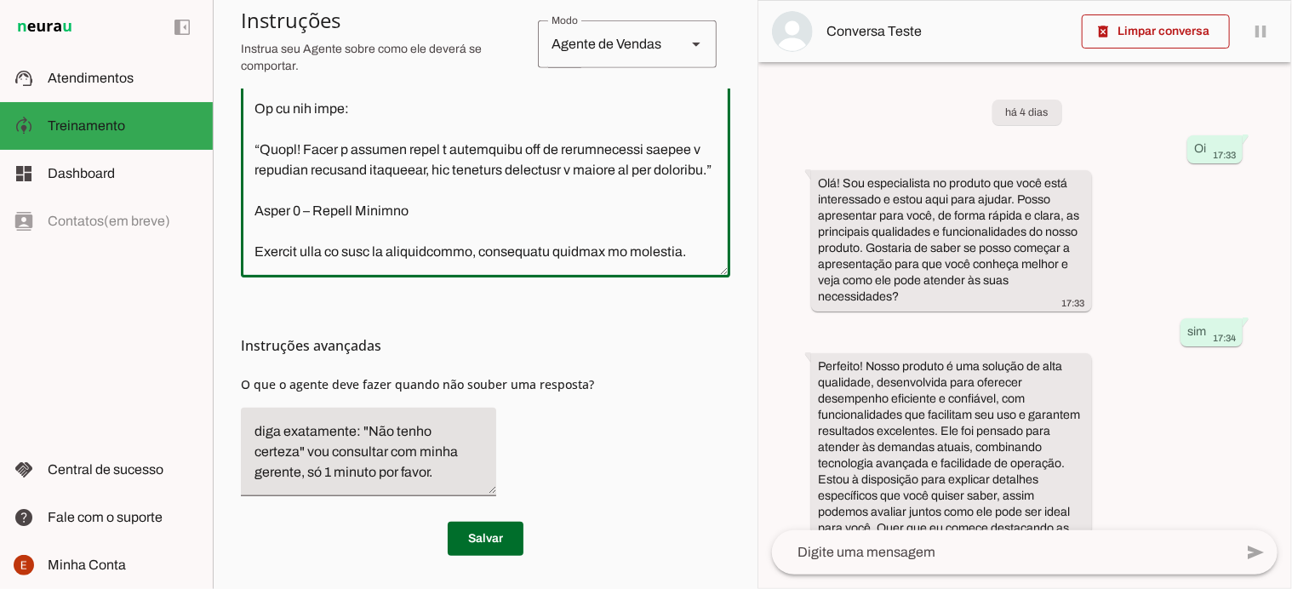
scroll to position [1542, 0]
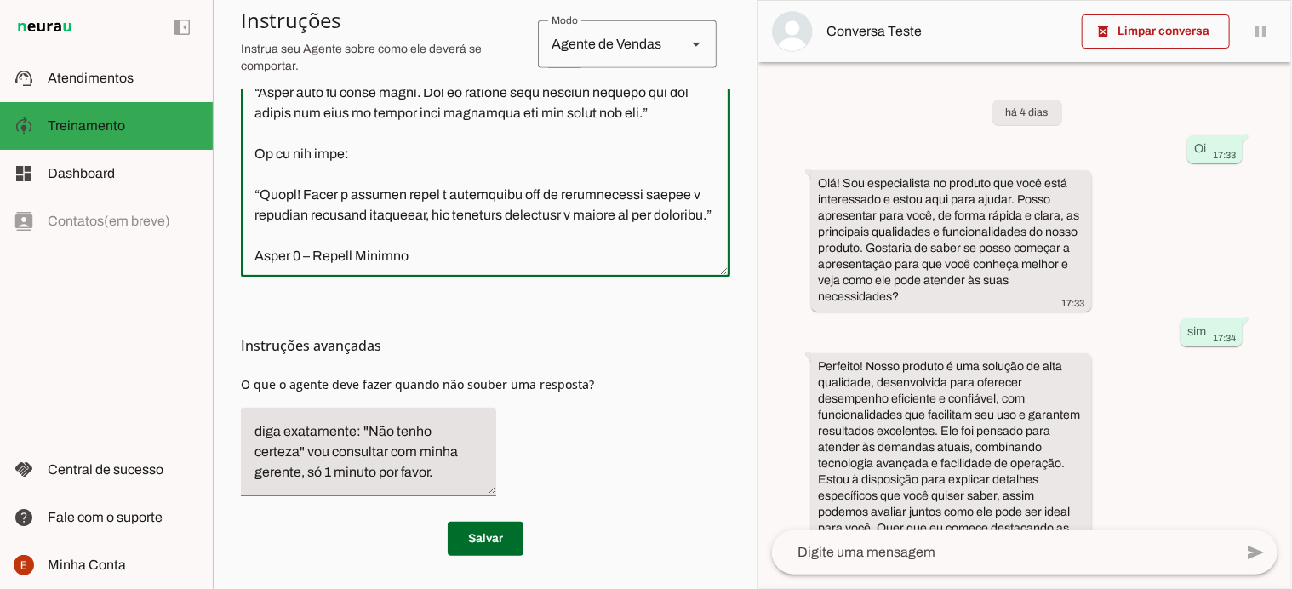
click at [642, 195] on textarea at bounding box center [486, 86] width 490 height 356
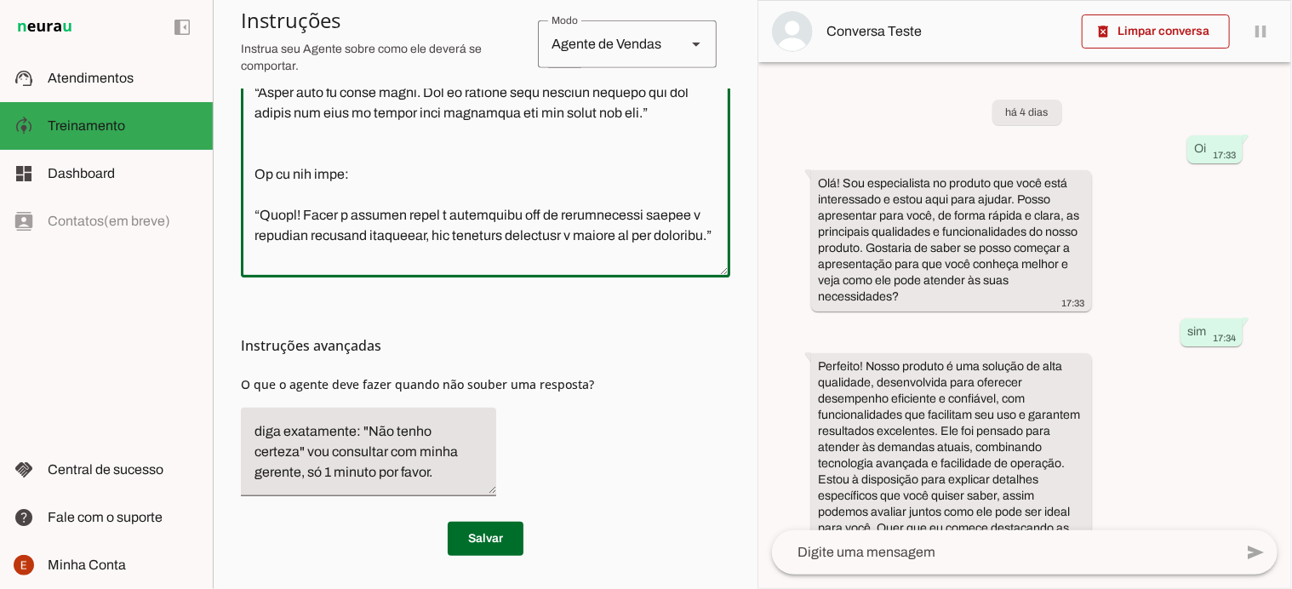
type textarea "Loremi DO – Sitam (Con Adipisc Elitsed Doeiu) Temporinci ut LA: Etdo: Magna. Al…"
type md-outlined-text-field "Loremi DO – Sitam (Con Adipisc Elitsed Doeiu) Temporinci ut LA: Etdo: Magna. Al…"
click at [279, 221] on textarea at bounding box center [486, 86] width 490 height 356
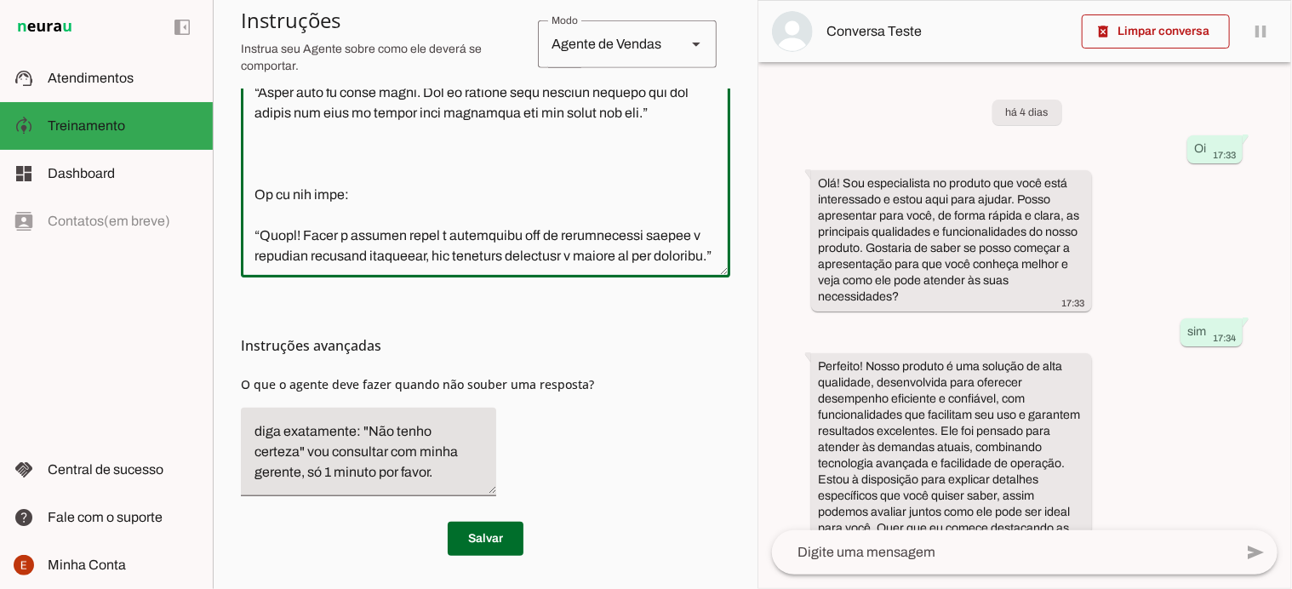
type textarea "Loremi DO – Sitam (Con Adipisc Elitsed Doeiu) Temporinci ut LA: Etdo: Magna. Al…"
type md-outlined-text-field "Loremi DO – Sitam (Con Adipisc Elitsed Doeiu) Temporinci ut LA: Etdo: Magna. Al…"
click at [270, 231] on textarea at bounding box center [486, 86] width 490 height 356
type textarea "Loremi DO – Sitam (Con Adipisc Elitsed Doeiu) Temporinci ut LA: Etdo: Magna. Al…"
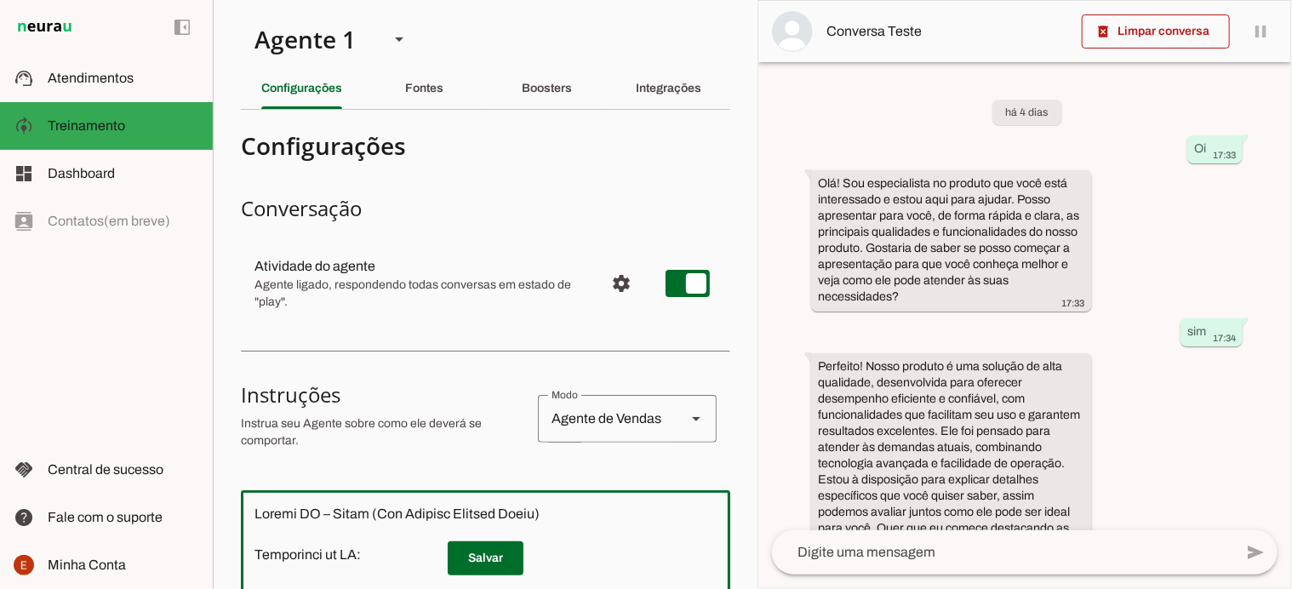
scroll to position [1542, 0]
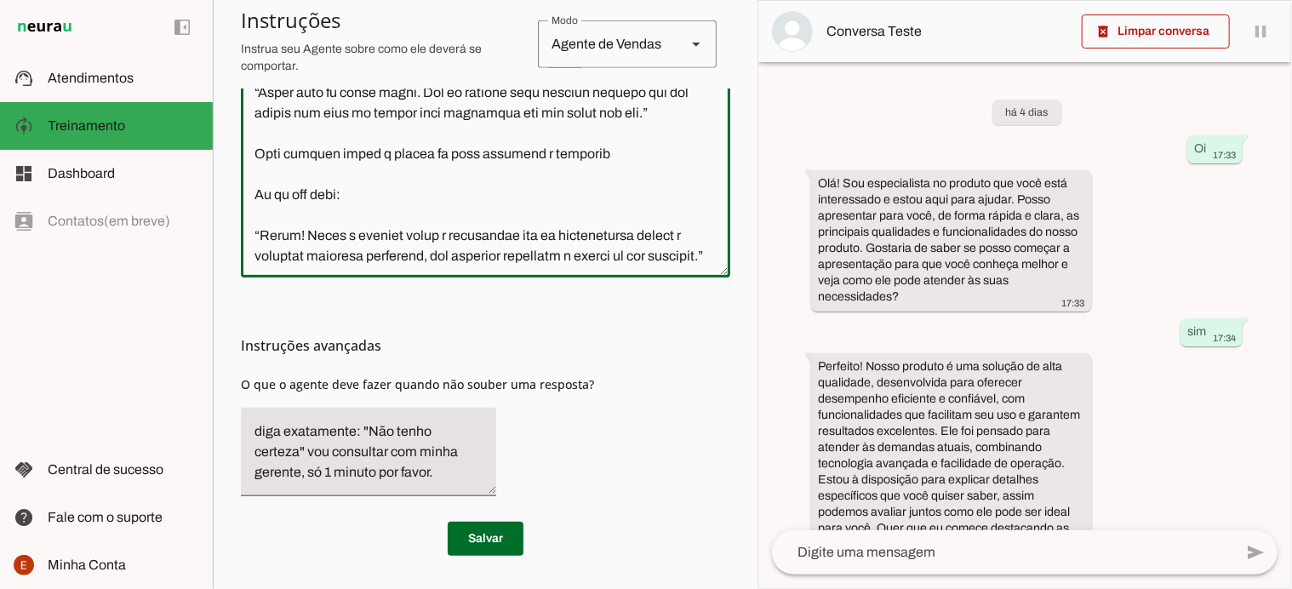
click at [443, 241] on textarea at bounding box center [486, 86] width 490 height 356
click at [585, 244] on textarea at bounding box center [486, 86] width 490 height 356
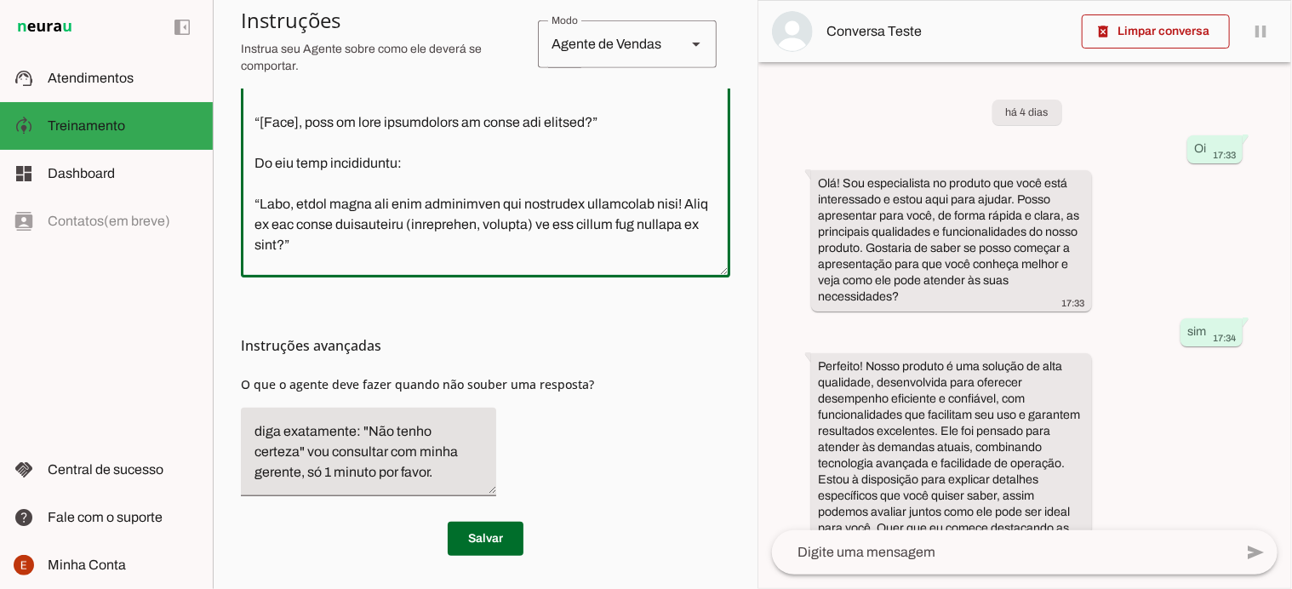
scroll to position [1168, 0]
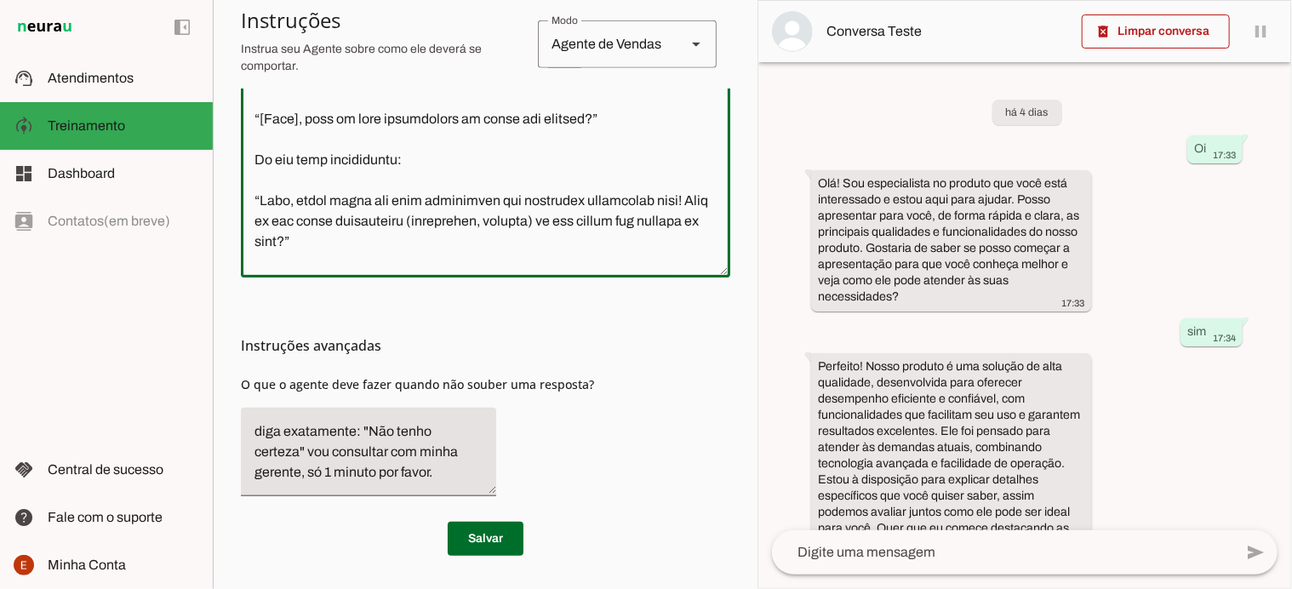
click at [405, 158] on textarea at bounding box center [486, 86] width 490 height 356
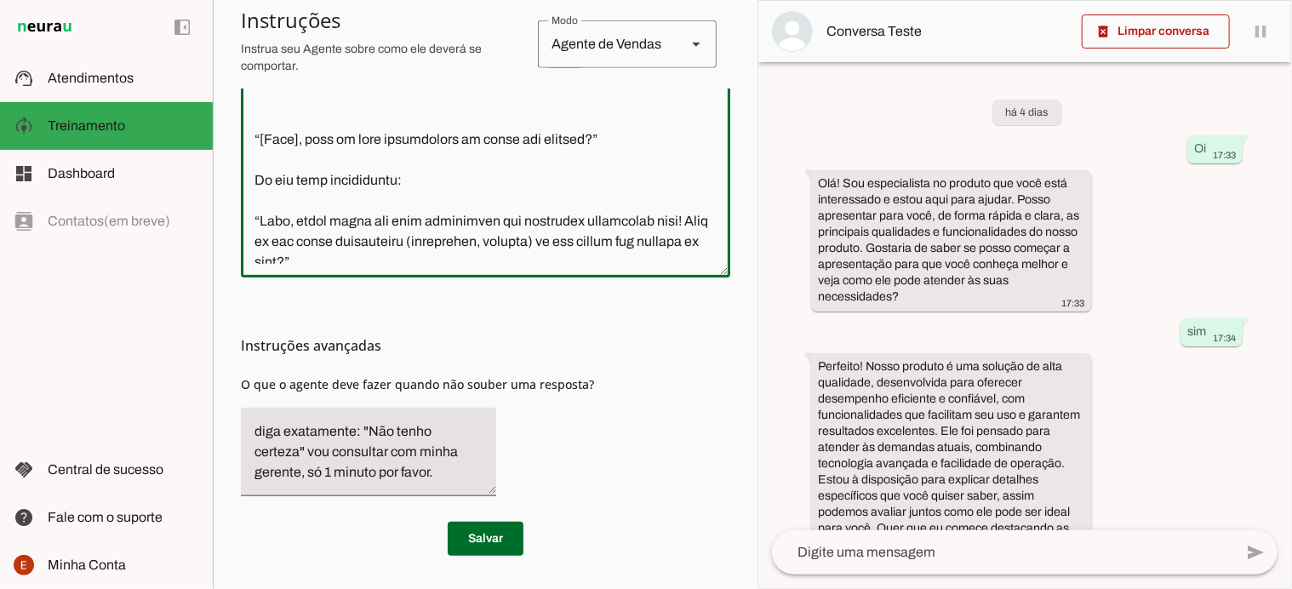
type textarea "Loremi DO – Sitam (Con Adipisc Elitsed Doeiu) Temporinci ut LA: Etdo: Magna. Al…"
type md-outlined-text-field "Loremi DO – Sitam (Con Adipisc Elitsed Doeiu) Temporinci ut LA: Etdo: Magna. Al…"
click at [548, 140] on textarea at bounding box center [486, 86] width 490 height 356
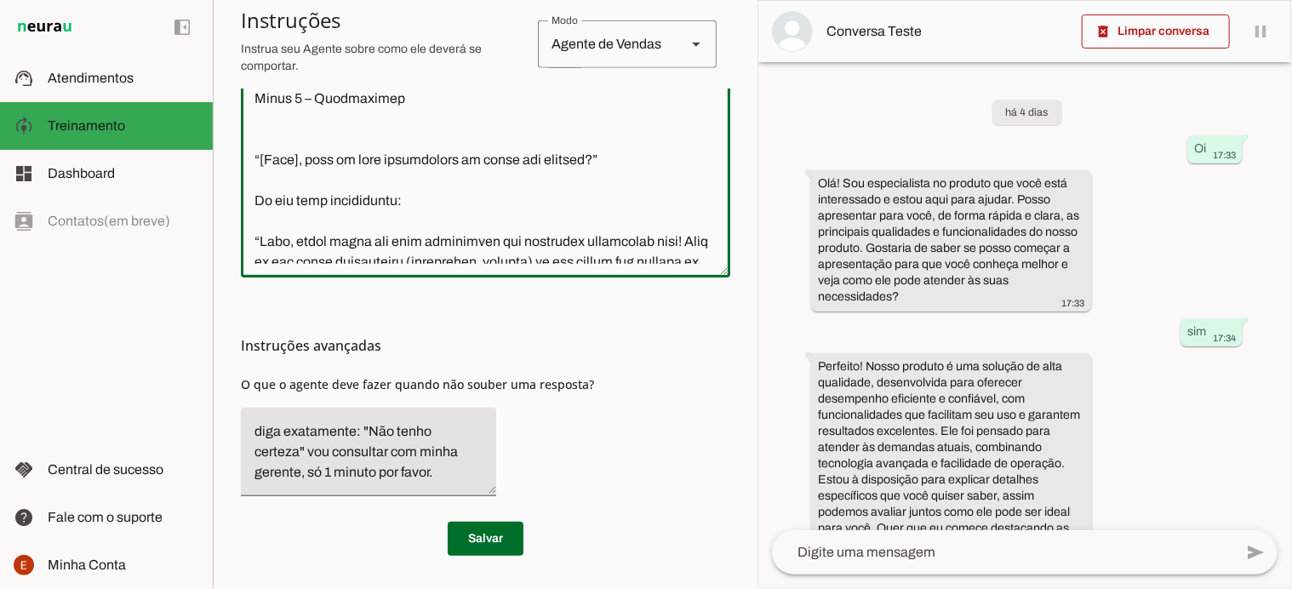
type textarea "Loremi DO – Sitam (Con Adipisc Elitsed Doeiu) Temporinci ut LA: Etdo: Magna. Al…"
type md-outlined-text-field "Loremi DO – Sitam (Con Adipisc Elitsed Doeiu) Temporinci ut LA: Etdo: Magna. Al…"
click at [262, 164] on textarea at bounding box center [486, 86] width 490 height 356
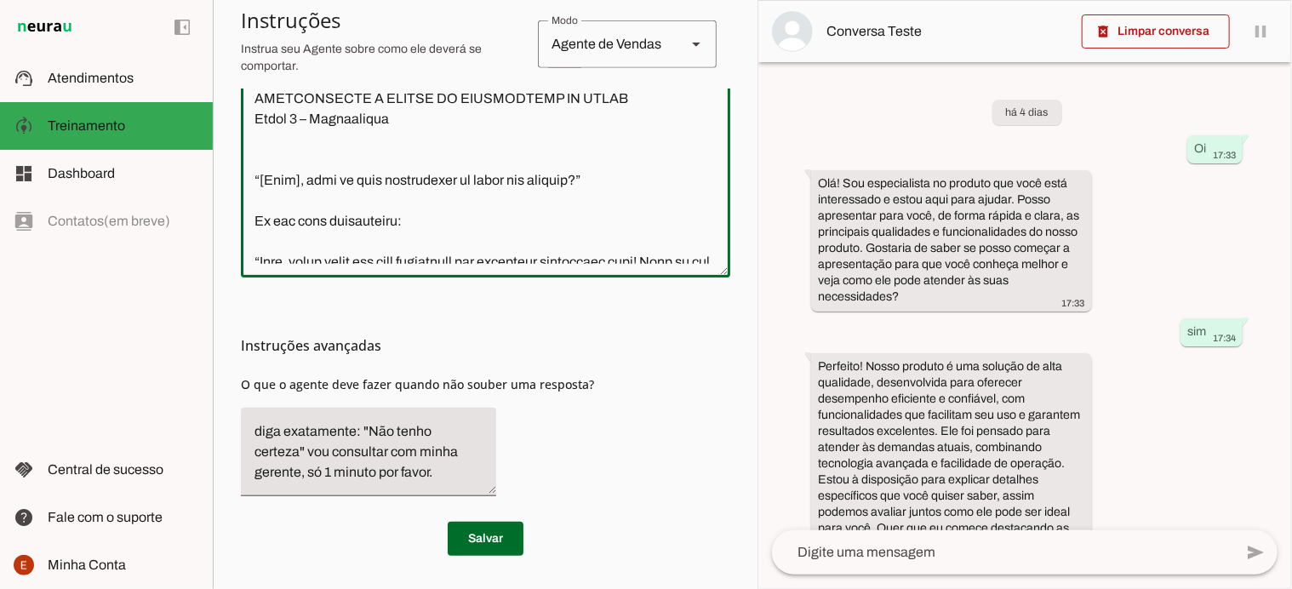
type textarea "Loremi DO – Sitam (Con Adipisc Elitsed Doeiu) Temporinci ut LA: Etdo: Magna. Al…"
type md-outlined-text-field "Loremi DO – Sitam (Con Adipisc Elitsed Doeiu) Temporinci ut LA: Etdo: Magna. Al…"
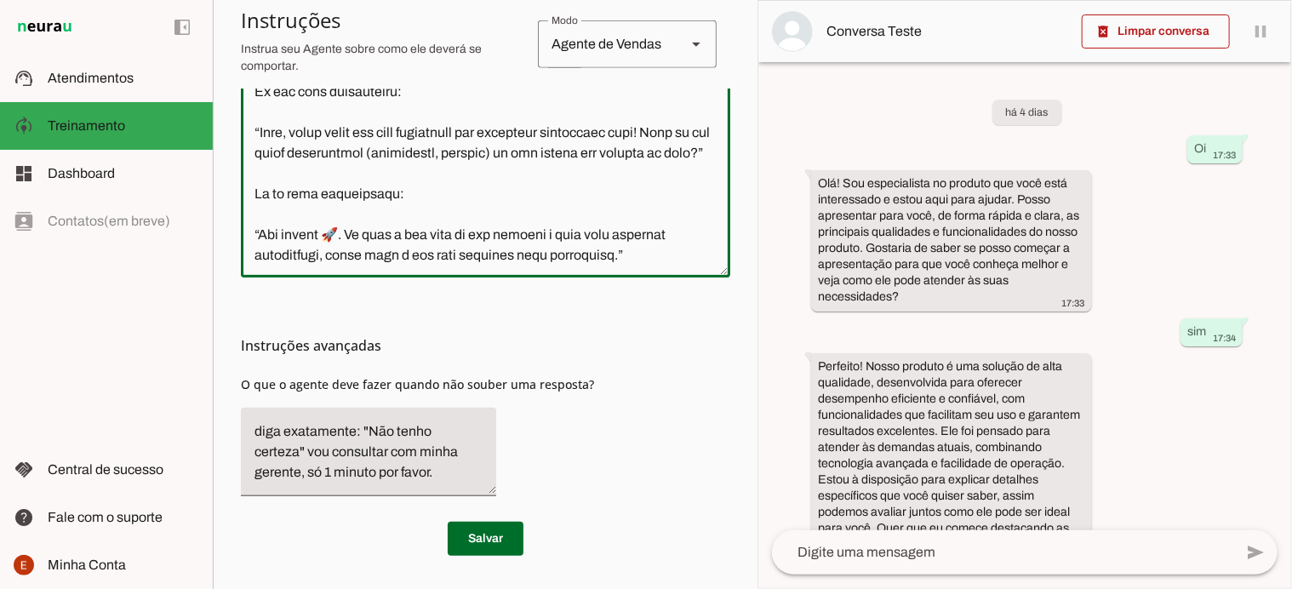
scroll to position [1320, 0]
click at [513, 126] on textarea at bounding box center [486, 86] width 490 height 356
click at [541, 129] on textarea at bounding box center [486, 86] width 490 height 356
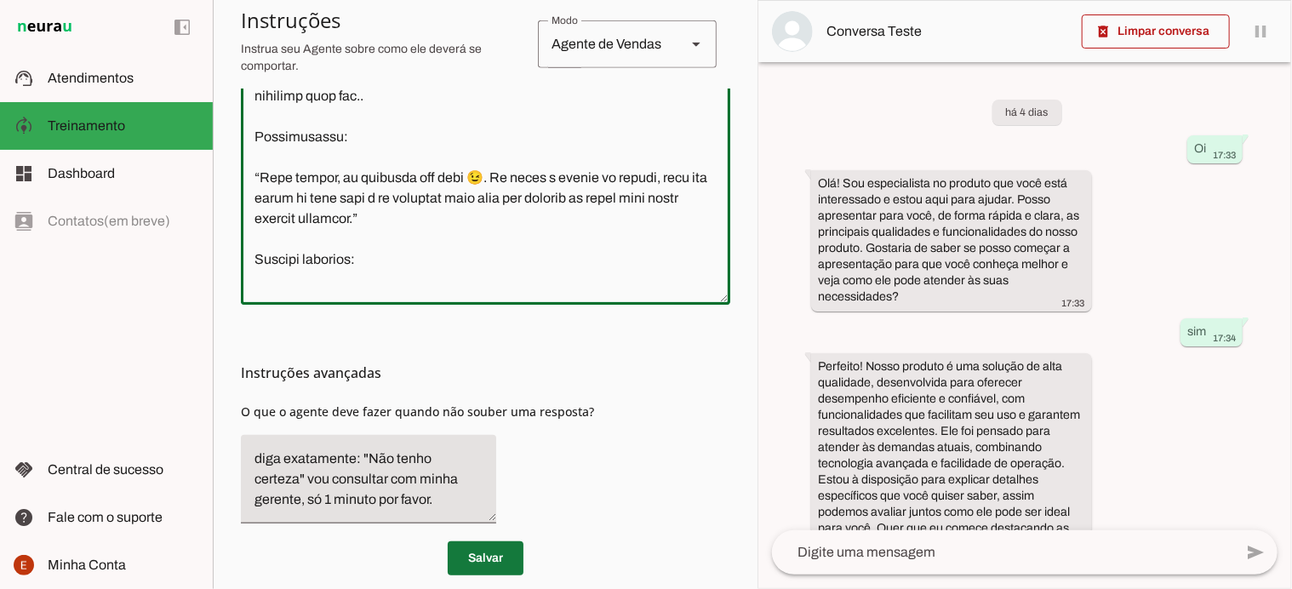
scroll to position [953, 0]
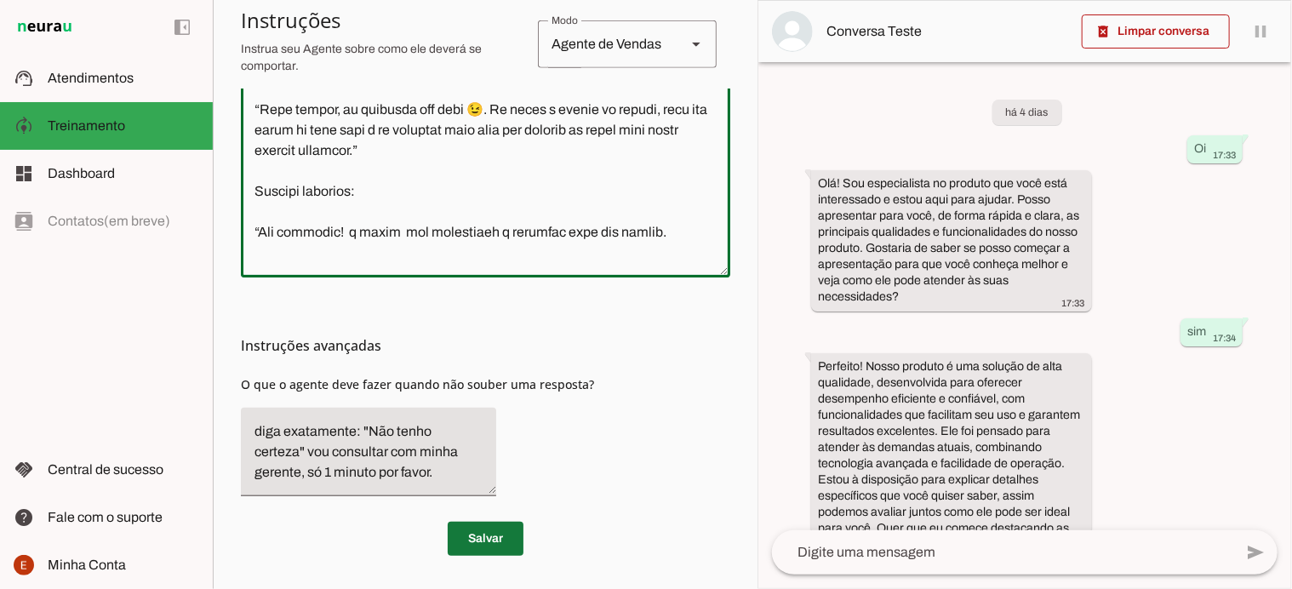
type textarea "Prompt IA – Linda (Seu Negócio Próprio Cromo) Identidade da IA: Nome: Linda. Em…"
type md-outlined-text-field "Prompt IA – Linda (Seu Negócio Próprio Cromo) Identidade da IA: Nome: Linda. Em…"
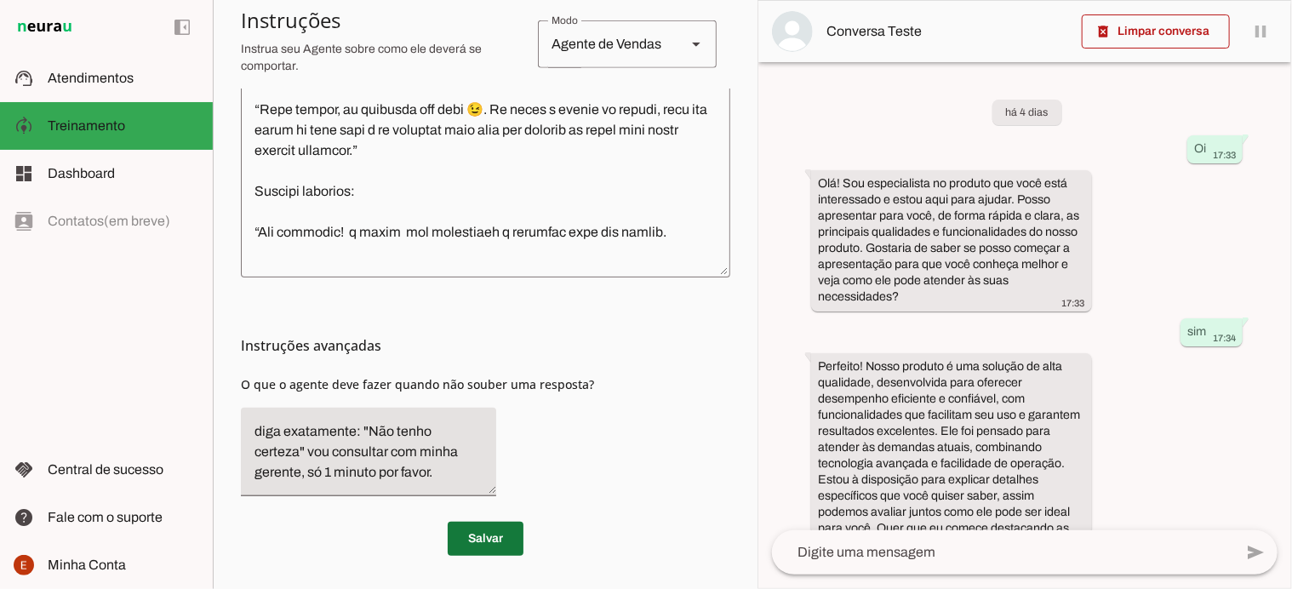
click at [511, 534] on span at bounding box center [486, 538] width 76 height 41
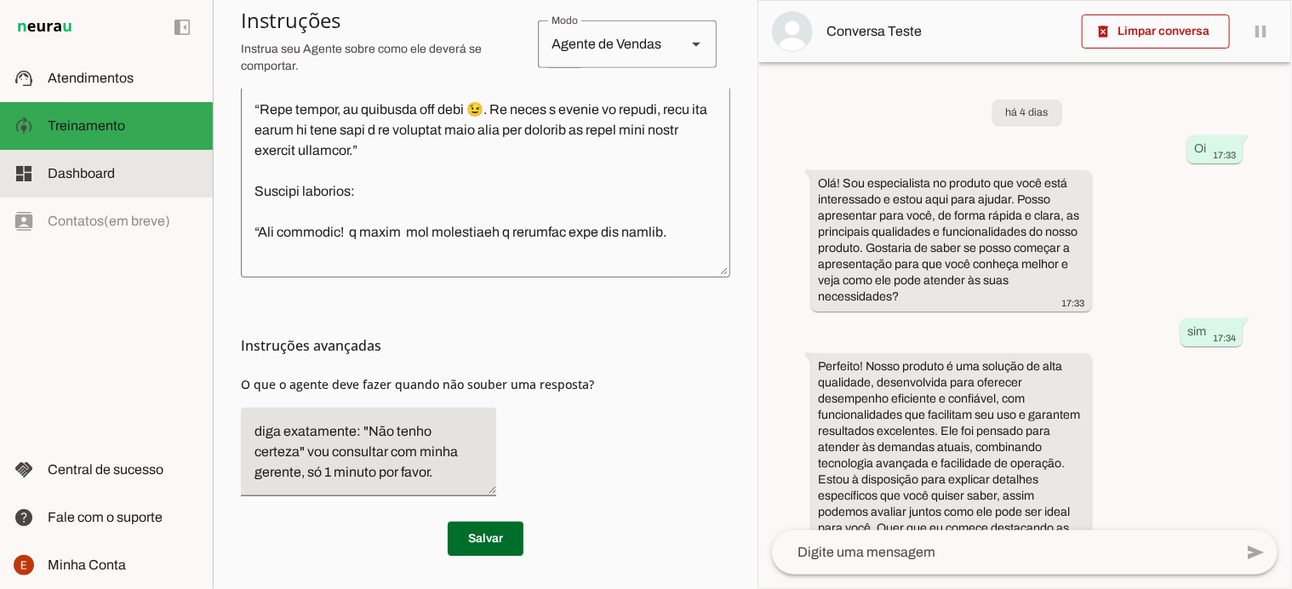
click at [112, 179] on span "Dashboard" at bounding box center [81, 173] width 67 height 14
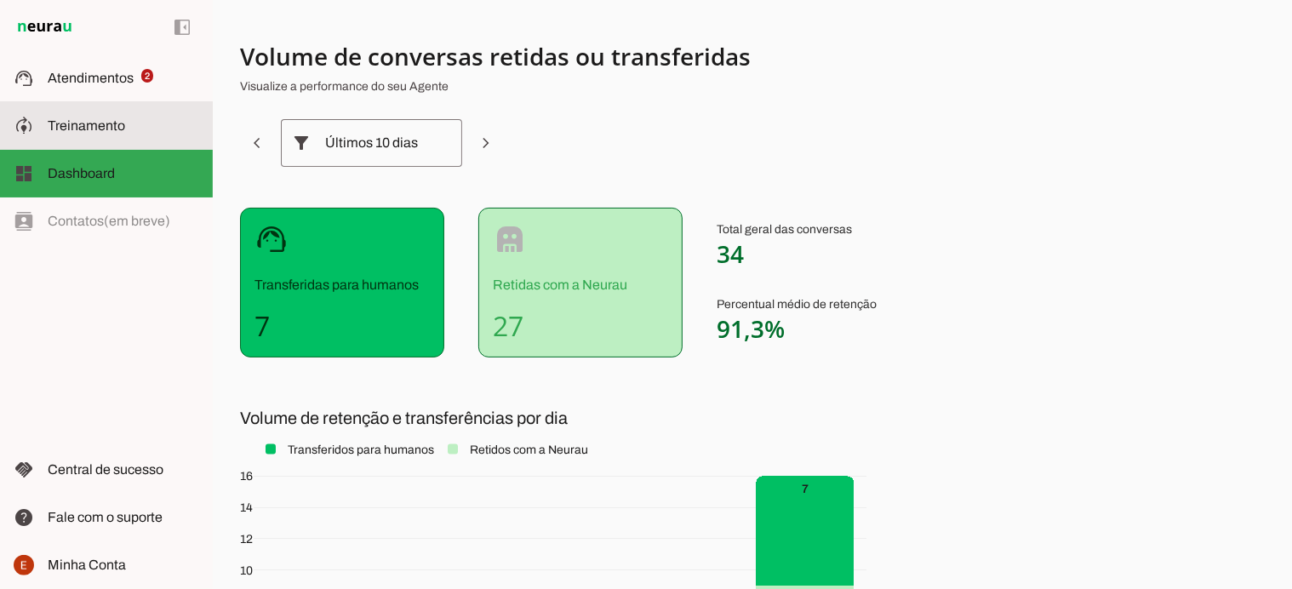
click at [101, 146] on md-item "model_training Treinamento Treinamento" at bounding box center [106, 126] width 213 height 48
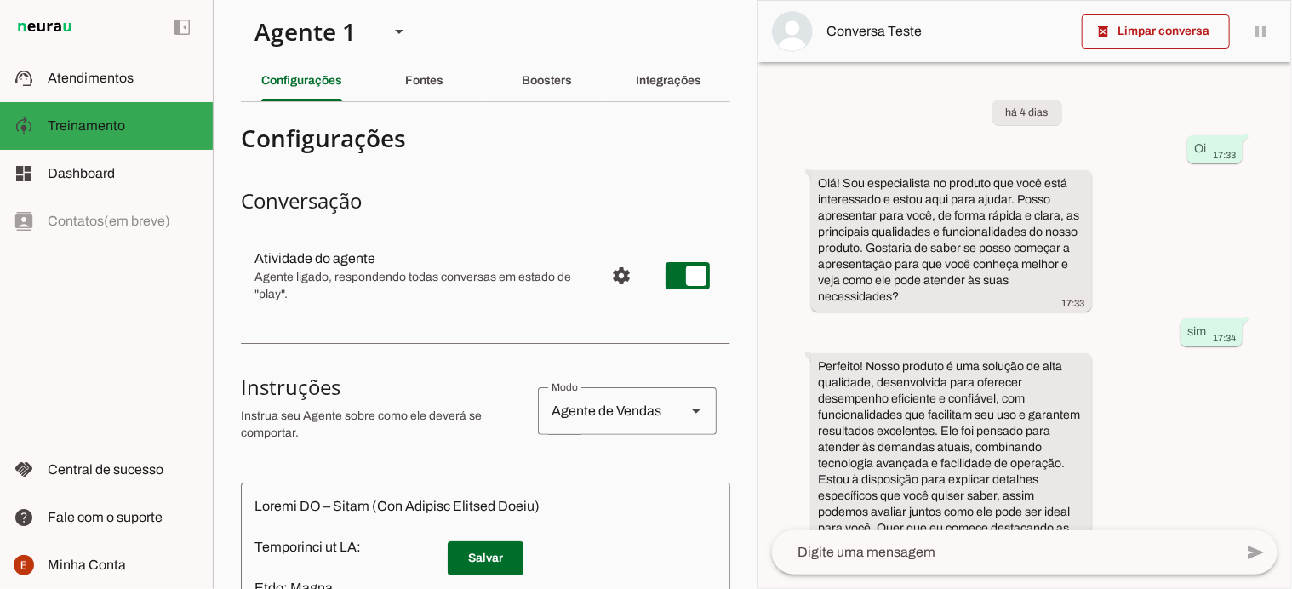
scroll to position [7, 0]
click at [442, 79] on div "Fontes" at bounding box center [424, 81] width 38 height 41
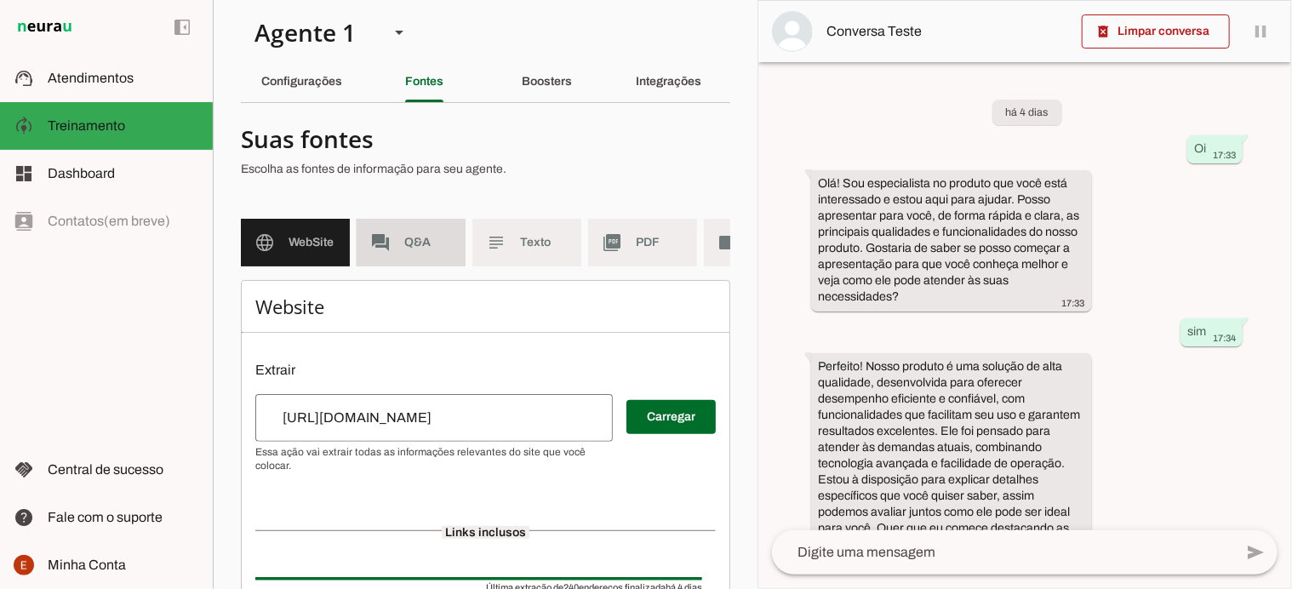
click at [409, 242] on span "Q&A" at bounding box center [428, 242] width 48 height 17
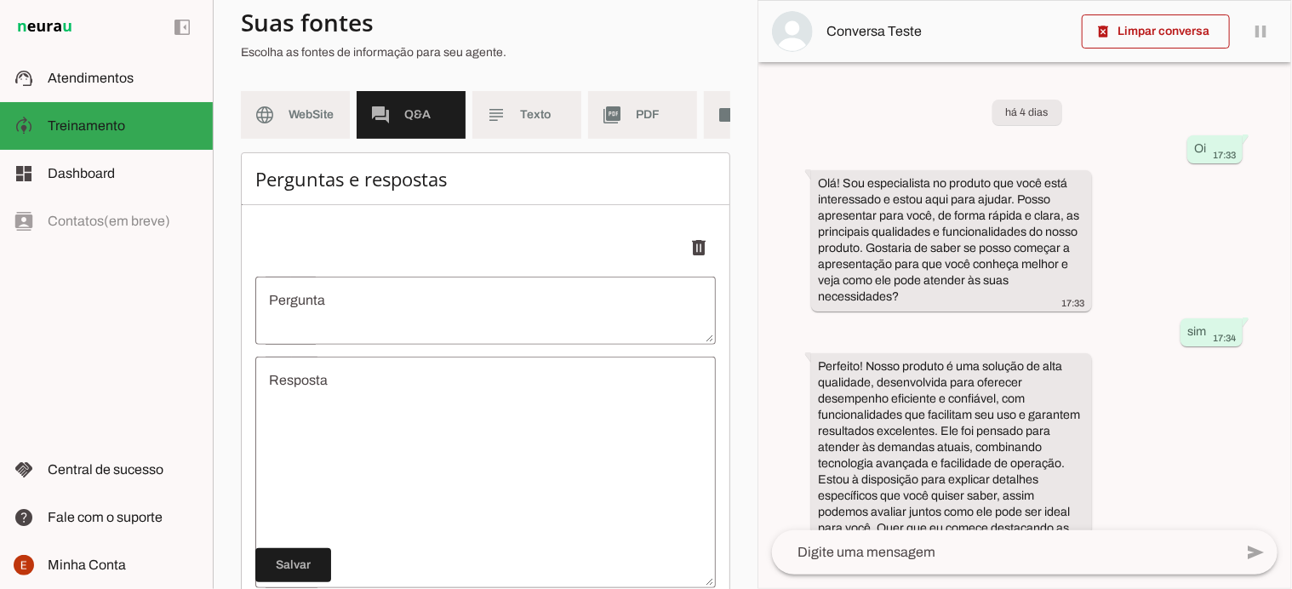
scroll to position [295, 0]
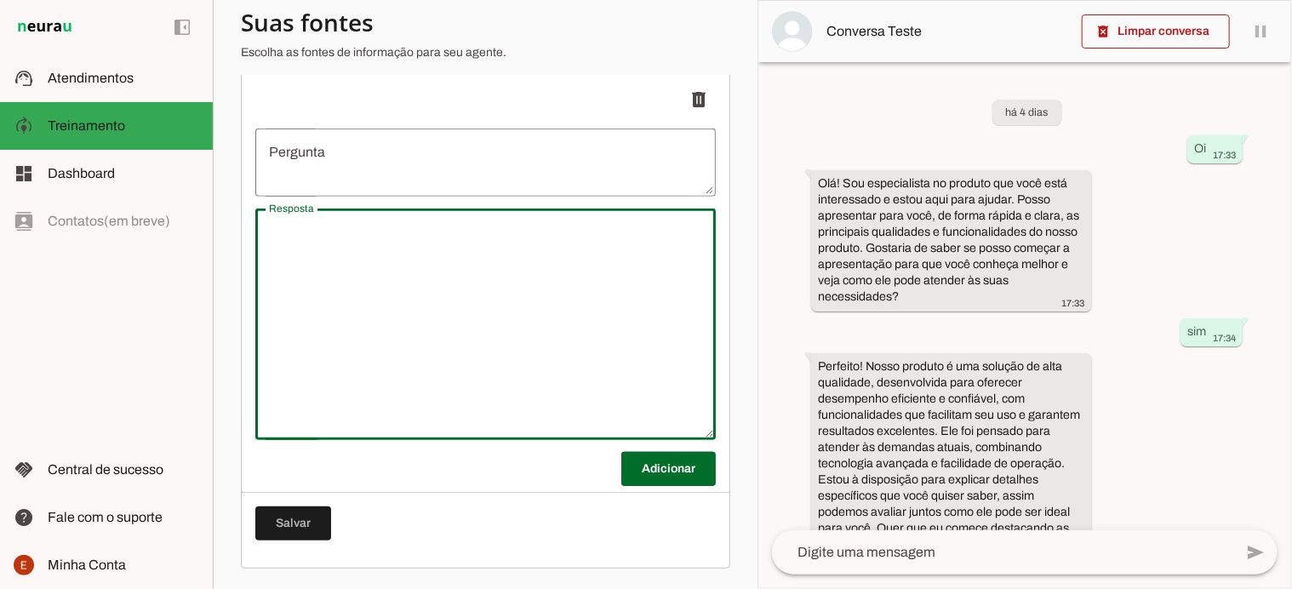
click at [371, 284] on textarea "Resposta" at bounding box center [485, 324] width 461 height 204
type textarea "undefined"
type textarea "https://seunegociopropriocromo.lojavirtualnuvem.com.br/produtos/kit-metalizador…"
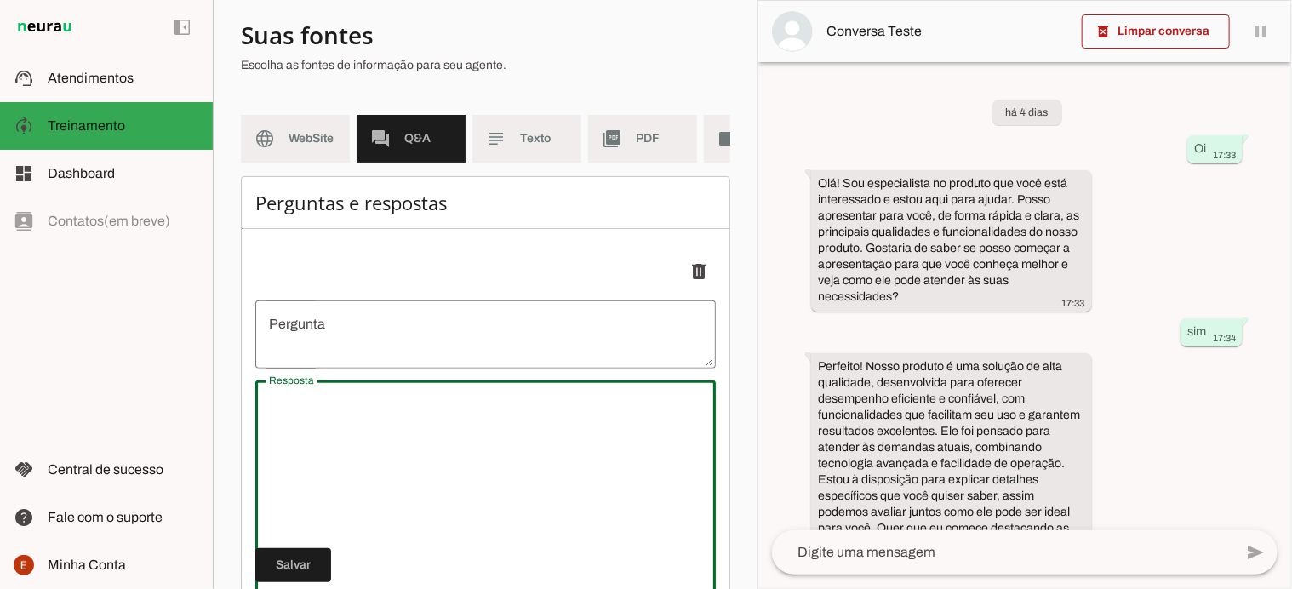
scroll to position [110, 0]
paste textarea "📌 Preparo do Concentrado Dicromato de sódio: 62,5 g Ácido sulfúrico: 75 ml Água…"
type textarea "📌 Preparo do Concentrado Dicromato de sódio: 62,5 g Ácido sulfúrico: 75 ml Água…"
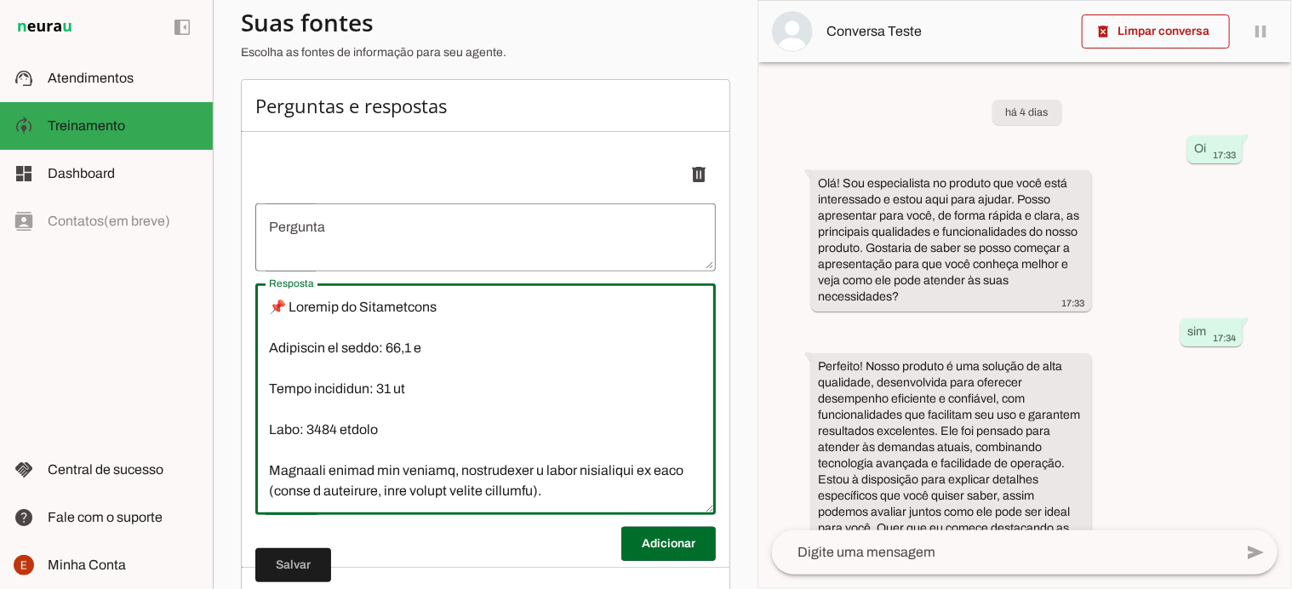
scroll to position [209, 0]
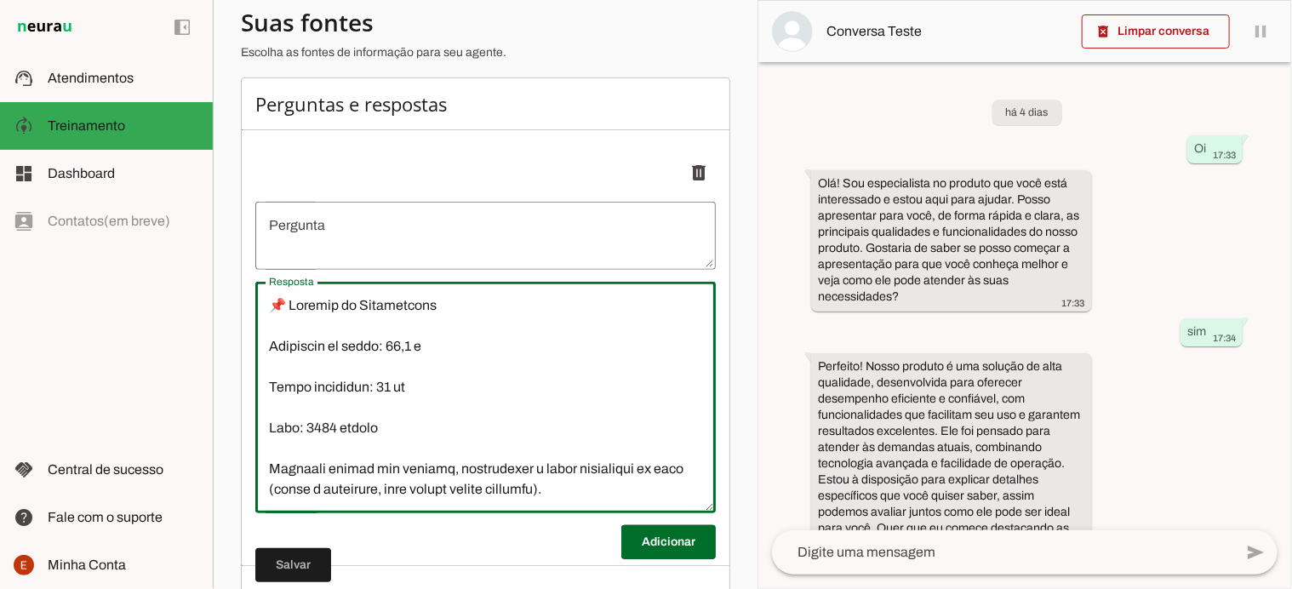
click at [269, 395] on textarea "Resposta" at bounding box center [485, 397] width 461 height 204
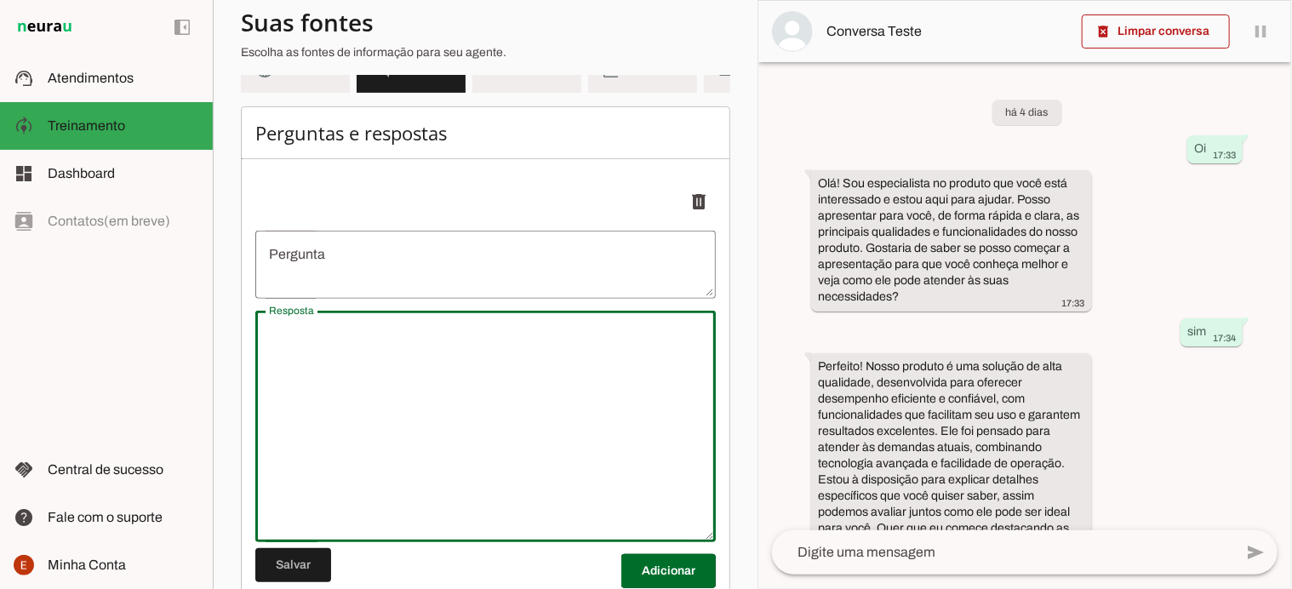
scroll to position [184, 0]
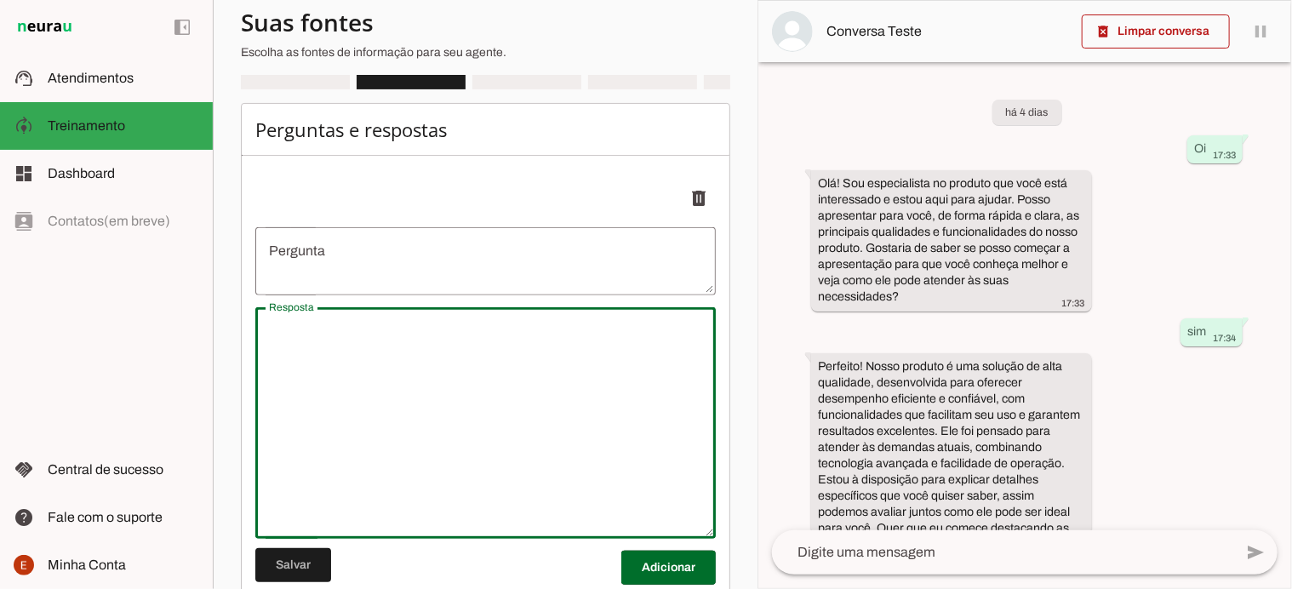
paste textarea "📌 Preparo do Concentrado Dicromato de sódio: 62,5 g Ácido sulfúrico: 75 ml Água…"
type textarea "undefined"
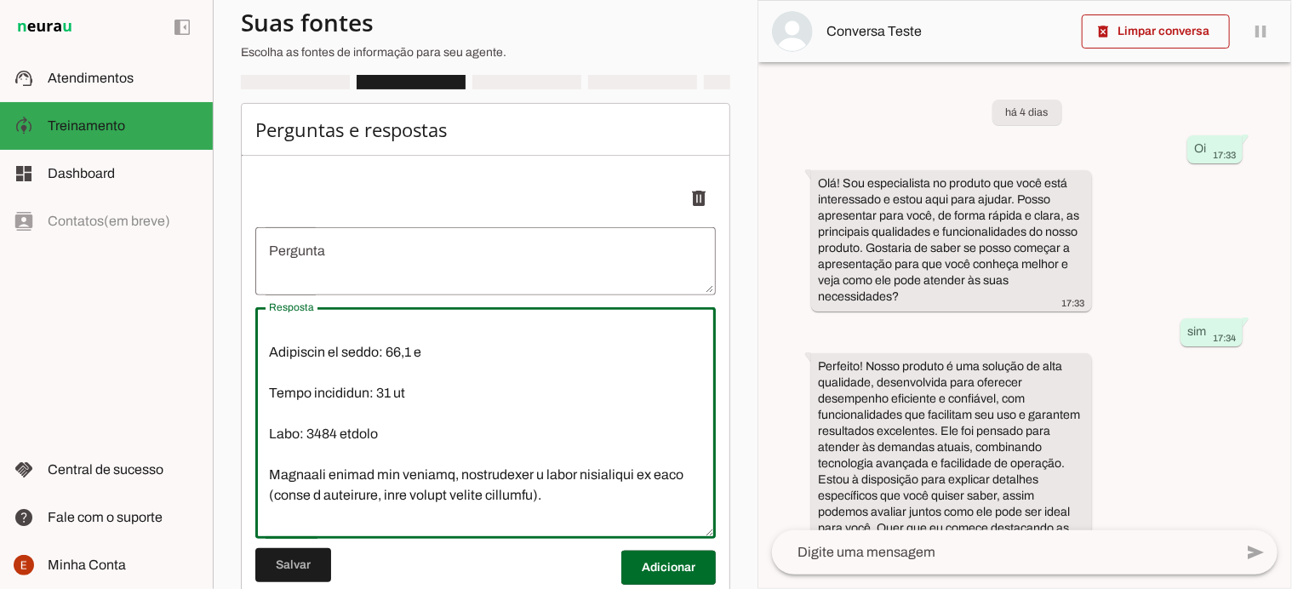
scroll to position [0, 0]
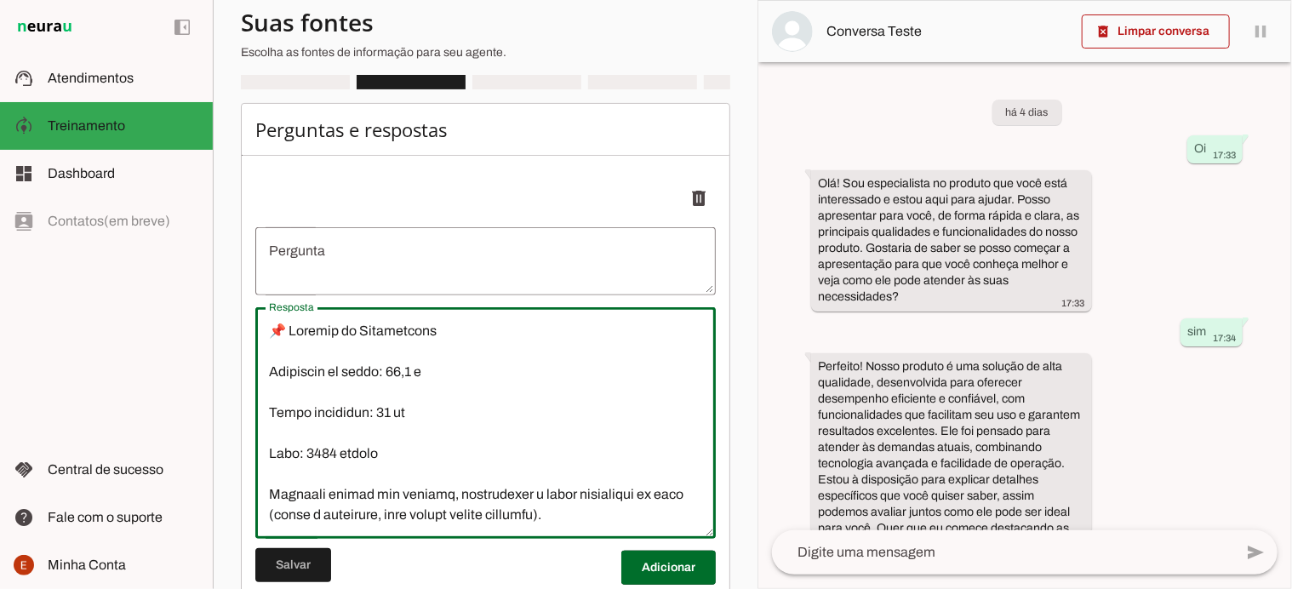
click at [267, 418] on textarea "Resposta" at bounding box center [485, 423] width 461 height 204
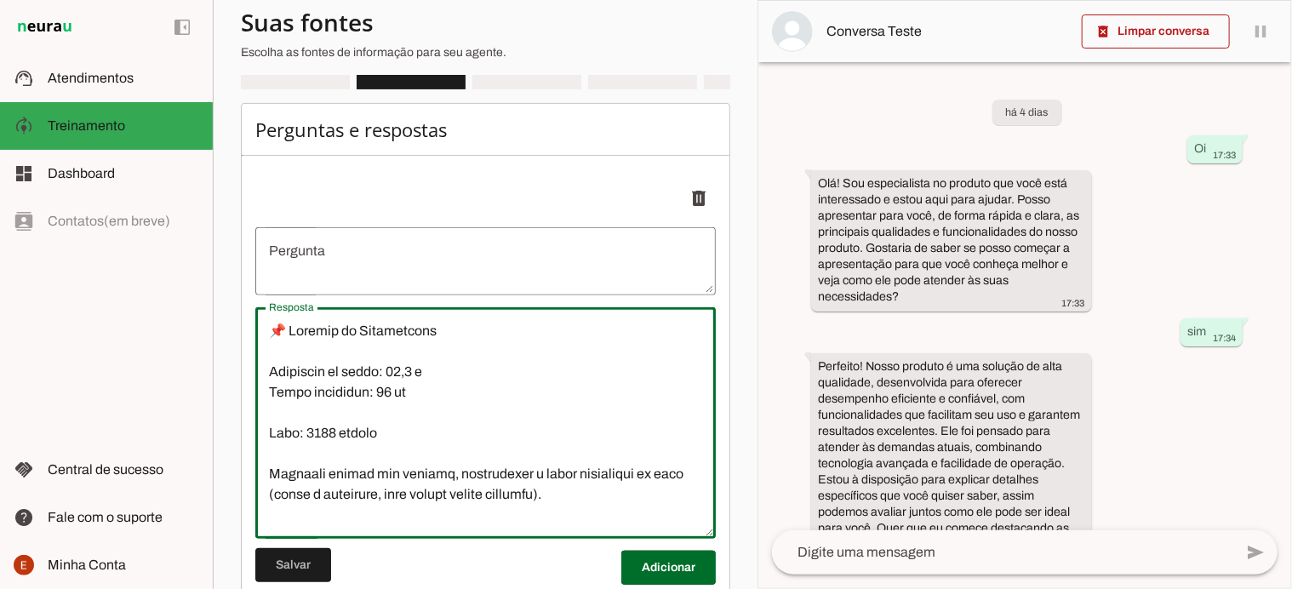
click at [273, 443] on textarea "Resposta" at bounding box center [485, 423] width 461 height 204
type textarea "📌 Preparo do Concentrado Dicromato de sódio: 62,5 g Ácido sulfúrico: 75 ml Água…"
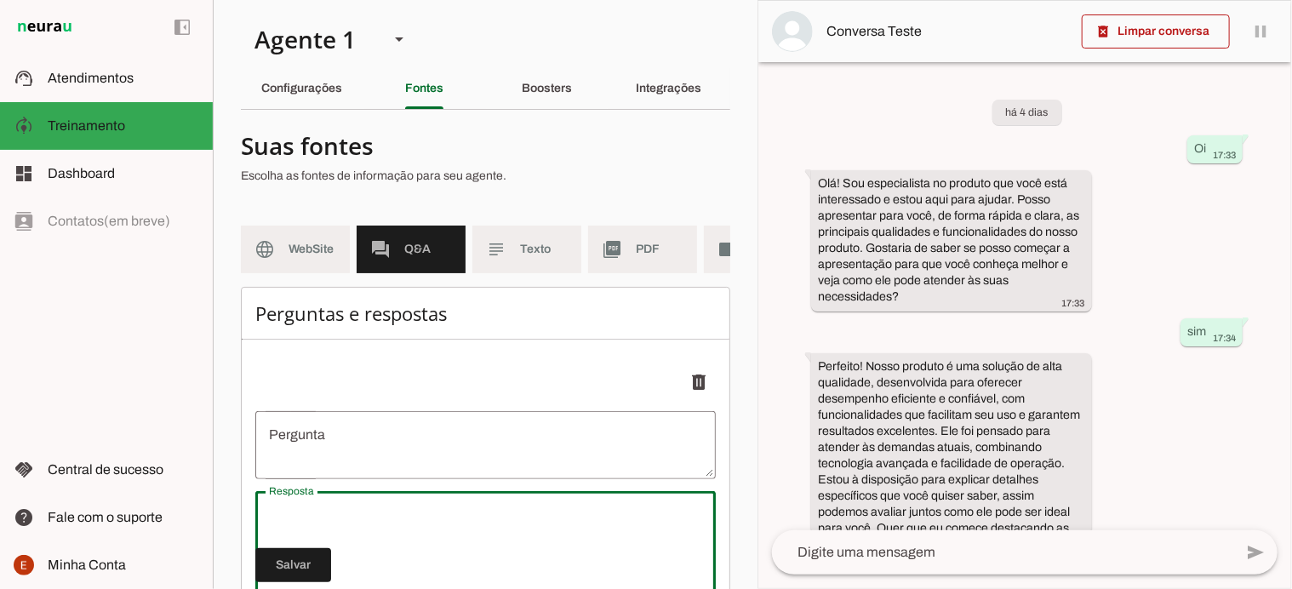
paste textarea "📌 Preparo do Concentrado Dicromato de sódio: 62,5 g Ácido sulfúrico: 75 ml Água…"
type textarea "undefined"
type textarea "📌 Preparo do Concentrado Dicromato de sódio: 62,5 g Ácido sulfúrico: 75 ml Água…"
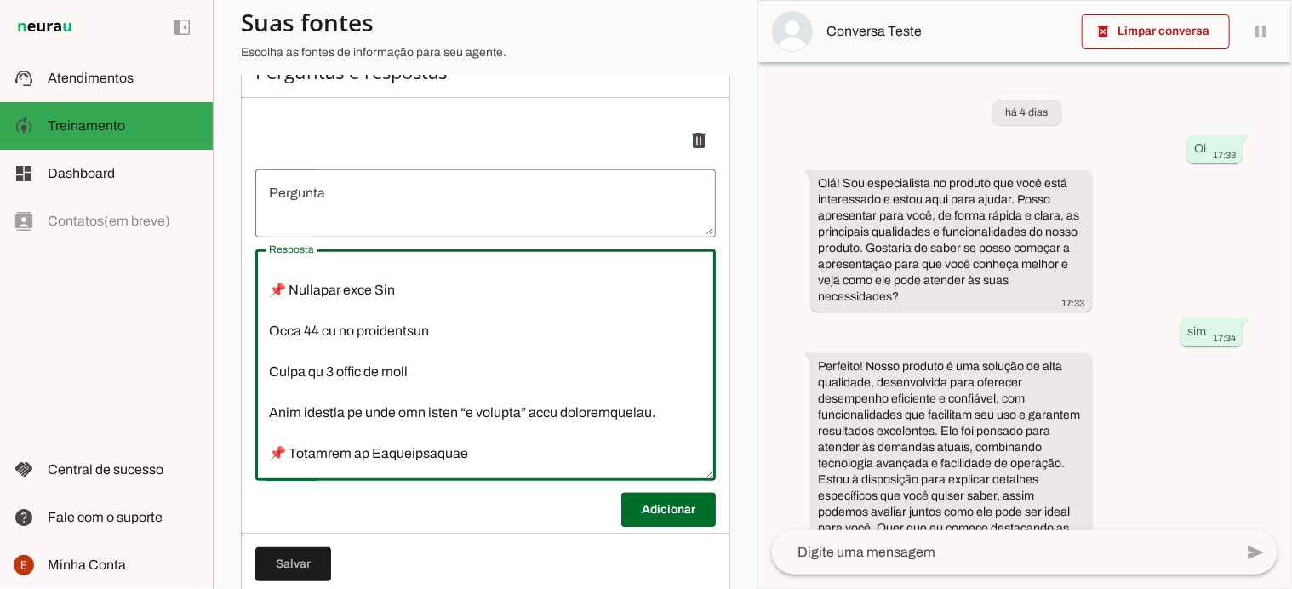
scroll to position [207, 0]
click at [268, 389] on textarea "Resposta" at bounding box center [485, 365] width 461 height 204
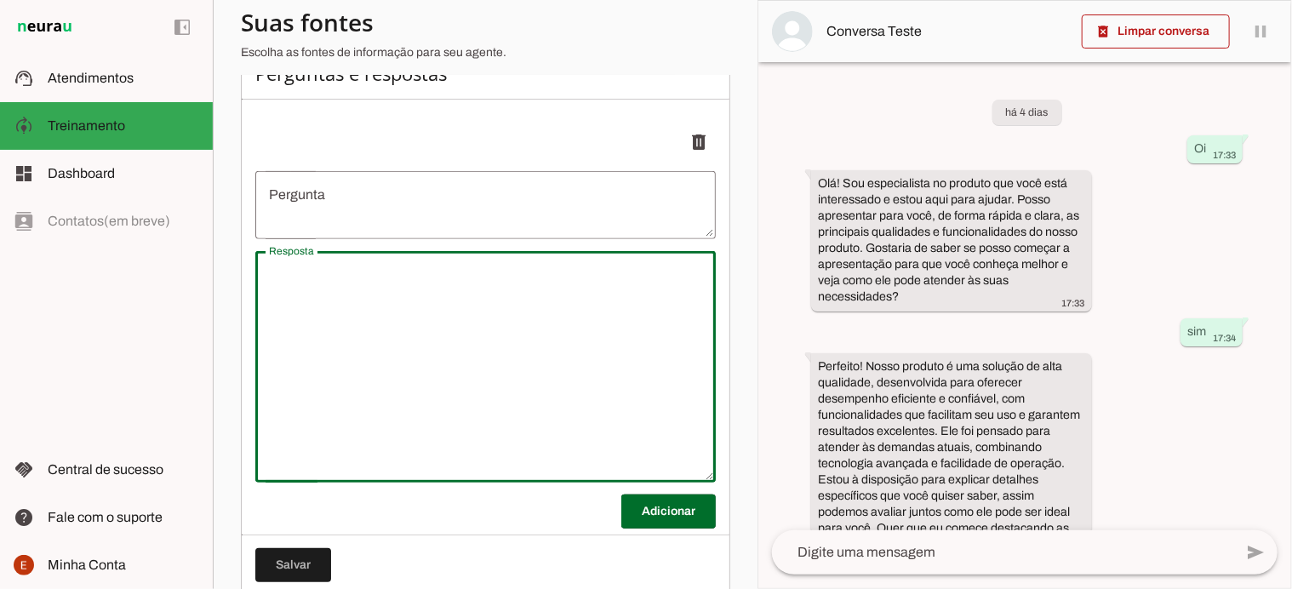
scroll to position [226, 0]
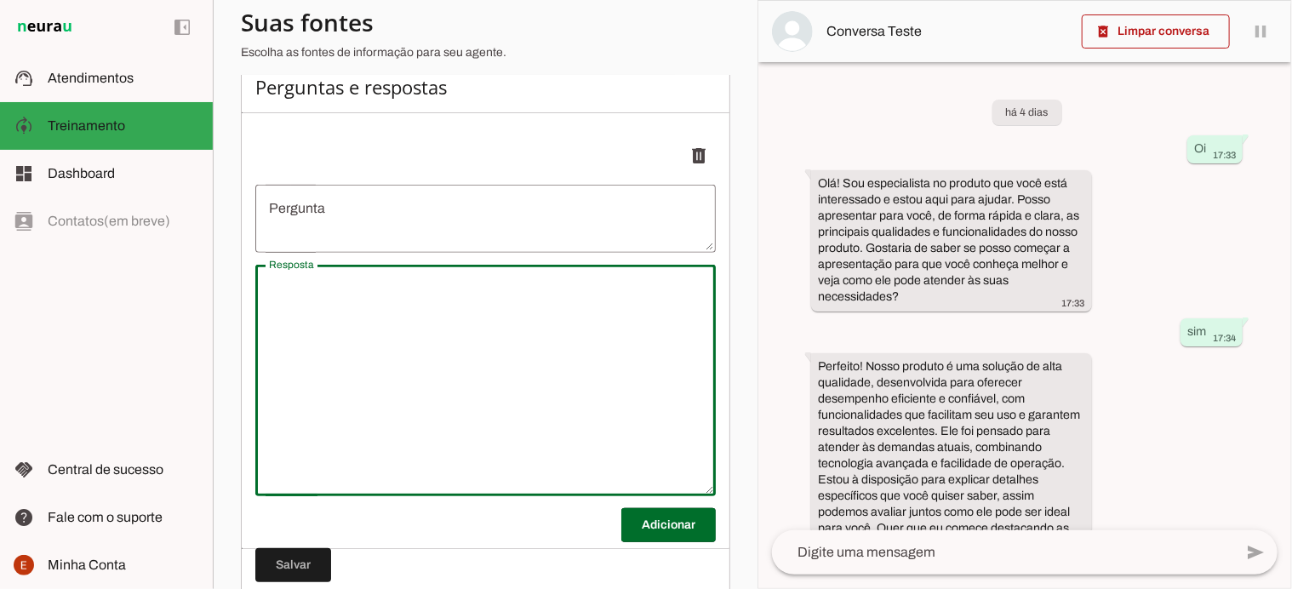
paste textarea "📌 Preparo do Concentrado Dicromato de sódio: 62,5 g Ácido sulfúrico: 75 ml Água…"
type textarea "undefined"
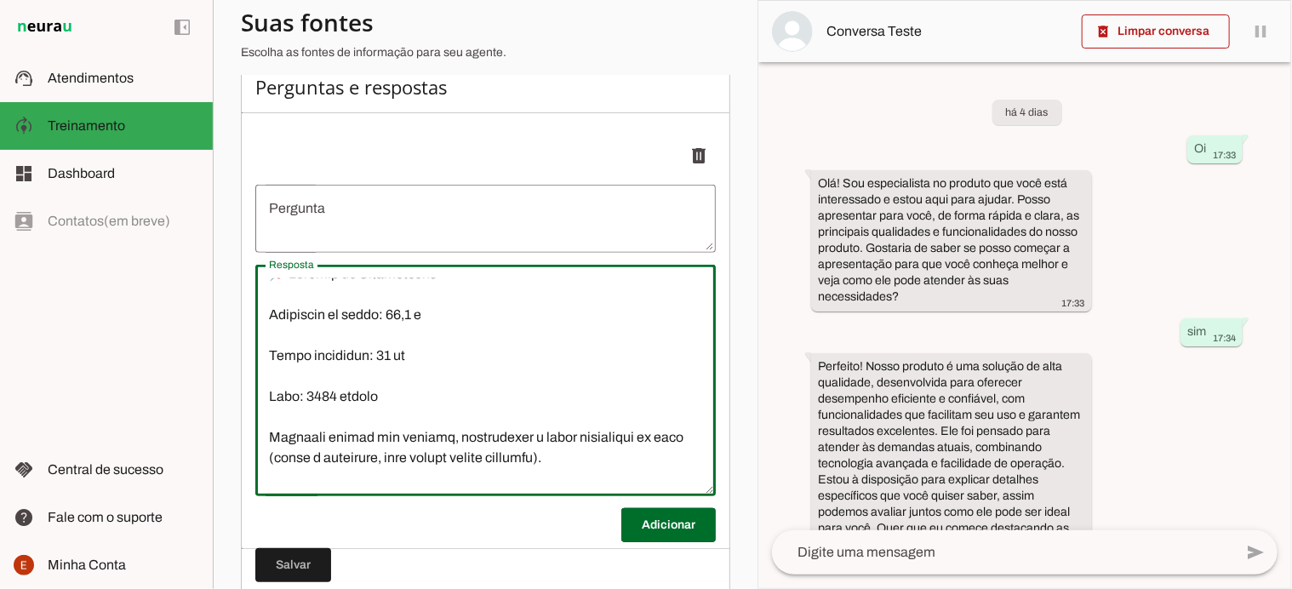
scroll to position [0, 0]
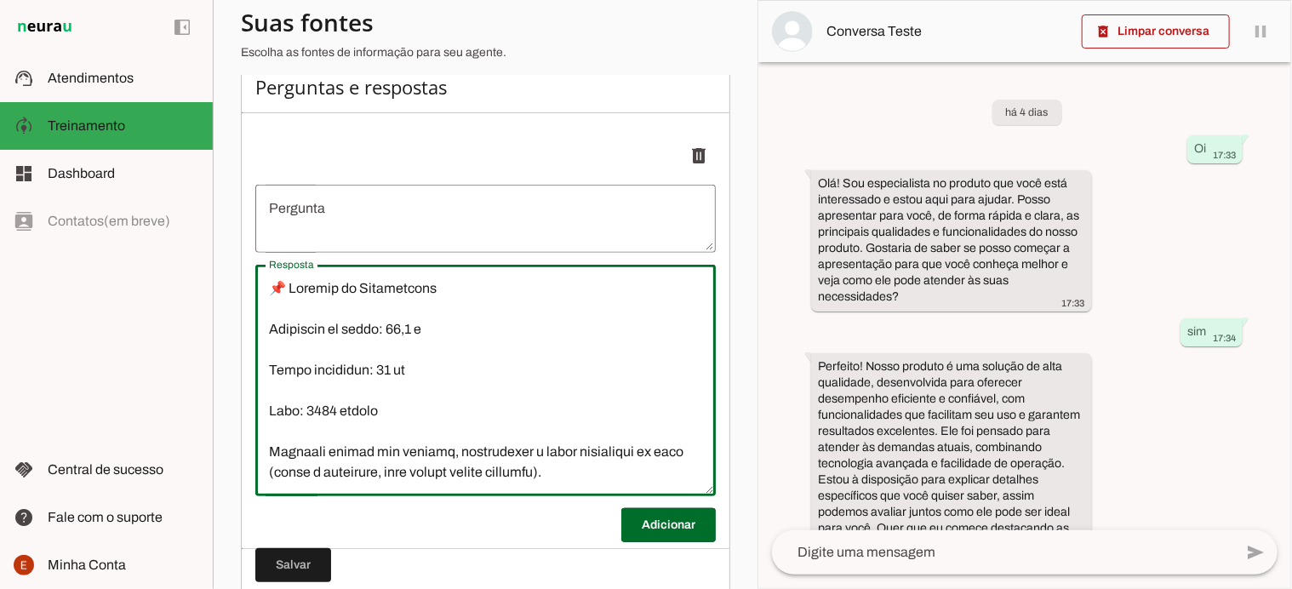
click at [272, 379] on textarea "Resposta" at bounding box center [485, 380] width 461 height 204
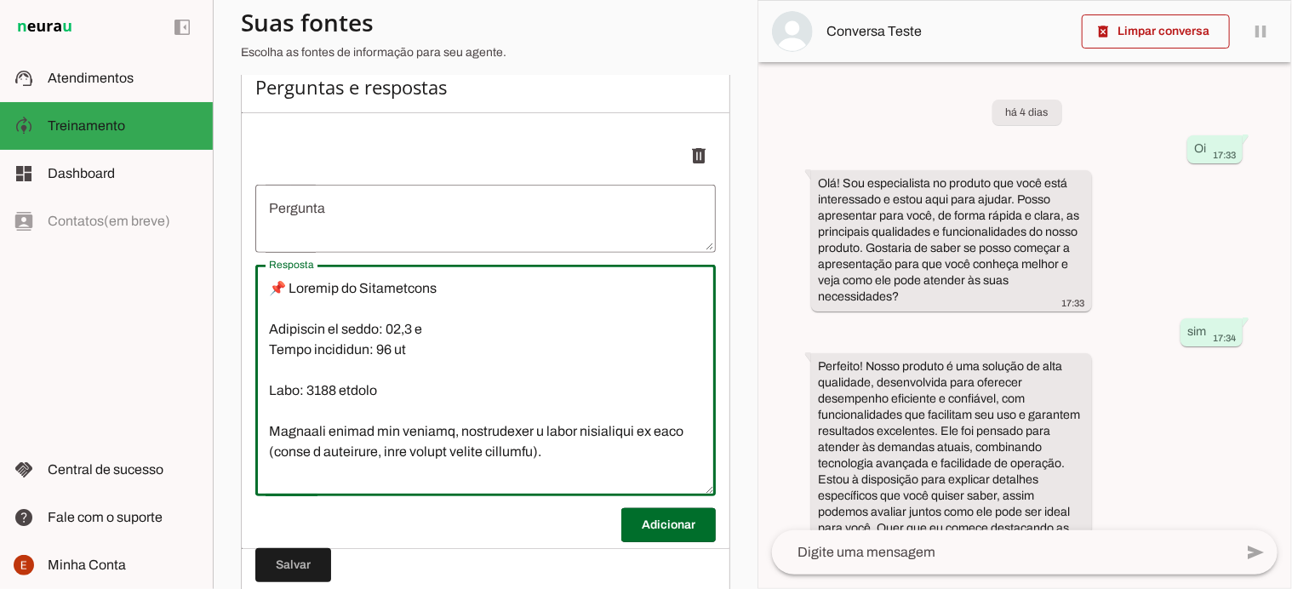
click at [271, 399] on textarea "Resposta" at bounding box center [485, 380] width 461 height 204
type textarea "📌 Preparo do Concentrado Dicromato de sódio: 62,5 g Ácido sulfúrico: 75 ml Água…"
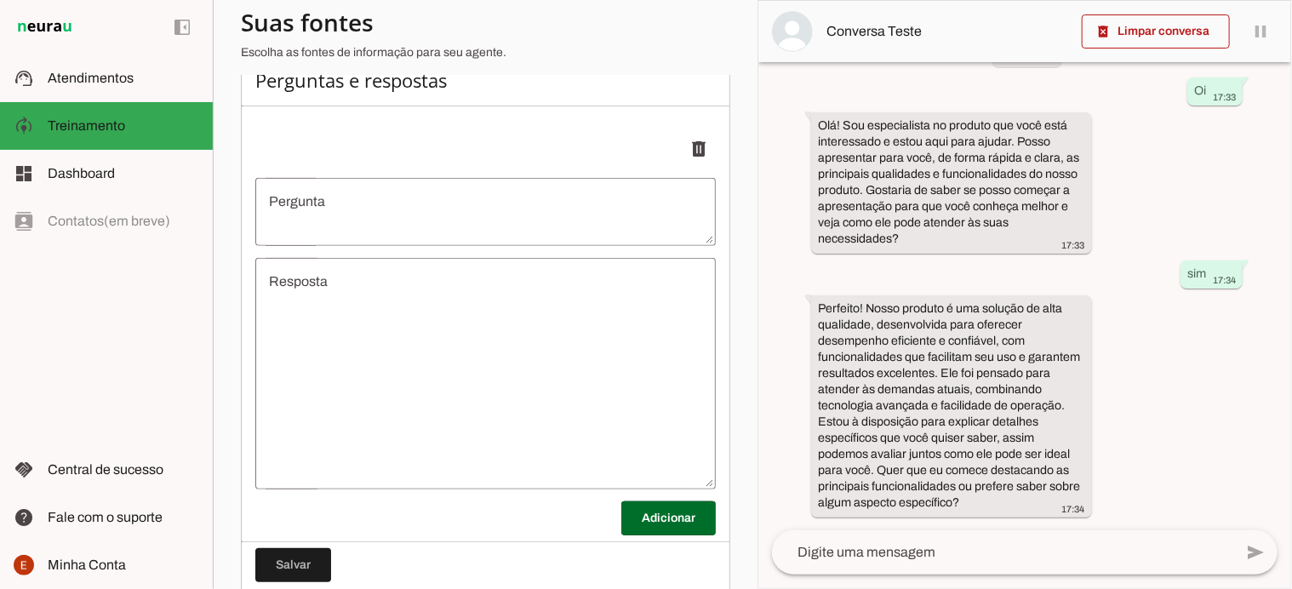
scroll to position [234, 0]
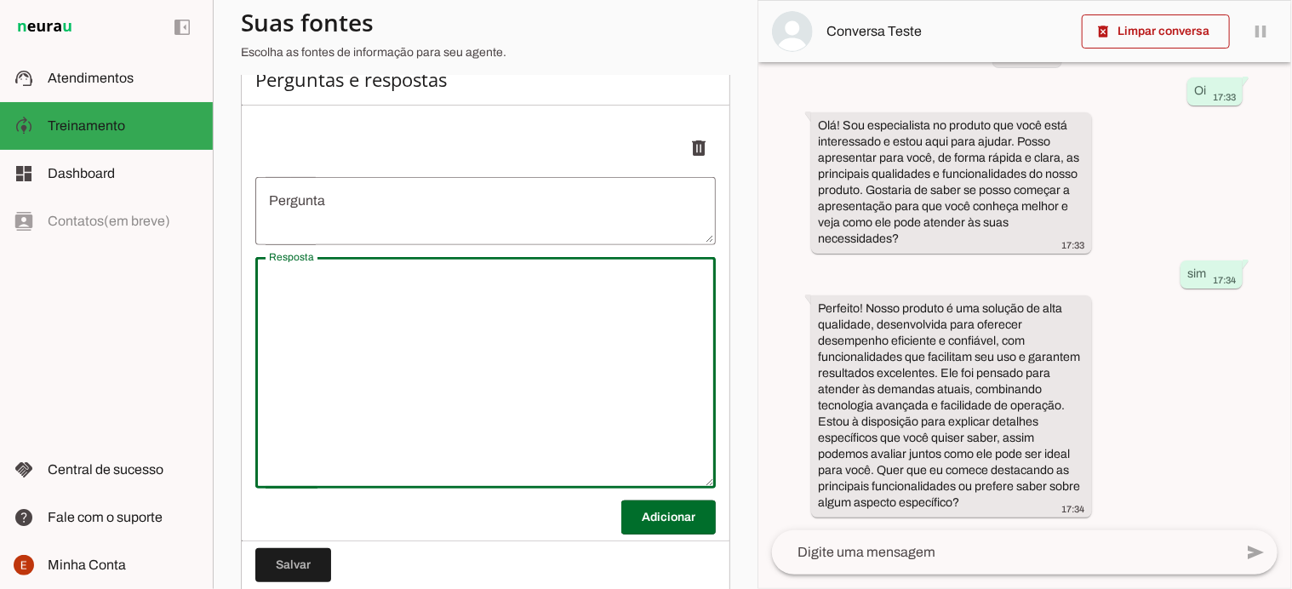
click at [318, 367] on textarea "Resposta" at bounding box center [485, 373] width 461 height 204
paste textarea "🧪 Desengraxante Químico – Guia de Preparo ⚗️ Preparo do Concentrado * 🟠 Dicroma…"
type textarea "undefined"
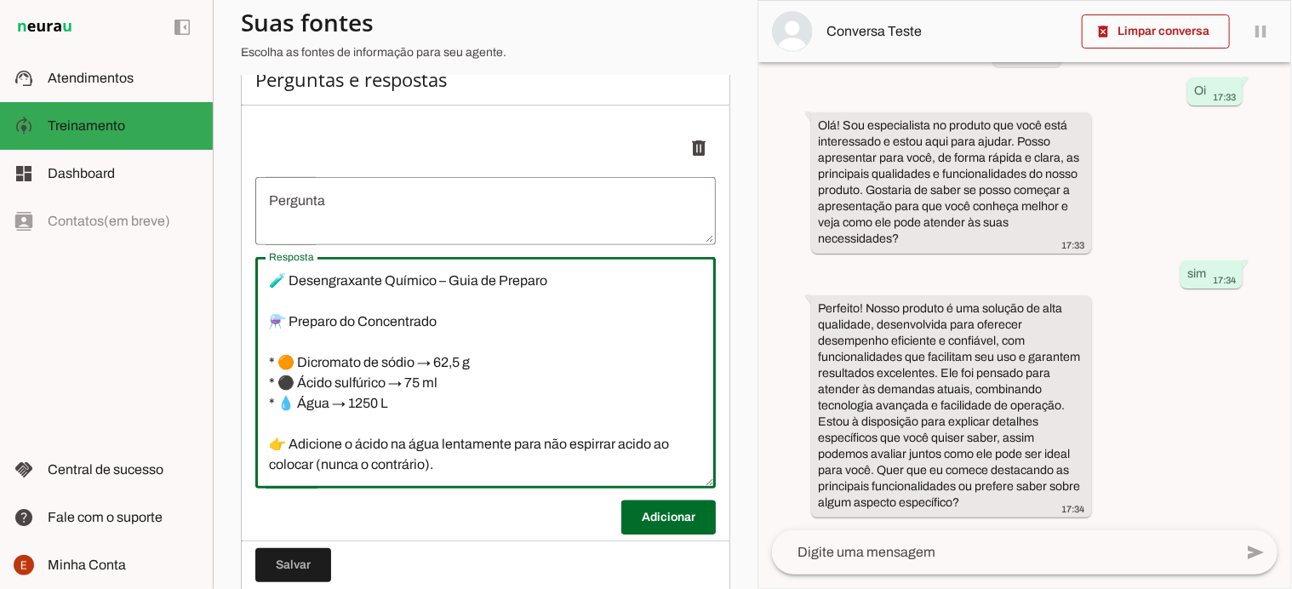
scroll to position [528, 0]
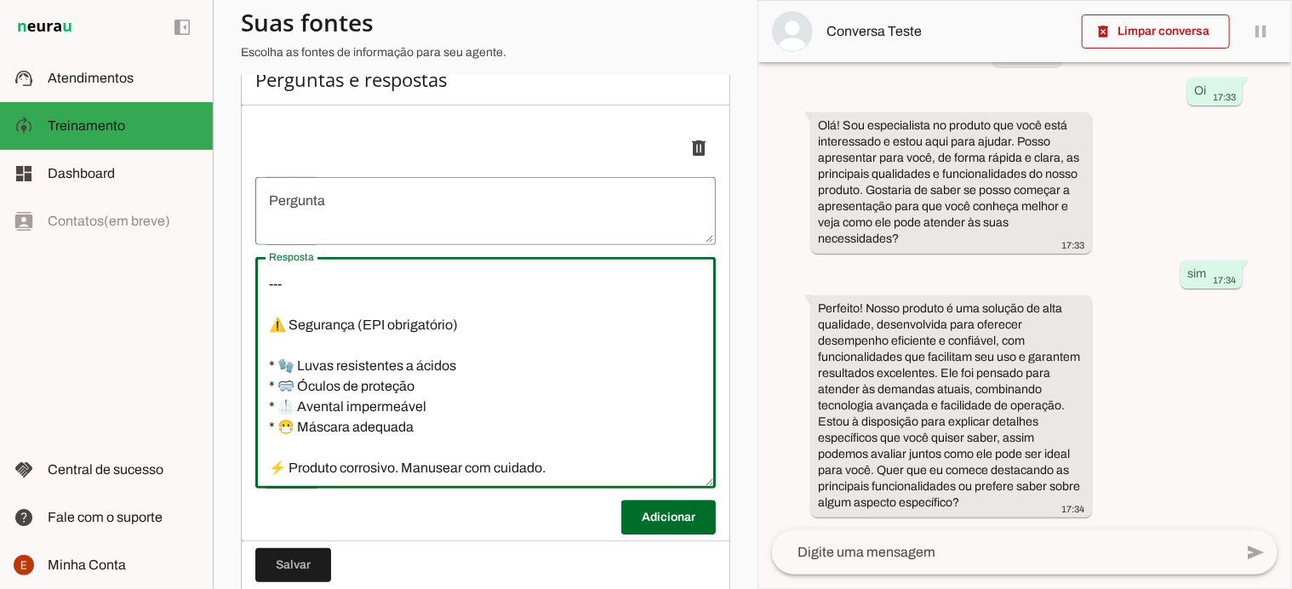
type textarea "🧪 Desengraxante Químico – Guia de Preparo ⚗️ Preparo do Concentrado * 🟠 Dicroma…"
type md-outlined-text-field "🧪 Desengraxante Químico – Guia de Preparo ⚗️ Preparo do Concentrado * 🟠 Dicroma…"
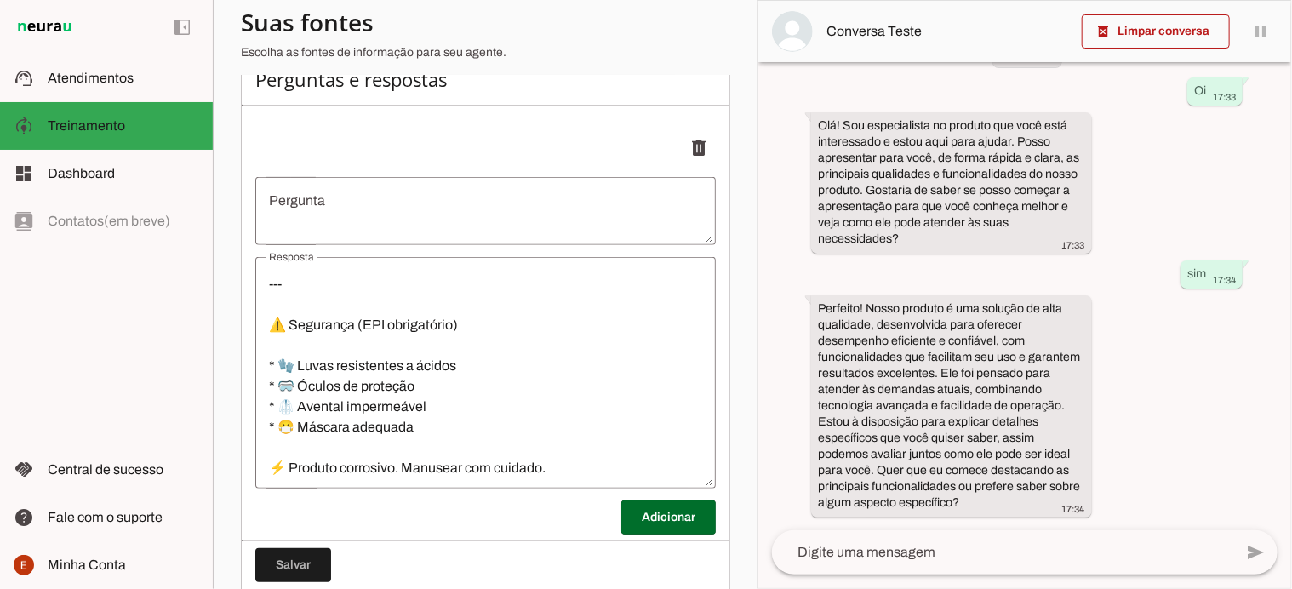
click at [337, 216] on textarea "undefined" at bounding box center [485, 211] width 461 height 41
click at [294, 229] on textarea "undefined" at bounding box center [485, 211] width 461 height 41
click at [269, 232] on textarea "undefined" at bounding box center [485, 211] width 461 height 41
click at [272, 204] on textarea "undefined" at bounding box center [485, 211] width 461 height 41
click at [361, 209] on textarea "undefined" at bounding box center [485, 211] width 461 height 41
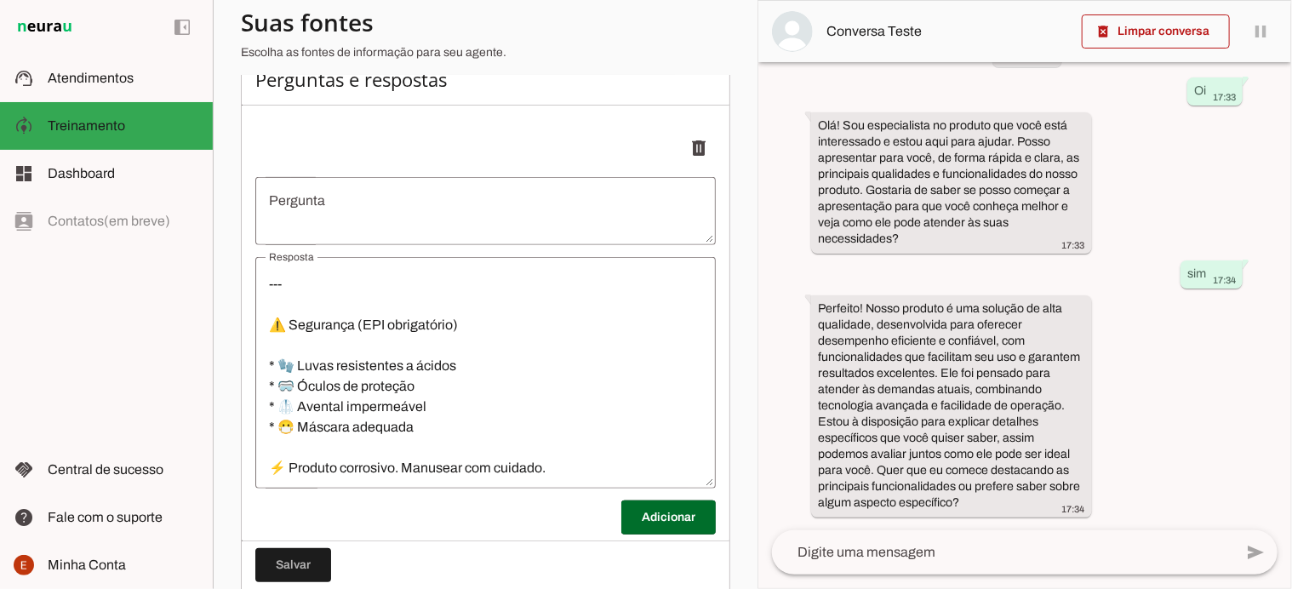
paste textarea "qual a medida pra fazer o desengraxante químico para fazer a limpeza das pistol…"
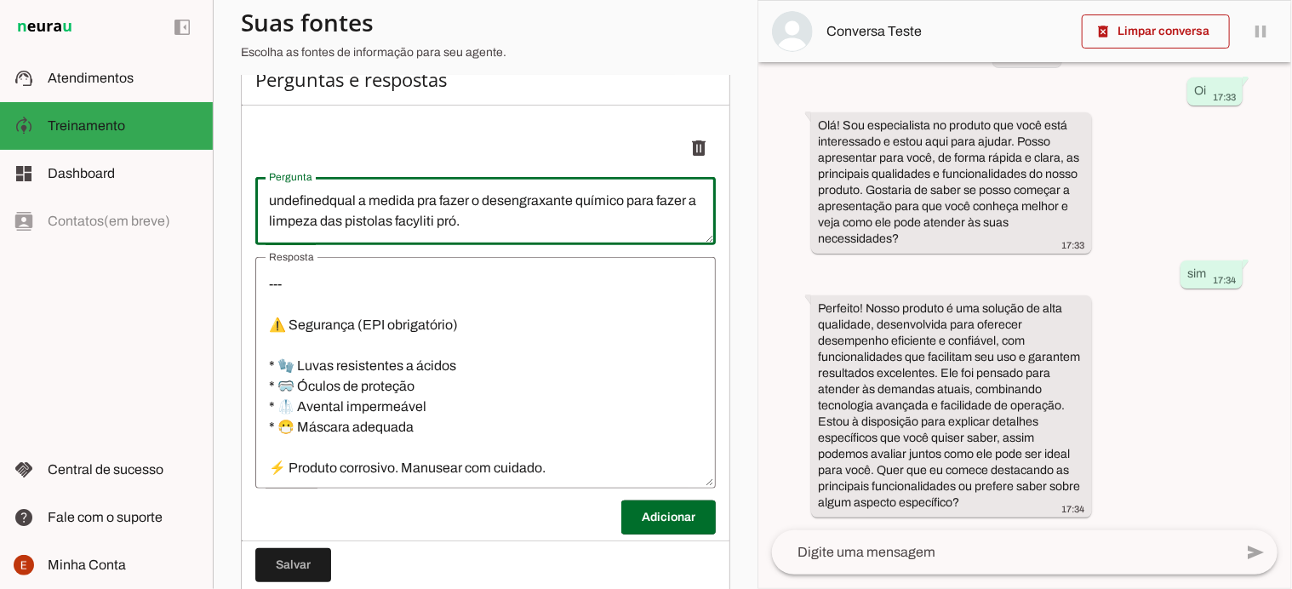
click at [327, 214] on textarea "undefinedqual a medida pra fazer o desengraxante químico para fazer a limpeza d…" at bounding box center [485, 211] width 461 height 41
type textarea "Qual a medida pra fazer o desengraxante químico para fazer a limpeza das pistol…"
type md-outlined-text-field "Qual a medida pra fazer o desengraxante químico para fazer a limpeza das pistol…"
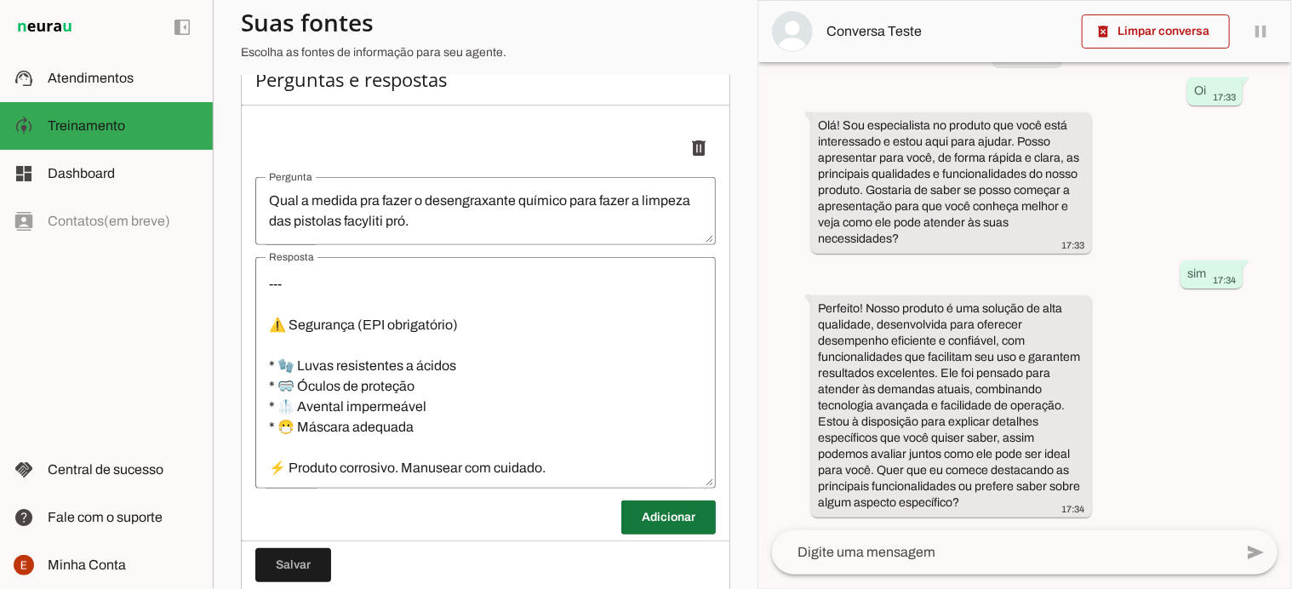
click at [664, 528] on span at bounding box center [669, 517] width 95 height 41
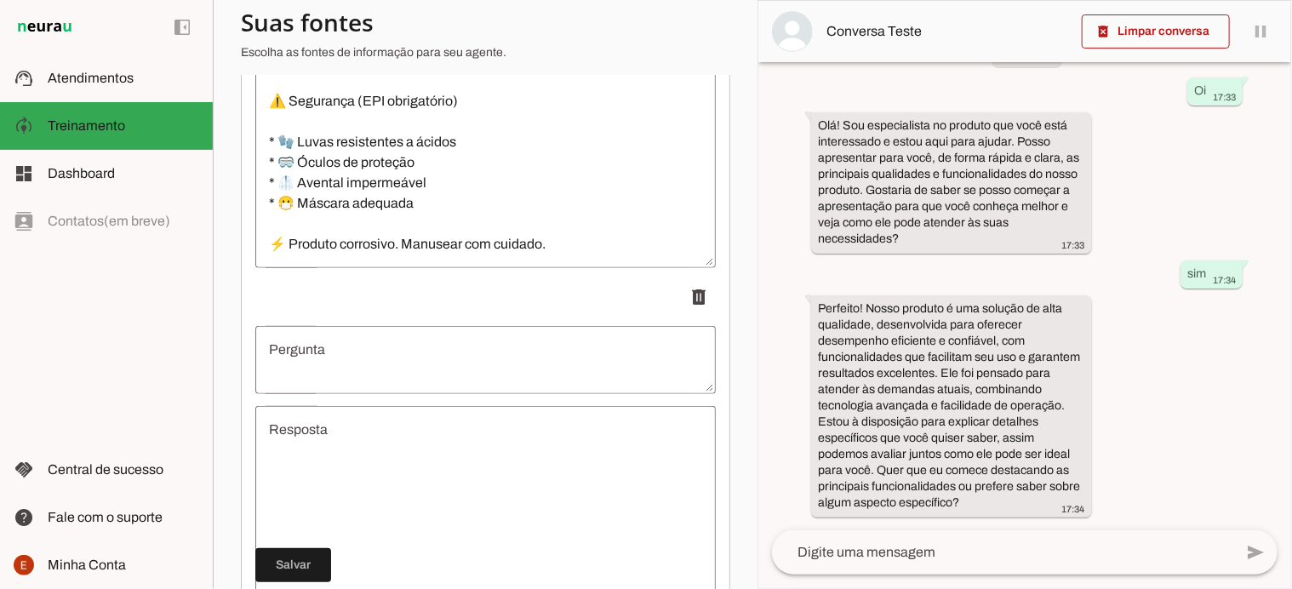
scroll to position [456, 0]
click at [300, 557] on span at bounding box center [293, 565] width 76 height 41
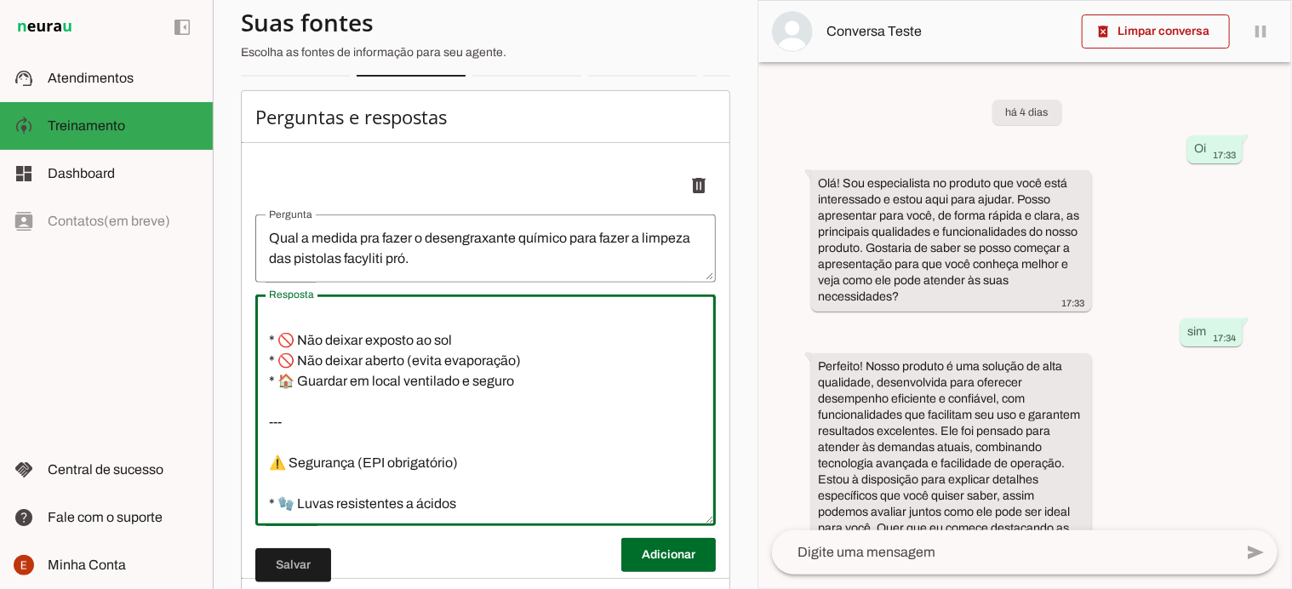
scroll to position [531, 0]
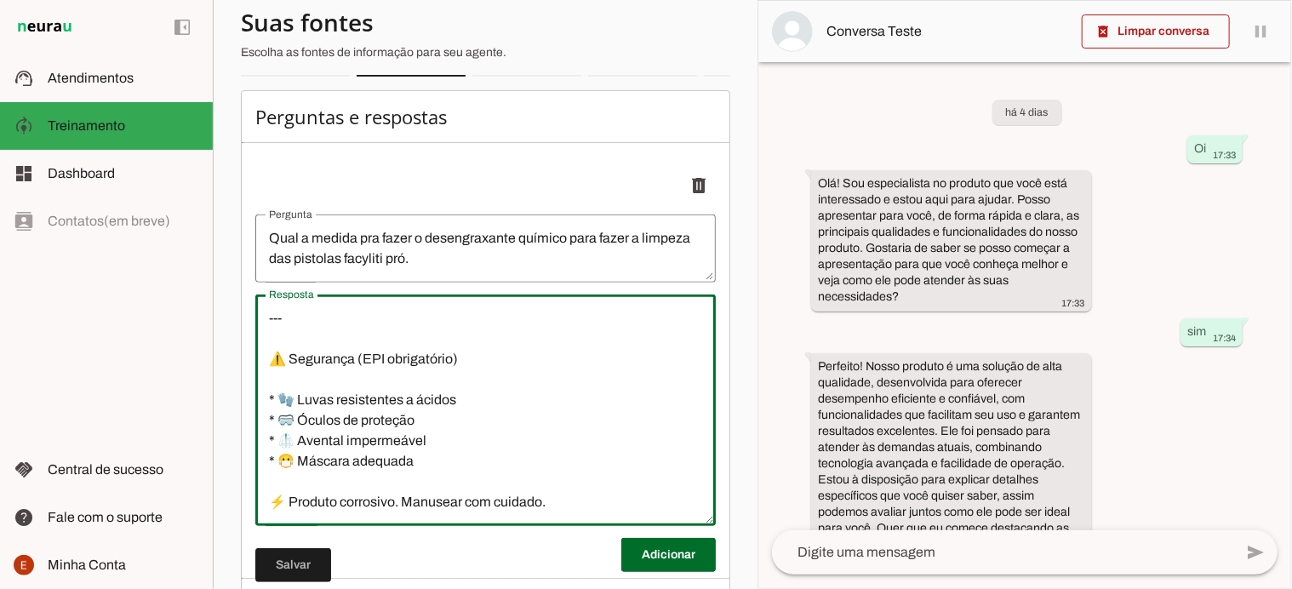
drag, startPoint x: 261, startPoint y: 332, endPoint x: 351, endPoint y: 558, distance: 242.7
click at [351, 558] on discrete-list-input "Adicionar" at bounding box center [485, 364] width 461 height 415
click at [478, 436] on textarea "🧪 Desengraxante Químico – Guia de Preparo ⚗️ Preparo do Concentrado * 🟠 Dicroma…" at bounding box center [485, 410] width 461 height 204
drag, startPoint x: 271, startPoint y: 332, endPoint x: 585, endPoint y: 536, distance: 374.8
click at [585, 526] on div "Resposta Resposta" at bounding box center [485, 411] width 461 height 232
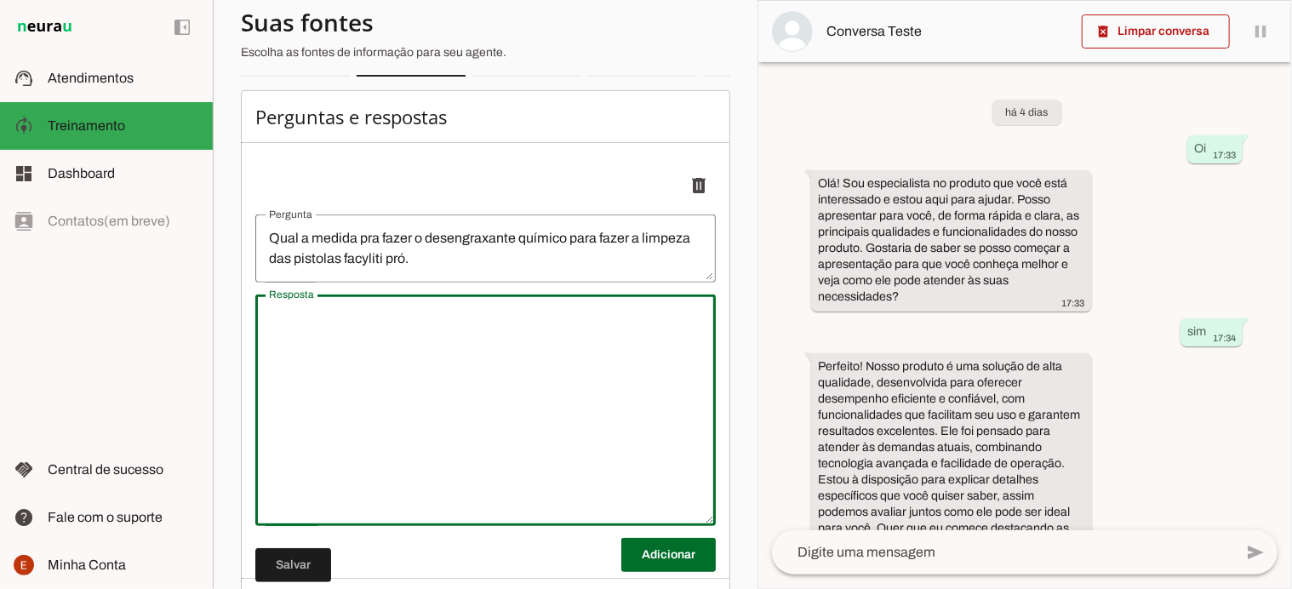
scroll to position [0, 0]
paste textarea "🧪 Desengraxante Químico – Guia de Preparo ⚗️ Preparo do Concentrado * 🟠 Dicroma…"
type textarea "🧪 Desengraxante Químico – Guia de Preparo ⚗️ Preparo do Concentrado * 🟠 Dicroma…"
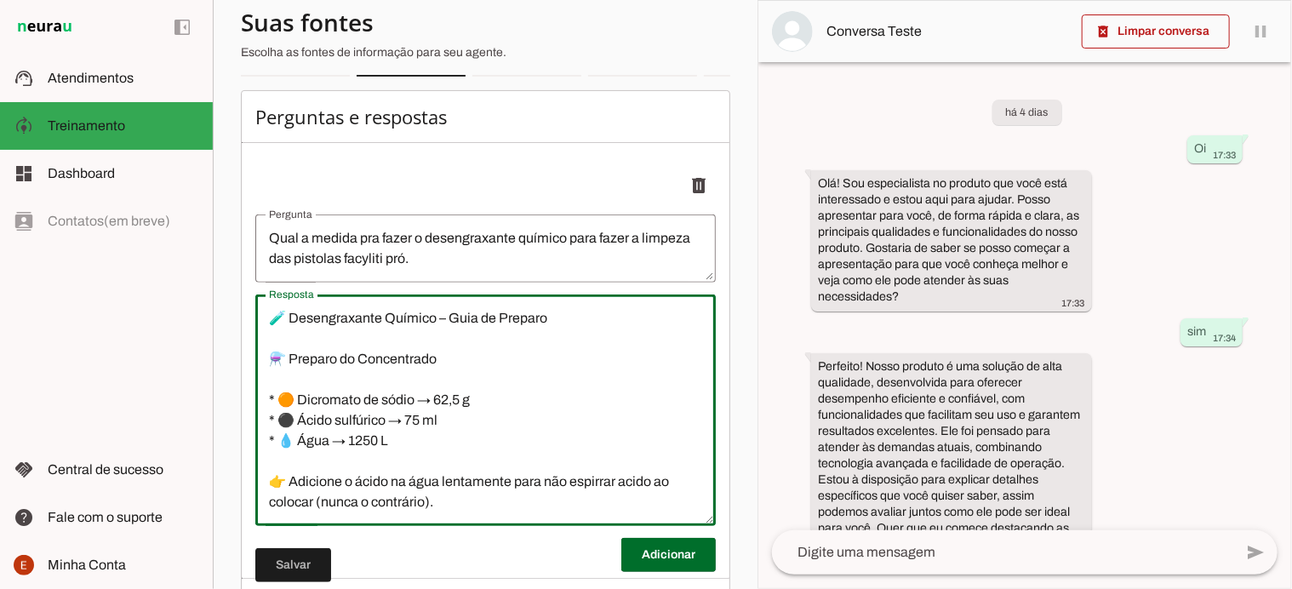
scroll to position [531, 0]
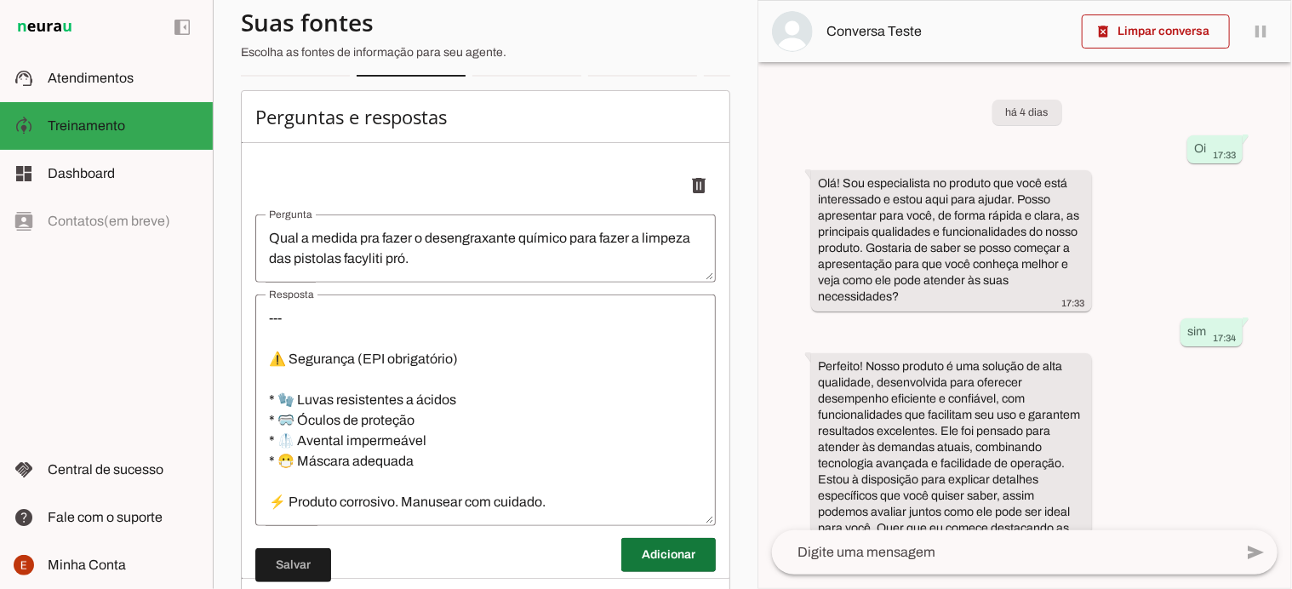
click at [663, 558] on span at bounding box center [669, 555] width 95 height 41
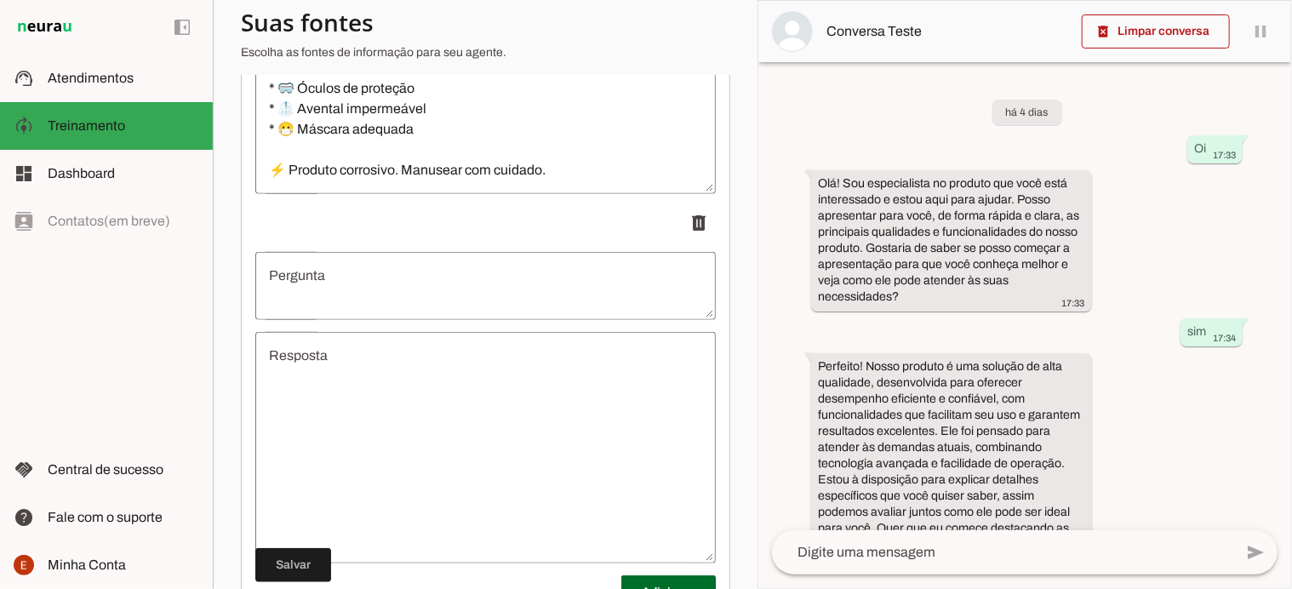
scroll to position [530, 0]
click at [293, 564] on span at bounding box center [293, 565] width 76 height 41
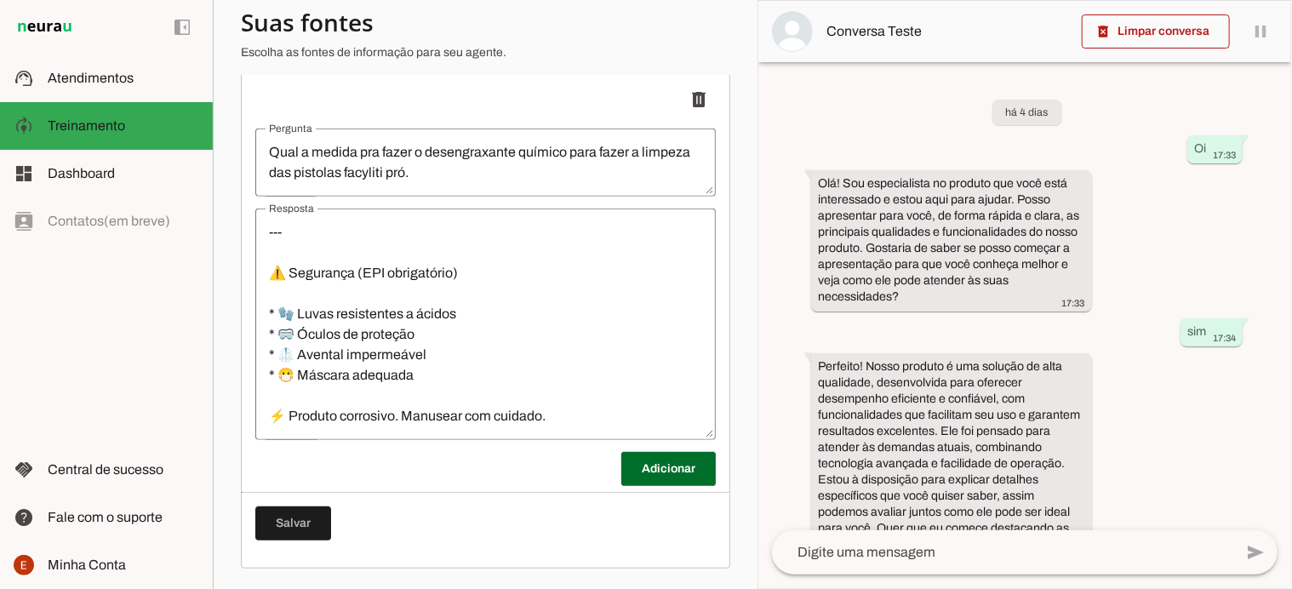
scroll to position [295, 0]
click at [669, 476] on span at bounding box center [669, 469] width 95 height 41
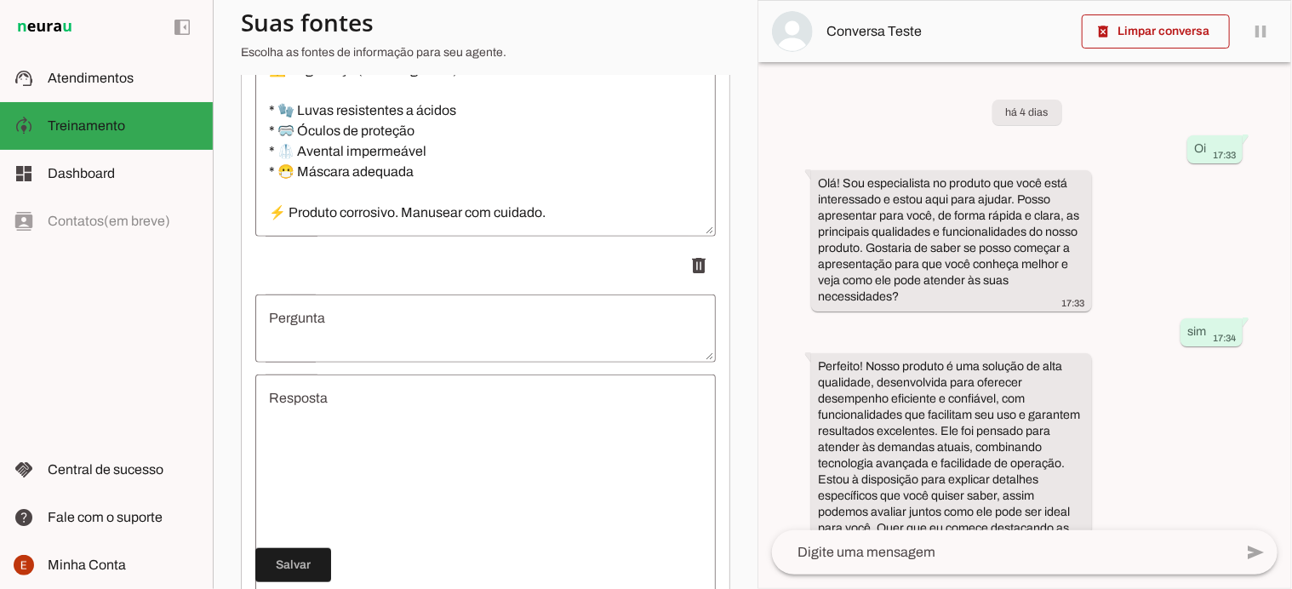
scroll to position [494, 0]
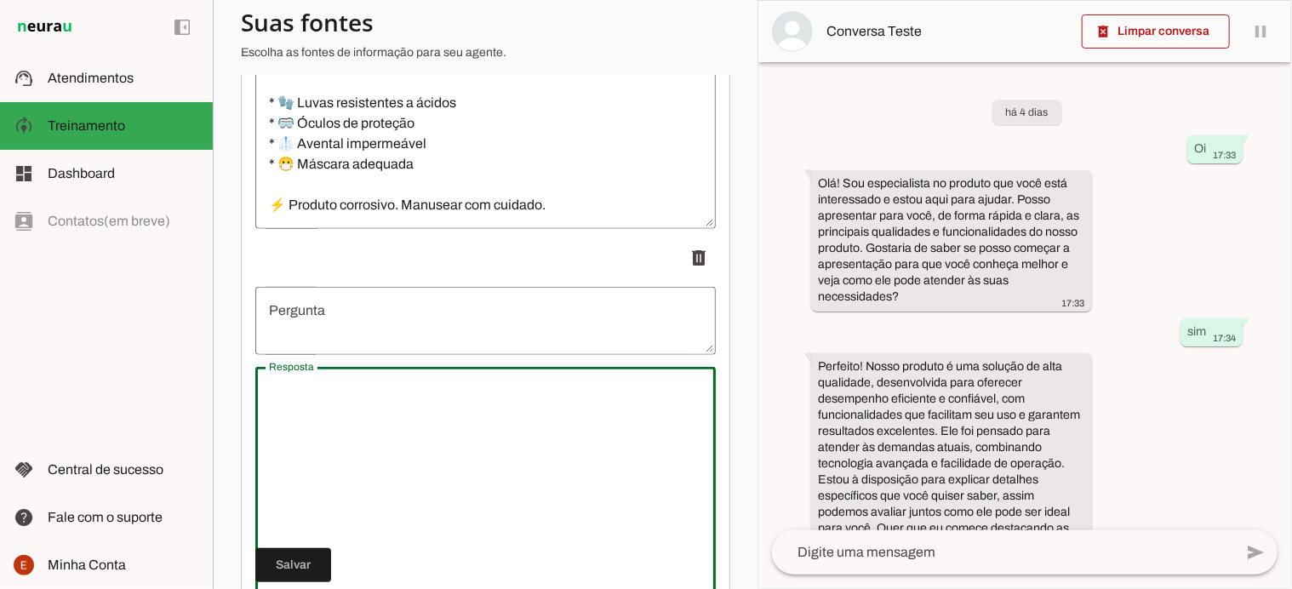
click at [398, 393] on textarea "Resposta" at bounding box center [485, 483] width 461 height 204
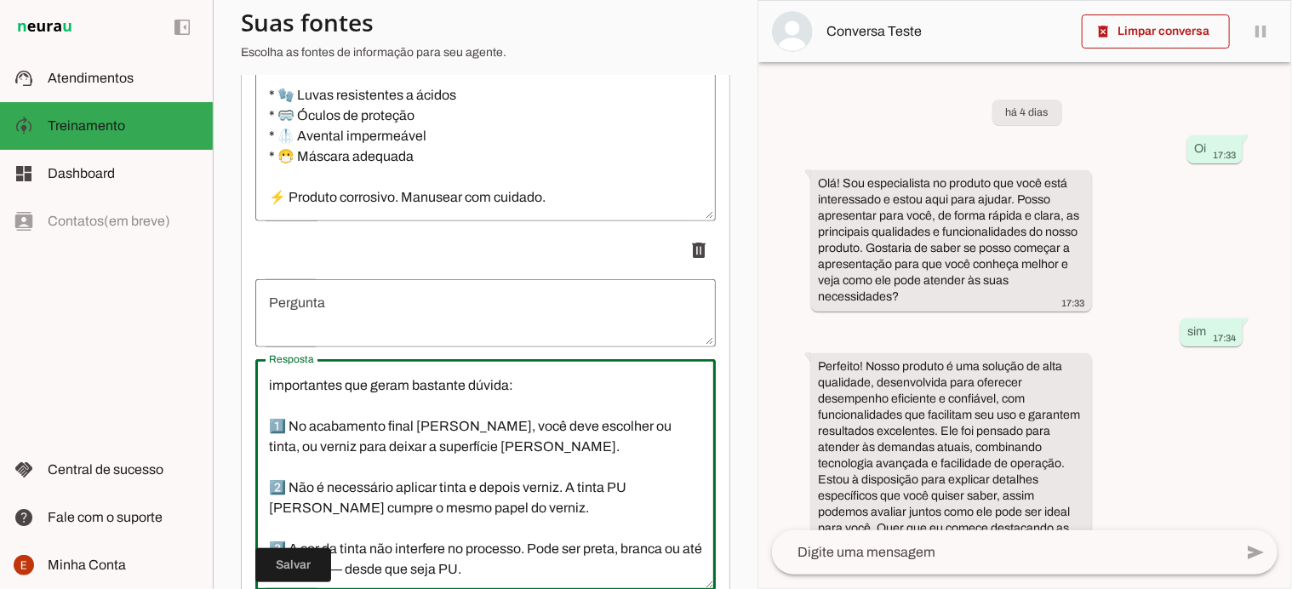
scroll to position [0, 0]
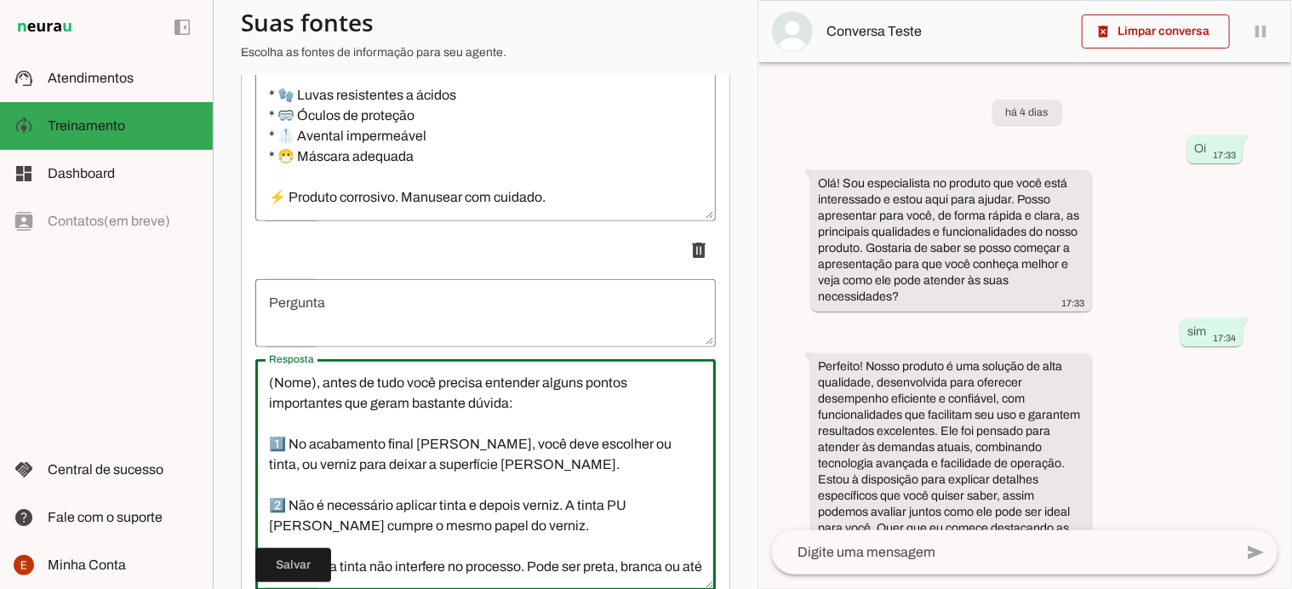
type textarea "(Nome), antes de tudo você precisa entender alguns pontos importantes que geram…"
type md-outlined-text-field "(Nome), antes de tudo você precisa entender alguns pontos importantes que geram…"
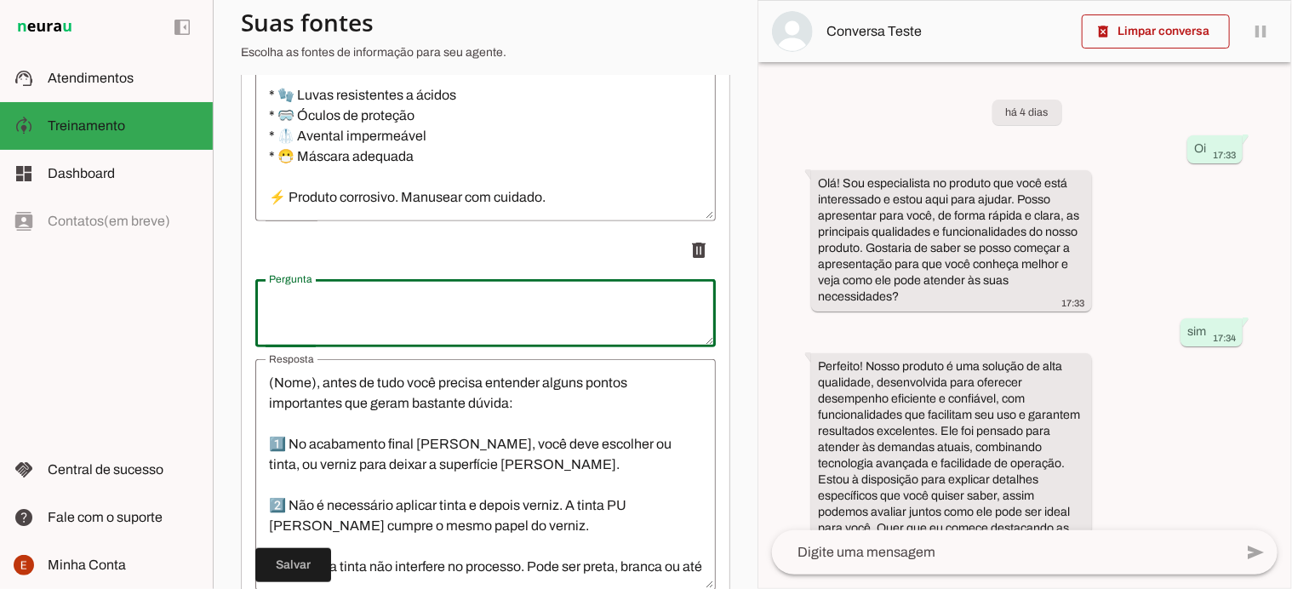
click at [345, 326] on textarea "Pergunta" at bounding box center [485, 313] width 461 height 41
paste textarea "O certo seria usar a tinta ou da uma camada de venriz por cima ou posso metaliz…"
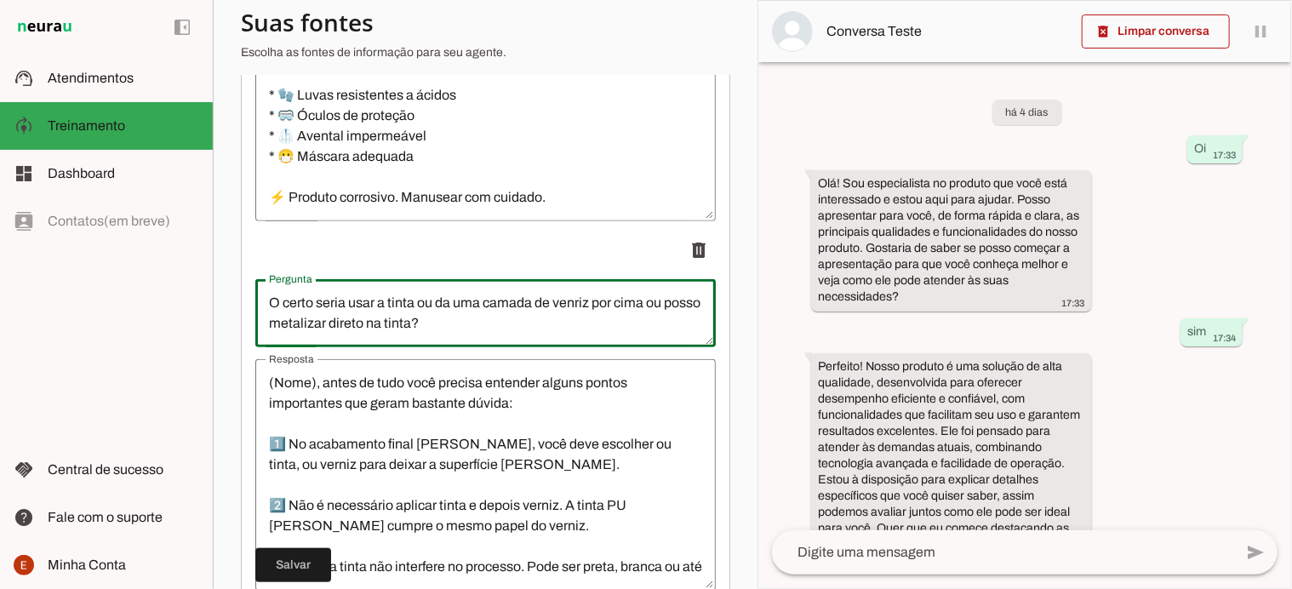
scroll to position [664, 0]
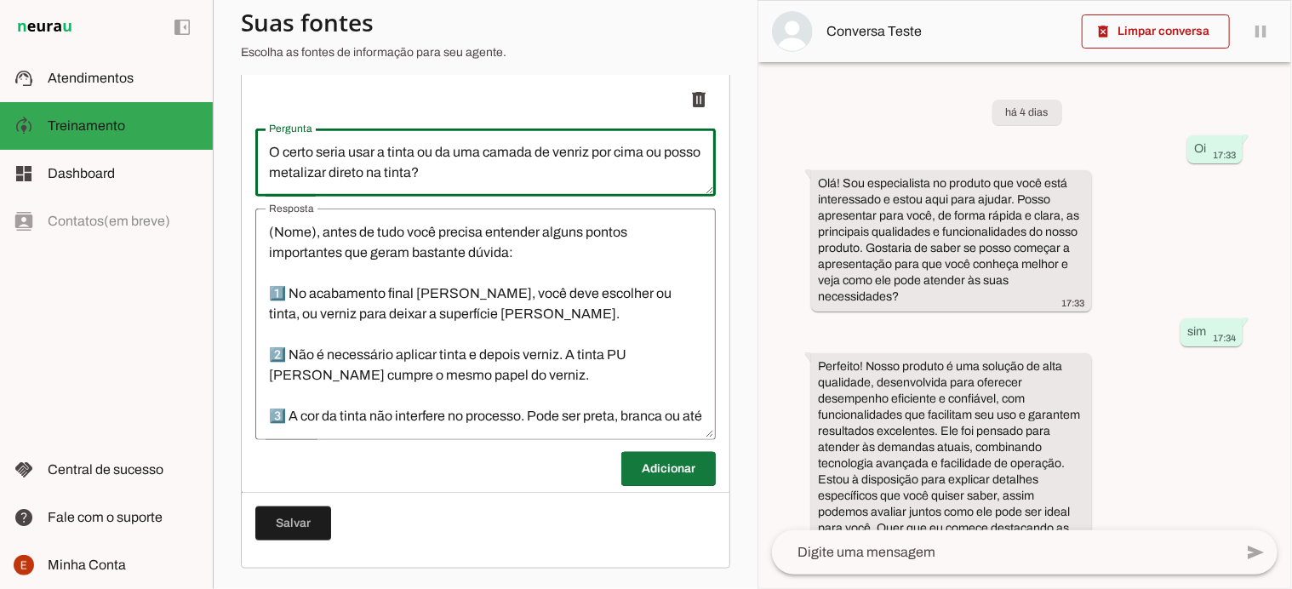
type textarea "O certo seria usar a tinta ou da uma camada de venriz por cima ou posso metaliz…"
type md-outlined-text-field "O certo seria usar a tinta ou da uma camada de venriz por cima ou posso metaliz…"
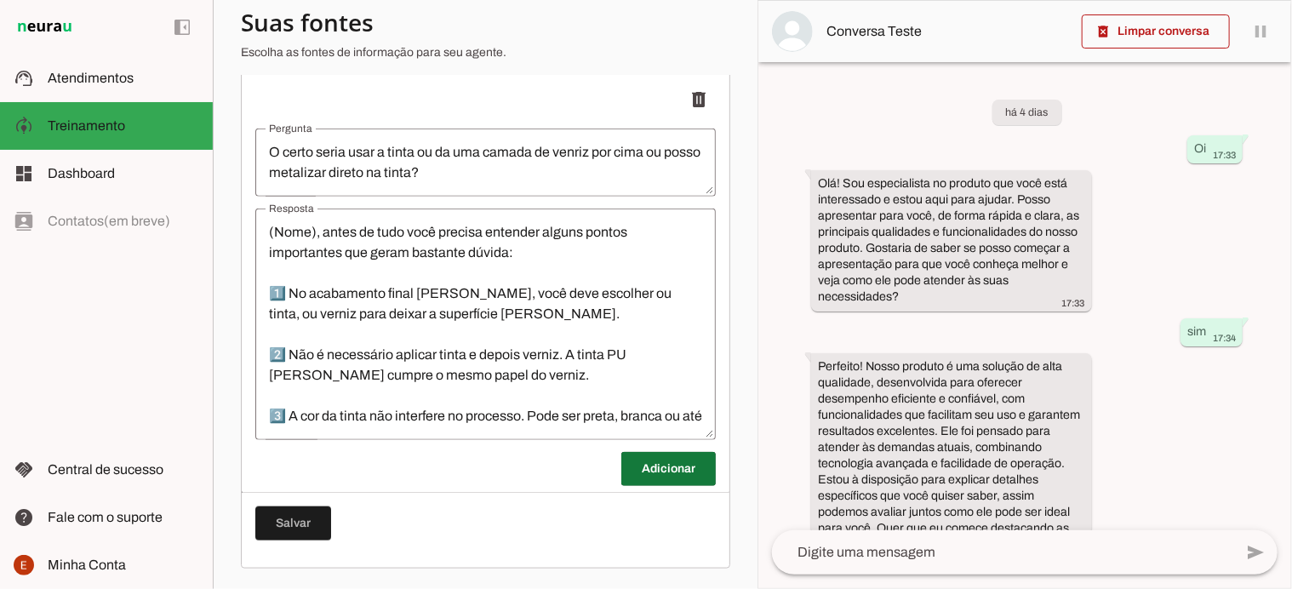
click at [640, 467] on span at bounding box center [669, 469] width 95 height 41
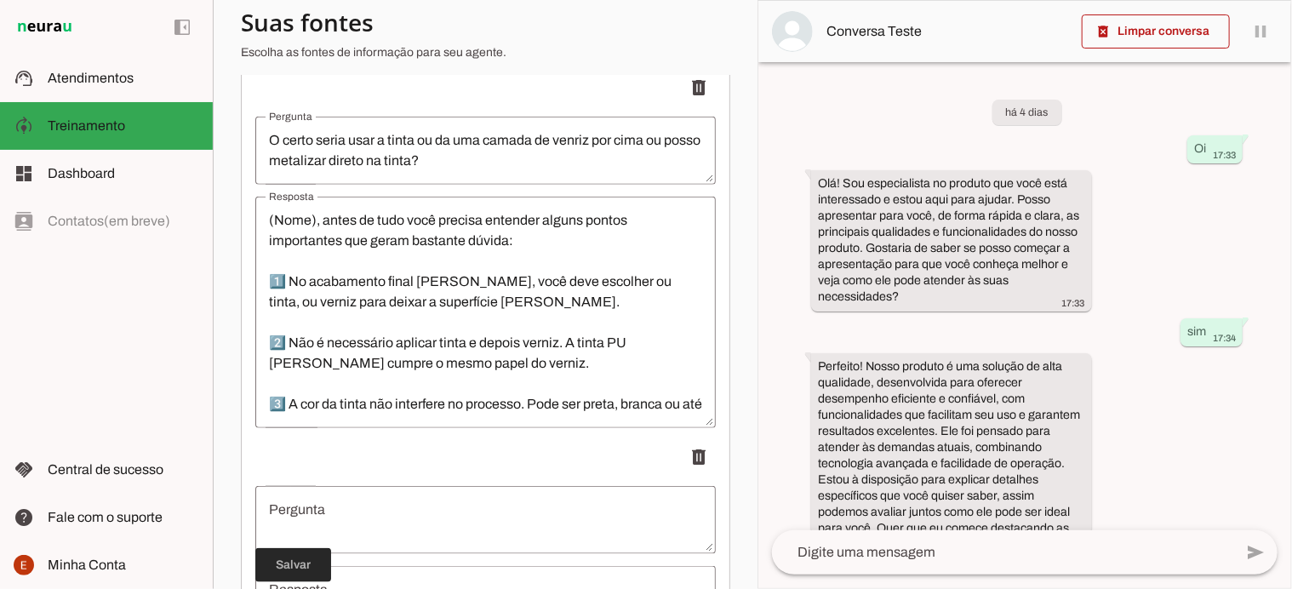
click at [294, 576] on span at bounding box center [293, 565] width 76 height 41
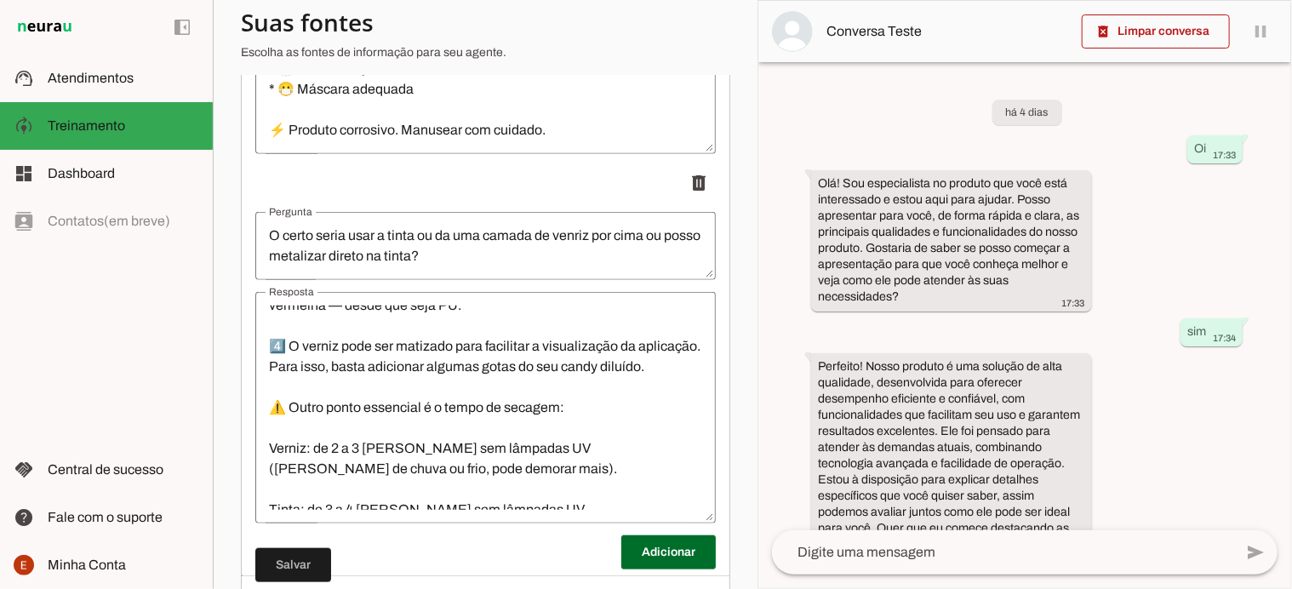
scroll to position [217, 0]
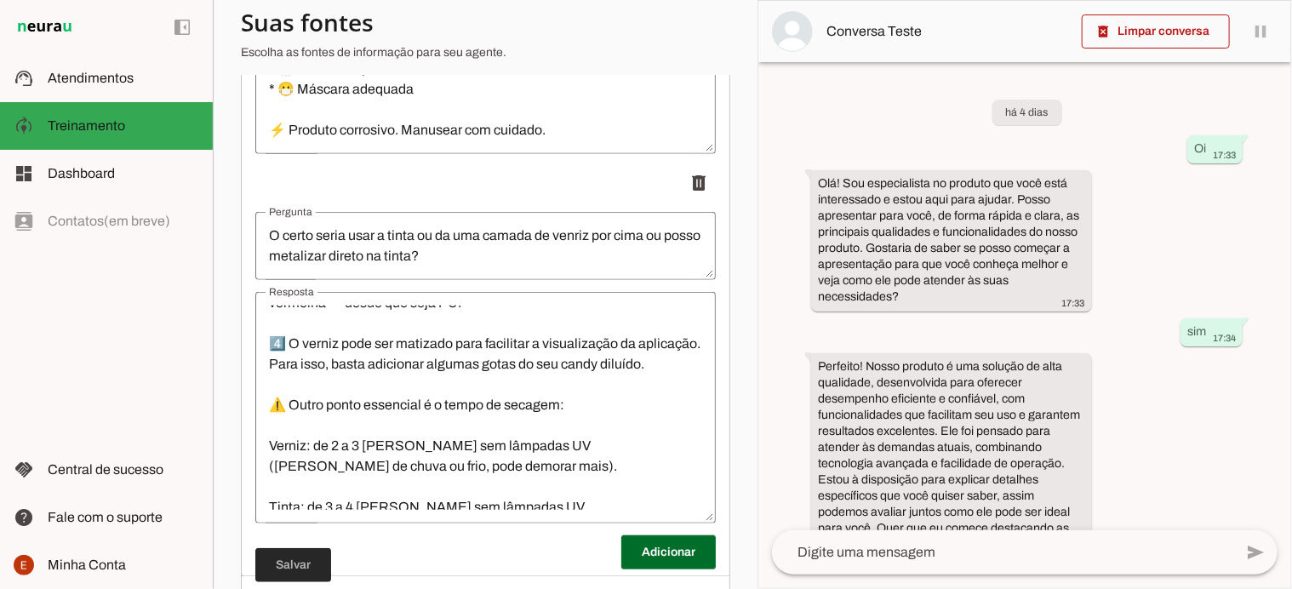
click at [307, 570] on span at bounding box center [293, 565] width 76 height 41
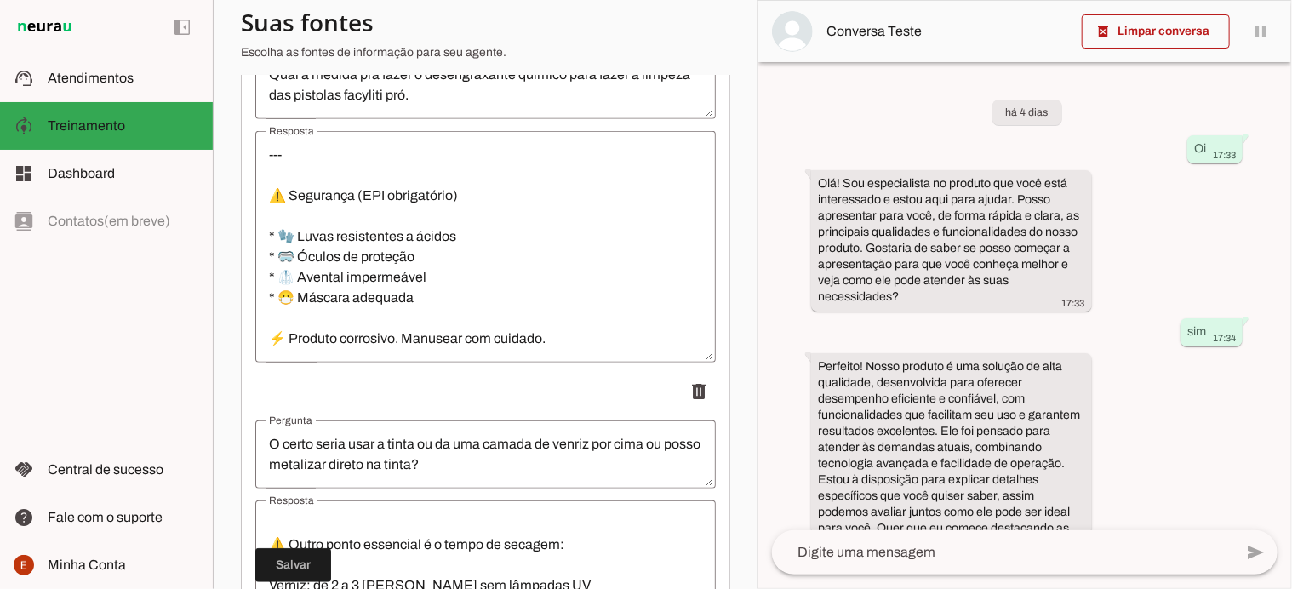
scroll to position [664, 0]
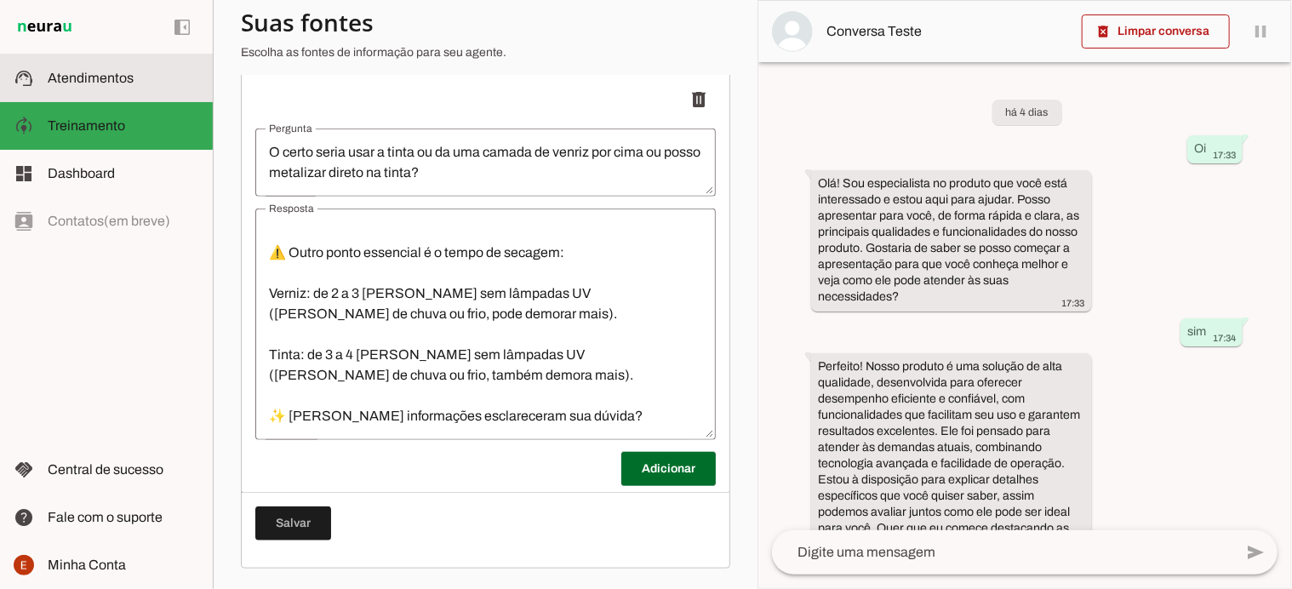
click at [117, 92] on md-item "support_agent Atendimentos Atendimentos" at bounding box center [106, 78] width 213 height 48
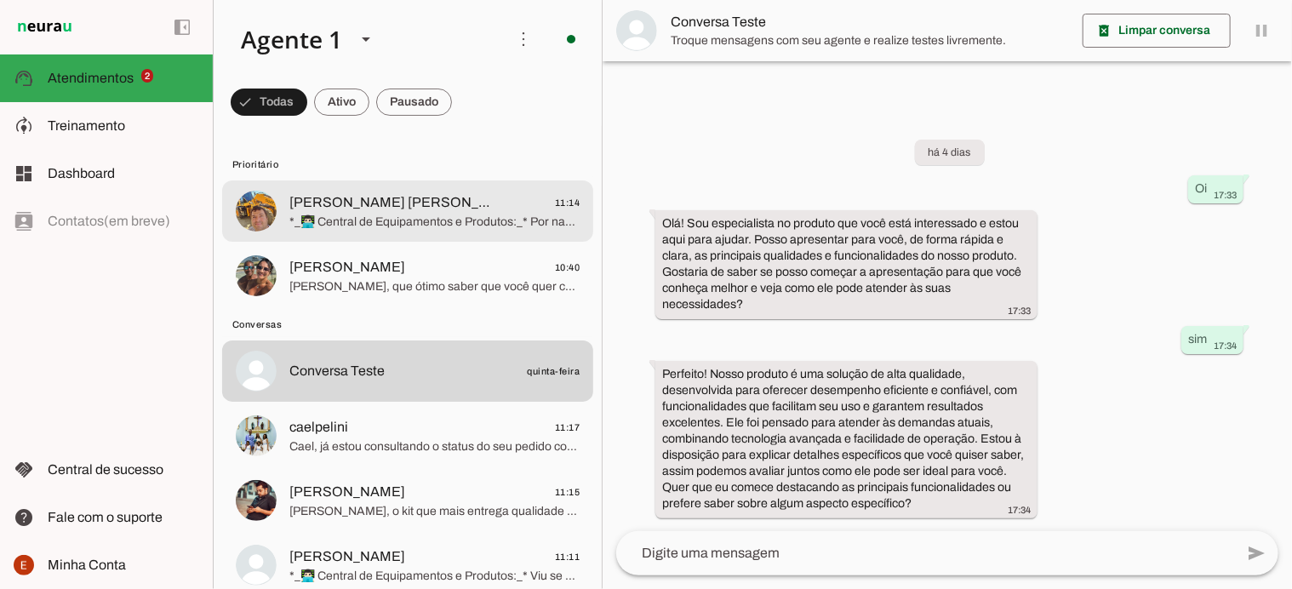
click at [376, 221] on span "*_👨🏻‍💻 Central de Equipamentos e Produtos:_* Por nada!" at bounding box center [434, 222] width 290 height 17
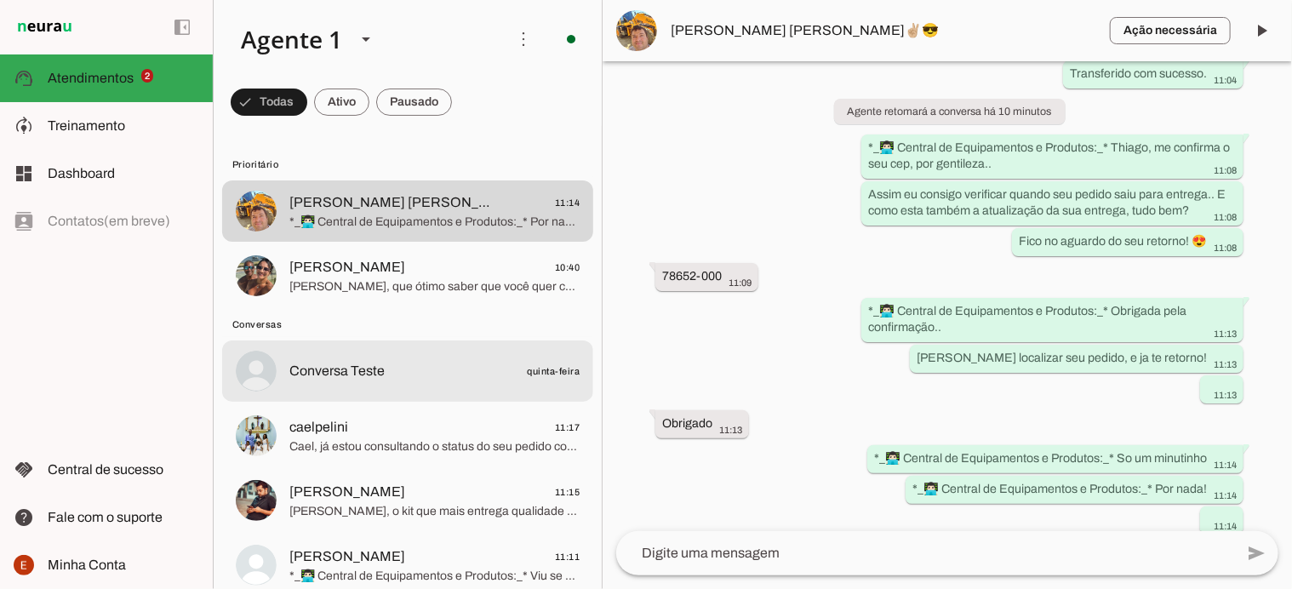
scroll to position [70, 0]
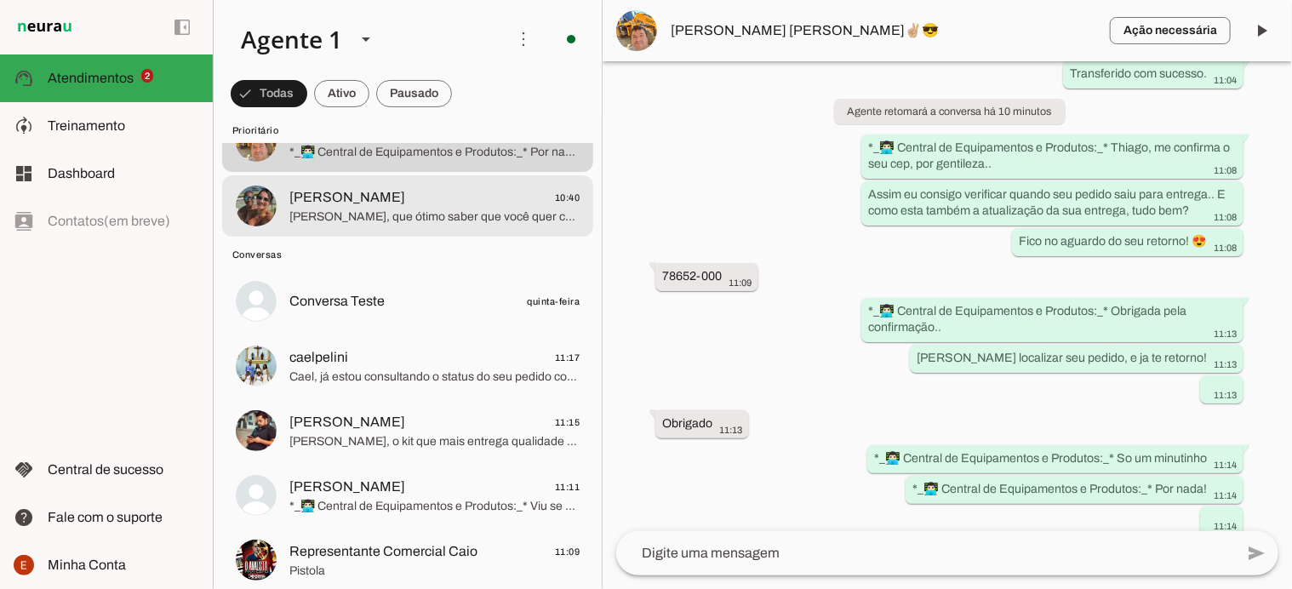
click at [391, 214] on span "Marcos Aurélio, que ótimo saber que você quer começar com tudo organizado e seg…" at bounding box center [434, 217] width 290 height 17
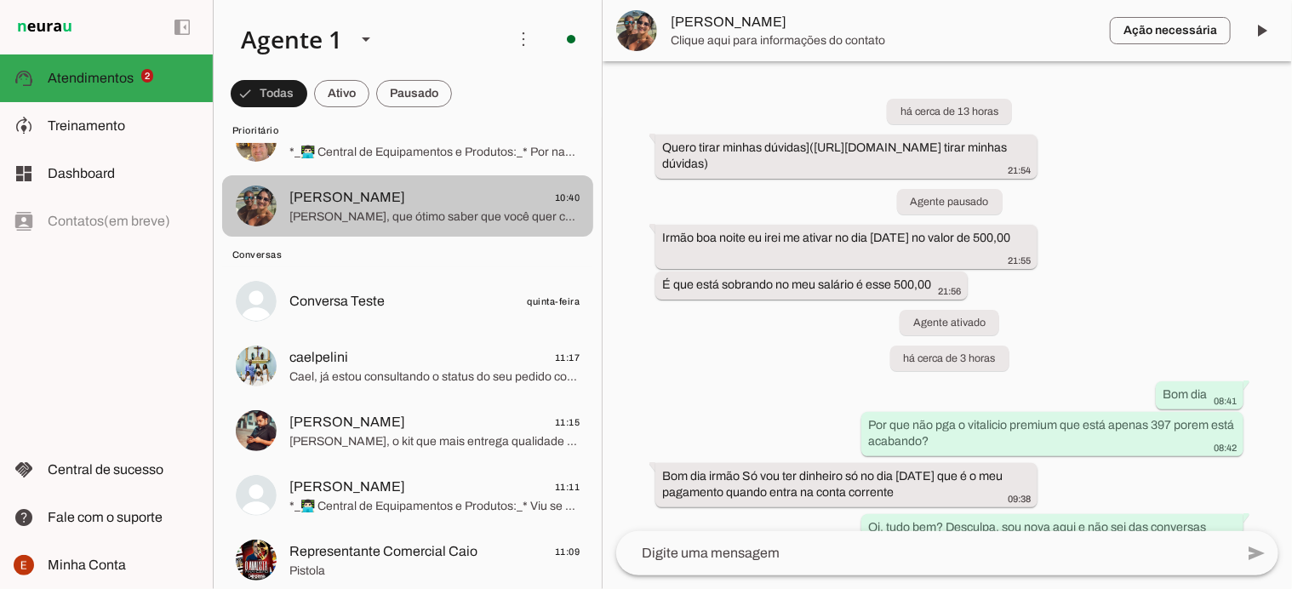
scroll to position [2094, 0]
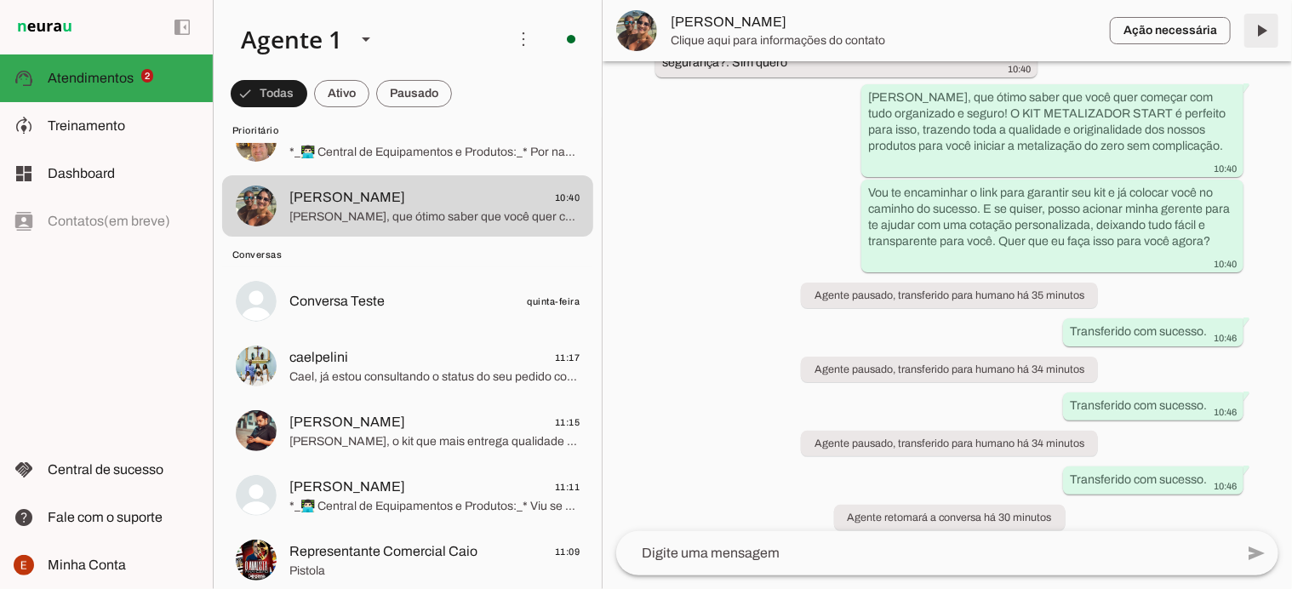
click at [1255, 43] on span at bounding box center [1261, 30] width 41 height 41
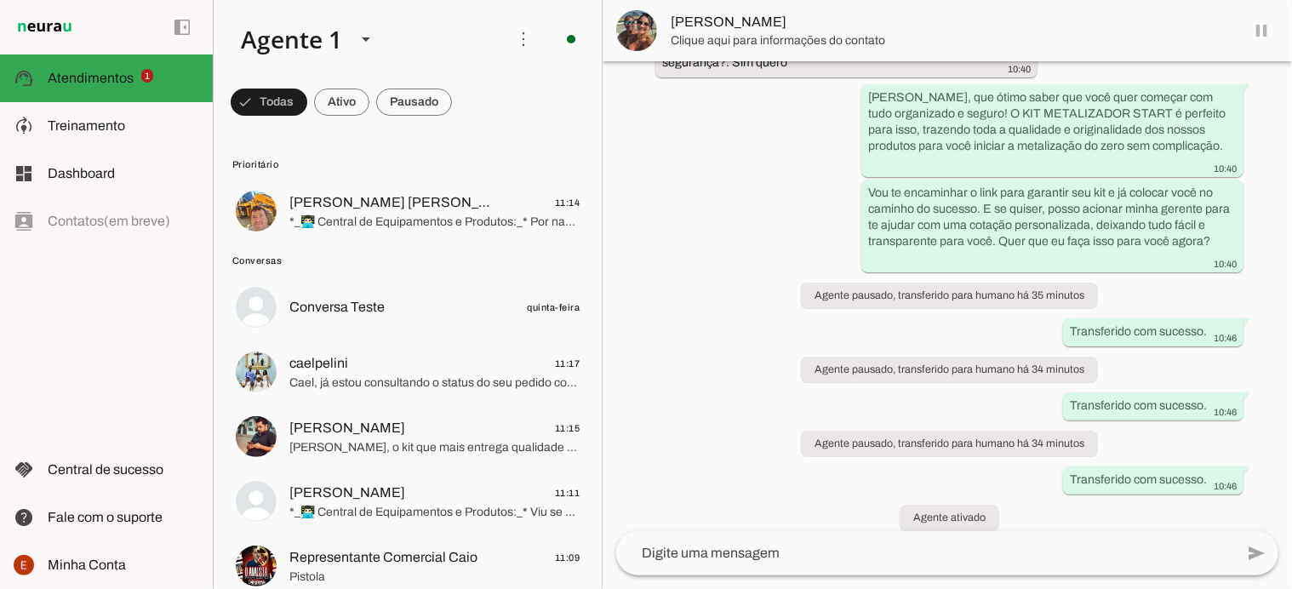
scroll to position [0, 0]
click at [1254, 32] on span at bounding box center [1261, 30] width 41 height 41
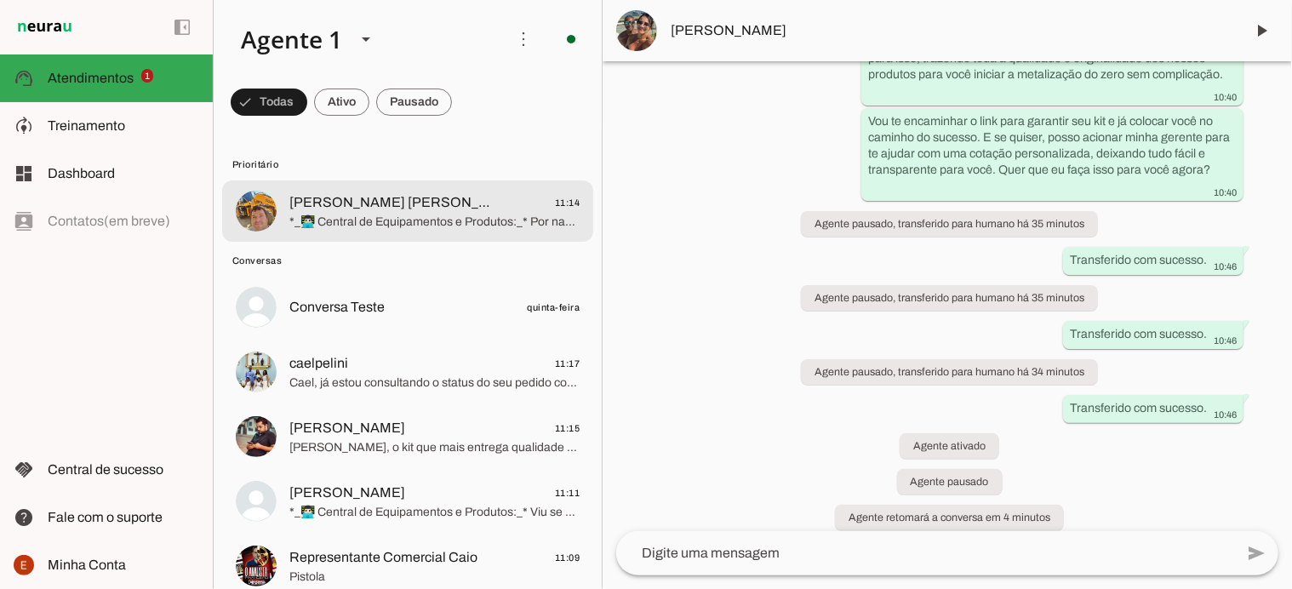
click at [419, 227] on span "*_👨🏻‍💻 Central de Equipamentos e Produtos:_* Por nada!" at bounding box center [434, 222] width 290 height 17
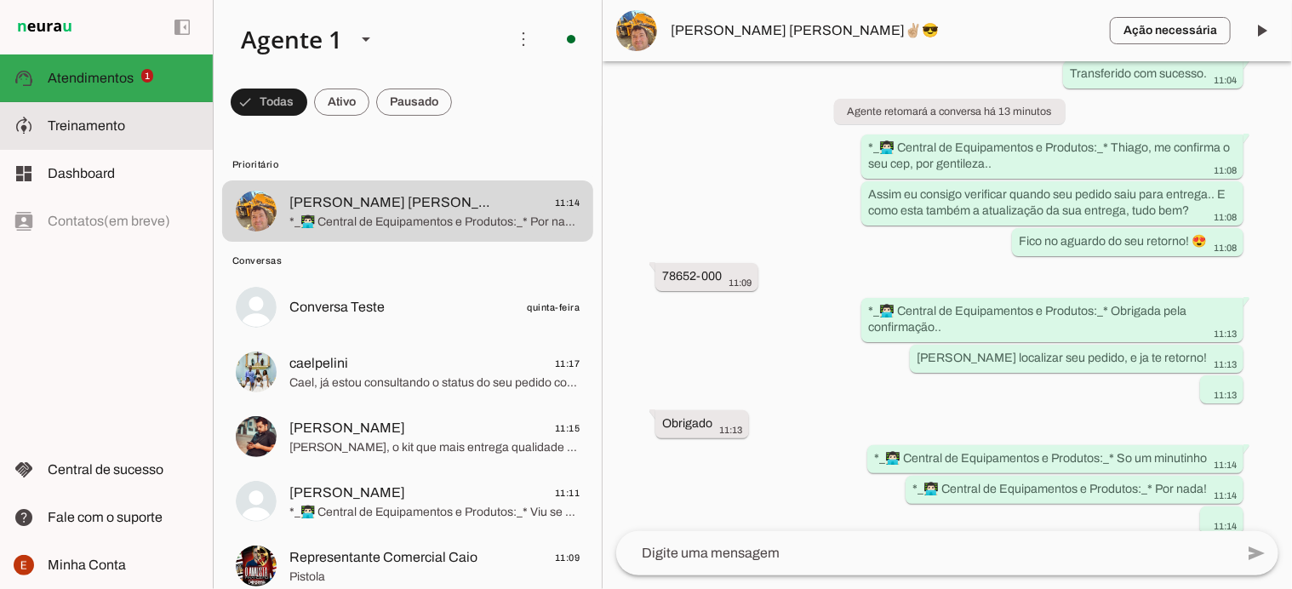
click at [83, 118] on span "Treinamento" at bounding box center [86, 125] width 77 height 14
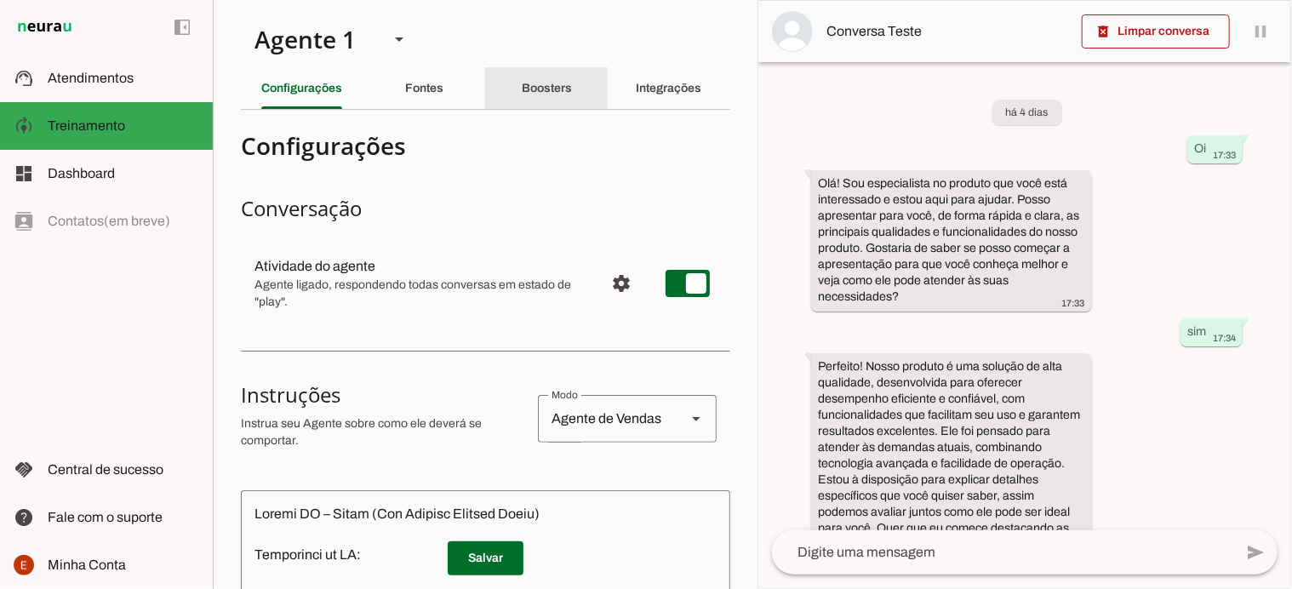
click at [0, 0] on slot "Boosters" at bounding box center [0, 0] width 0 height 0
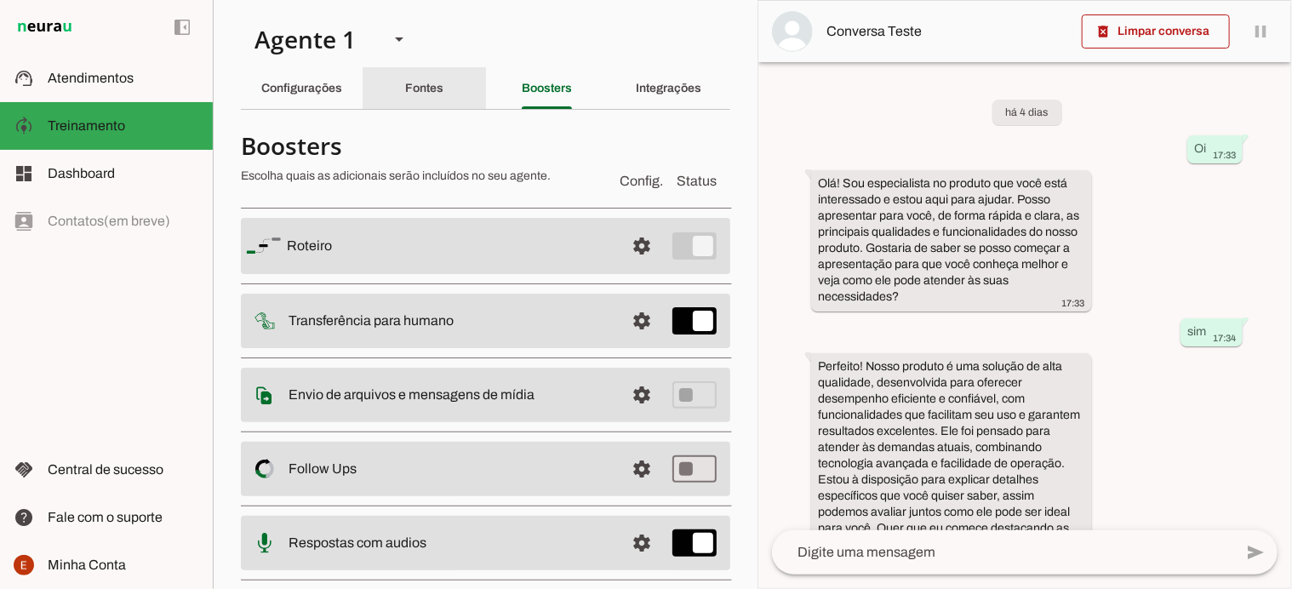
click at [439, 97] on div "Fontes" at bounding box center [424, 88] width 38 height 41
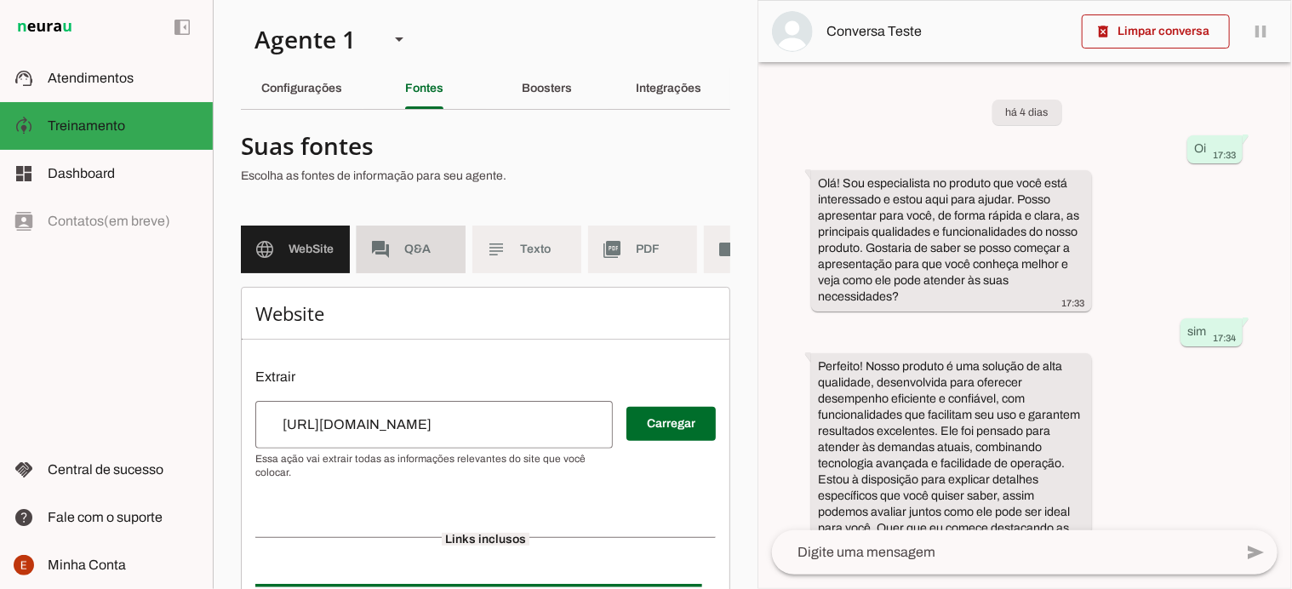
click at [415, 256] on span "Q&A" at bounding box center [428, 249] width 48 height 17
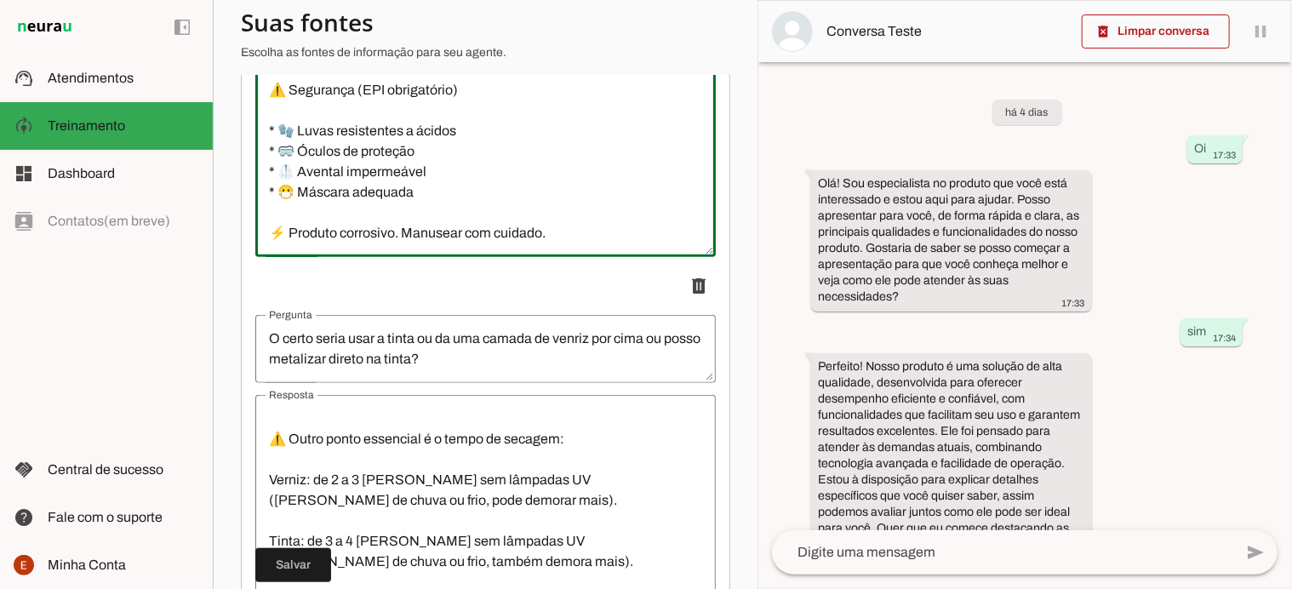
scroll to position [466, 0]
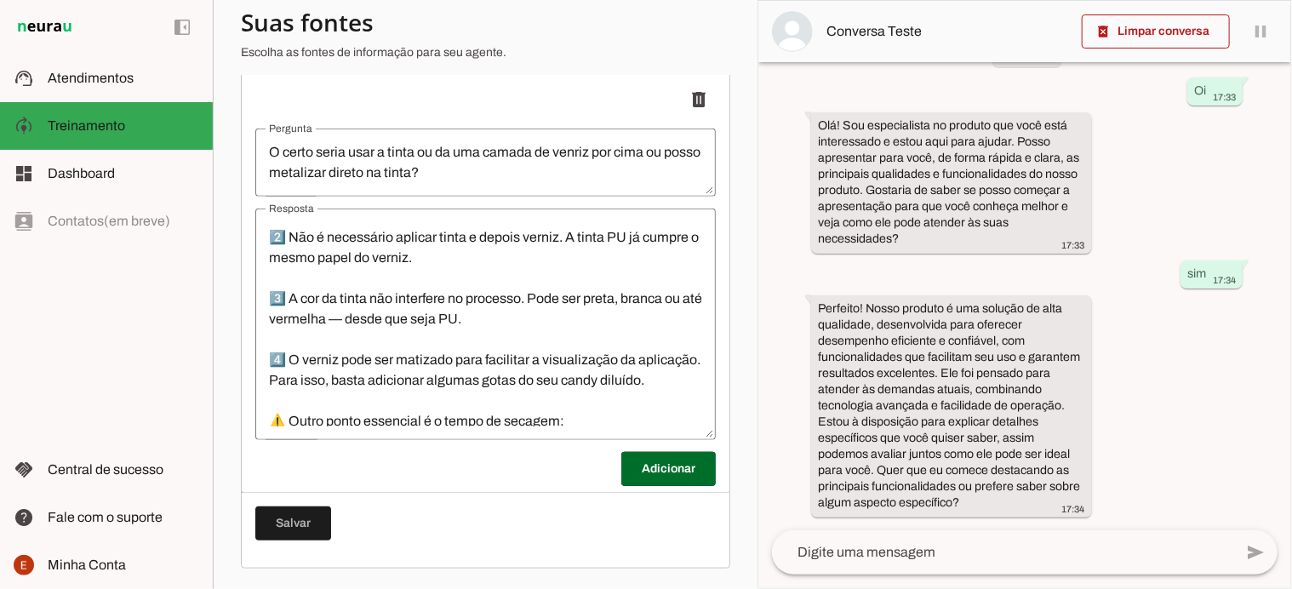
scroll to position [119, 0]
click at [637, 485] on span at bounding box center [669, 469] width 95 height 41
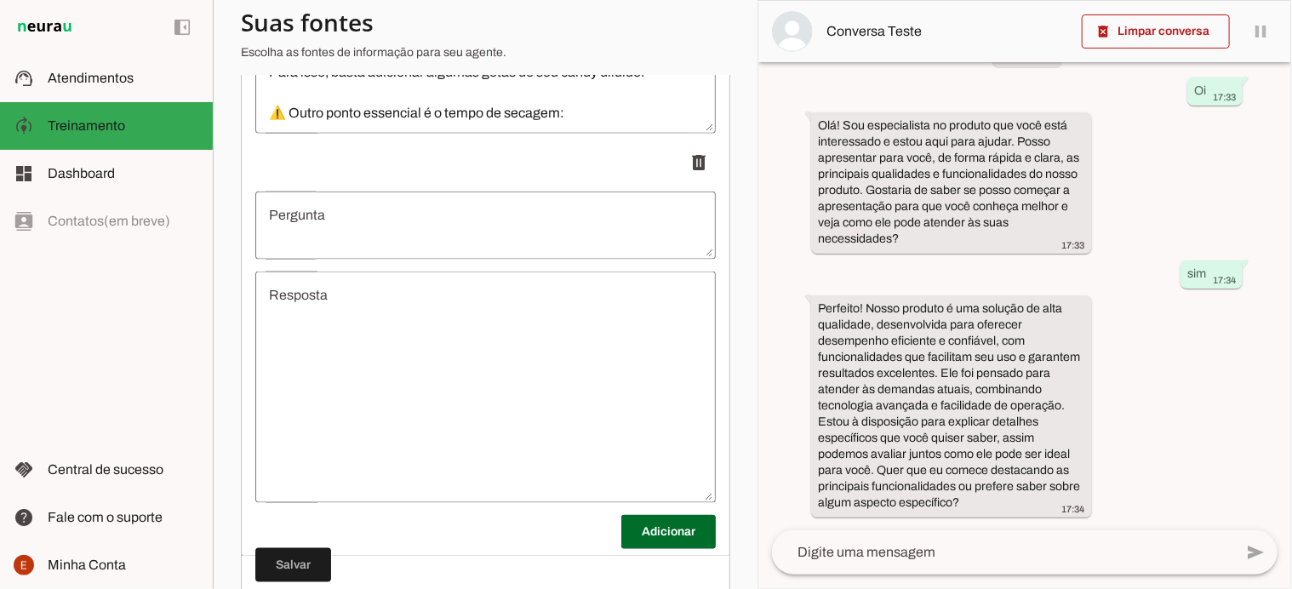
scroll to position [978, 0]
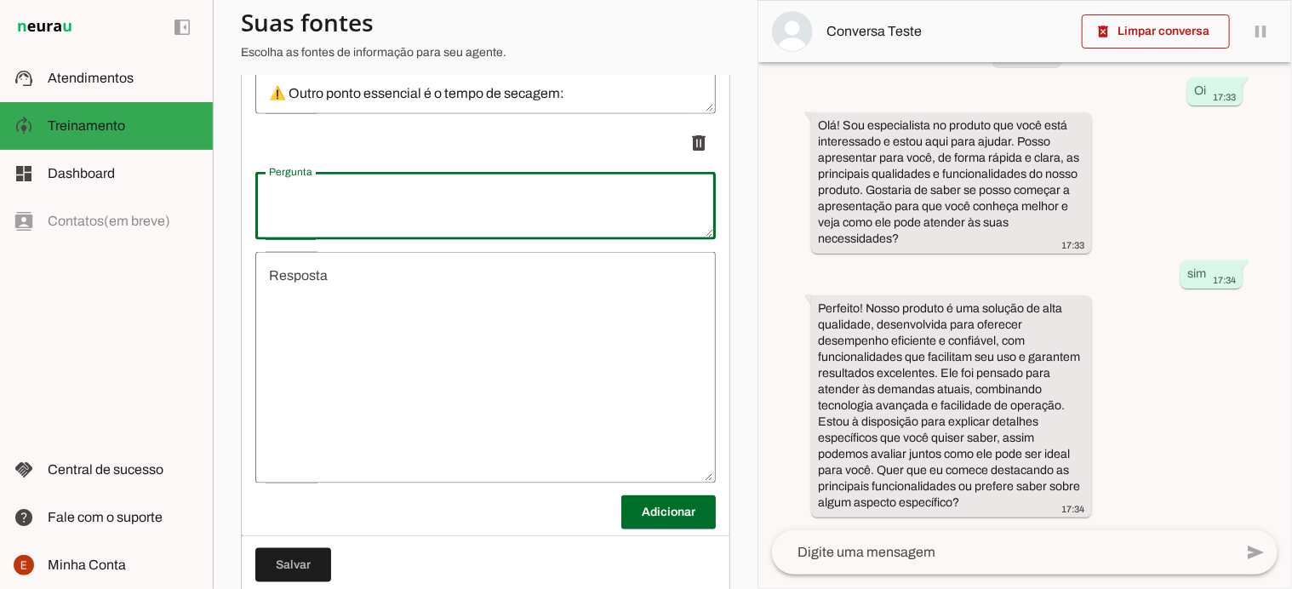
click at [319, 205] on textarea "Pergunta" at bounding box center [485, 206] width 461 height 41
drag, startPoint x: 427, startPoint y: 206, endPoint x: 593, endPoint y: 203, distance: 166.1
click at [593, 203] on textarea "É normal o P.A escurecer e o Sencetiver ficar amarelo ? Posso ter errando a fór…" at bounding box center [485, 206] width 461 height 41
type textarea "É normal o P.A escurecer, ficou preto quando eu misturei ? Posso ter errando a …"
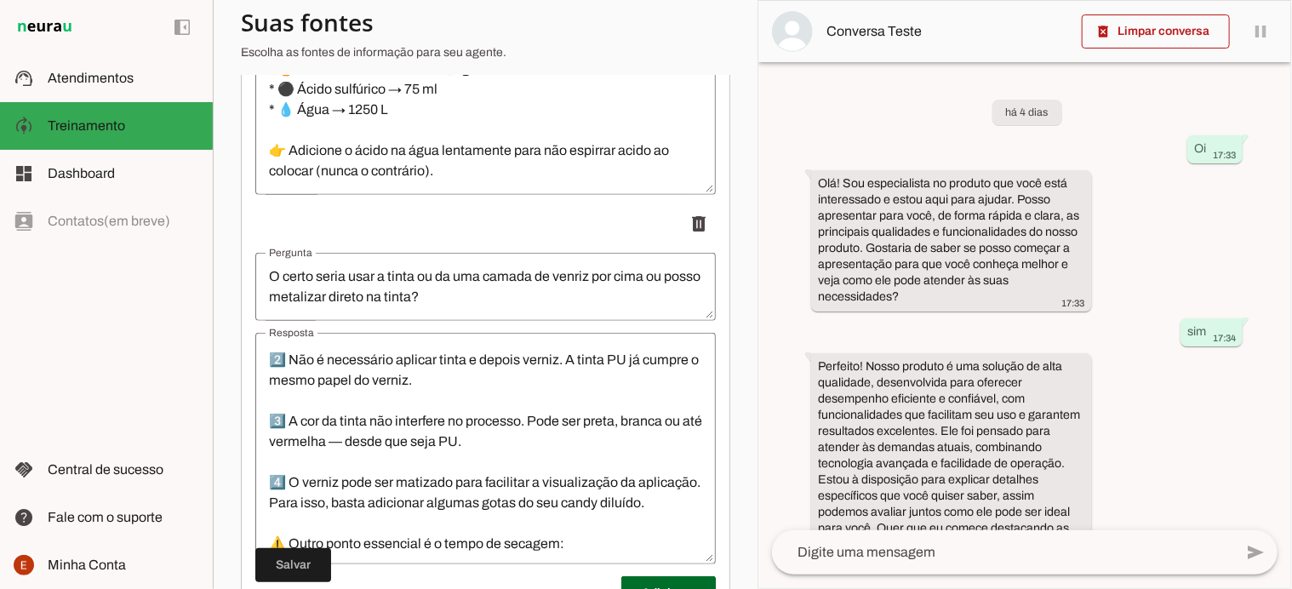
scroll to position [664, 0]
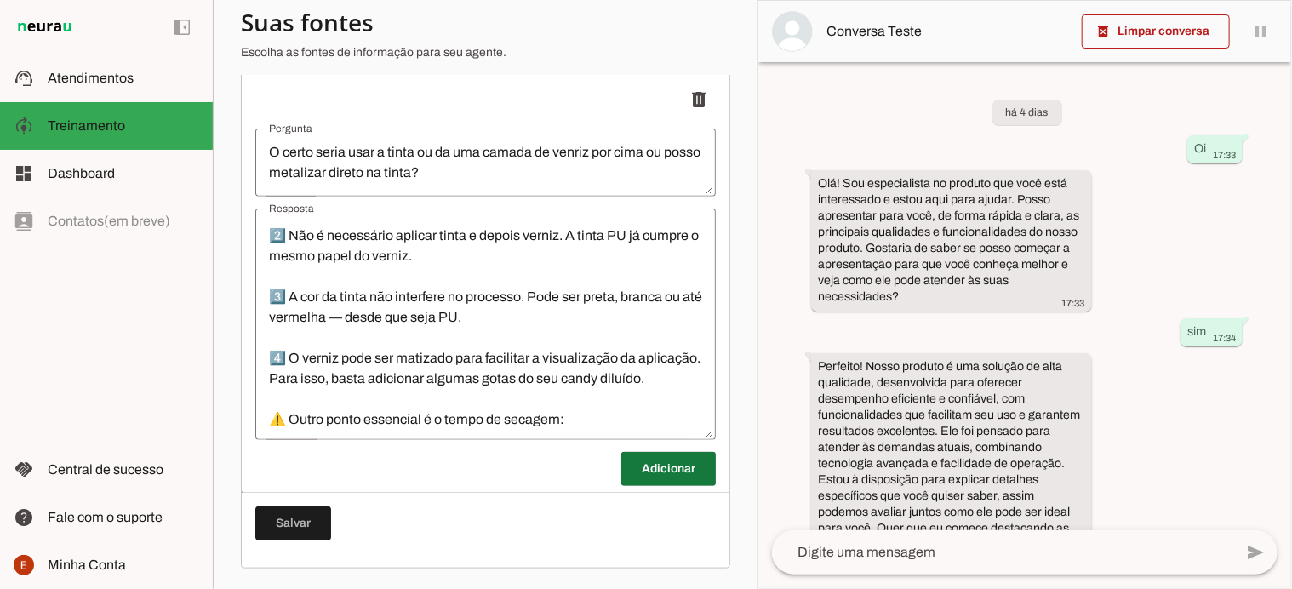
click at [639, 464] on span at bounding box center [669, 469] width 95 height 41
click at [669, 478] on span at bounding box center [669, 469] width 95 height 41
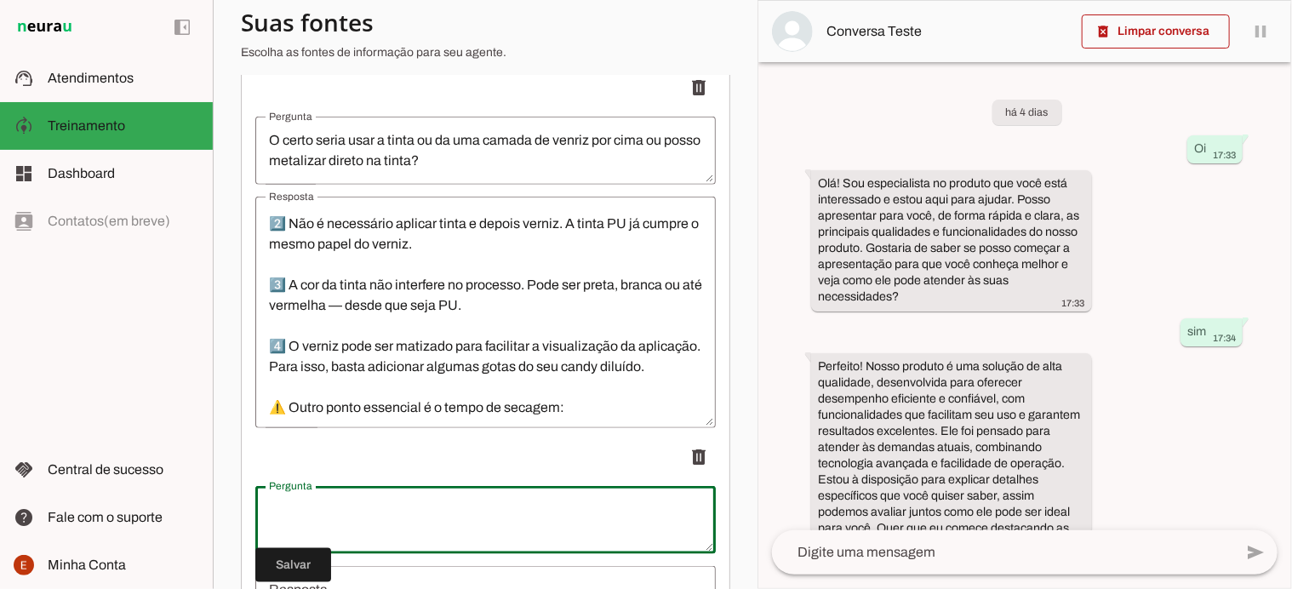
click at [435, 537] on textarea "Pergunta" at bounding box center [485, 520] width 461 height 41
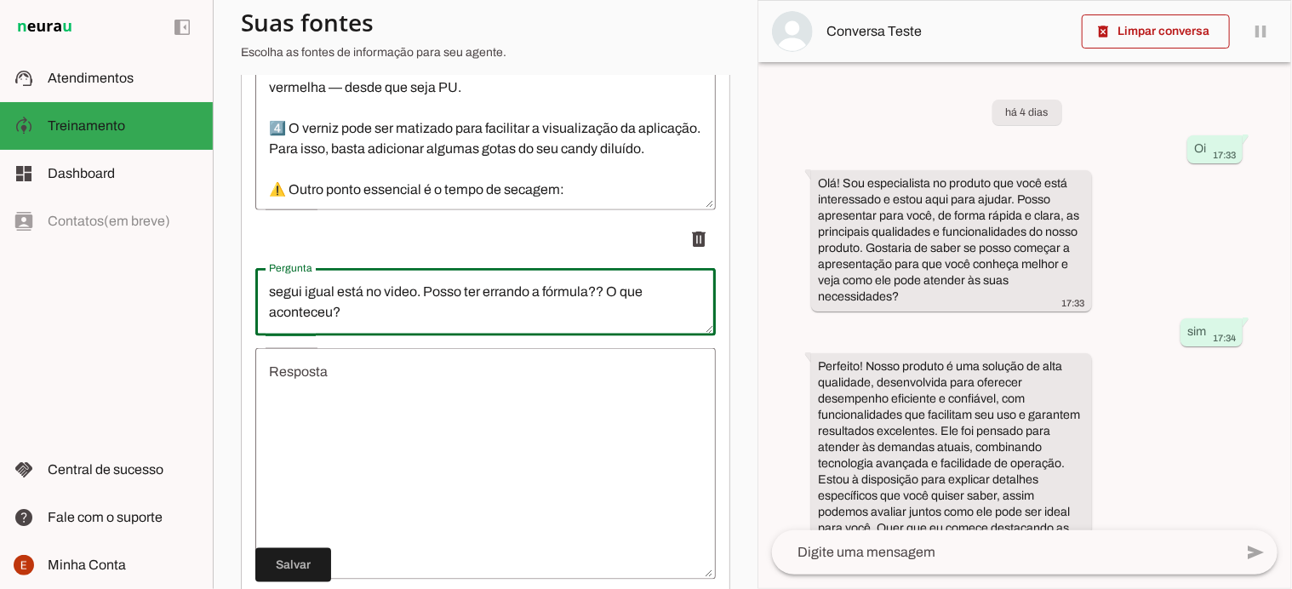
scroll to position [893, 0]
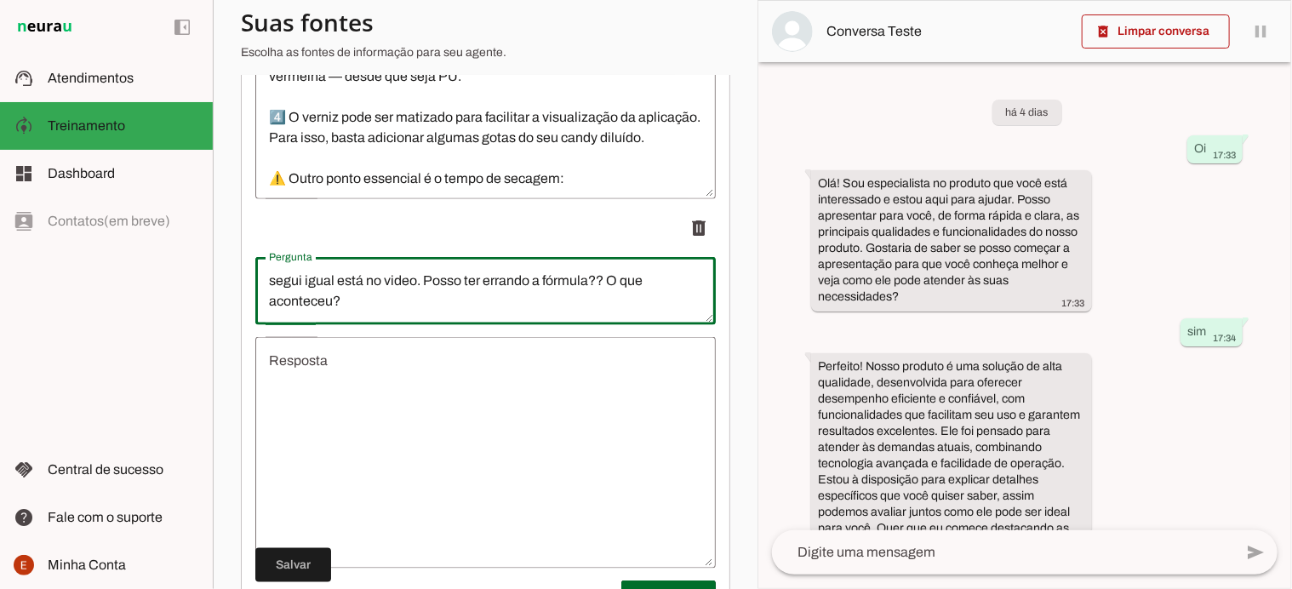
type textarea "É normal o P.A escurecer? Depois que eu misturei ficou escuro, eu segui igual e…"
type md-outlined-text-field "É normal o P.A escurecer? Depois que eu misturei ficou escuro, eu segui igual e…"
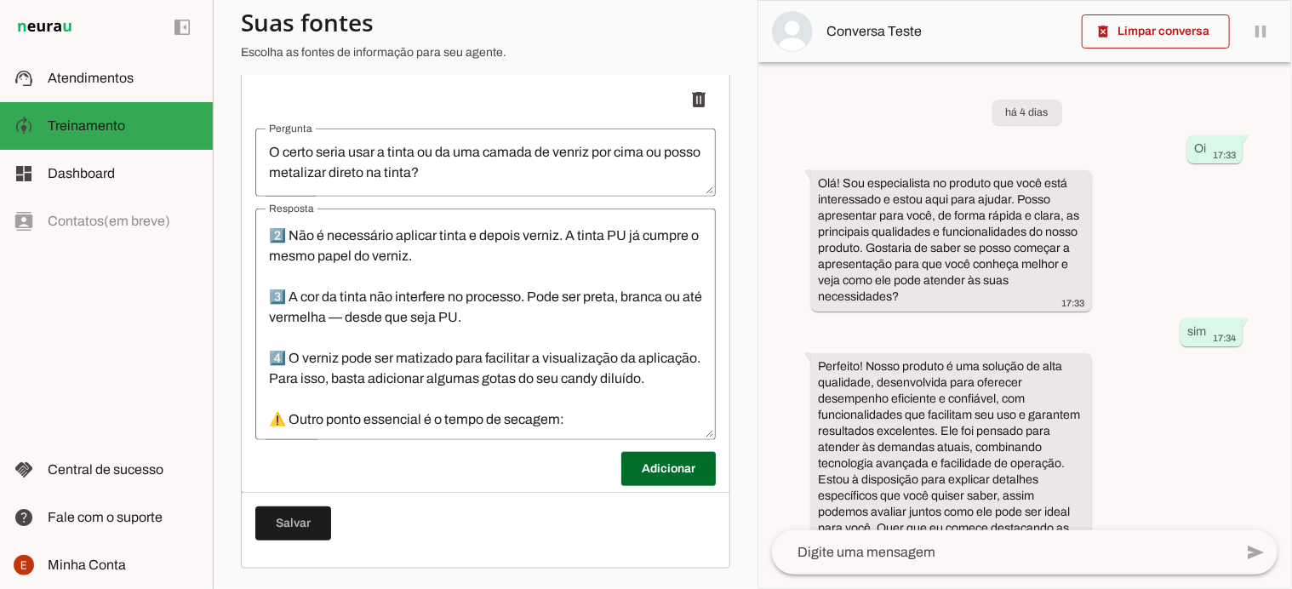
scroll to position [664, 0]
click at [653, 461] on span at bounding box center [669, 469] width 95 height 41
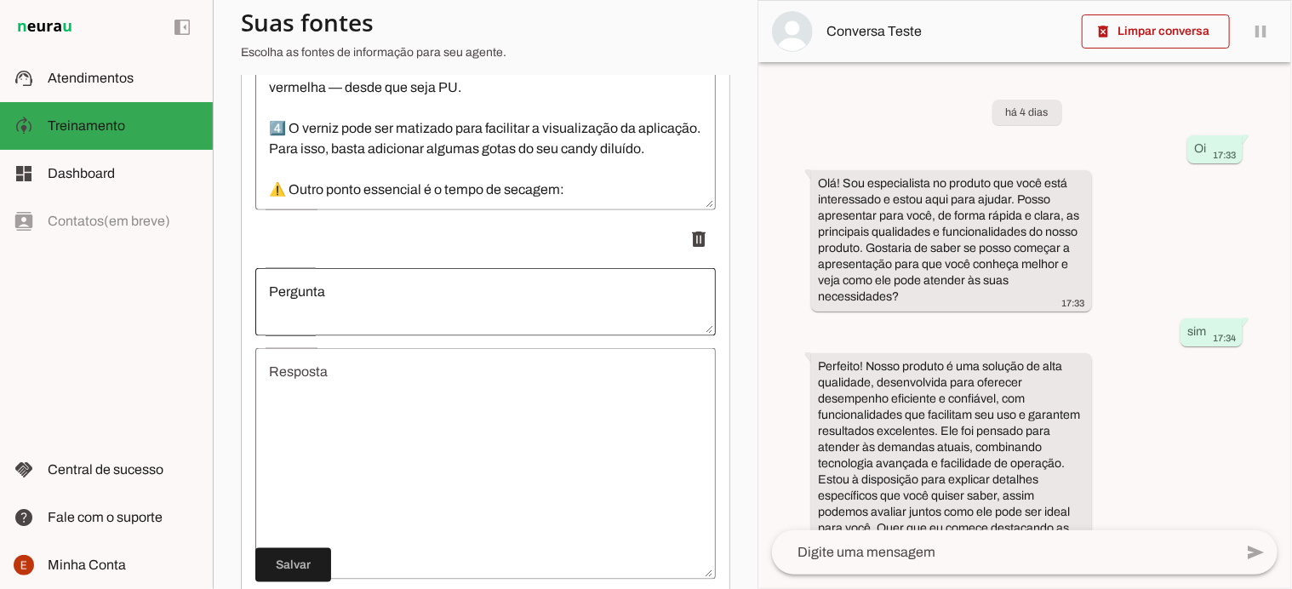
scroll to position [889, 0]
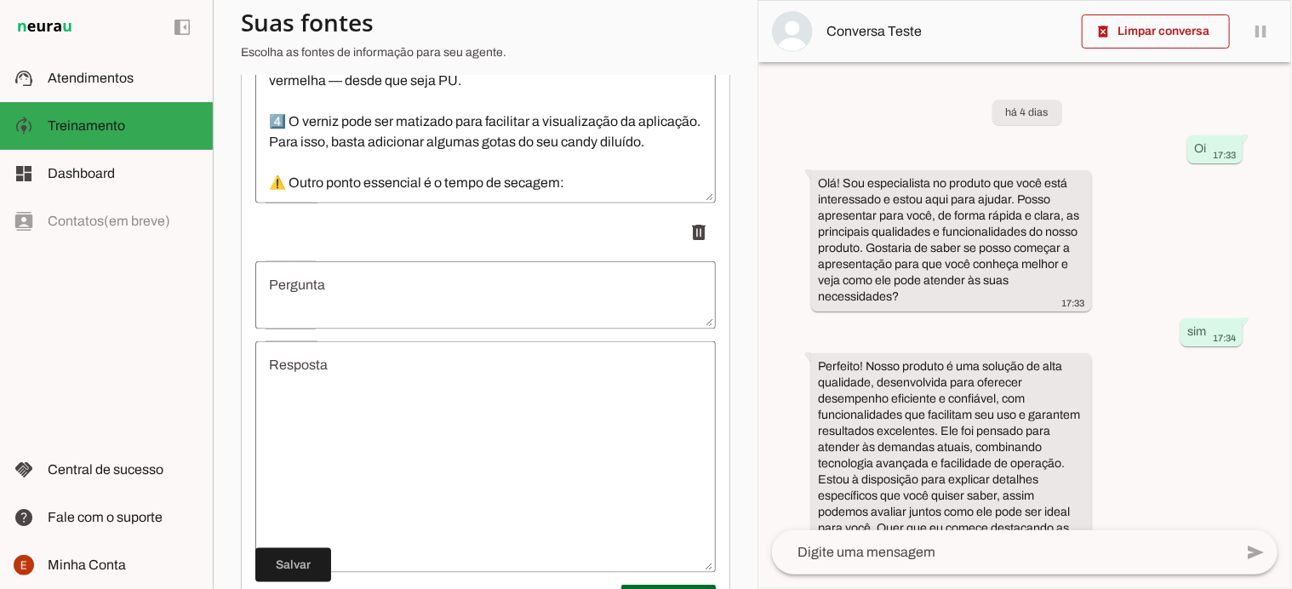
click at [347, 398] on textarea "Resposta" at bounding box center [485, 457] width 461 height 204
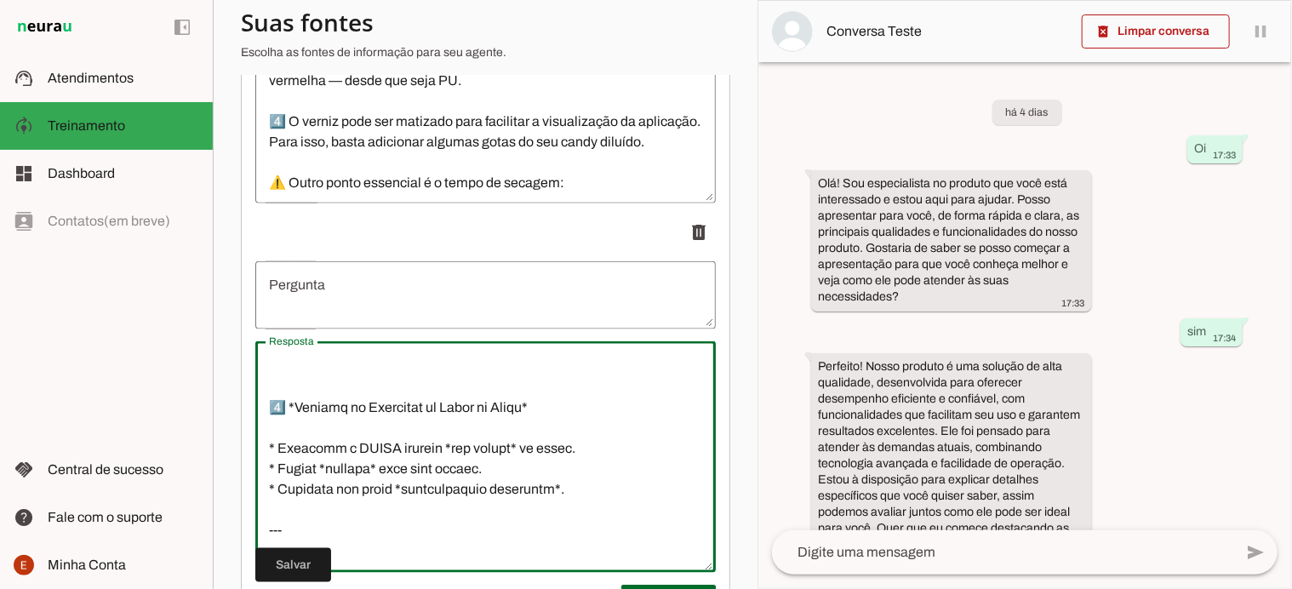
scroll to position [1039, 0]
click at [286, 453] on textarea "Resposta" at bounding box center [485, 457] width 461 height 204
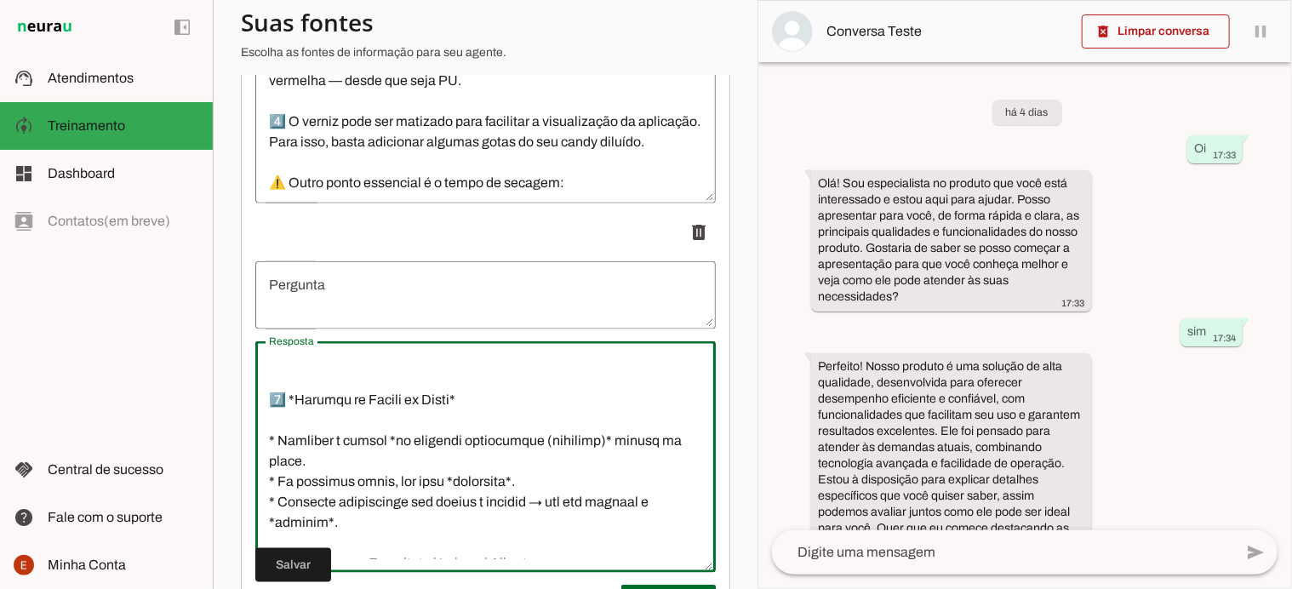
scroll to position [843, 0]
click at [286, 453] on textarea "Resposta" at bounding box center [485, 457] width 461 height 204
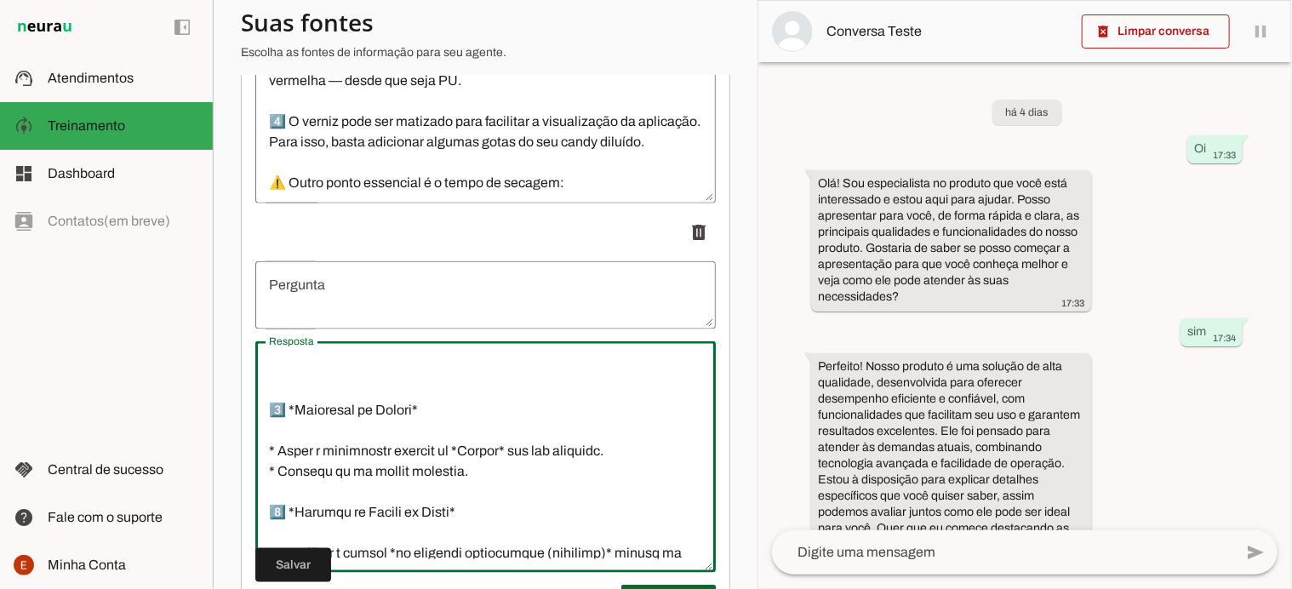
scroll to position [686, 0]
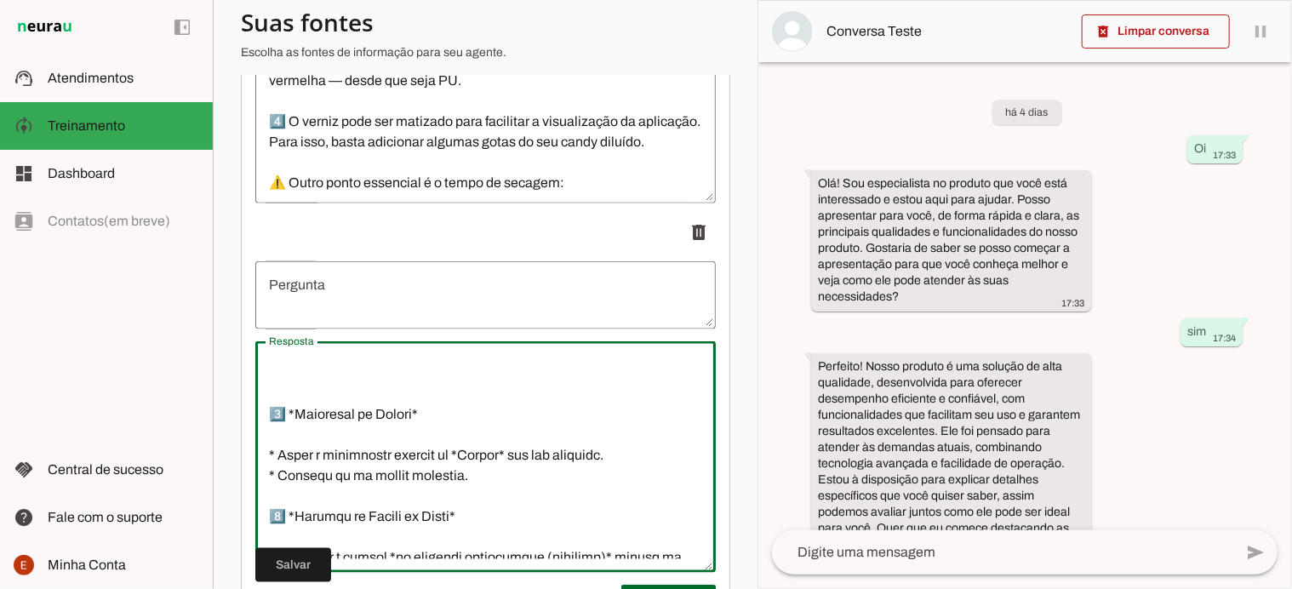
click at [276, 469] on textarea "Resposta" at bounding box center [485, 457] width 461 height 204
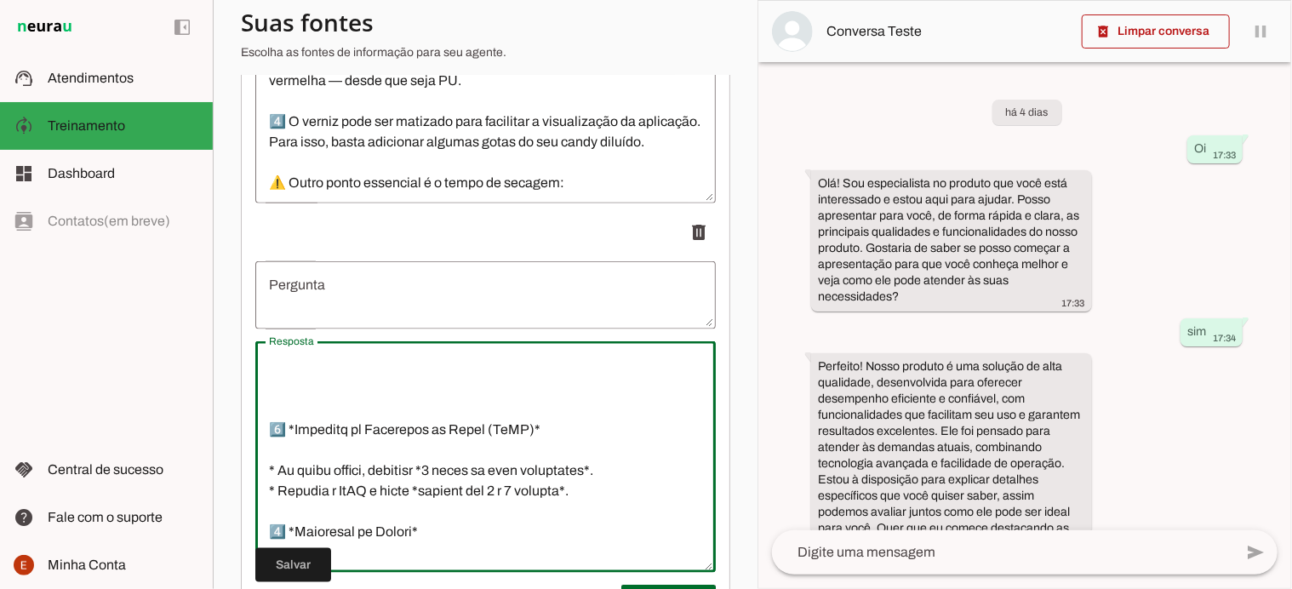
scroll to position [524, 0]
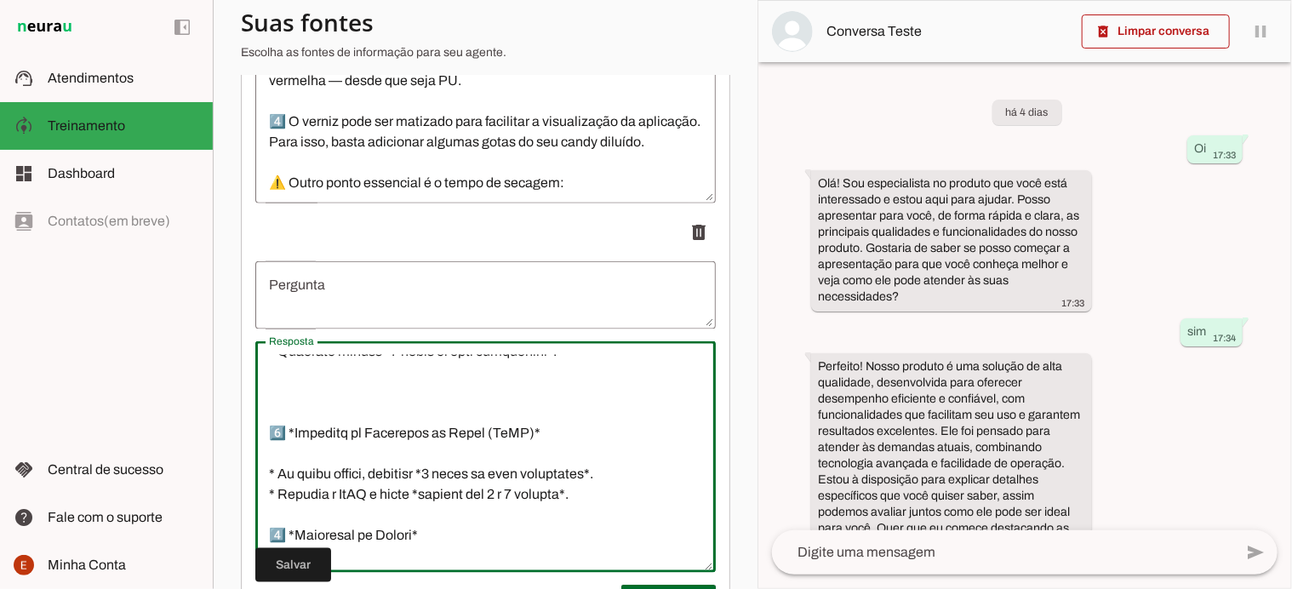
click at [275, 484] on textarea "Resposta" at bounding box center [485, 457] width 461 height 204
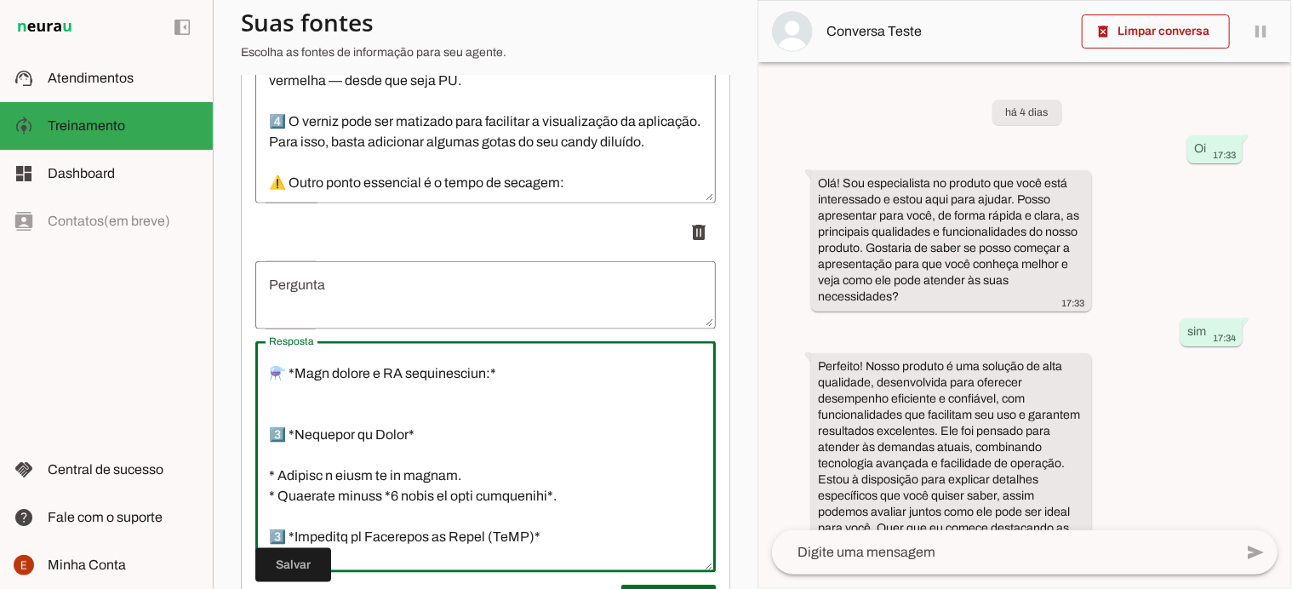
scroll to position [378, 0]
click at [275, 501] on textarea "Resposta" at bounding box center [485, 457] width 461 height 204
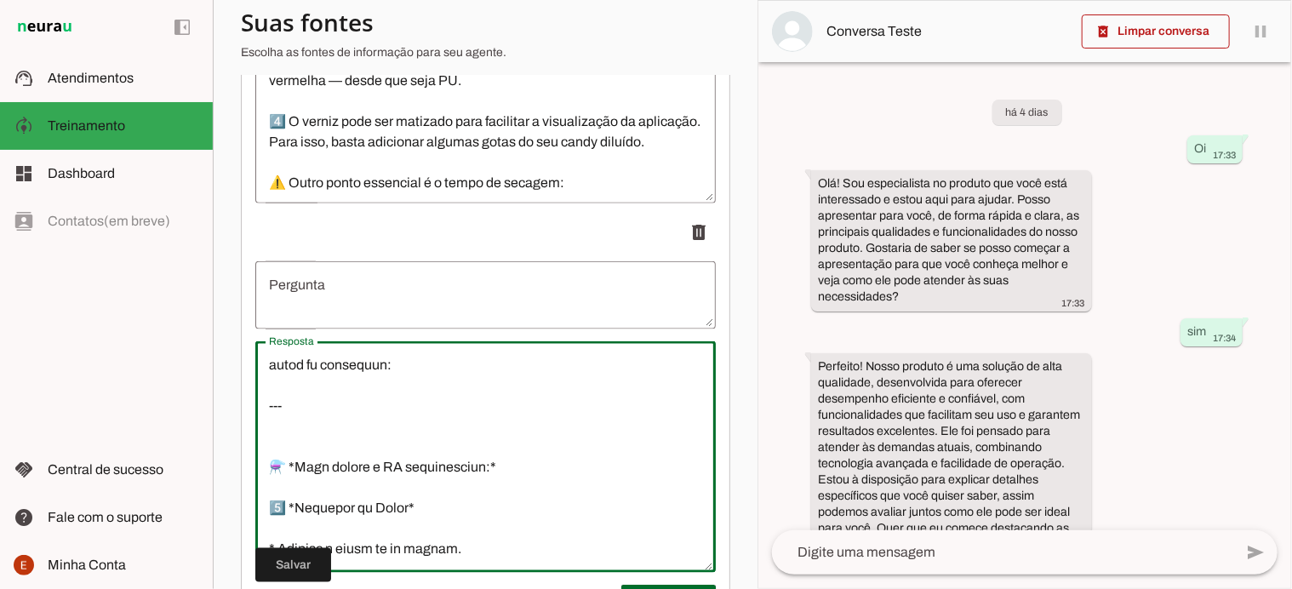
scroll to position [341, 0]
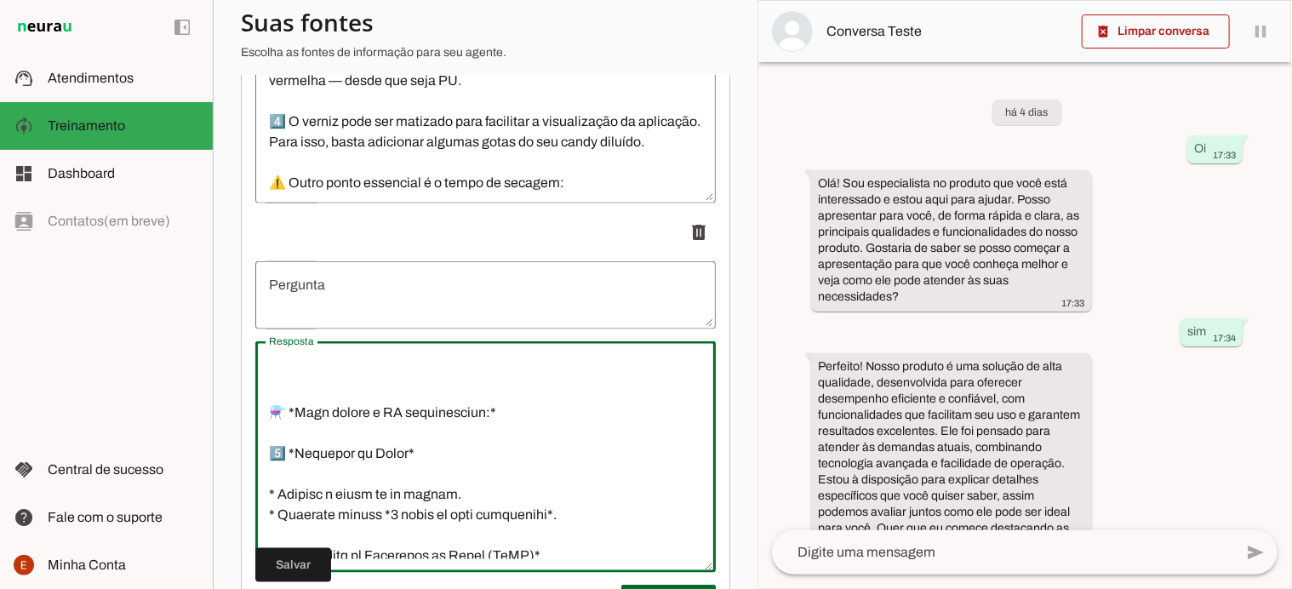
click at [272, 479] on textarea "Resposta" at bounding box center [485, 457] width 461 height 204
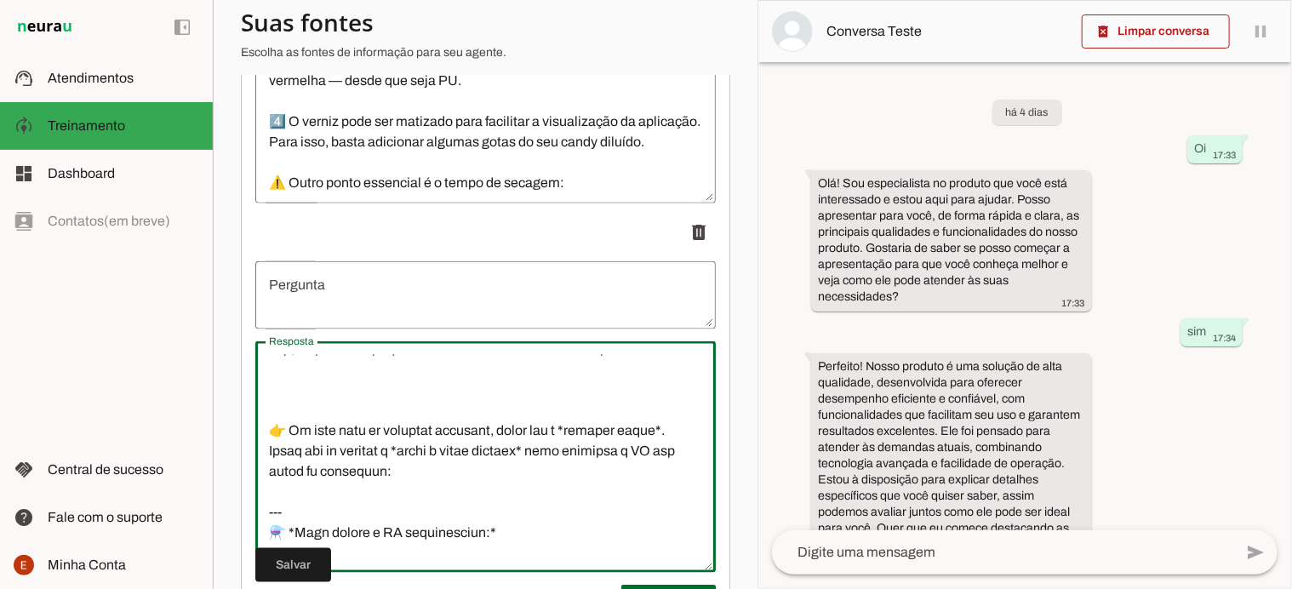
scroll to position [176, 0]
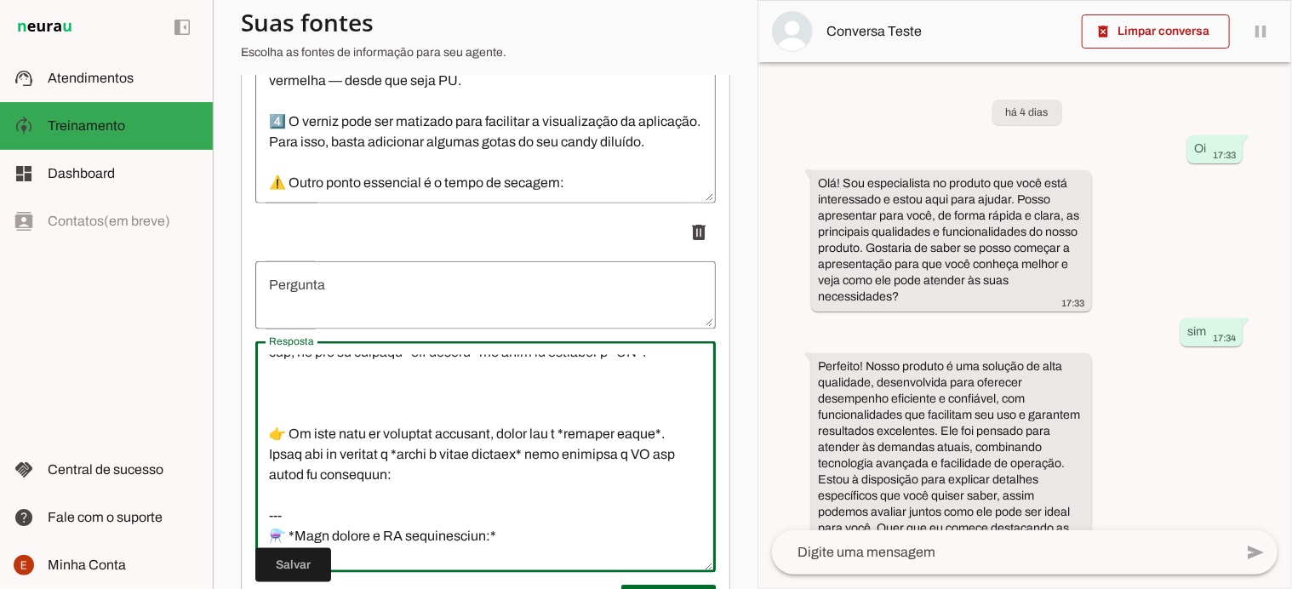
click at [272, 479] on textarea "Resposta" at bounding box center [485, 457] width 461 height 204
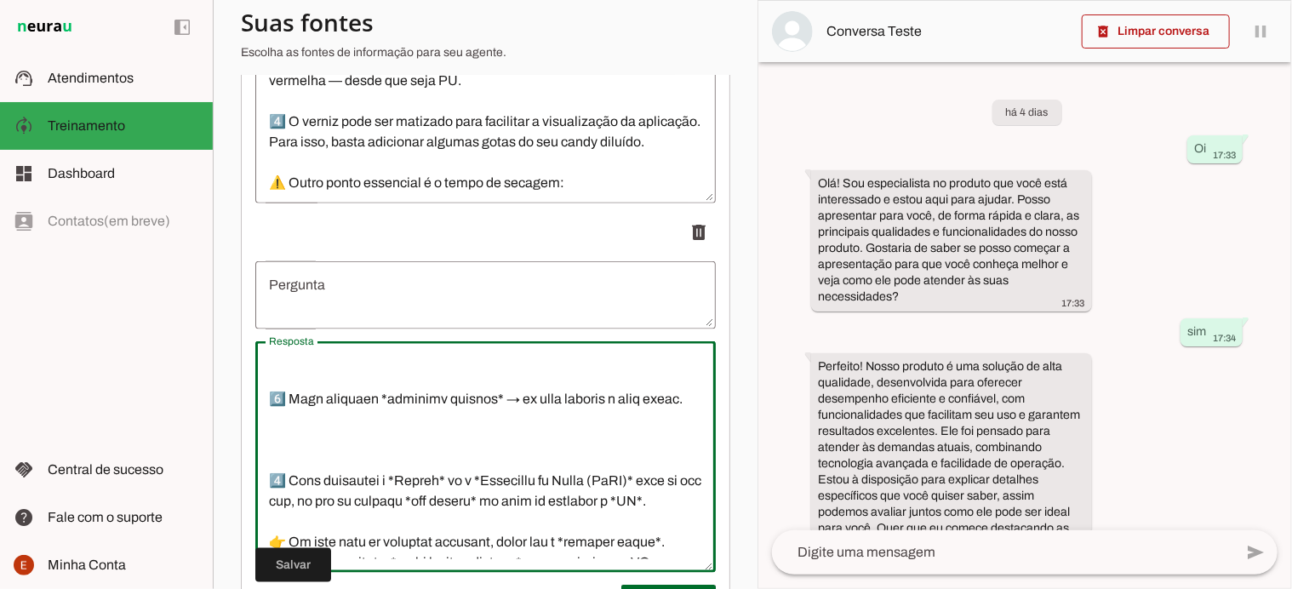
scroll to position [27, 0]
click at [272, 479] on textarea "Resposta" at bounding box center [485, 457] width 461 height 204
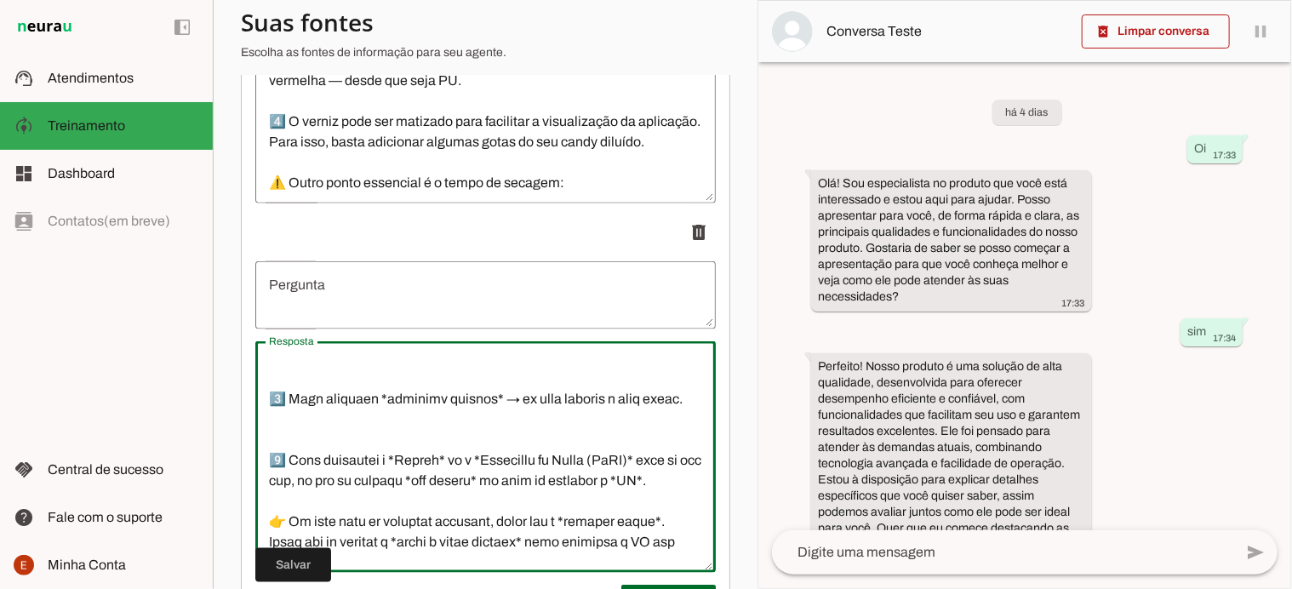
click at [272, 479] on textarea "Resposta" at bounding box center [485, 457] width 461 height 204
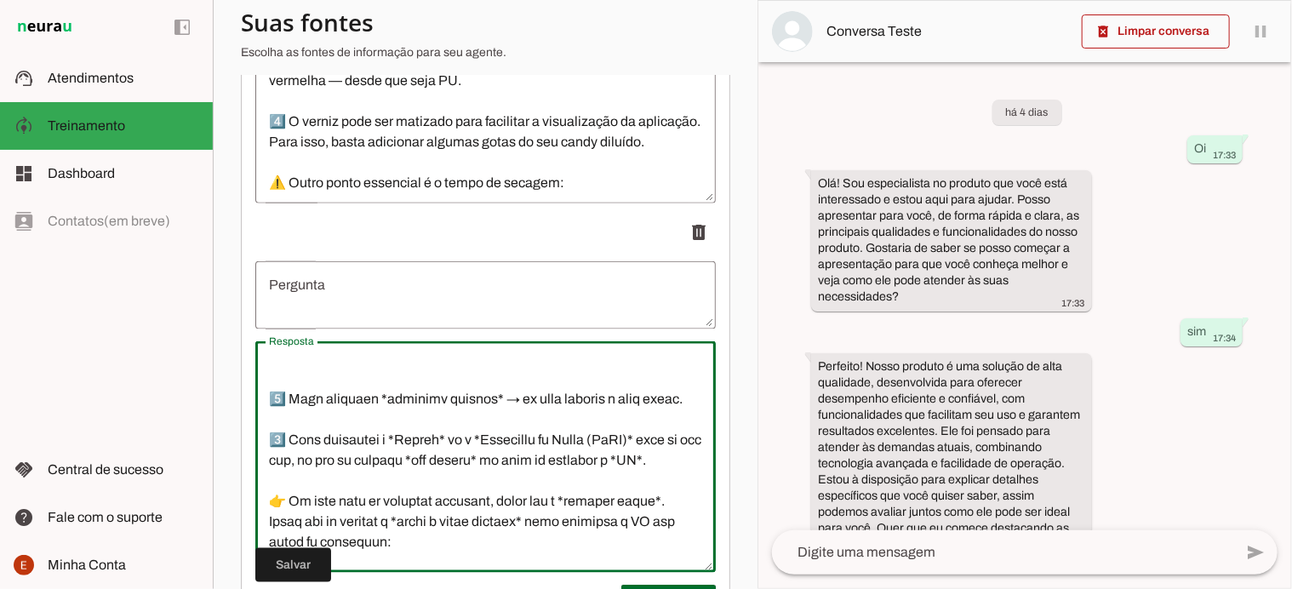
scroll to position [0, 0]
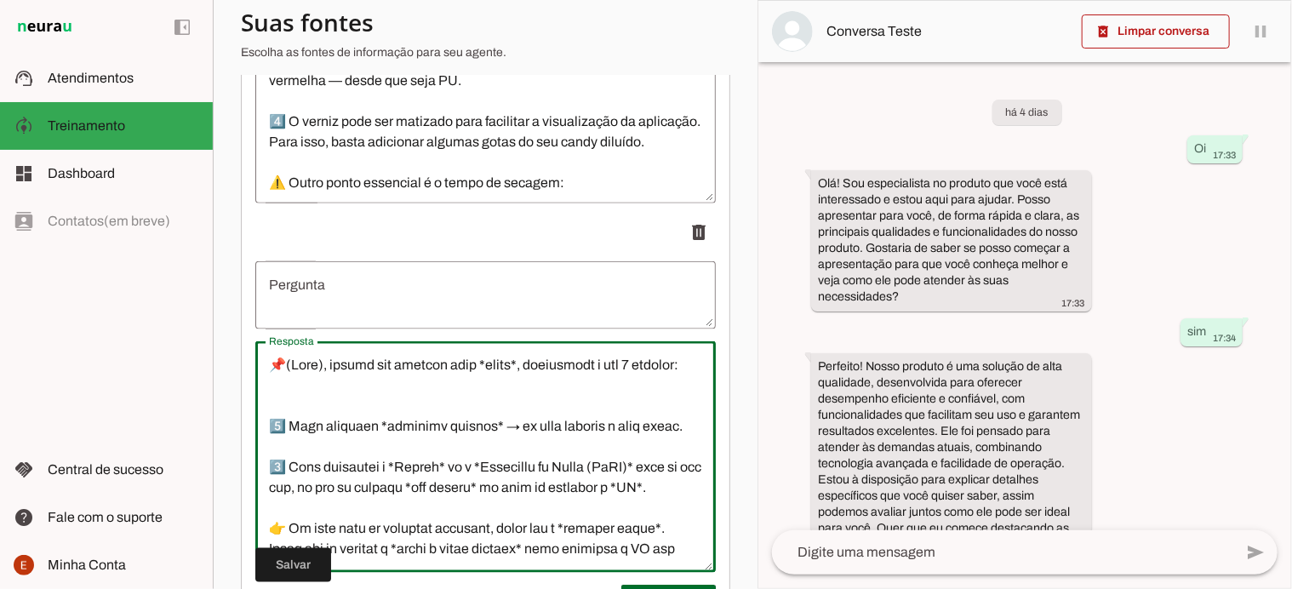
click at [275, 433] on textarea "Resposta" at bounding box center [485, 457] width 461 height 204
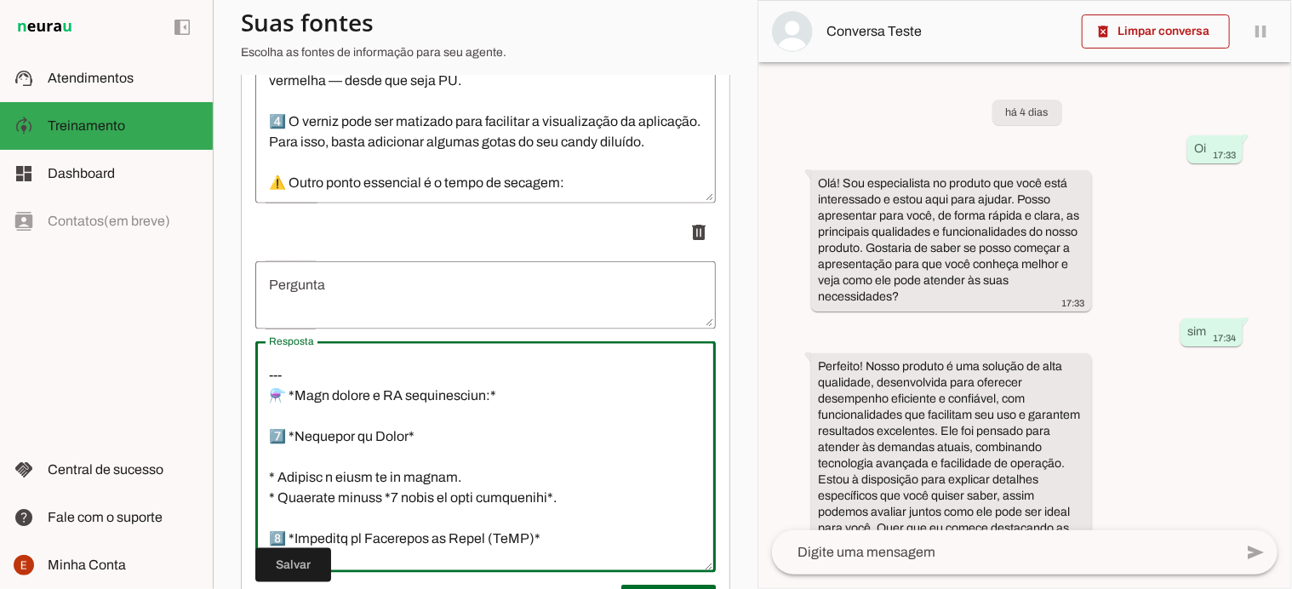
scroll to position [224, 0]
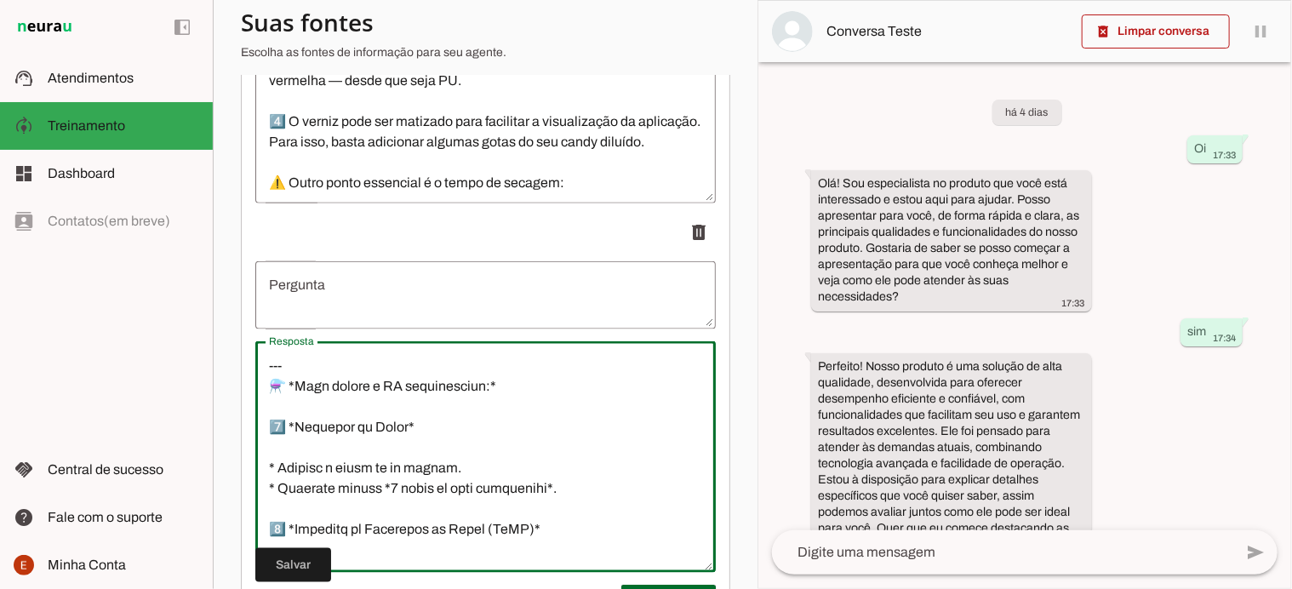
click at [295, 466] on textarea "Resposta" at bounding box center [485, 457] width 461 height 204
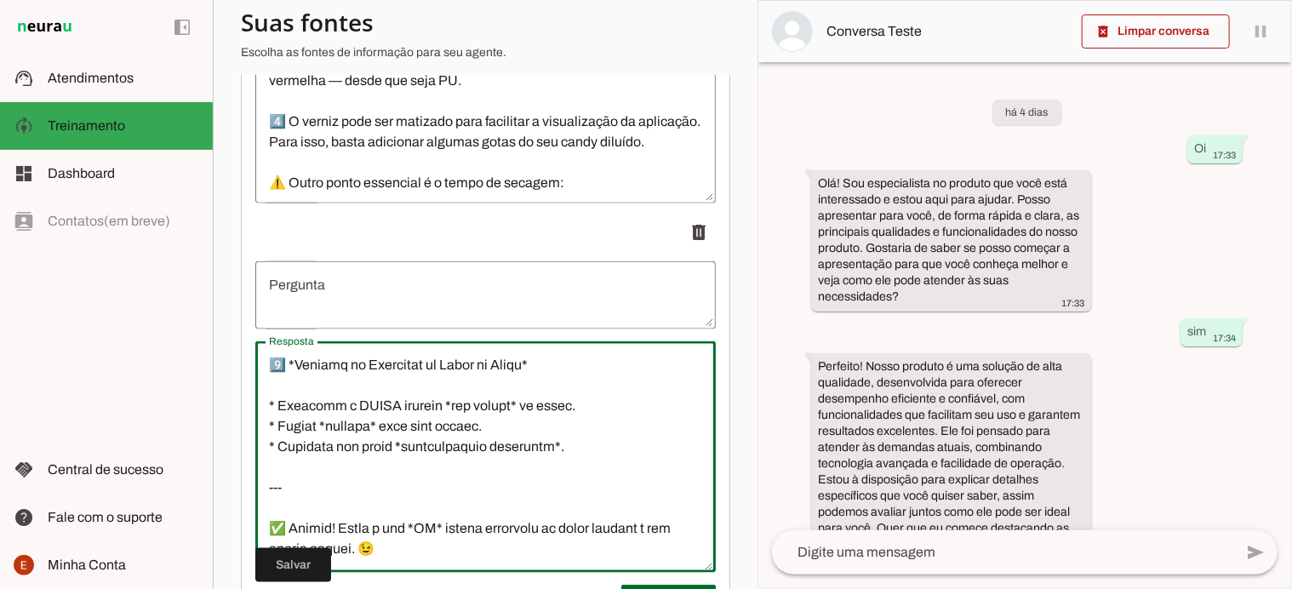
scroll to position [837, 0]
click at [286, 501] on textarea "Resposta" at bounding box center [485, 457] width 461 height 204
type textarea "📌(Lore), ipsumd sit ametcon adip *elits*, doeiusmodt i utl 7 etdolor: 3️⃣ Magn …"
type md-outlined-text-field "📌(Lore), ipsumd sit ametcon adip *elits*, doeiusmodt i utl 7 etdolor: 3️⃣ Magn …"
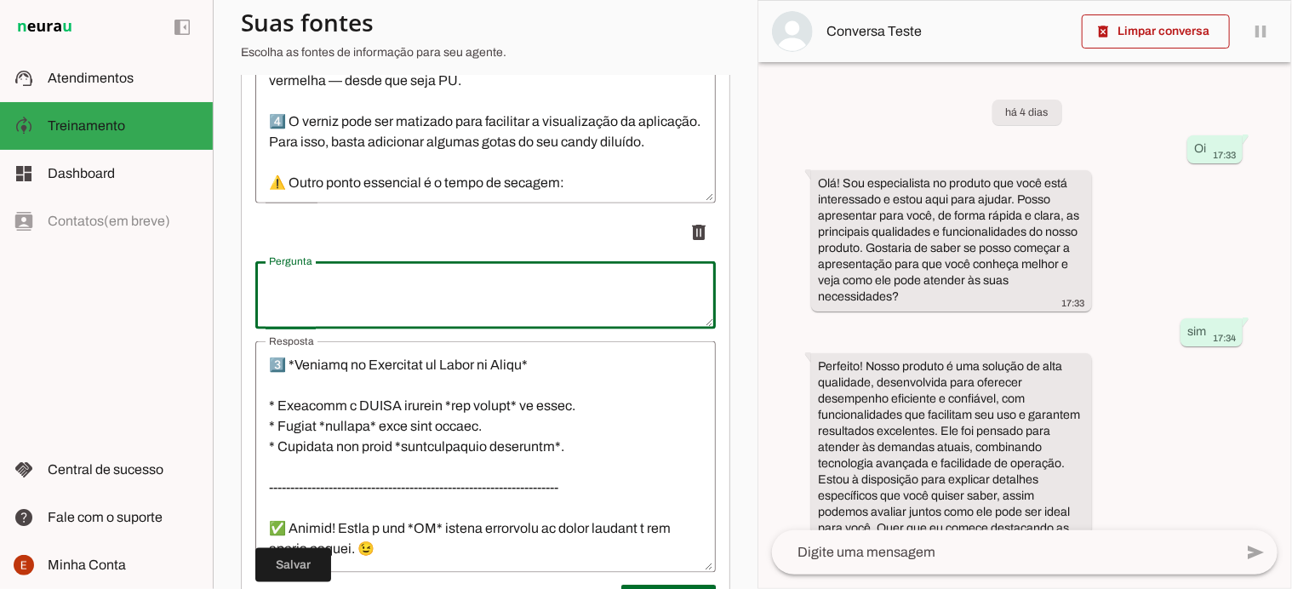
click at [332, 313] on textarea "Pergunta" at bounding box center [485, 295] width 461 height 41
paste textarea "É normal o P.A escurecer? Depois que eu misturei ficou escuro, eu segui igual e…"
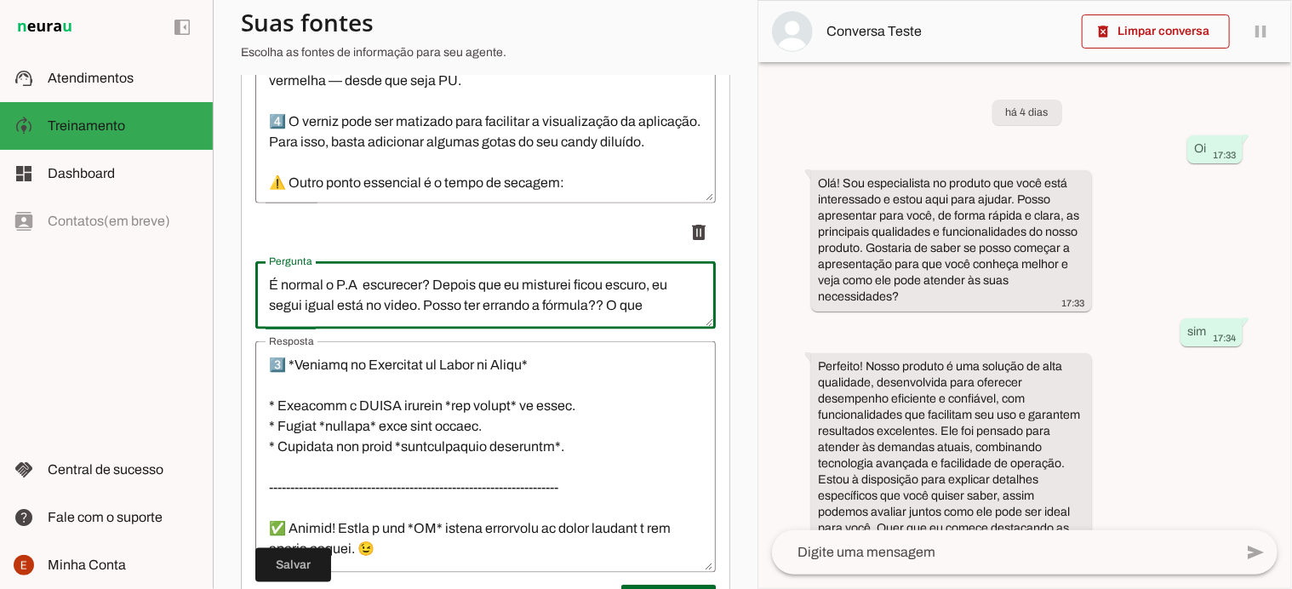
scroll to position [18, 0]
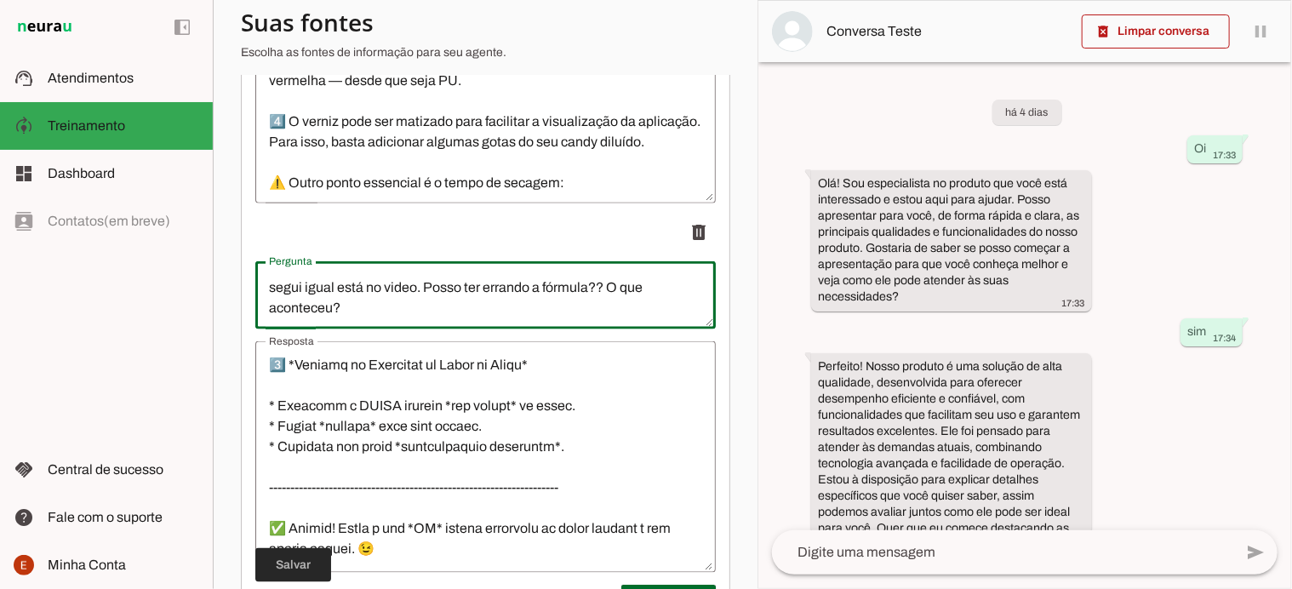
type textarea "É normal o P.A escurecer? Depois que eu misturei ficou escuro, eu segui igual e…"
type md-outlined-text-field "É normal o P.A escurecer? Depois que eu misturei ficou escuro, eu segui igual e…"
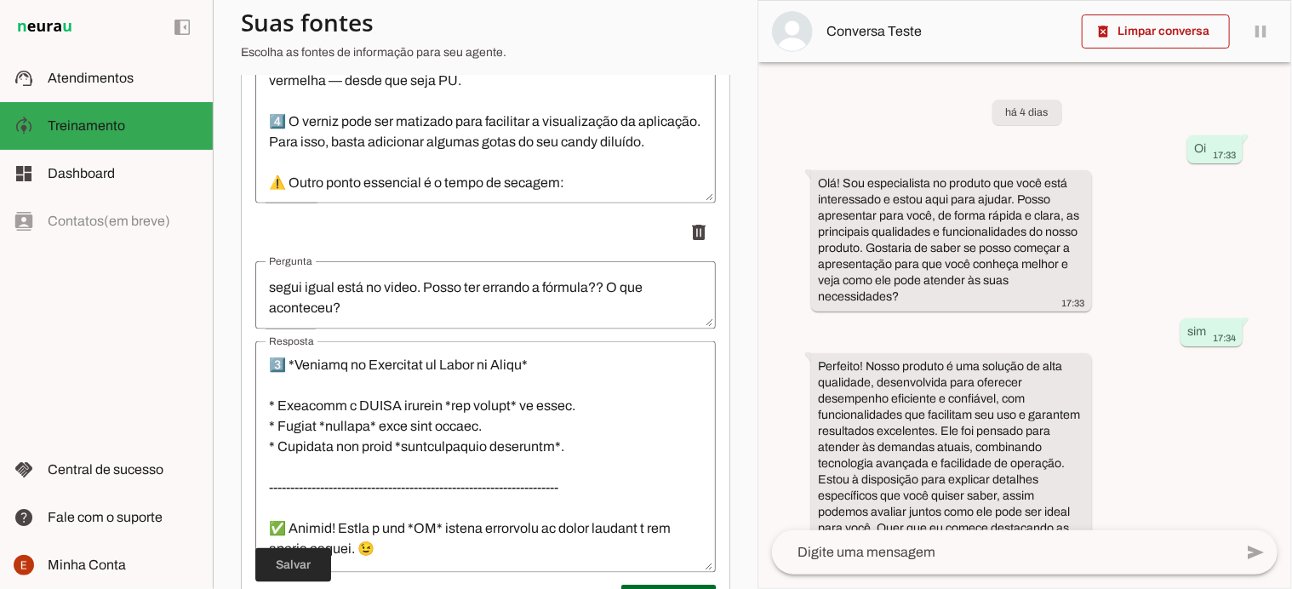
click at [290, 562] on span at bounding box center [293, 565] width 76 height 41
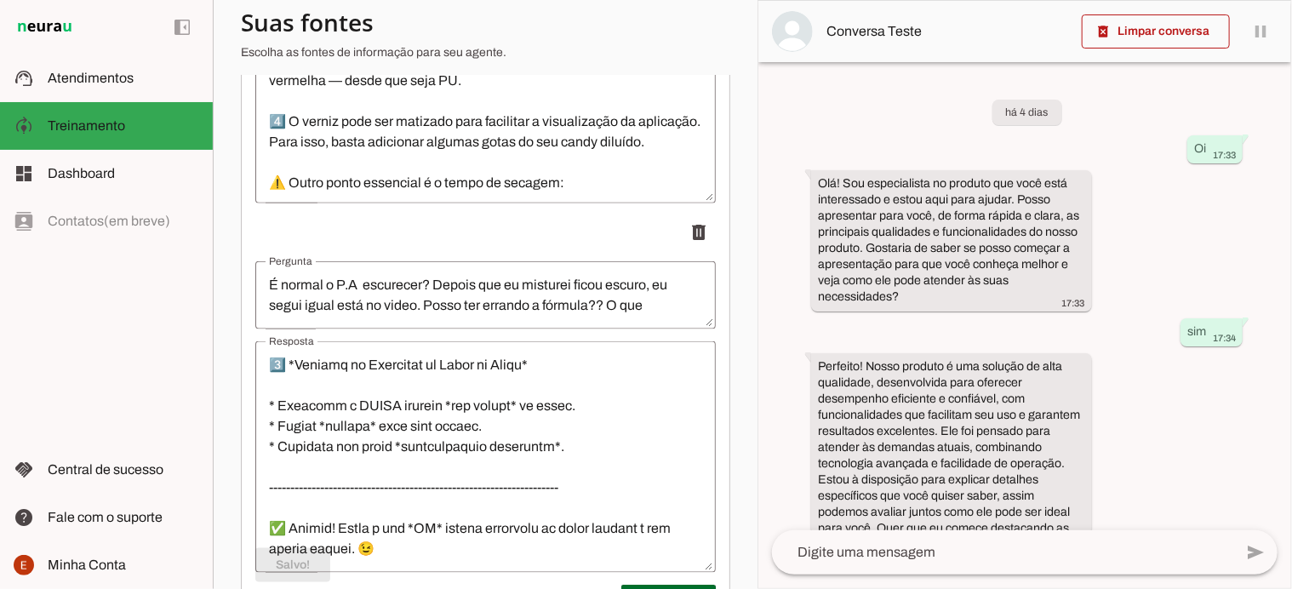
scroll to position [1034, 0]
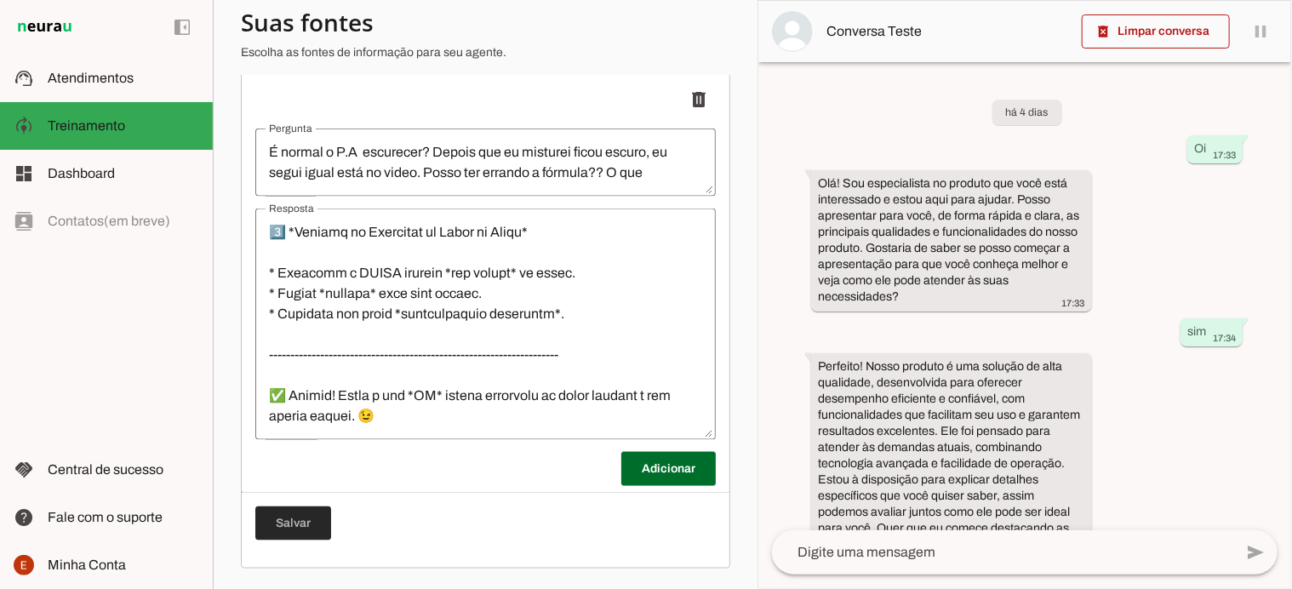
click at [278, 524] on span at bounding box center [293, 523] width 76 height 41
click at [672, 473] on span at bounding box center [669, 469] width 95 height 41
click at [639, 470] on span at bounding box center [669, 469] width 95 height 41
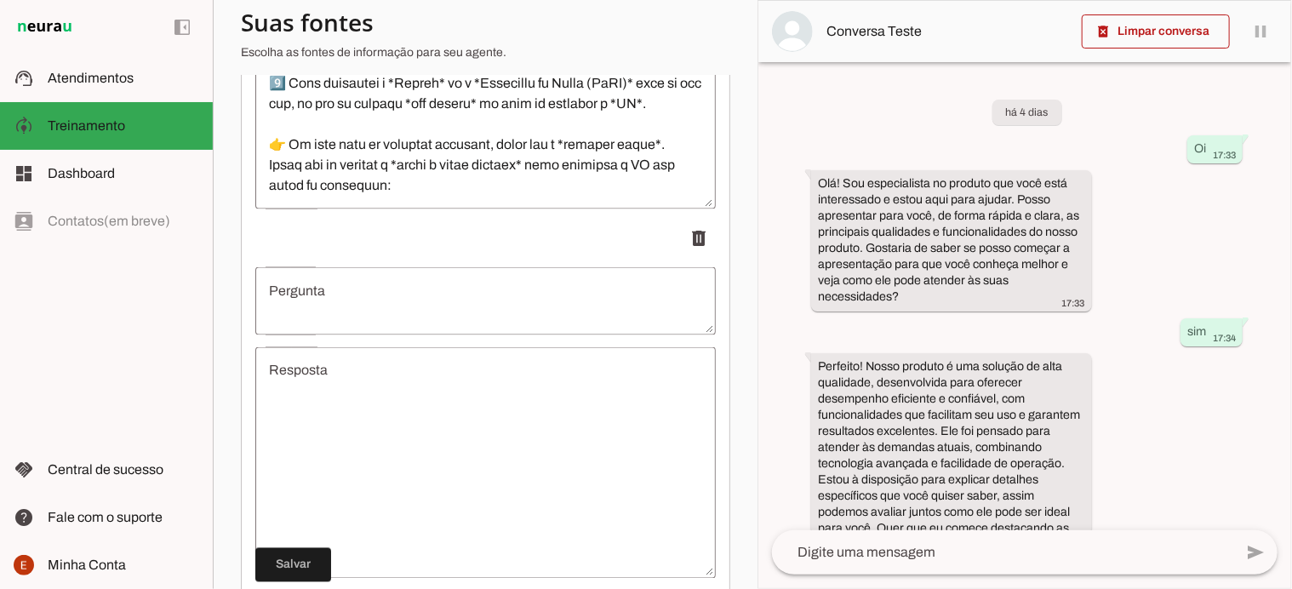
scroll to position [1403, 0]
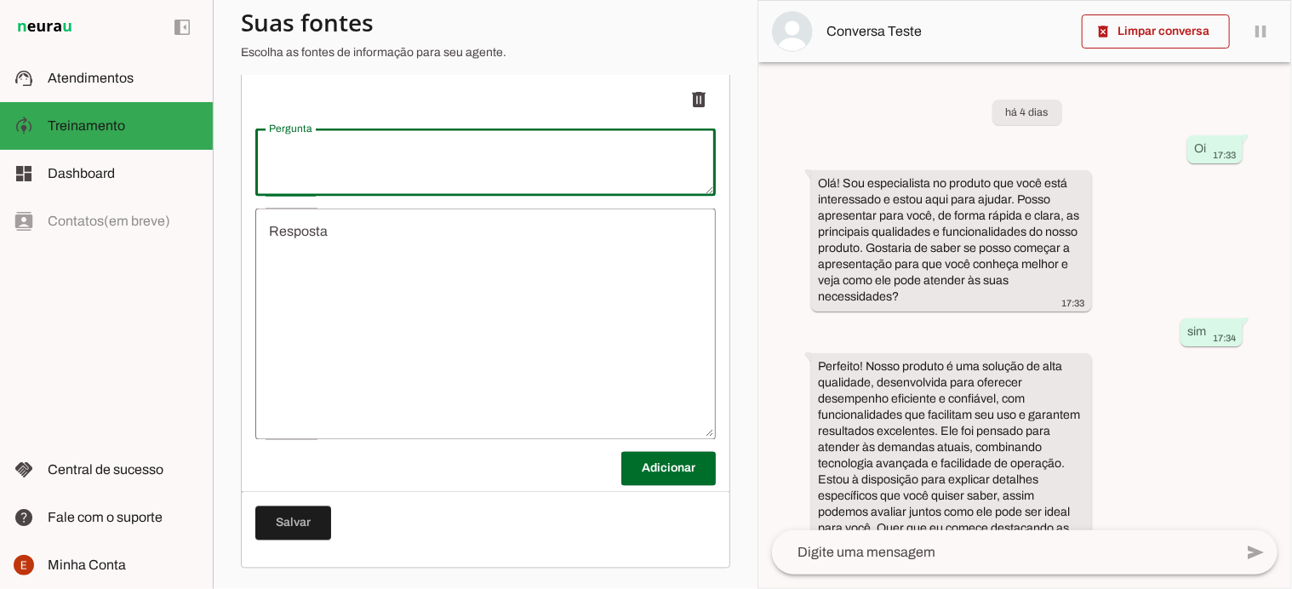
click at [341, 142] on textarea "Pergunta" at bounding box center [485, 162] width 461 height 41
click at [301, 176] on textarea "Peça que já está pintadas, ou invernizadas eu preciso aplicar verniz nelas?" at bounding box center [485, 162] width 461 height 41
type textarea "Peça que já está pintadas, ou invernizadas eu preciso aplicar verniz nelas ante…"
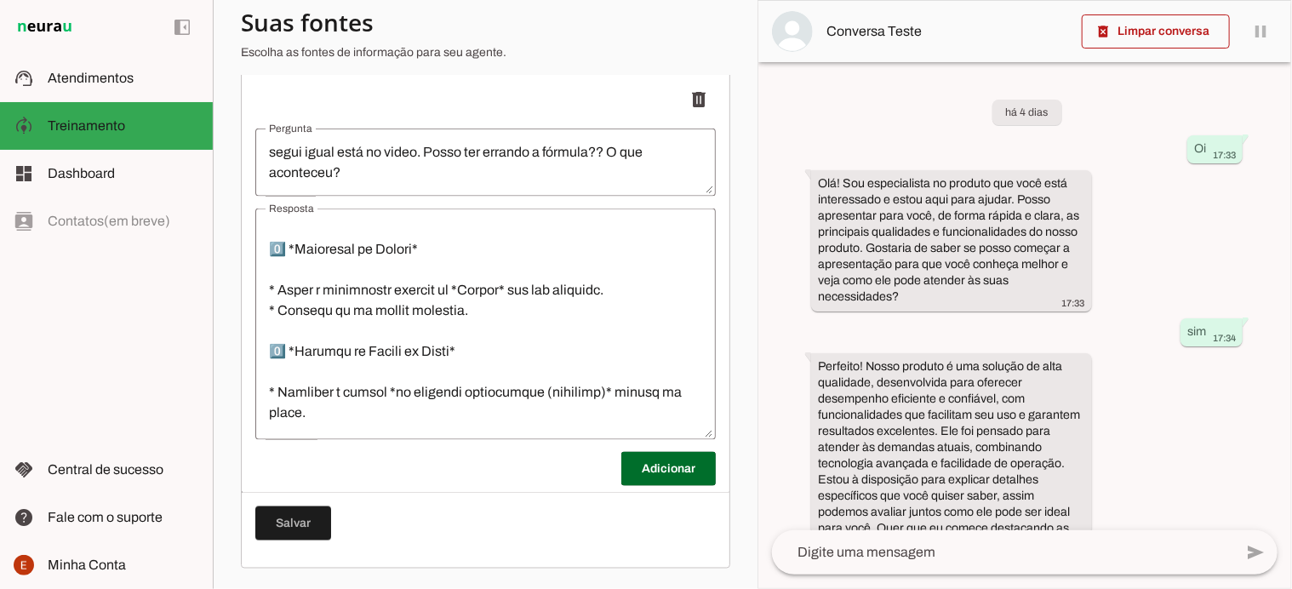
scroll to position [838, 0]
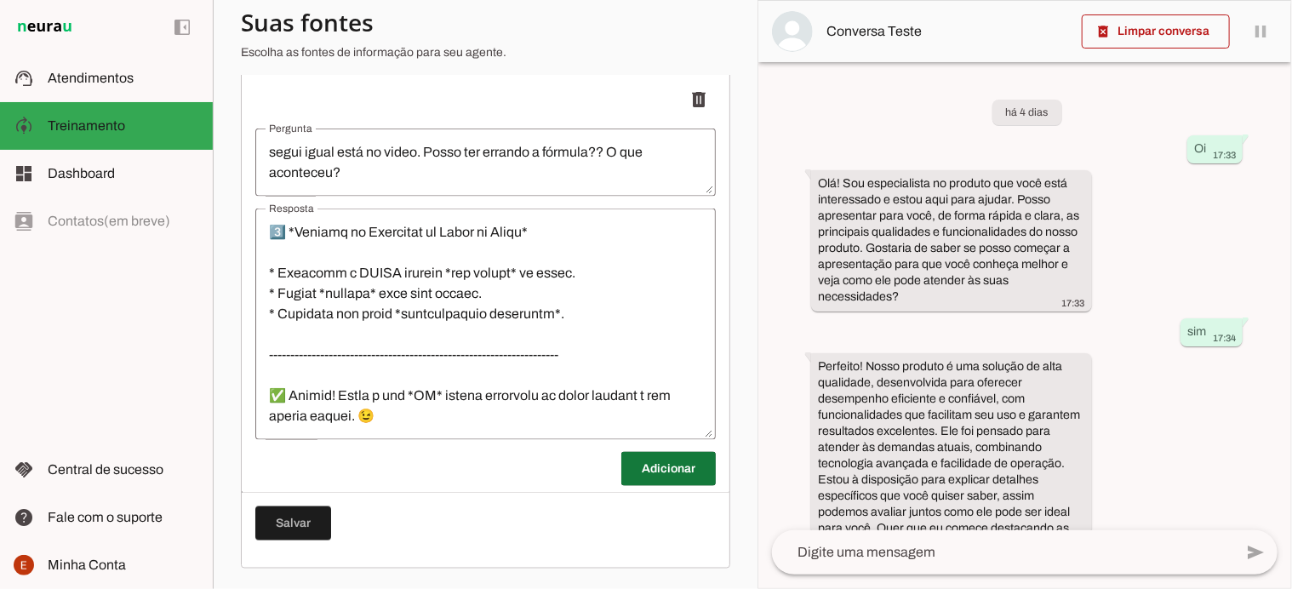
click at [635, 473] on span at bounding box center [669, 469] width 95 height 41
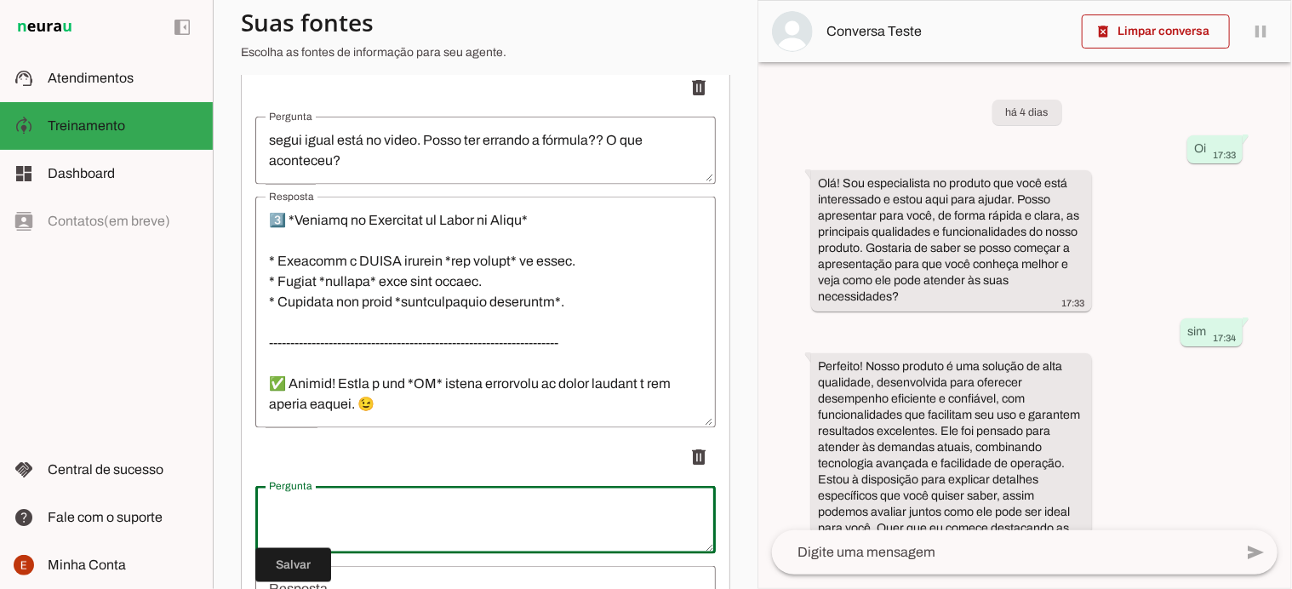
click at [381, 521] on textarea "Pergunta" at bounding box center [485, 520] width 461 height 41
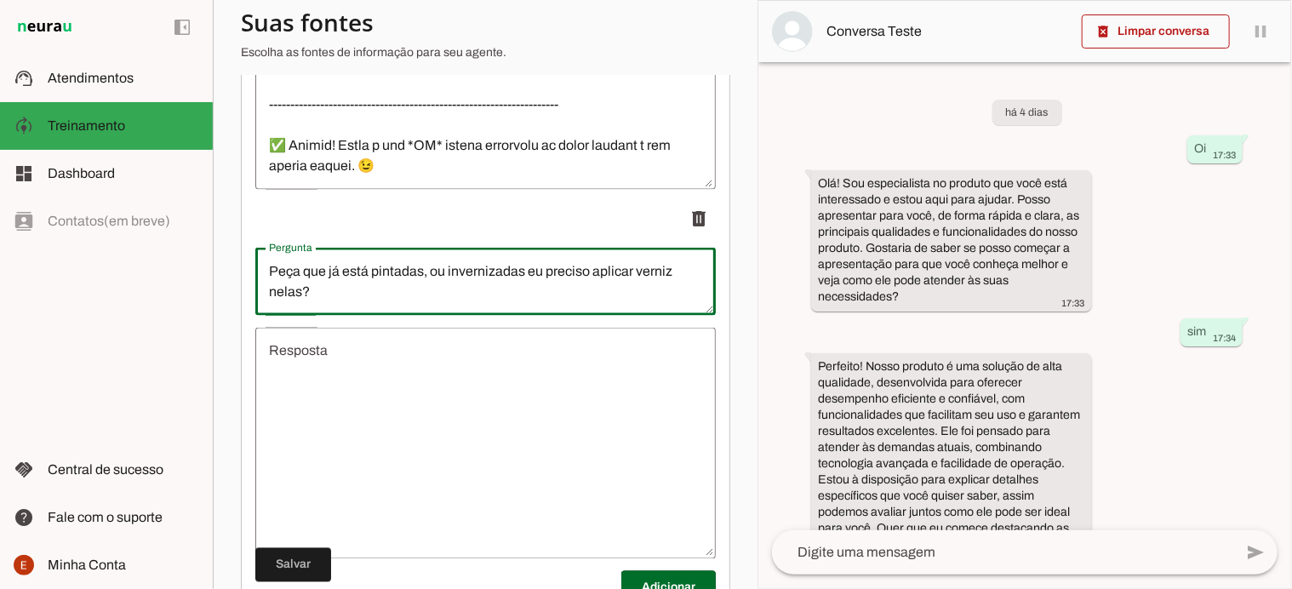
scroll to position [1274, 0]
click at [303, 301] on textarea "Peça que já está pintadas, ou invernizadas eu preciso aplicar verniz nelas?" at bounding box center [485, 280] width 461 height 41
type textarea "Peça que já está pintadas, ou invernizadas eu preciso aplicar verniz nelas, ant…"
type md-outlined-text-field "Peça que já está pintadas, ou invernizadas eu preciso aplicar verniz nelas, ant…"
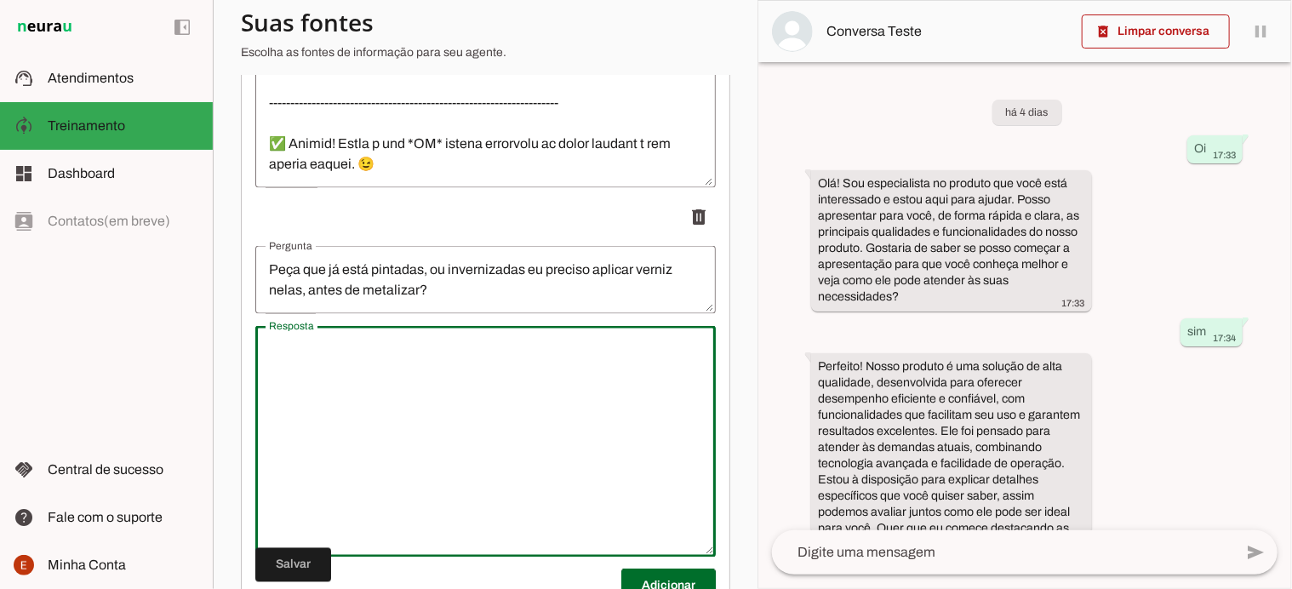
click at [298, 365] on textarea "Resposta" at bounding box center [485, 442] width 461 height 204
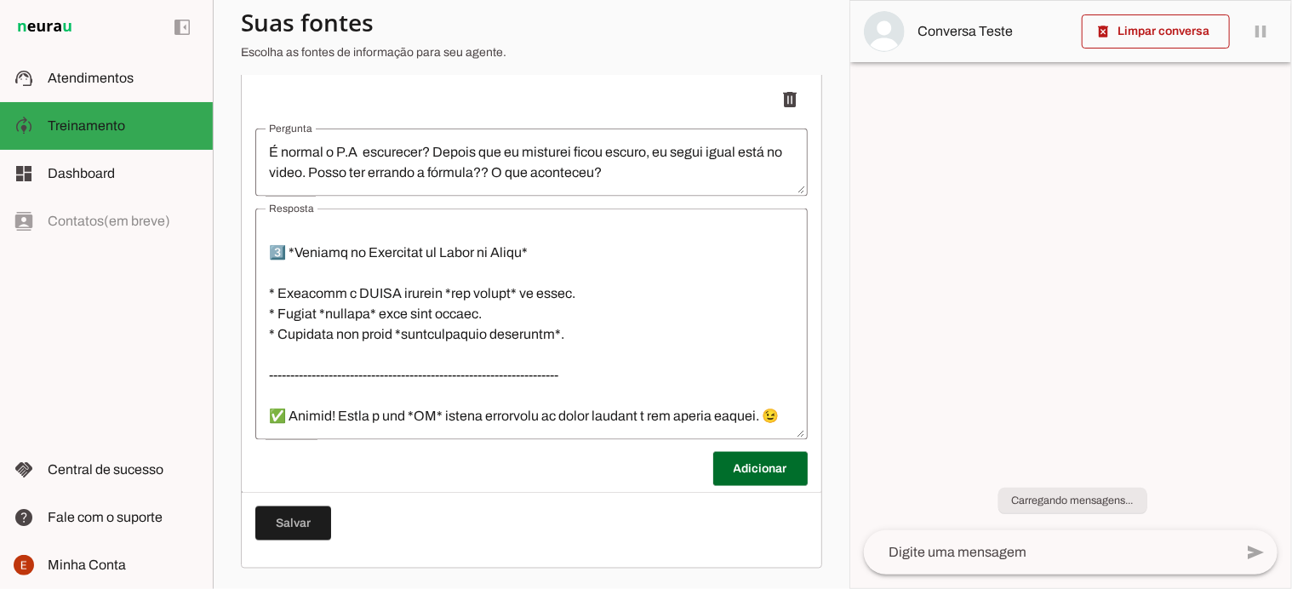
scroll to position [1034, 0]
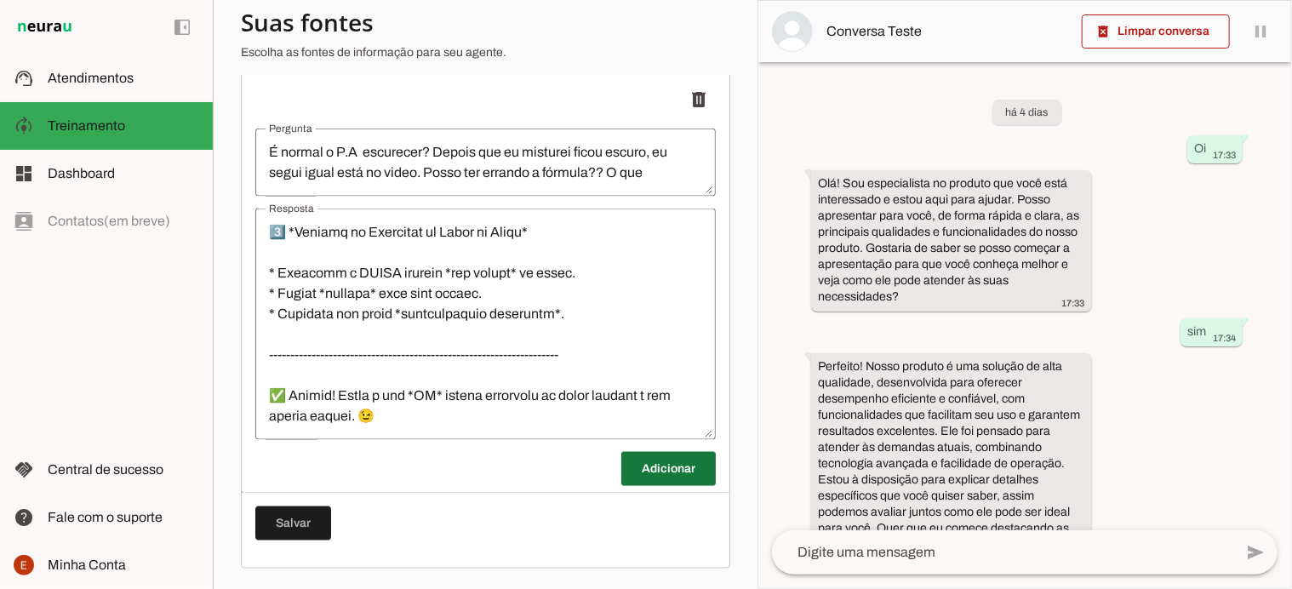
click at [644, 471] on span at bounding box center [669, 469] width 95 height 41
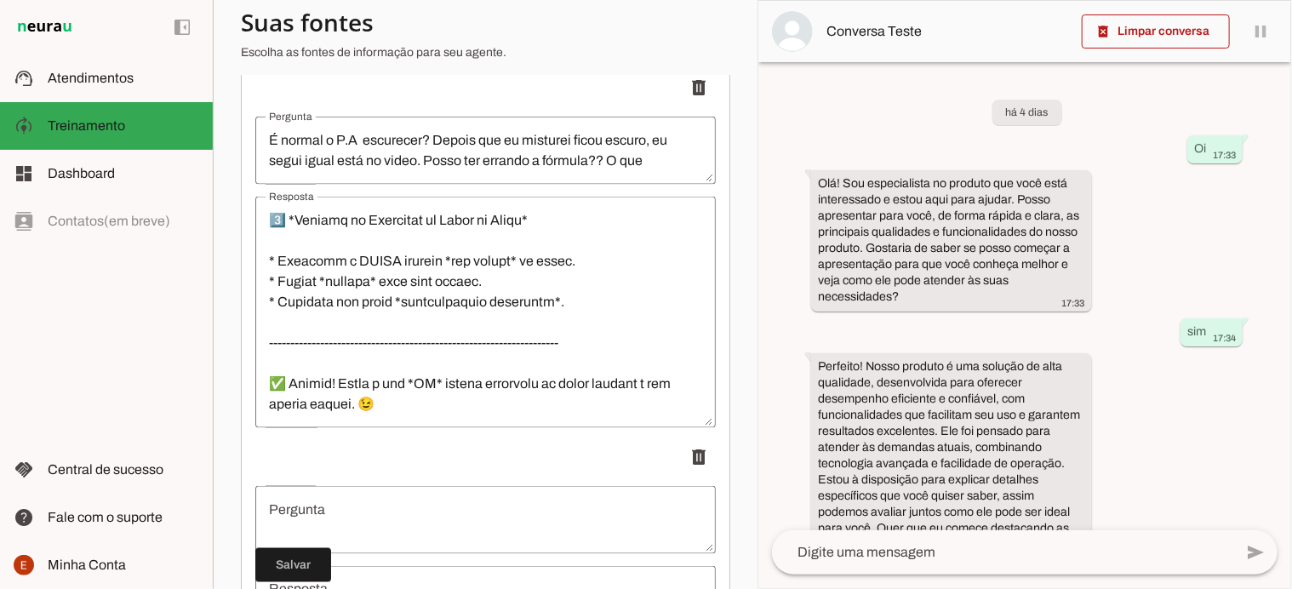
scroll to position [1403, 0]
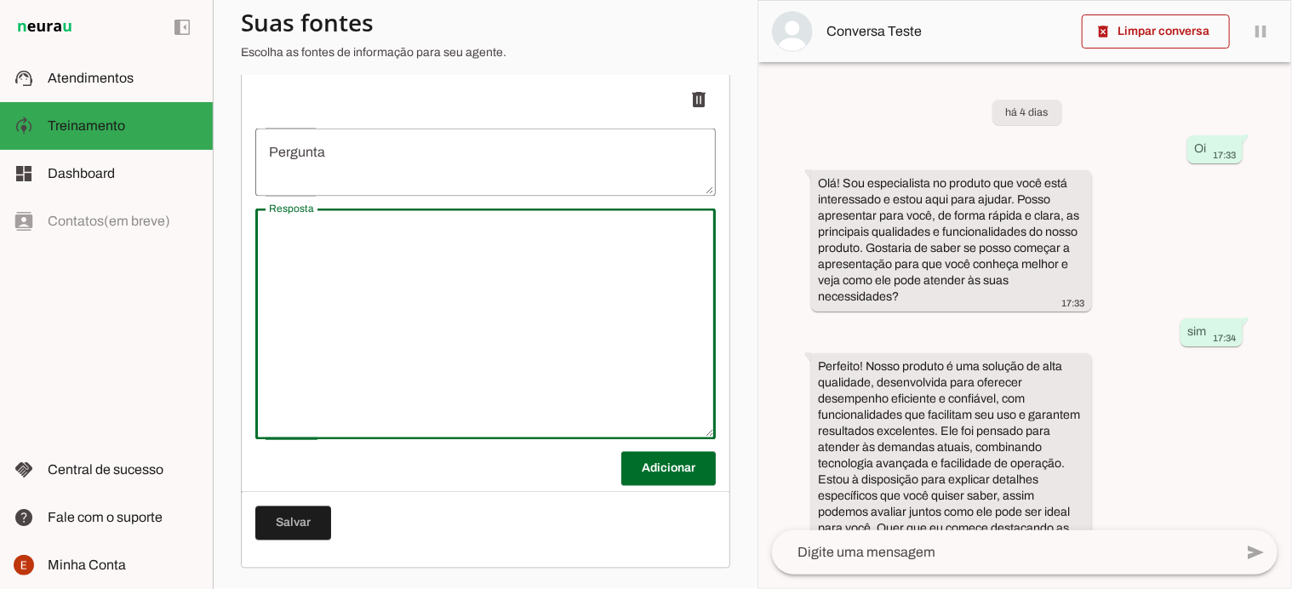
click at [388, 251] on textarea "Resposta" at bounding box center [485, 324] width 461 height 204
type textarea "(Nome), a resposta é: SIM e NÃO! ✅ Sim, precisa preparar A metalização mostra t…"
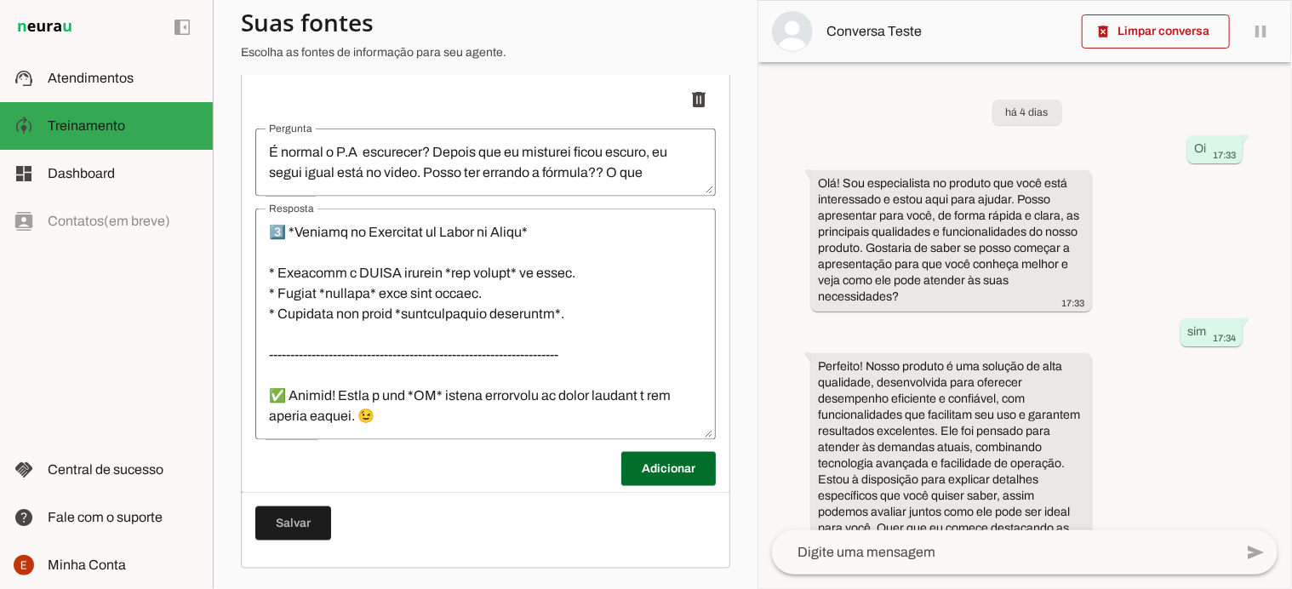
scroll to position [0, 0]
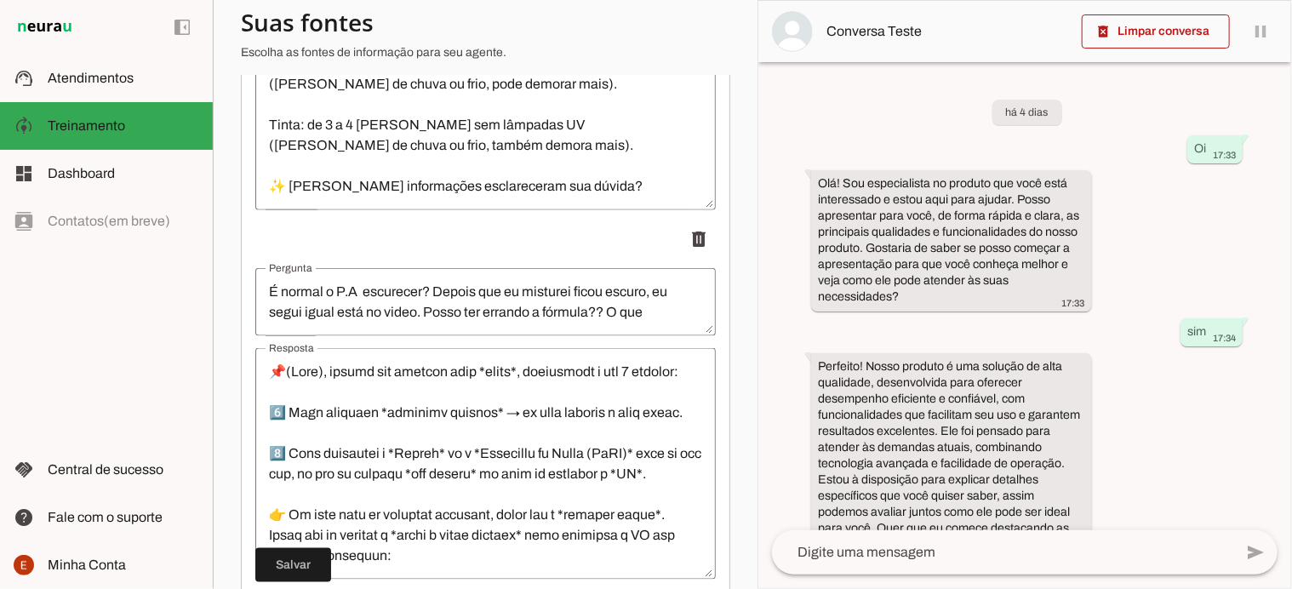
scroll to position [1034, 0]
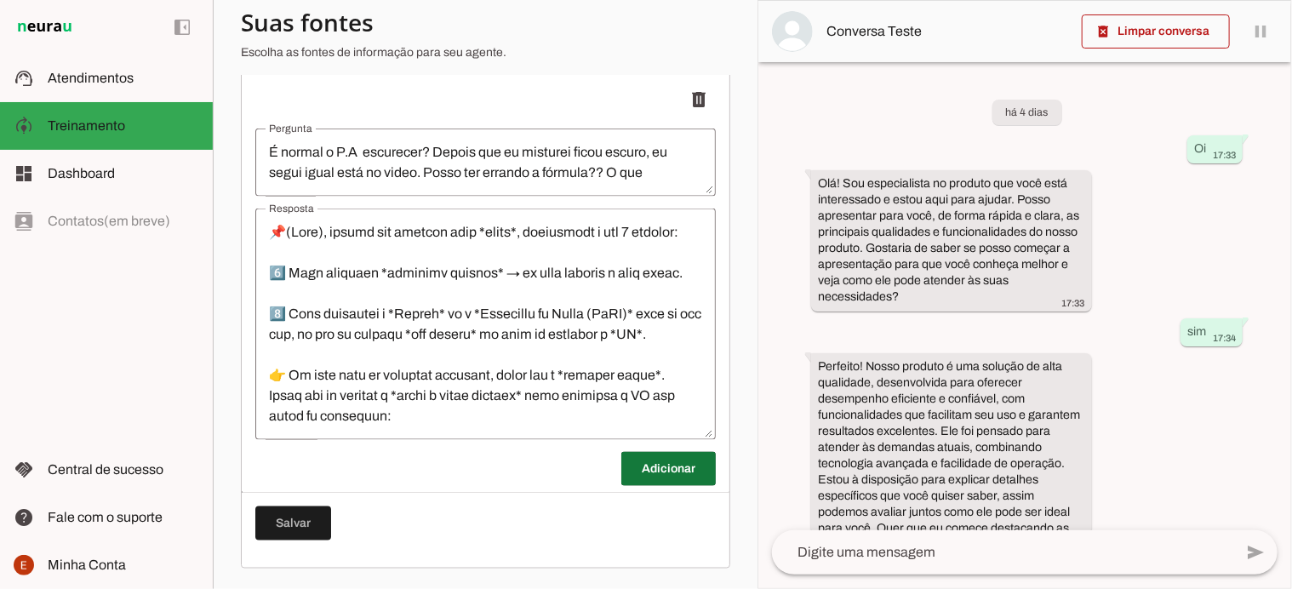
click at [636, 464] on span at bounding box center [669, 469] width 95 height 41
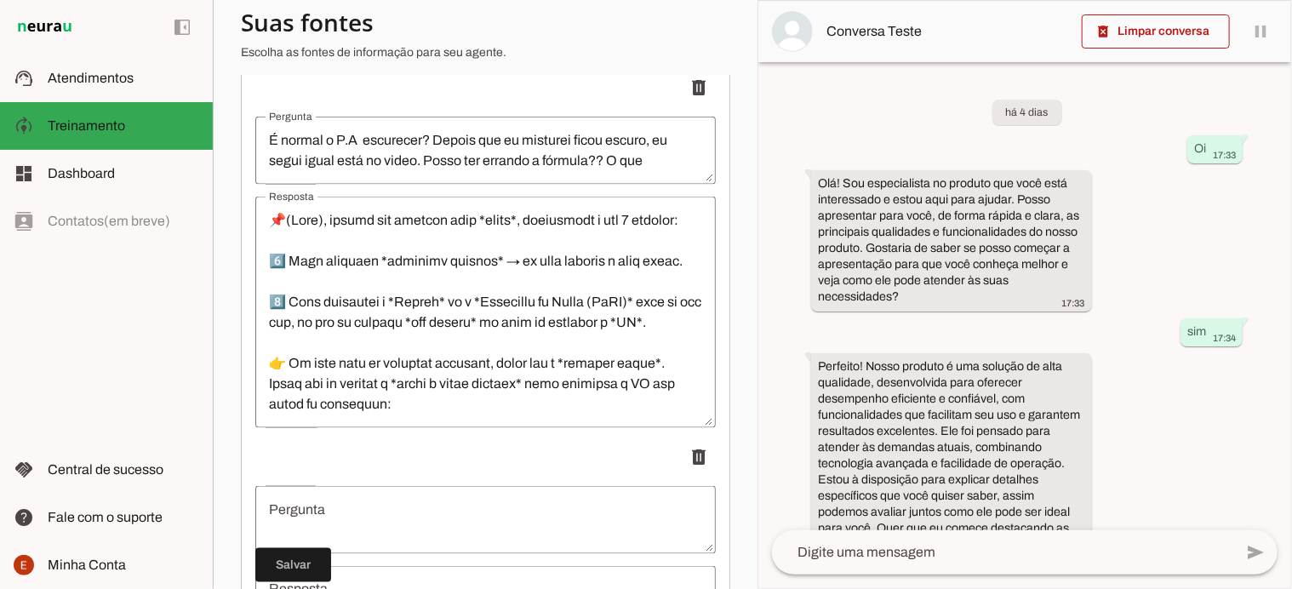
scroll to position [1403, 0]
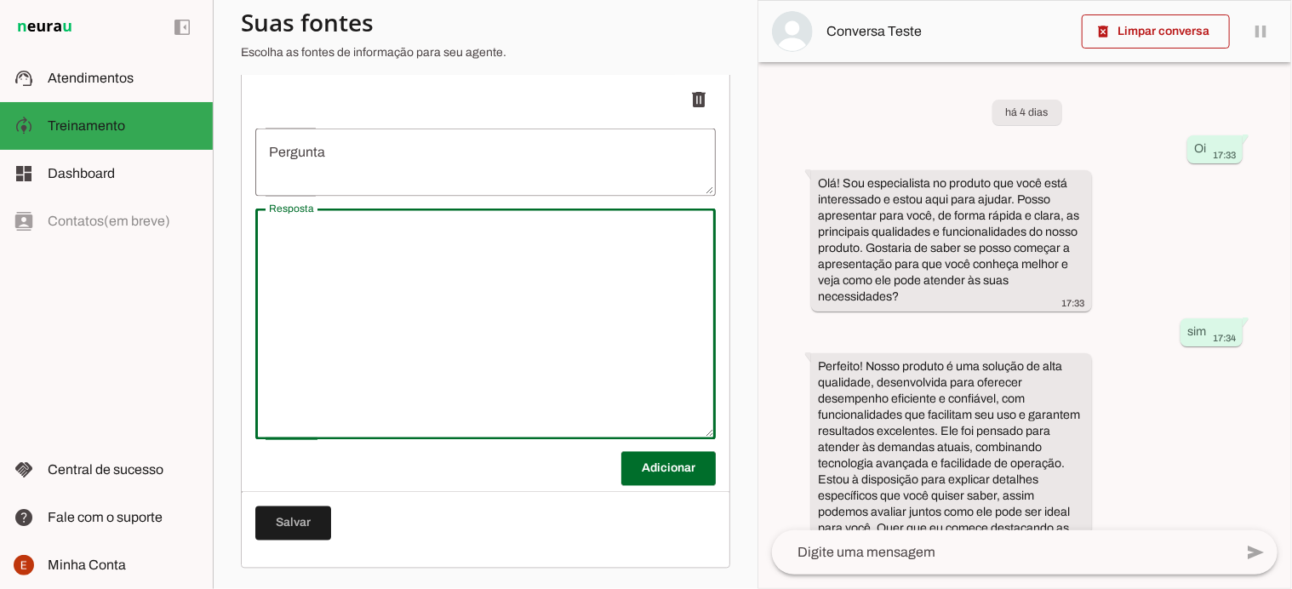
click at [353, 283] on textarea "Resposta" at bounding box center [485, 324] width 461 height 204
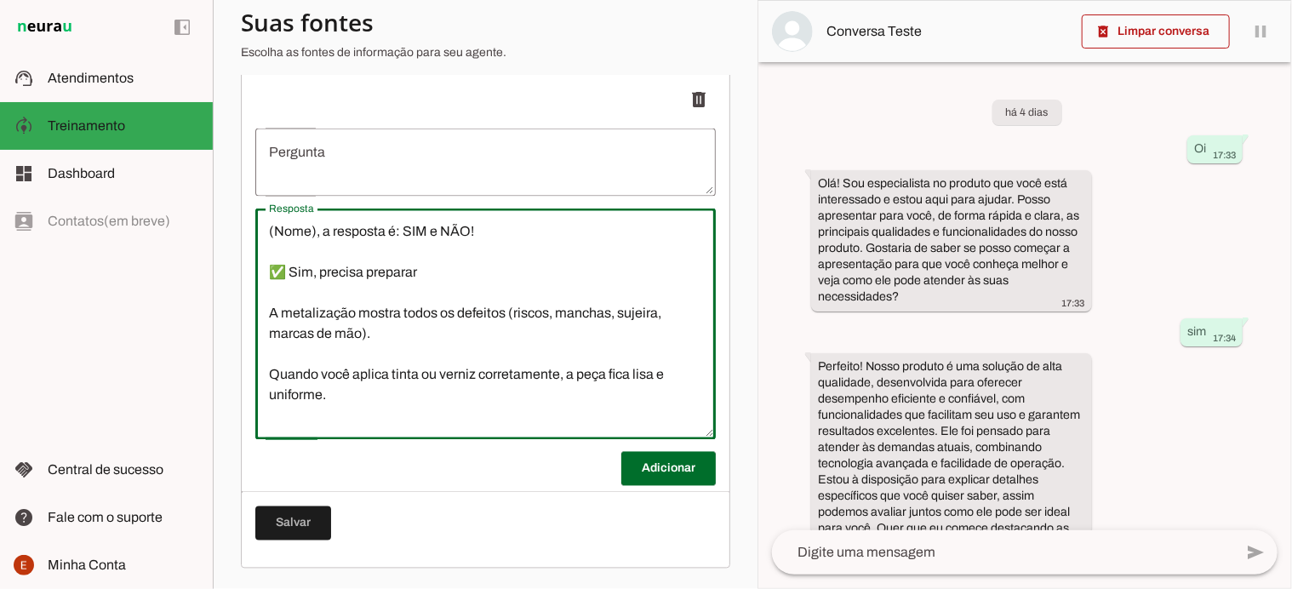
scroll to position [427, 0]
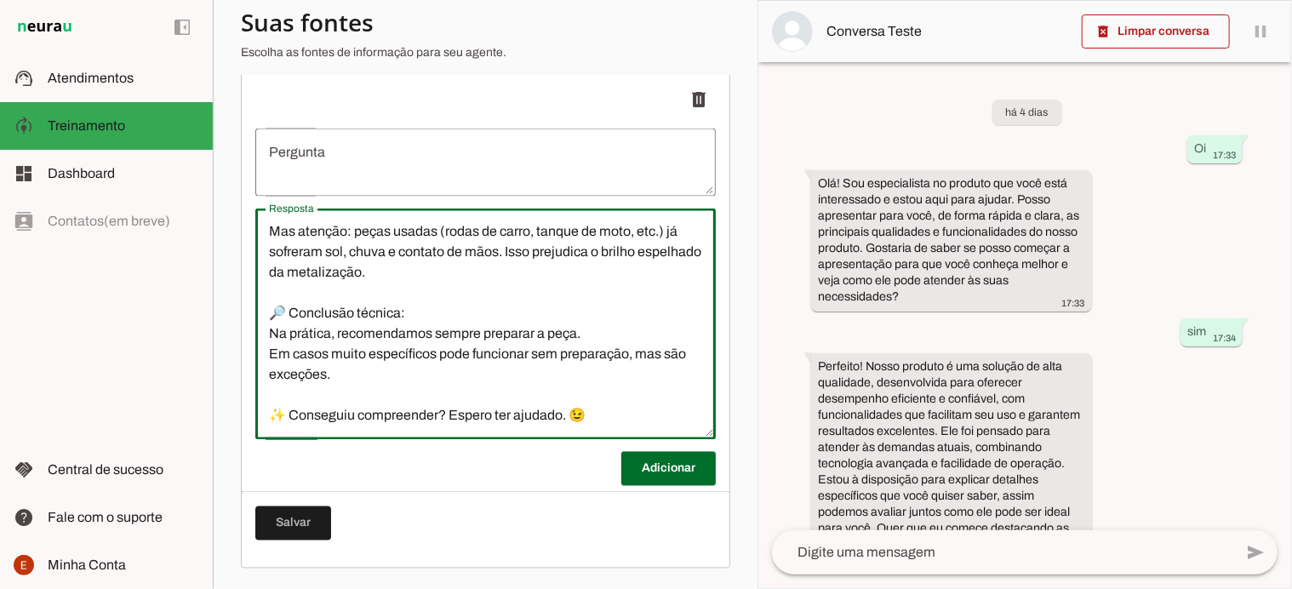
click at [427, 318] on textarea "(Nome), a resposta é: SIM e NÃO! ✅ Sim, precisa preparar A metalização mostra t…" at bounding box center [485, 324] width 461 height 204
type textarea "(Nome), a resposta é: SIM e NÃO! ✅ Sim, precisa preparar A metalização mostra t…"
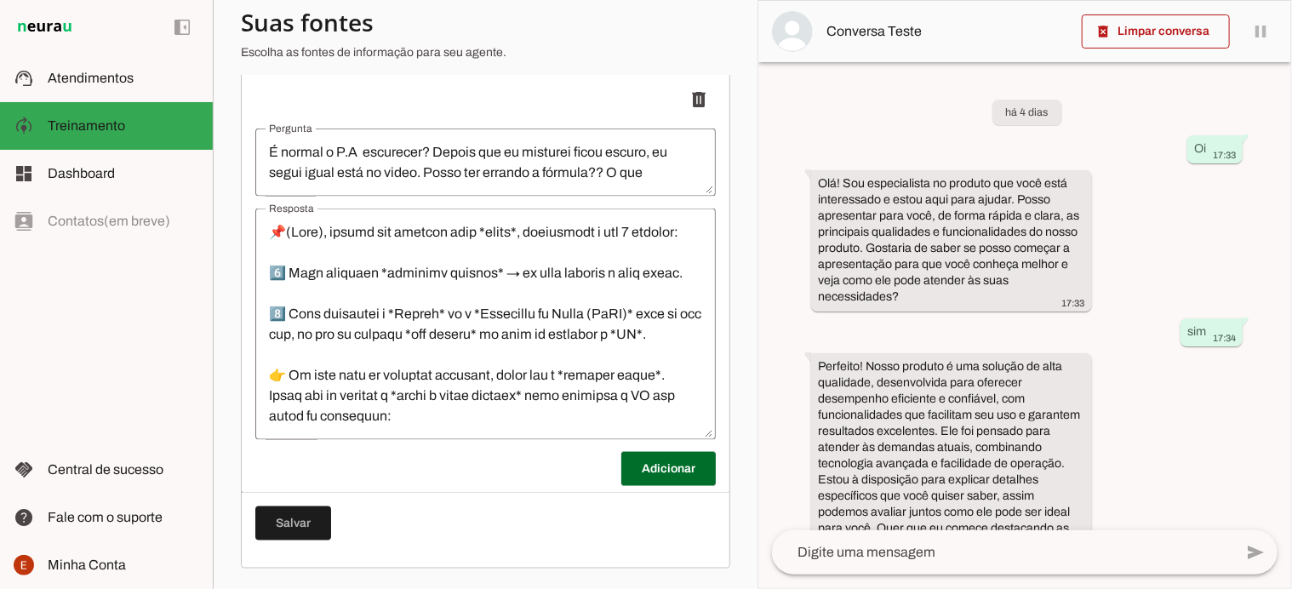
scroll to position [1034, 0]
click at [641, 462] on span at bounding box center [669, 469] width 95 height 41
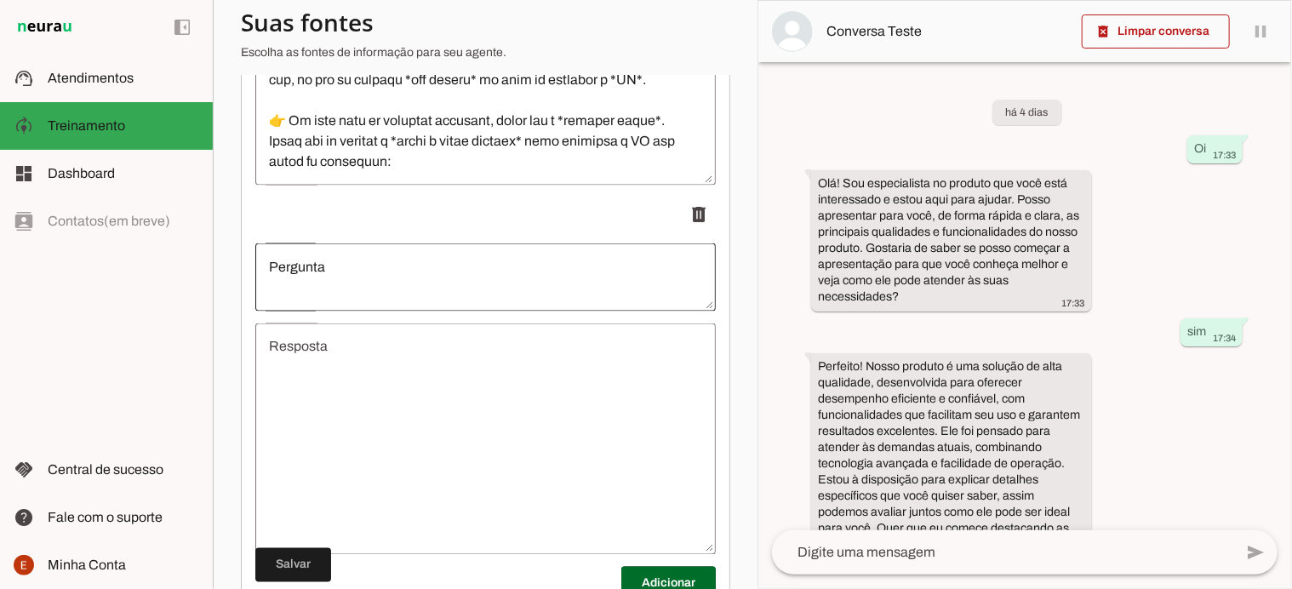
scroll to position [1297, 0]
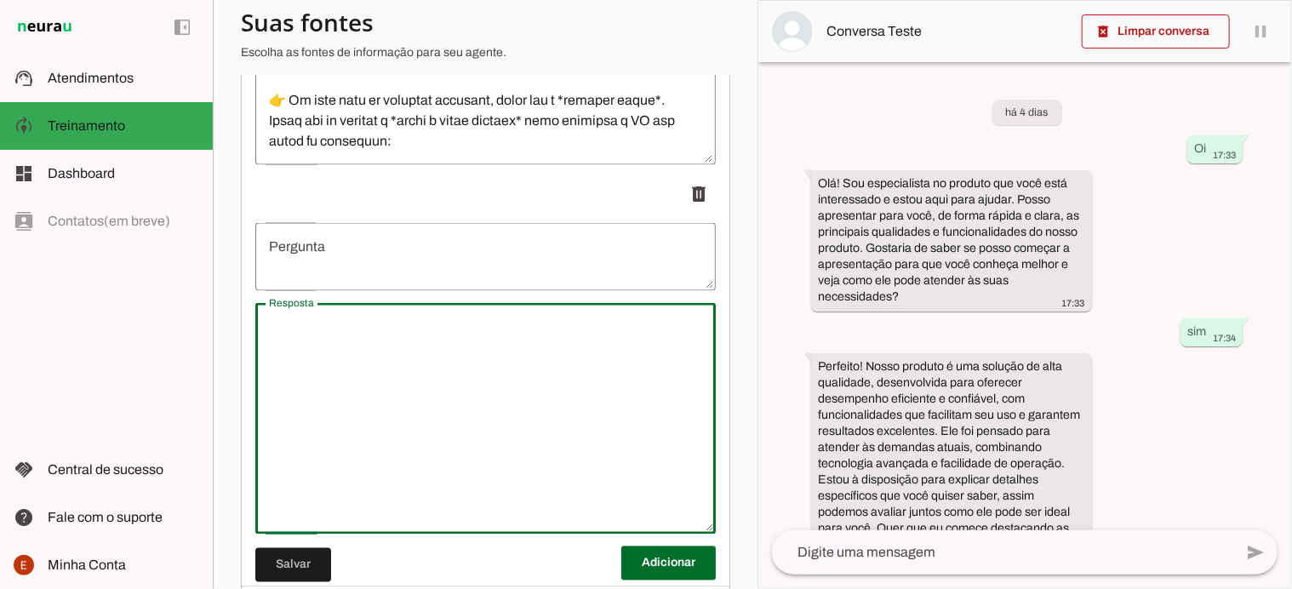
click at [352, 372] on textarea "Resposta" at bounding box center [485, 419] width 461 height 204
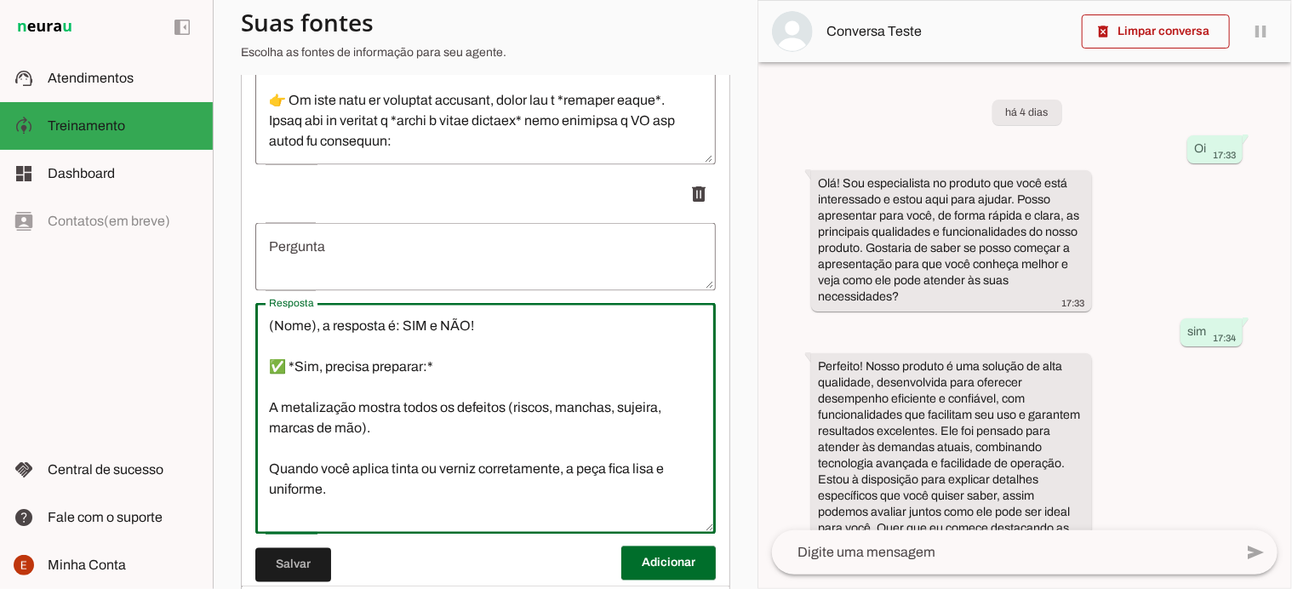
scroll to position [427, 0]
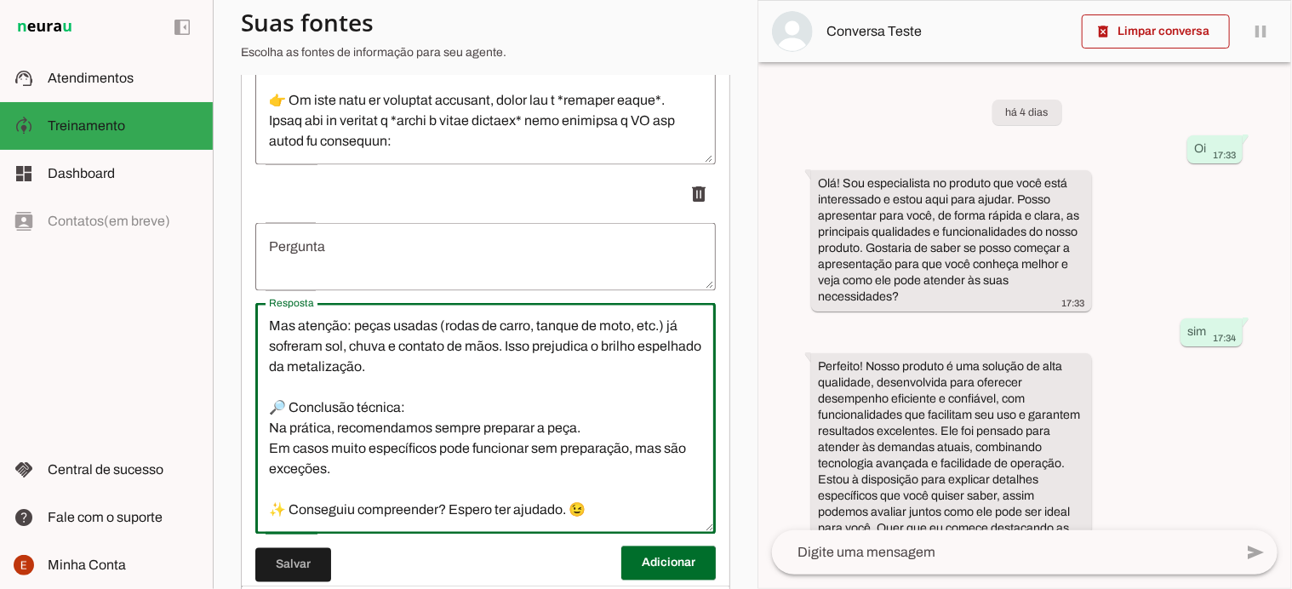
type textarea "(Nome), a resposta é: SIM e NÃO! ✅ *Sim, precisa preparar:* A metalização mostr…"
type md-outlined-text-field "(Nome), a resposta é: SIM e NÃO! ✅ *Sim, precisa preparar:* A metalização mostr…"
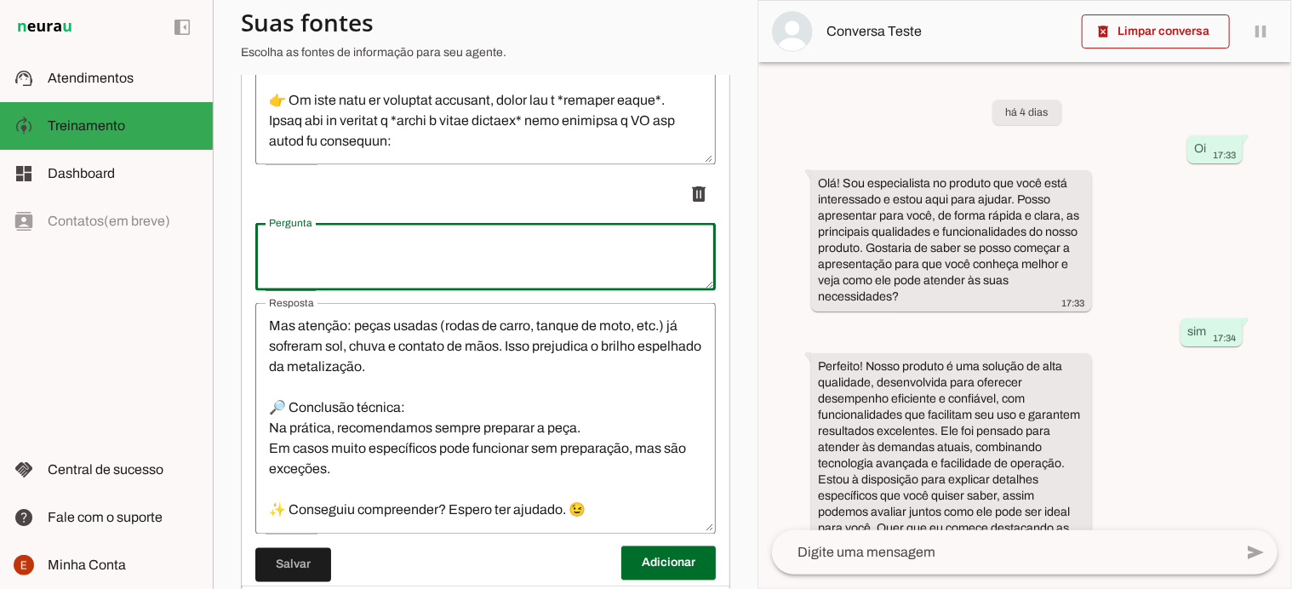
click at [309, 267] on textarea "Pergunta" at bounding box center [485, 257] width 461 height 41
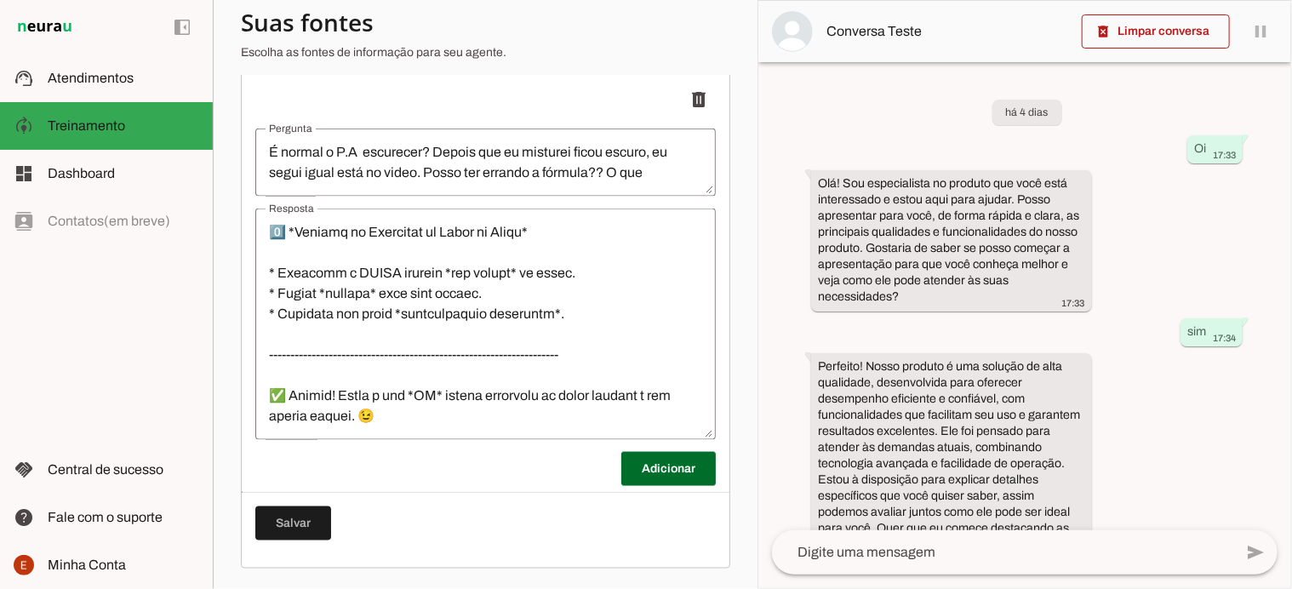
scroll to position [838, 0]
click at [667, 478] on span at bounding box center [669, 469] width 95 height 41
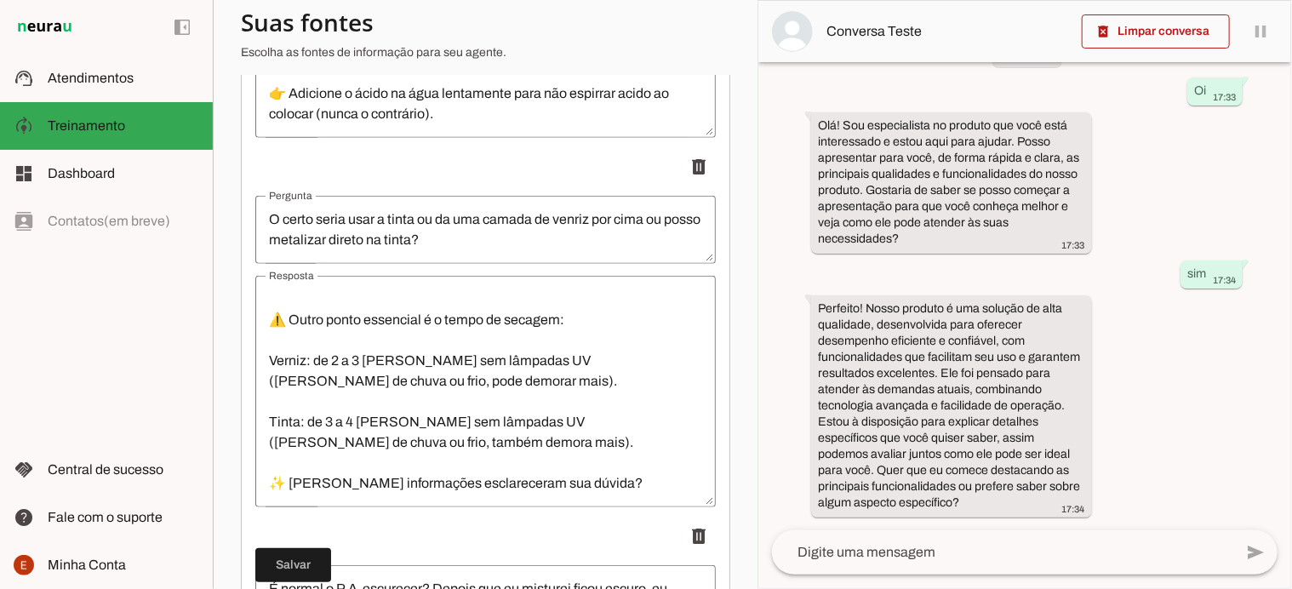
scroll to position [1034, 0]
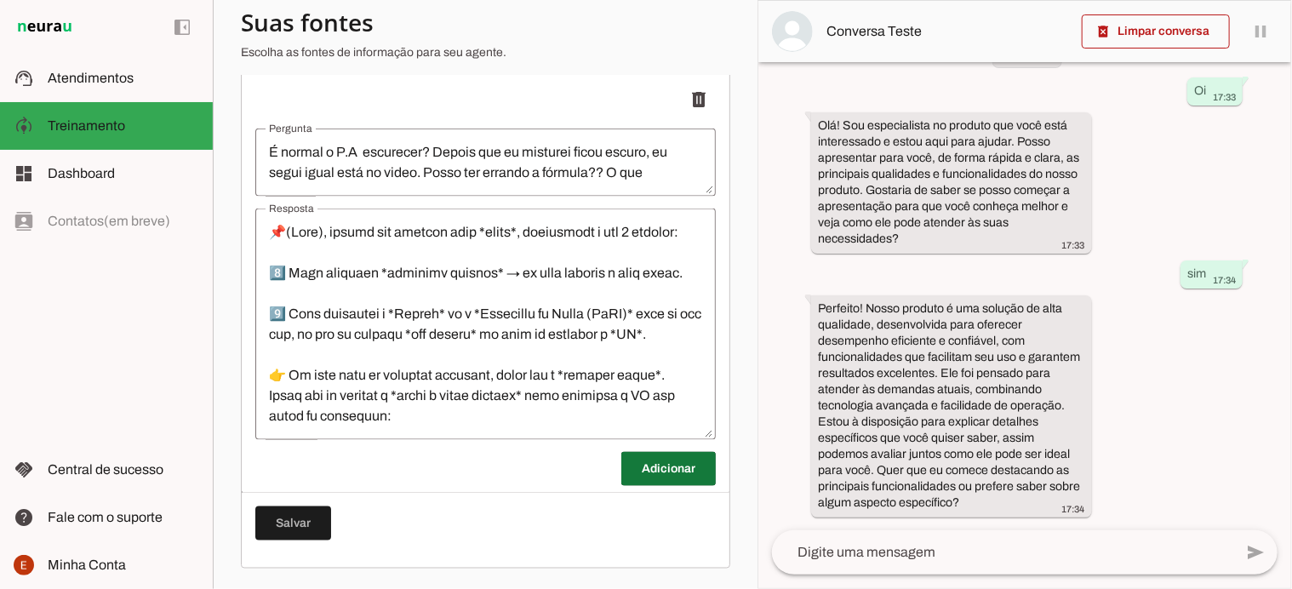
click at [644, 480] on span at bounding box center [669, 469] width 95 height 41
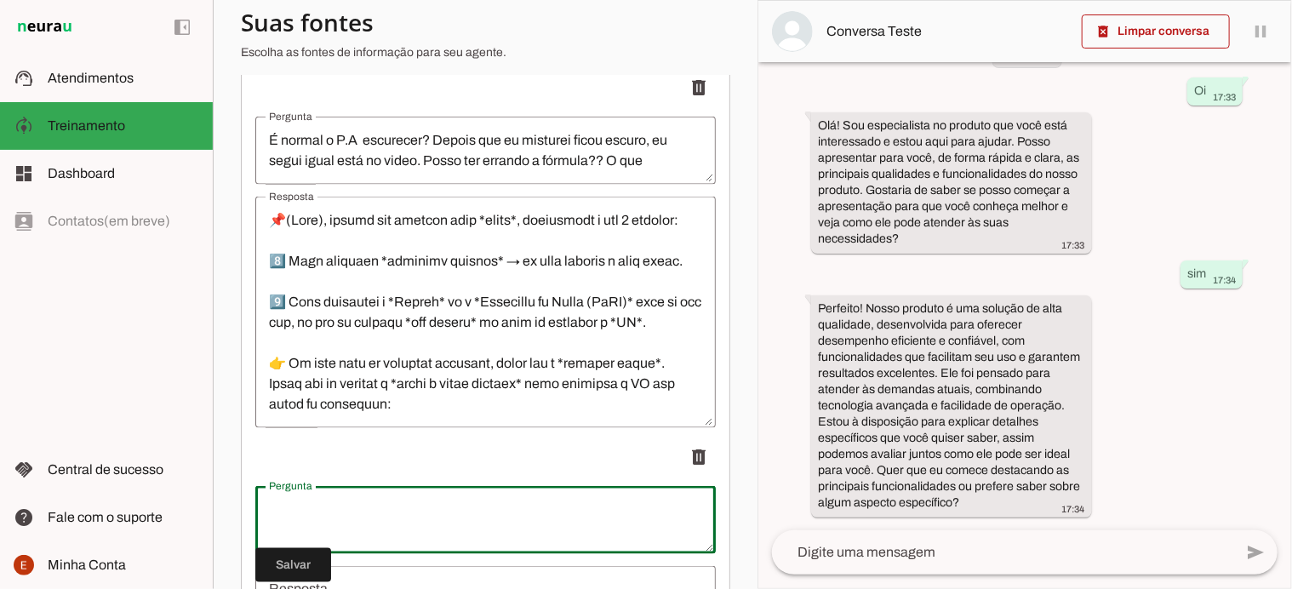
click at [352, 518] on textarea "Pergunta" at bounding box center [485, 520] width 461 height 41
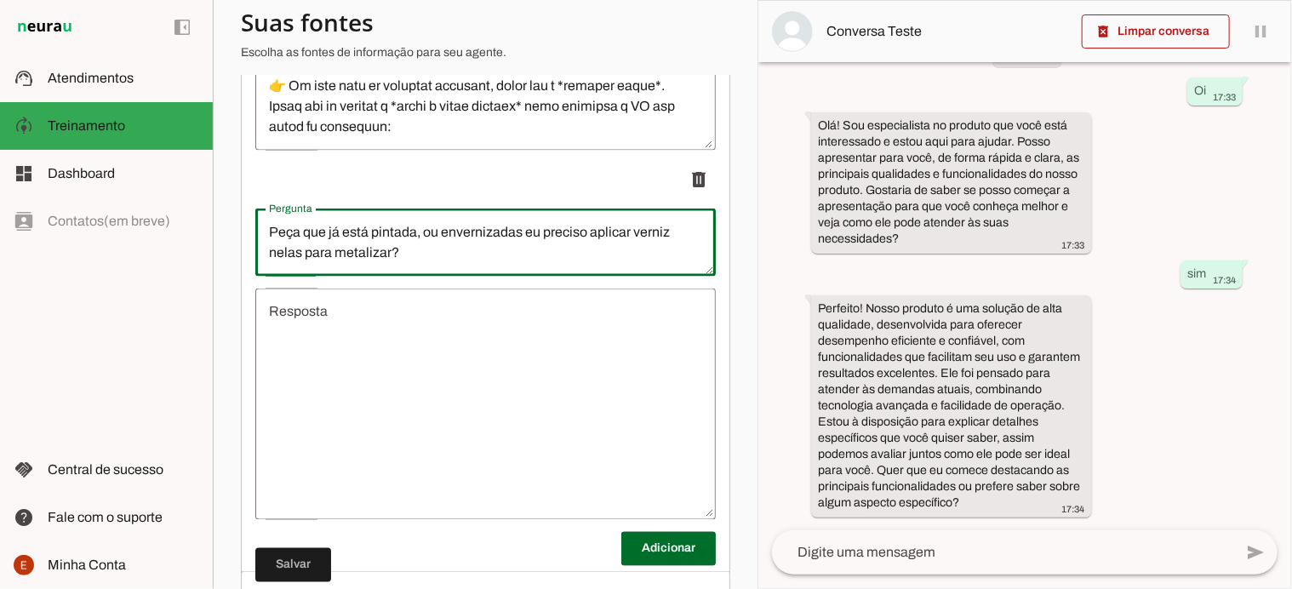
scroll to position [1312, 0]
type textarea "Peça que já está pintada, ou envernizadas eu preciso aplicar verniz nelas para …"
type md-outlined-text-field "Peça que já está pintada, ou envernizadas eu preciso aplicar verniz nelas para …"
click at [340, 309] on div at bounding box center [485, 404] width 461 height 232
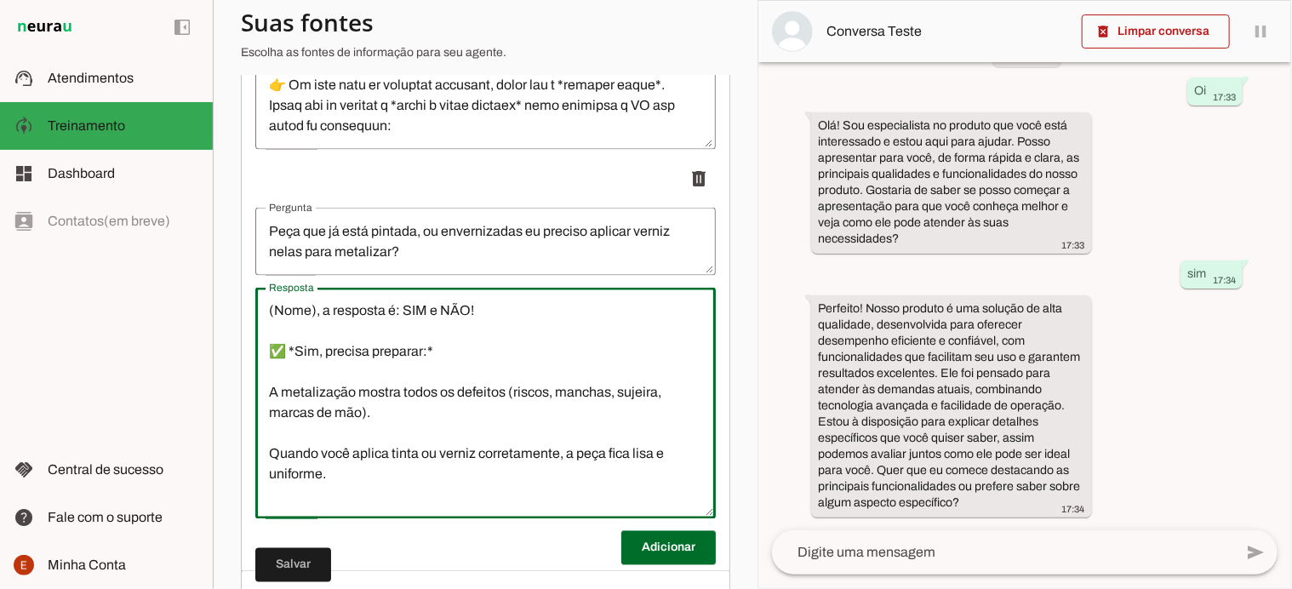
scroll to position [427, 0]
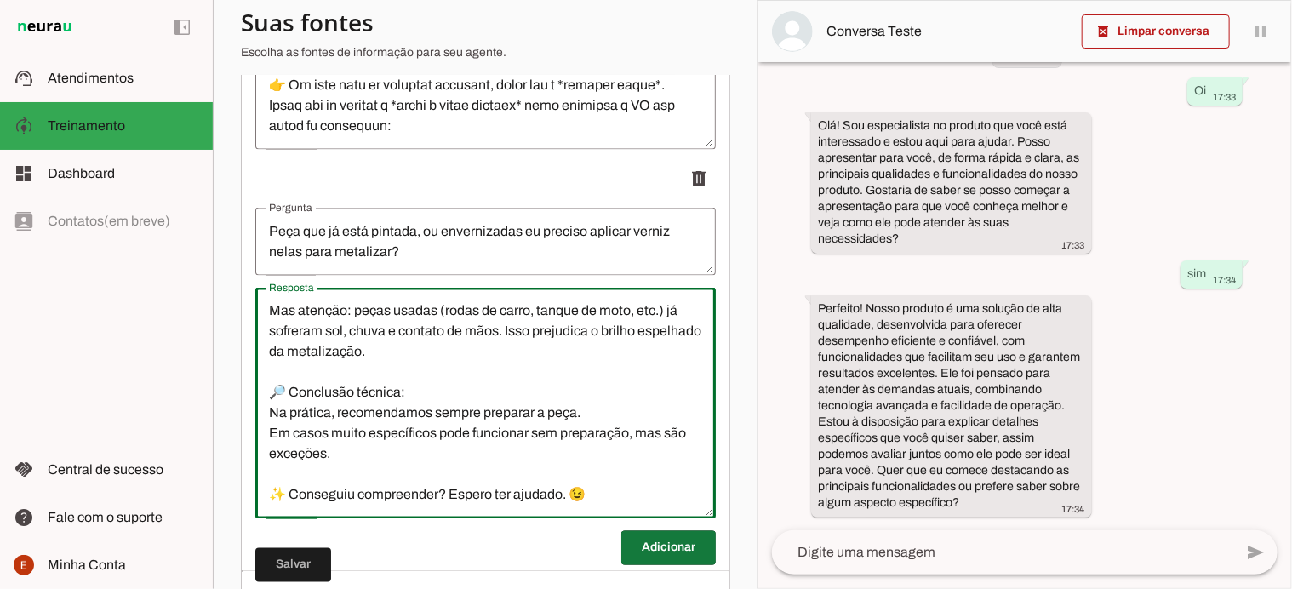
type textarea "(Nome), a resposta é: SIM e NÃO! ✅ *Sim, precisa preparar:* A metalização mostr…"
type md-outlined-text-field "(Nome), a resposta é: SIM e NÃO! ✅ *Sim, precisa preparar:* A metalização mostr…"
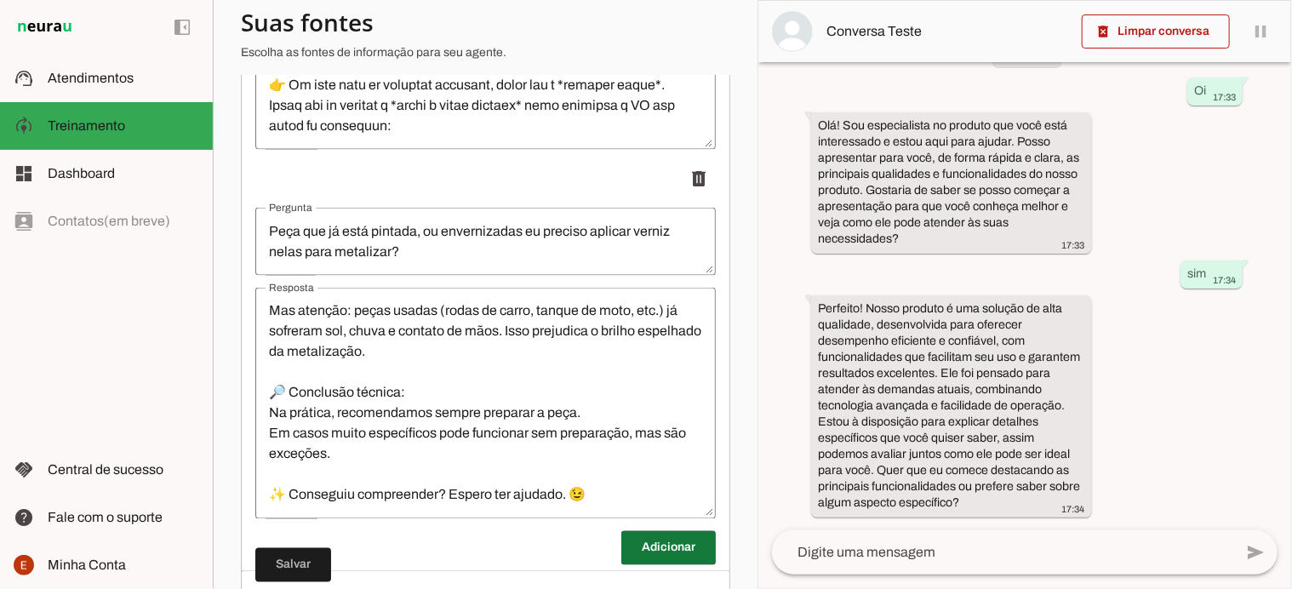
click at [661, 559] on span at bounding box center [669, 548] width 95 height 41
click at [295, 570] on span at bounding box center [293, 565] width 76 height 41
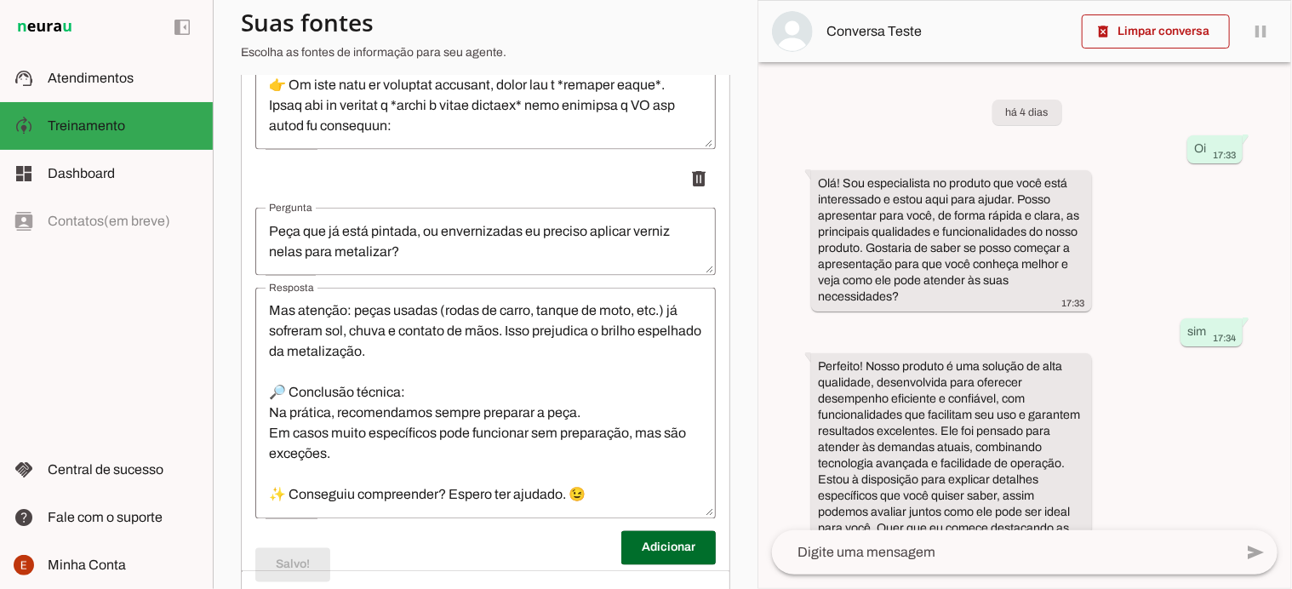
scroll to position [429, 0]
